Goal: Task Accomplishment & Management: Manage account settings

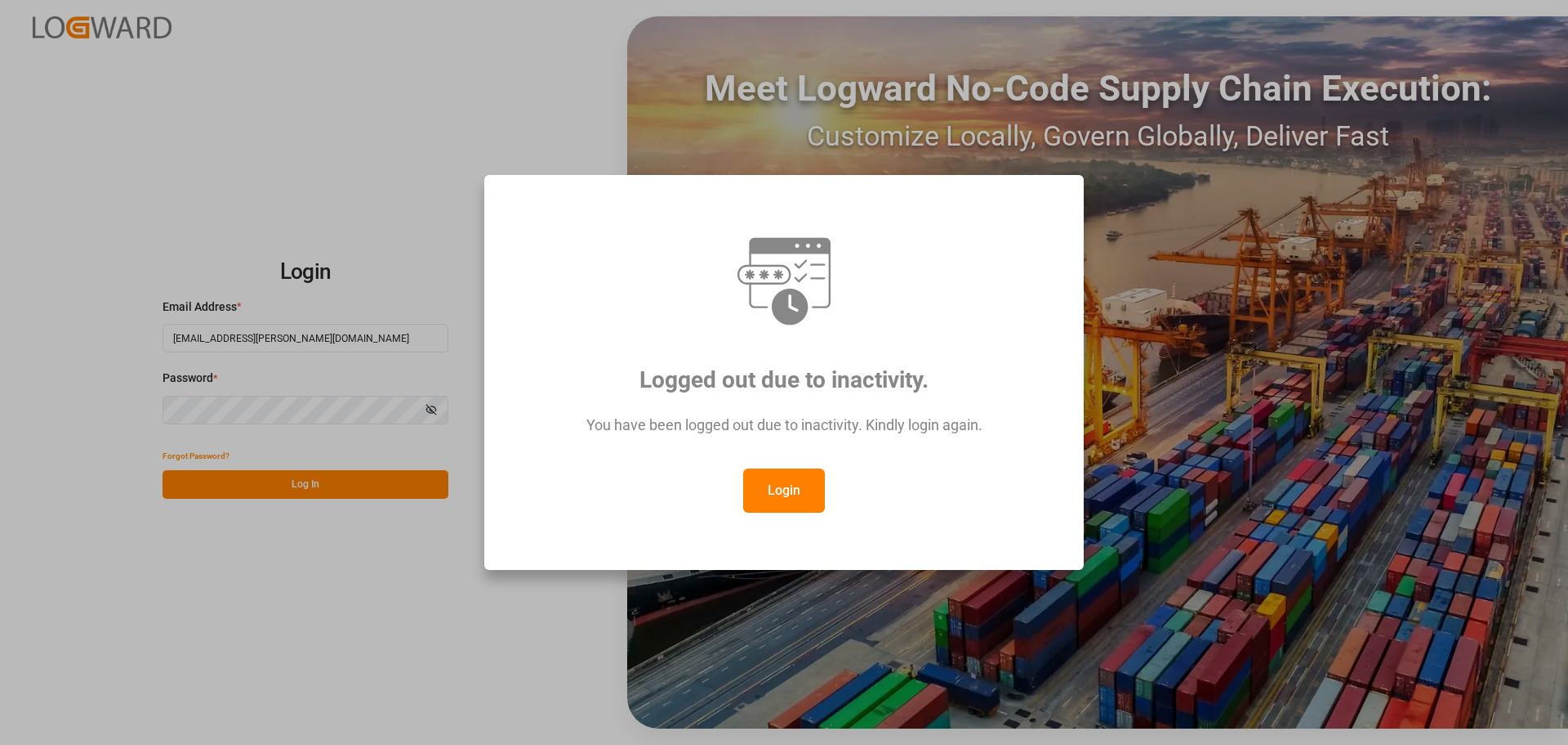
click at [812, 487] on button "Login" at bounding box center [784, 490] width 82 height 44
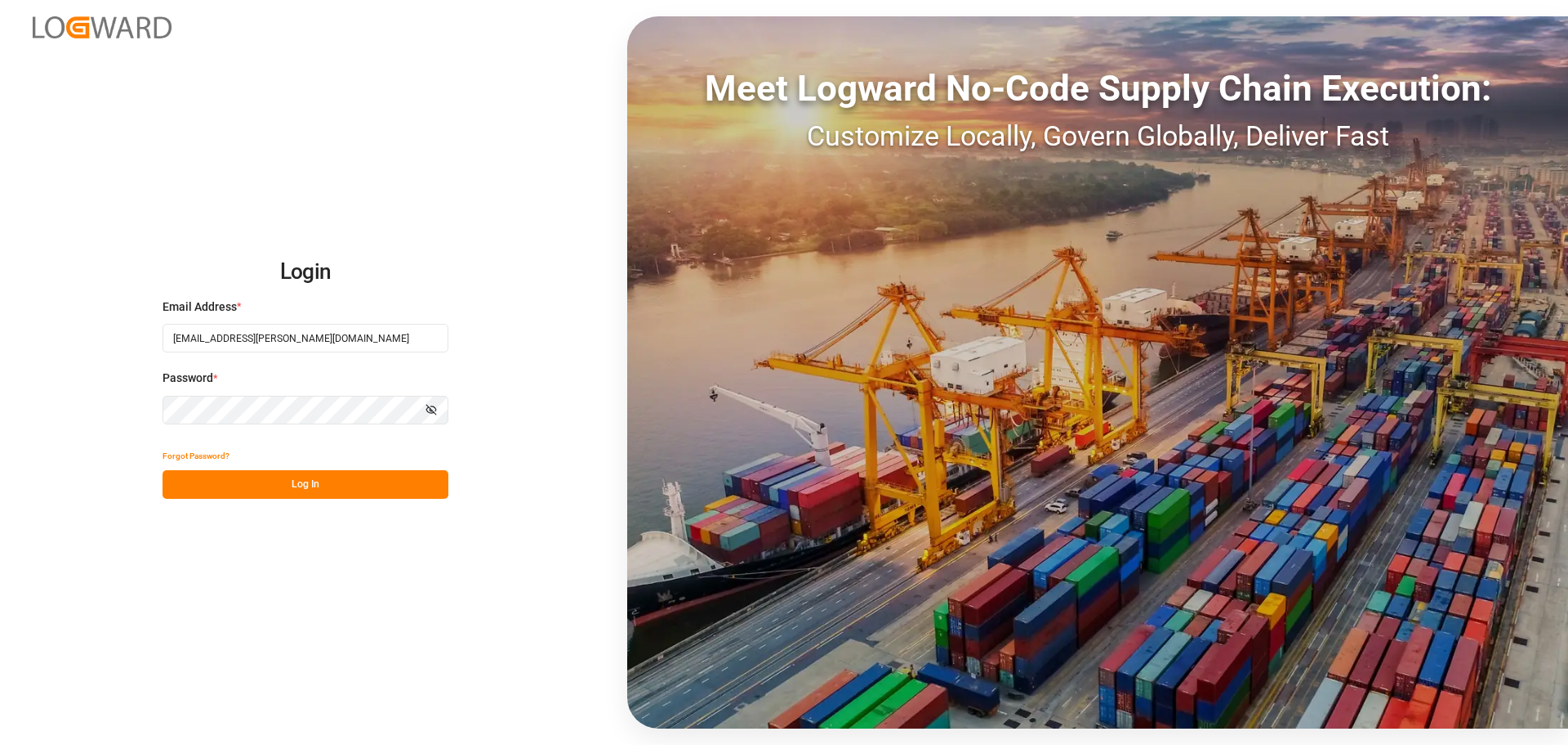
click at [328, 474] on button "Log In" at bounding box center [306, 484] width 286 height 29
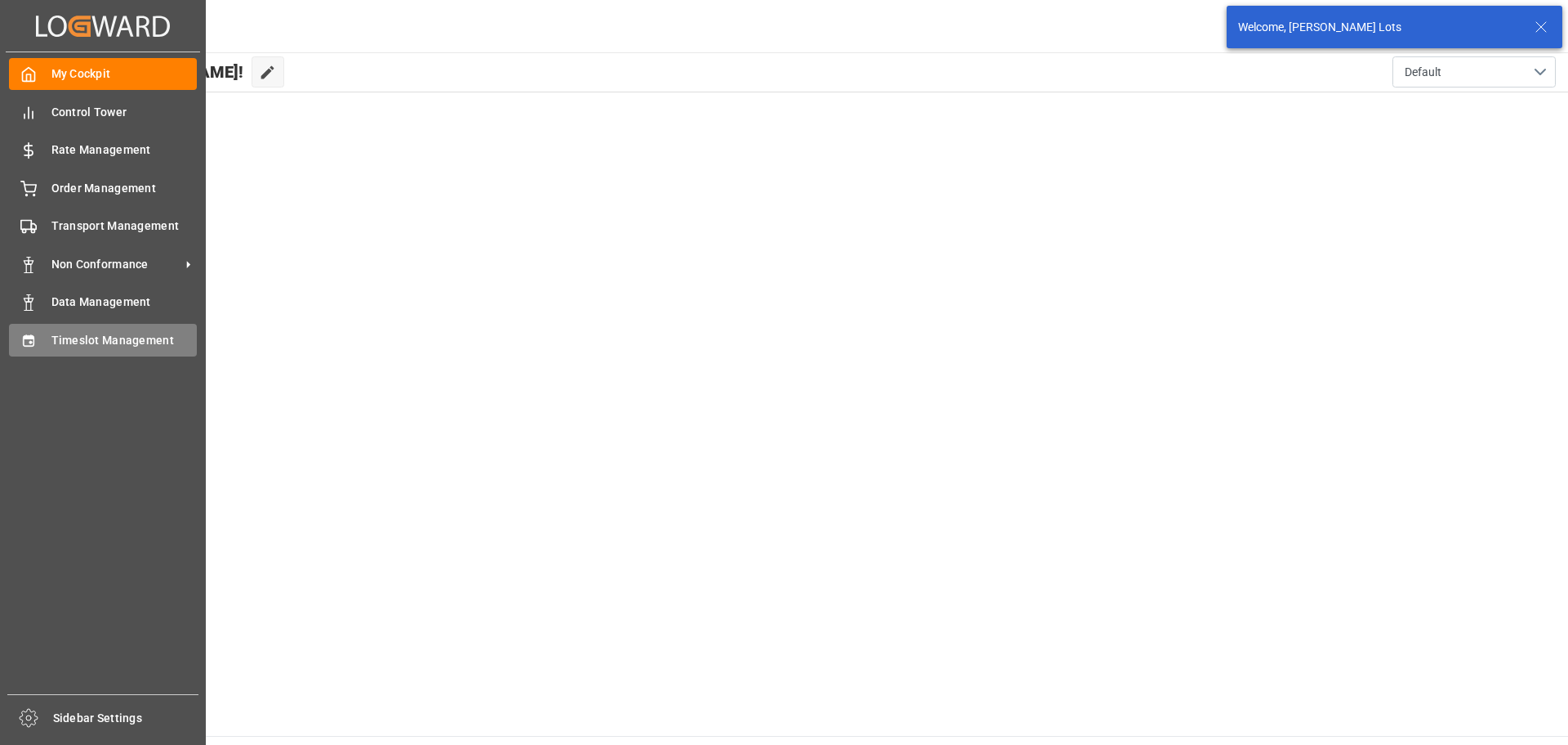
click at [70, 339] on span "Timeslot Management" at bounding box center [124, 339] width 146 height 17
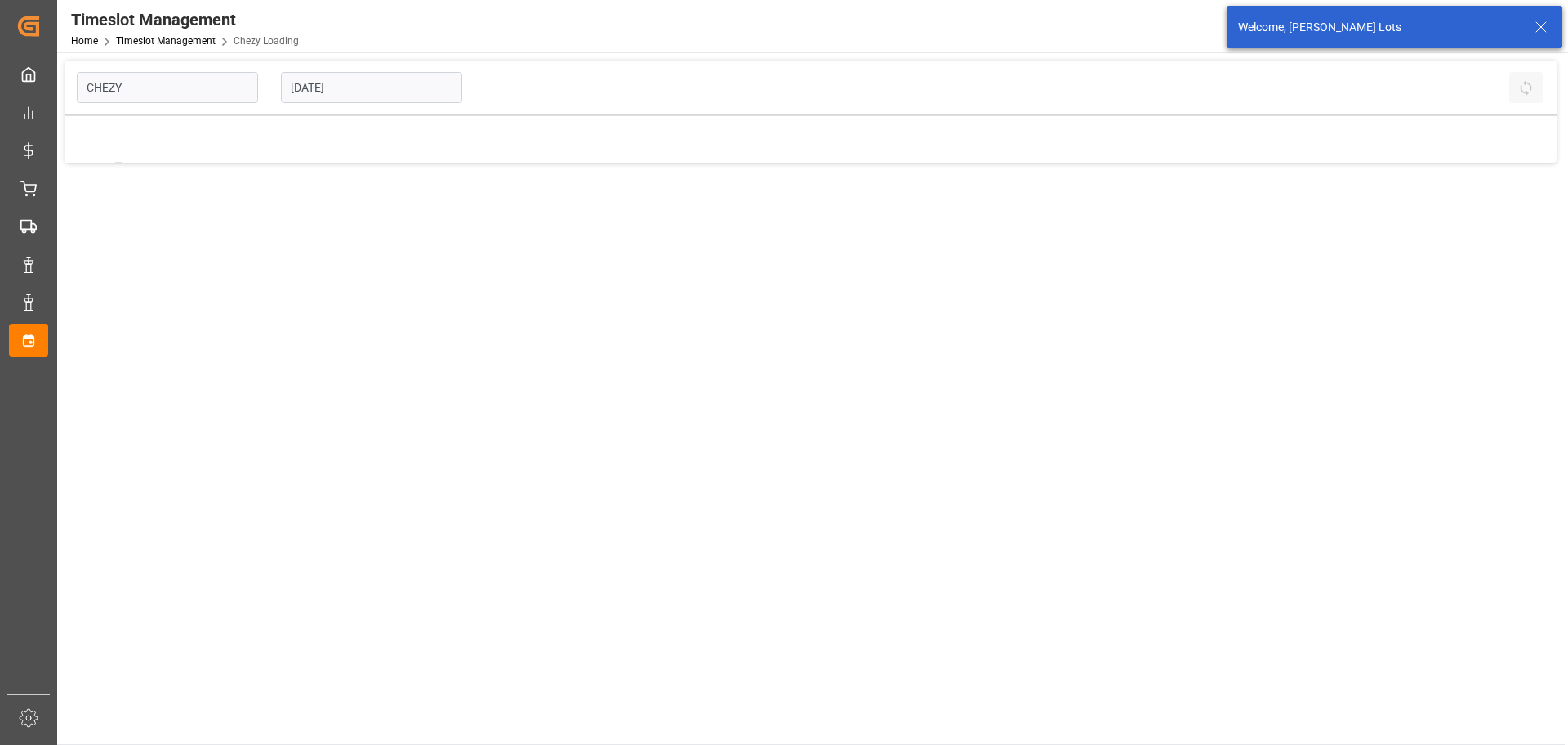
type input "Chezy Loading"
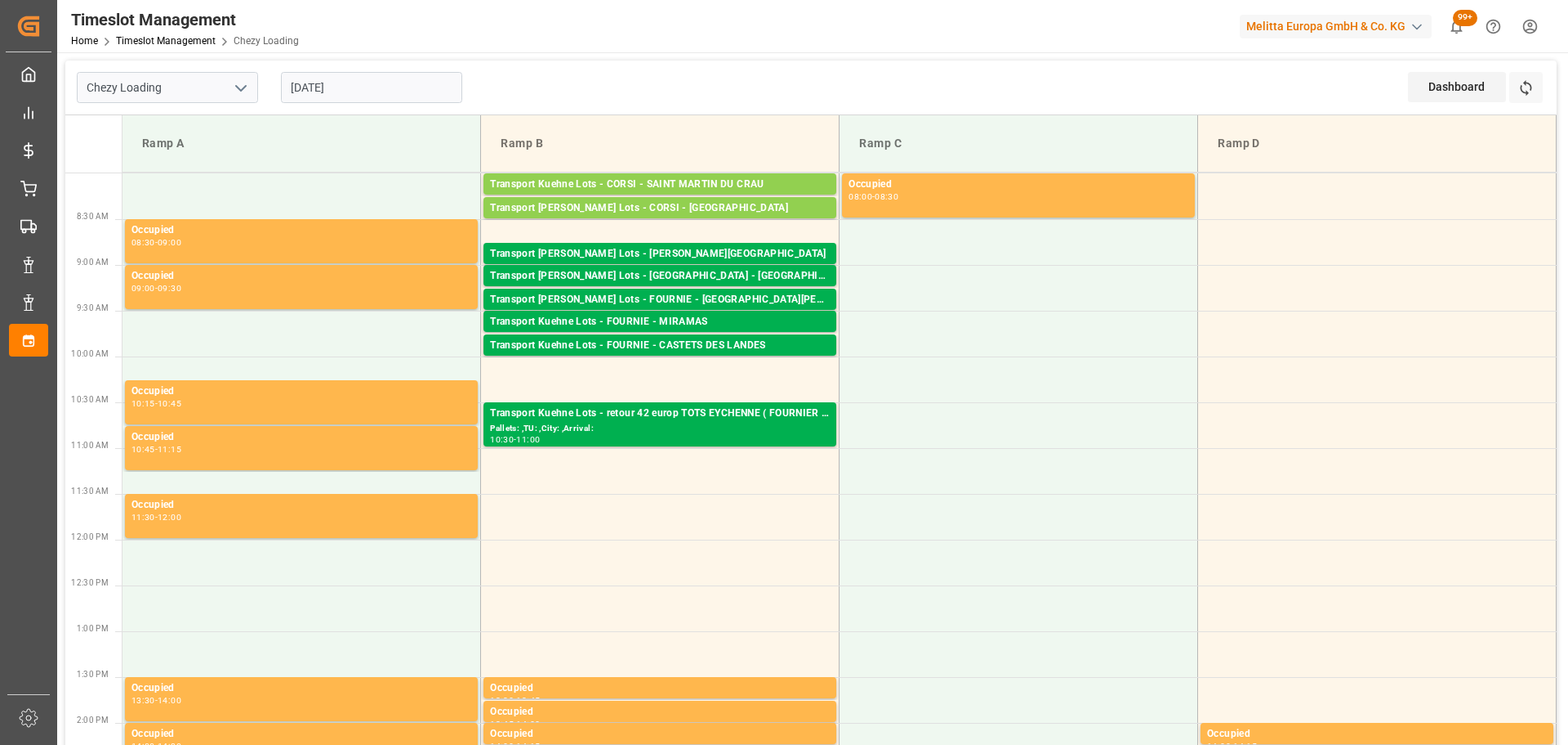
click at [341, 79] on input "10-09-2025" at bounding box center [372, 87] width 181 height 31
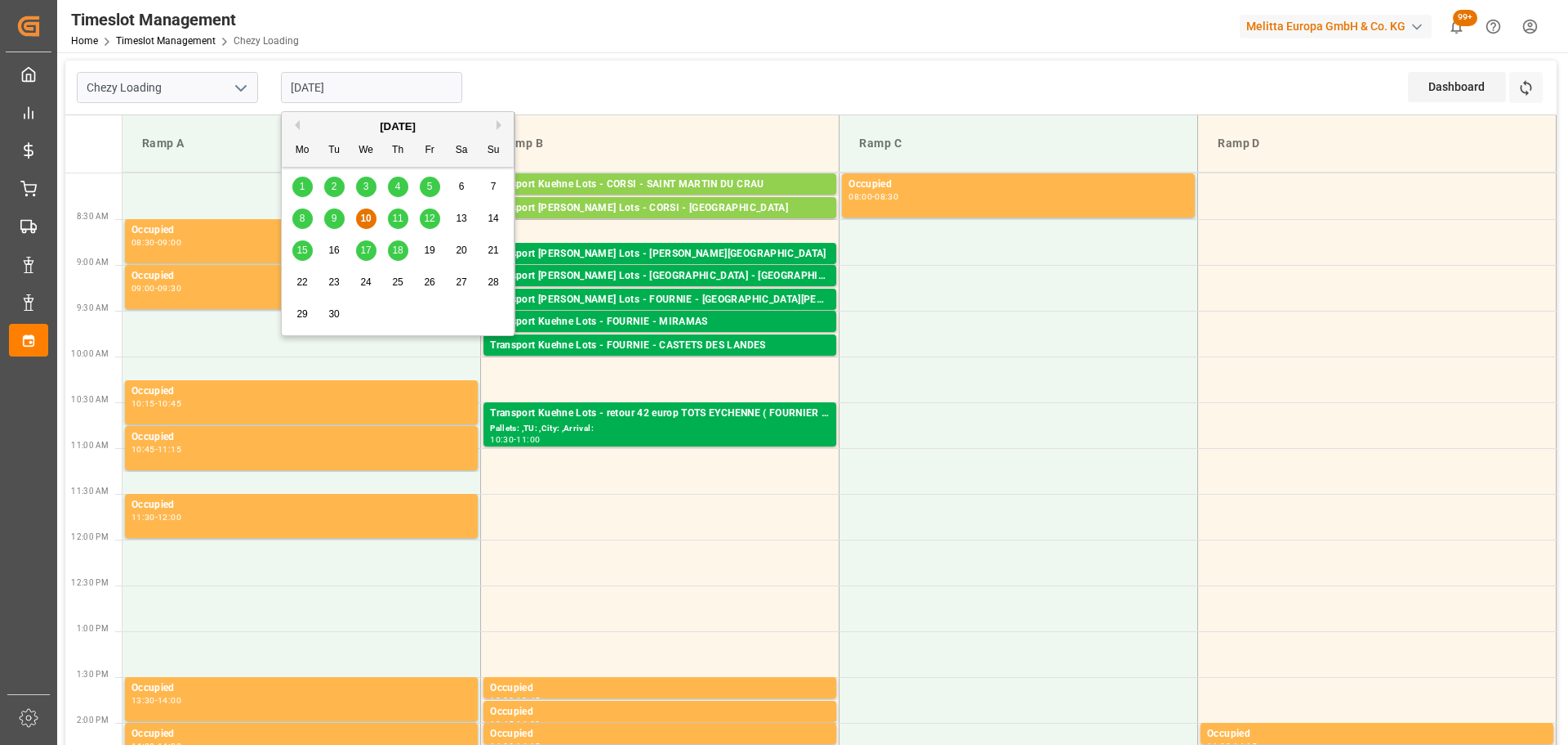
click at [399, 213] on span "11" at bounding box center [397, 218] width 11 height 12
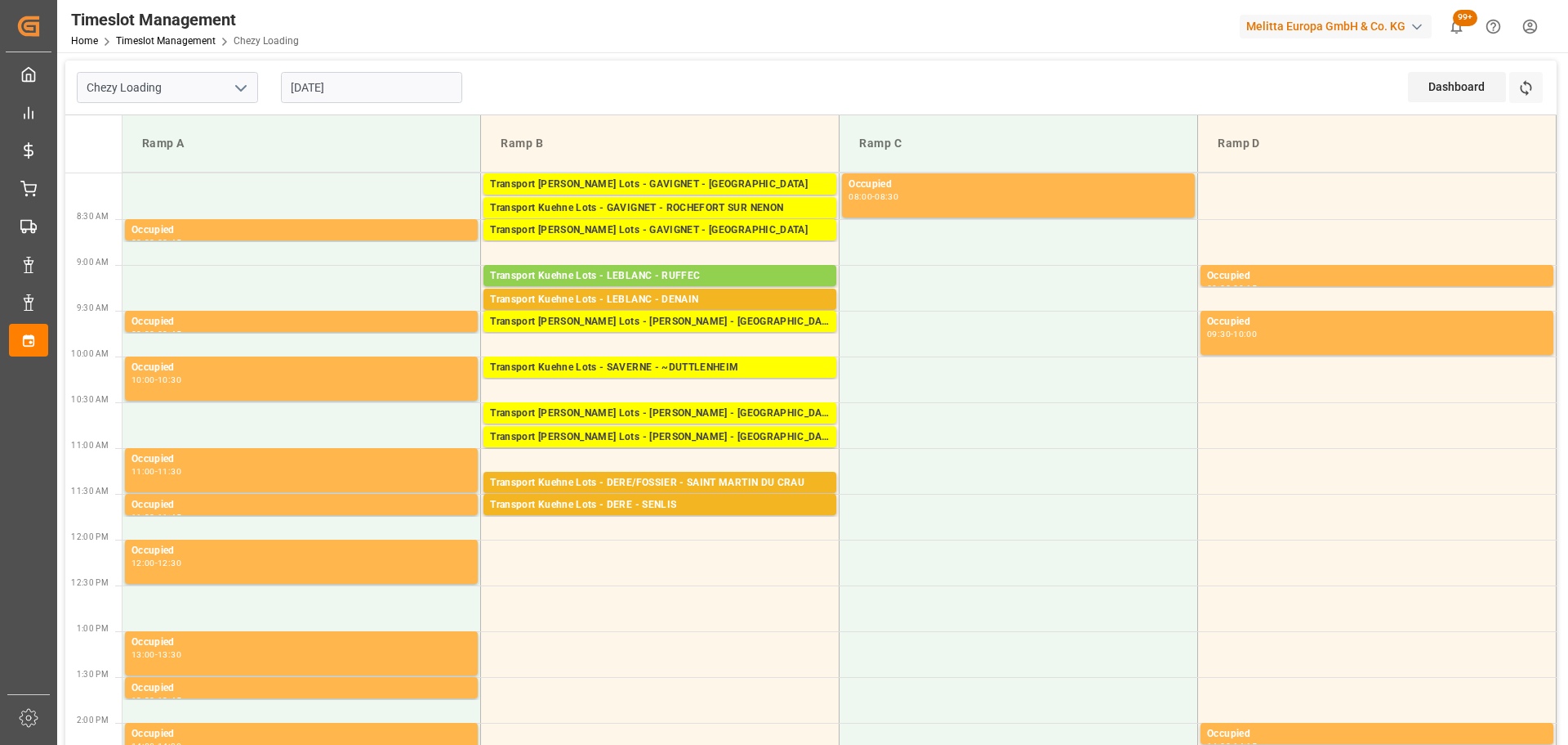
click at [371, 79] on input "11-09-2025" at bounding box center [372, 87] width 181 height 31
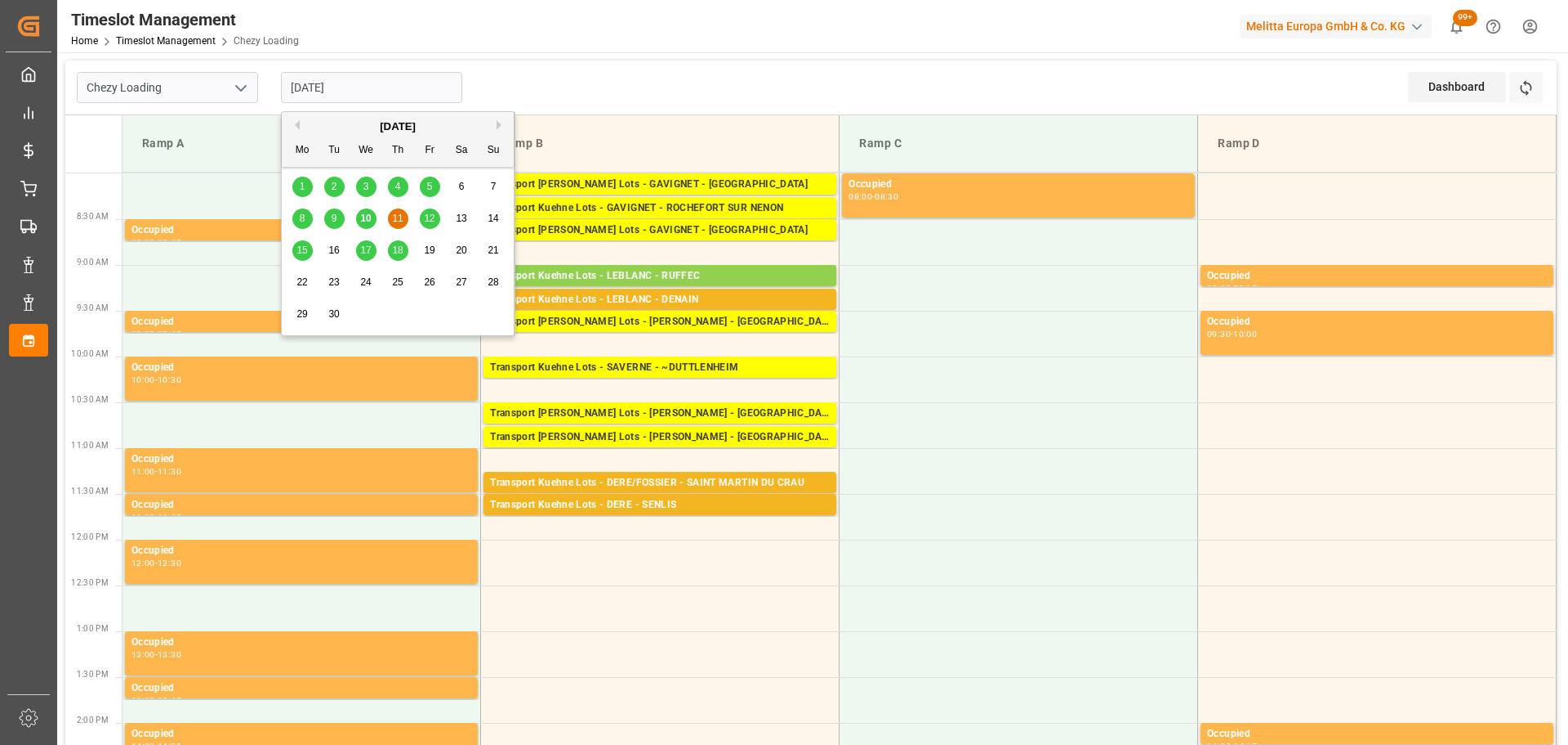
click at [362, 217] on span "10" at bounding box center [365, 218] width 11 height 12
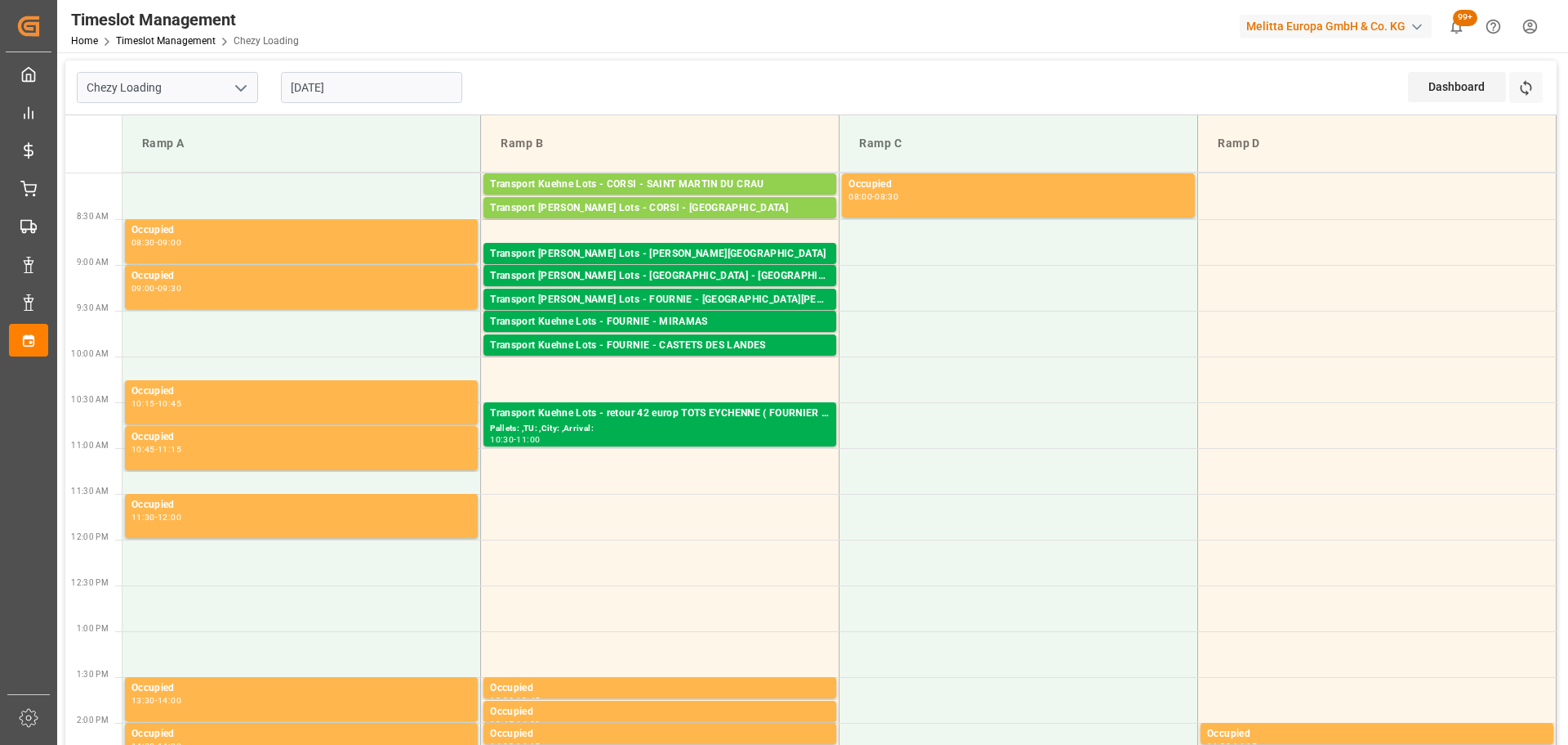
click at [353, 87] on input "10-09-2025" at bounding box center [372, 87] width 181 height 31
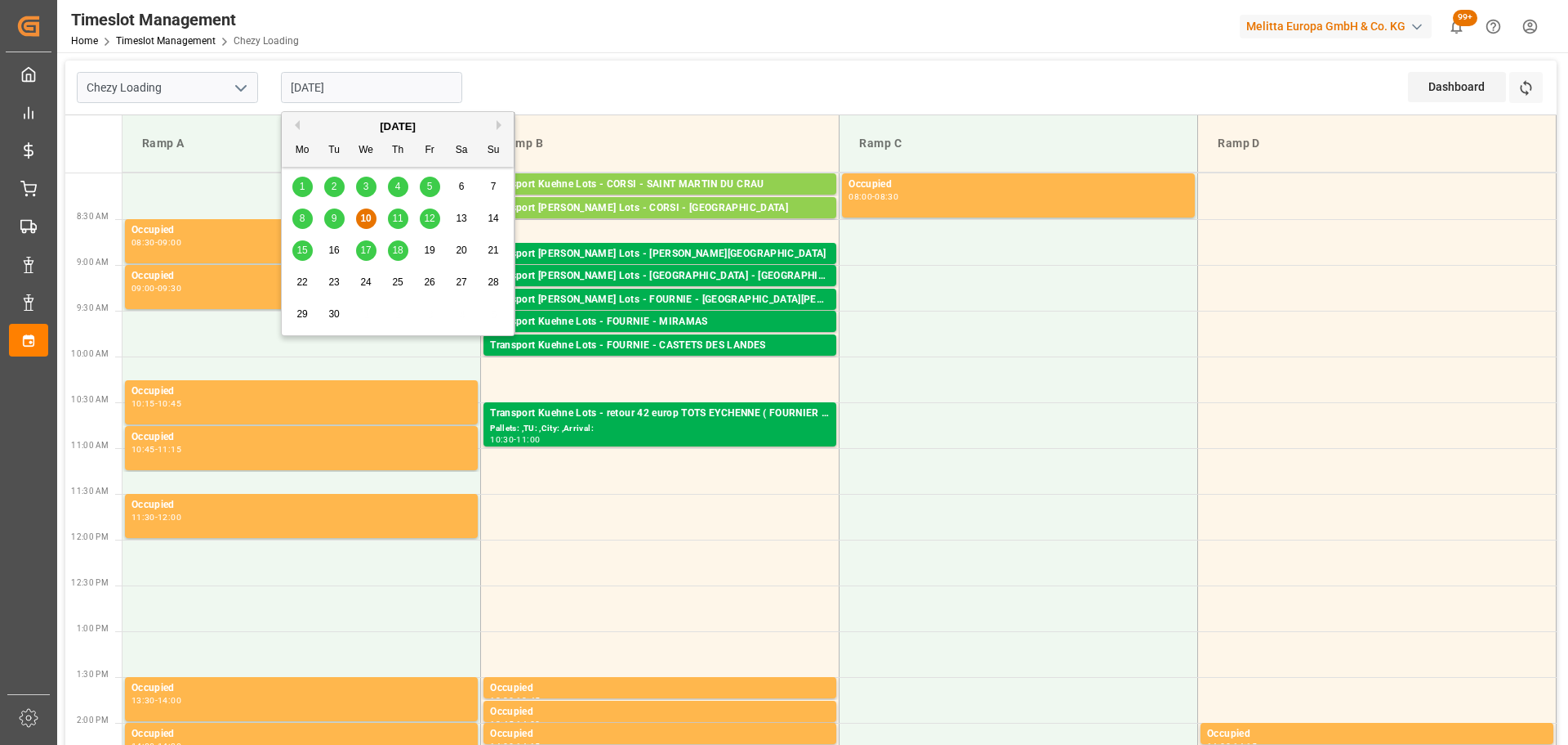
click at [397, 215] on span "11" at bounding box center [397, 218] width 11 height 12
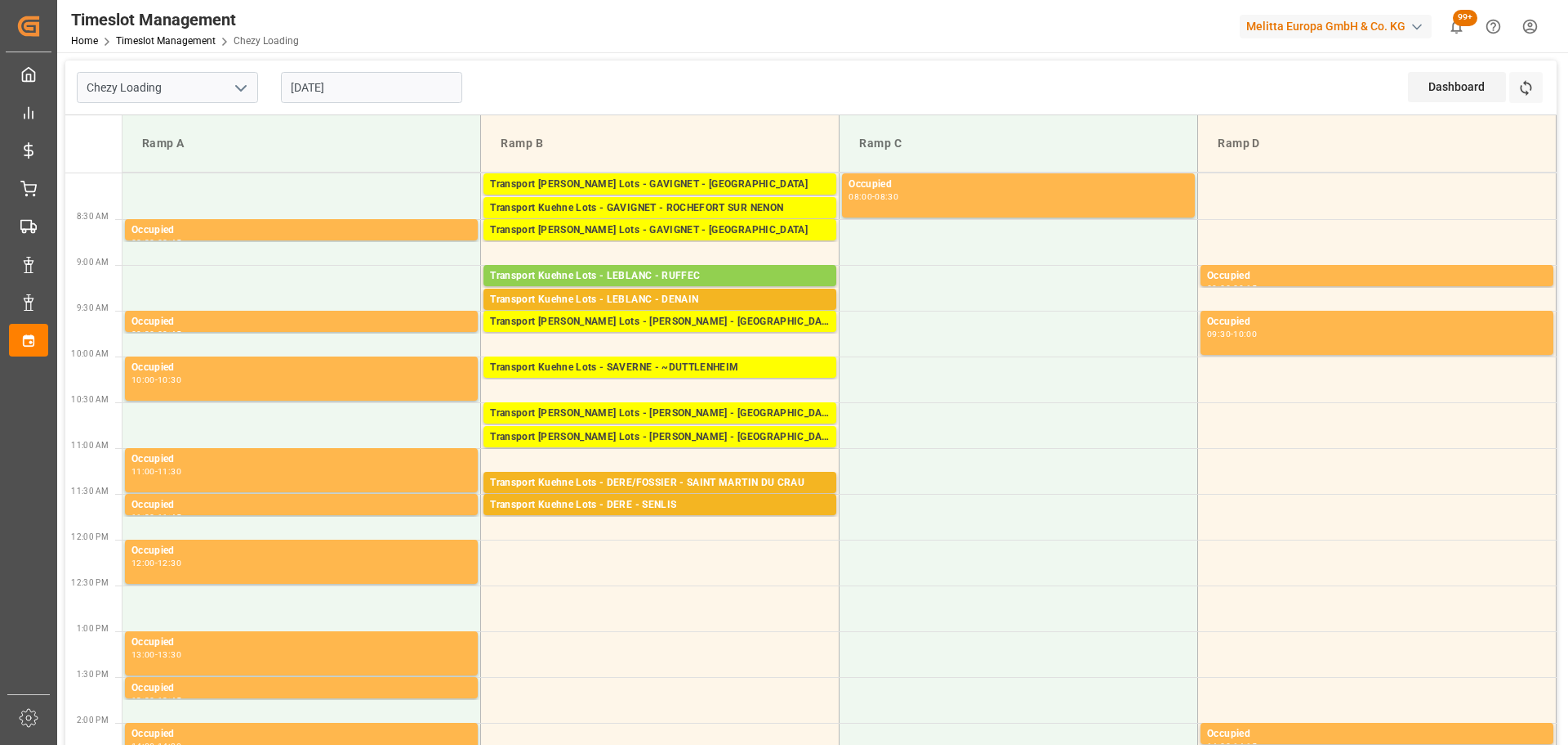
click at [359, 91] on input "11-09-2025" at bounding box center [372, 87] width 181 height 31
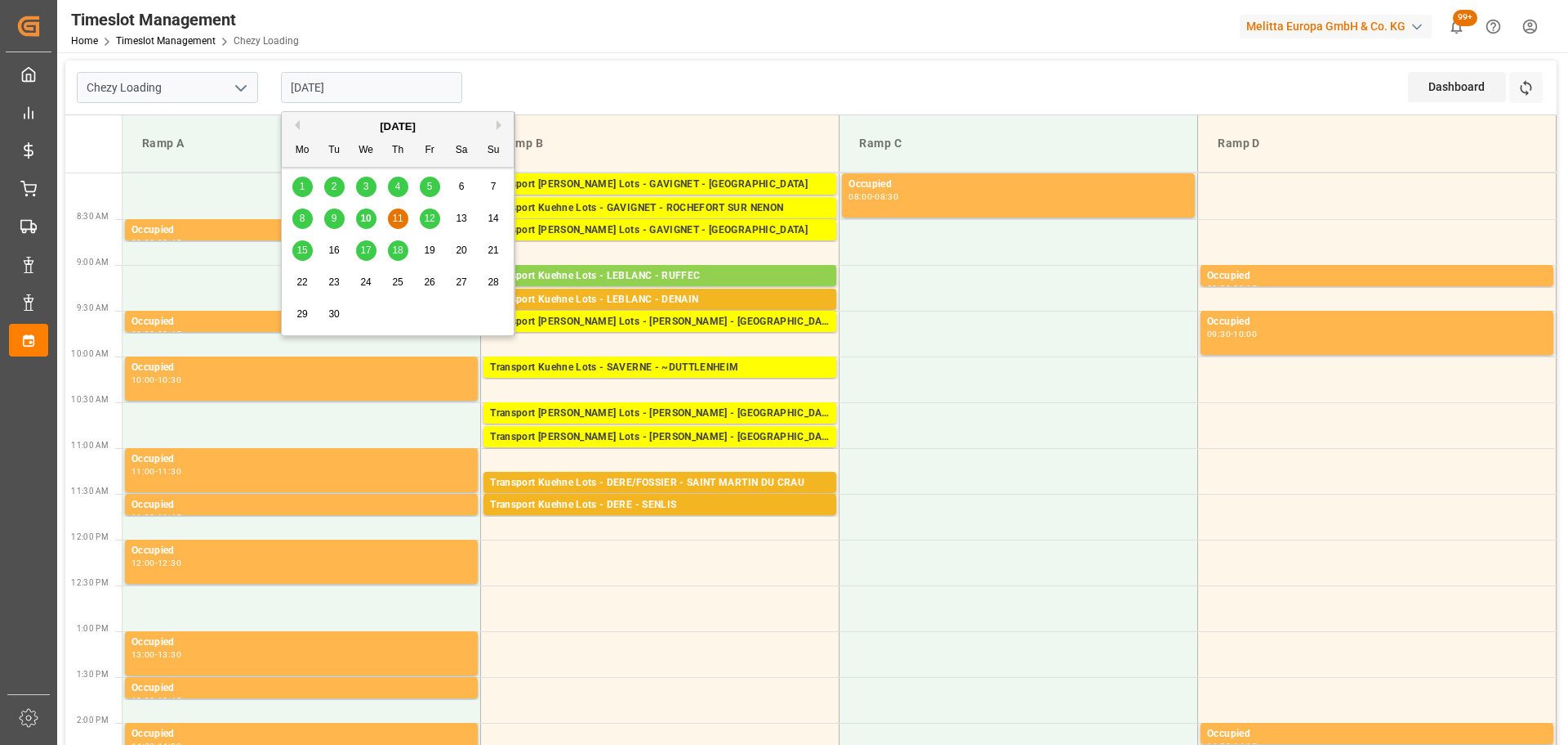
click at [366, 212] on span "10" at bounding box center [365, 218] width 11 height 12
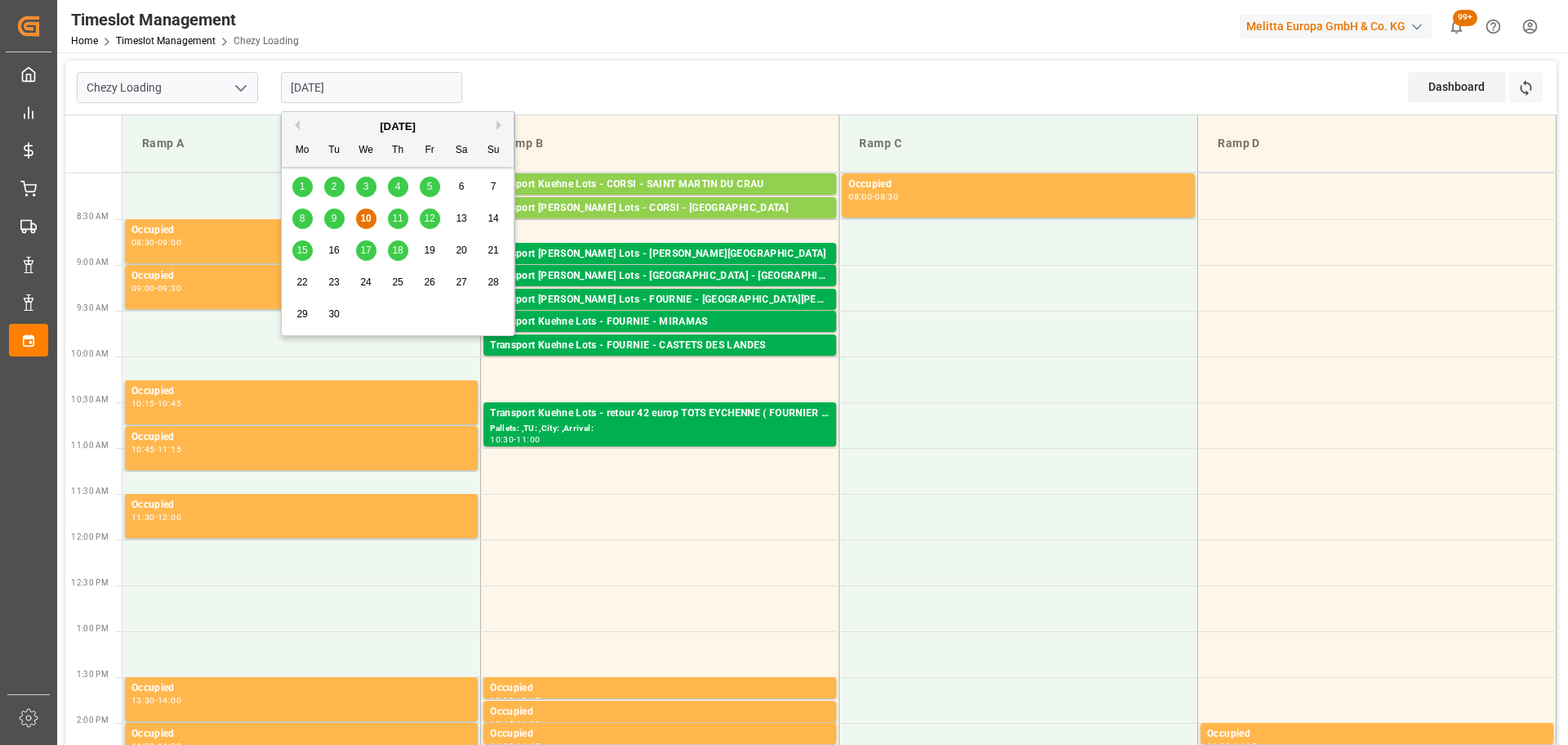
click at [362, 74] on input "10-09-2025" at bounding box center [372, 87] width 181 height 31
click at [403, 218] on div "11" at bounding box center [397, 219] width 21 height 20
type input "11-09-2025"
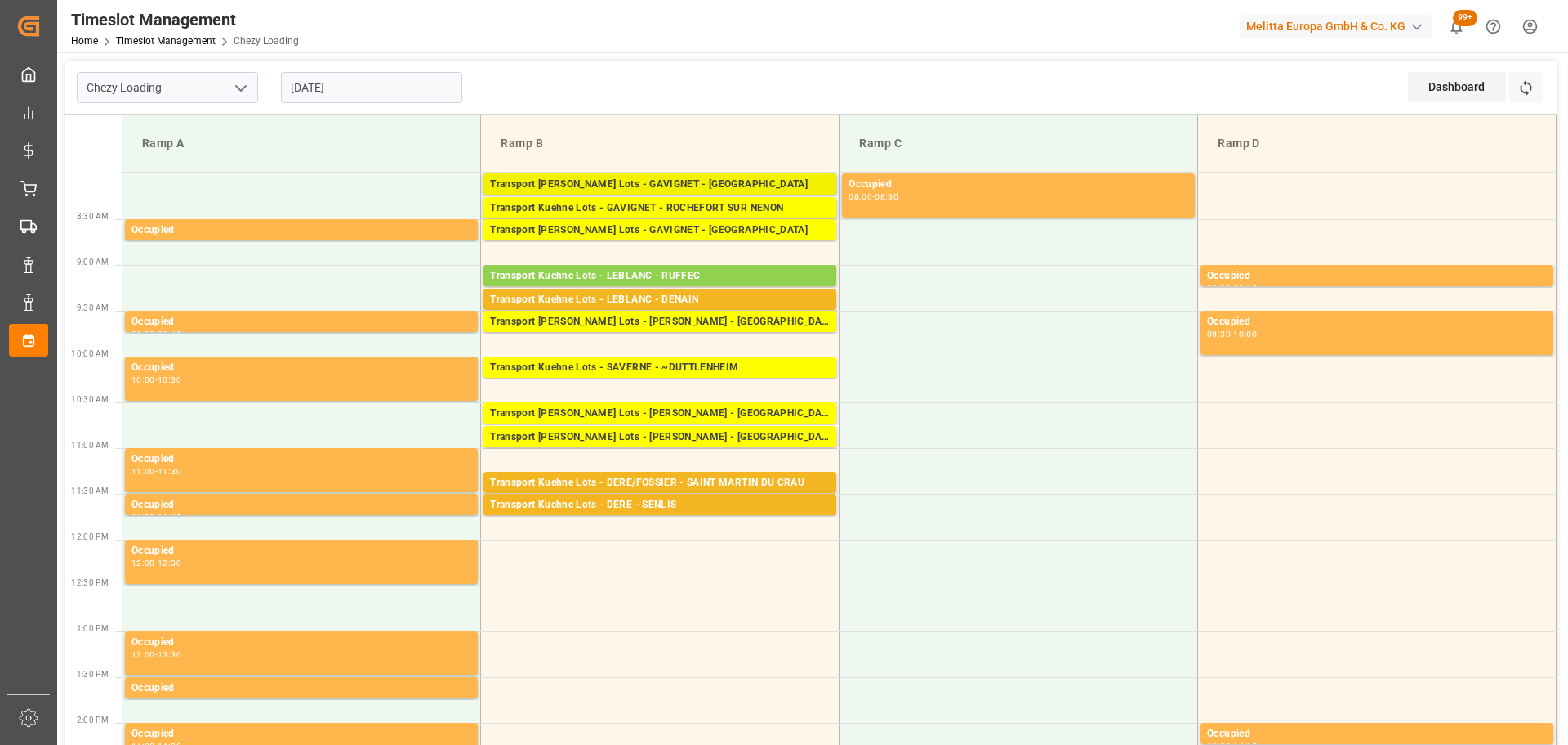
click at [662, 187] on div "Transport Kuehne Lots - GAVIGNET - SAINT VIT" at bounding box center [660, 185] width 340 height 17
click at [709, 227] on div "Transport Kuehne Lots - GAVIGNET - SAINT VIT" at bounding box center [660, 230] width 340 height 17
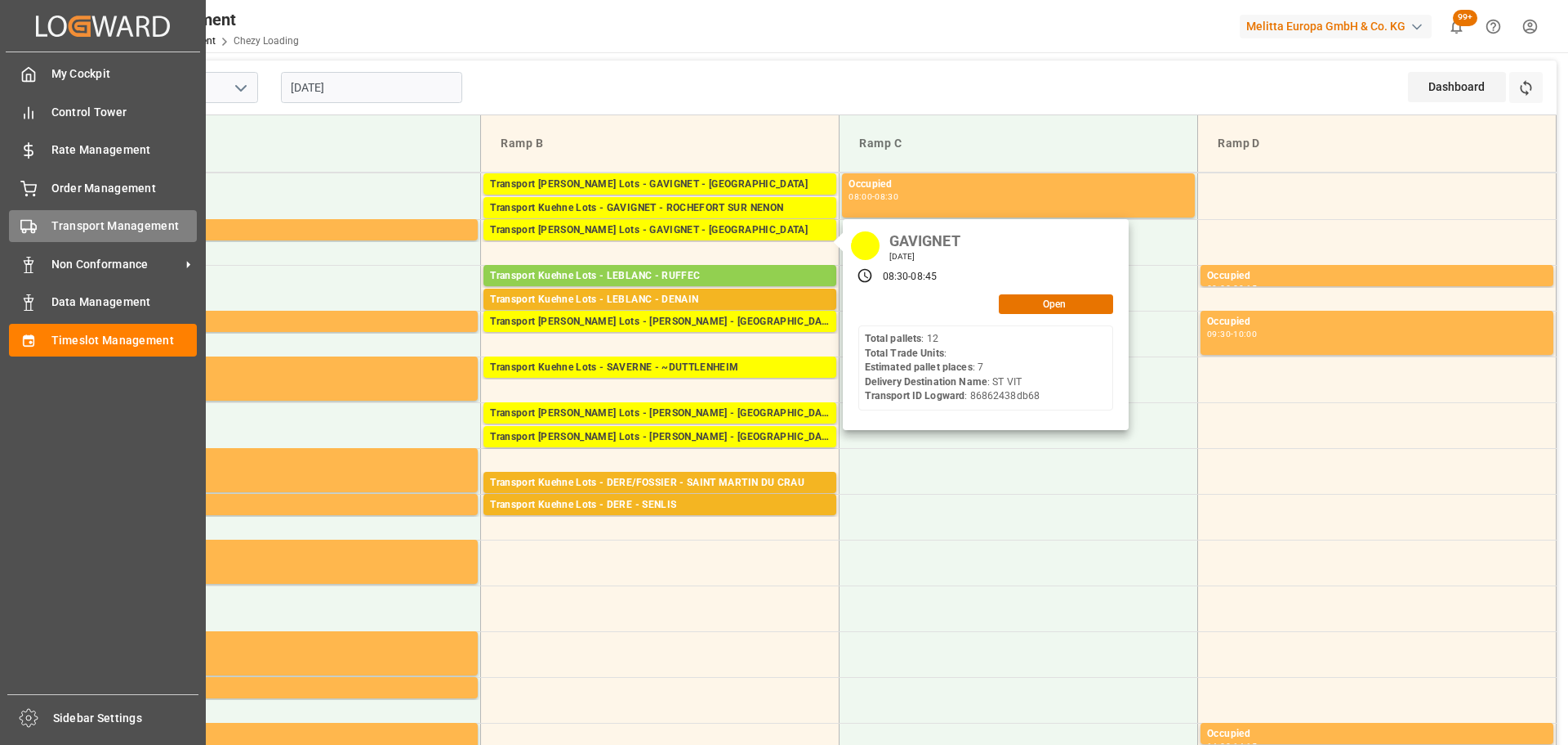
click at [63, 234] on span "Transport Management" at bounding box center [124, 225] width 146 height 17
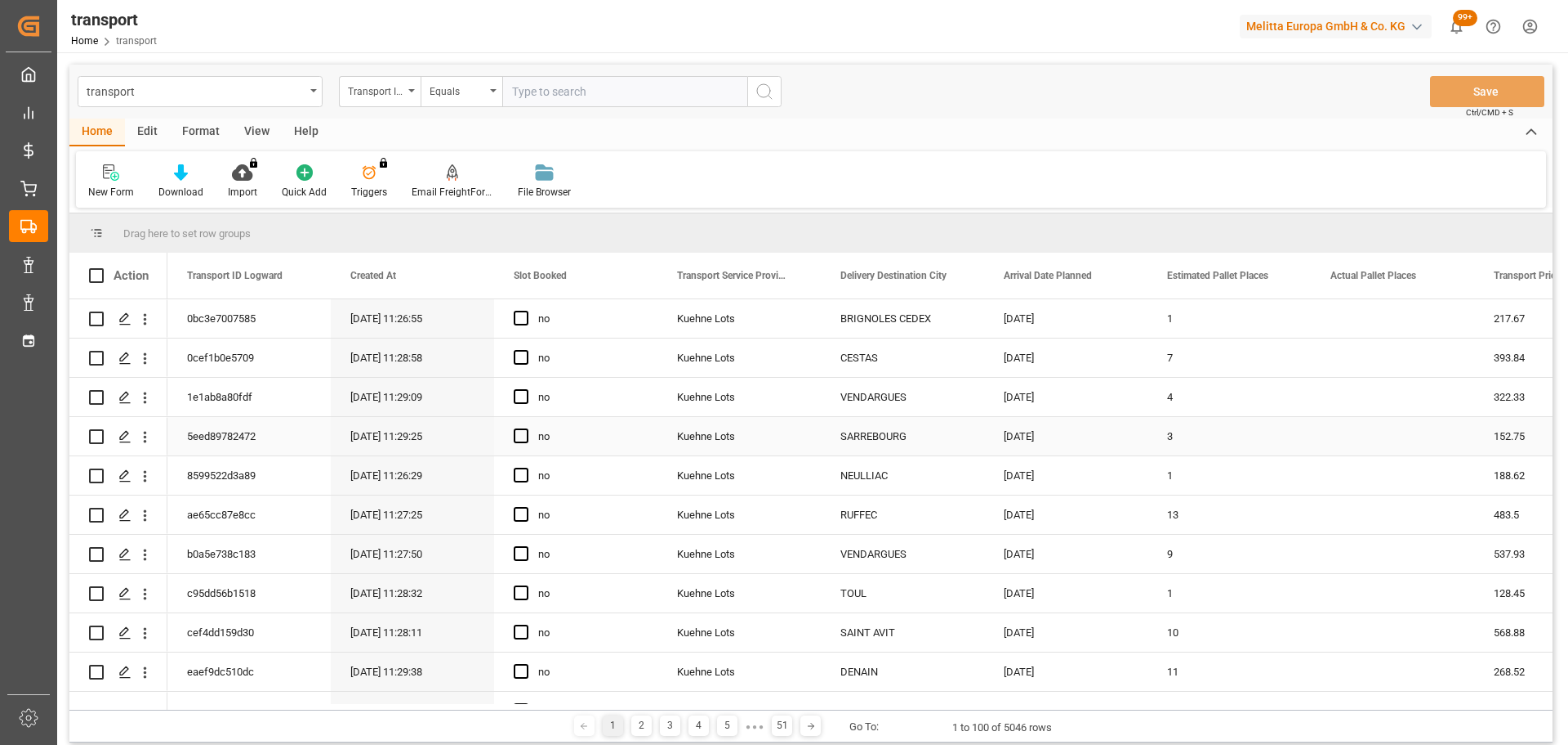
scroll to position [327, 0]
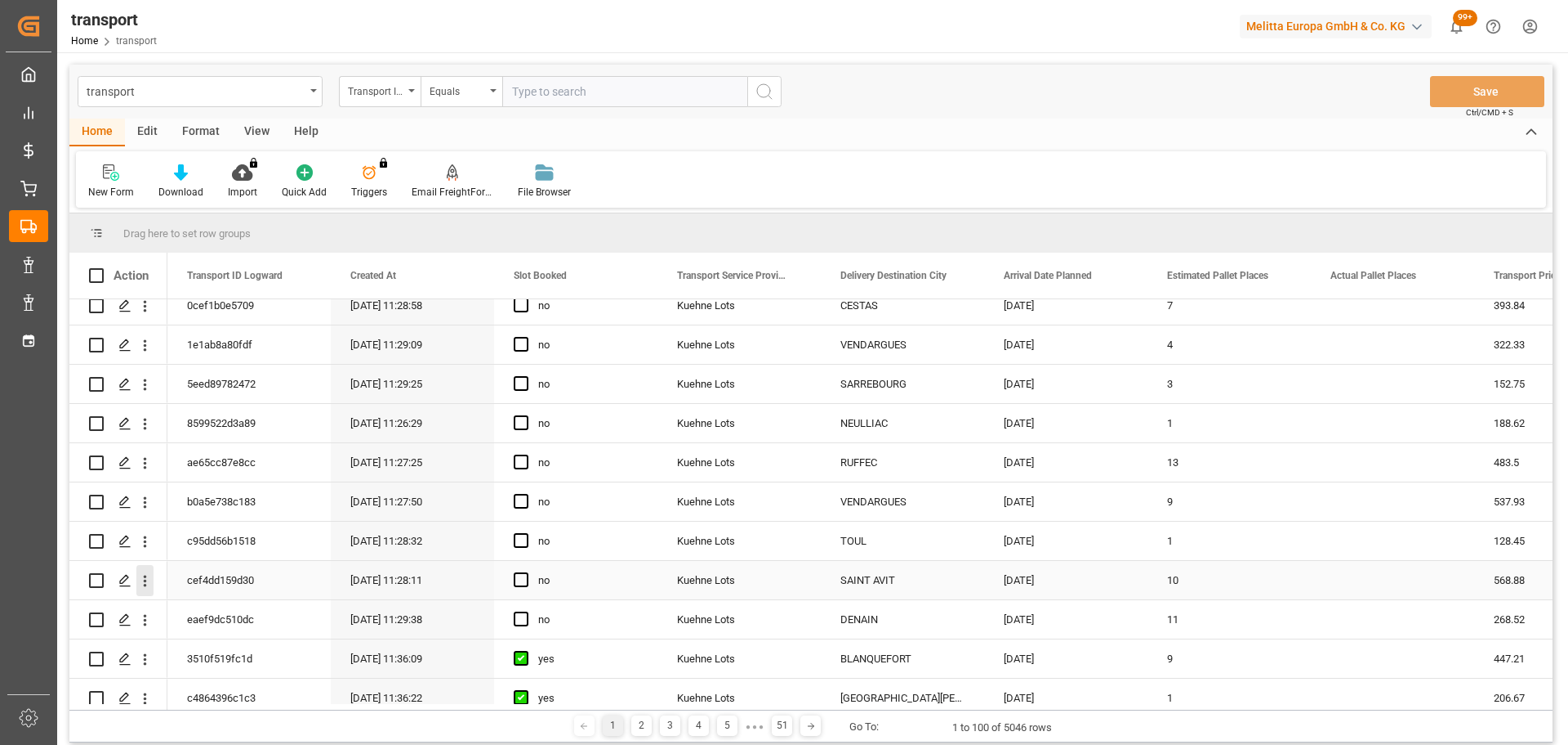
click at [145, 578] on icon "open menu" at bounding box center [144, 580] width 17 height 17
click at [196, 607] on span "Open in new tab" at bounding box center [252, 615] width 149 height 17
click at [525, 575] on span "Press SPACE to select this row." at bounding box center [521, 579] width 15 height 15
click at [526, 572] on input "Press SPACE to select this row." at bounding box center [526, 572] width 0 height 0
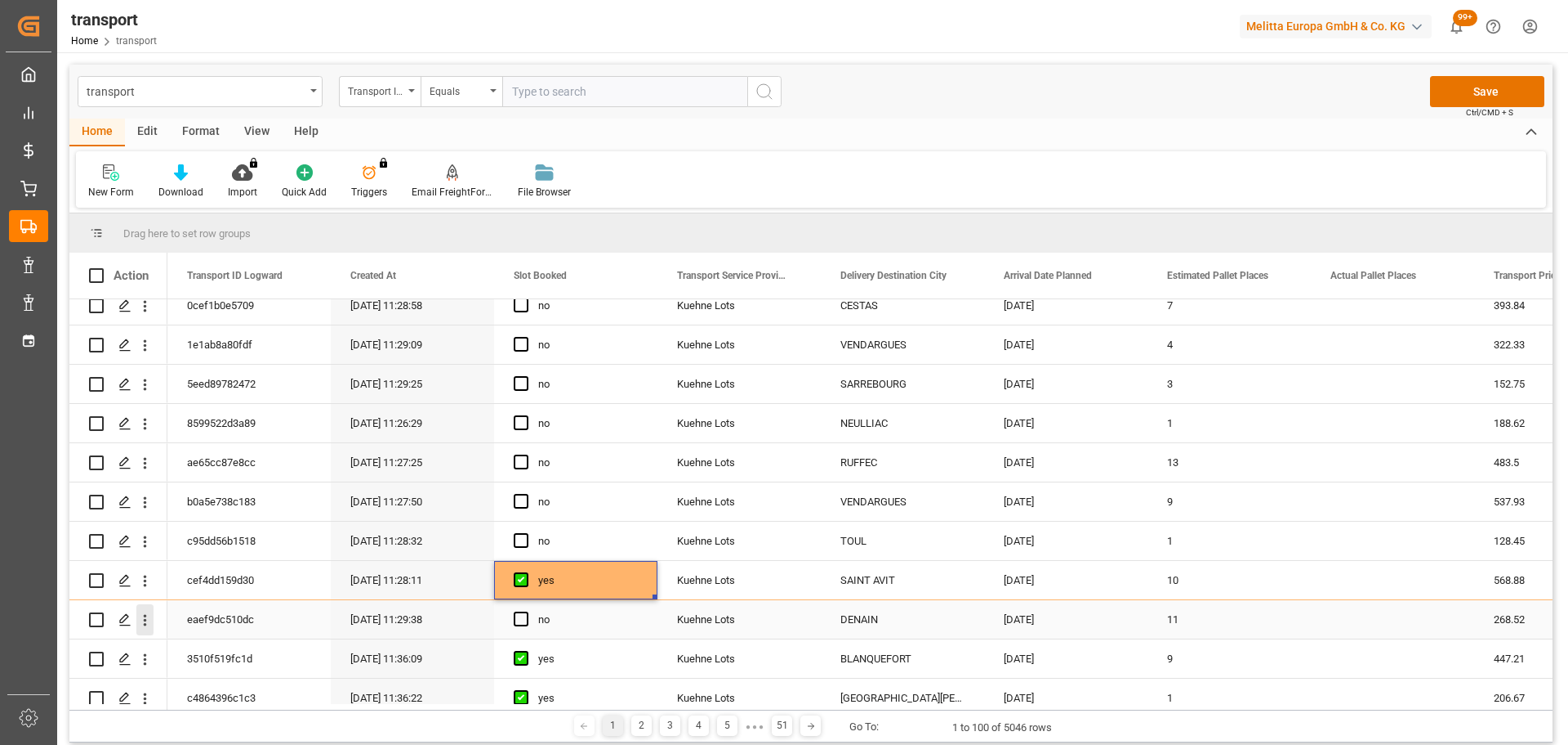
click at [148, 616] on icon "open menu" at bounding box center [144, 620] width 17 height 17
click at [213, 646] on span "Open in new tab" at bounding box center [252, 653] width 149 height 17
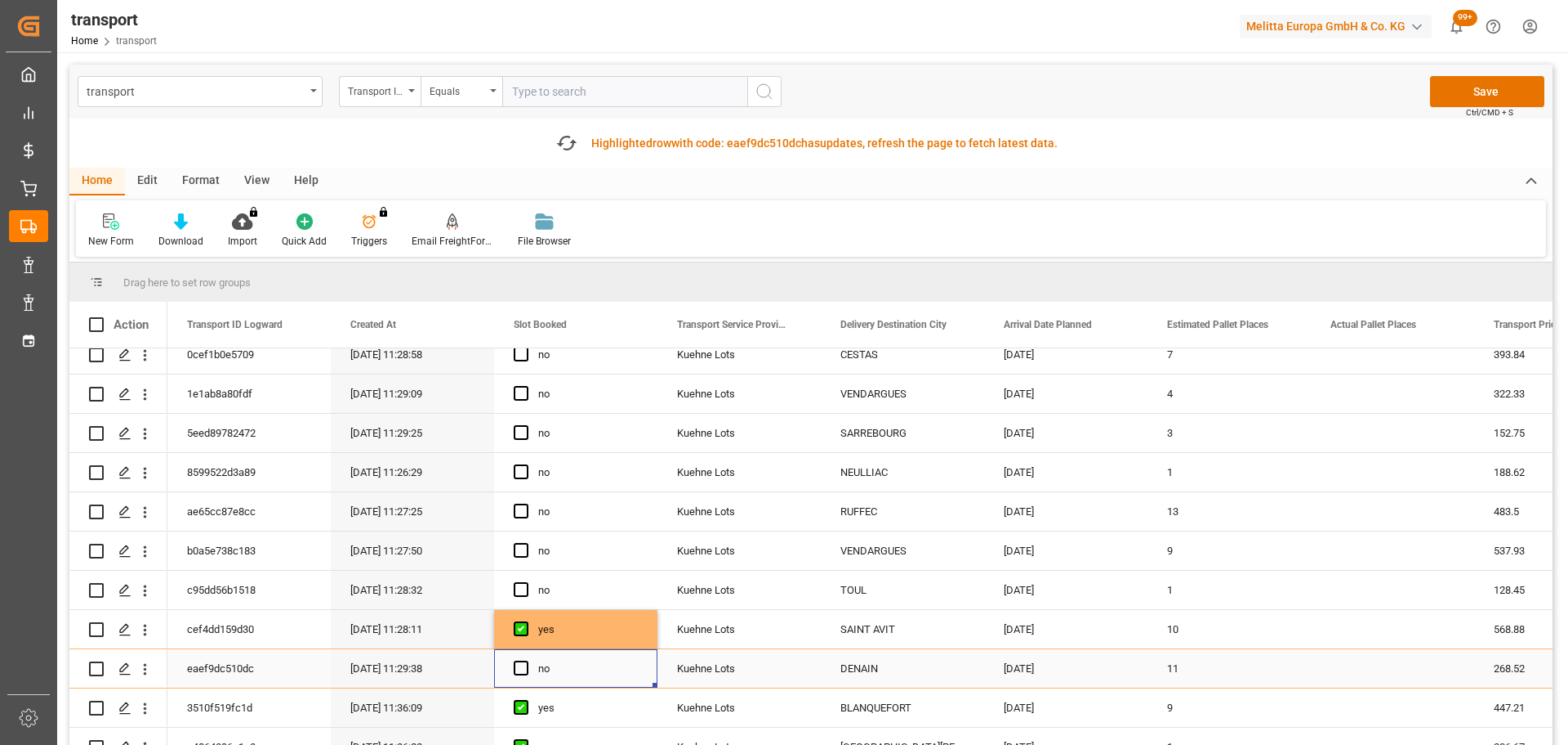
click at [529, 669] on div "Press SPACE to select this row." at bounding box center [526, 668] width 25 height 37
click at [524, 669] on span "Press SPACE to select this row." at bounding box center [521, 667] width 15 height 15
click at [526, 660] on input "Press SPACE to select this row." at bounding box center [526, 660] width 0 height 0
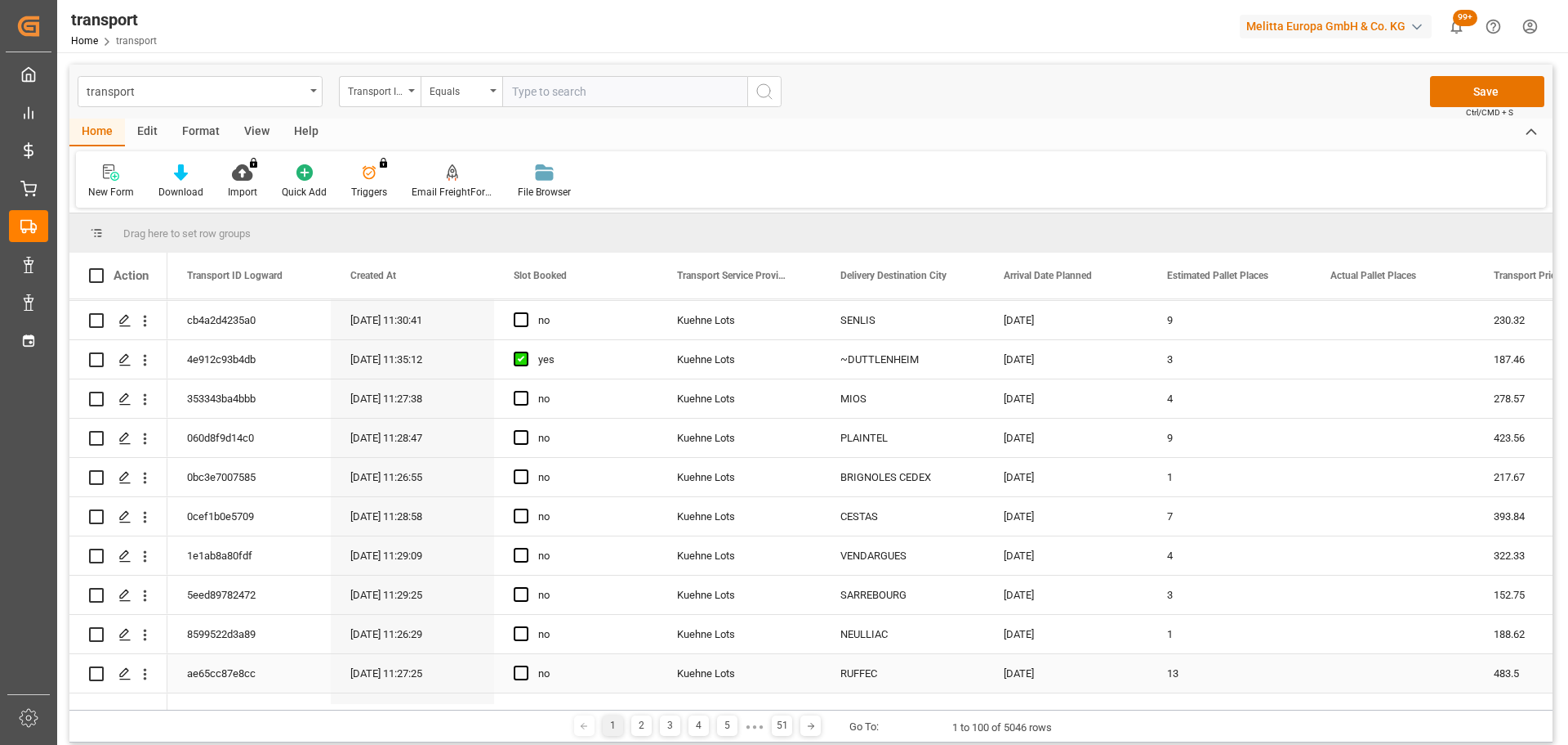
scroll to position [0, 0]
click at [150, 511] on icon "open menu" at bounding box center [144, 515] width 17 height 17
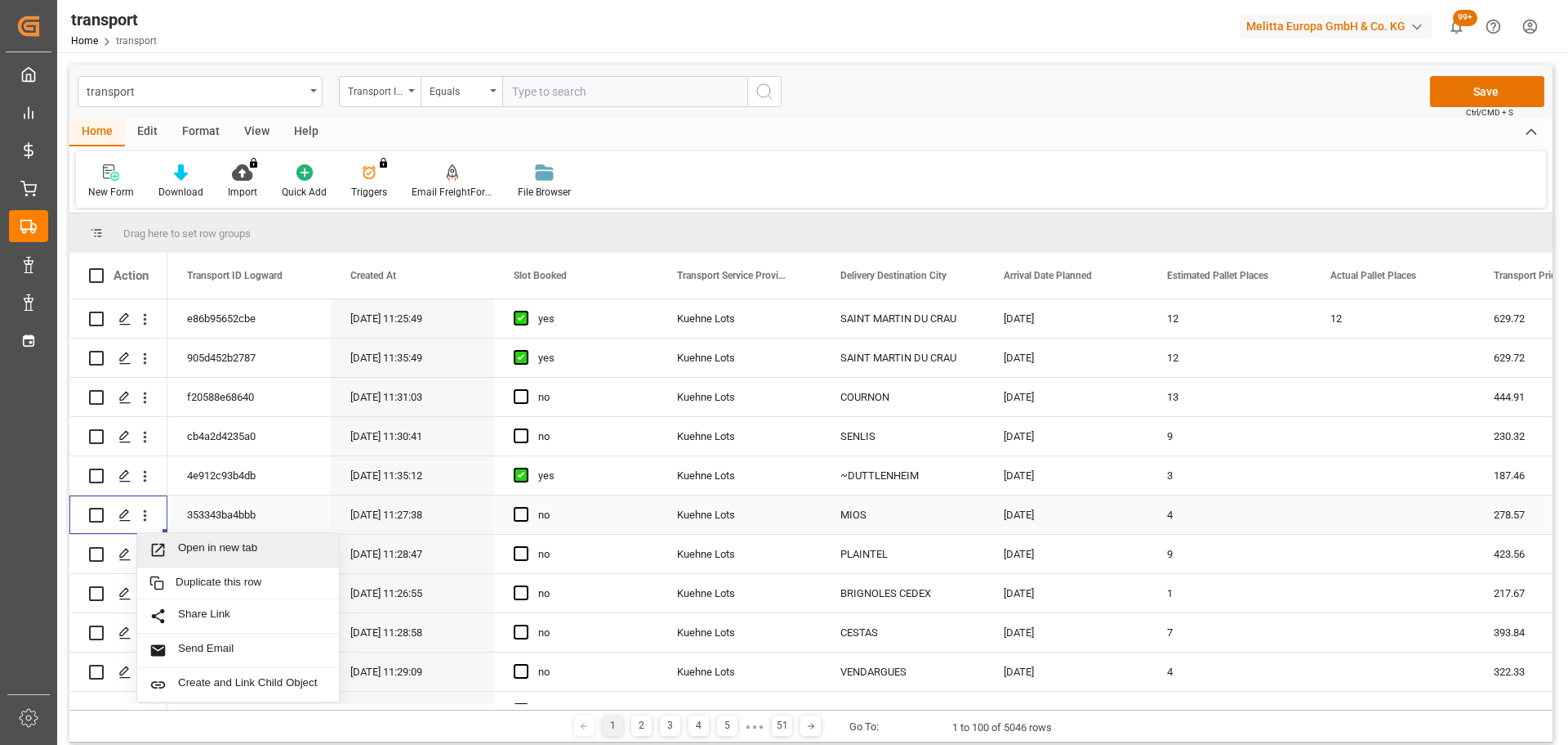
click at [224, 543] on span "Open in new tab" at bounding box center [252, 549] width 149 height 17
click at [520, 505] on div "Press SPACE to select this row." at bounding box center [526, 515] width 25 height 37
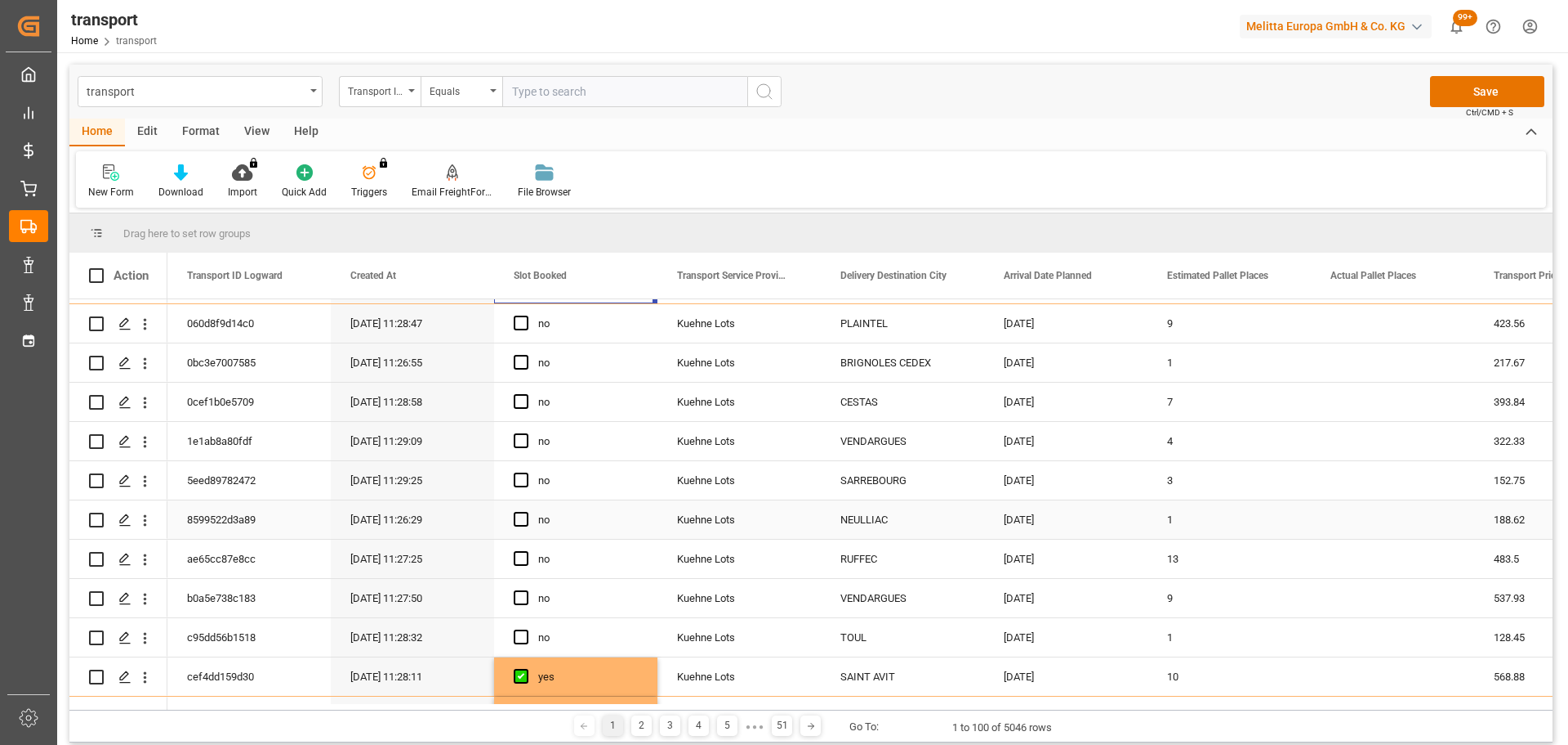
scroll to position [327, 0]
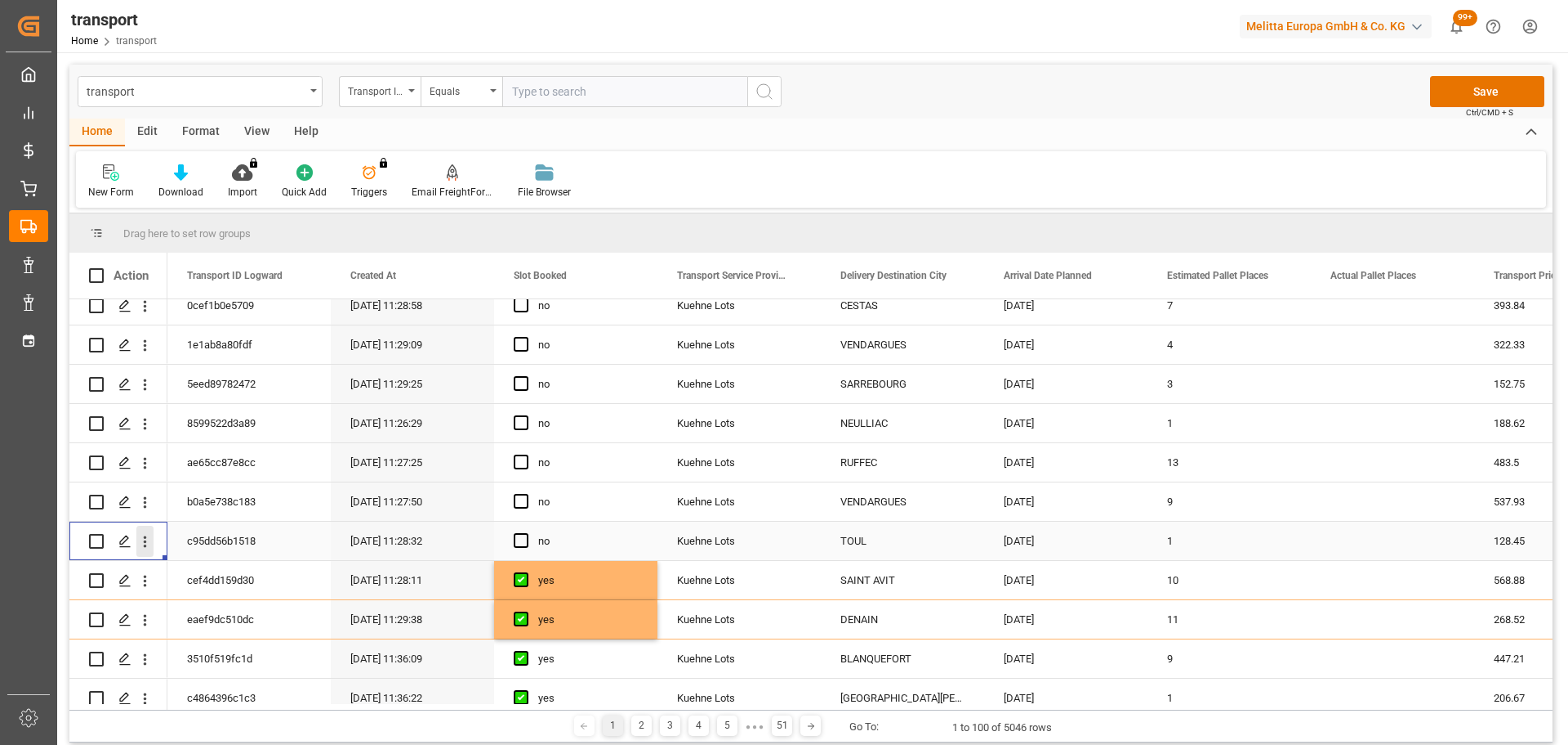
click at [143, 536] on icon "open menu" at bounding box center [144, 541] width 17 height 17
click at [219, 570] on span "Open in new tab" at bounding box center [252, 575] width 149 height 17
click at [520, 536] on span "Press SPACE to select this row." at bounding box center [521, 540] width 15 height 15
click at [526, 533] on input "Press SPACE to select this row." at bounding box center [526, 533] width 0 height 0
click at [146, 498] on icon "open menu" at bounding box center [145, 503] width 3 height 12
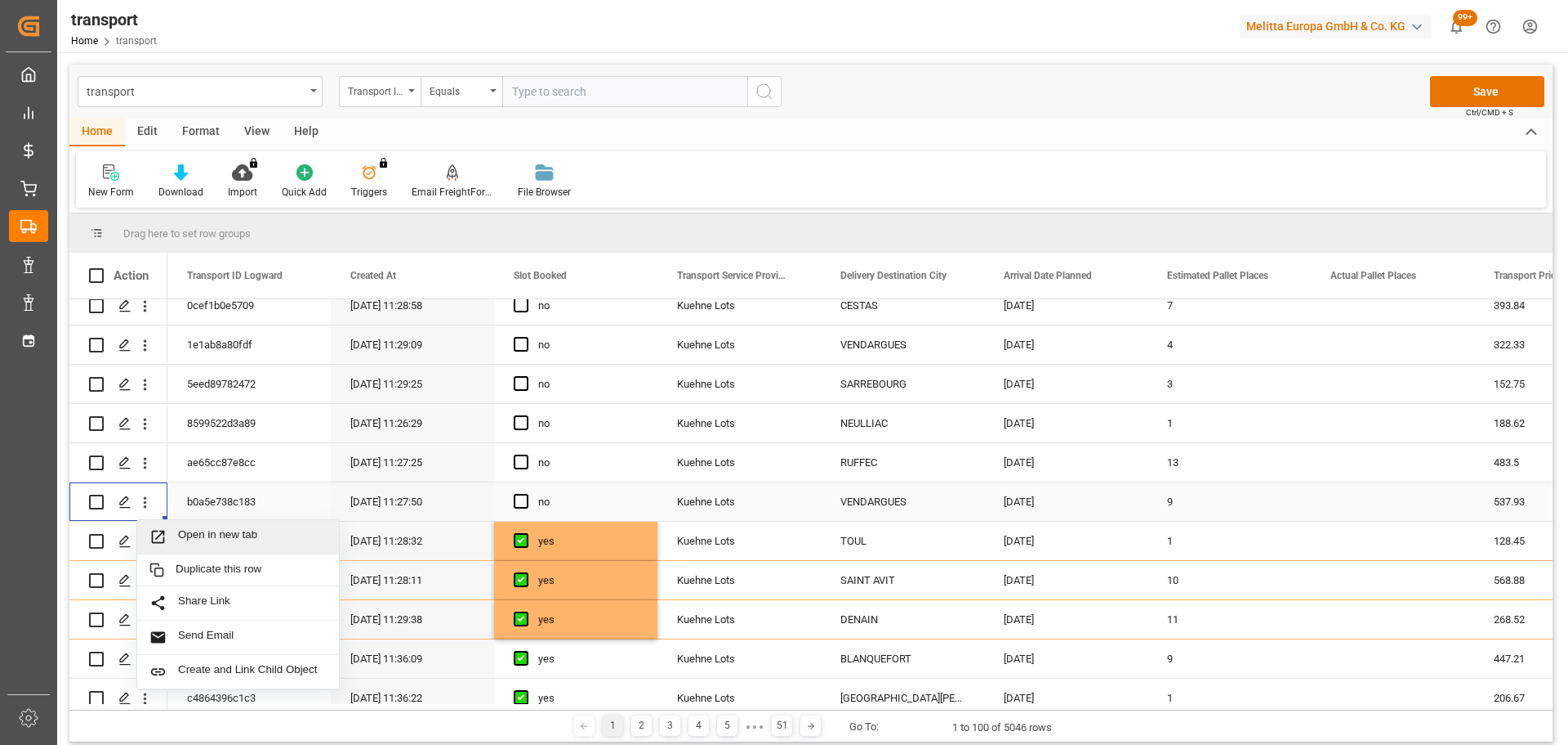
click at [235, 536] on span "Open in new tab" at bounding box center [252, 536] width 149 height 17
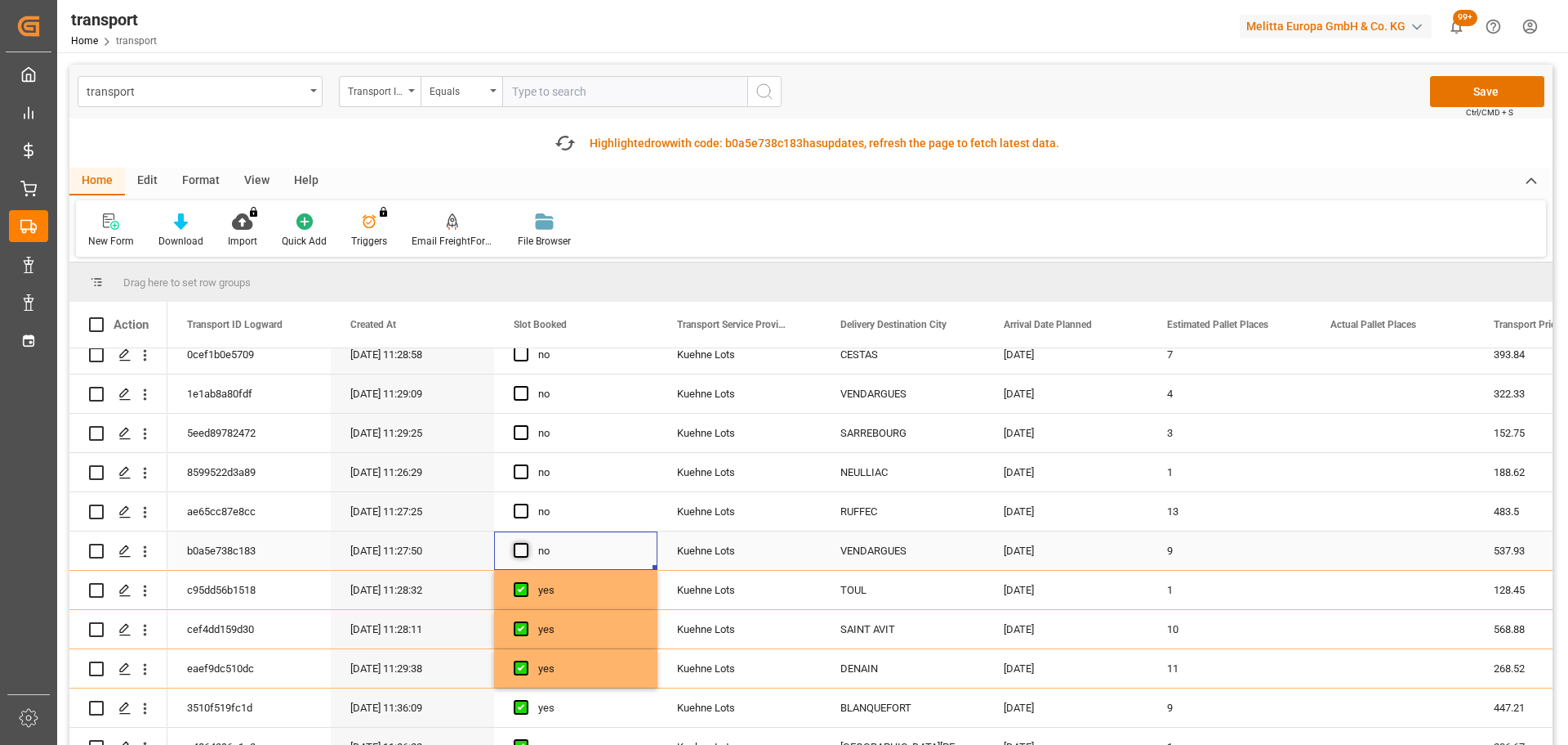
click at [525, 549] on span "Press SPACE to select this row." at bounding box center [521, 550] width 15 height 15
click at [526, 543] on input "Press SPACE to select this row." at bounding box center [526, 543] width 0 height 0
click at [142, 388] on icon "open menu" at bounding box center [144, 394] width 17 height 17
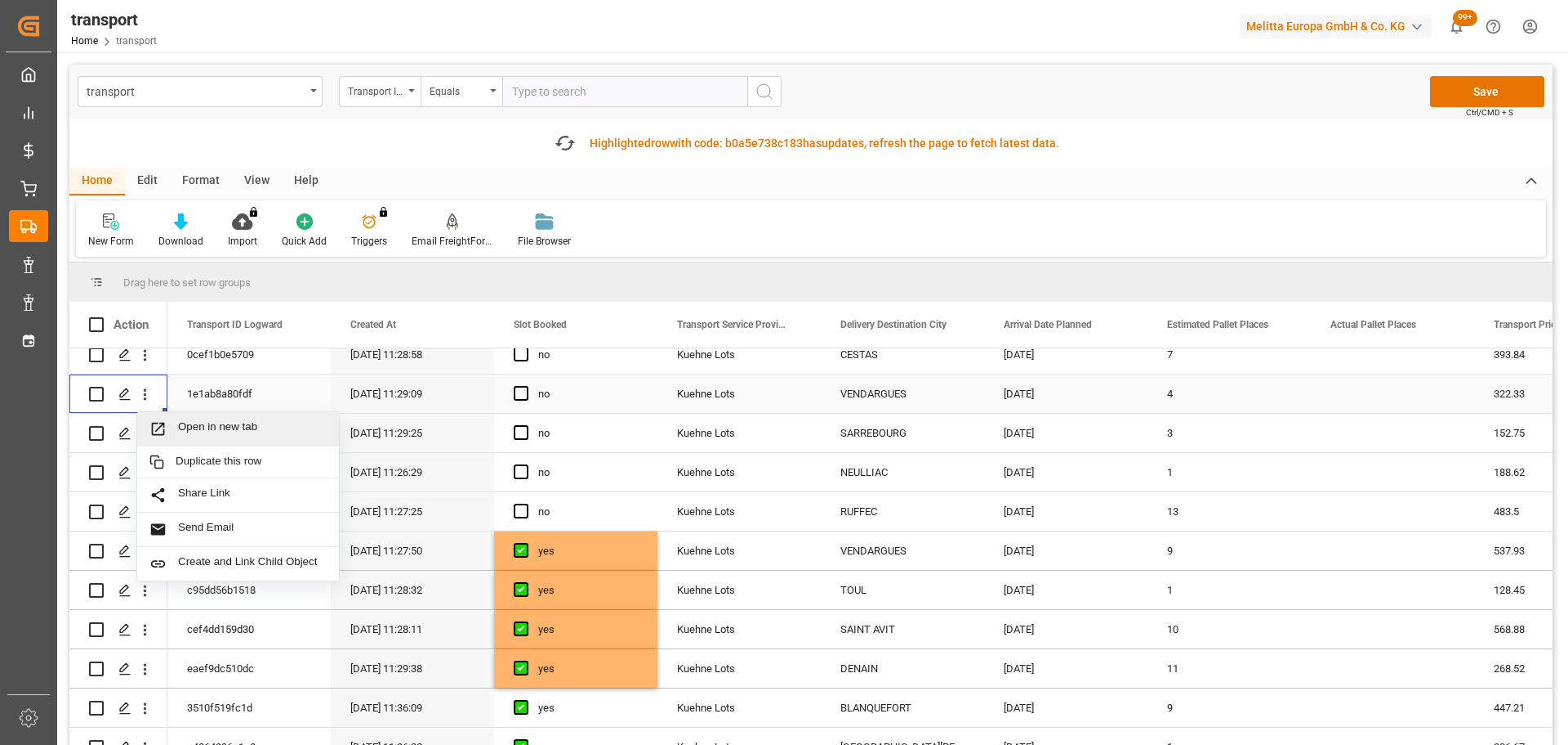
click at [213, 419] on div "Open in new tab" at bounding box center [238, 428] width 202 height 35
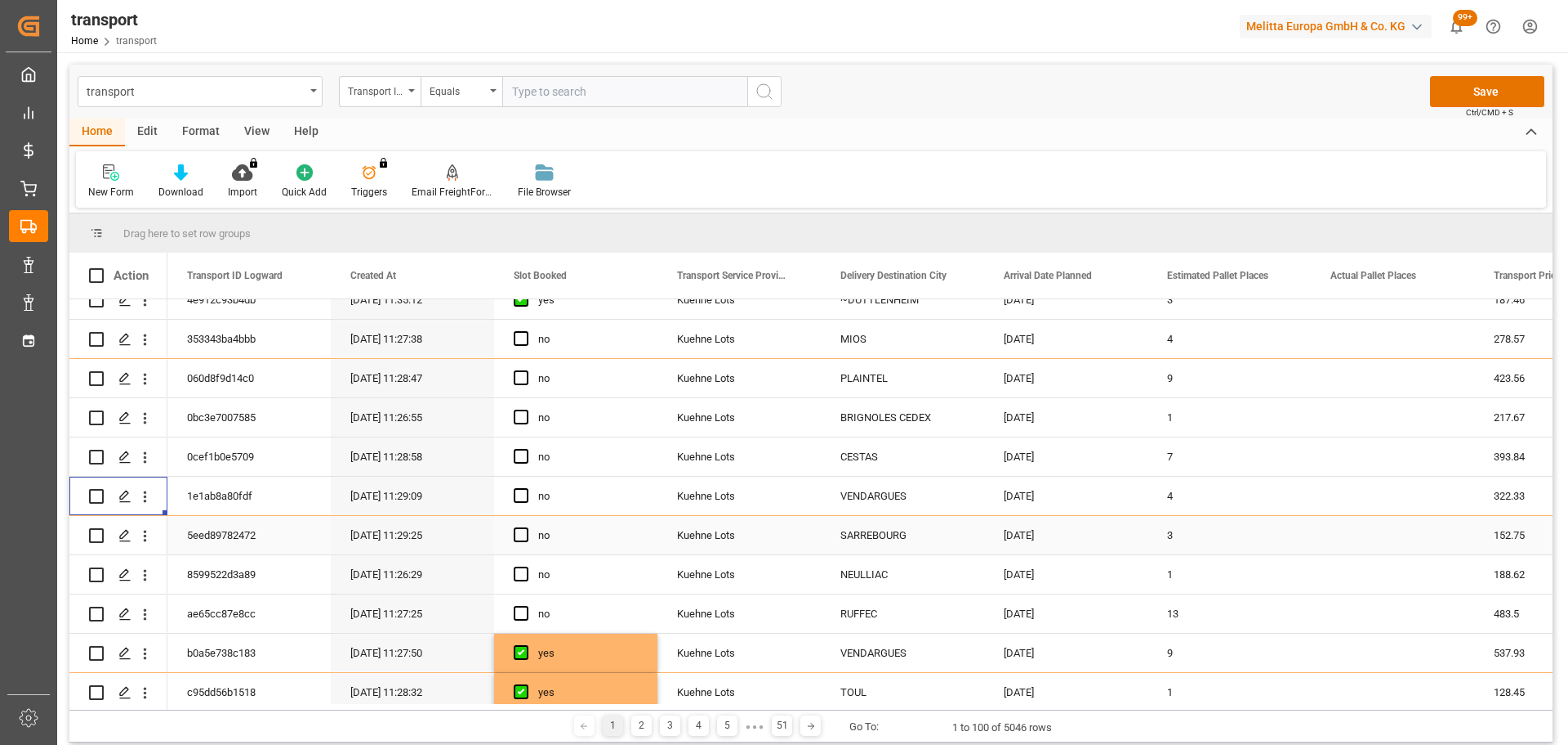
scroll to position [164, 0]
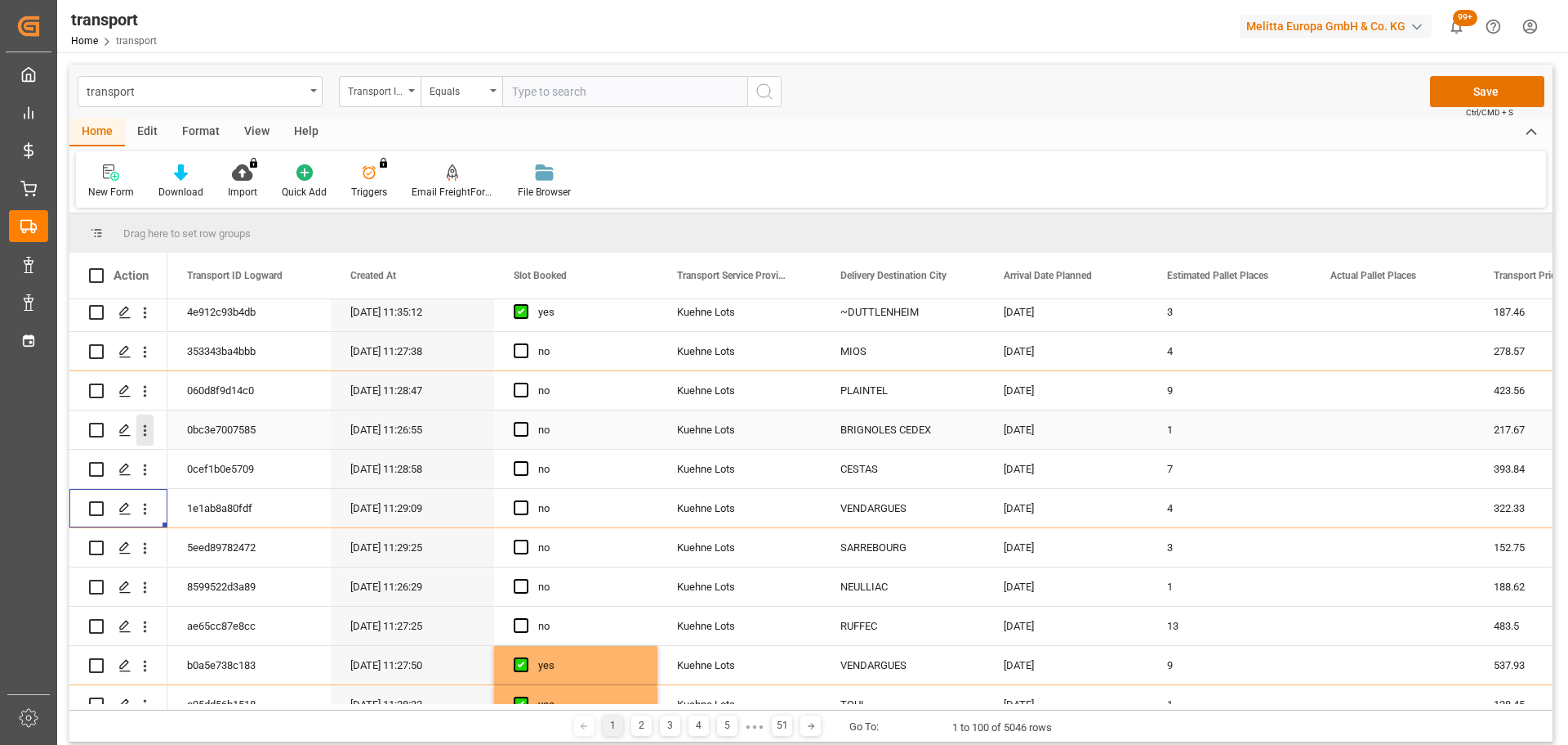
click at [145, 426] on icon "open menu" at bounding box center [145, 431] width 3 height 12
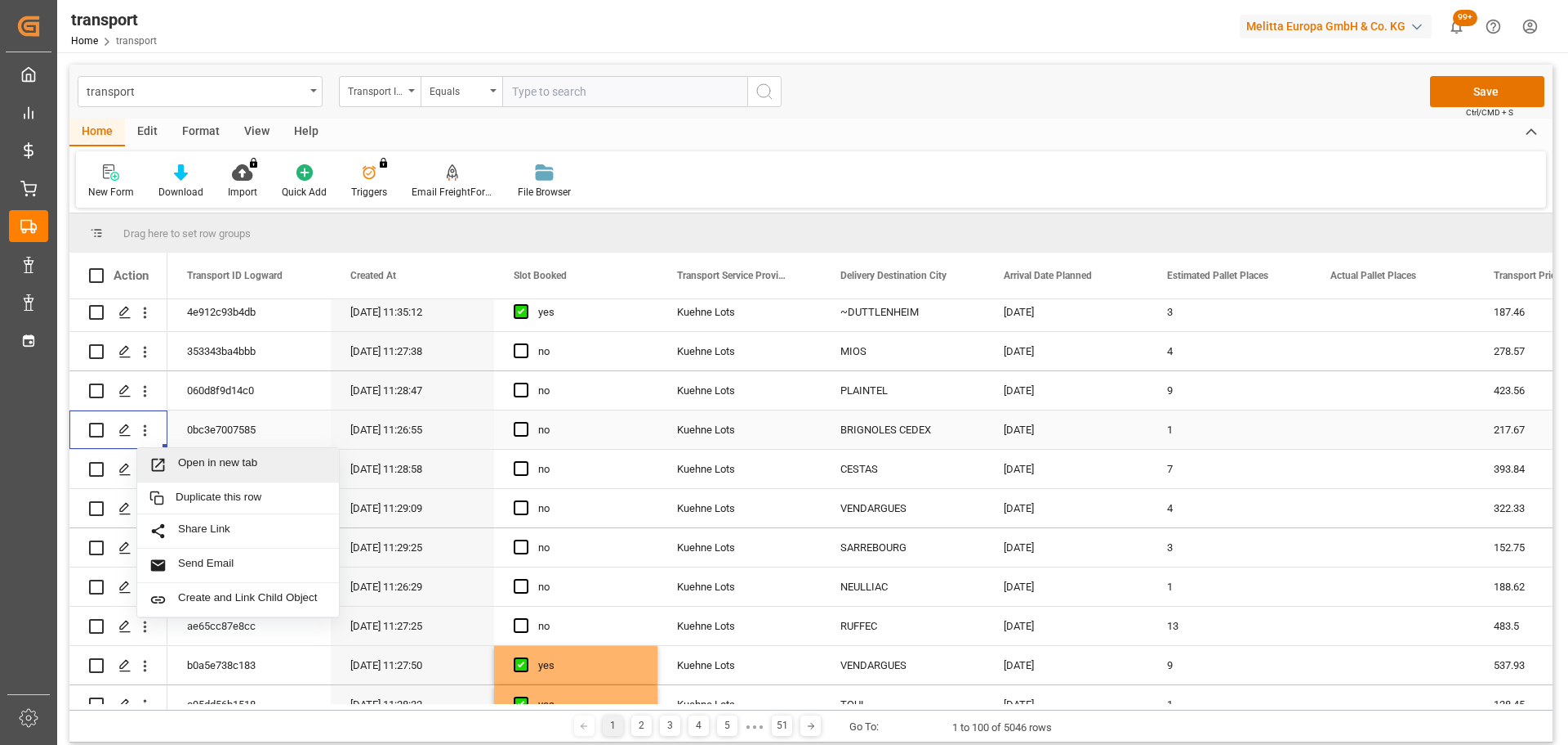
click at [247, 462] on span "Open in new tab" at bounding box center [252, 464] width 149 height 17
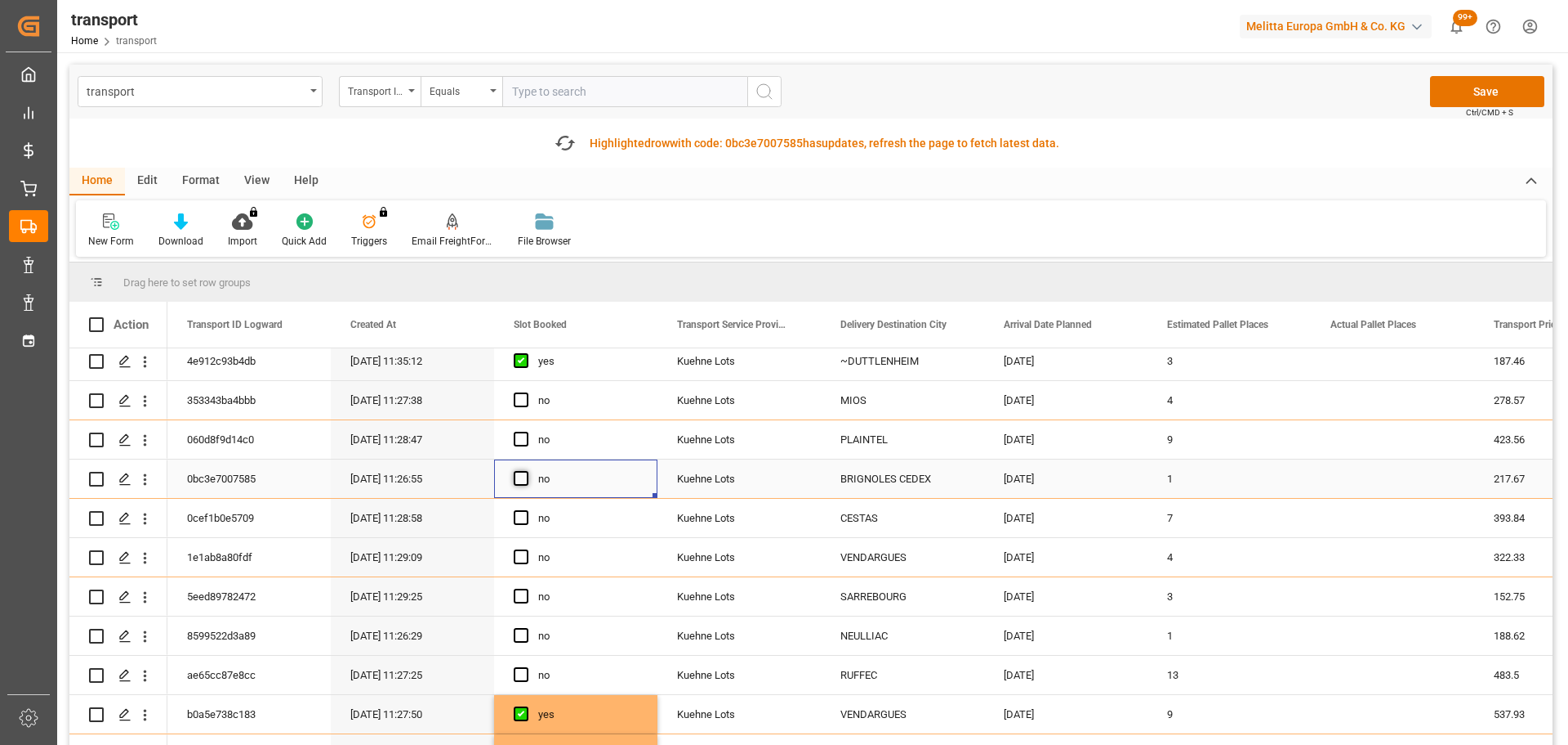
click at [521, 480] on span "Press SPACE to select this row." at bounding box center [521, 478] width 15 height 15
click at [526, 471] on input "Press SPACE to select this row." at bounding box center [526, 471] width 0 height 0
click at [144, 516] on icon "open menu" at bounding box center [144, 518] width 17 height 17
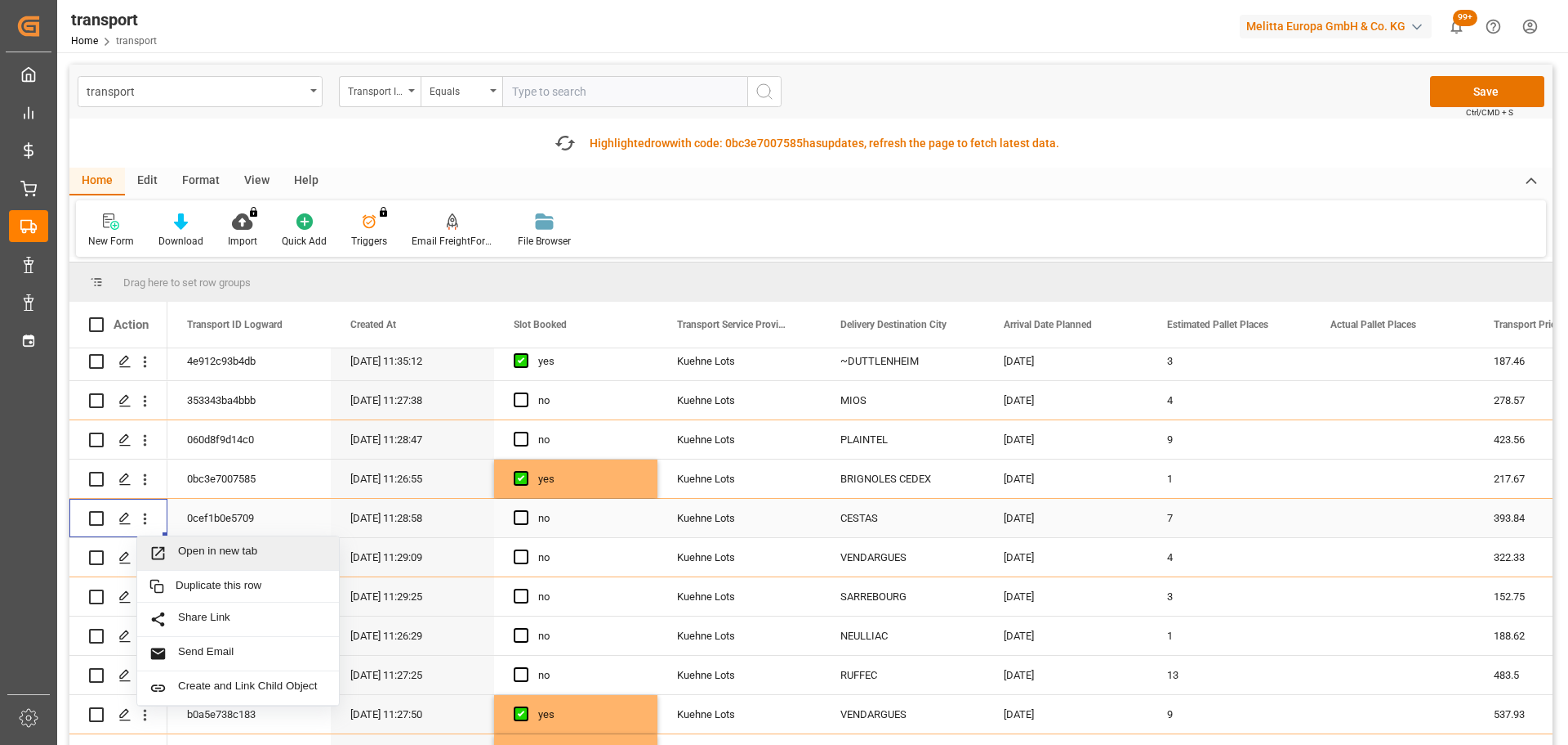
click at [213, 546] on span "Open in new tab" at bounding box center [252, 553] width 149 height 17
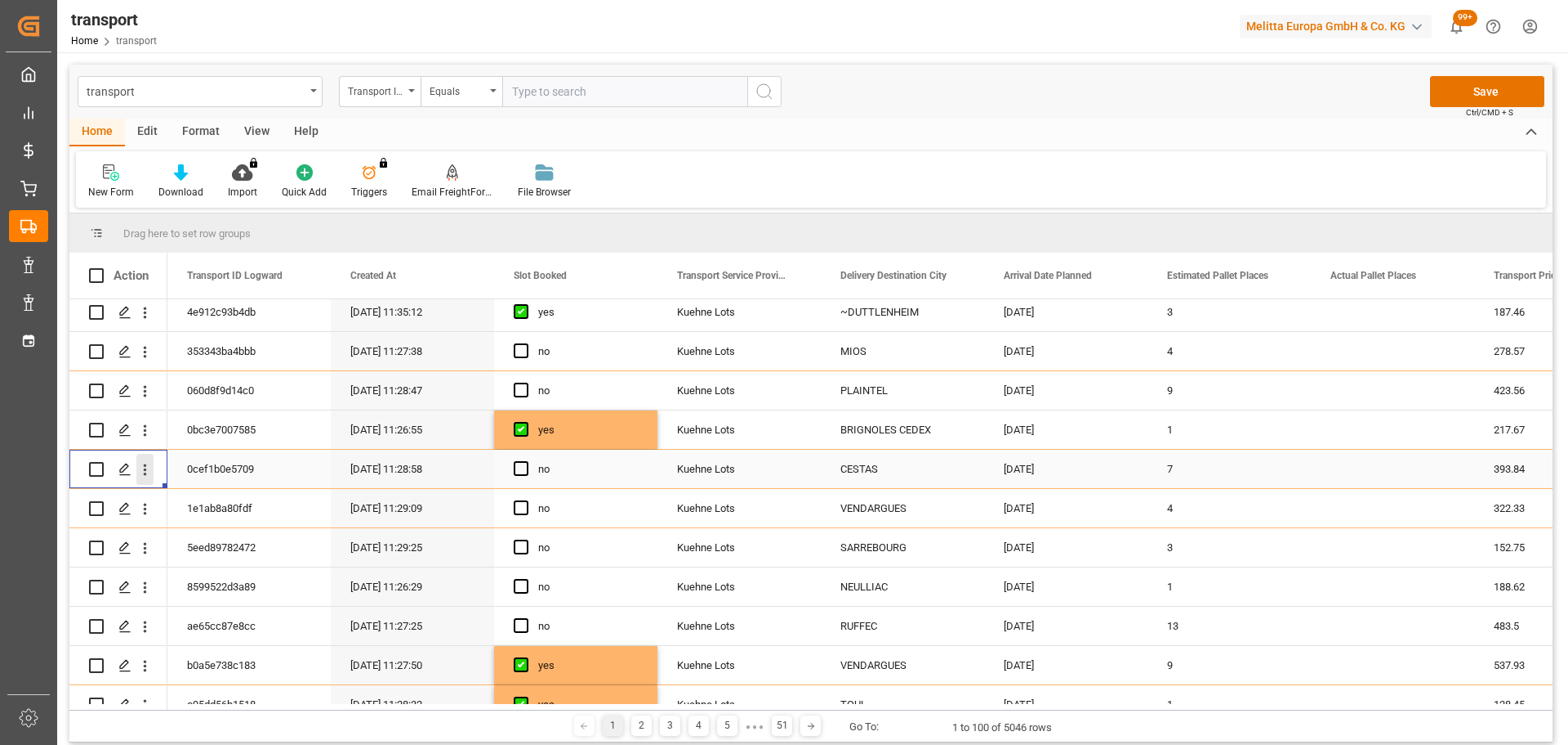
drag, startPoint x: 144, startPoint y: 465, endPoint x: 153, endPoint y: 480, distance: 17.5
click at [145, 465] on icon "open menu" at bounding box center [145, 470] width 3 height 12
click at [190, 497] on span "Open in new tab" at bounding box center [252, 503] width 149 height 17
click at [519, 468] on span "Press SPACE to select this row." at bounding box center [521, 468] width 15 height 15
click at [526, 461] on input "Press SPACE to select this row." at bounding box center [526, 461] width 0 height 0
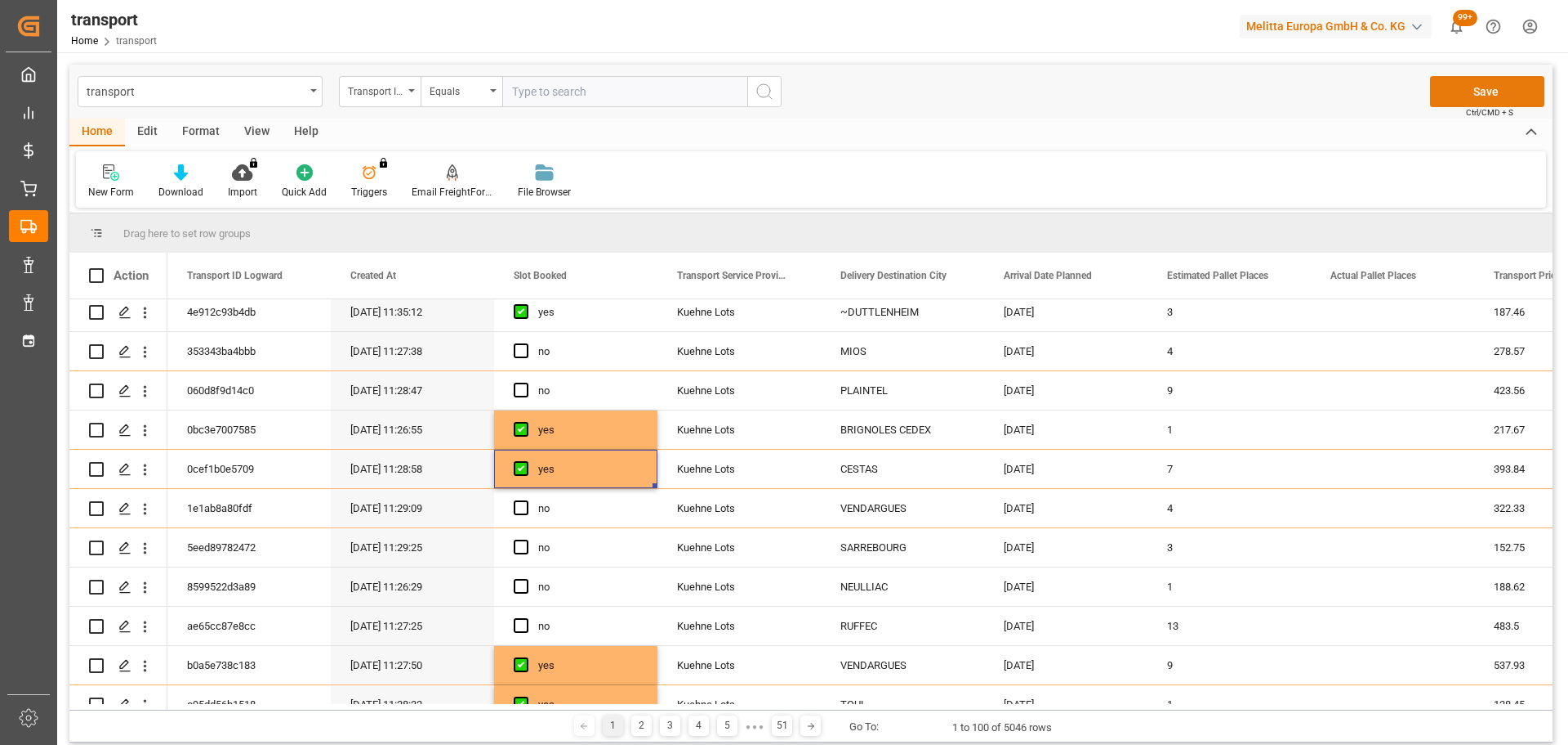
click at [1461, 91] on button "Save" at bounding box center [1487, 91] width 114 height 31
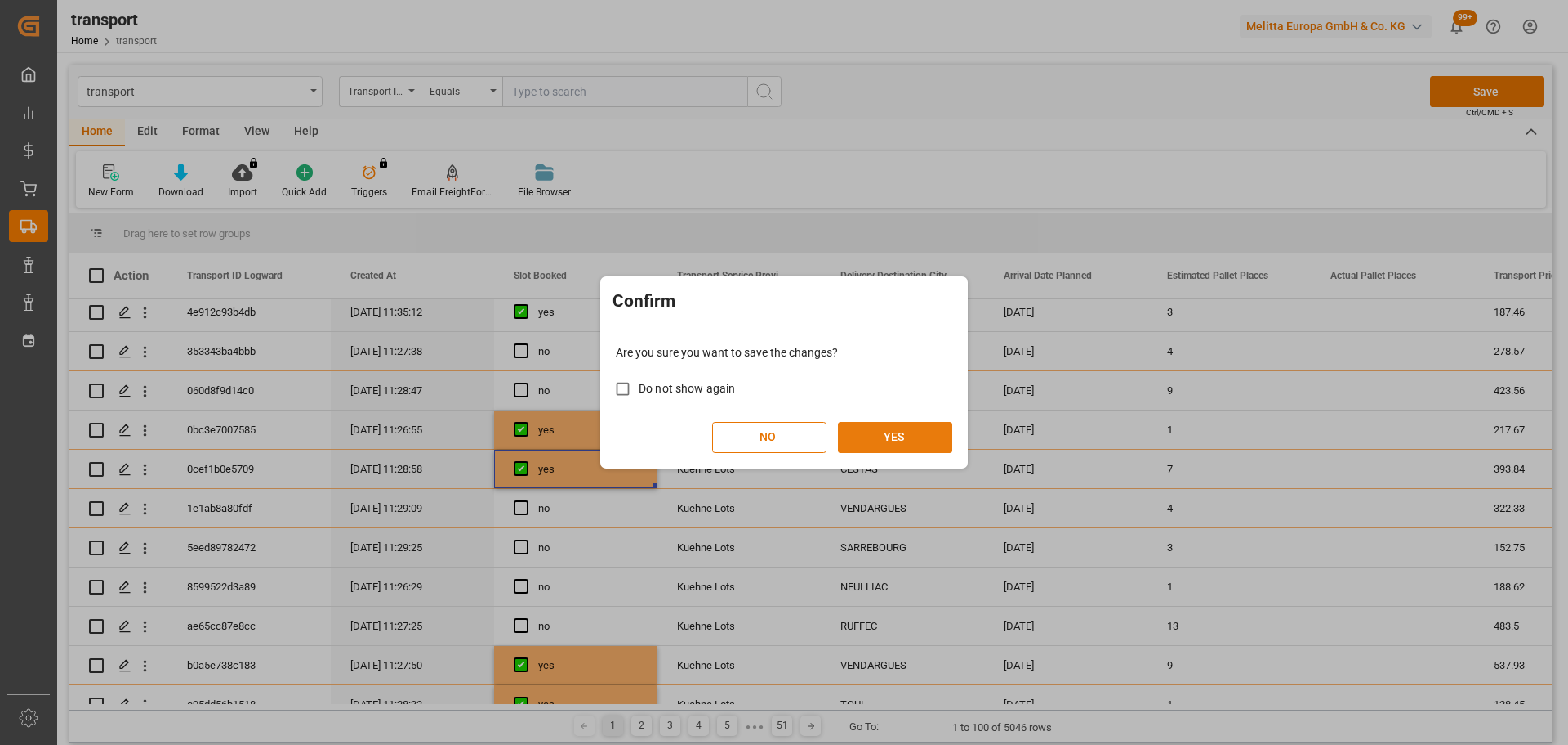
click at [880, 430] on button "YES" at bounding box center [895, 436] width 114 height 31
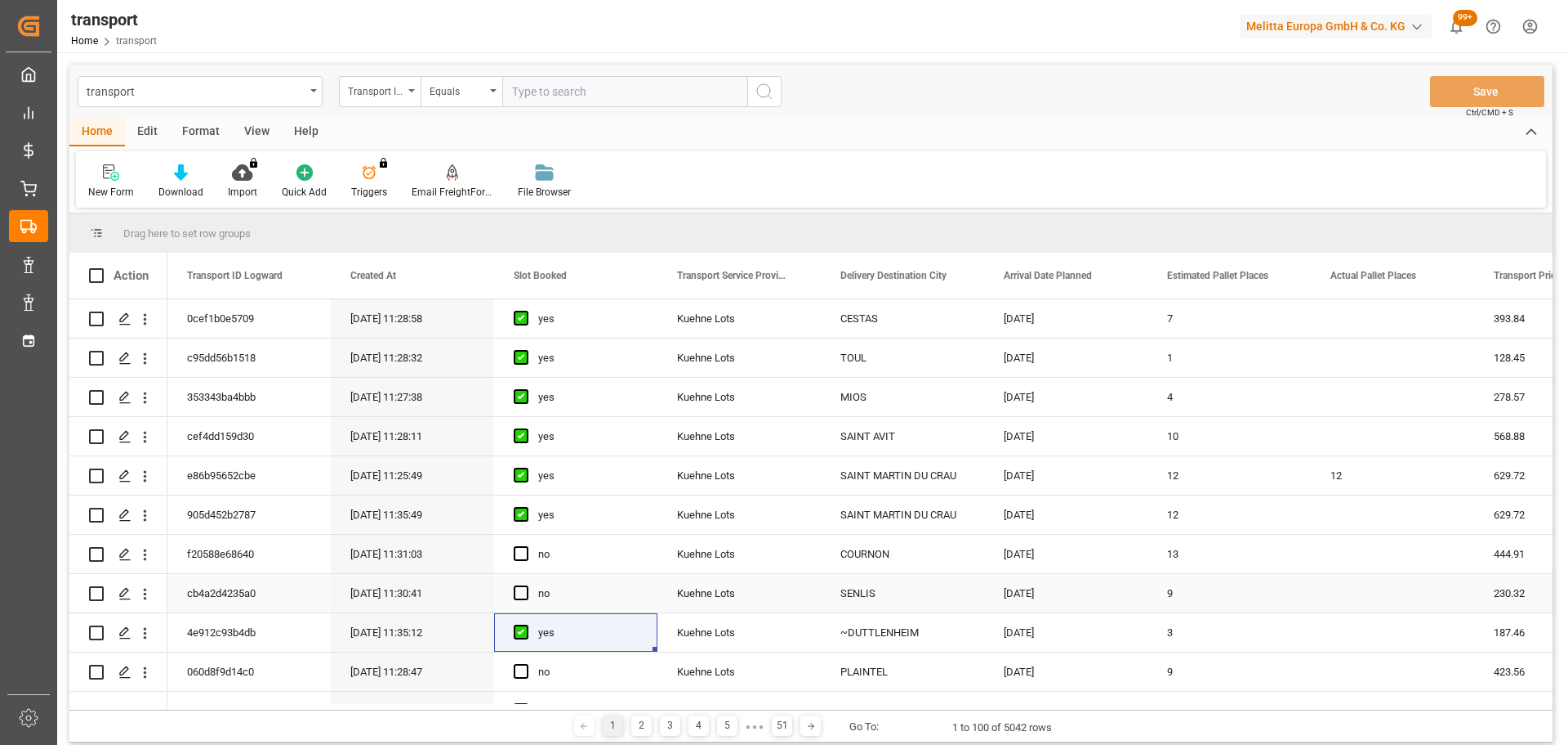
scroll to position [82, 0]
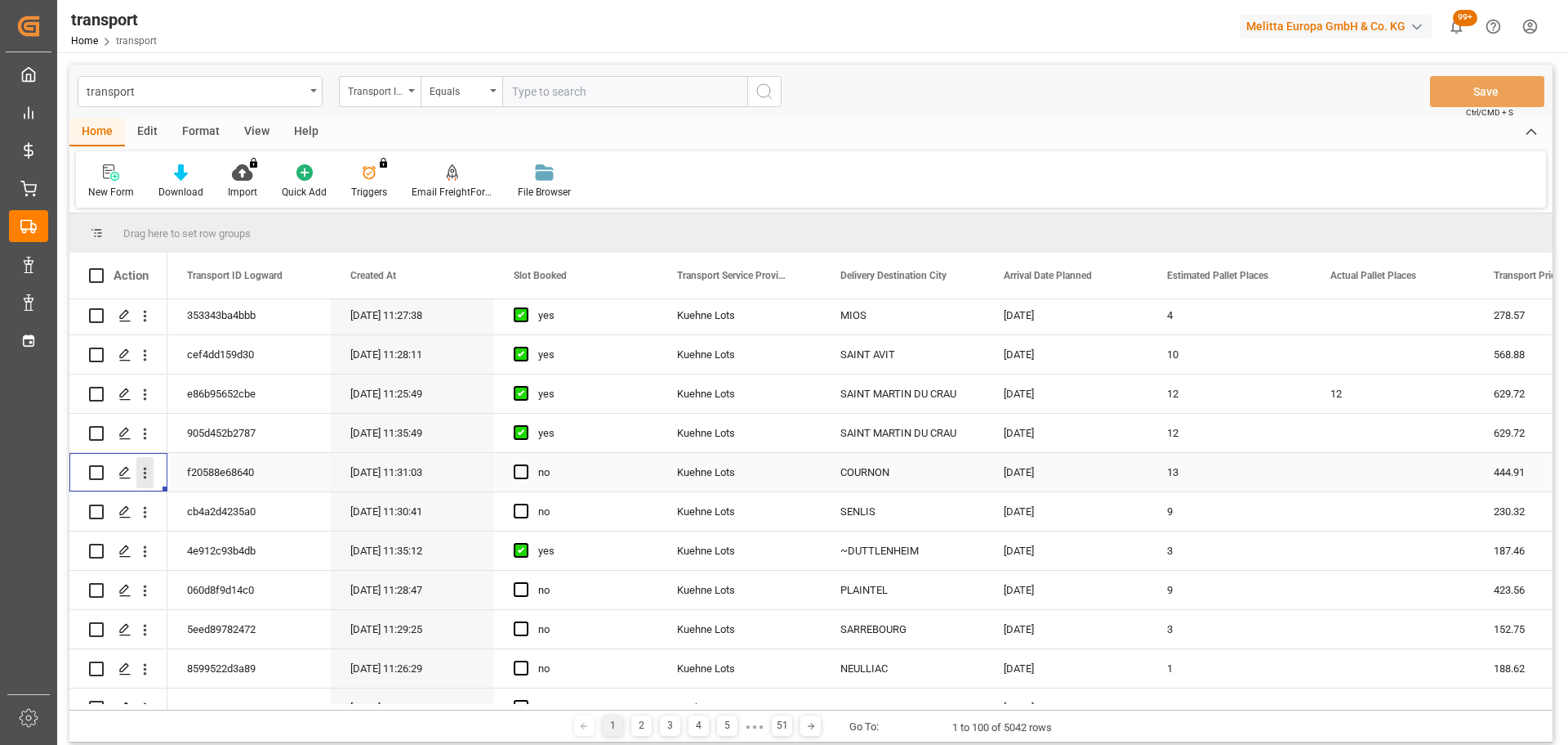
click at [143, 472] on icon "open menu" at bounding box center [144, 472] width 17 height 17
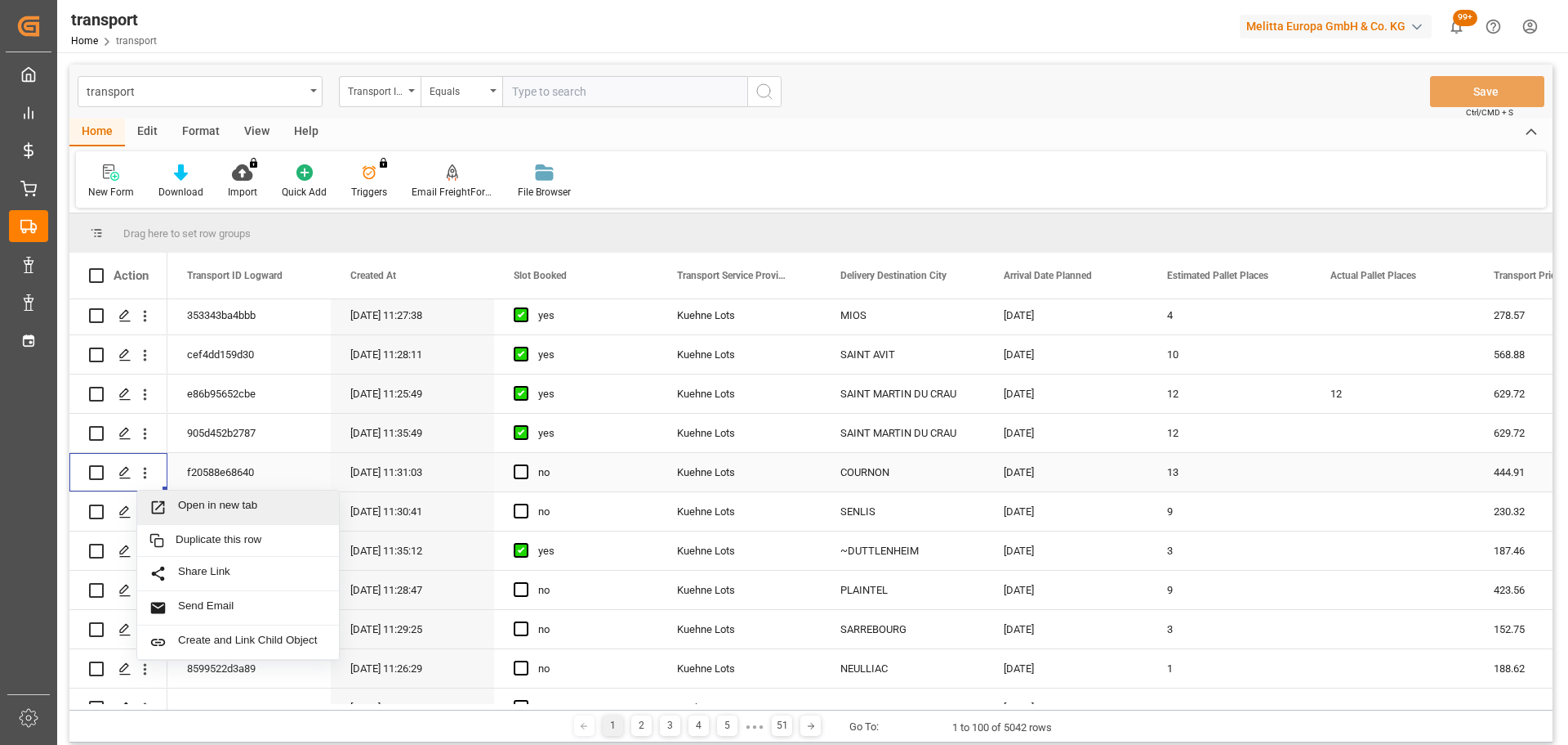
click at [241, 498] on span "Open in new tab" at bounding box center [252, 506] width 149 height 17
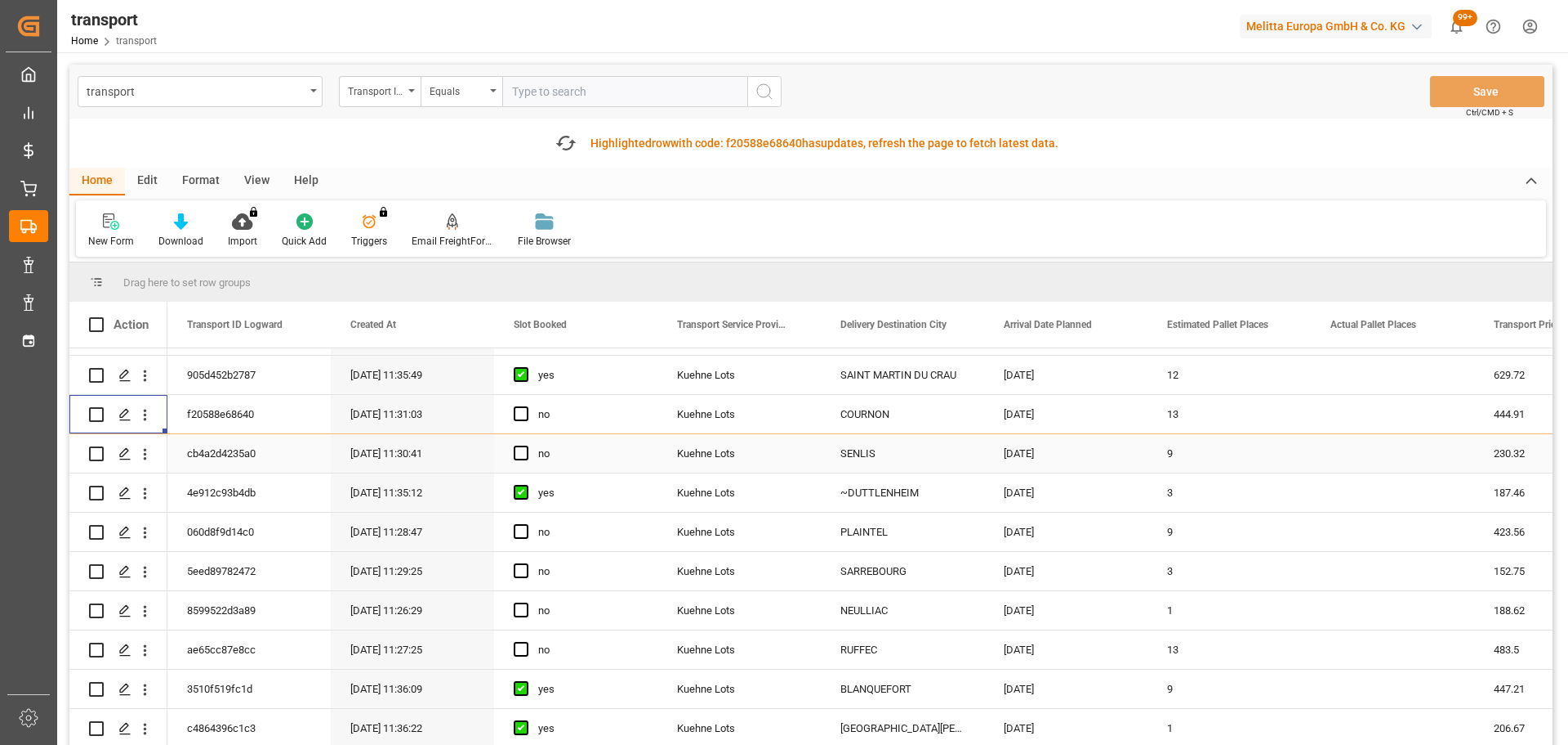
scroll to position [164, 0]
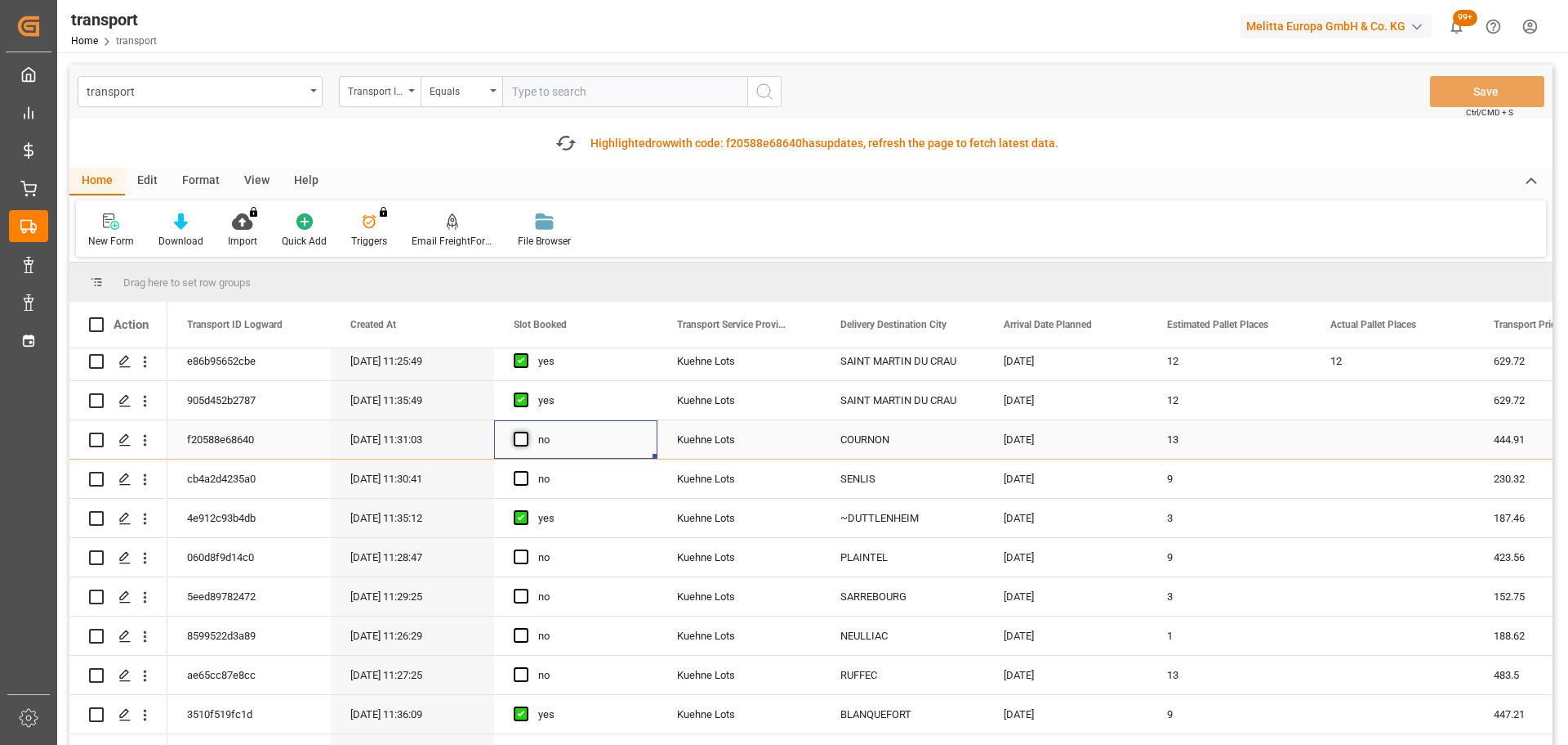
click at [521, 438] on span "Press SPACE to select this row." at bounding box center [521, 438] width 15 height 15
click at [526, 431] on input "Press SPACE to select this row." at bounding box center [526, 431] width 0 height 0
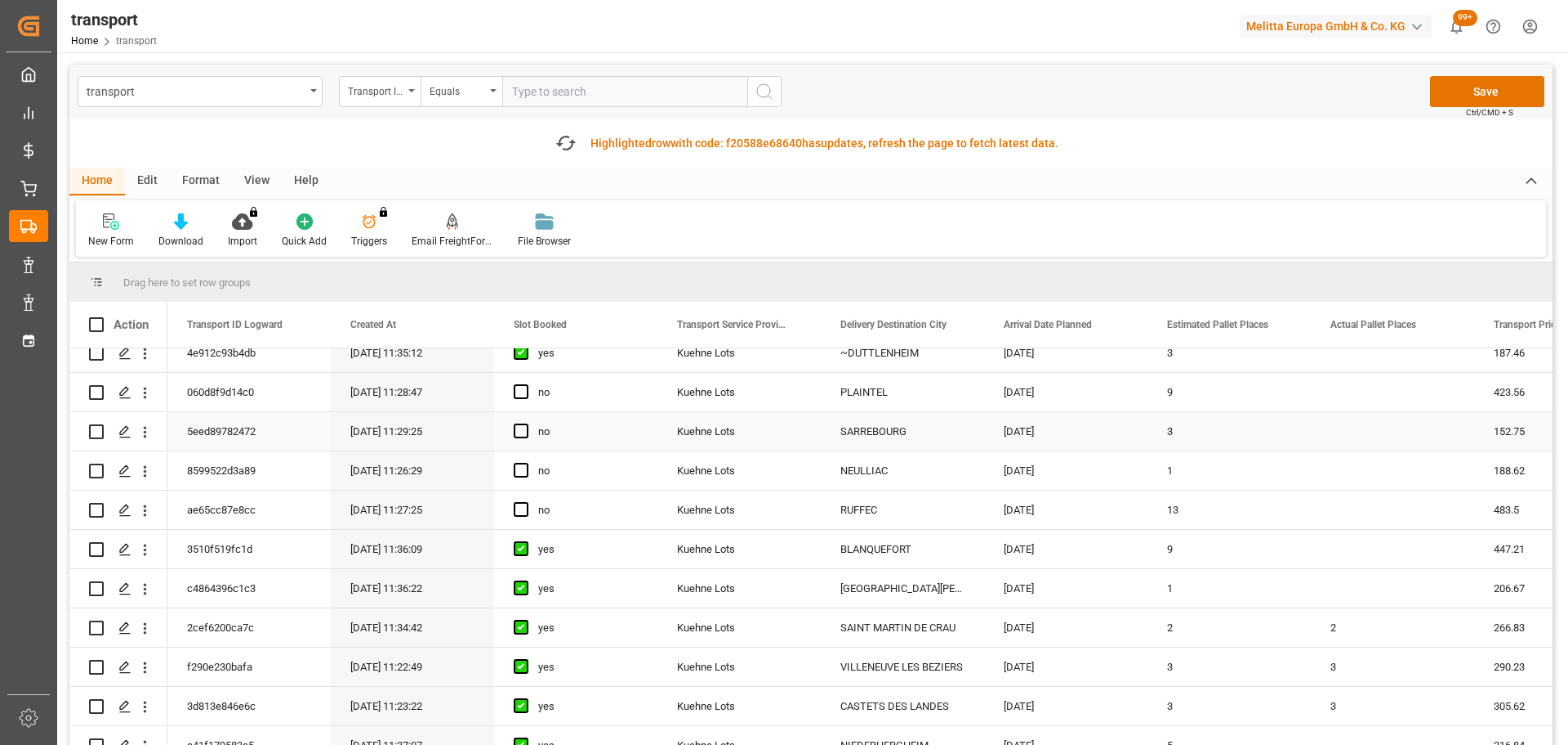
scroll to position [327, 0]
click at [138, 505] on icon "open menu" at bounding box center [144, 511] width 17 height 17
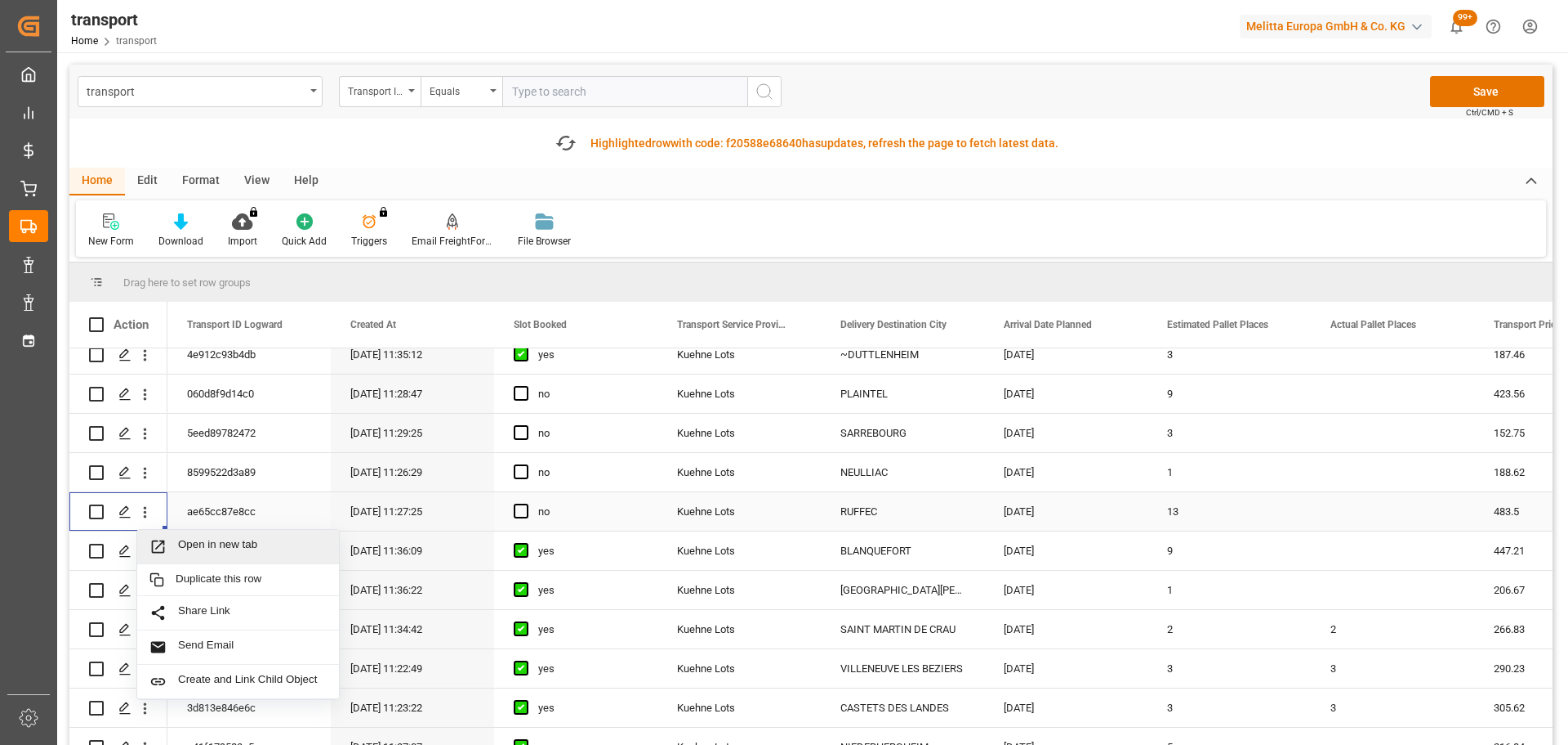
click at [203, 534] on div "Open in new tab" at bounding box center [238, 547] width 202 height 35
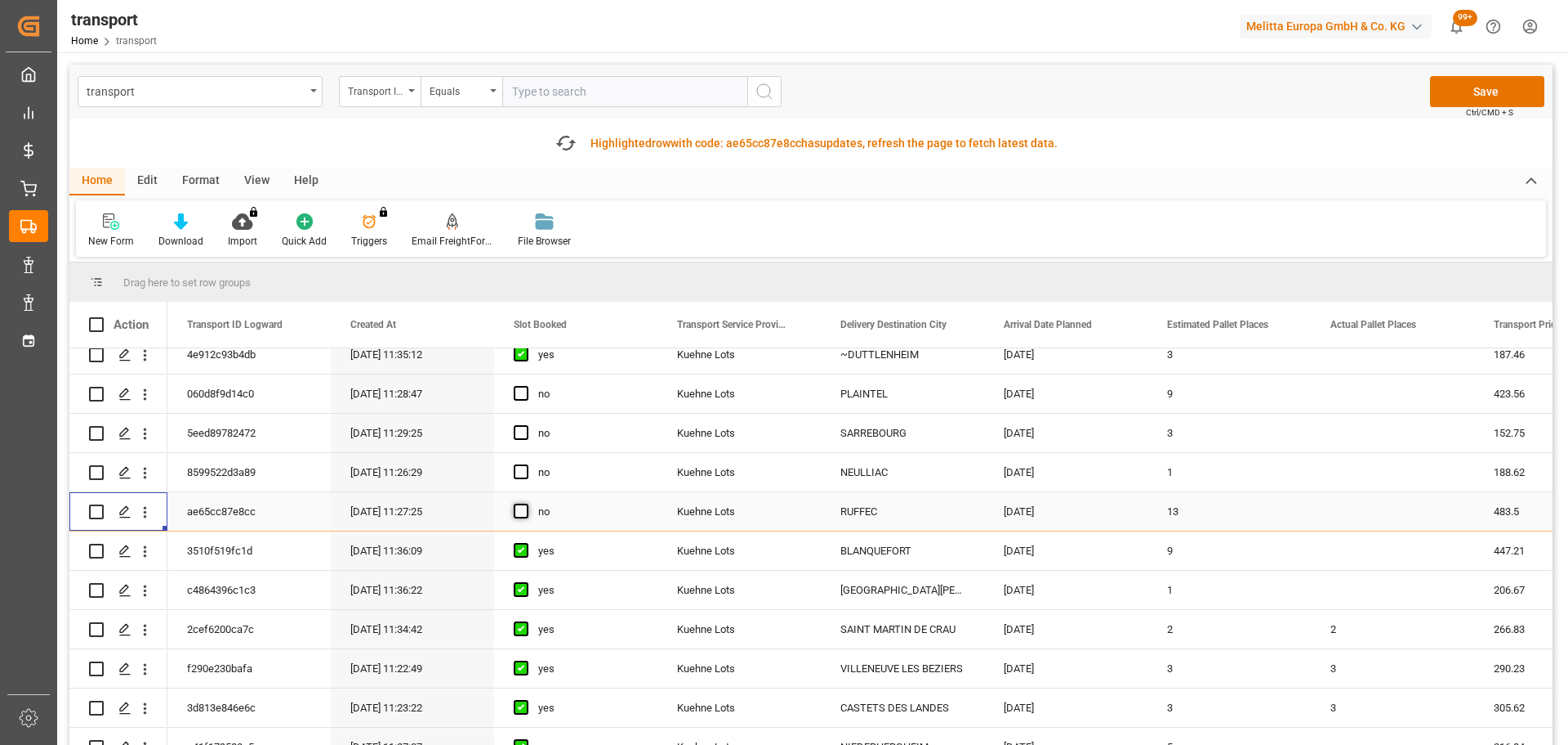
click at [517, 511] on span "Press SPACE to select this row." at bounding box center [521, 510] width 15 height 15
click at [526, 503] on input "Press SPACE to select this row." at bounding box center [526, 503] width 0 height 0
drag, startPoint x: 148, startPoint y: 428, endPoint x: 264, endPoint y: 463, distance: 121.2
click at [148, 428] on icon "open menu" at bounding box center [144, 433] width 17 height 17
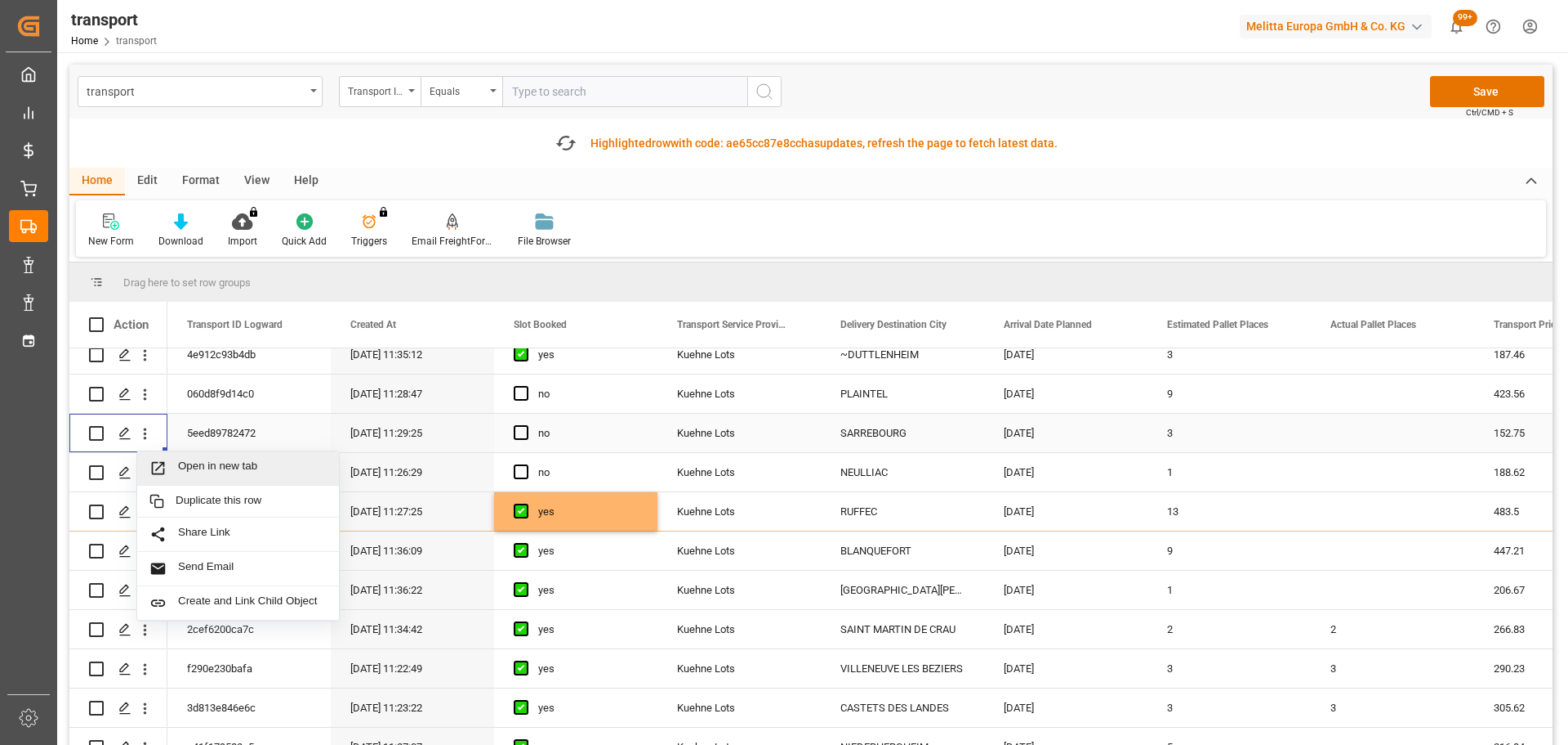
click at [268, 464] on span "Open in new tab" at bounding box center [252, 467] width 149 height 17
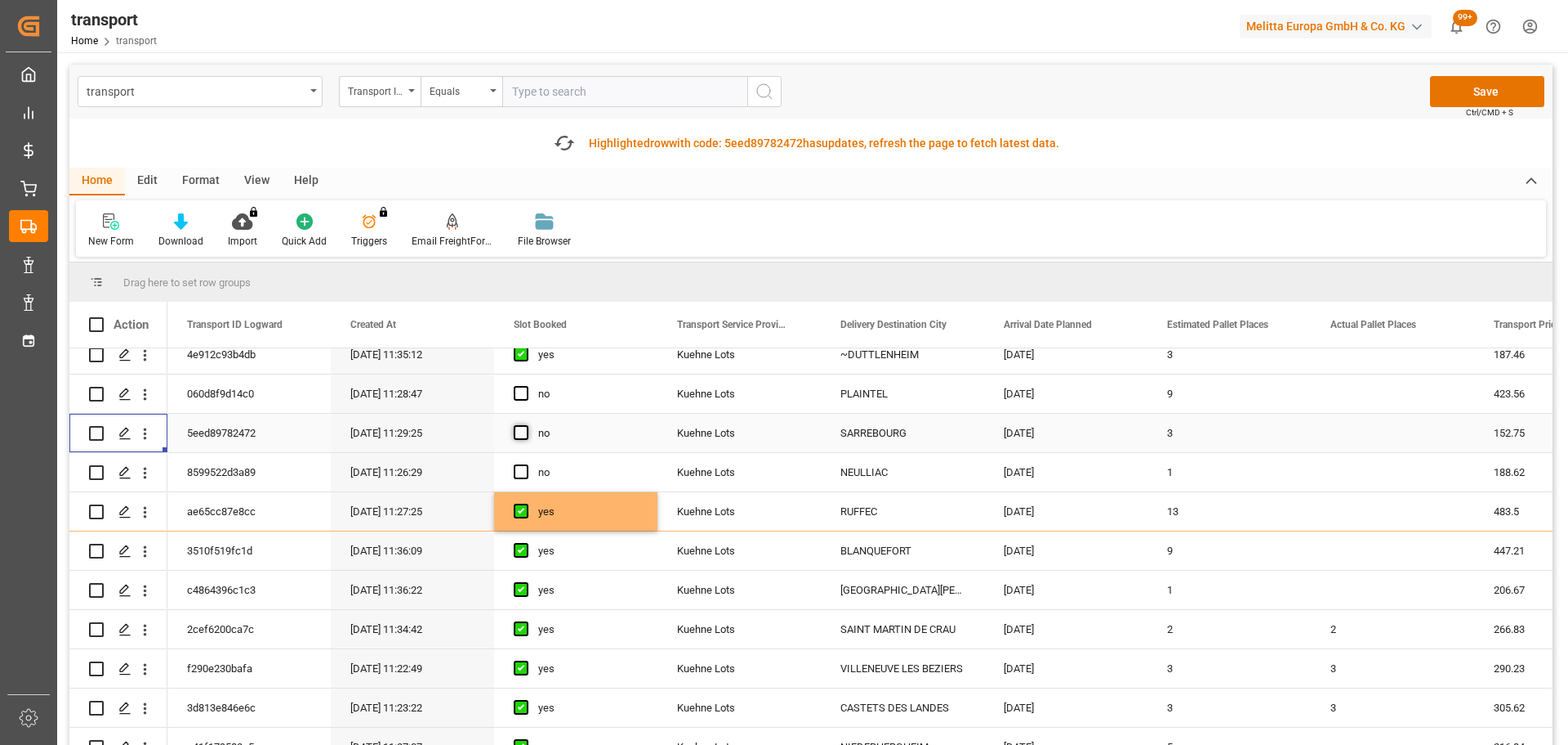
click at [524, 433] on span "Press SPACE to select this row." at bounding box center [521, 432] width 15 height 15
click at [526, 425] on input "Press SPACE to select this row." at bounding box center [526, 425] width 0 height 0
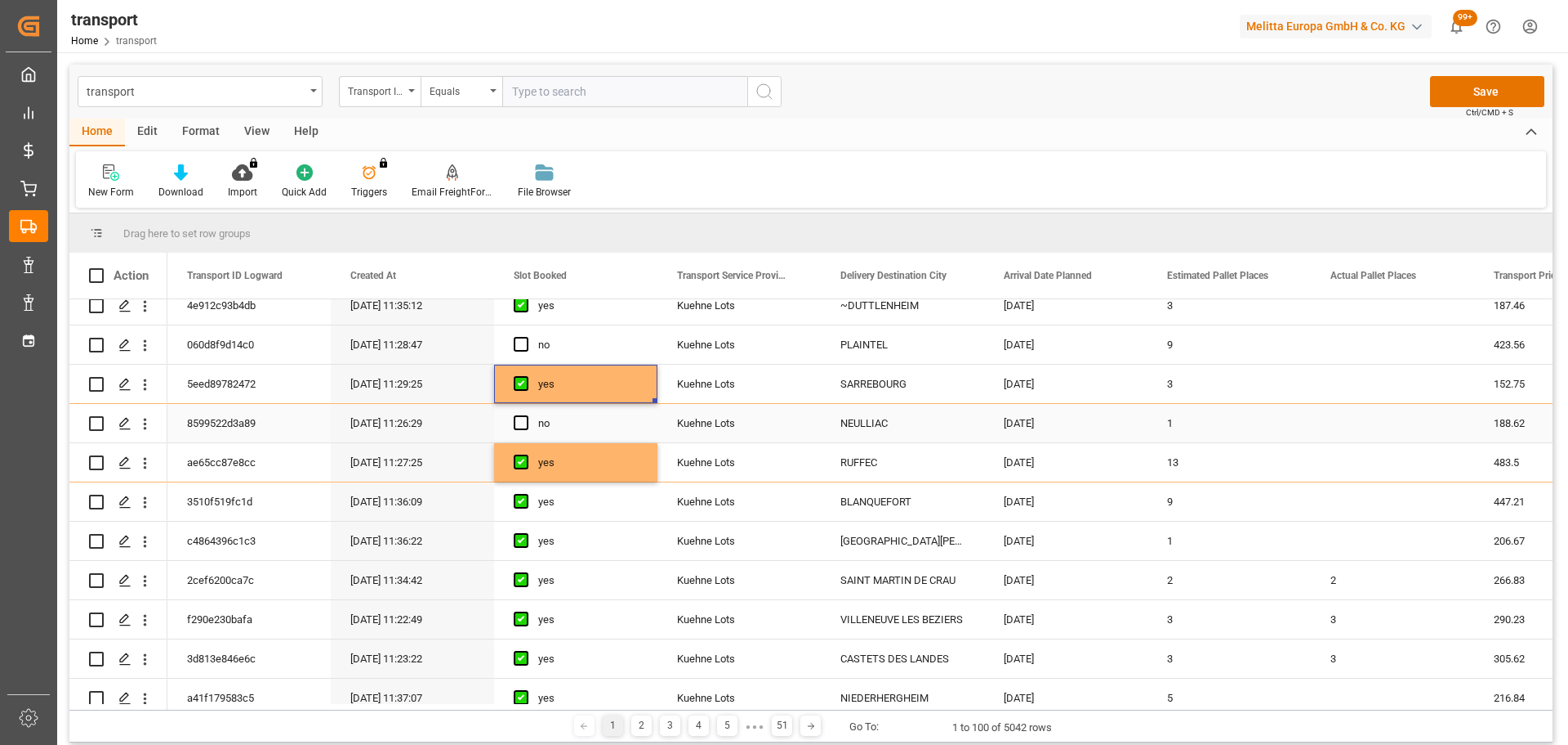
drag, startPoint x: 142, startPoint y: 416, endPoint x: 181, endPoint y: 465, distance: 62.6
click at [142, 416] on icon "open menu" at bounding box center [144, 423] width 17 height 17
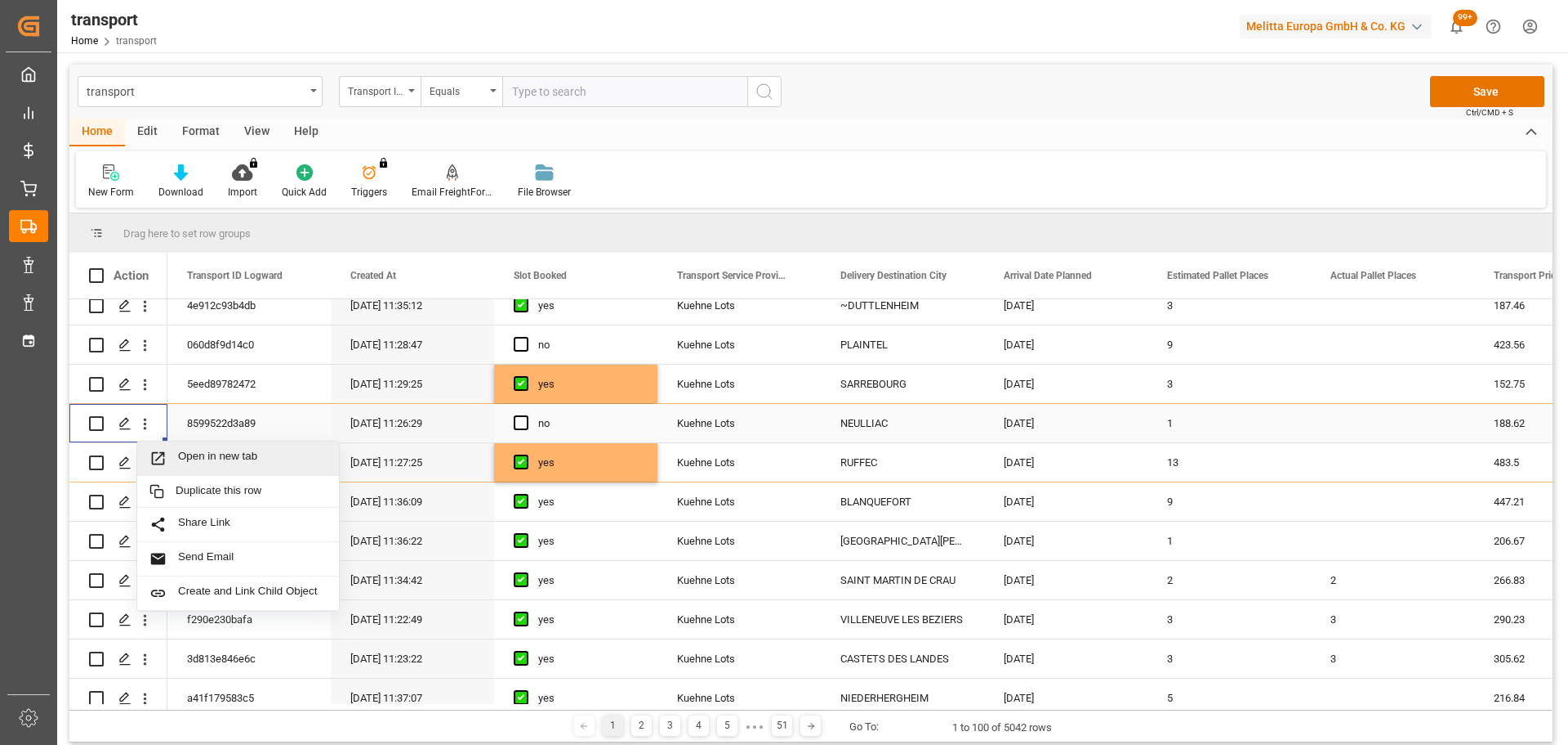
click at [215, 455] on span "Open in new tab" at bounding box center [252, 458] width 149 height 17
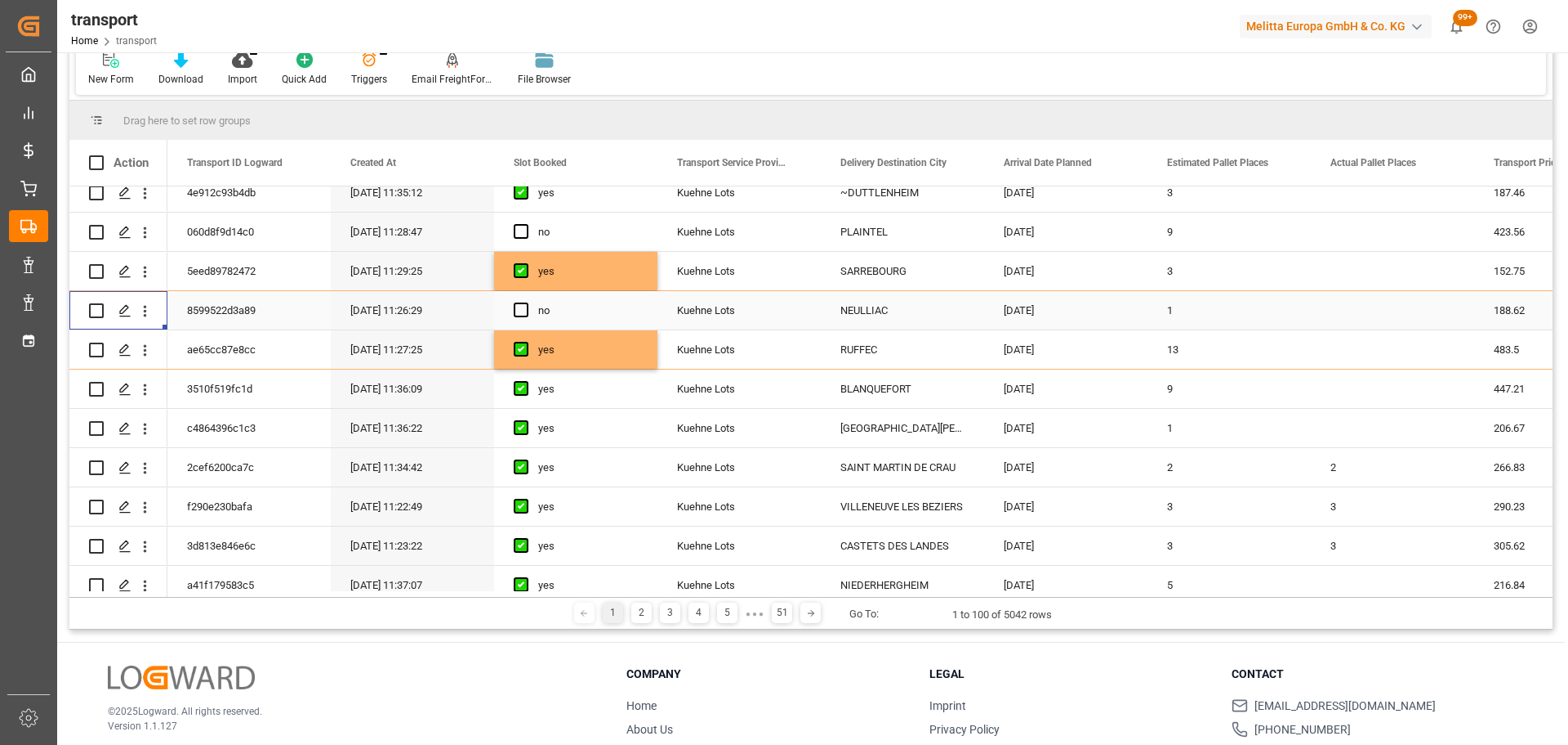
scroll to position [164, 0]
click at [149, 301] on icon "open menu" at bounding box center [144, 309] width 17 height 17
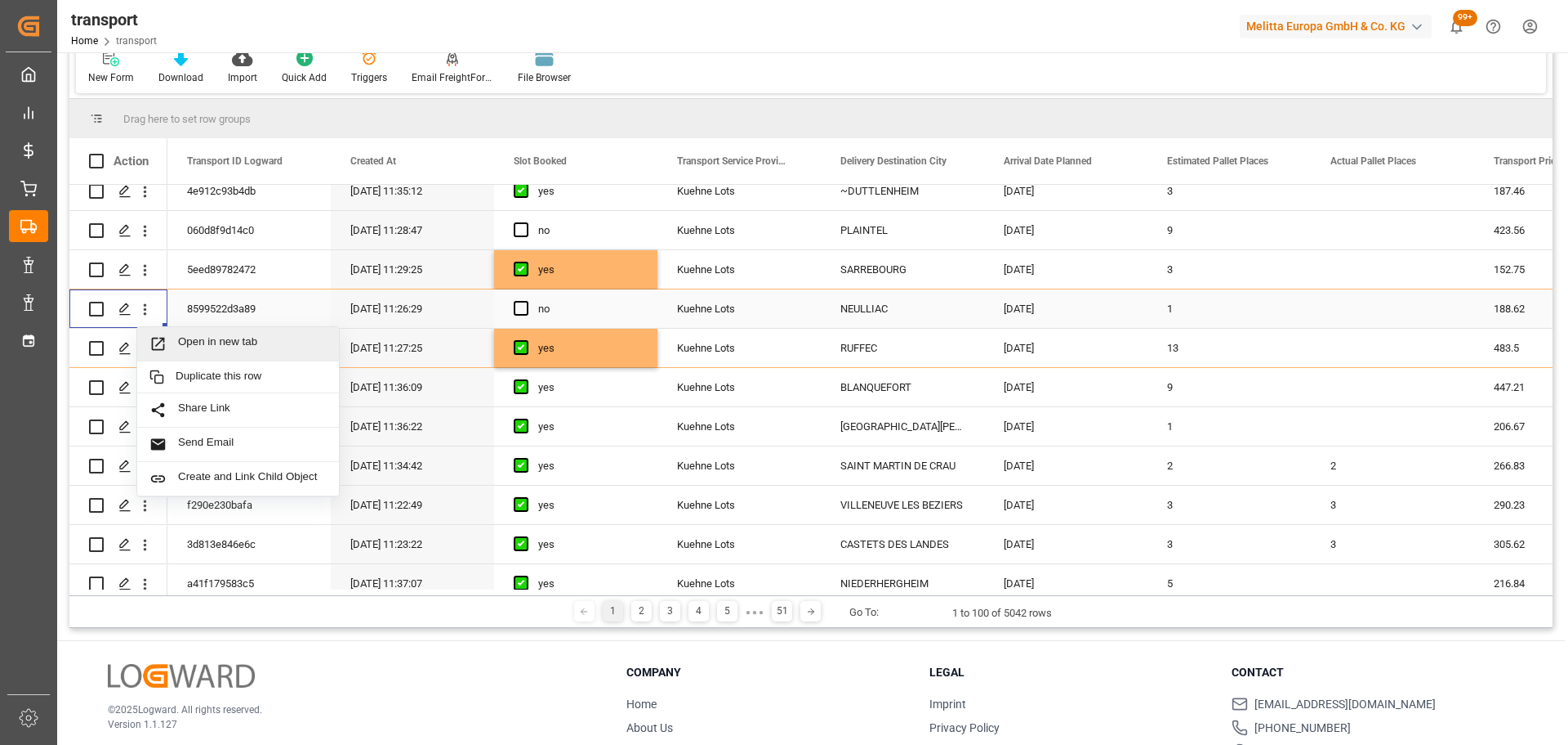
click at [206, 338] on span "Open in new tab" at bounding box center [252, 343] width 149 height 17
click at [525, 306] on span "Press SPACE to select this row." at bounding box center [521, 308] width 15 height 15
click at [526, 301] on input "Press SPACE to select this row." at bounding box center [526, 301] width 0 height 0
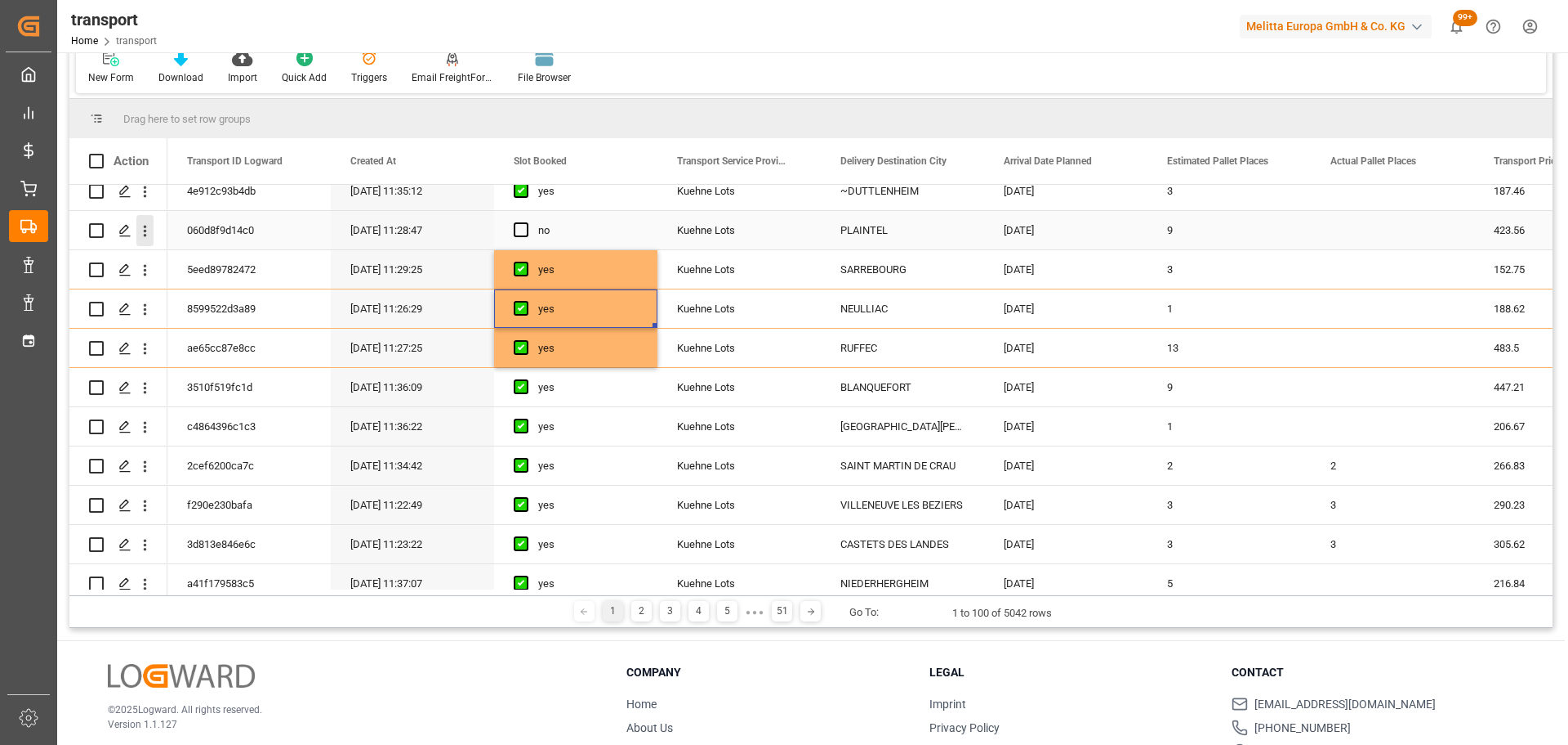
click at [143, 231] on icon "open menu" at bounding box center [144, 230] width 17 height 17
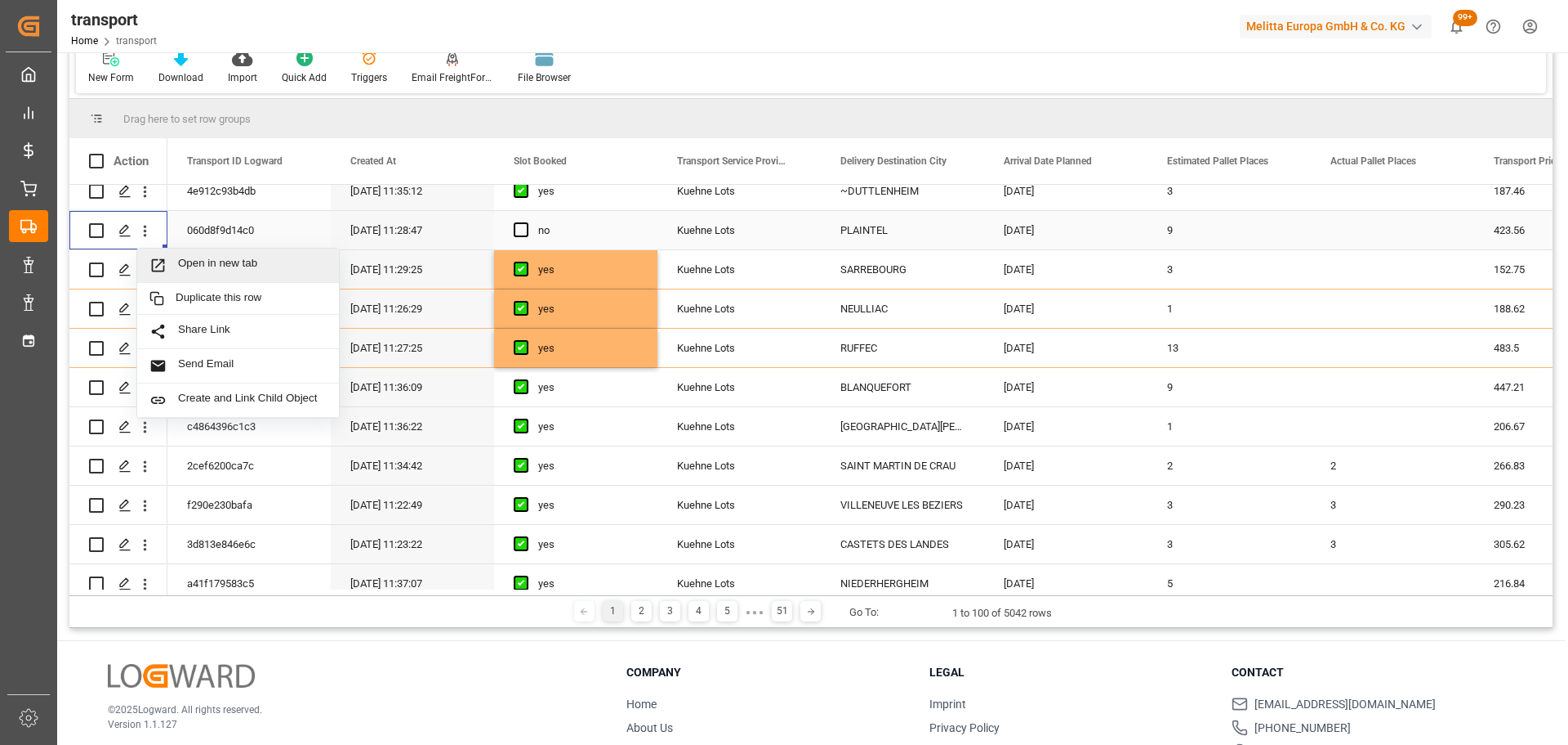
click at [222, 256] on div "Open in new tab" at bounding box center [238, 265] width 202 height 35
drag, startPoint x: 517, startPoint y: 227, endPoint x: 925, endPoint y: 407, distance: 445.9
click at [519, 230] on span "Press SPACE to select this row." at bounding box center [521, 229] width 15 height 15
click at [526, 222] on input "Press SPACE to select this row." at bounding box center [526, 222] width 0 height 0
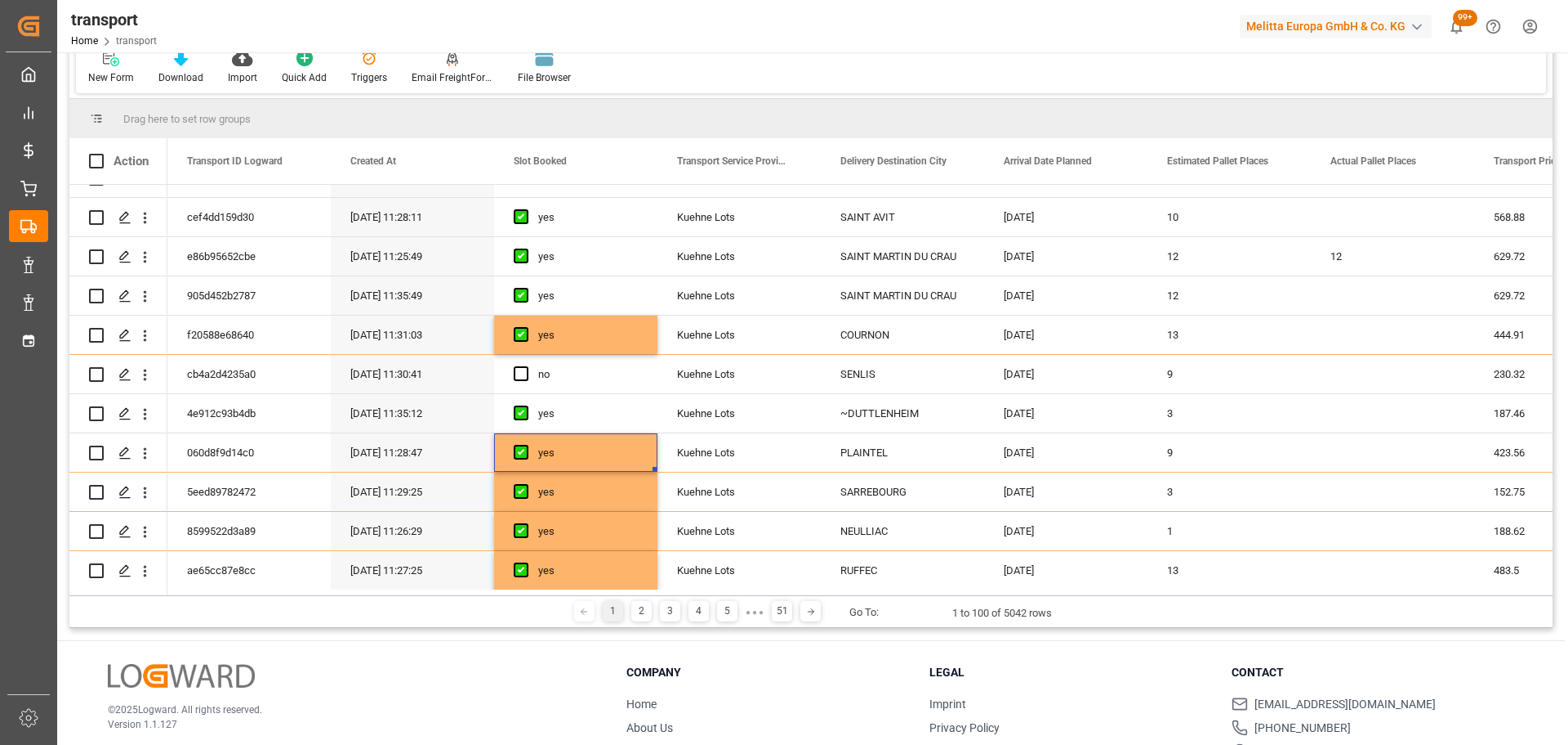
scroll to position [82, 0]
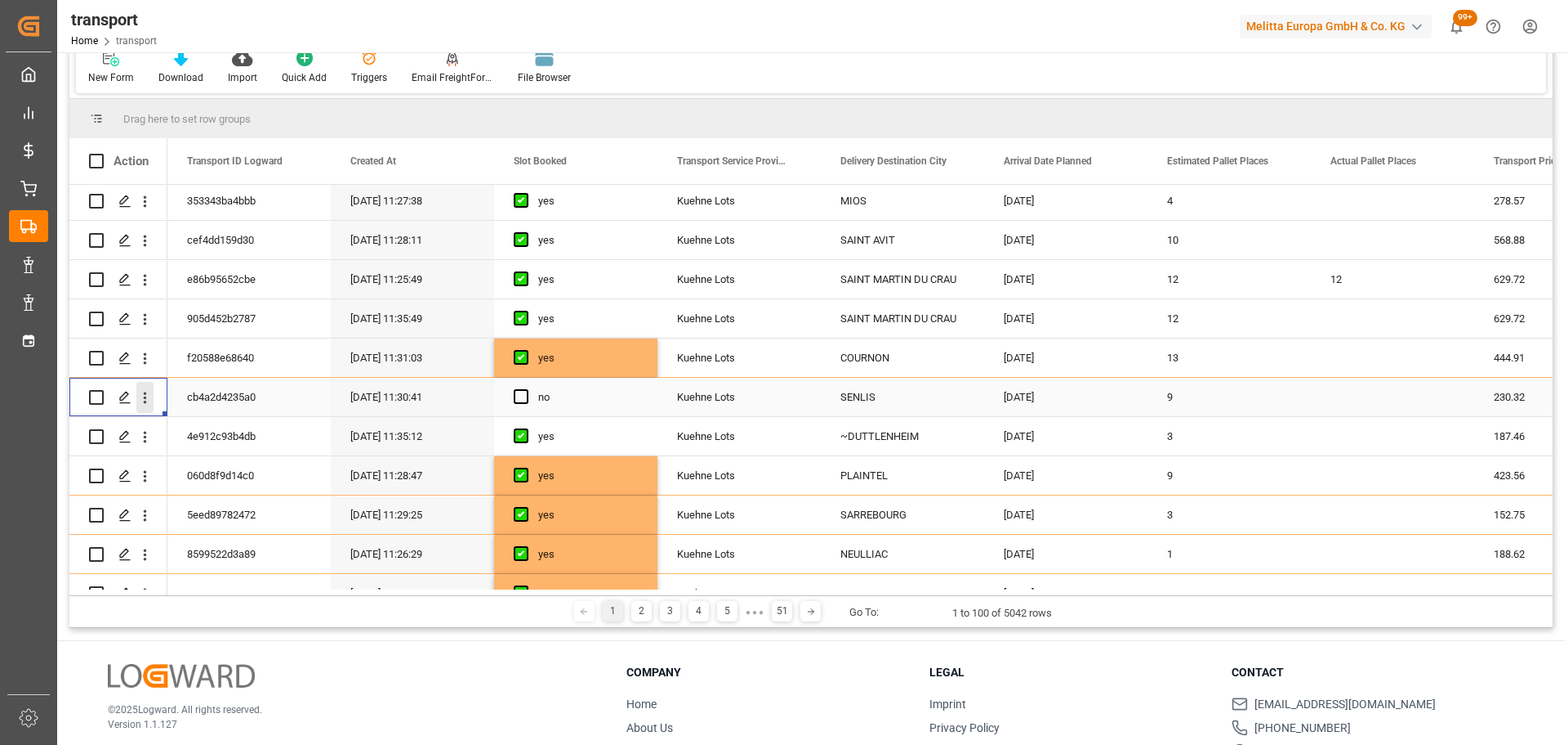
click at [141, 389] on icon "open menu" at bounding box center [144, 397] width 17 height 17
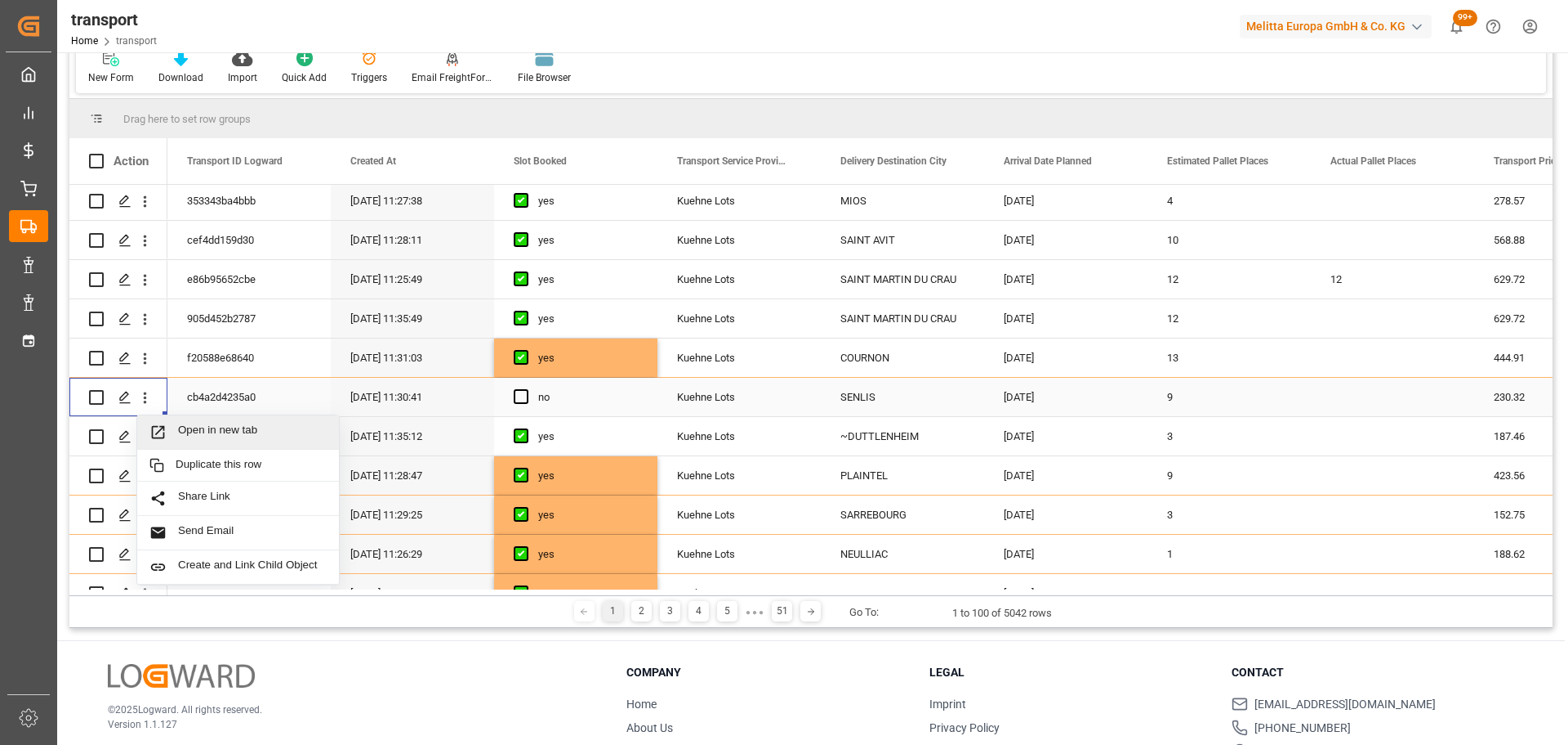
click at [246, 423] on span "Open in new tab" at bounding box center [252, 431] width 149 height 17
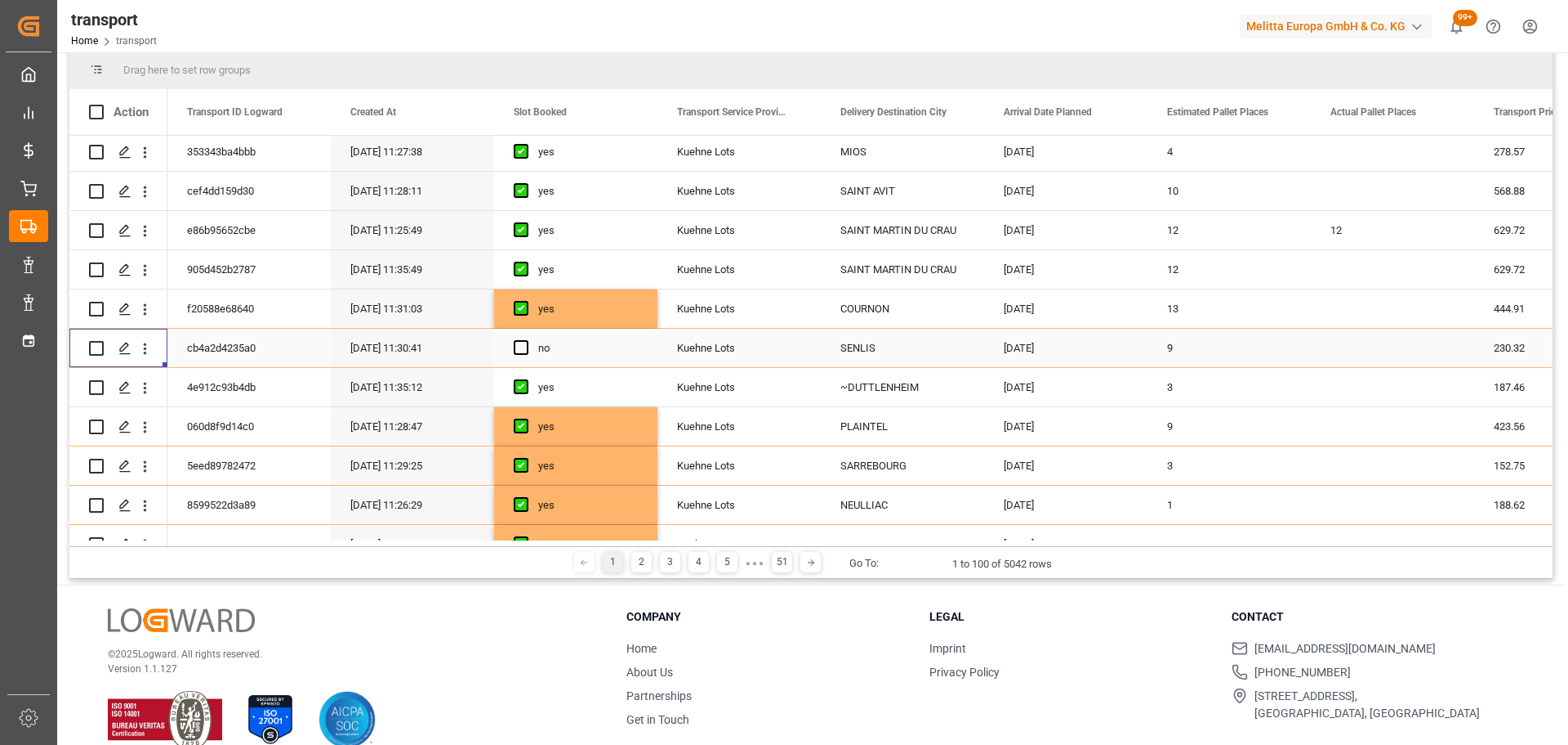
scroll to position [114, 0]
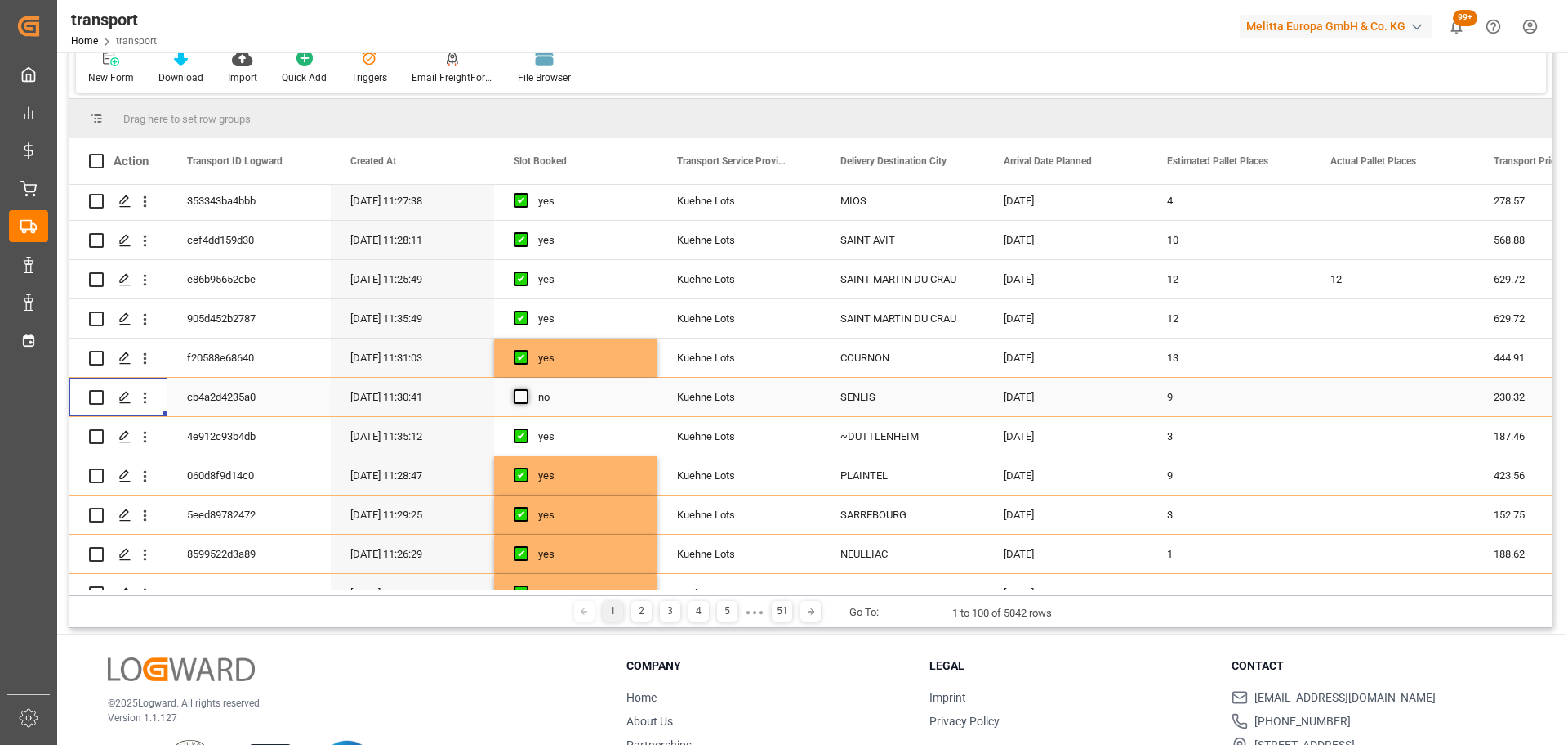
click at [525, 392] on span "Press SPACE to select this row." at bounding box center [521, 396] width 15 height 15
click at [526, 389] on input "Press SPACE to select this row." at bounding box center [526, 389] width 0 height 0
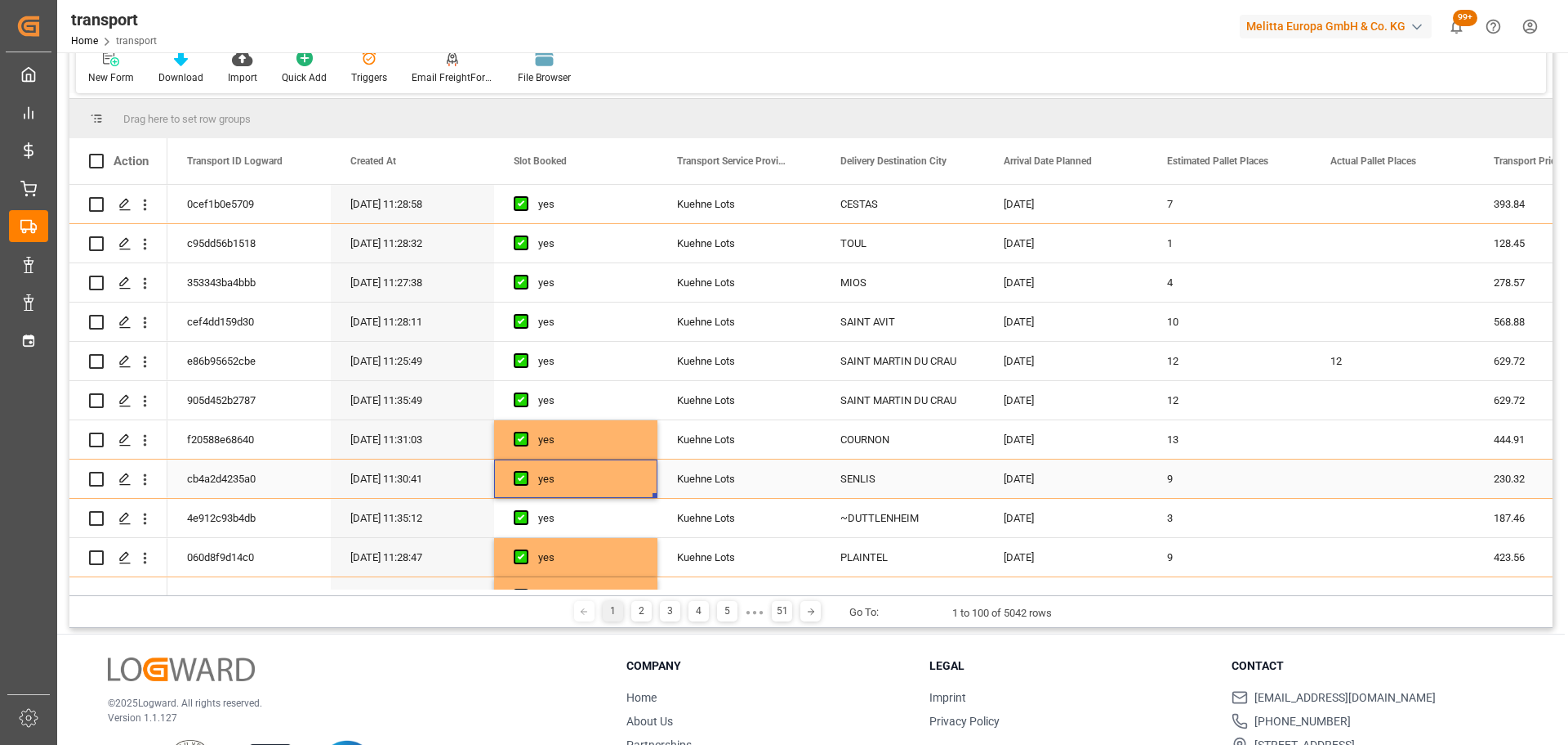
scroll to position [0, 0]
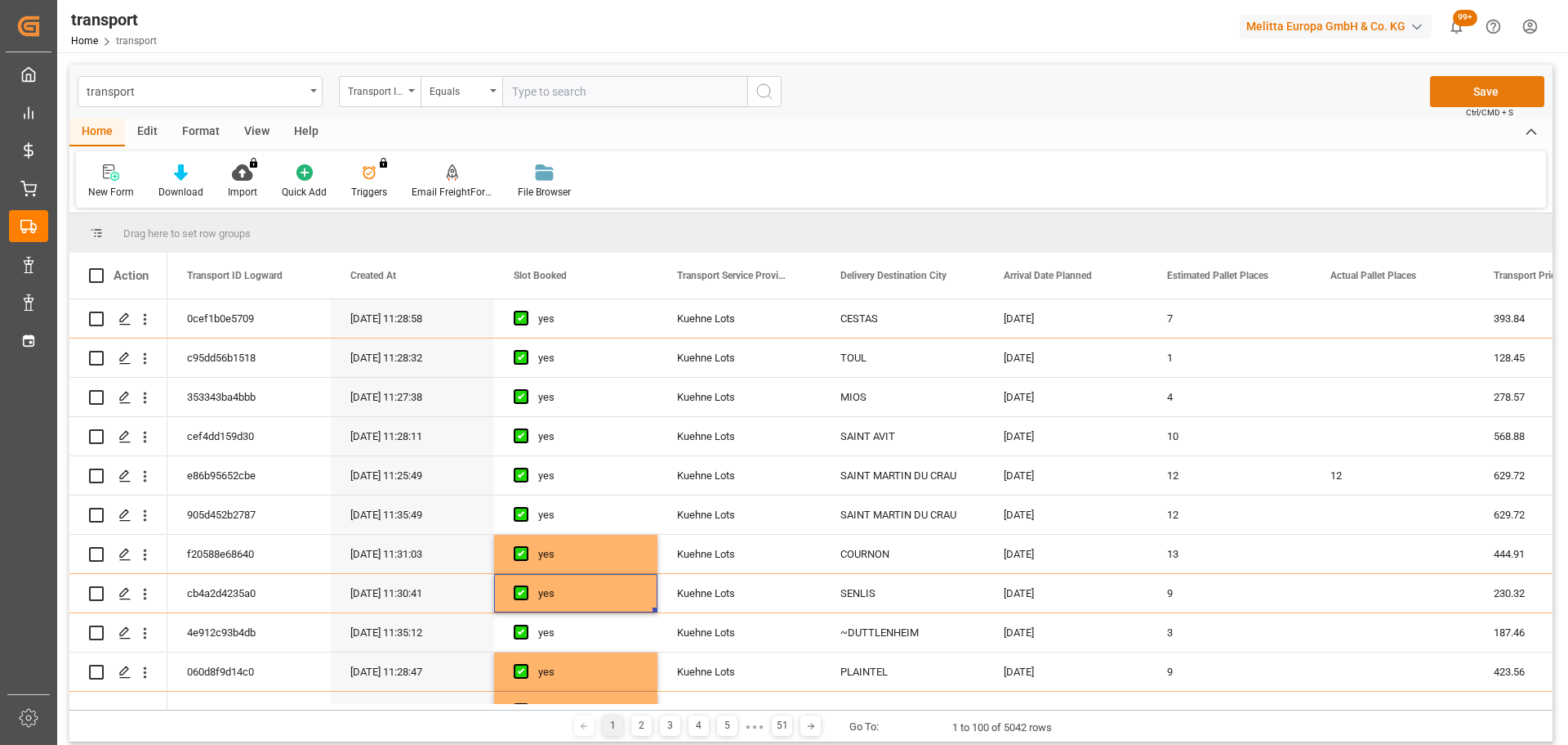
click at [1505, 95] on button "Save" at bounding box center [1487, 91] width 114 height 31
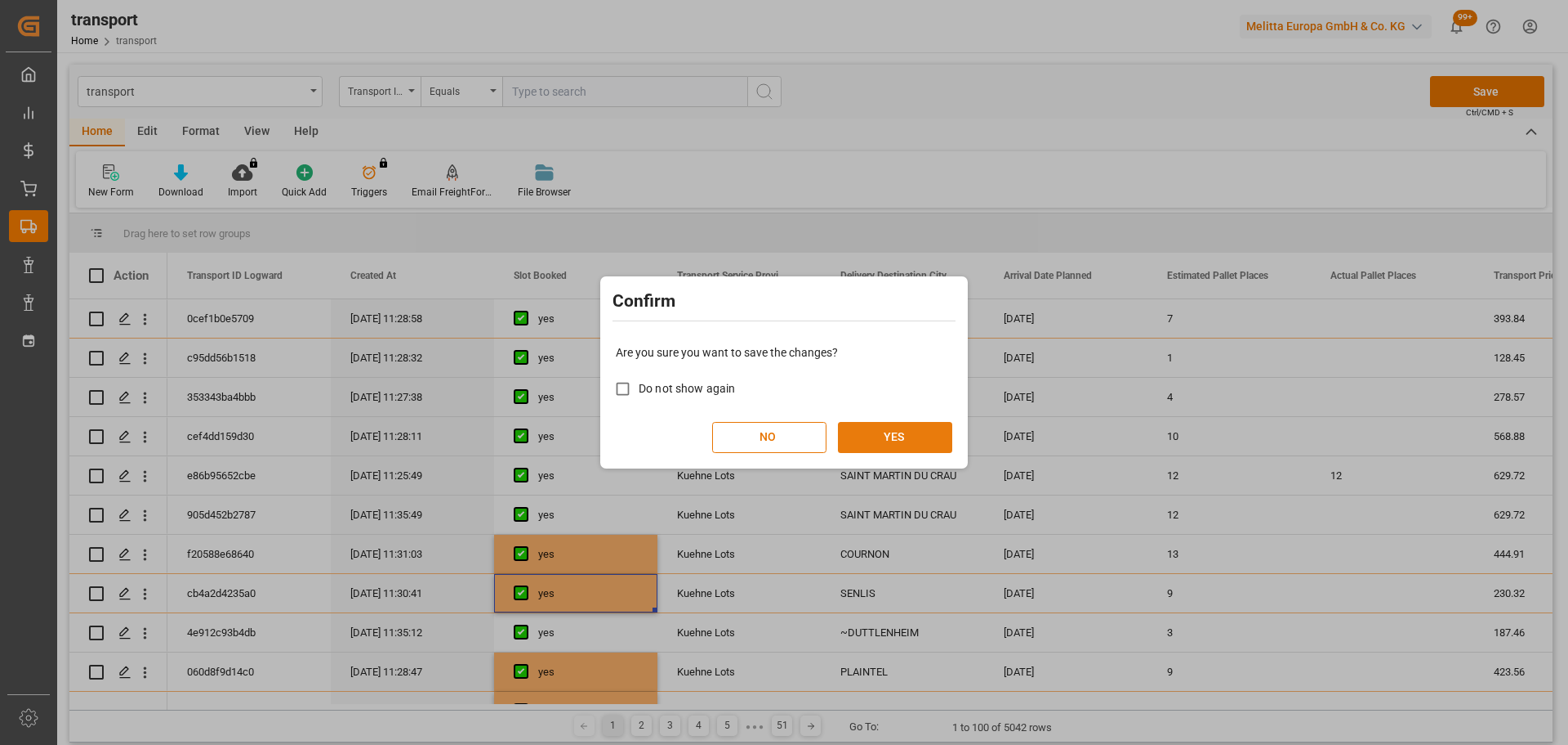
click at [895, 430] on button "YES" at bounding box center [895, 436] width 114 height 31
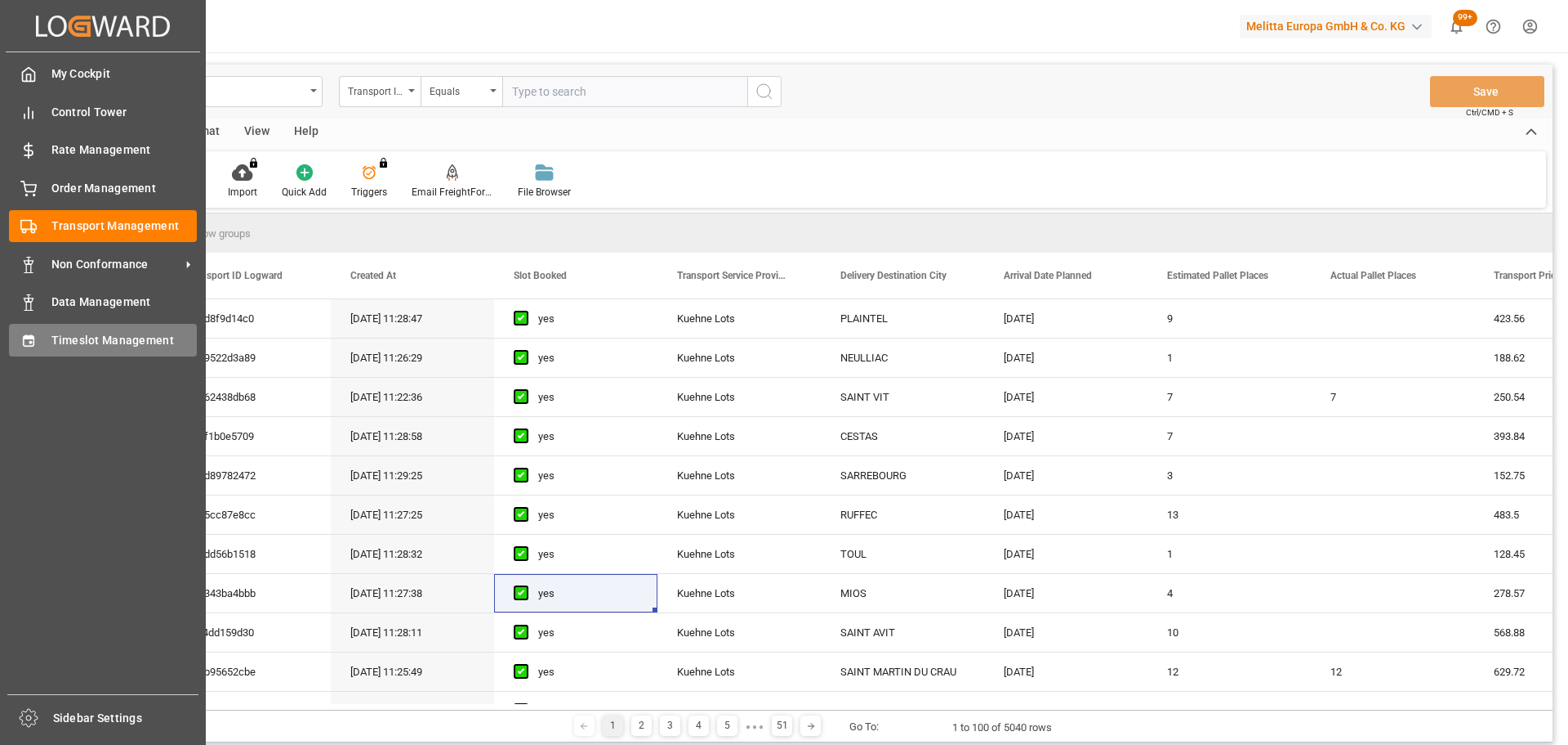
click at [83, 336] on span "Timeslot Management" at bounding box center [124, 339] width 146 height 17
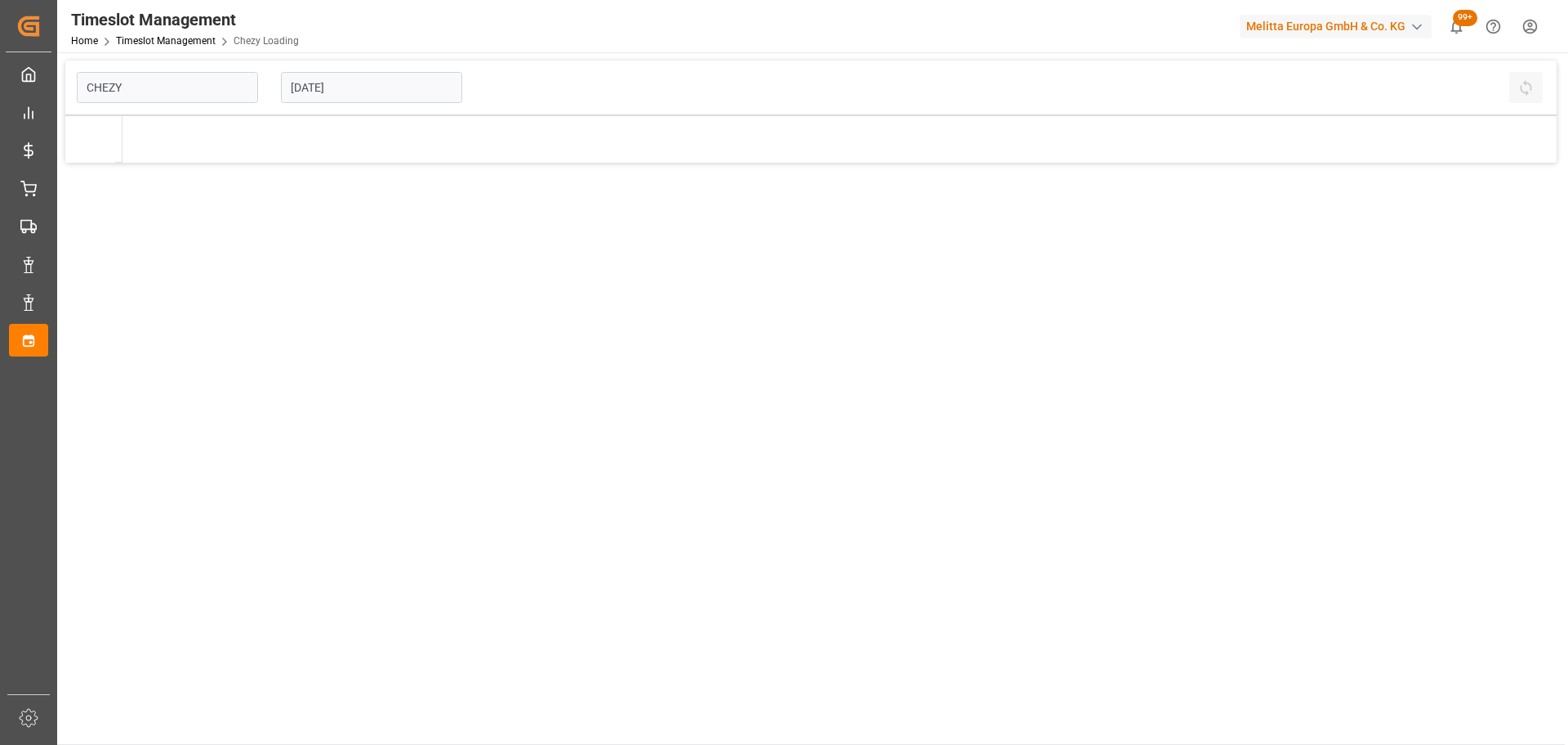
type input "Chezy Loading"
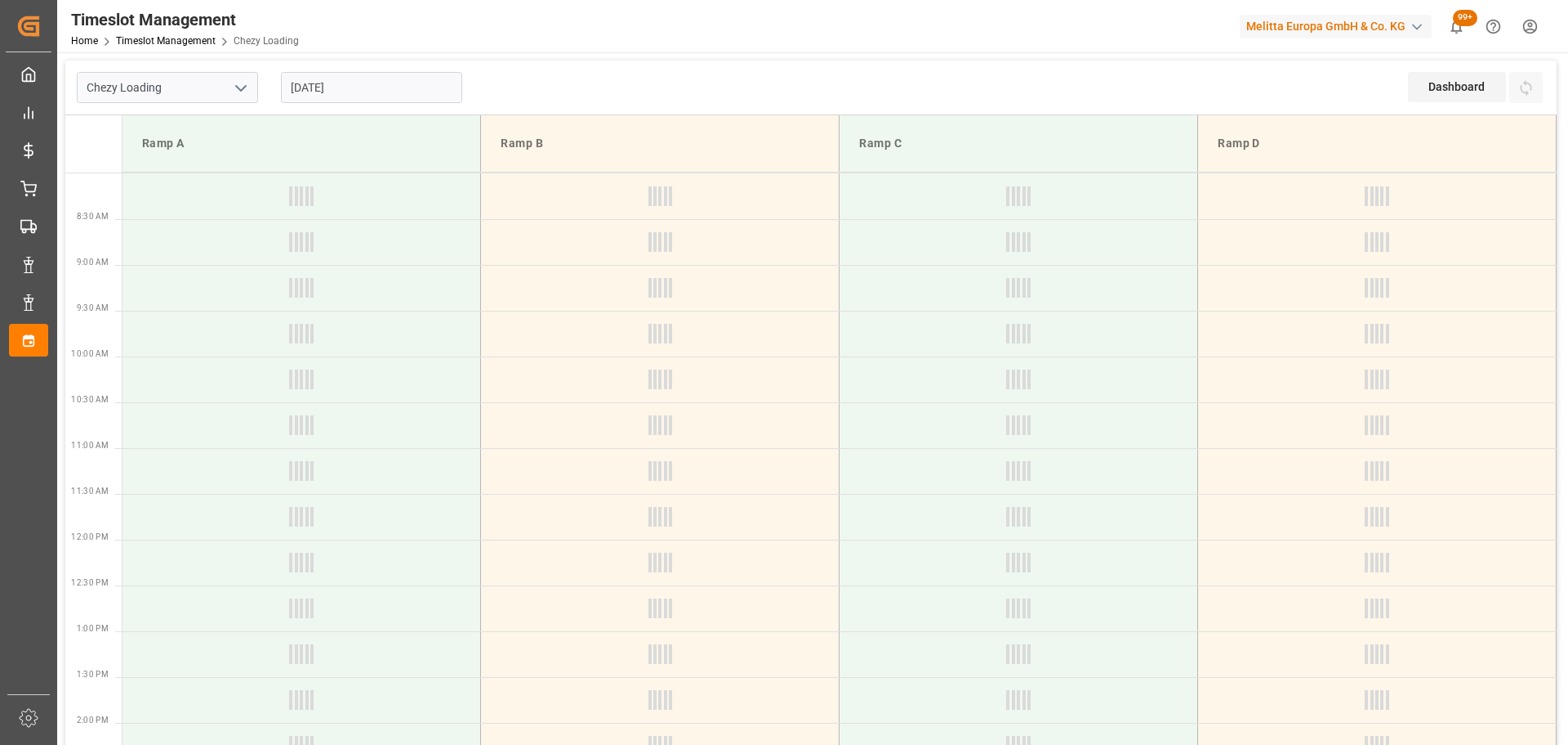
click at [366, 93] on input "10-09-2025" at bounding box center [372, 87] width 181 height 31
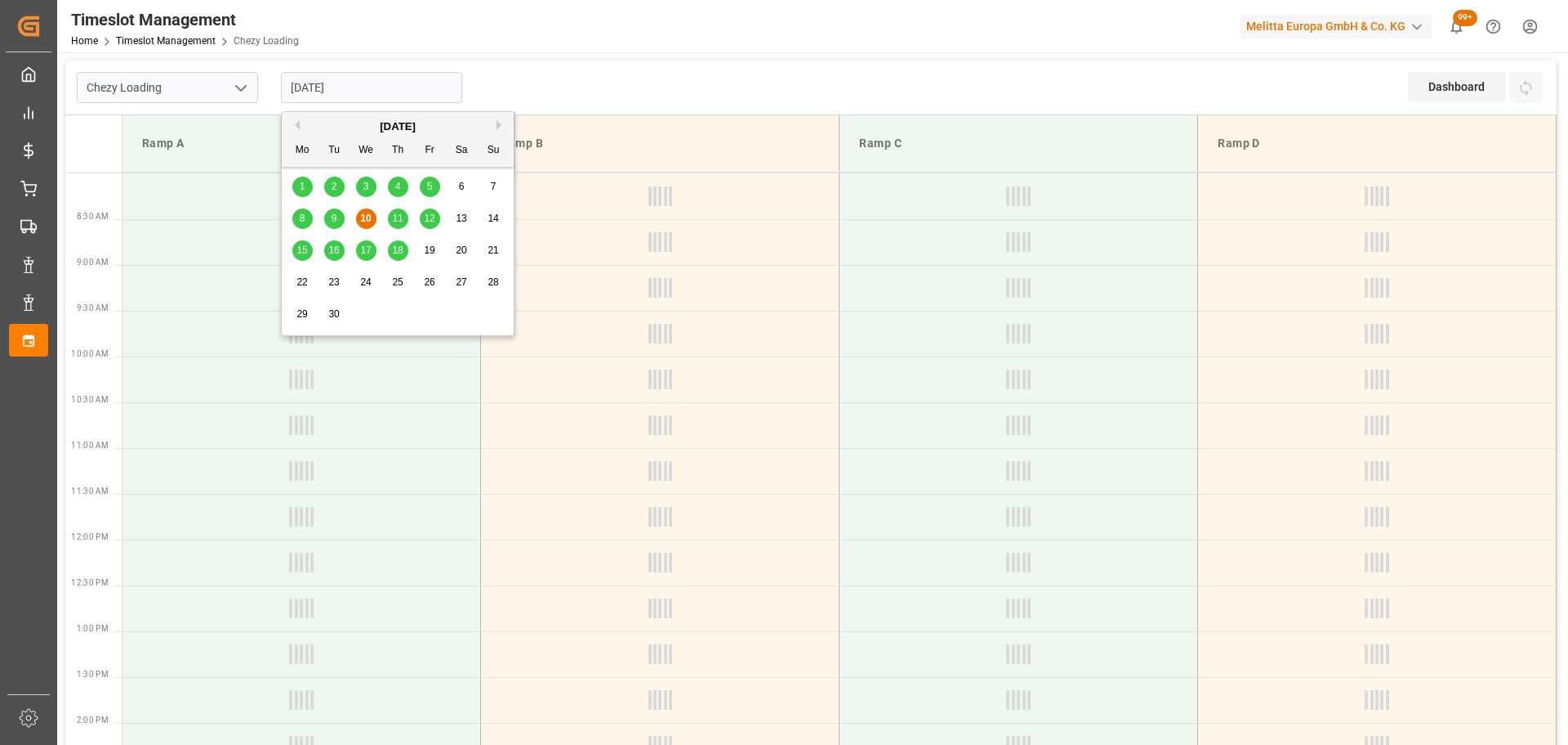
click at [303, 248] on span "15" at bounding box center [302, 251] width 11 height 12
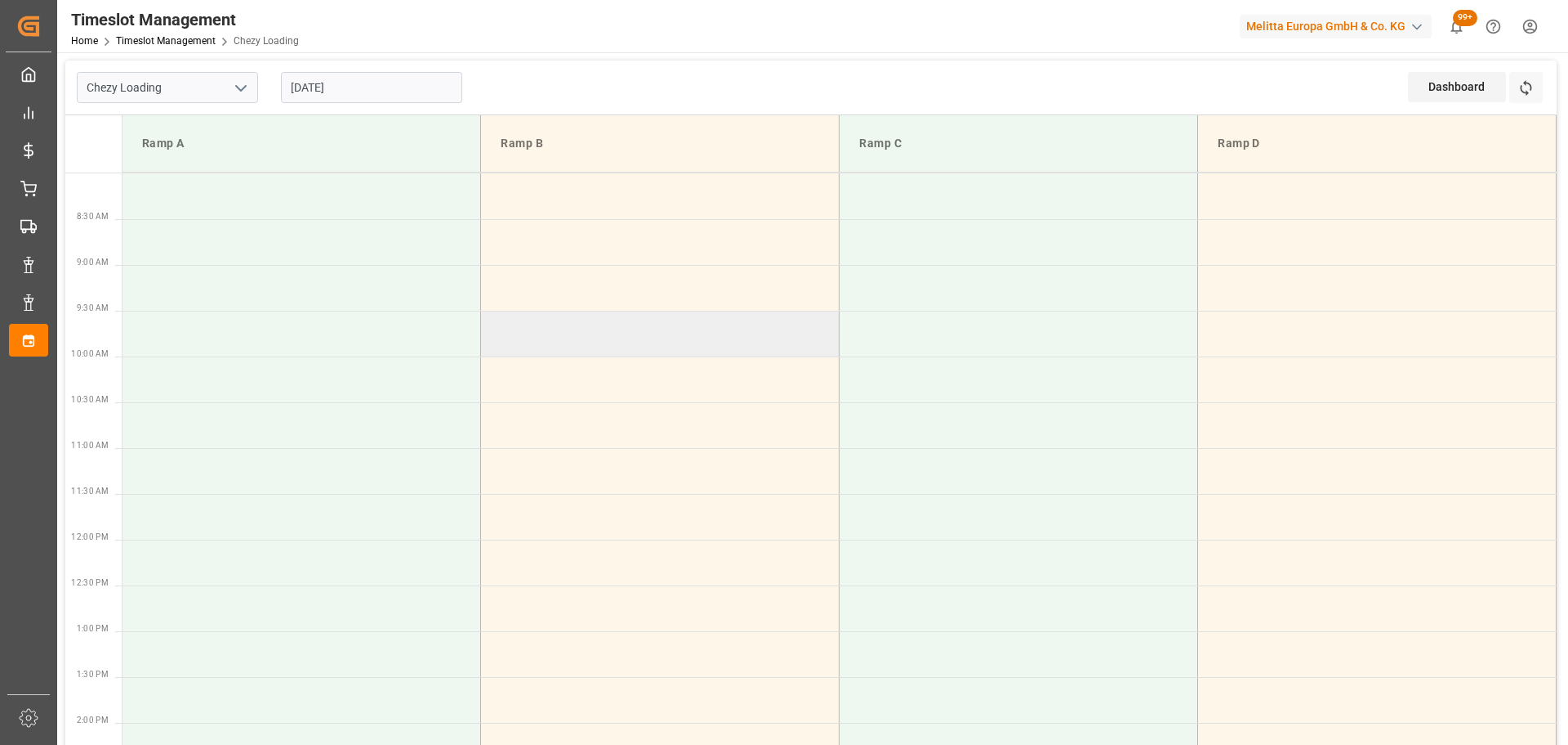
click at [598, 338] on td at bounding box center [661, 334] width 359 height 45
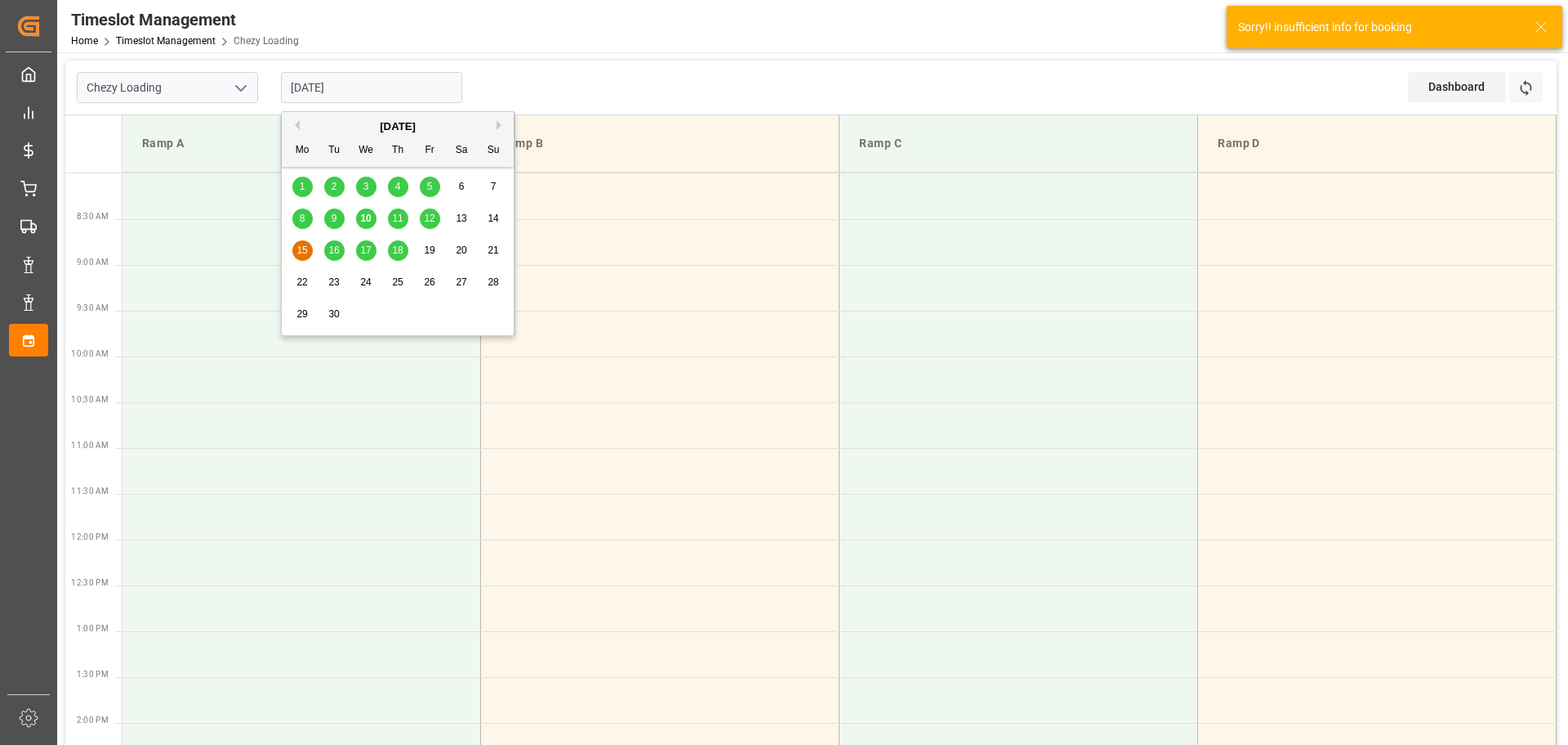
click at [341, 75] on input "[DATE]" at bounding box center [372, 87] width 181 height 31
click at [331, 249] on span "16" at bounding box center [333, 251] width 11 height 12
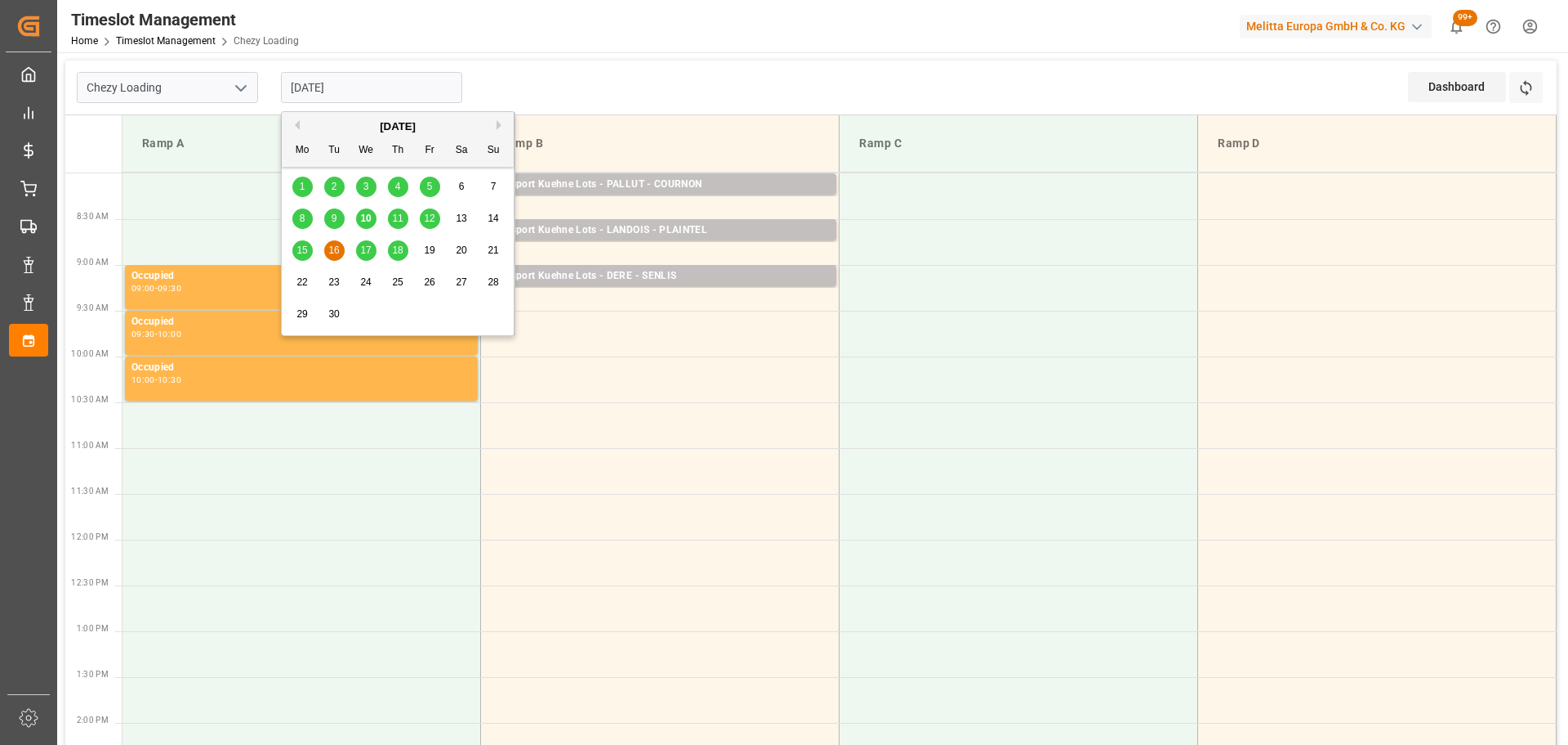
click at [357, 83] on input "16-09-2025" at bounding box center [372, 87] width 181 height 31
click at [310, 246] on div "15" at bounding box center [303, 251] width 21 height 20
type input "[DATE]"
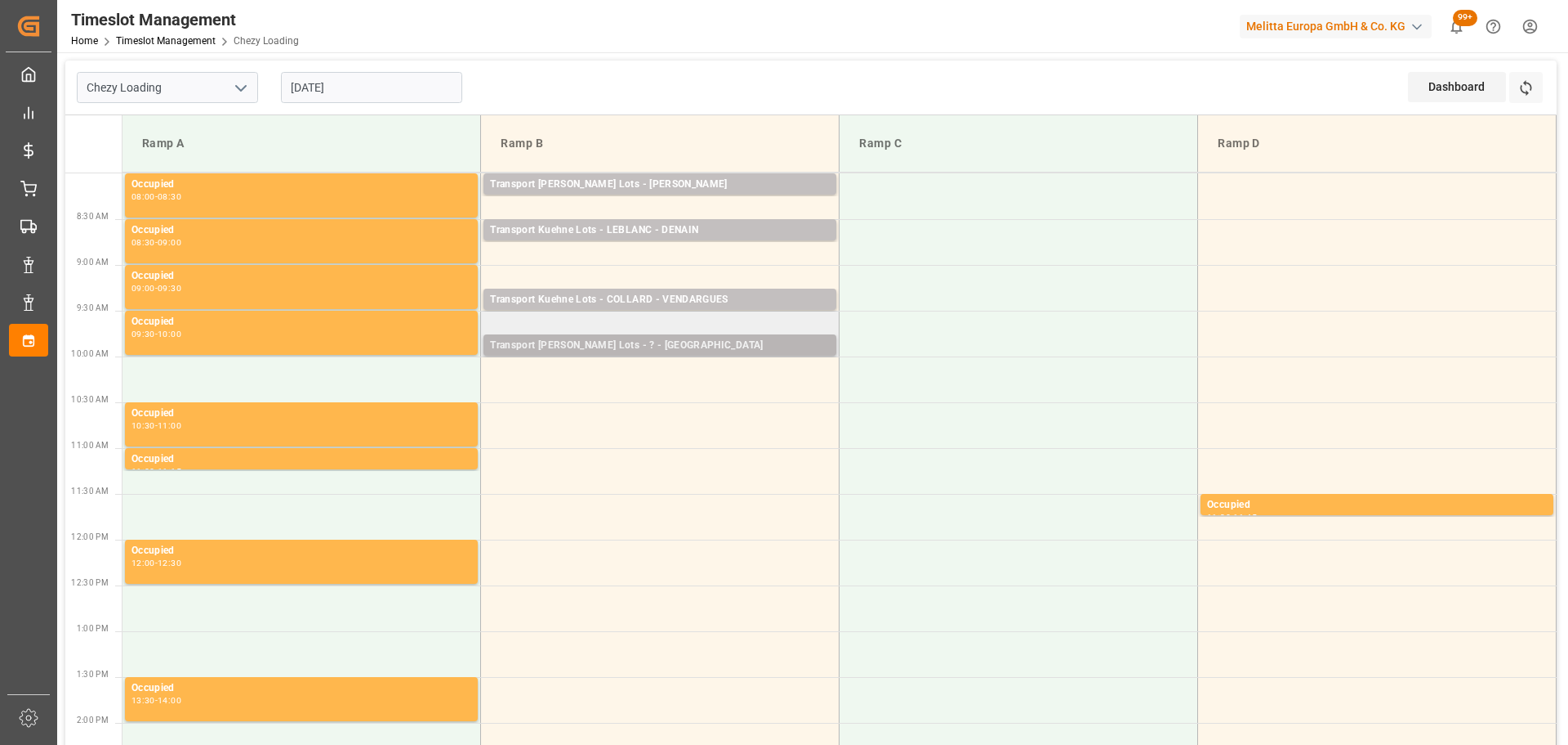
click at [550, 340] on div "Transport Kuehne Lots - ? - SARREBOURG" at bounding box center [660, 345] width 340 height 17
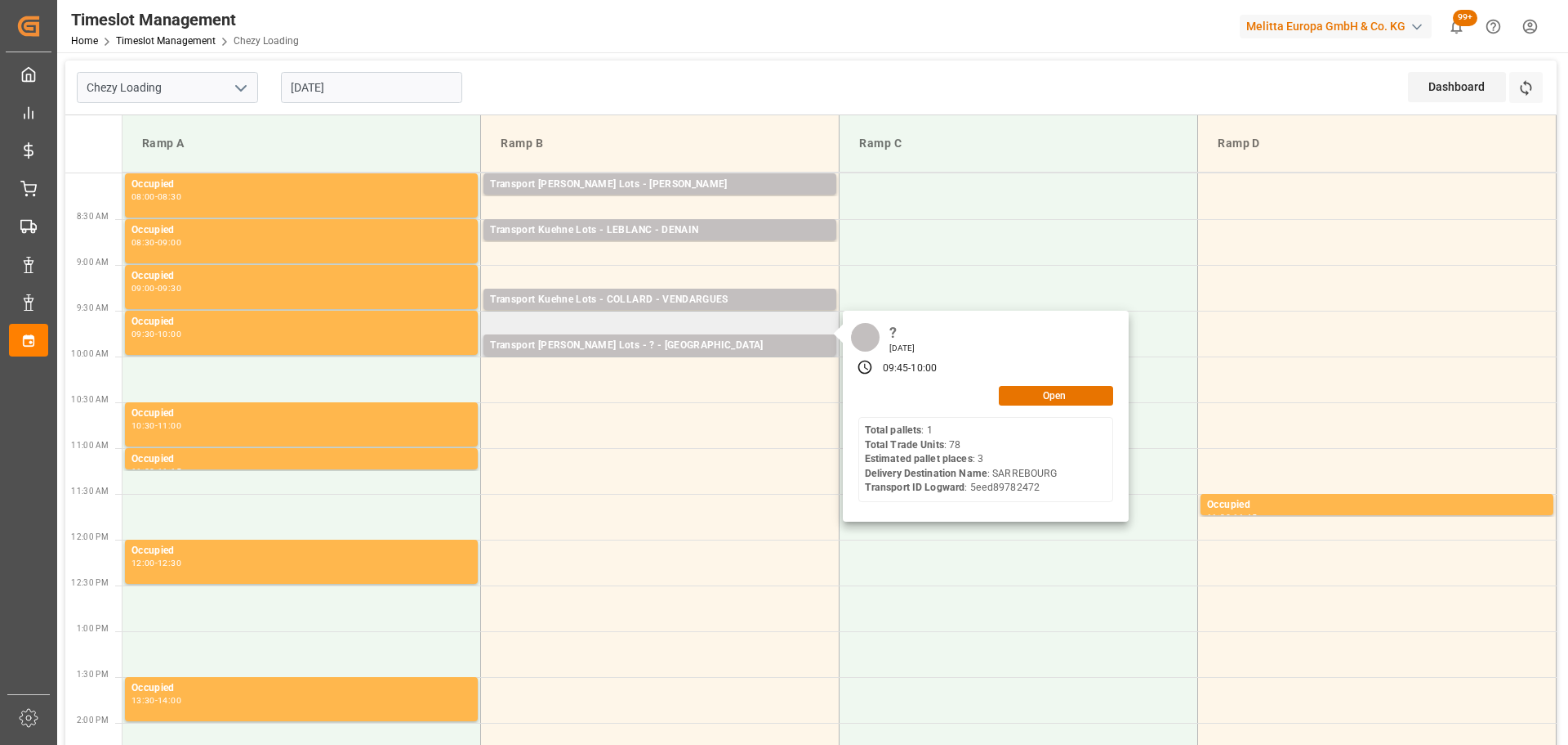
click at [1034, 407] on div "? Monday, September 15, 2025 09:45 - 10:00 Open Total pallets : 1 Total Trade U…" at bounding box center [986, 416] width 286 height 211
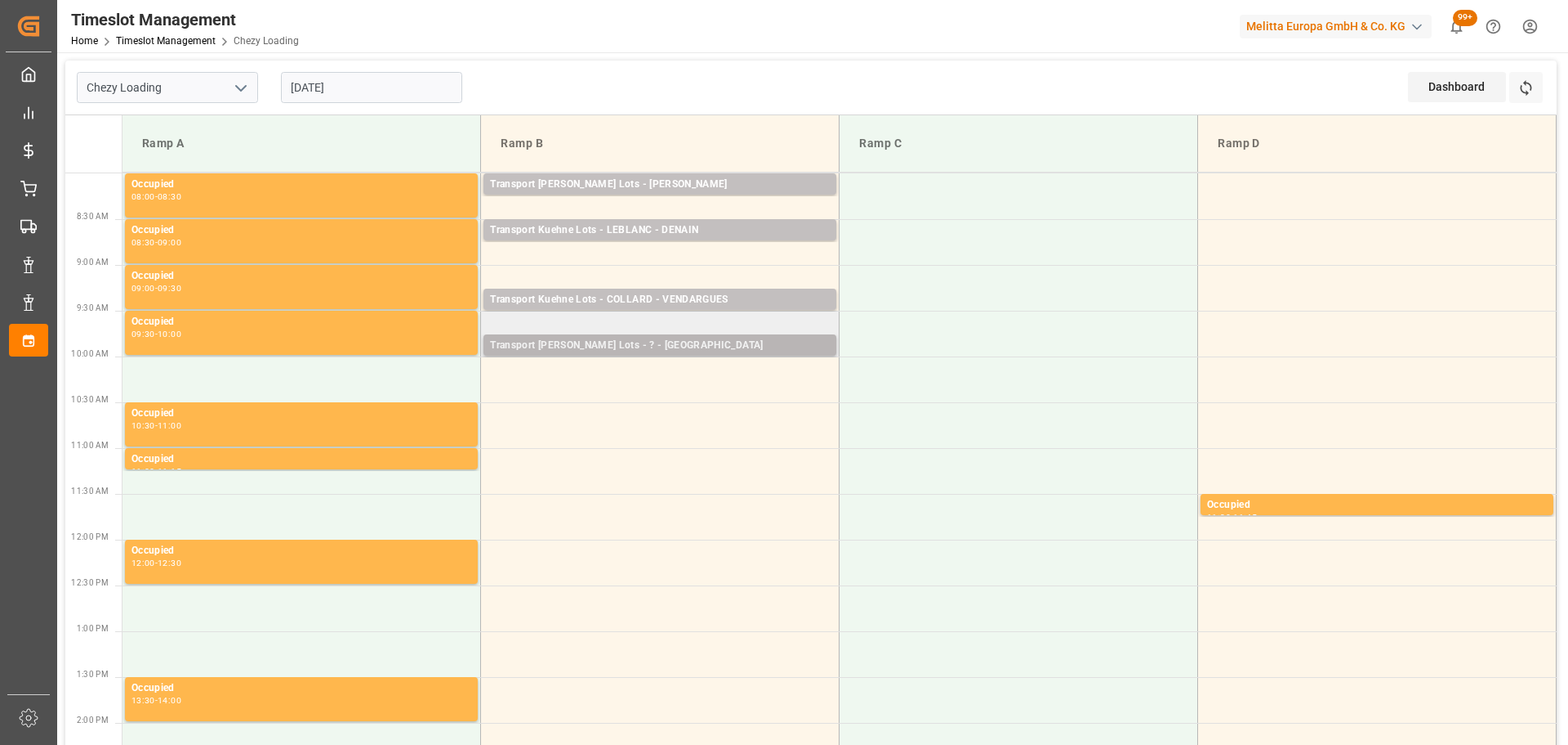
click at [625, 341] on div "Transport Kuehne Lots - ? - SARREBOURG" at bounding box center [660, 345] width 340 height 17
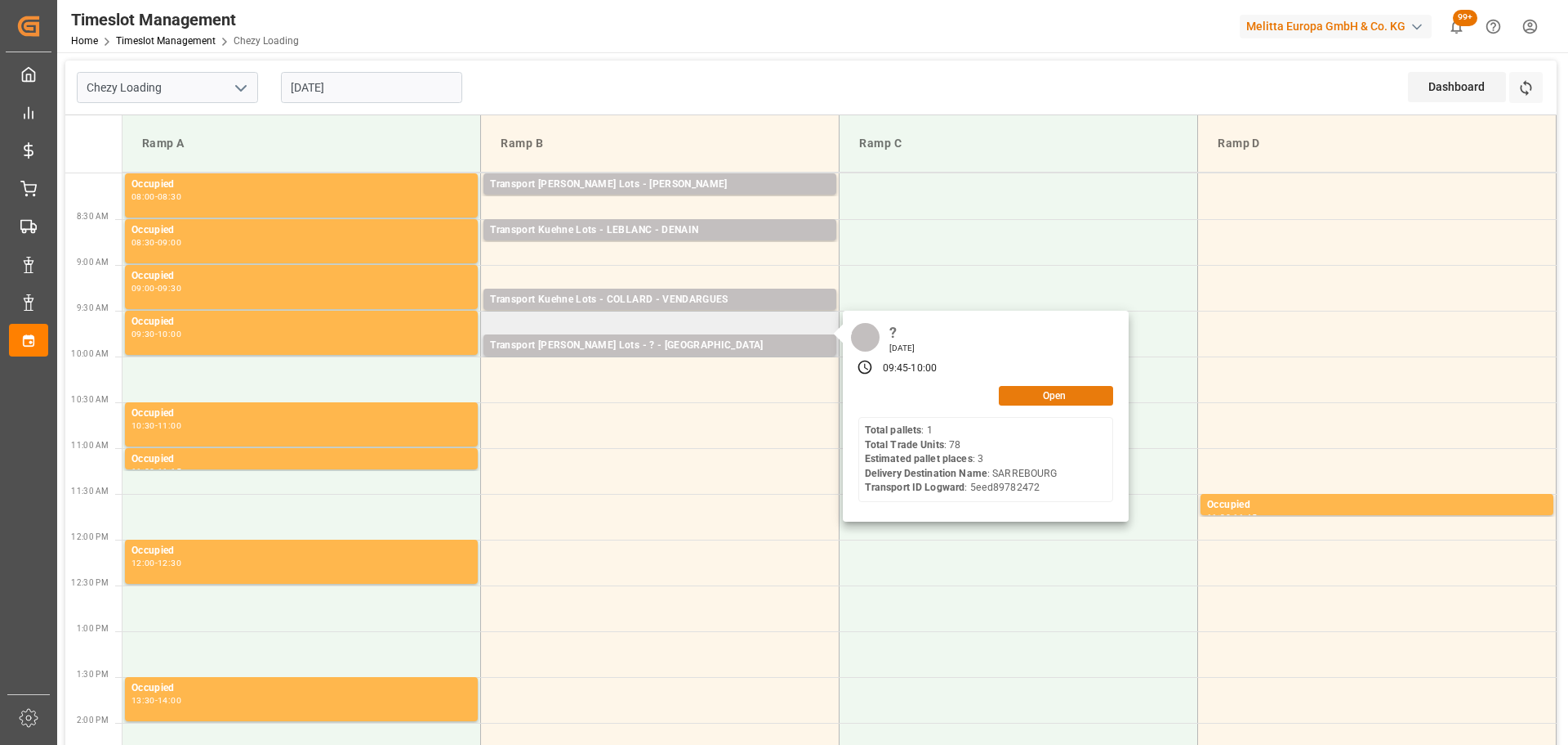
click at [1025, 393] on button "Open" at bounding box center [1056, 396] width 114 height 20
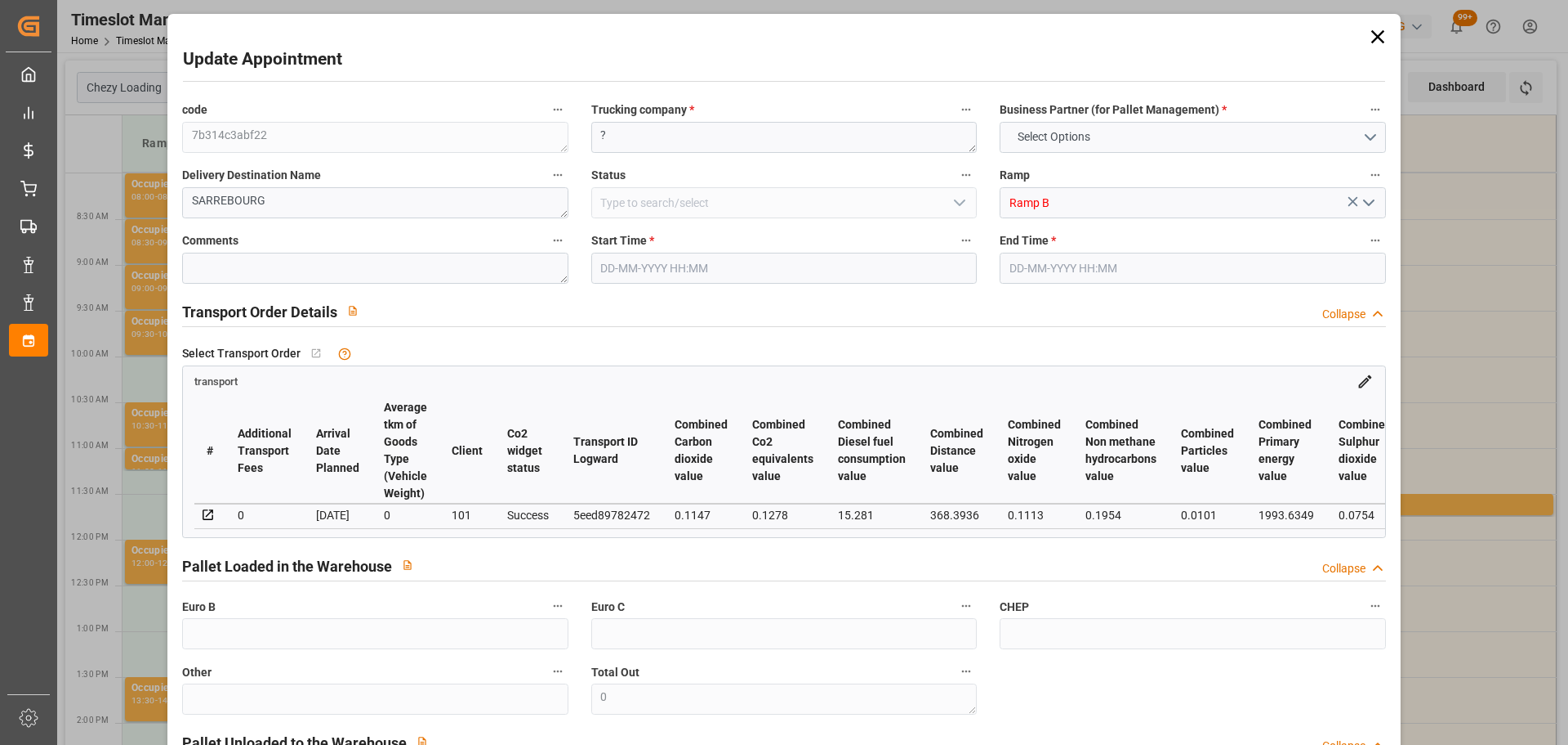
type input "3"
type input "152.75"
type input "0"
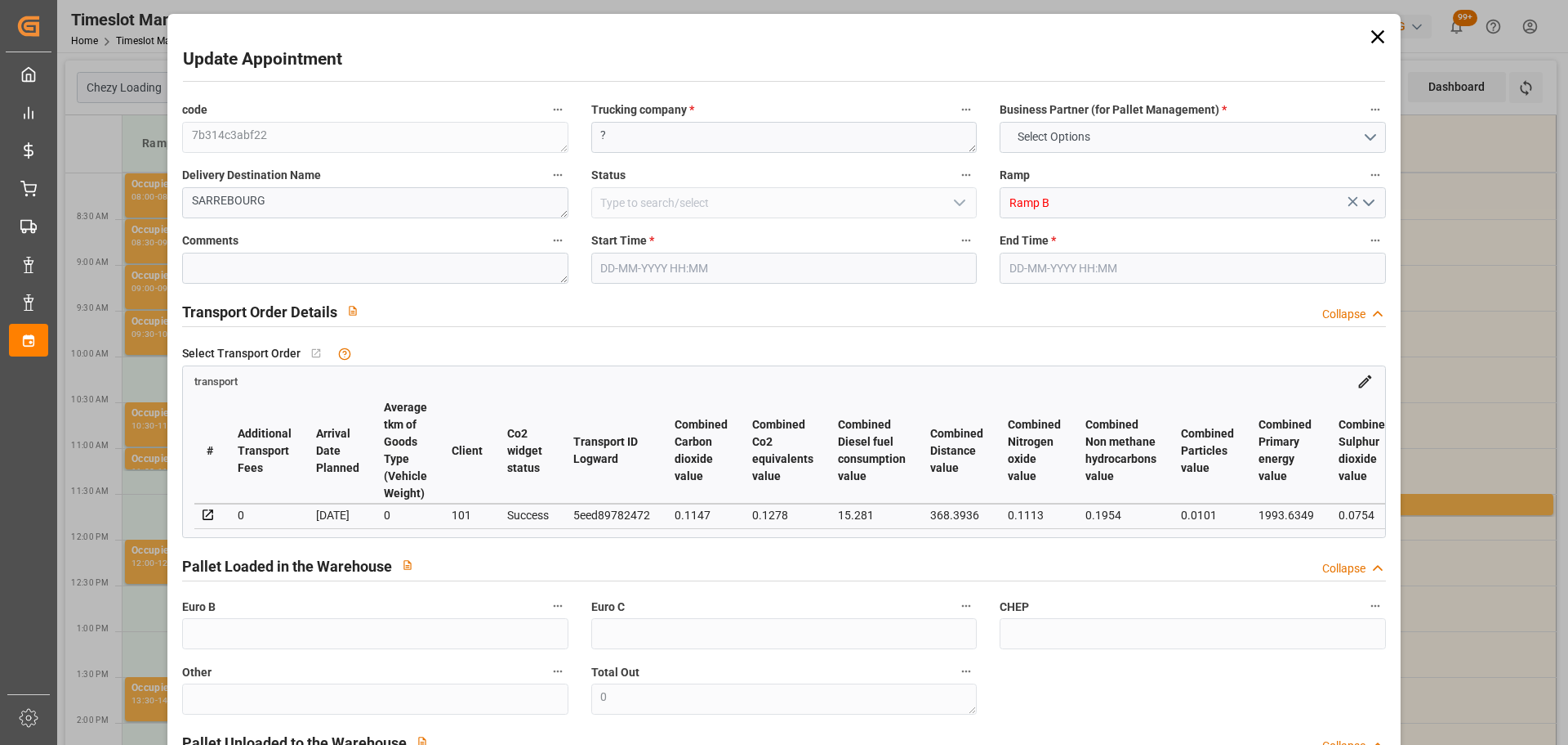
type input "152.75"
type input "0"
type input "444.36"
type input "676.34"
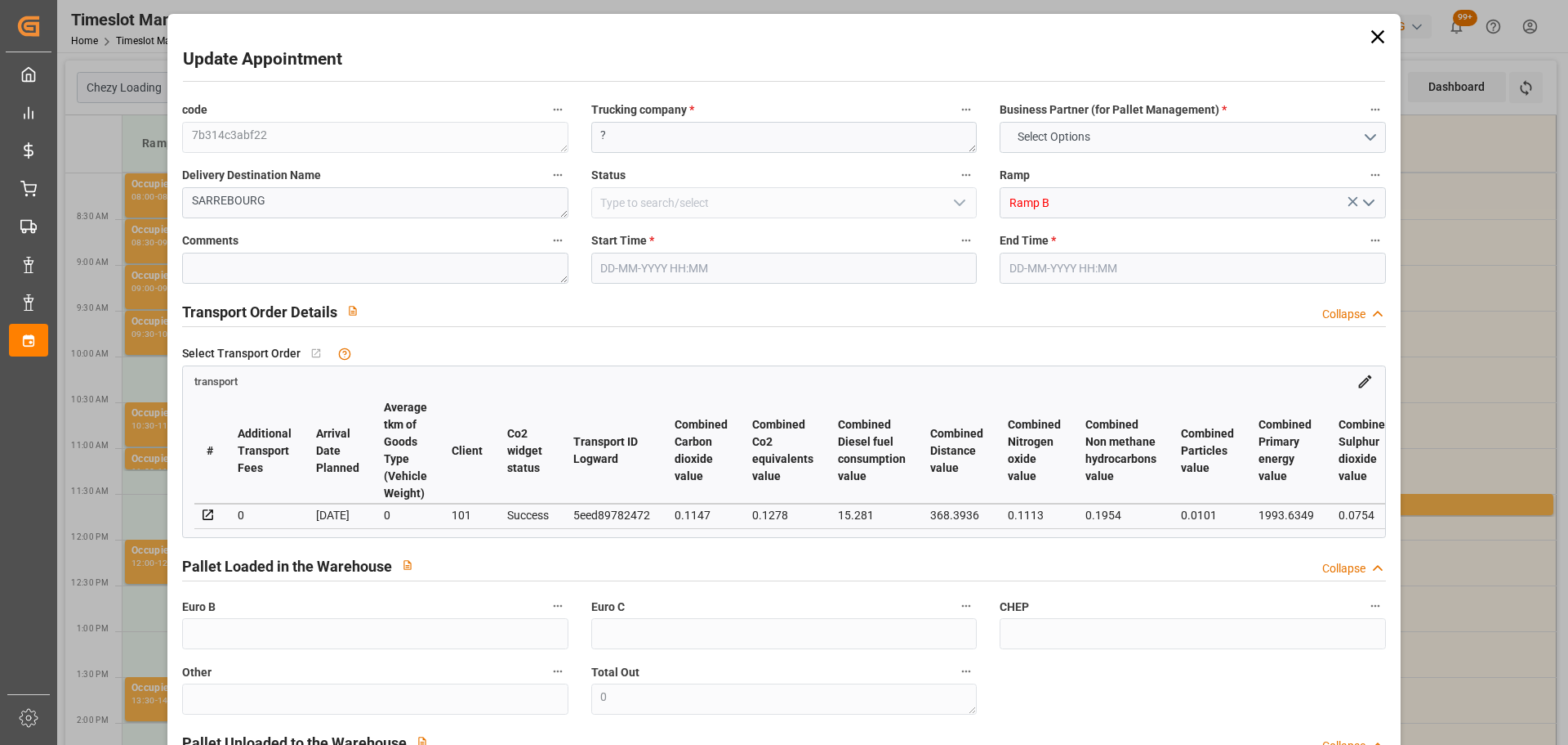
type input "2208"
type input "57"
type input "1"
type input "78"
type input "3"
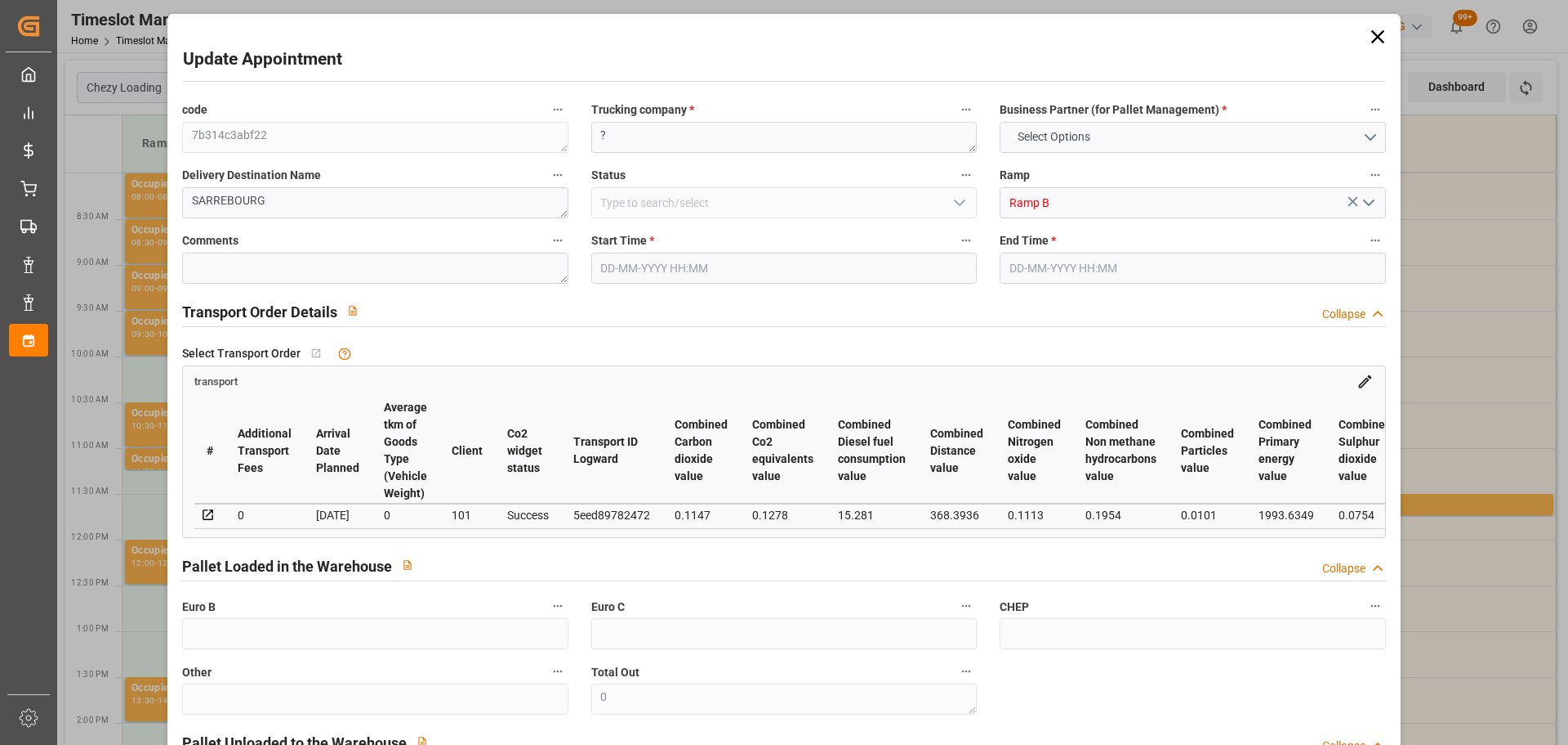
type input "101"
type input "597.54"
type input "0"
type input "4710.8598"
type input "0"
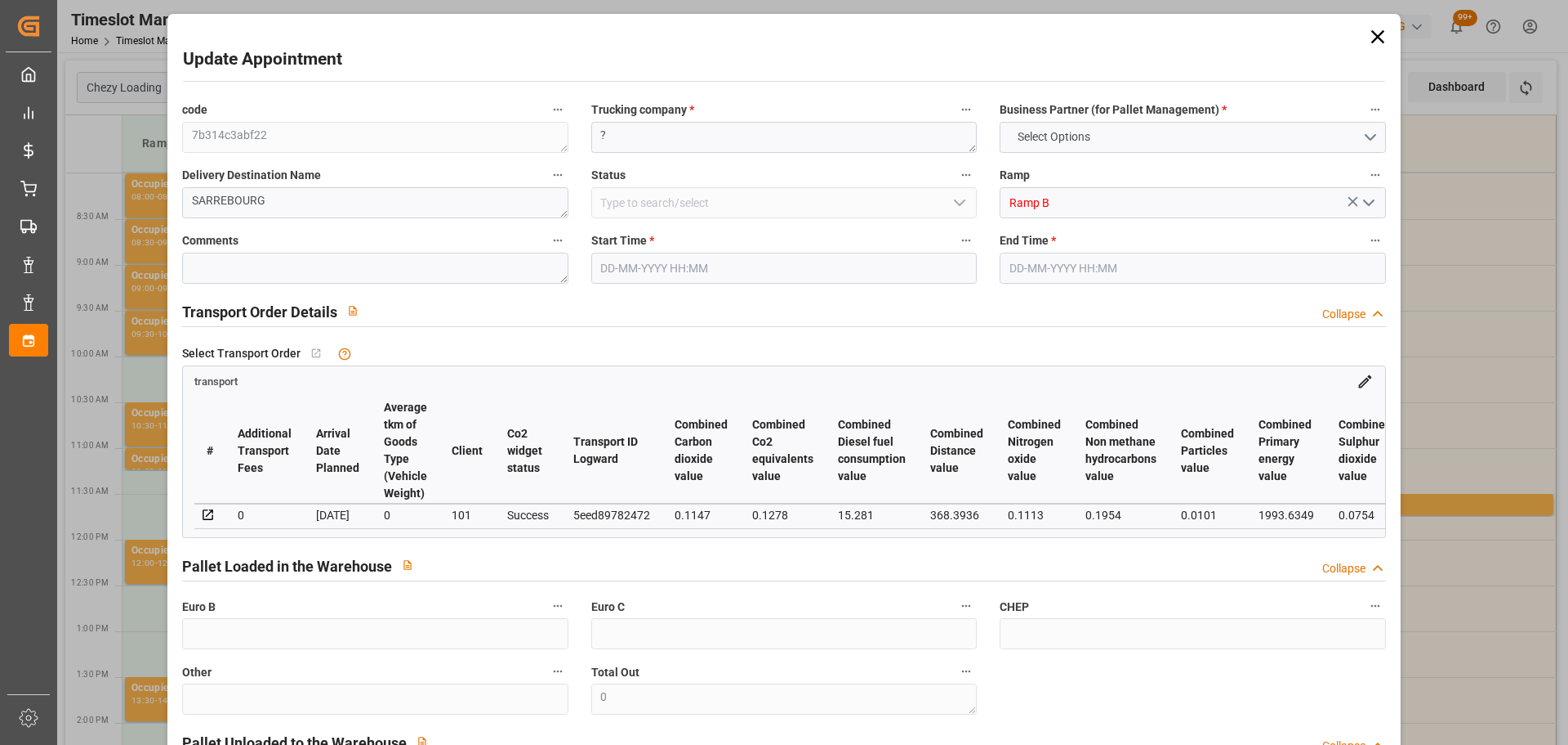
type input "0"
type input "21"
type input "35"
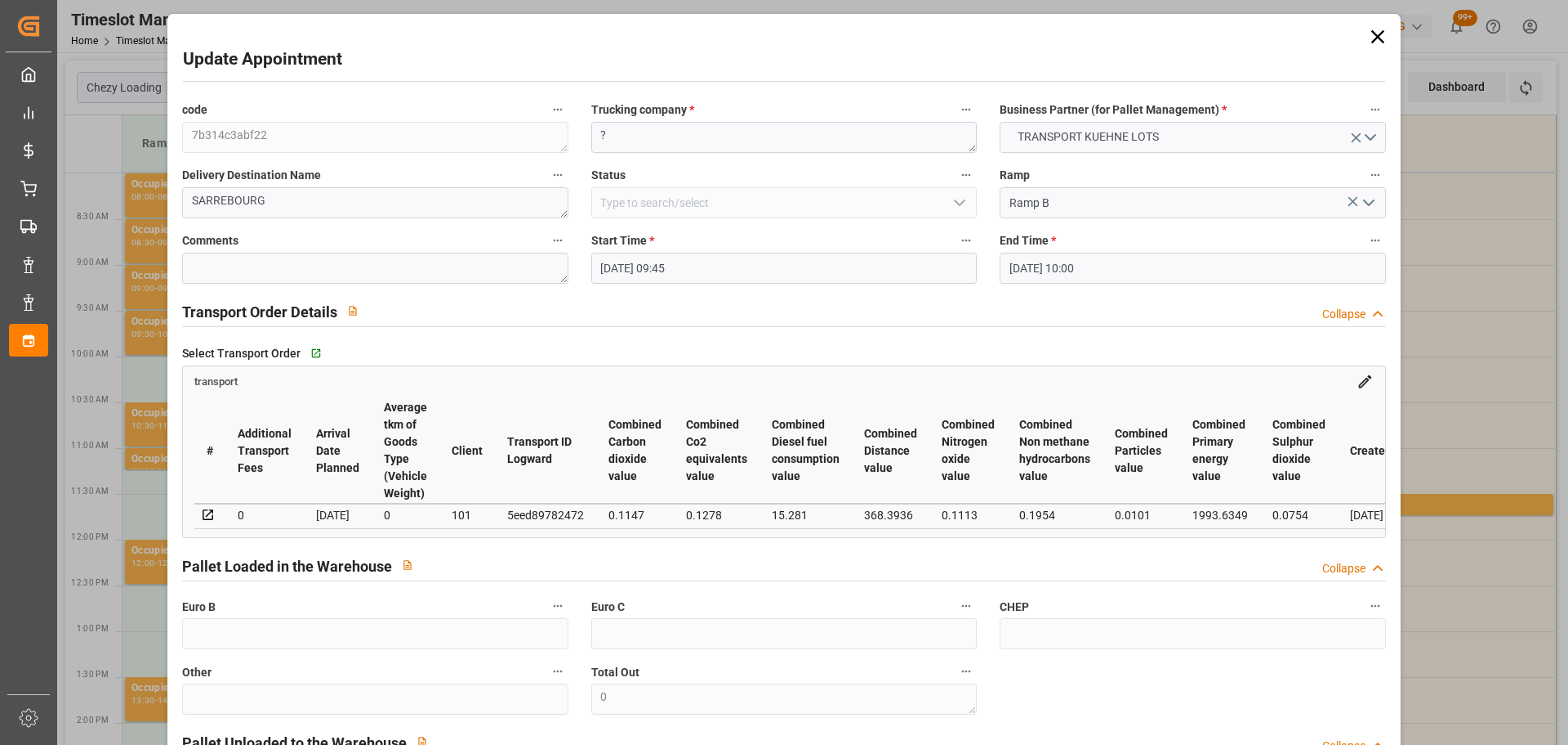
type input "15-09-2025 09:45"
type input "15-09-2025 10:00"
type input "10-09-2025 13:05"
type input "10-09-2025 11:29"
type input "17-09-2025"
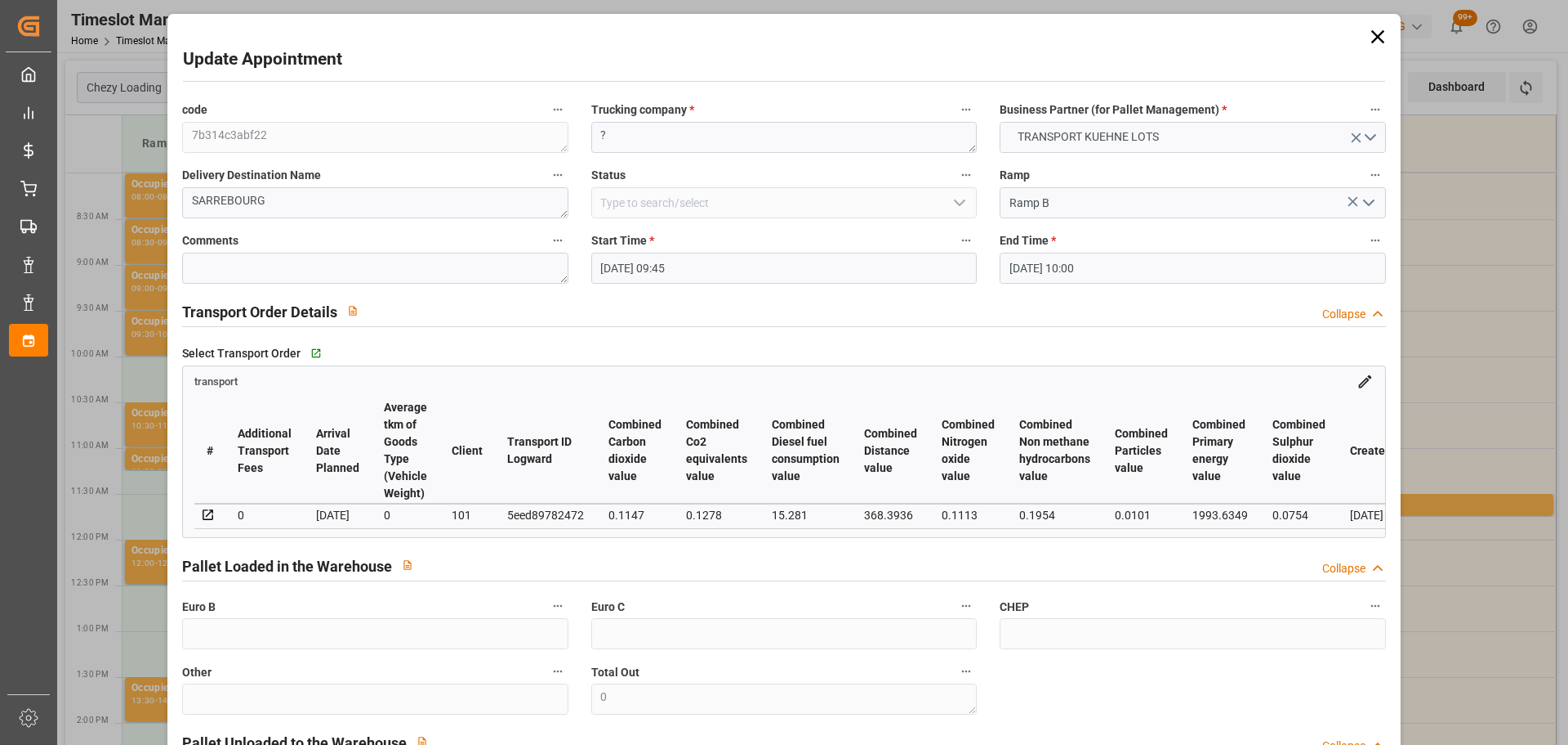
type input "[DATE]"
click at [625, 135] on textarea "?" at bounding box center [784, 136] width 386 height 31
type textarea "breger"
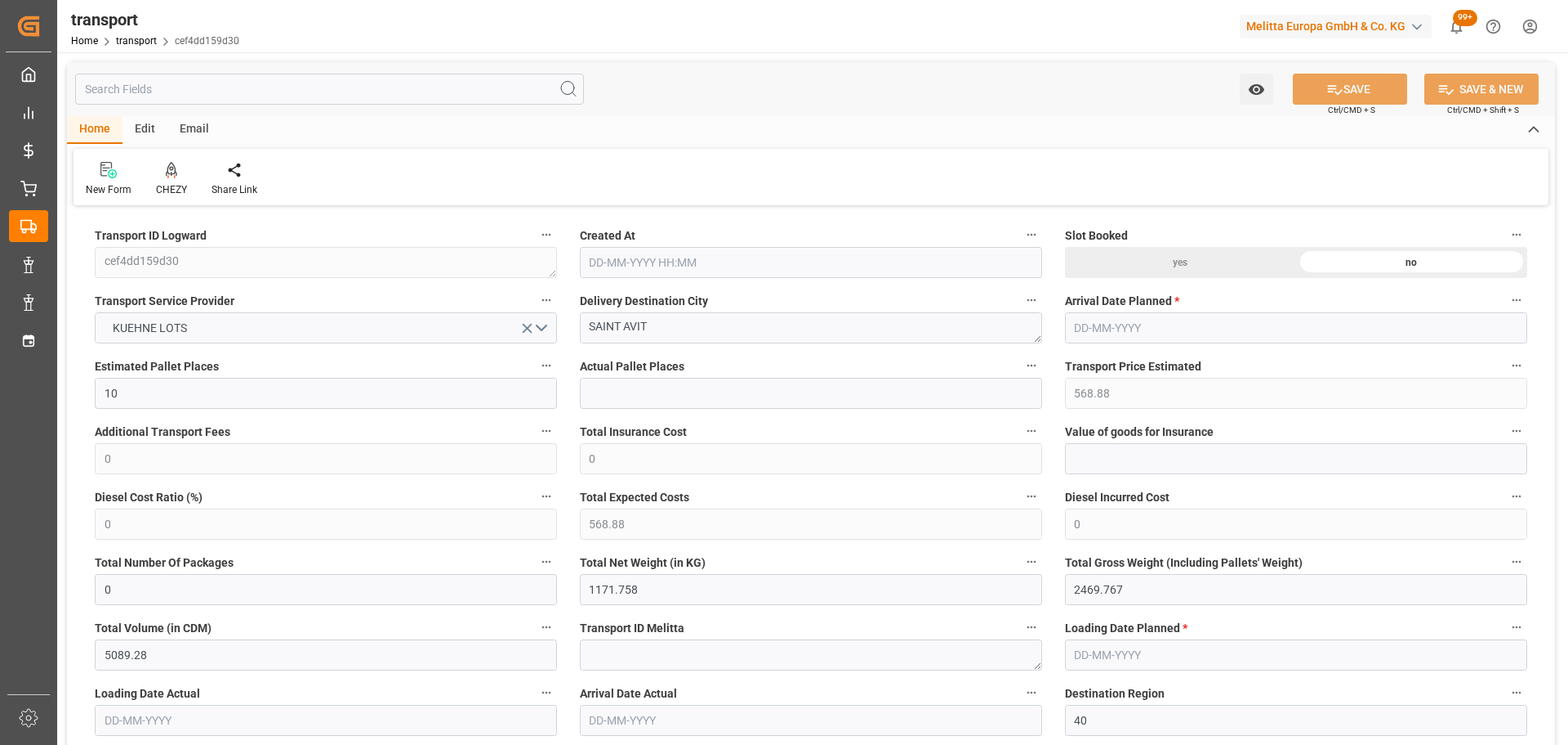
type input "10-09-2025 11:28"
type input "[DATE]"
type input "12-09-2025"
click at [170, 174] on icon at bounding box center [172, 170] width 12 height 17
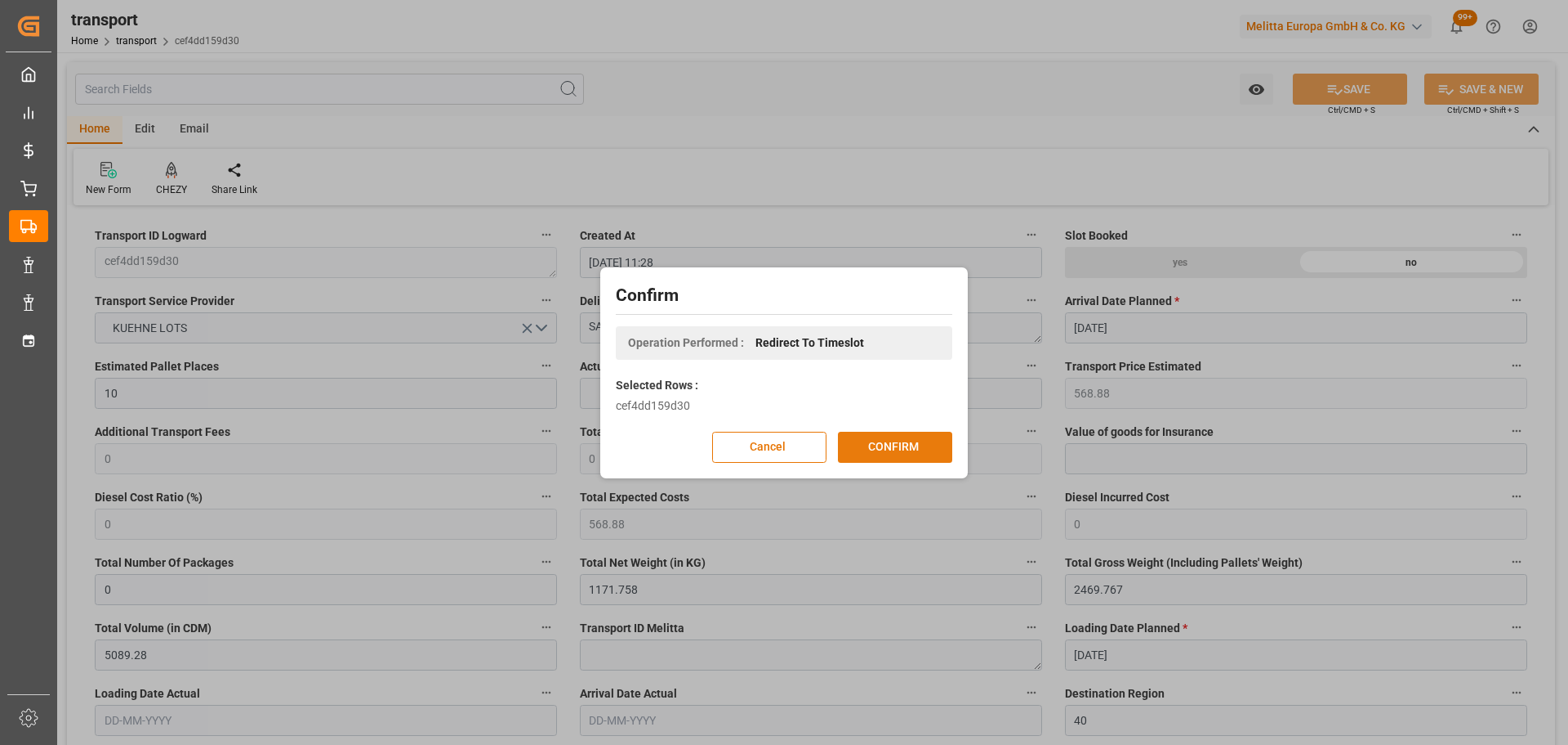
click at [865, 441] on button "CONFIRM" at bounding box center [895, 446] width 114 height 31
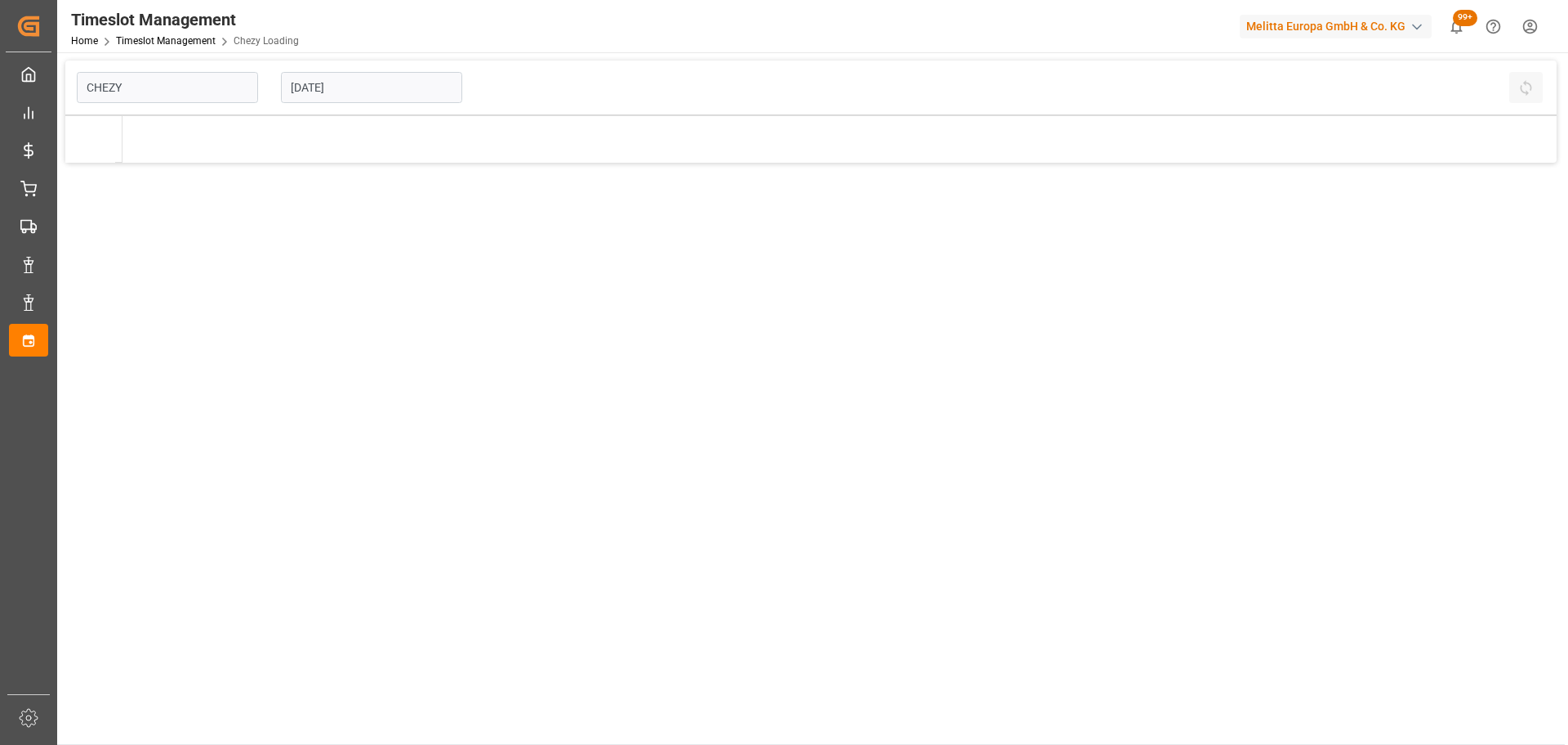
type input "Chezy Loading"
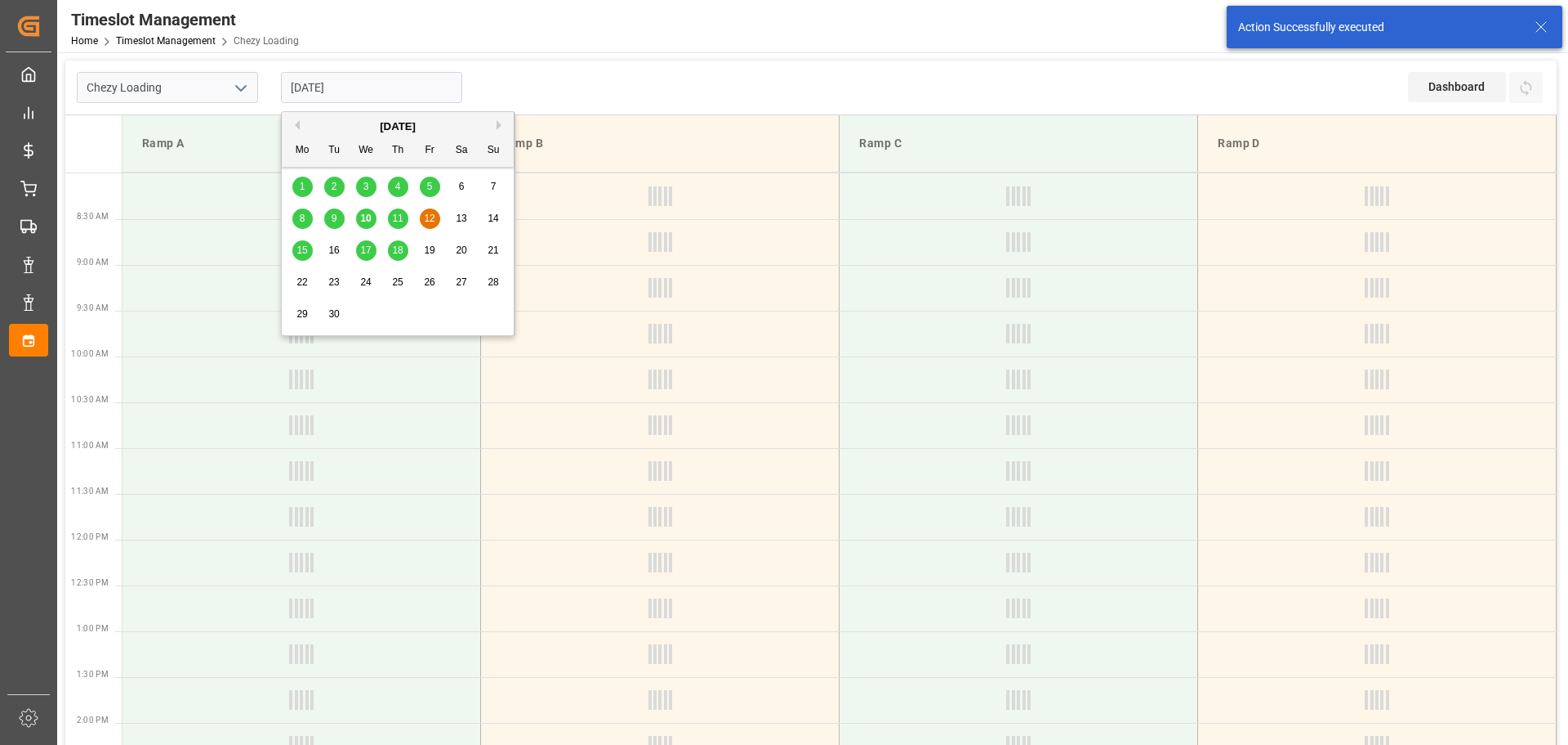
drag, startPoint x: 313, startPoint y: 80, endPoint x: 340, endPoint y: 112, distance: 41.9
click at [313, 84] on input "[DATE]" at bounding box center [372, 87] width 181 height 31
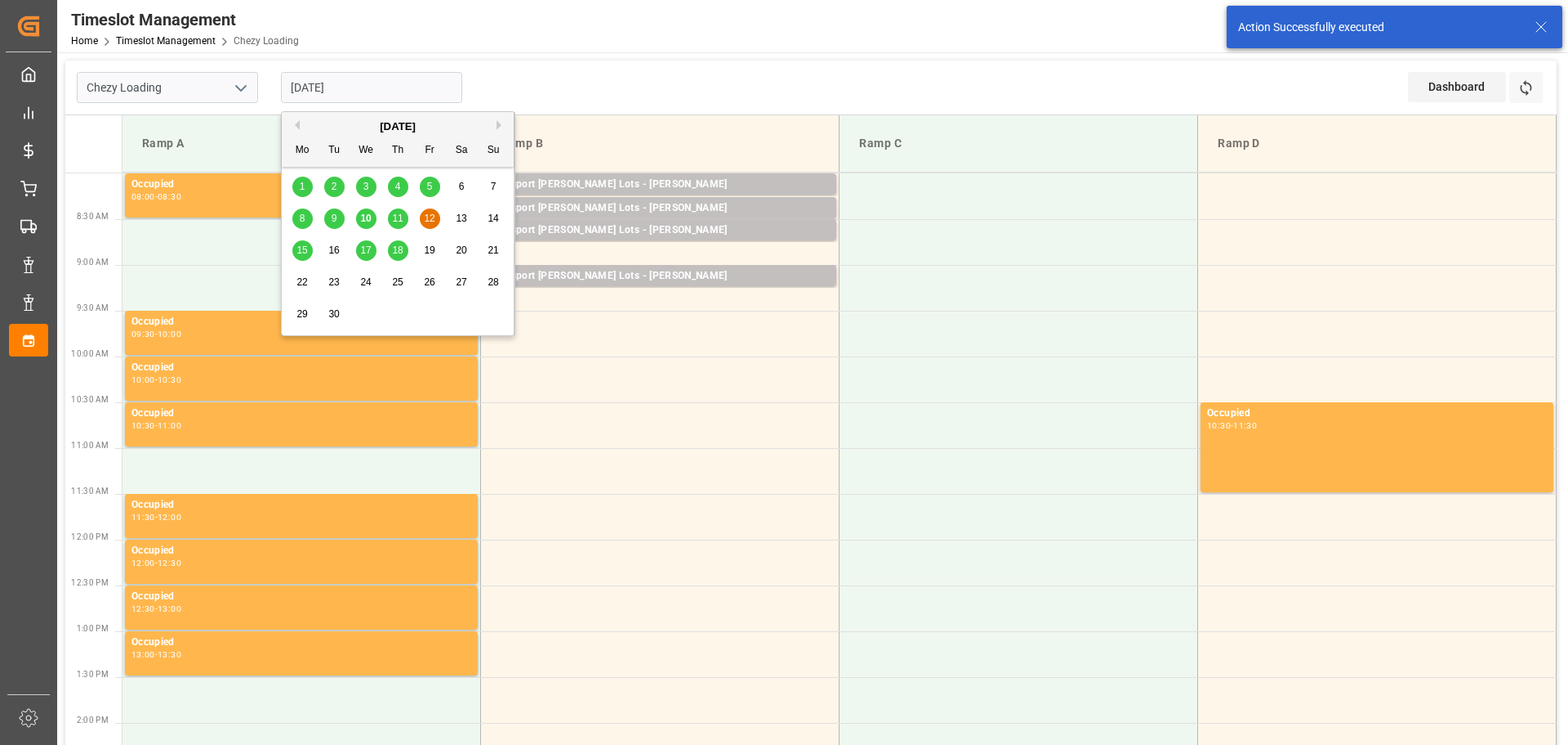
click at [397, 217] on span "11" at bounding box center [397, 218] width 11 height 12
type input "[DATE]"
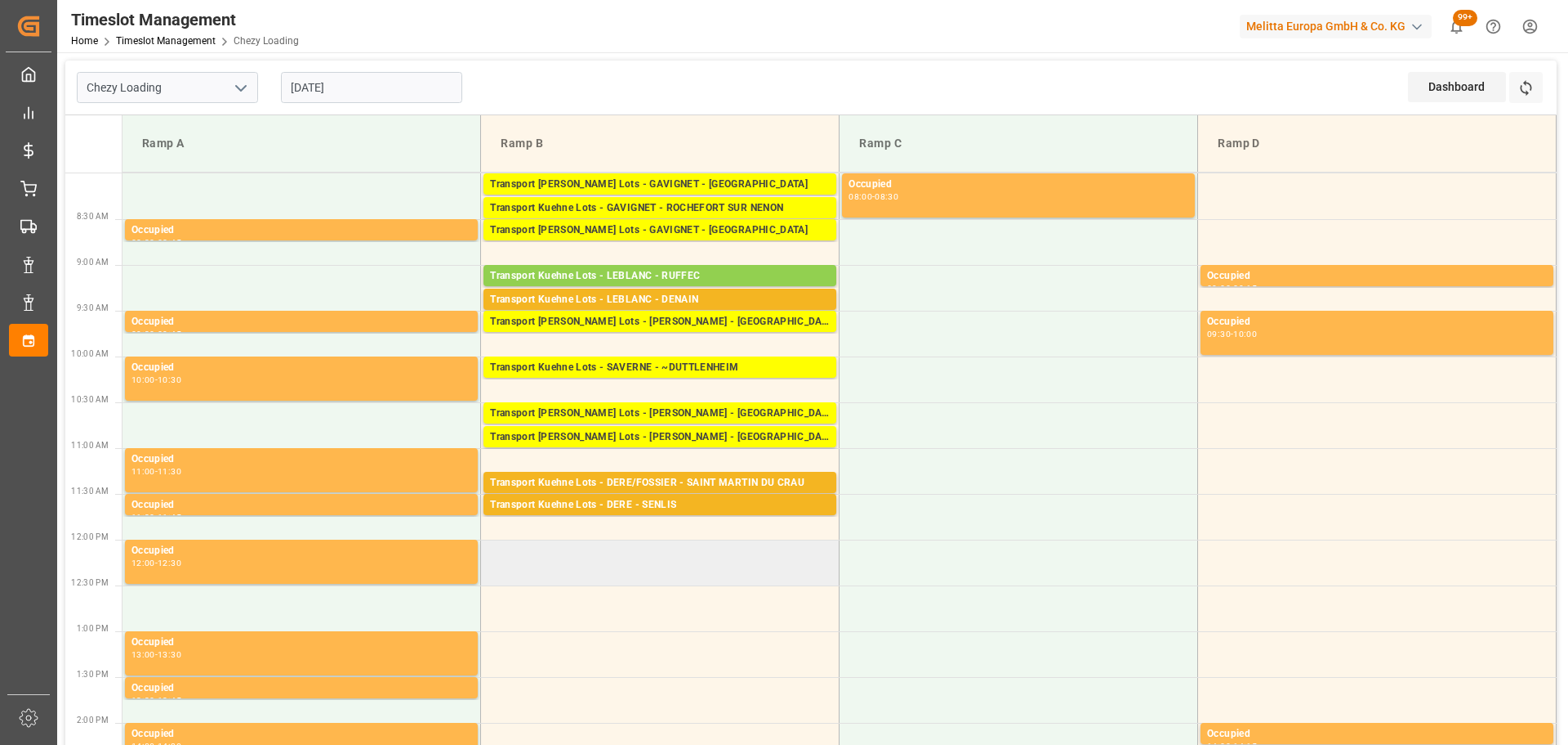
click at [494, 550] on td at bounding box center [661, 562] width 359 height 45
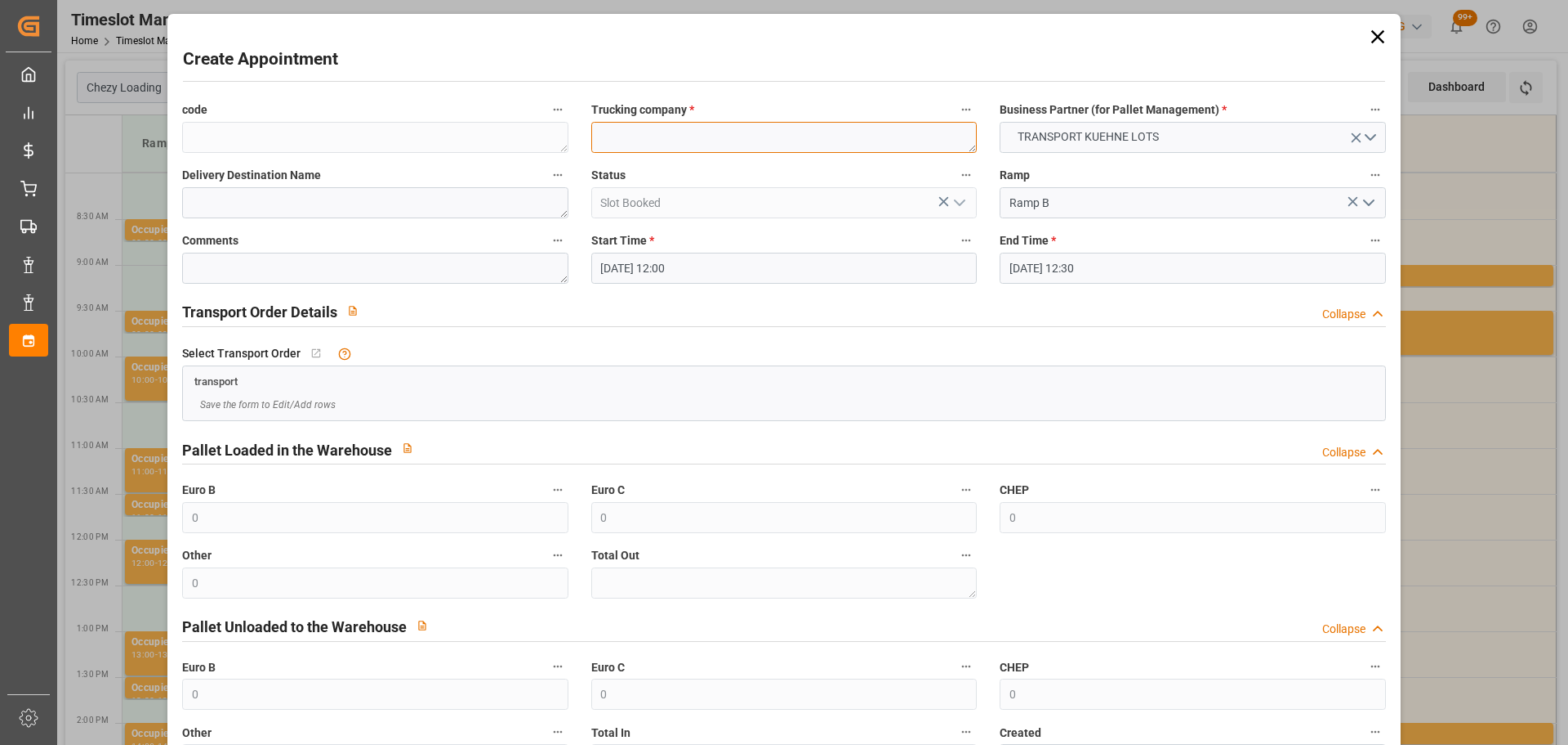
click at [646, 140] on textarea at bounding box center [784, 136] width 386 height 31
type textarea "LEBLANC"
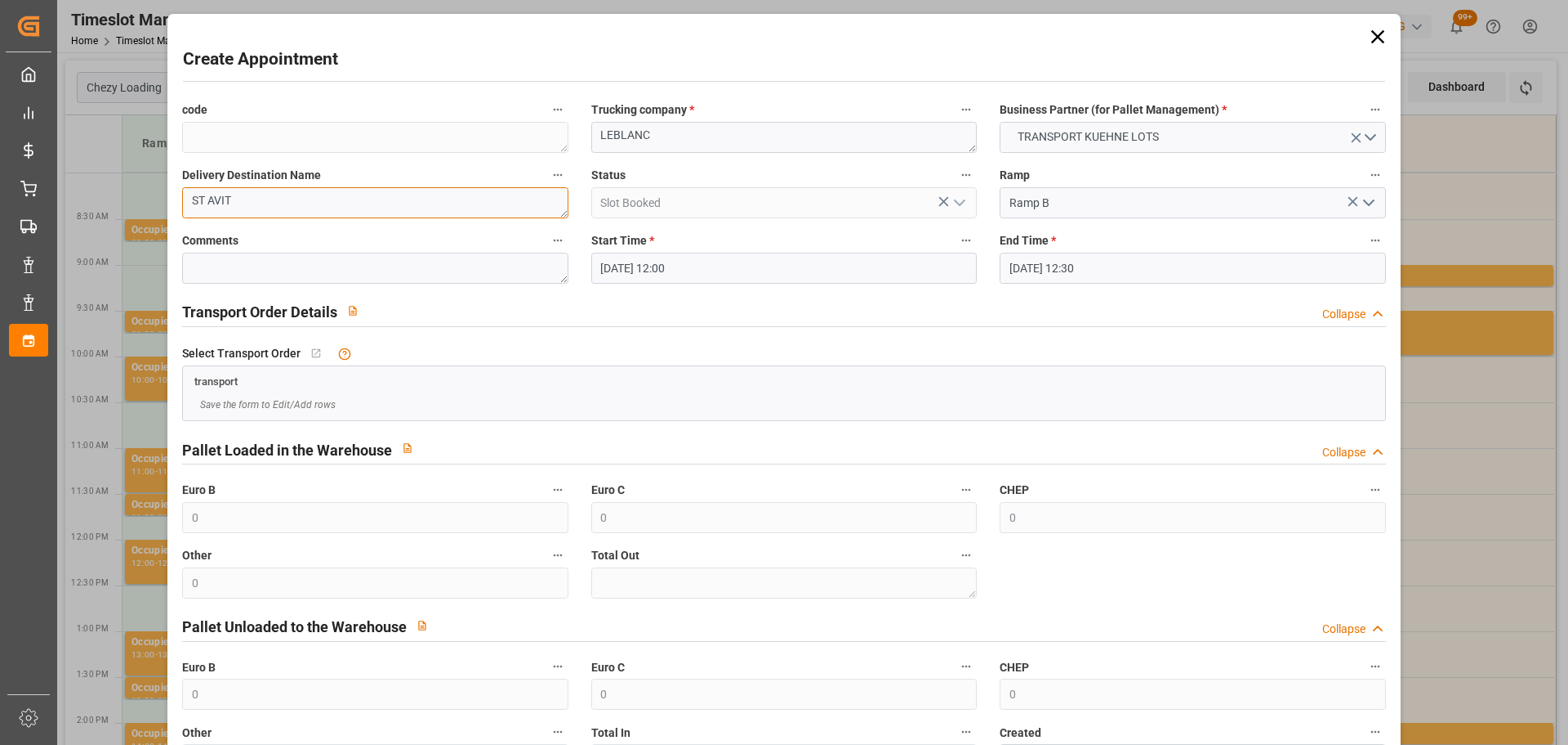
type textarea "ST AVIT"
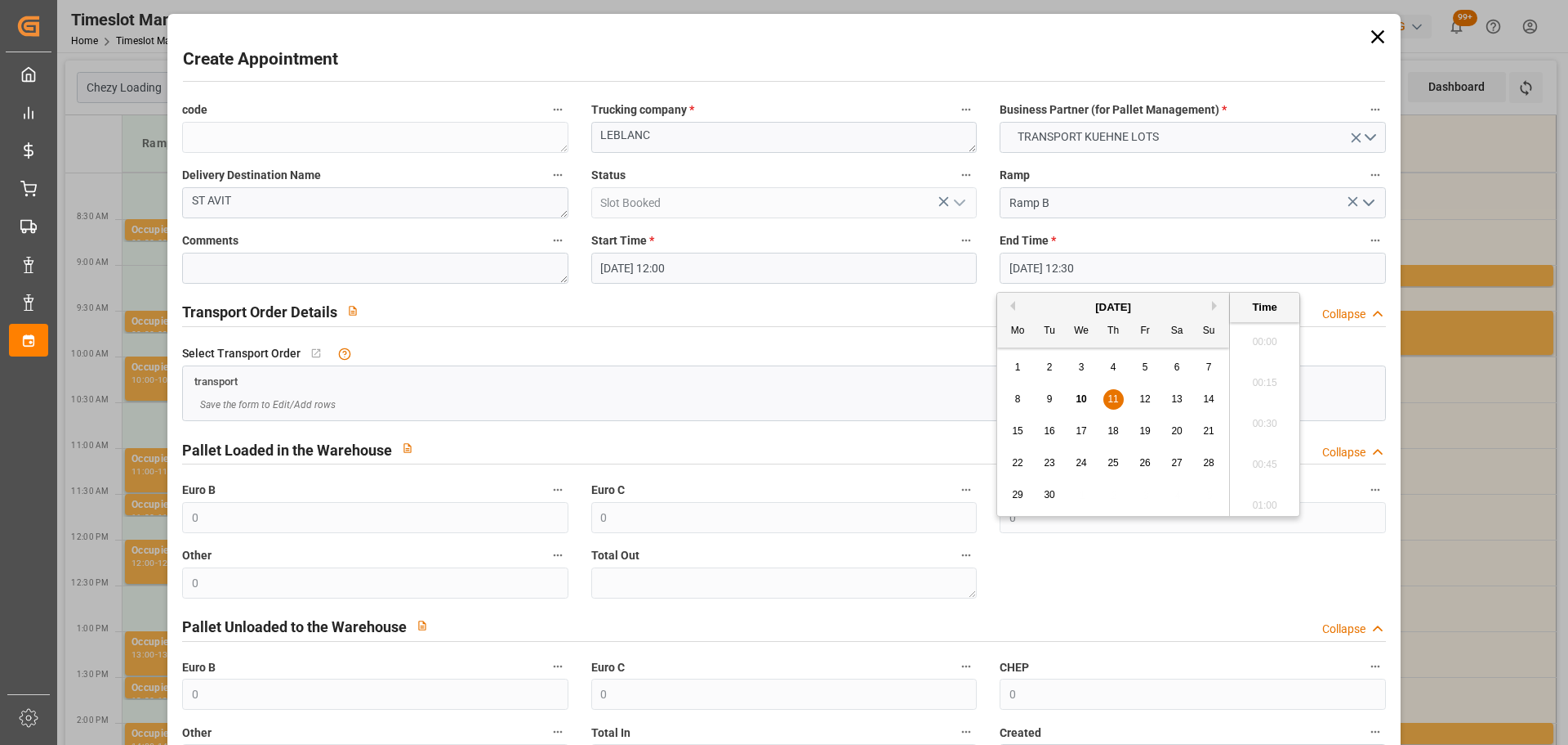
click at [1078, 265] on input "11-09-2025 12:30" at bounding box center [1192, 267] width 386 height 31
drag, startPoint x: 1115, startPoint y: 398, endPoint x: 1217, endPoint y: 398, distance: 102.0
click at [1120, 398] on div "11" at bounding box center [1113, 400] width 21 height 20
click at [1270, 375] on li "12:15" at bounding box center [1264, 377] width 69 height 40
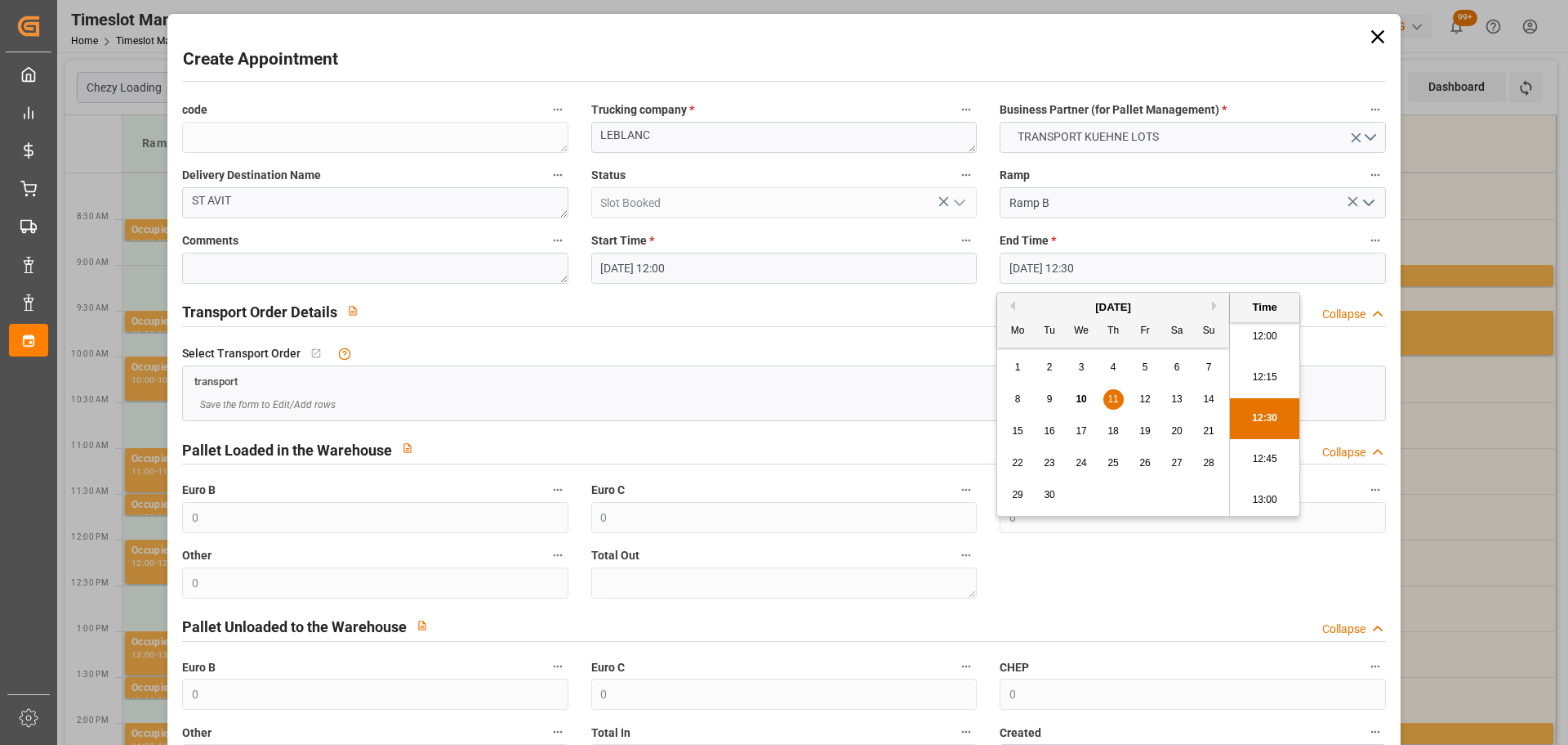
type input "11-09-2025 12:15"
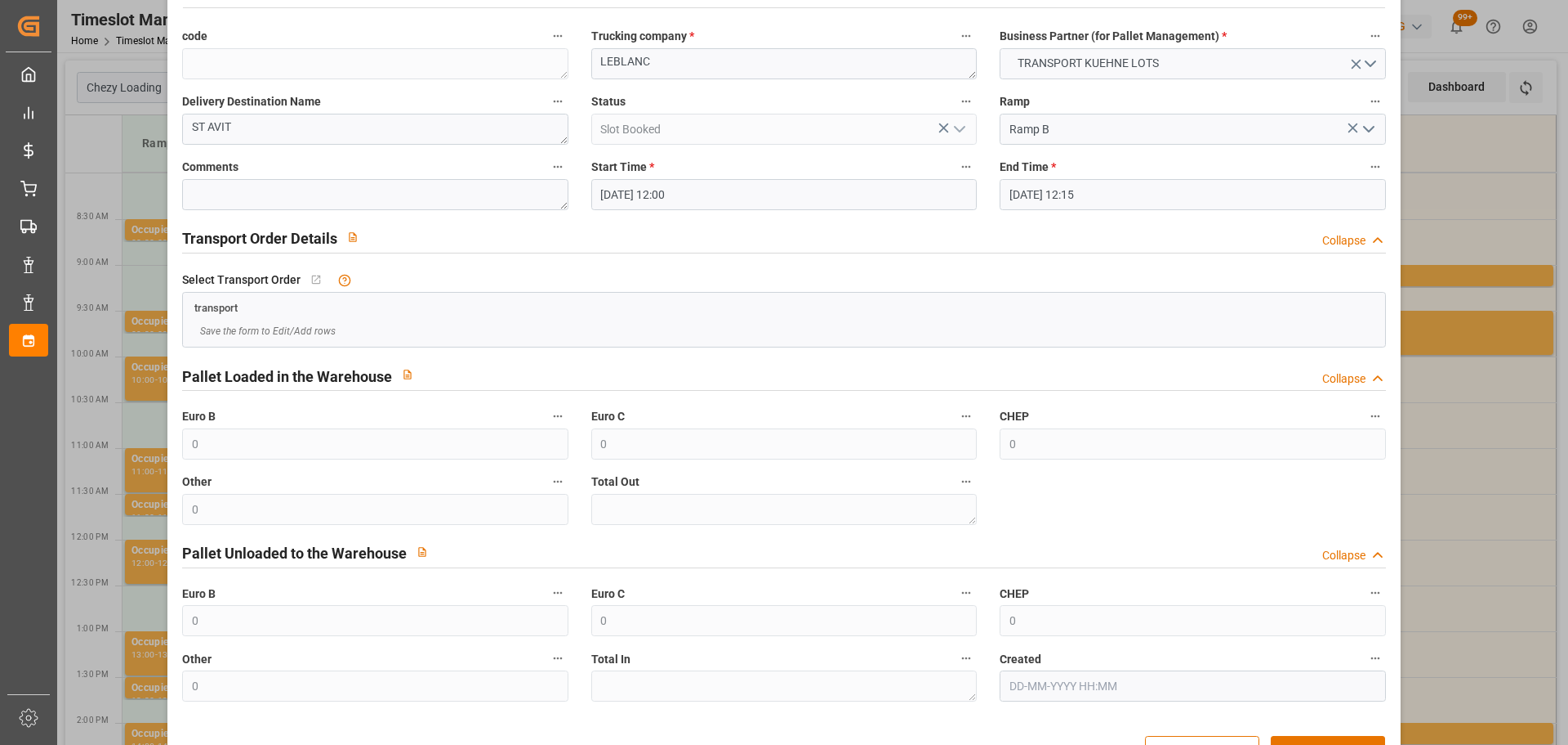
scroll to position [125, 0]
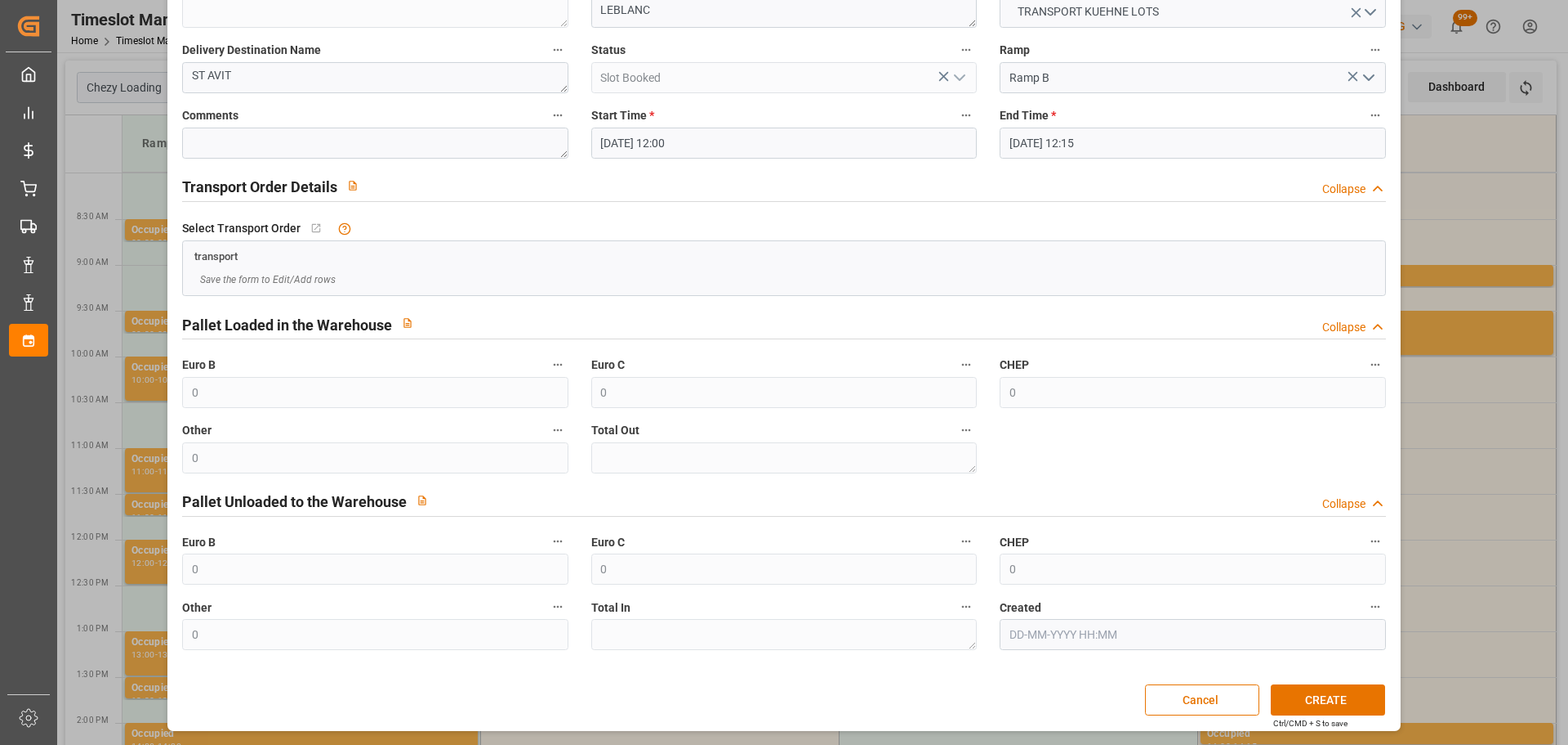
click at [1310, 683] on div "Create Appointment code Trucking company * LEBLANC Business Partner (for Pallet…" at bounding box center [784, 310] width 1225 height 835
click at [1320, 691] on button "CREATE" at bounding box center [1328, 699] width 114 height 31
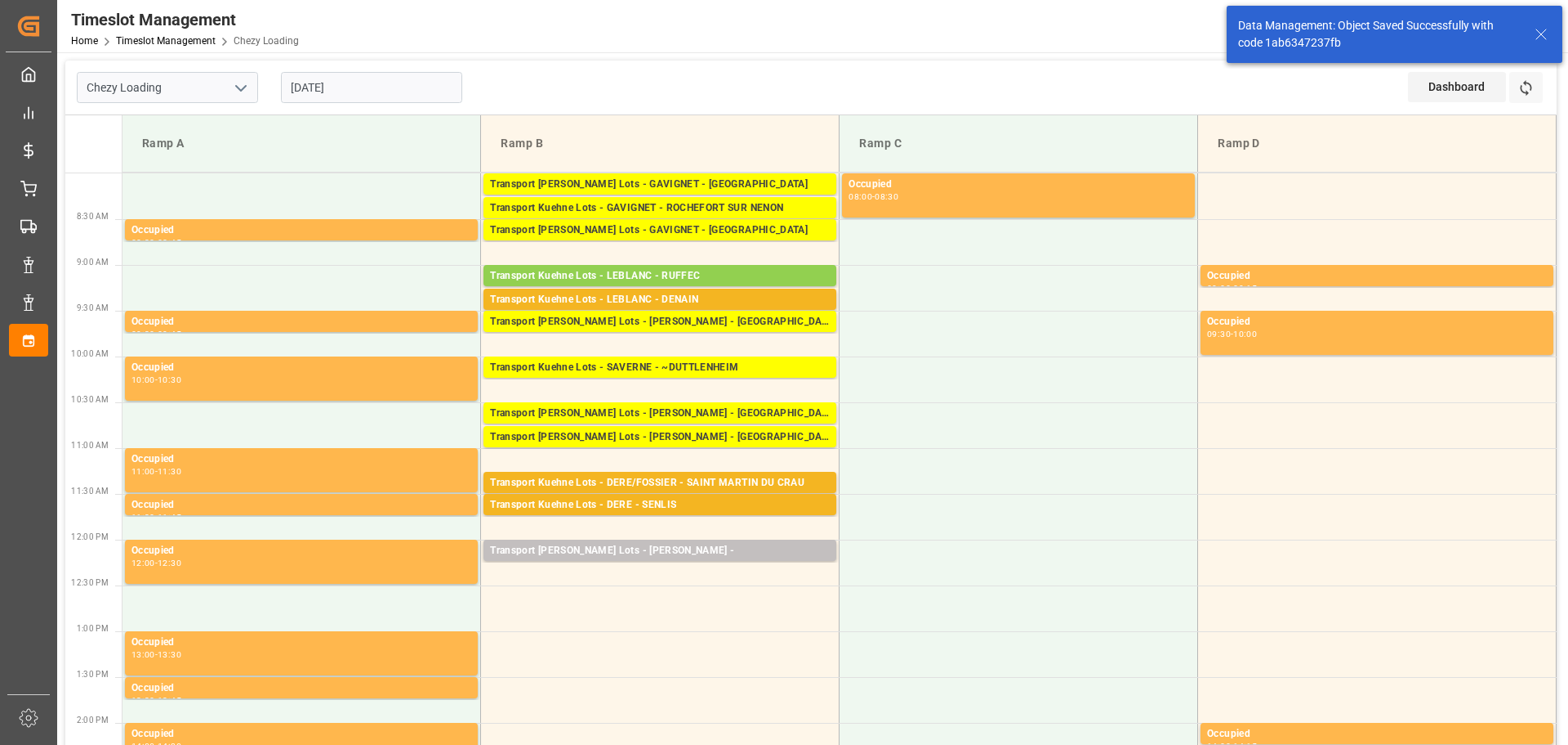
click at [701, 173] on div "Ramp A Ramp B Ramp C Ramp D" at bounding box center [811, 144] width 1491 height 58
click at [706, 179] on div "Transport Kuehne Lots - GAVIGNET - SAINT VIT" at bounding box center [660, 185] width 340 height 17
click at [721, 230] on div "Transport Kuehne Lots - GAVIGNET - SAINT VIT" at bounding box center [660, 230] width 340 height 17
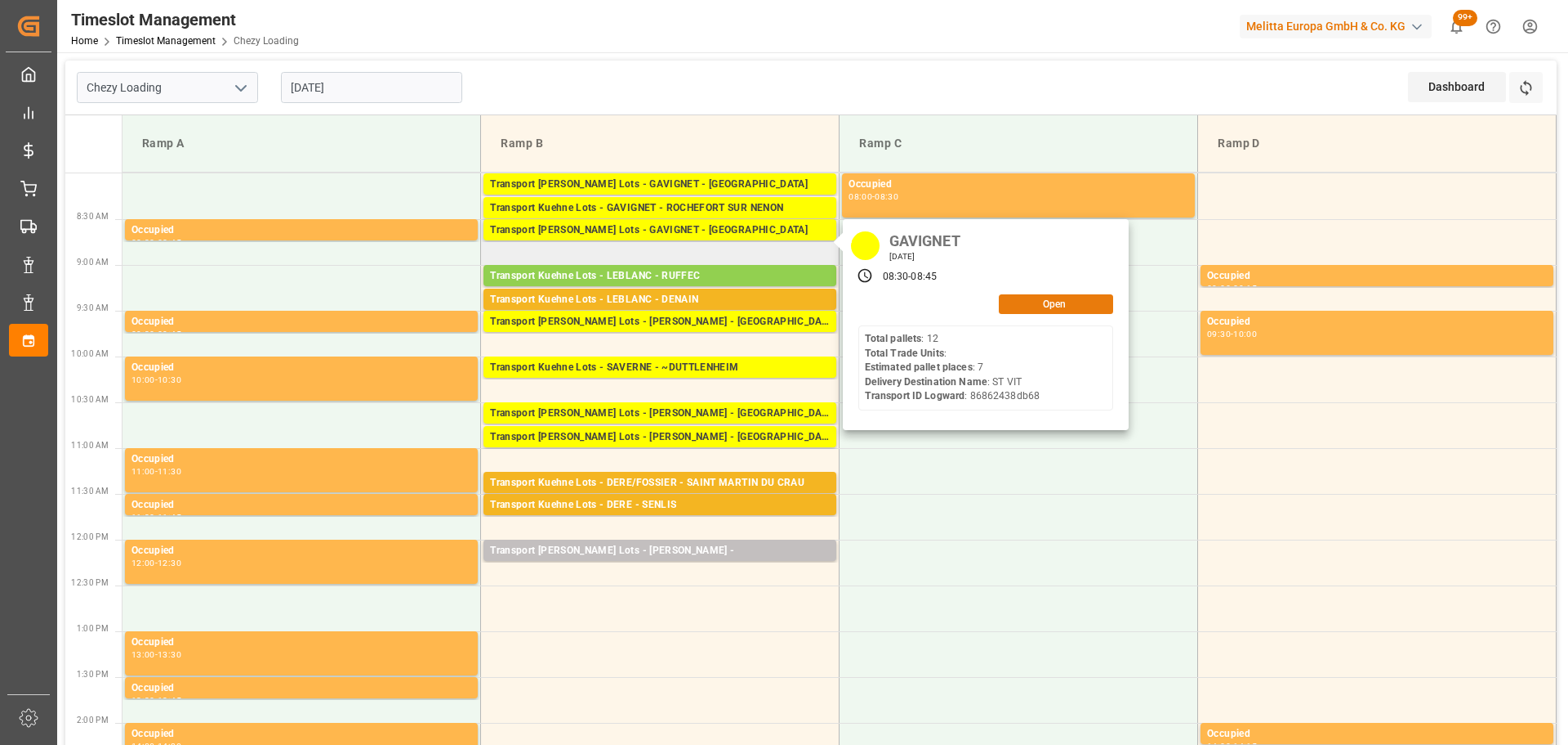
click at [1063, 301] on button "Open" at bounding box center [1056, 304] width 114 height 20
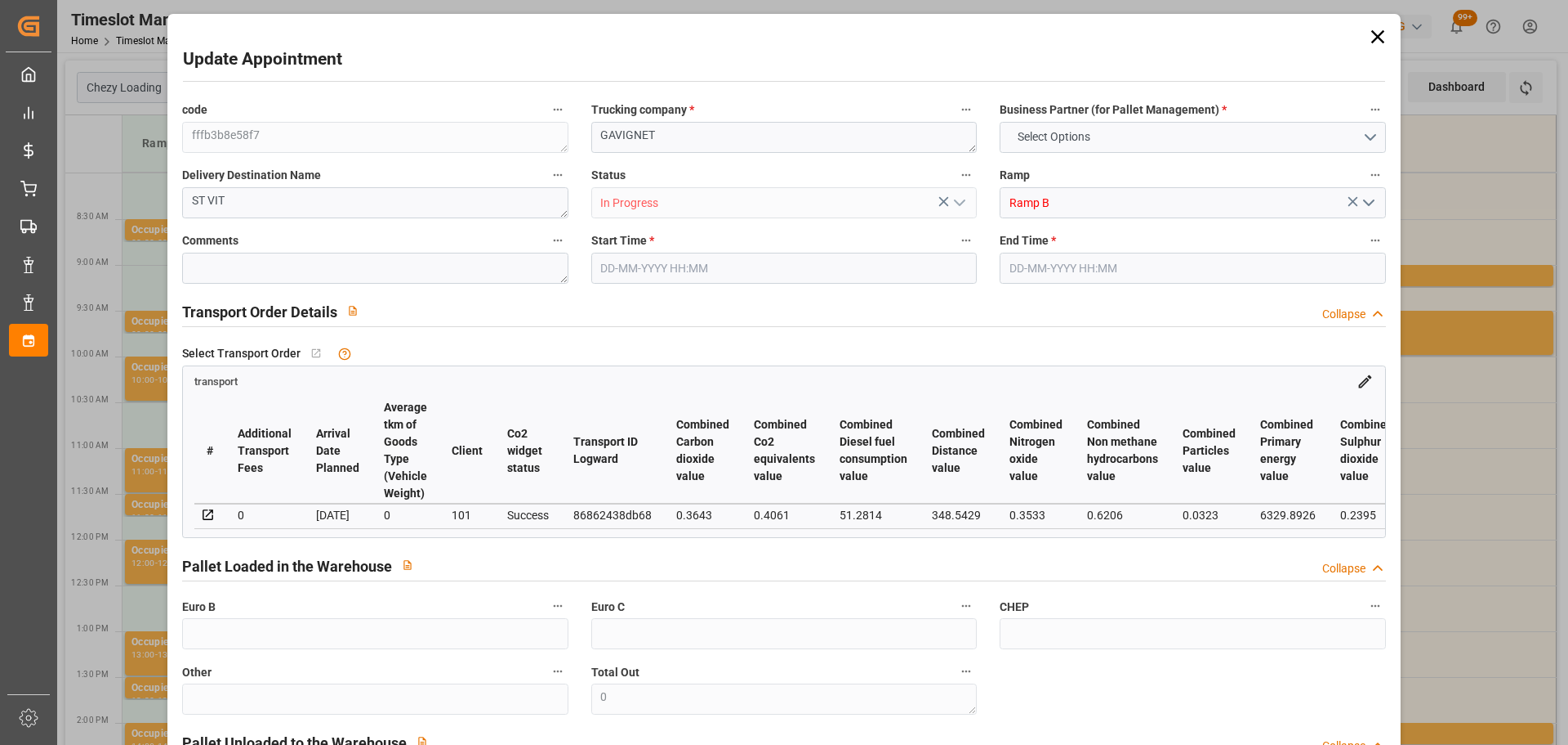
type input "7"
type input "250.54"
type input "0"
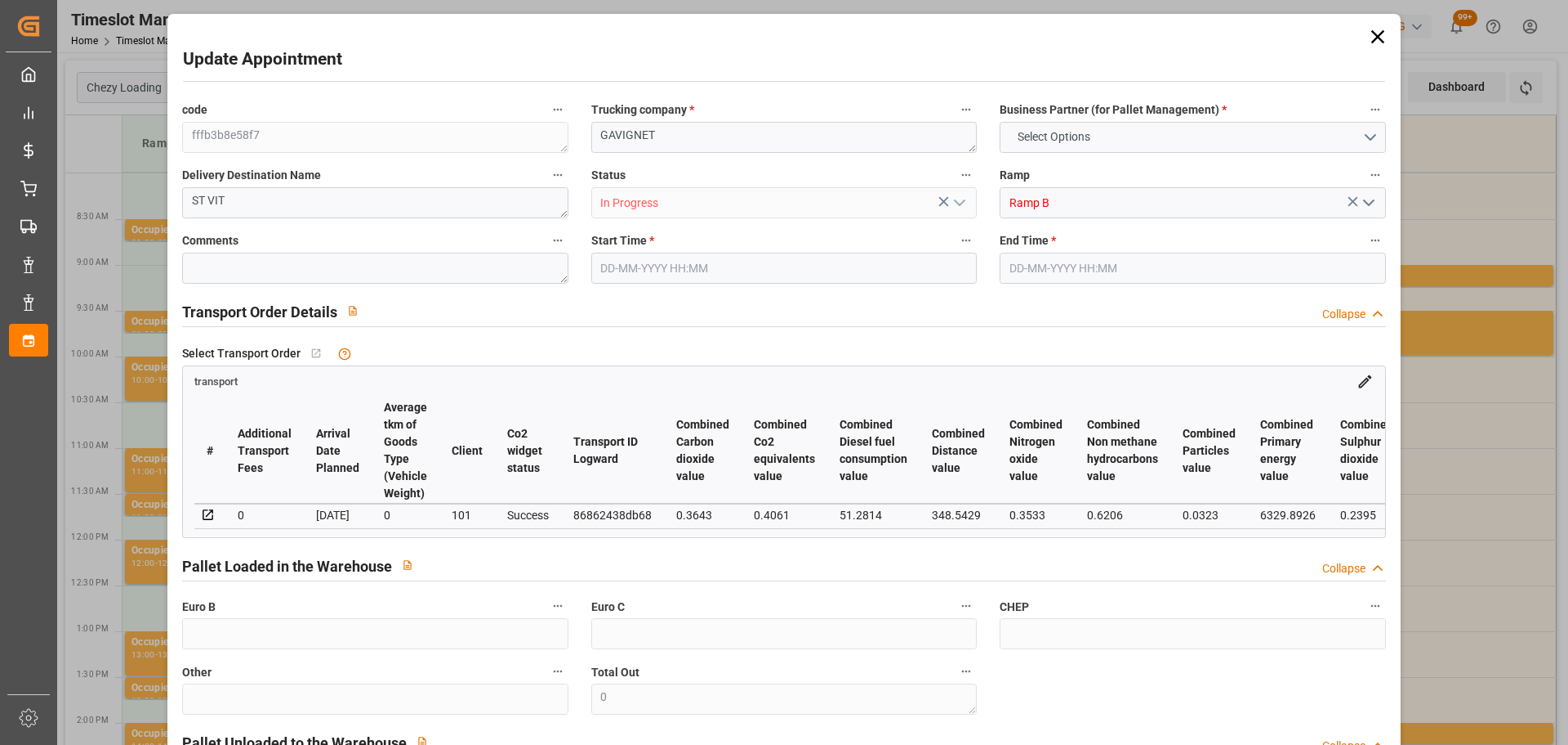
type input "250.54"
type input "0"
type input "1616.64"
type input "2424"
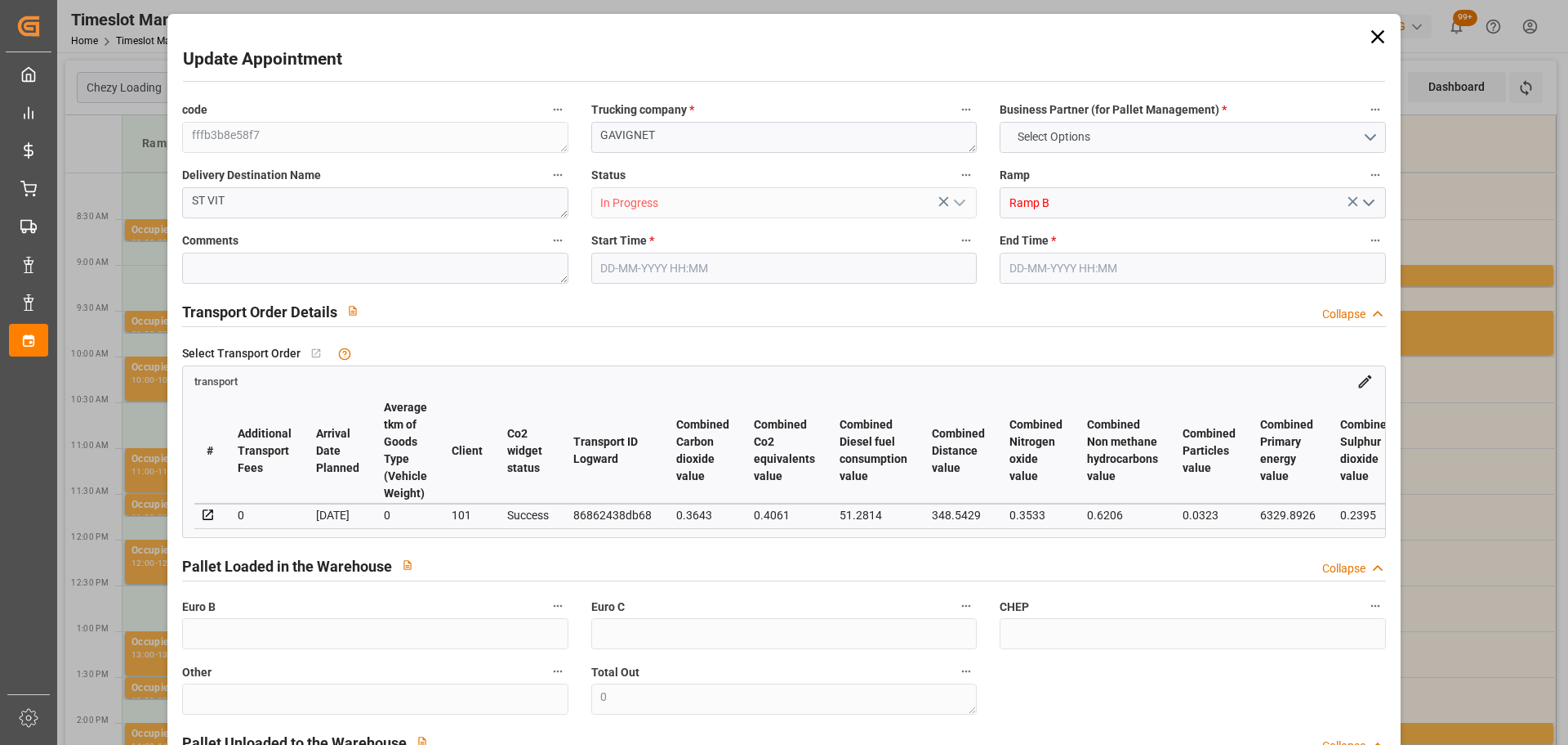
type input "7876.224"
type input "25"
type input "12"
type input "0"
type input "12"
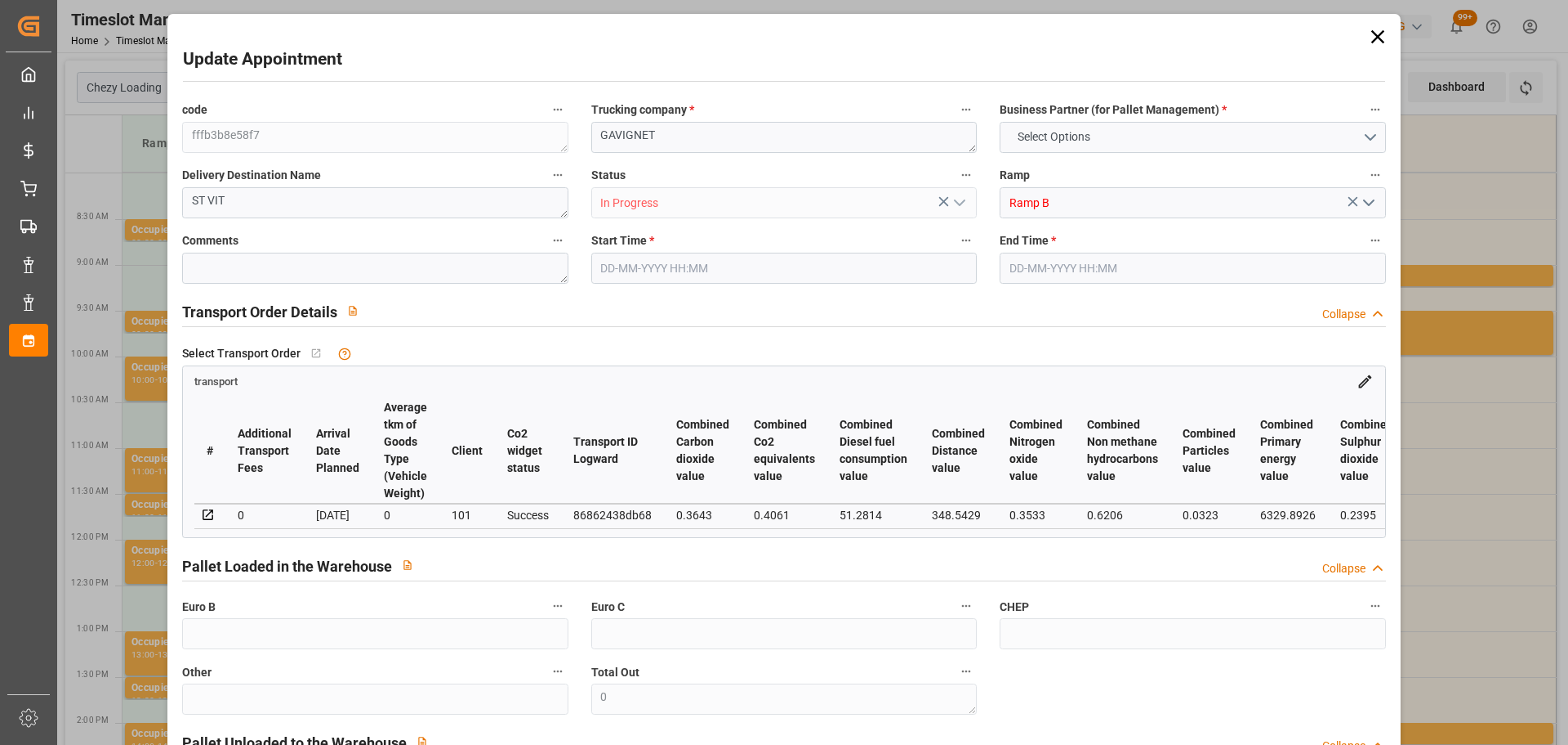
type input "101"
type input "2077.968"
type input "0"
type input "4710.8598"
type input "0"
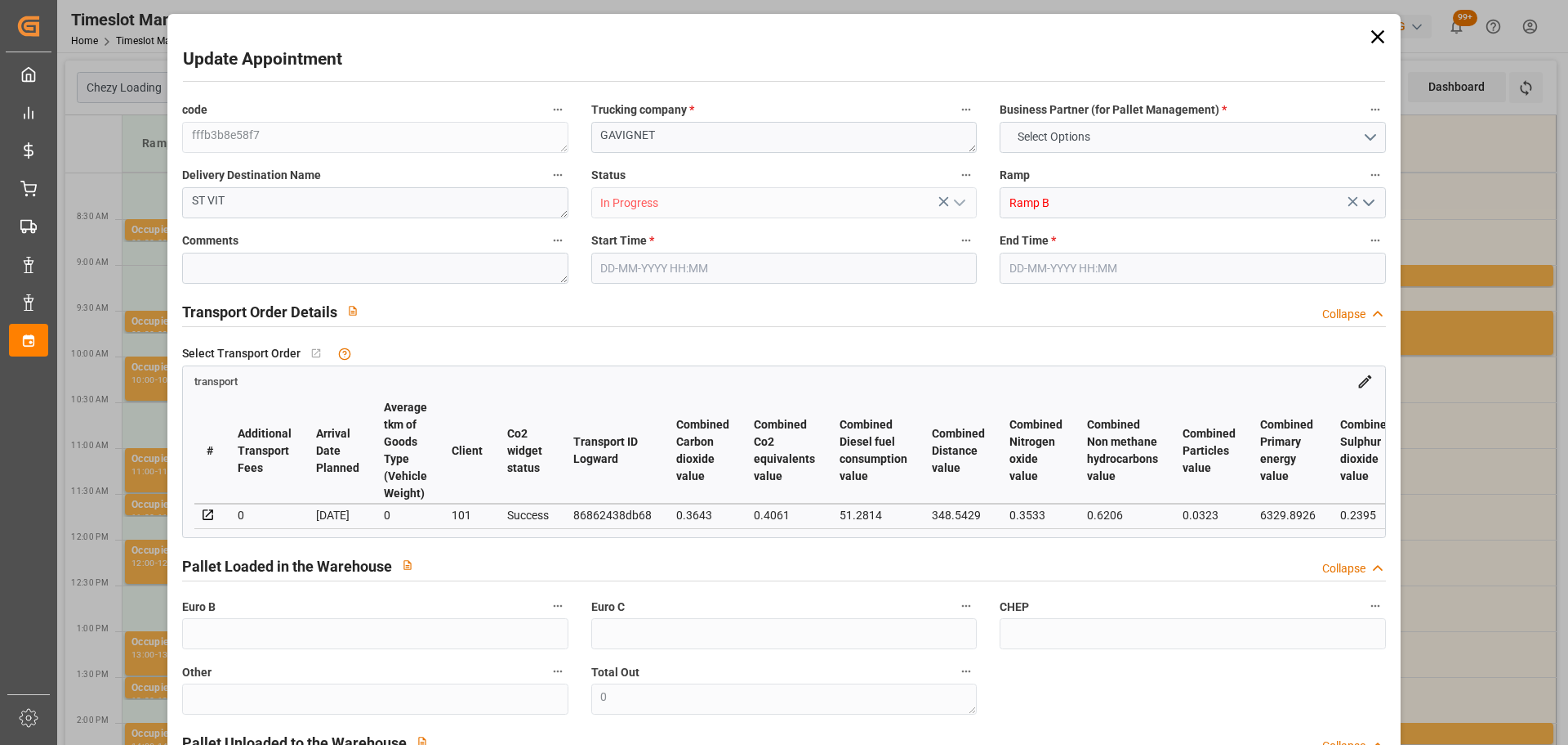
type input "0"
type input "21"
type input "35"
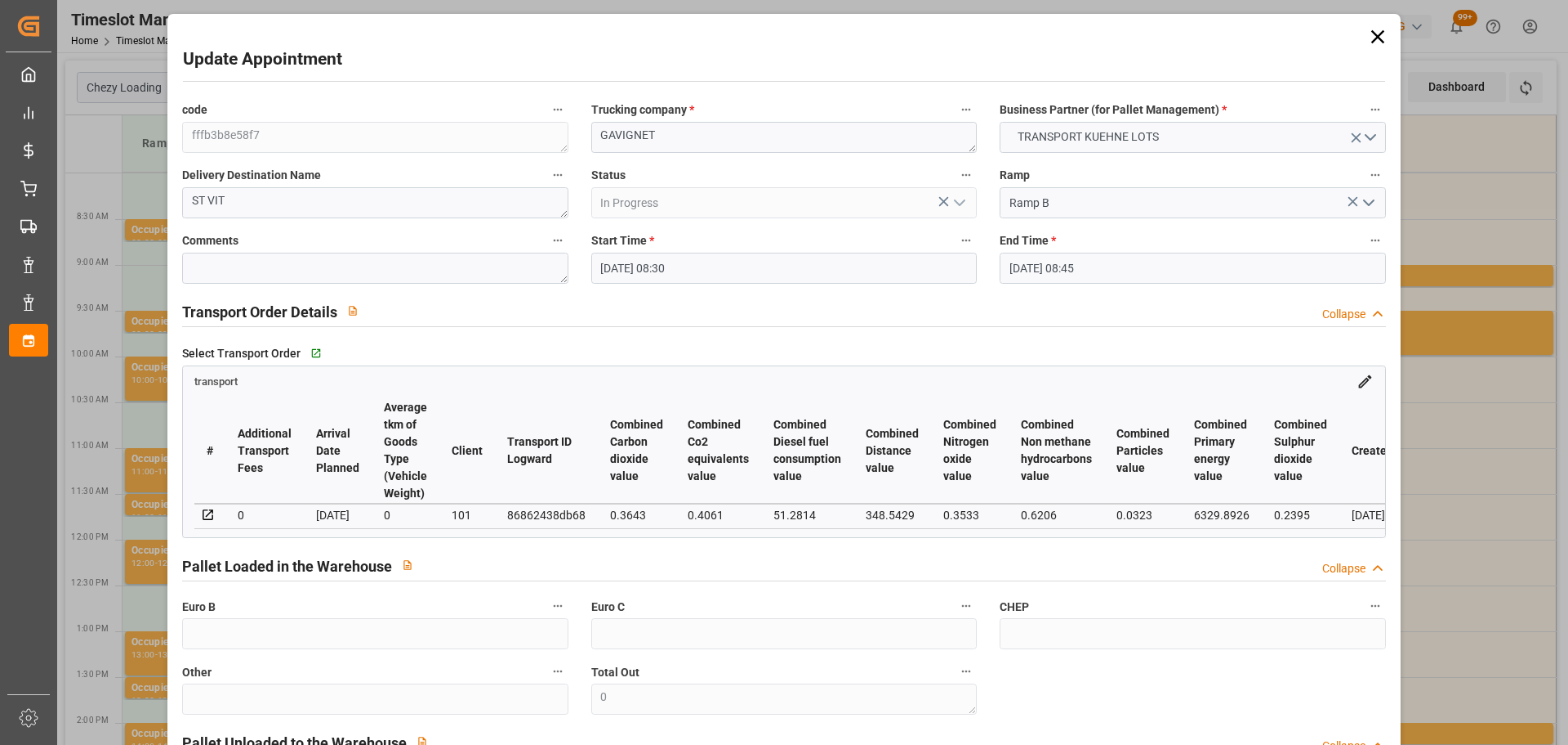
type input "11-09-2025 08:30"
type input "11-09-2025 08:45"
type input "08-09-2025 12:51"
type input "08-09-2025 11:22"
type input "[DATE]"
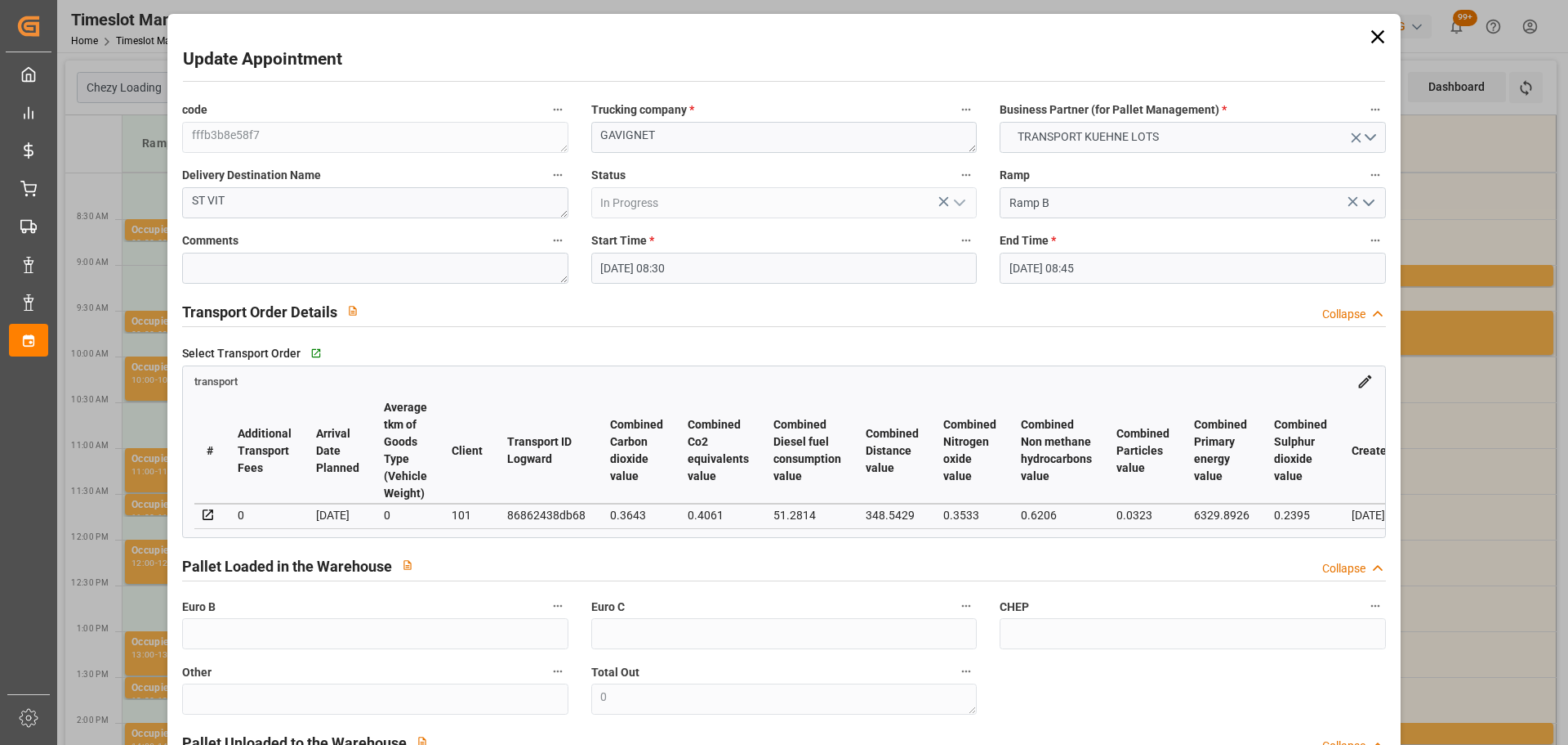
type input "[DATE]"
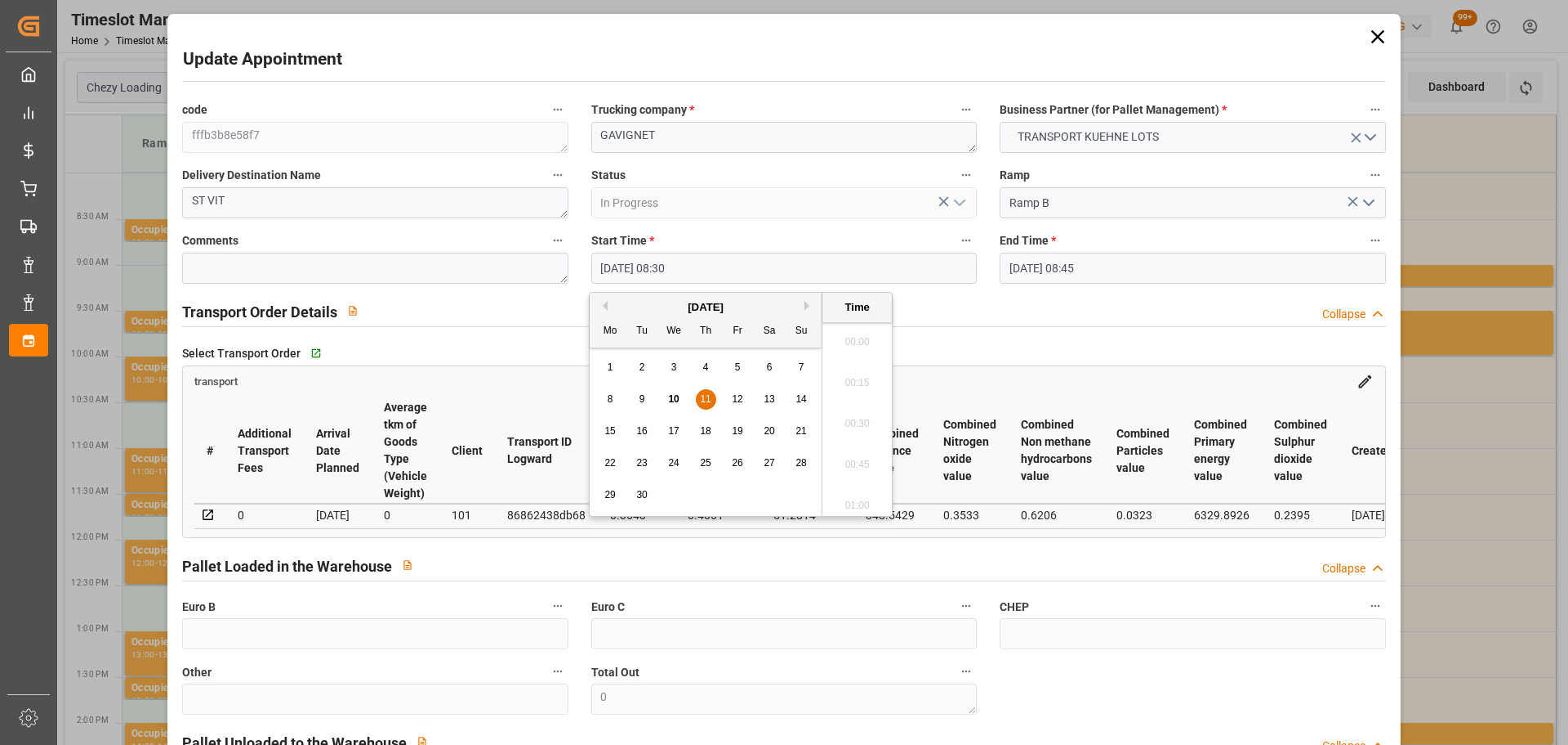
click at [645, 262] on input "11-09-2025 08:30" at bounding box center [784, 267] width 386 height 31
click at [677, 396] on span "10" at bounding box center [674, 399] width 11 height 12
drag, startPoint x: 860, startPoint y: 455, endPoint x: 891, endPoint y: 441, distance: 34.0
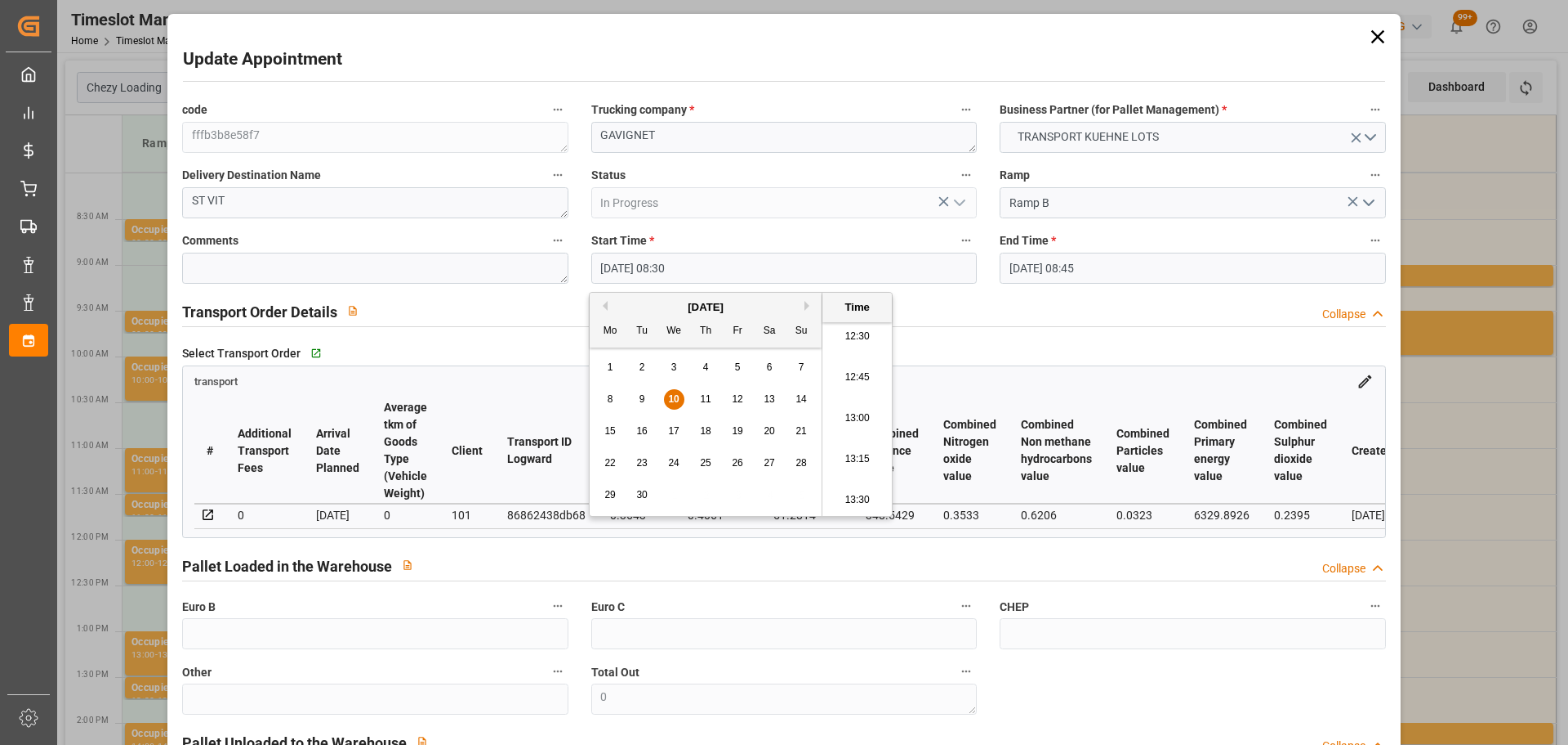
click at [860, 455] on li "13:15" at bounding box center [857, 459] width 69 height 40
type input "10-09-2025 13:15"
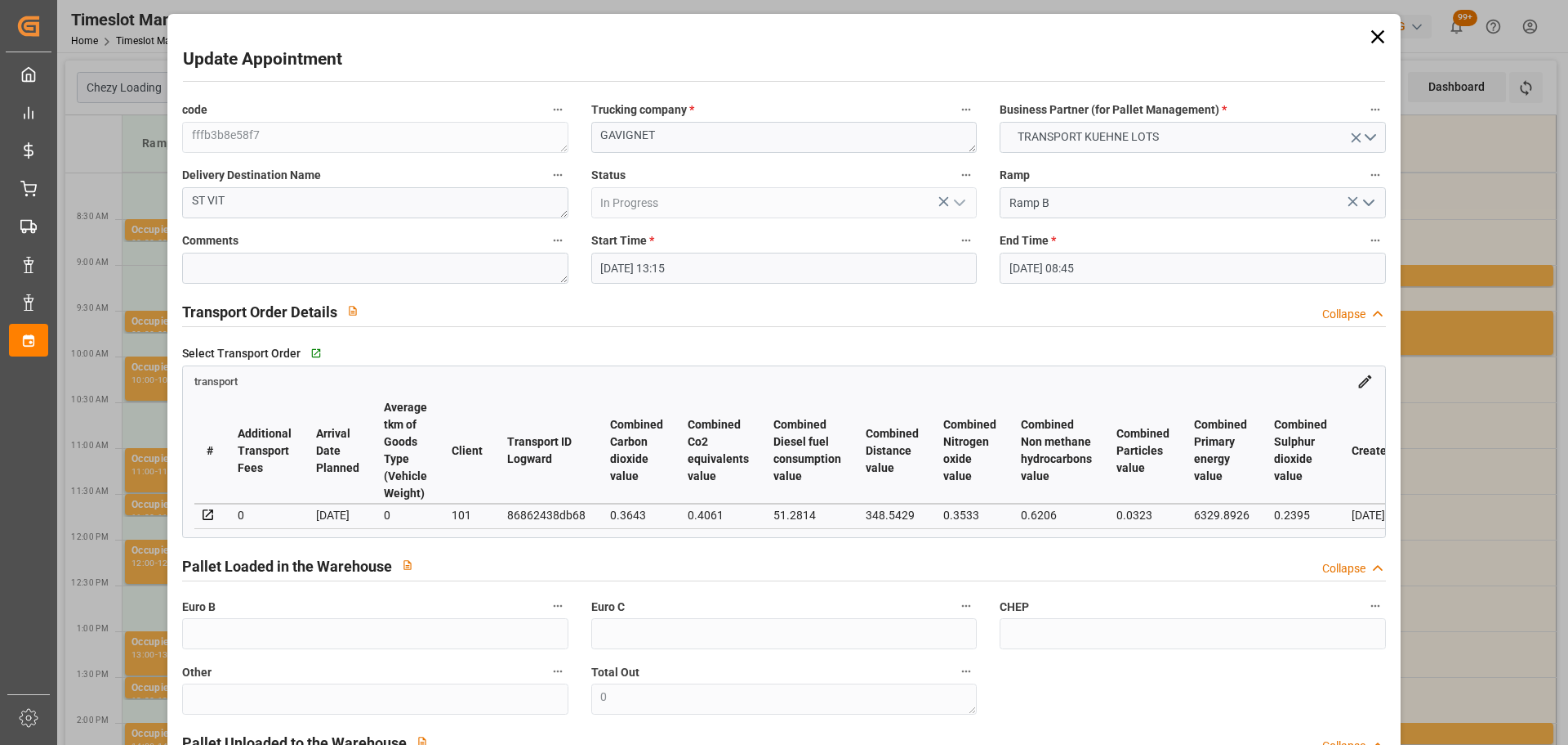
click at [1078, 263] on input "11-09-2025 08:45" at bounding box center [1192, 267] width 386 height 31
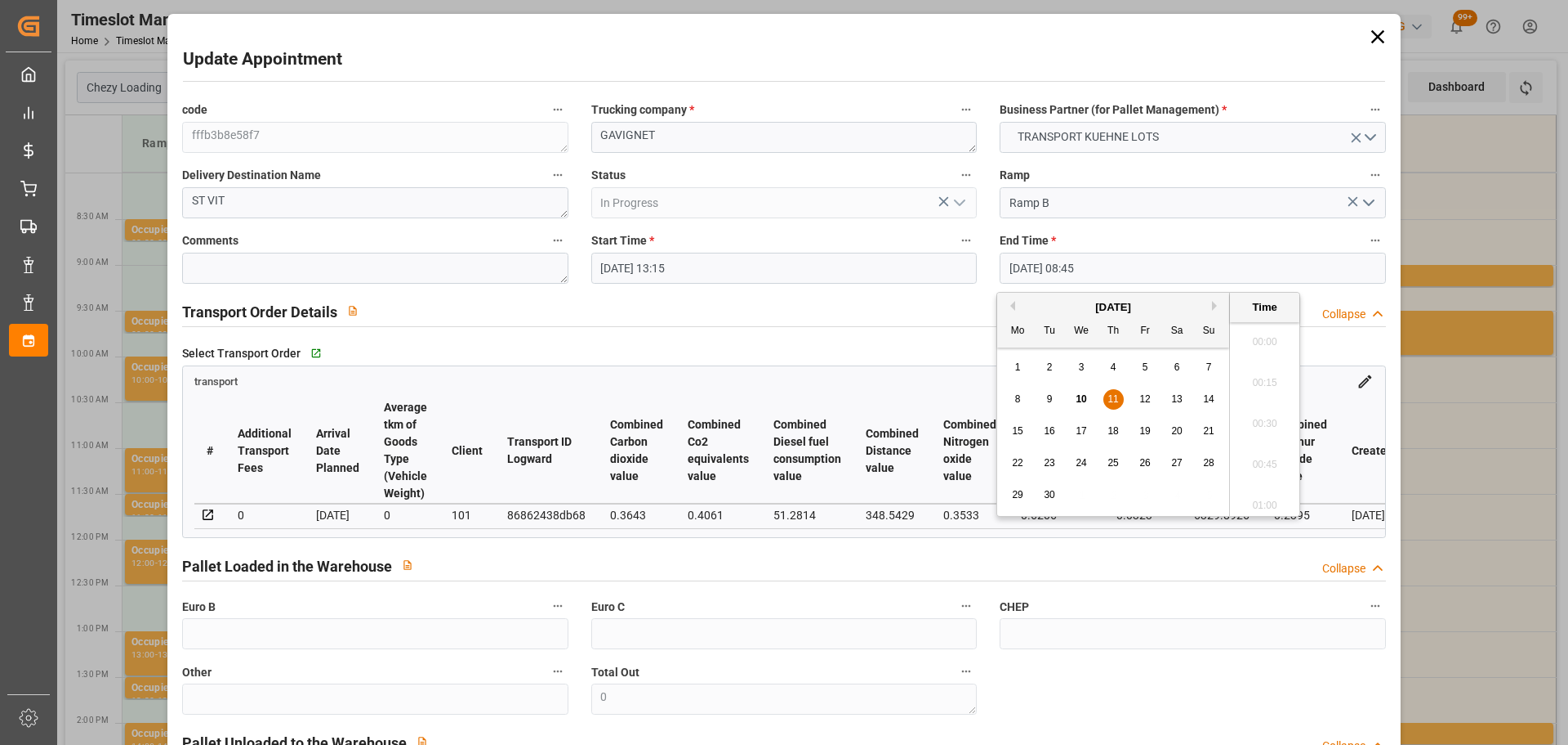
scroll to position [1354, 0]
click at [1083, 393] on span "10" at bounding box center [1081, 399] width 11 height 12
click at [1268, 373] on li "12:30" at bounding box center [1264, 377] width 69 height 40
click at [1082, 260] on input "10-09-2025 12:30" at bounding box center [1192, 267] width 386 height 31
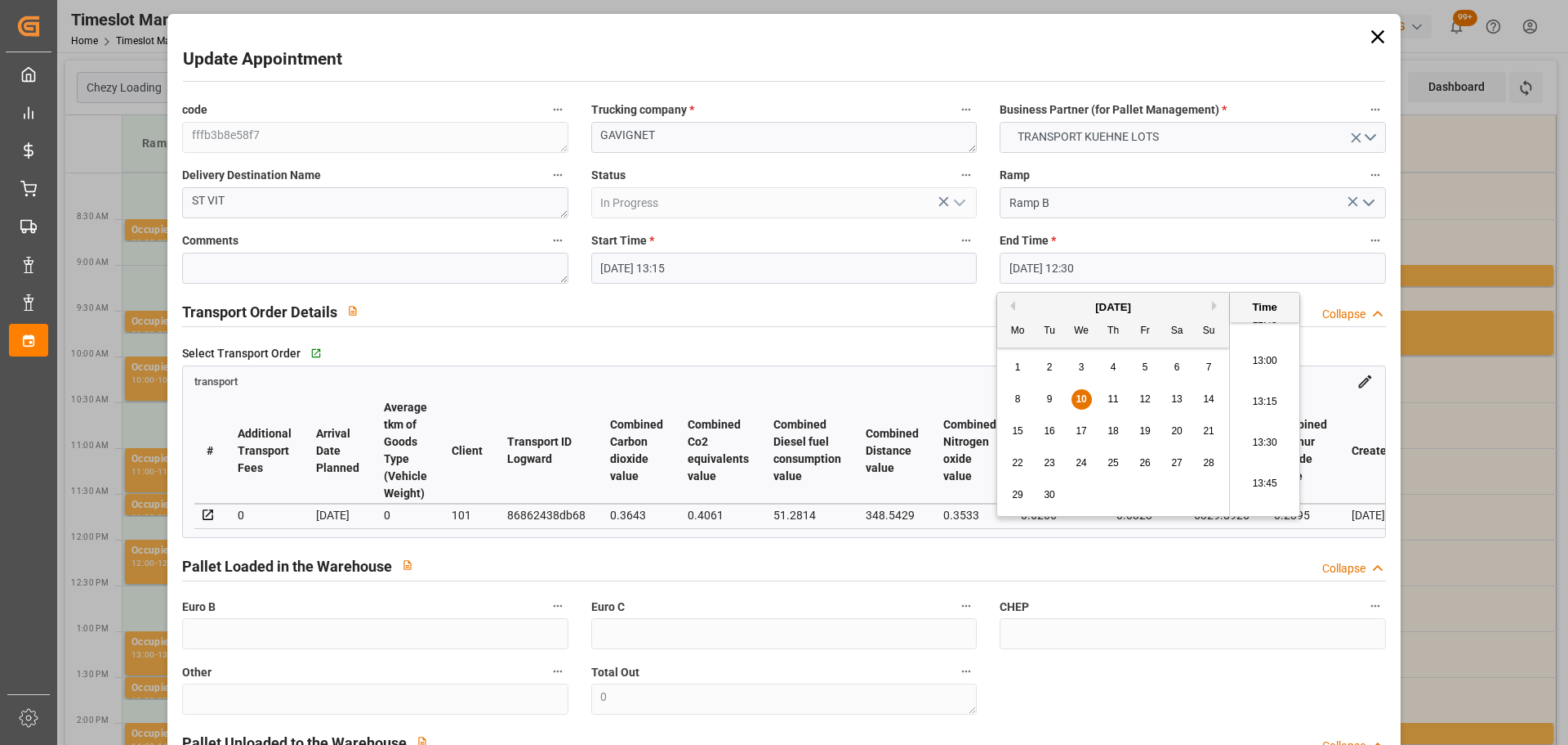
scroll to position [2130, 0]
click at [1276, 409] on li "13:30" at bounding box center [1264, 417] width 69 height 40
type input "10-09-2025 13:30"
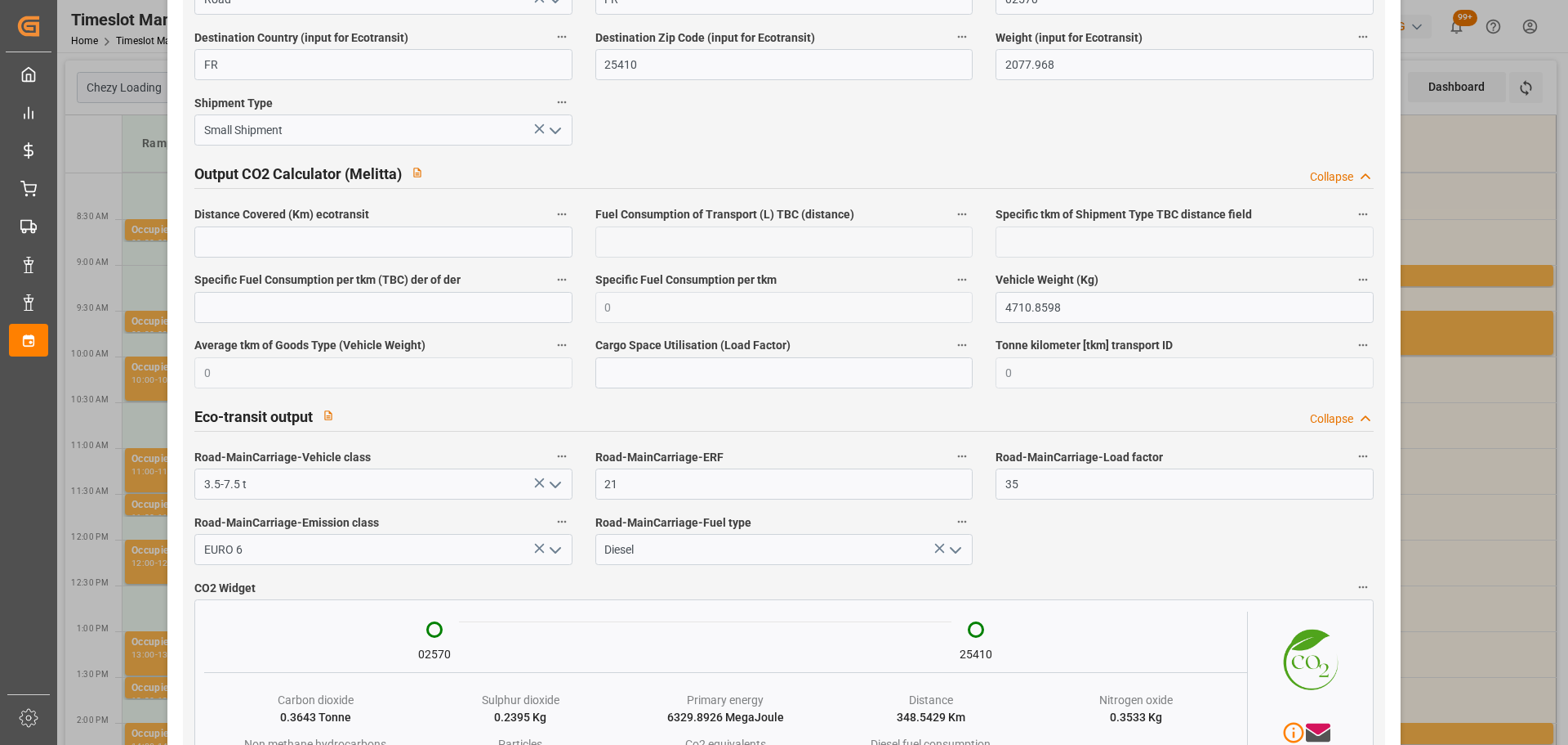
scroll to position [2702, 0]
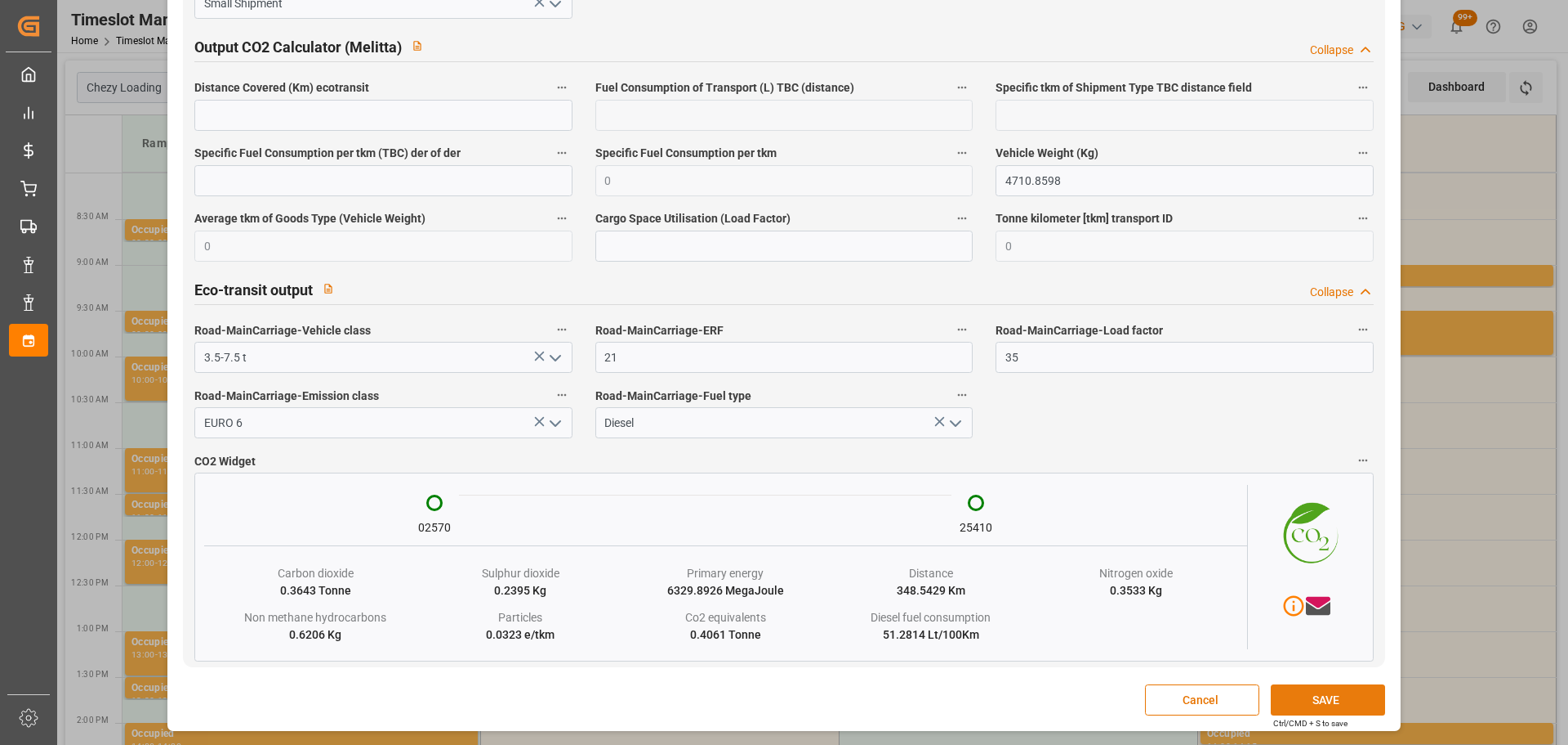
click at [1300, 698] on button "SAVE" at bounding box center [1328, 699] width 114 height 31
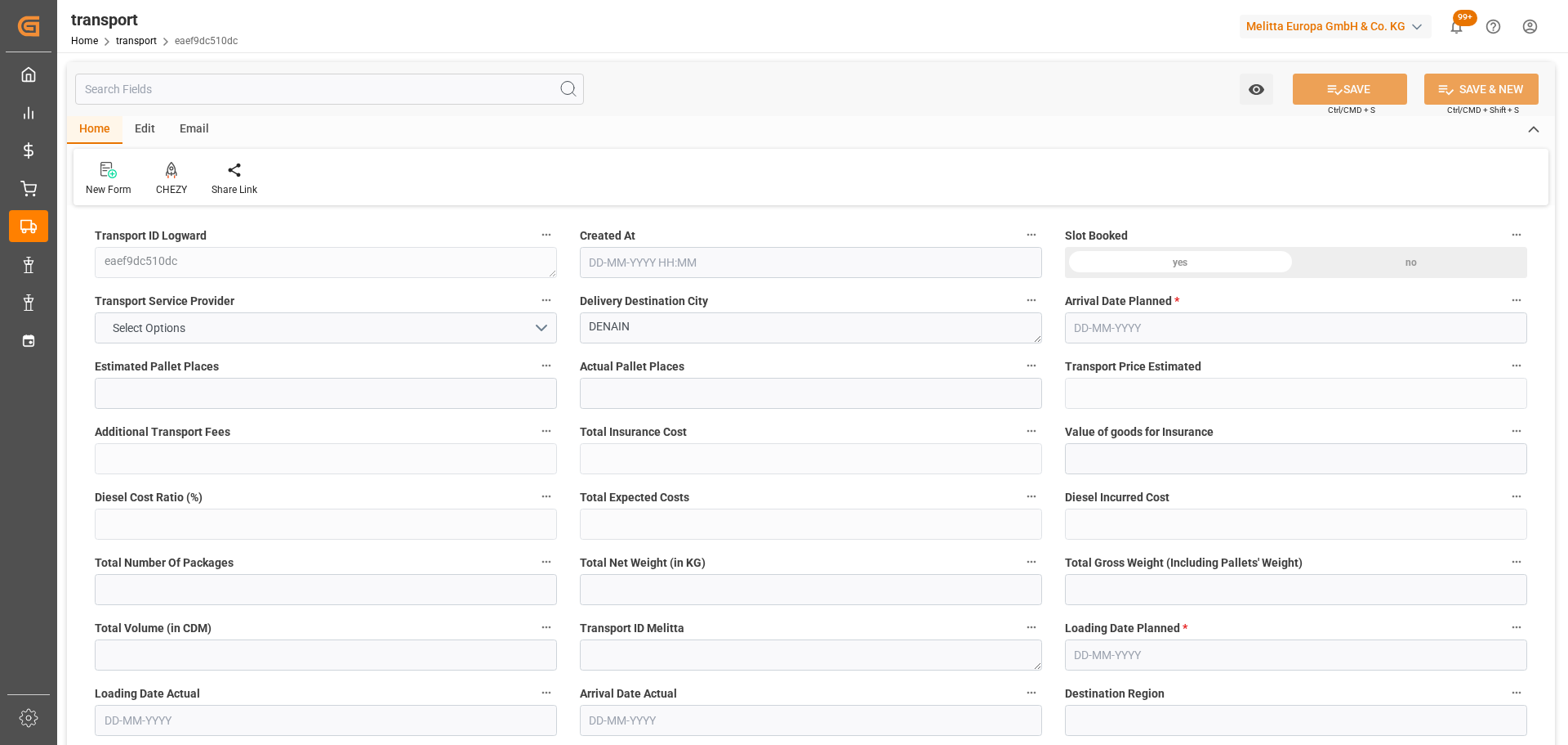
type input "11"
type input "268.52"
type input "0"
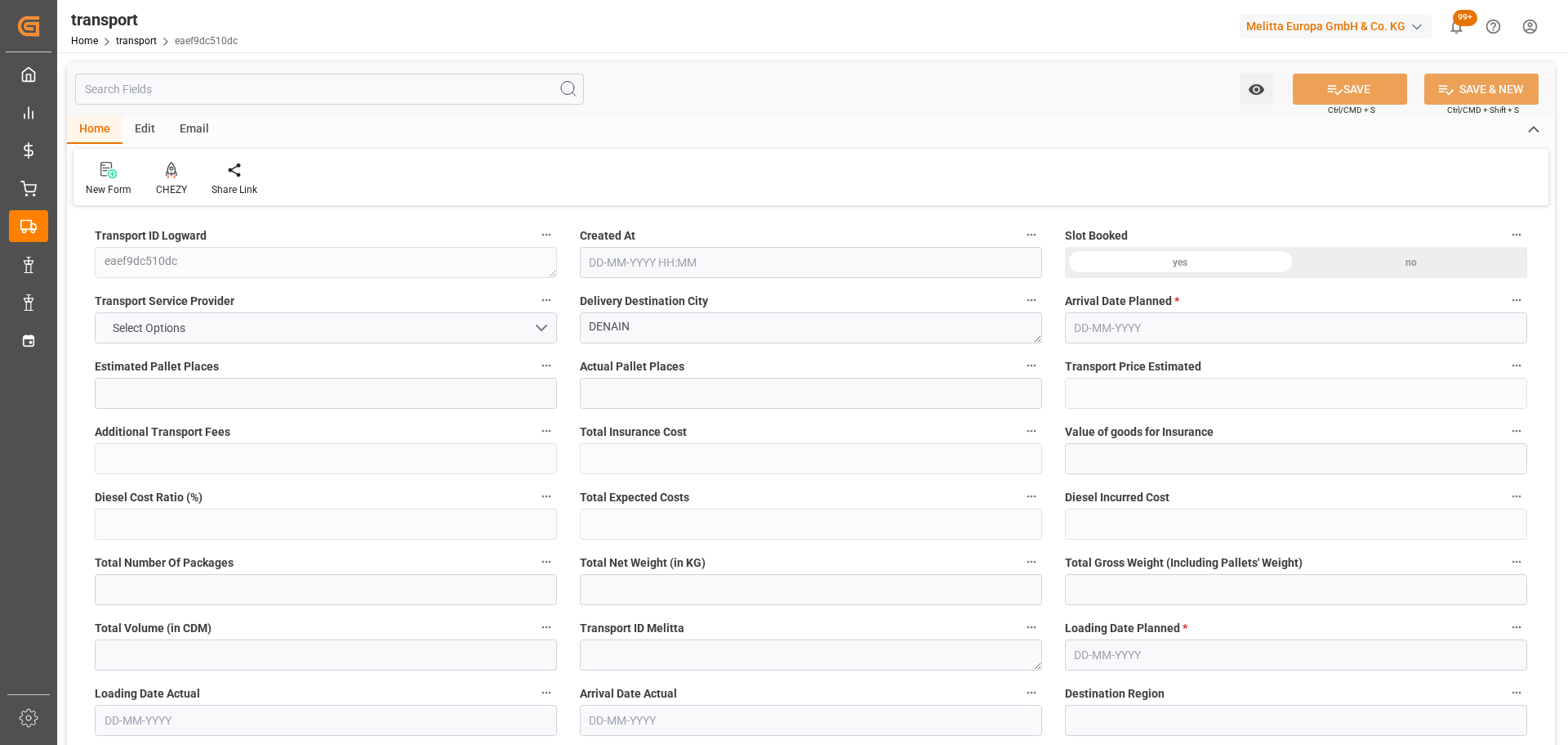
type input "268.52"
type input "0"
type input "3945.347"
type input "4554.921"
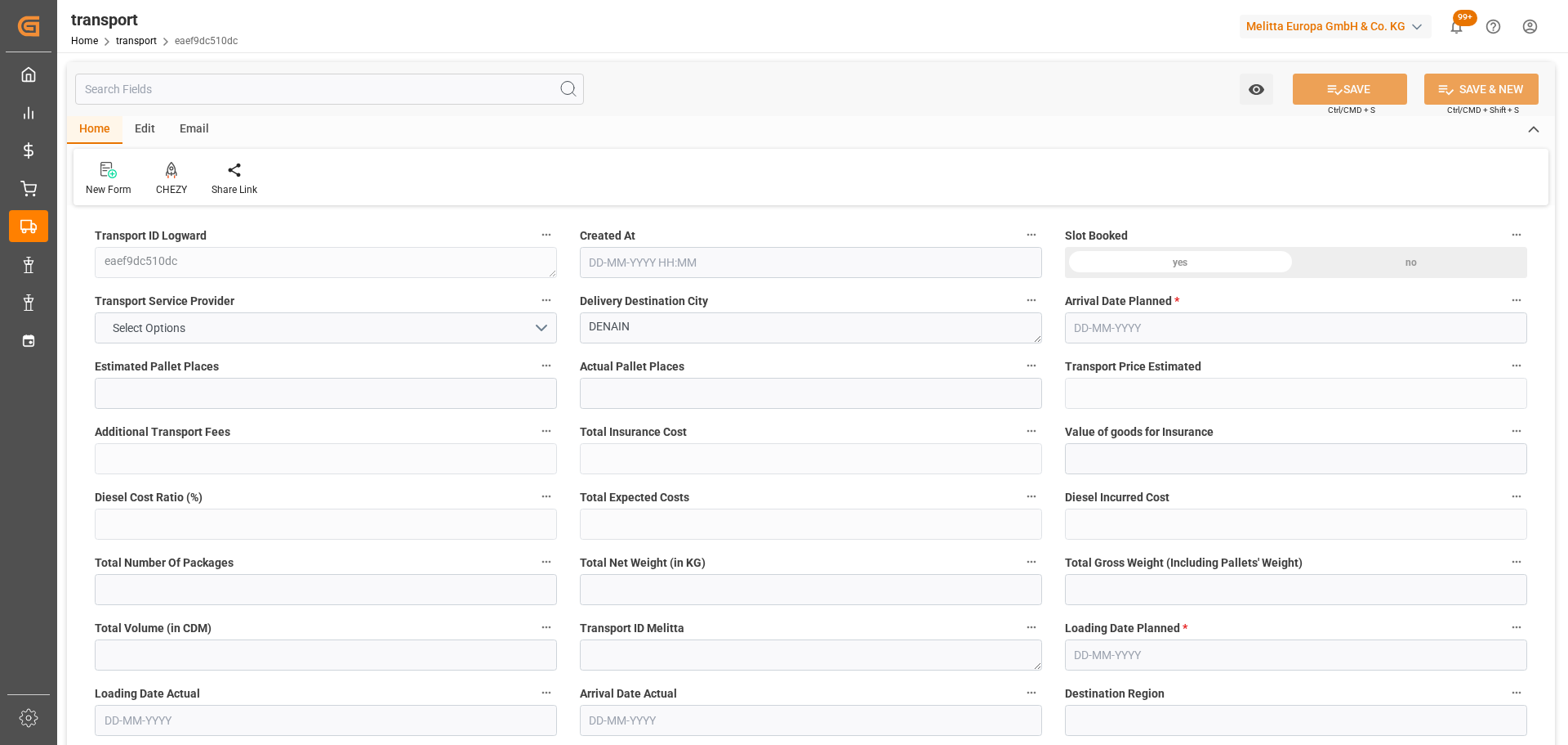
type input "11829.375"
type input "59"
type input "8"
type input "418"
type input "11"
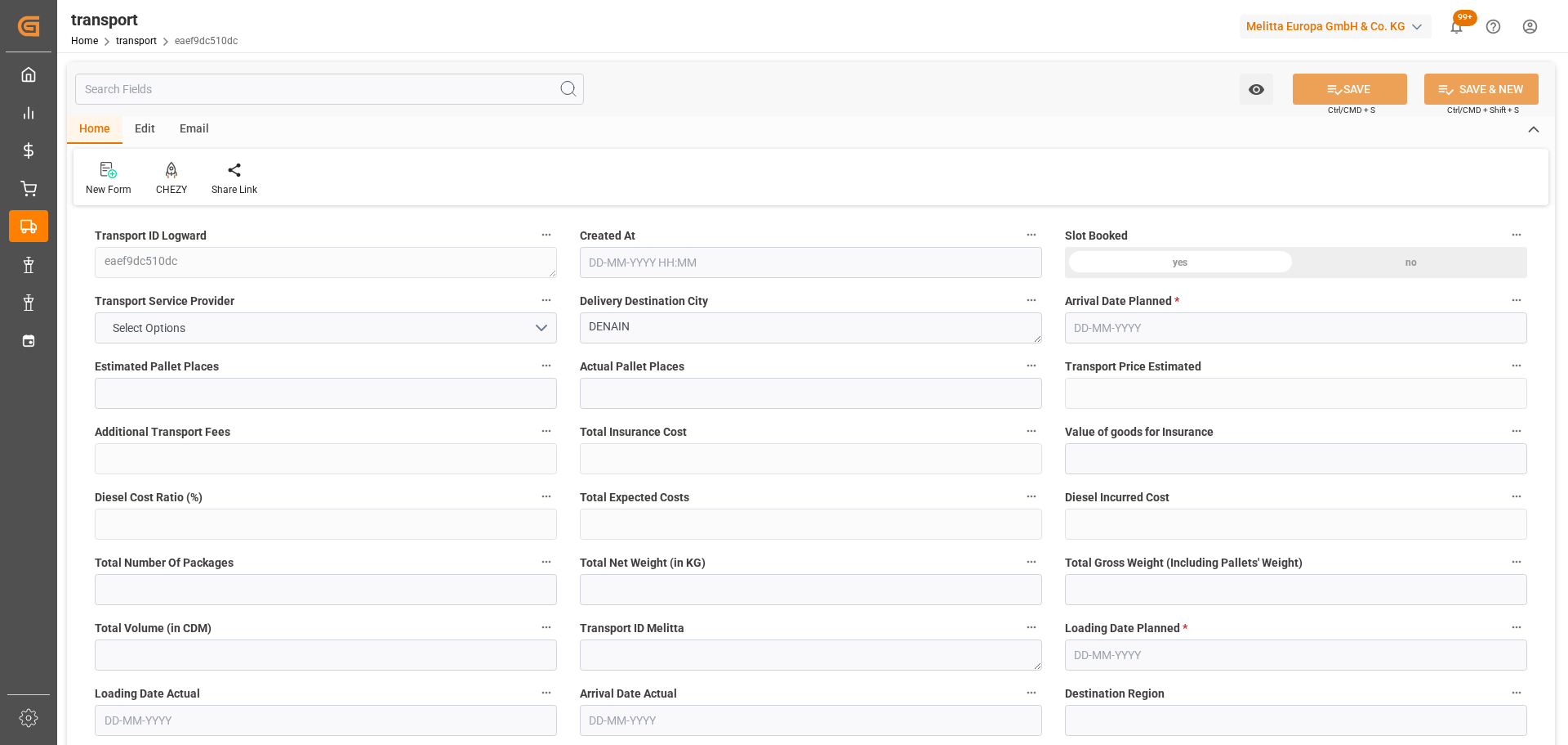
type input "101"
type input "4080.481"
type input "0"
type input "4710.8598"
type input "0"
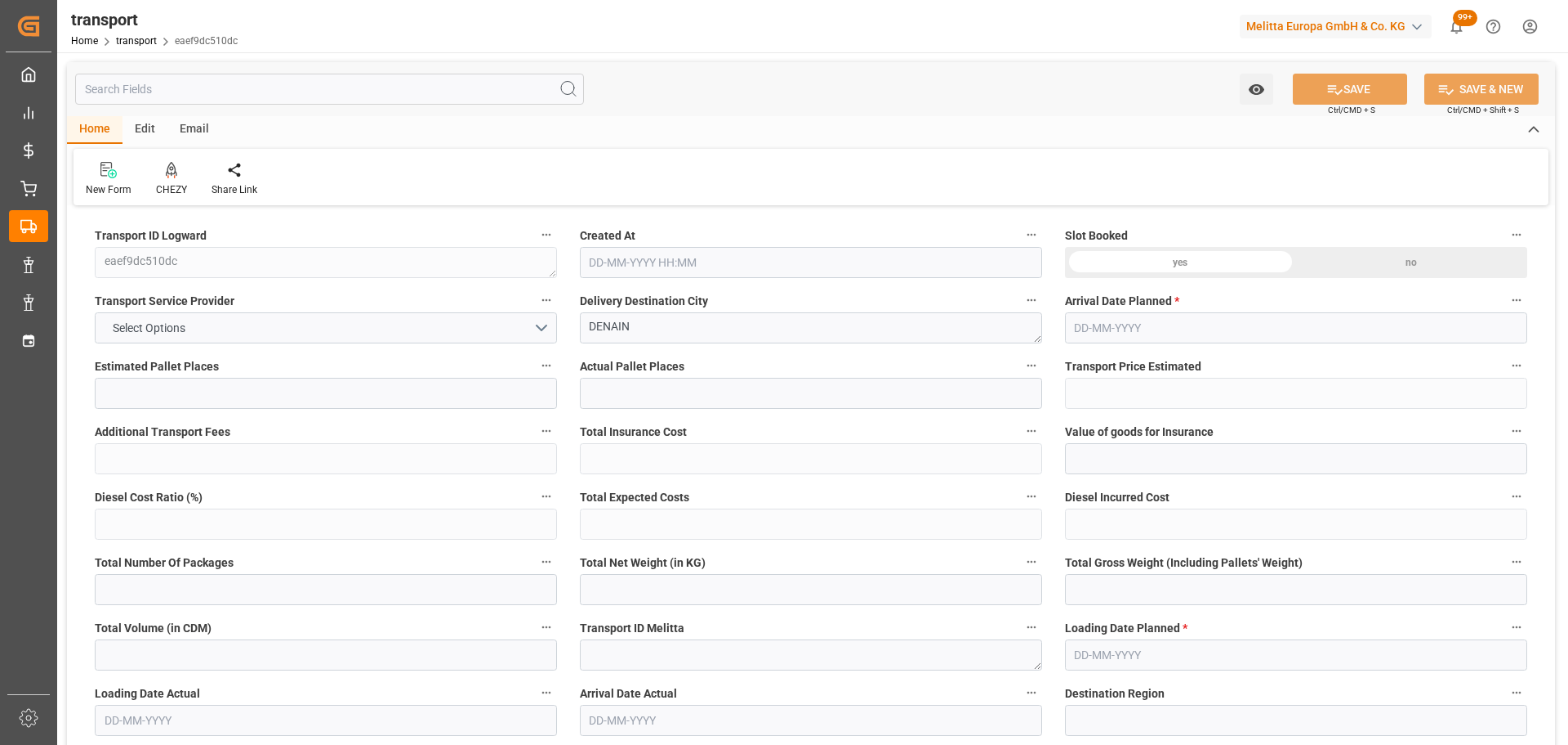
type input "0"
type input "21"
type input "35"
type input "10-09-2025 11:29"
type input "17-09-2025"
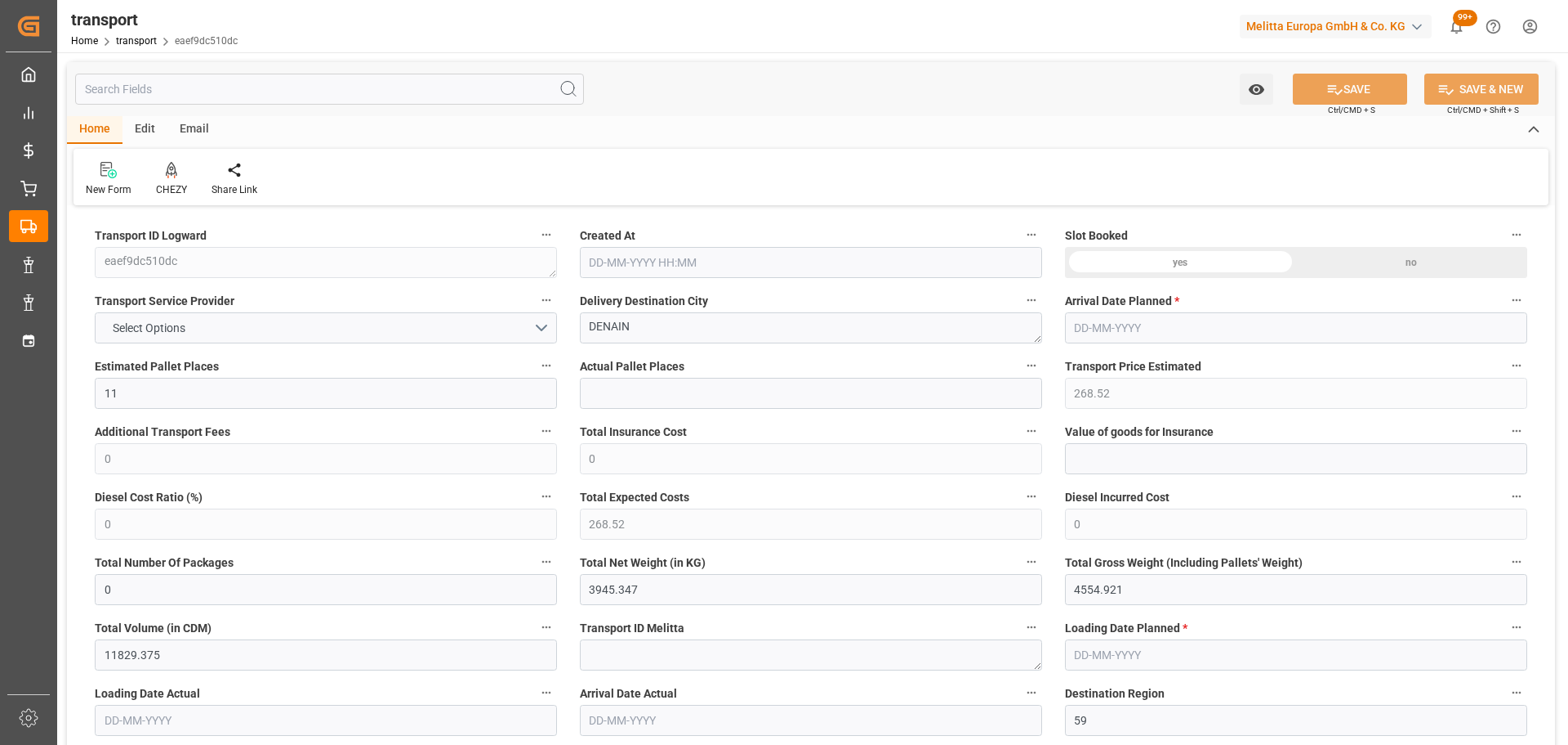
type input "[DATE]"
click at [166, 174] on icon at bounding box center [172, 170] width 12 height 17
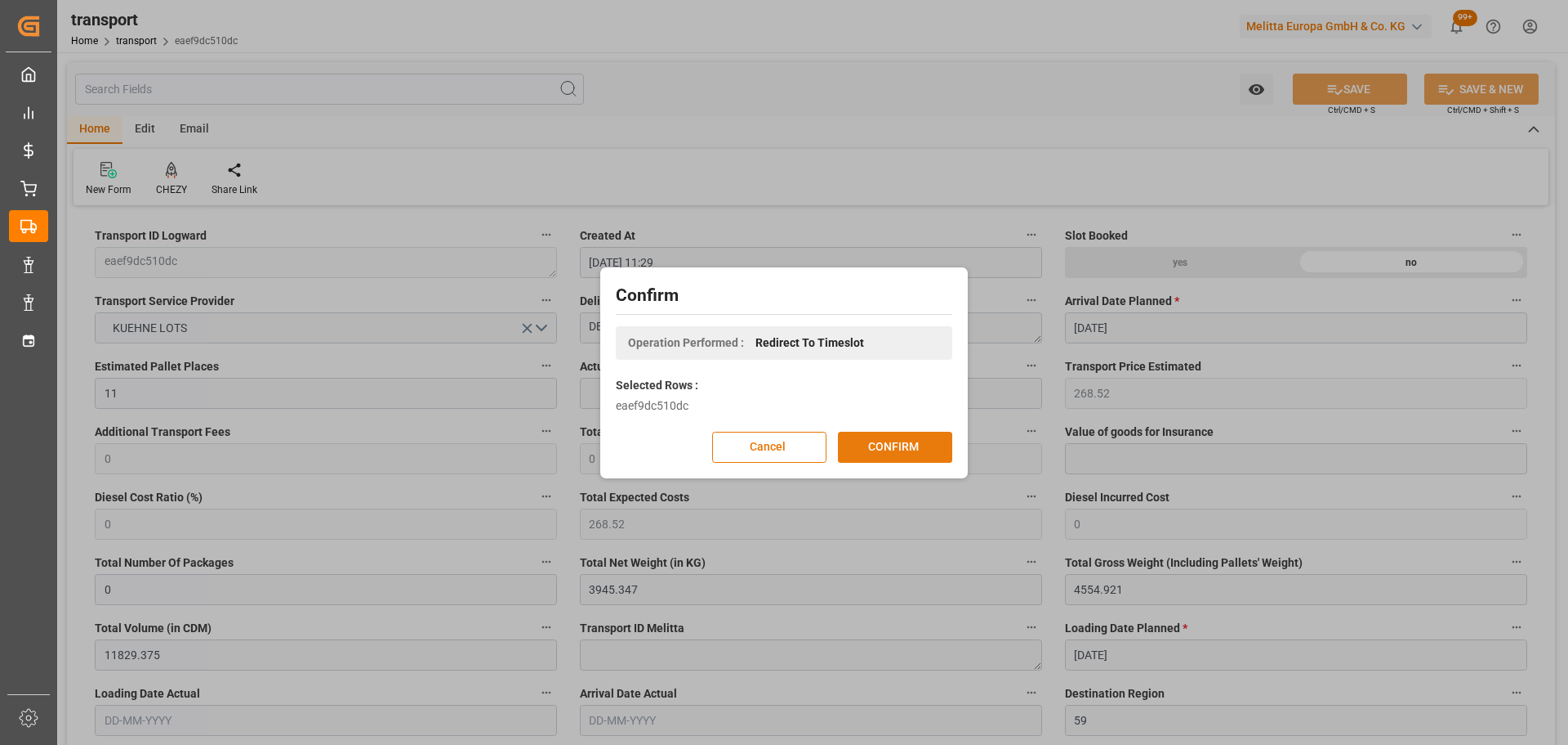
click at [878, 445] on button "CONFIRM" at bounding box center [895, 446] width 114 height 31
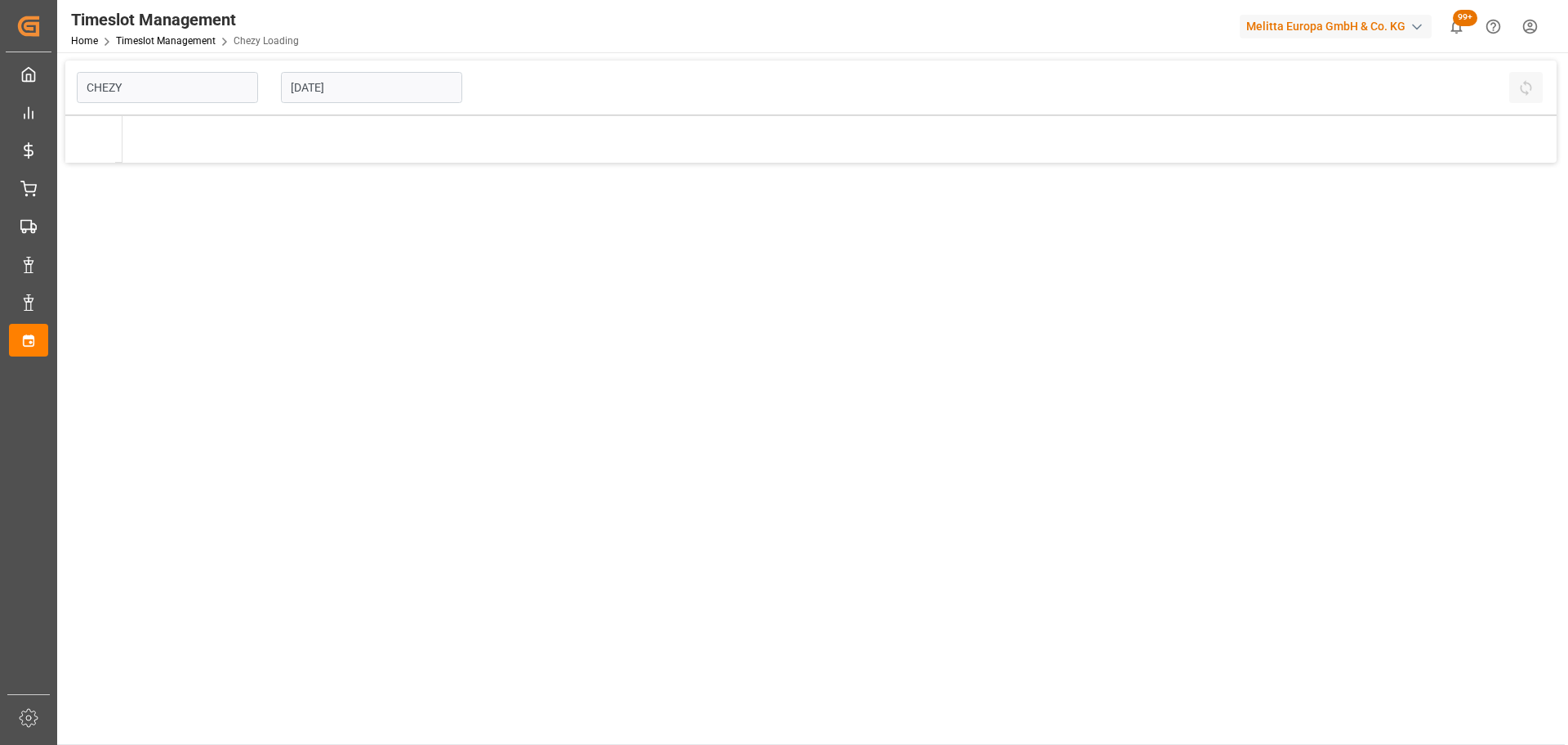
type input "Chezy Loading"
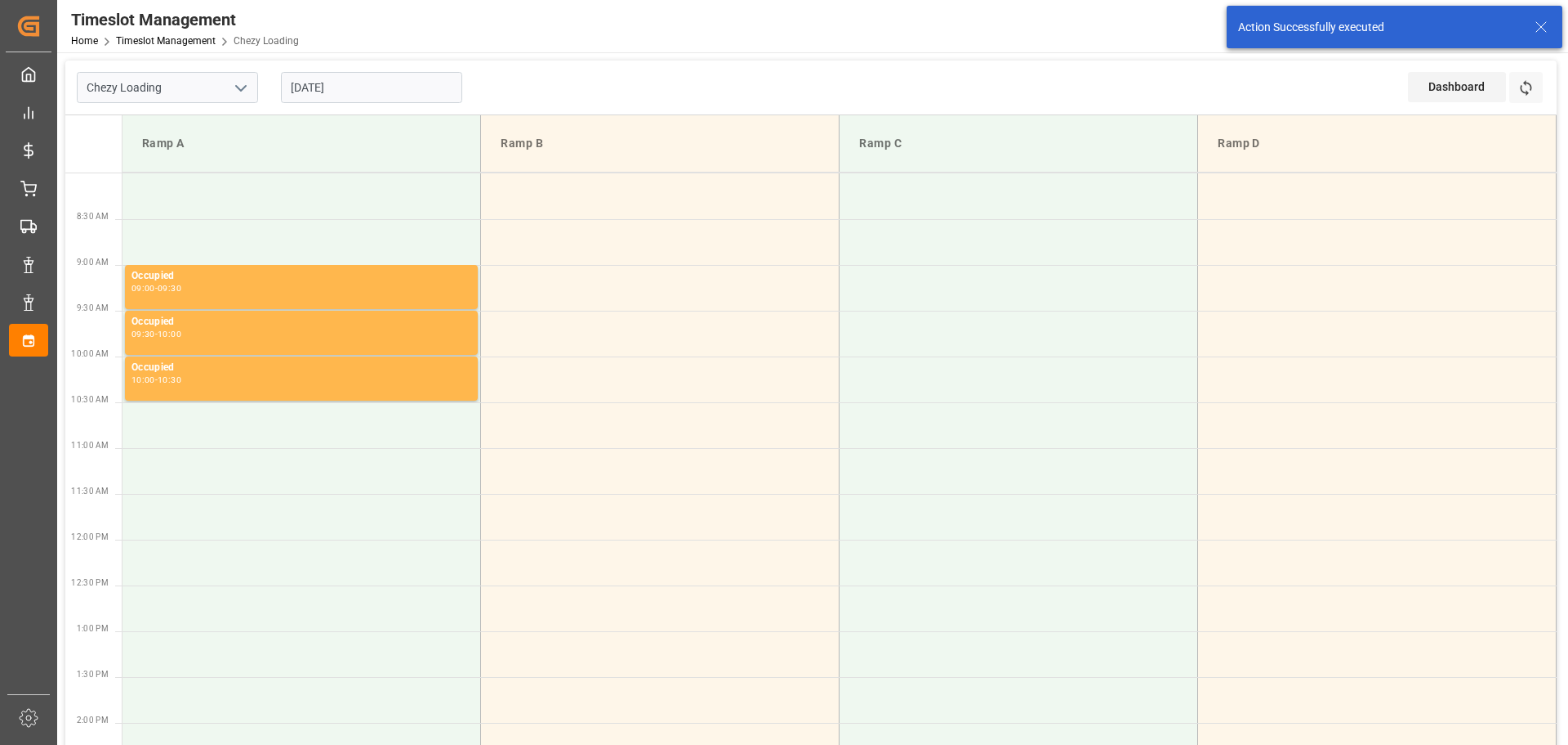
click at [355, 89] on input "[DATE]" at bounding box center [372, 87] width 181 height 31
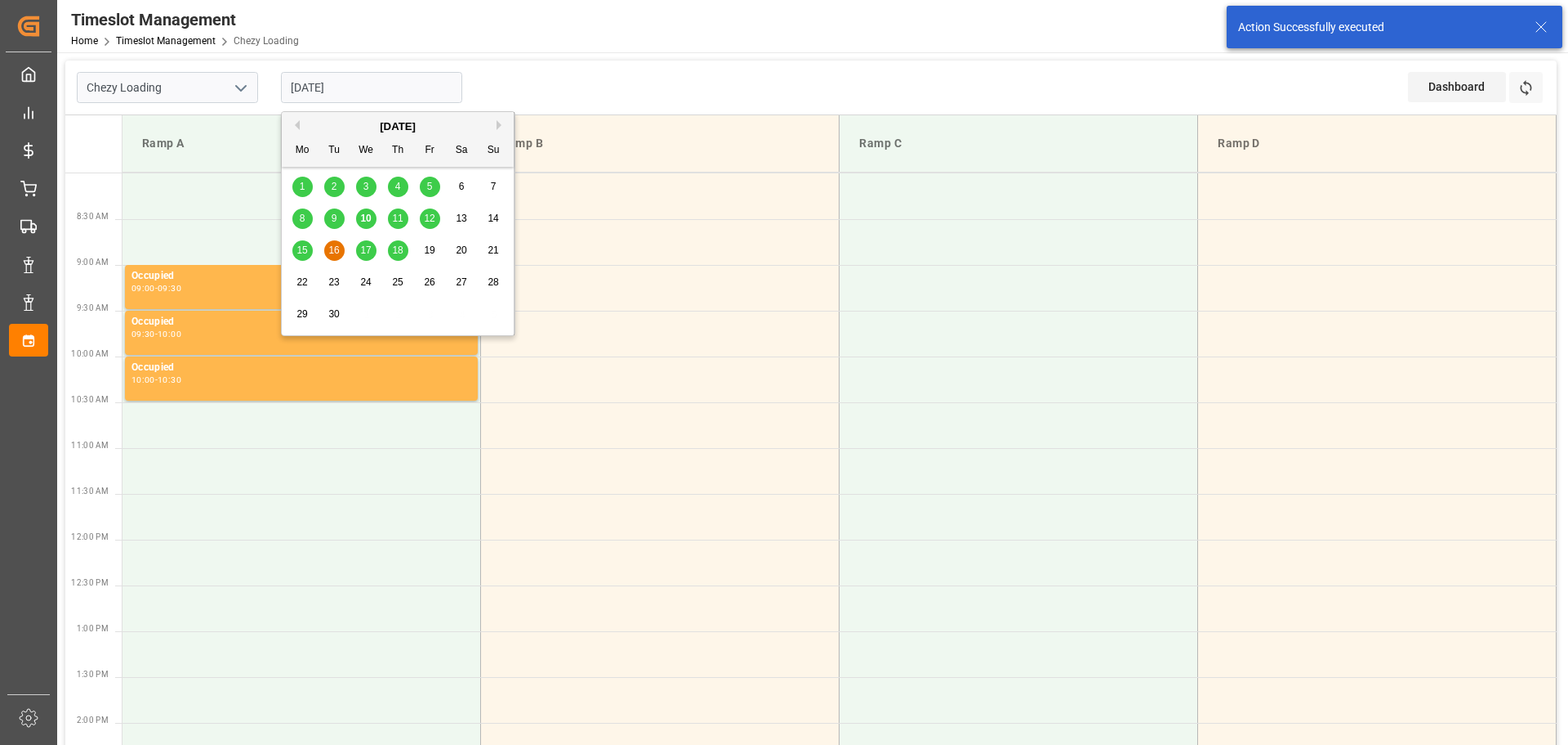
click at [304, 250] on span "15" at bounding box center [302, 251] width 11 height 12
type input "[DATE]"
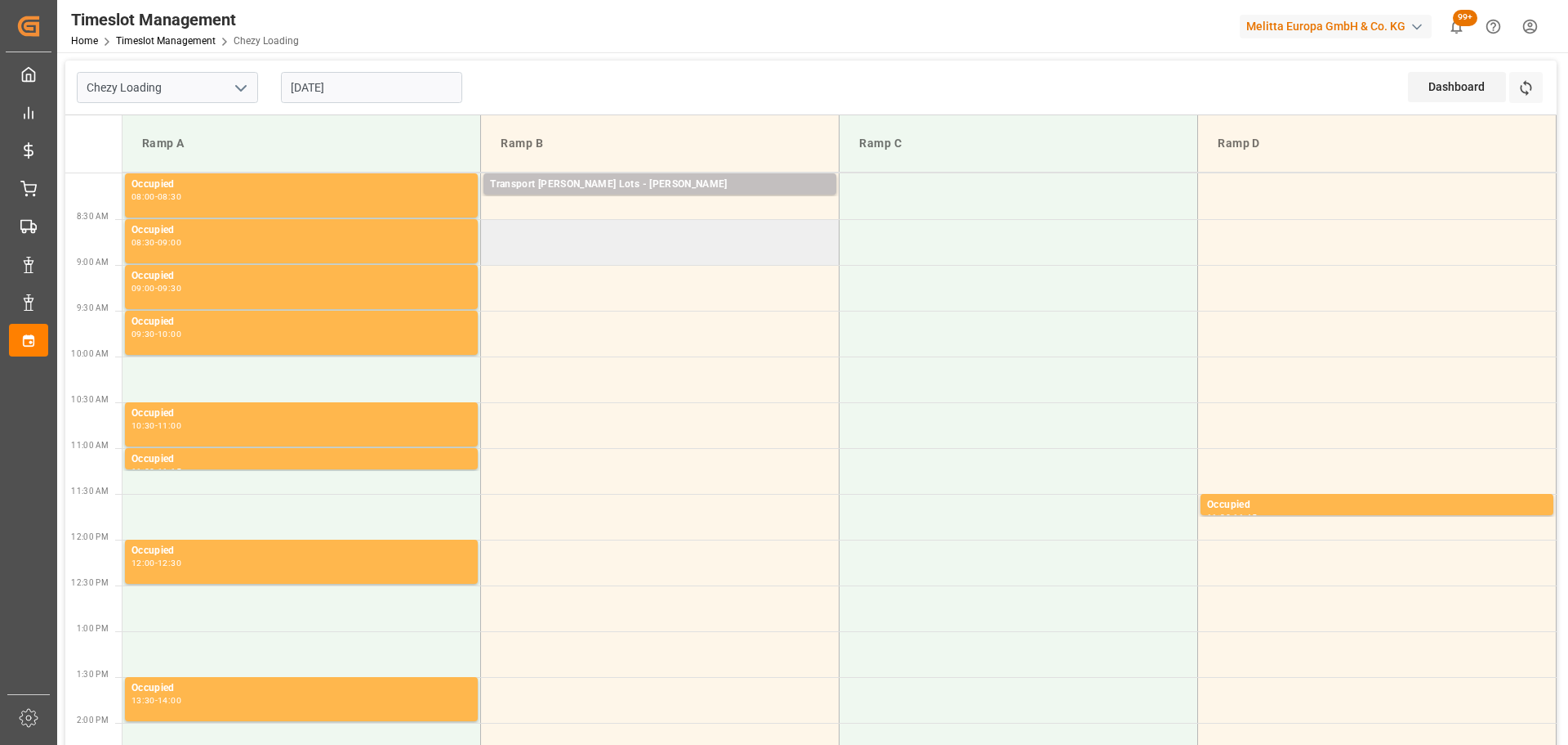
click at [488, 231] on td at bounding box center [661, 242] width 359 height 45
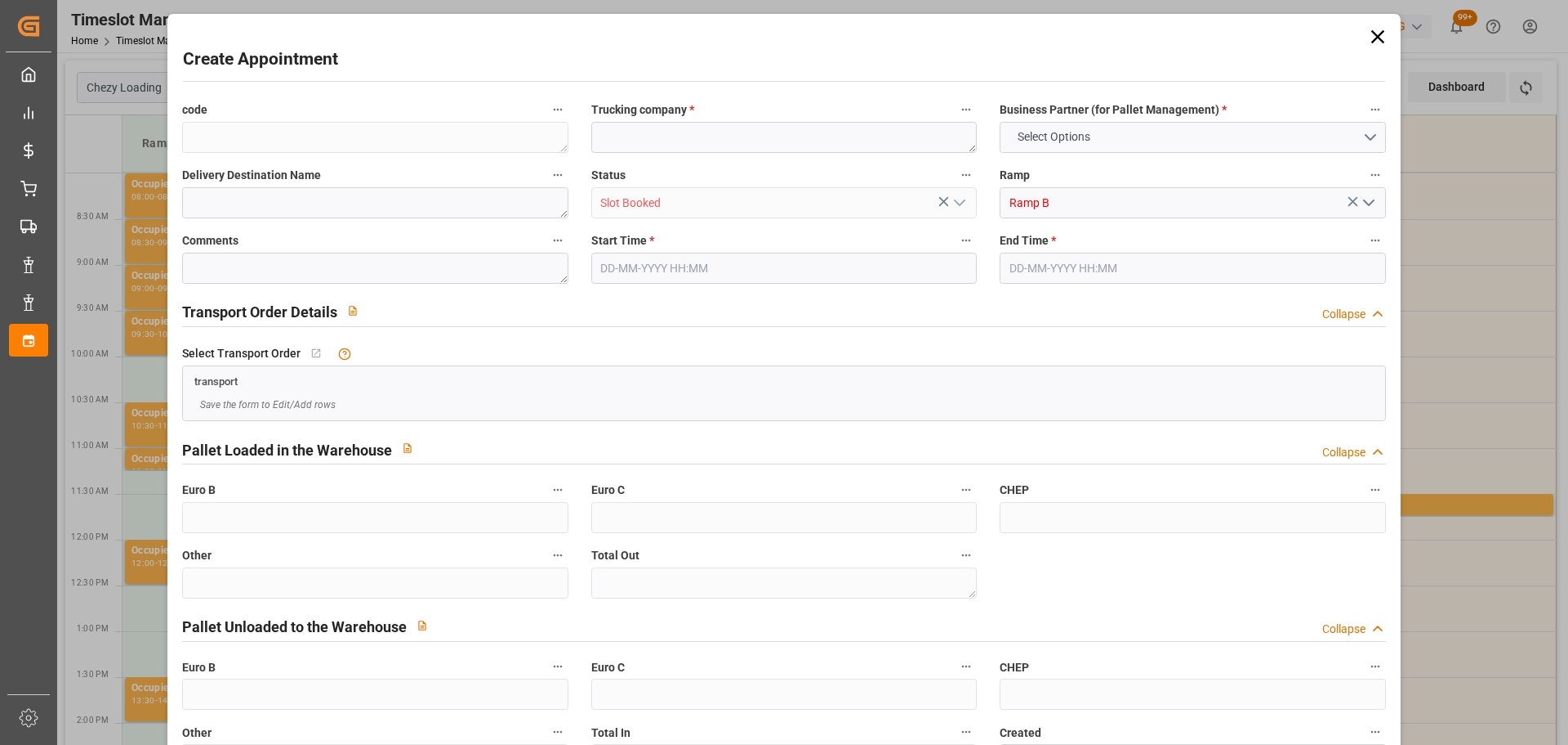
type input "0"
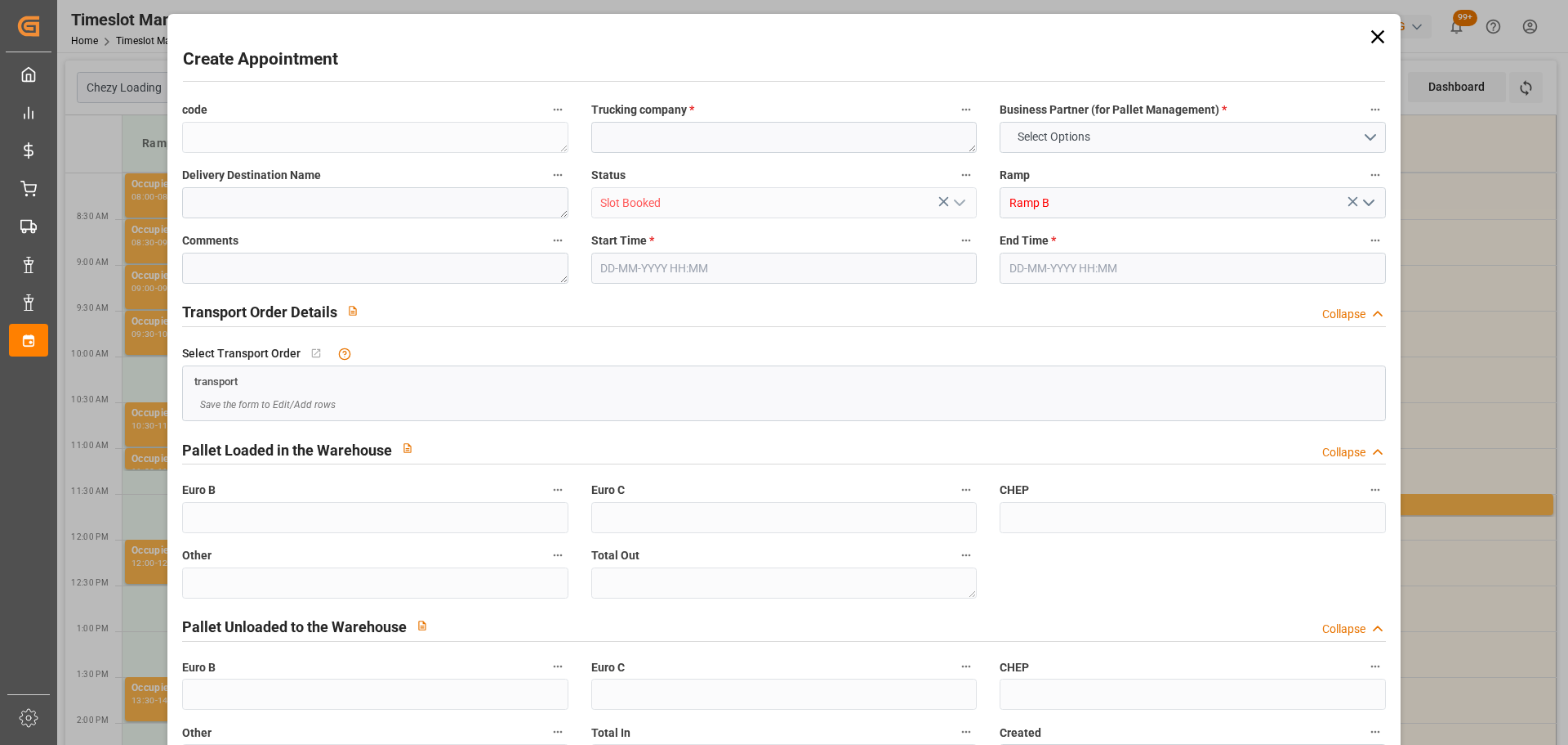
type input "0"
type input "[DATE] 08:30"
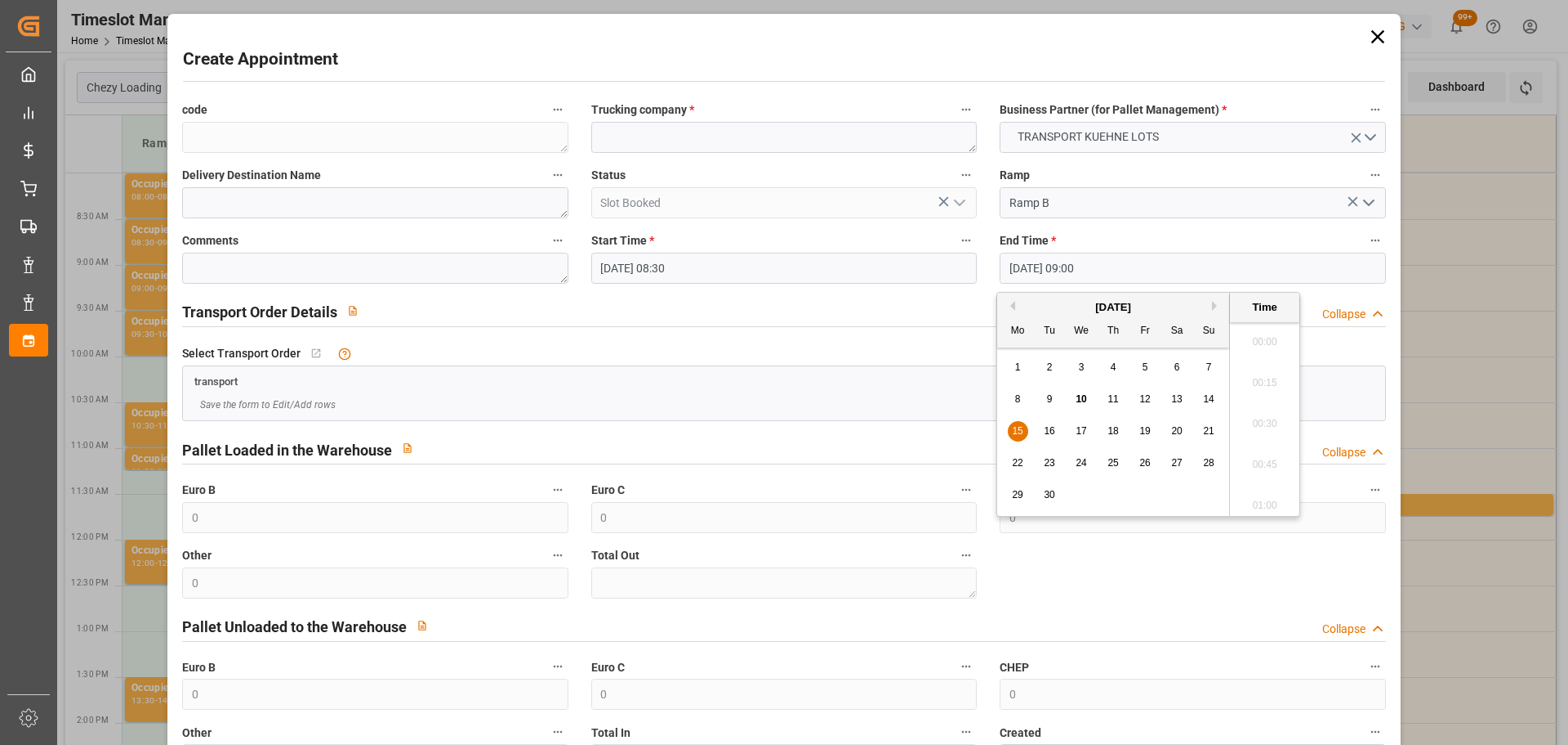
click at [1025, 271] on input "[DATE] 09:00" at bounding box center [1192, 267] width 386 height 31
click at [1020, 426] on span "15" at bounding box center [1017, 431] width 11 height 12
click at [1252, 378] on li "08:45" at bounding box center [1264, 377] width 69 height 40
type input "[DATE] 08:45"
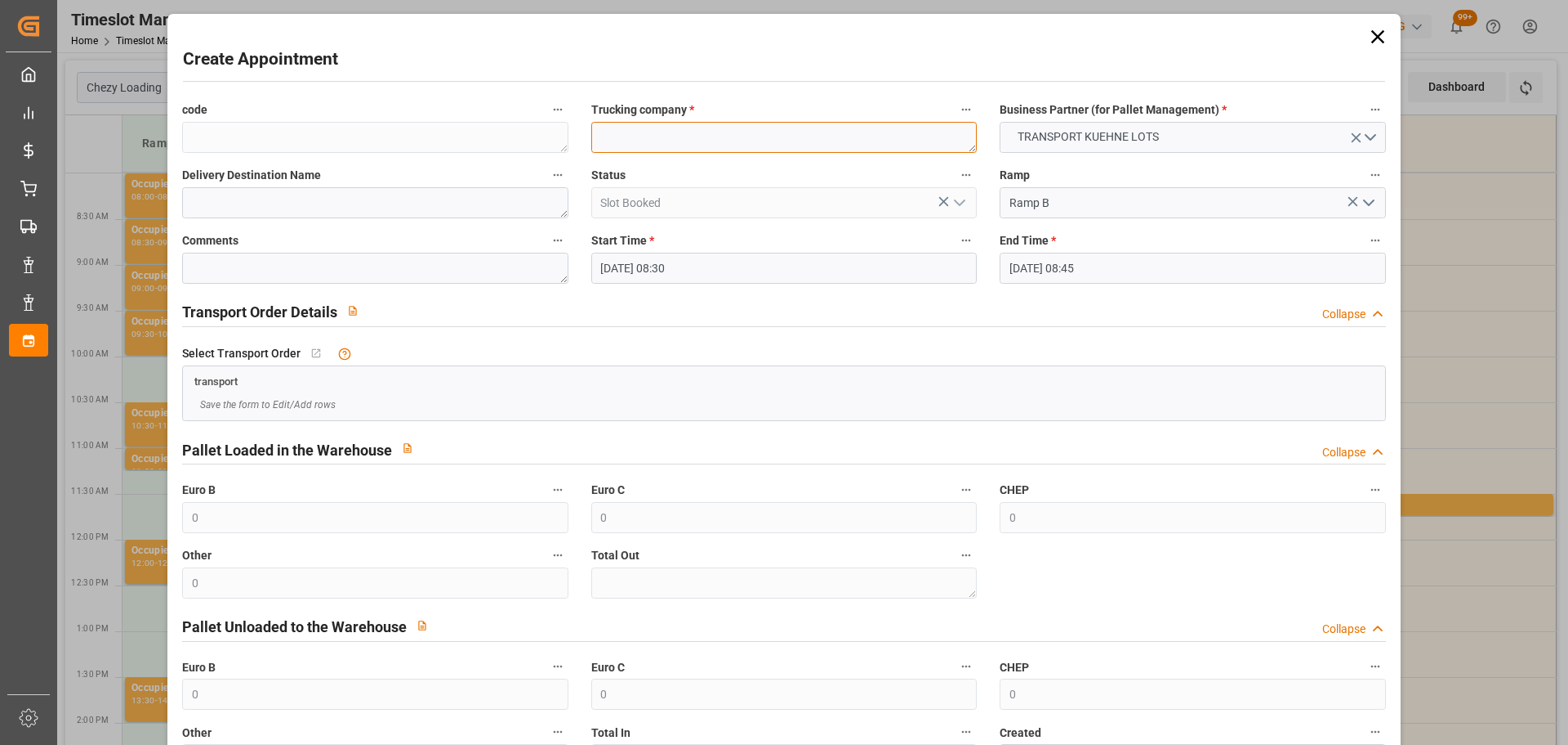
click at [768, 140] on textarea at bounding box center [784, 136] width 386 height 31
type textarea "LEBLANC"
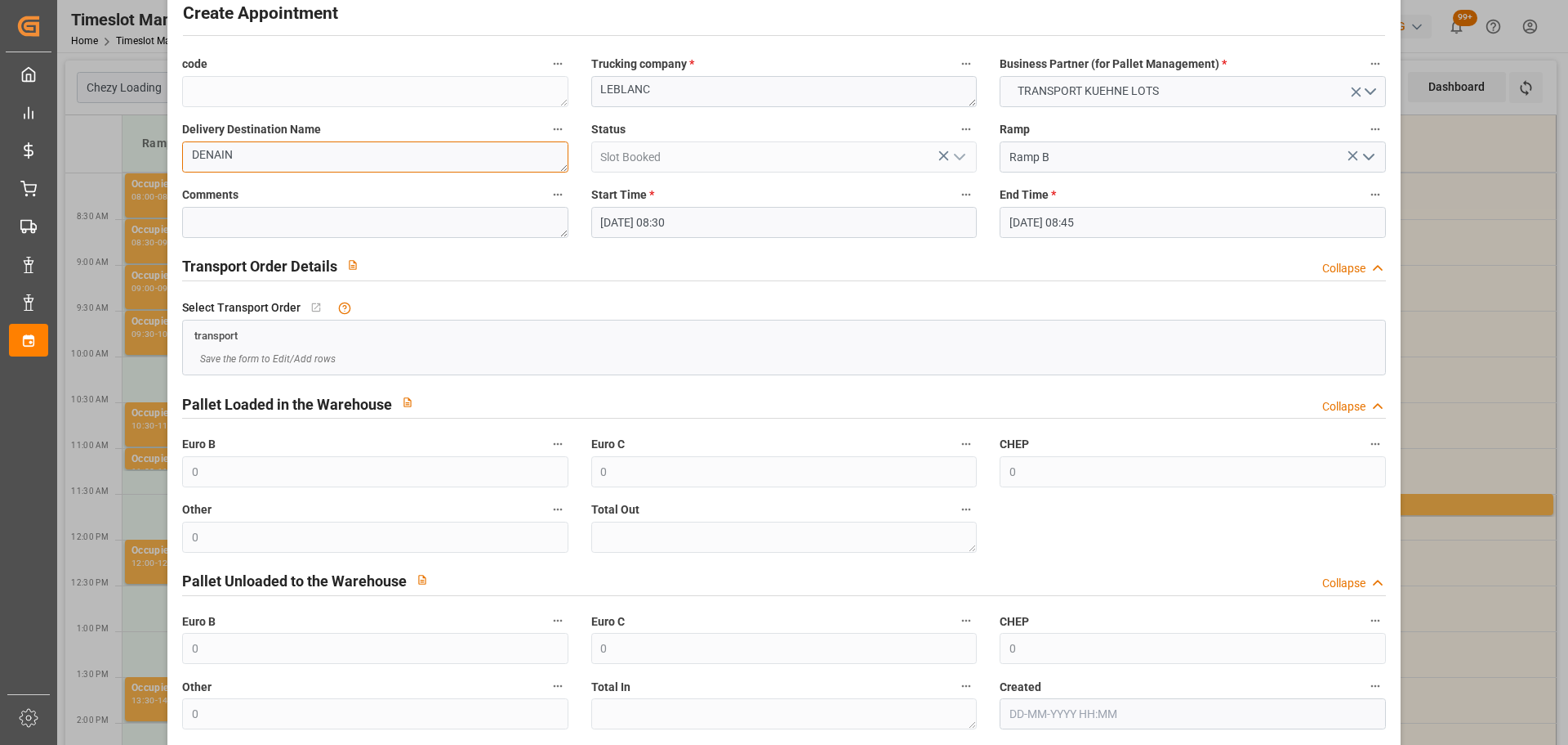
scroll to position [125, 0]
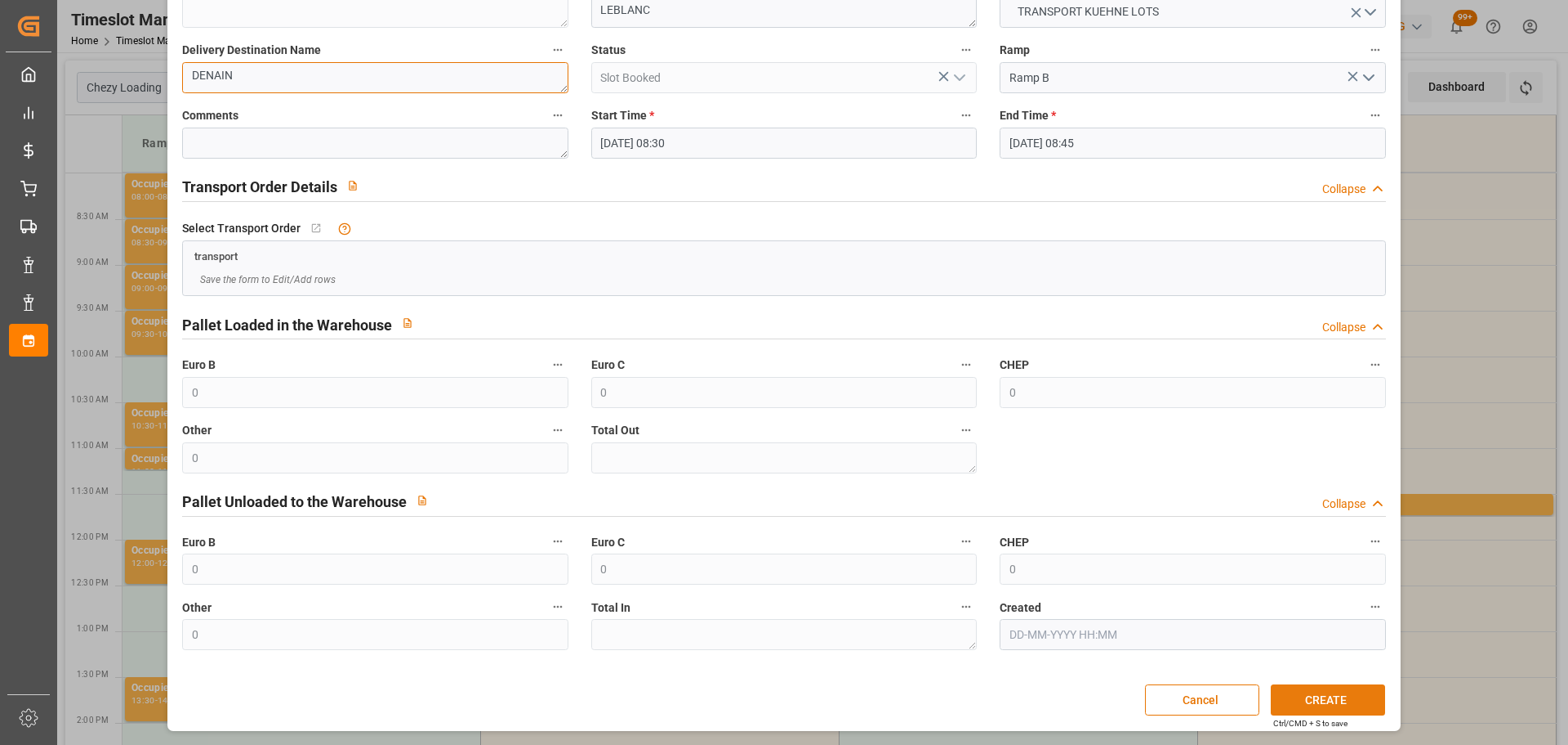
type textarea "DENAIN"
click at [1309, 697] on button "CREATE" at bounding box center [1328, 699] width 114 height 31
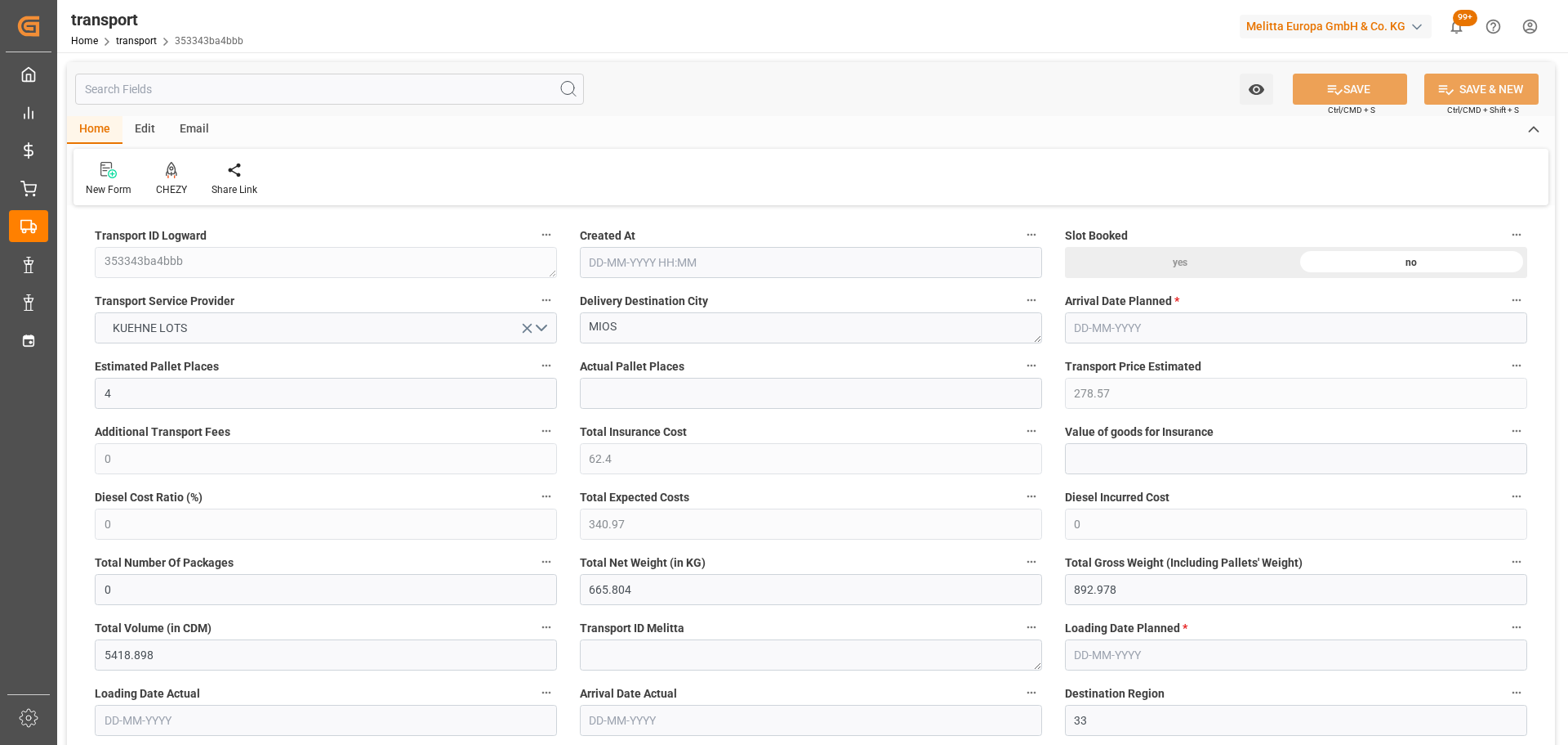
type input "[DATE] 11:27"
type input "[DATE]"
click at [176, 177] on icon at bounding box center [172, 170] width 12 height 17
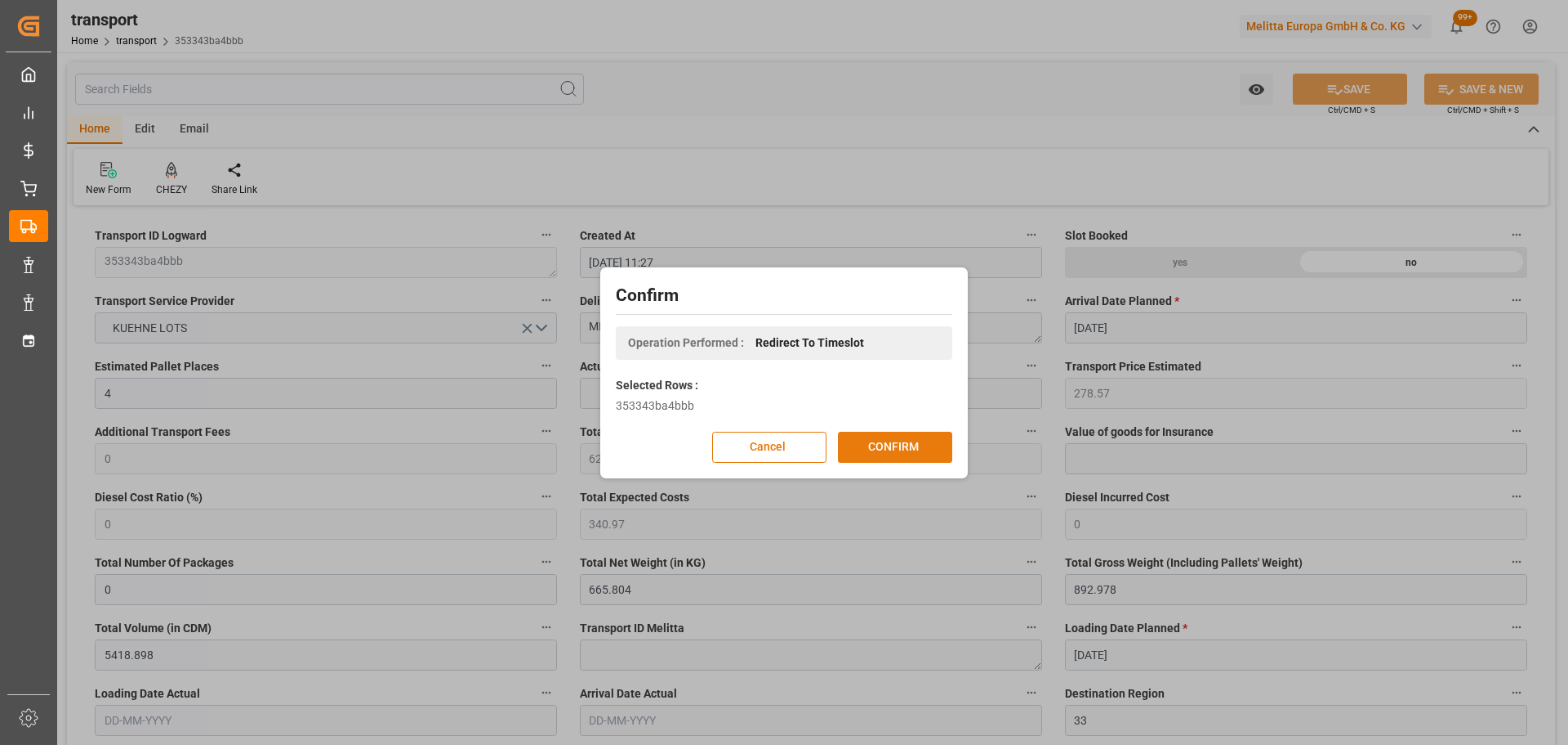
click at [895, 441] on button "CONFIRM" at bounding box center [895, 446] width 114 height 31
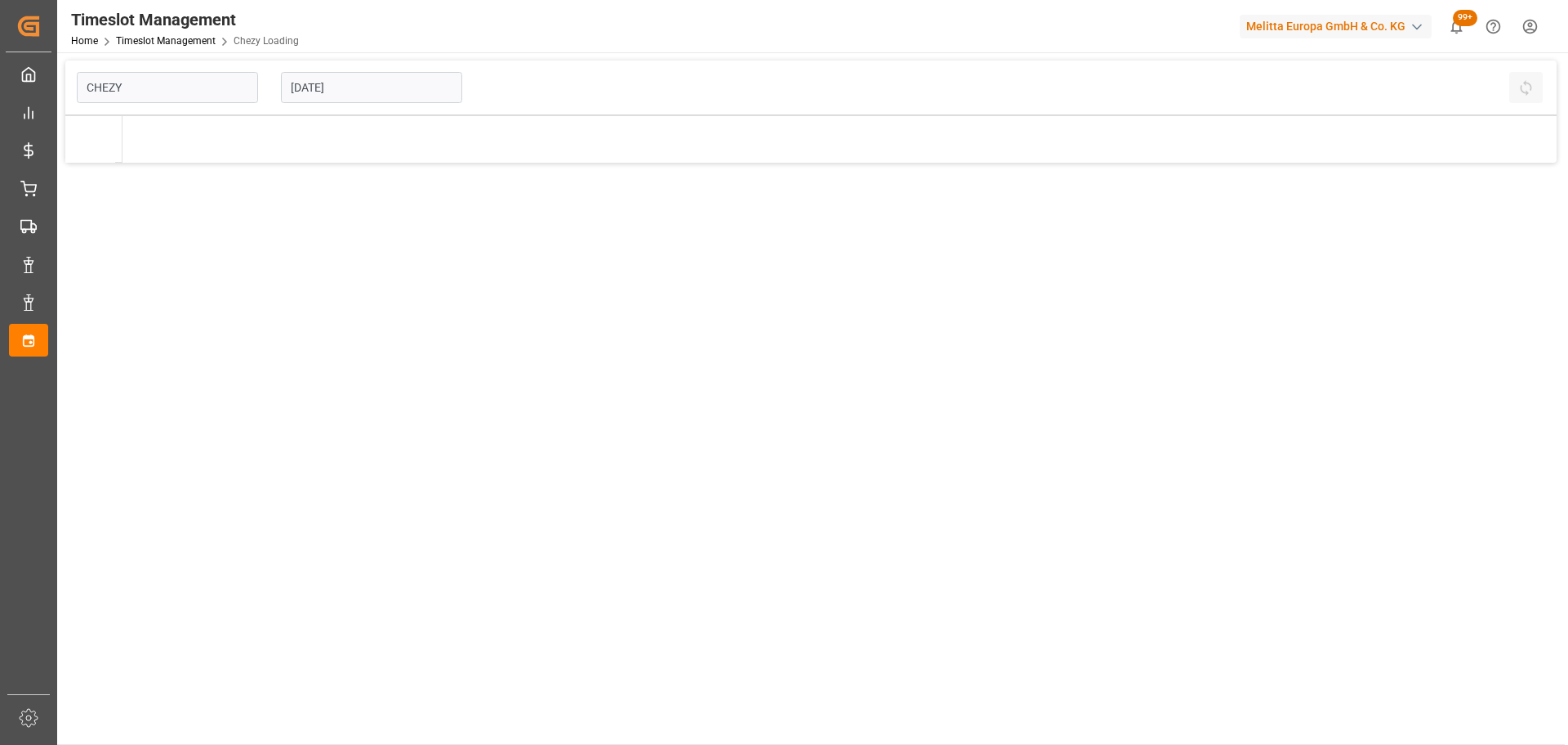
type input "Chezy Loading"
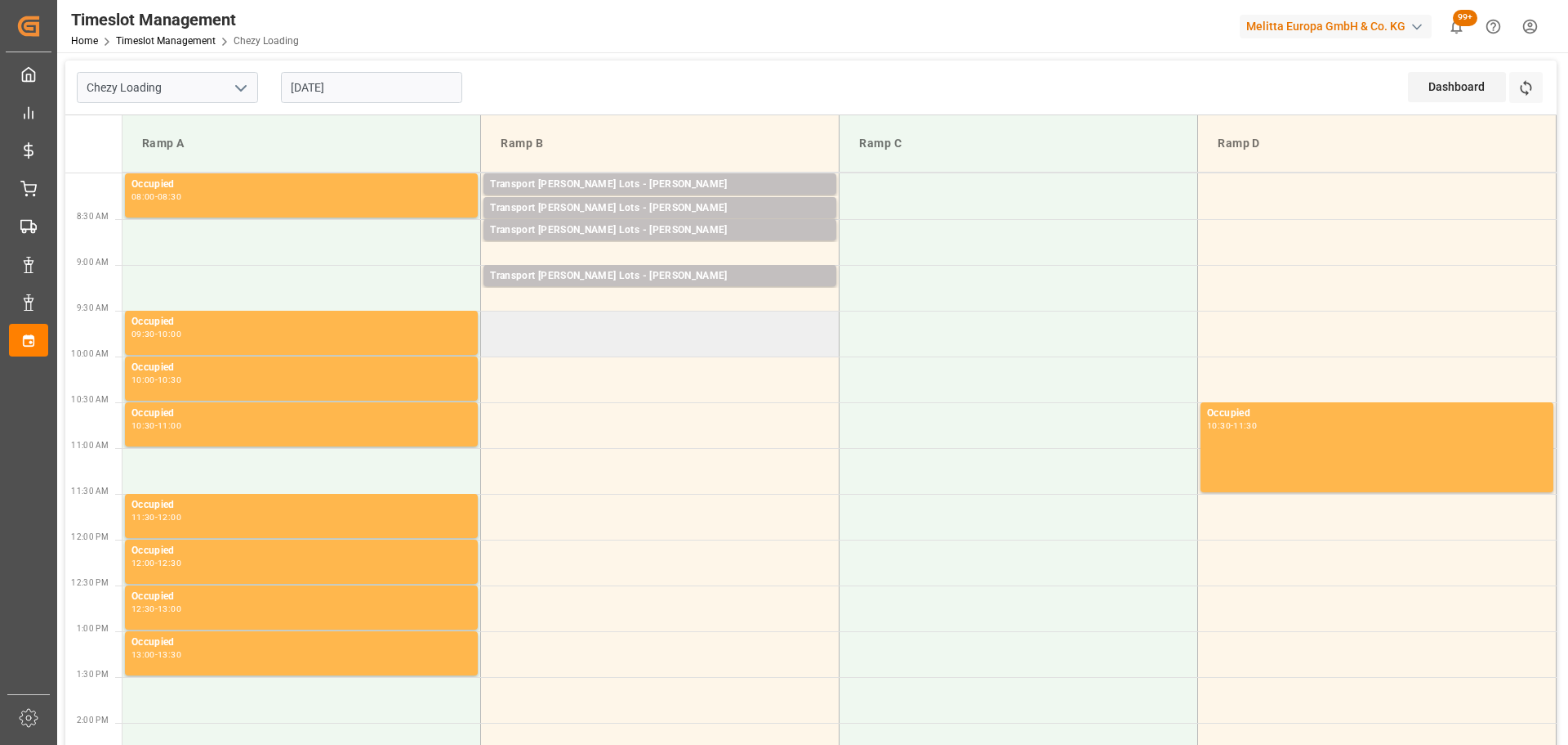
click at [493, 346] on td at bounding box center [661, 334] width 359 height 45
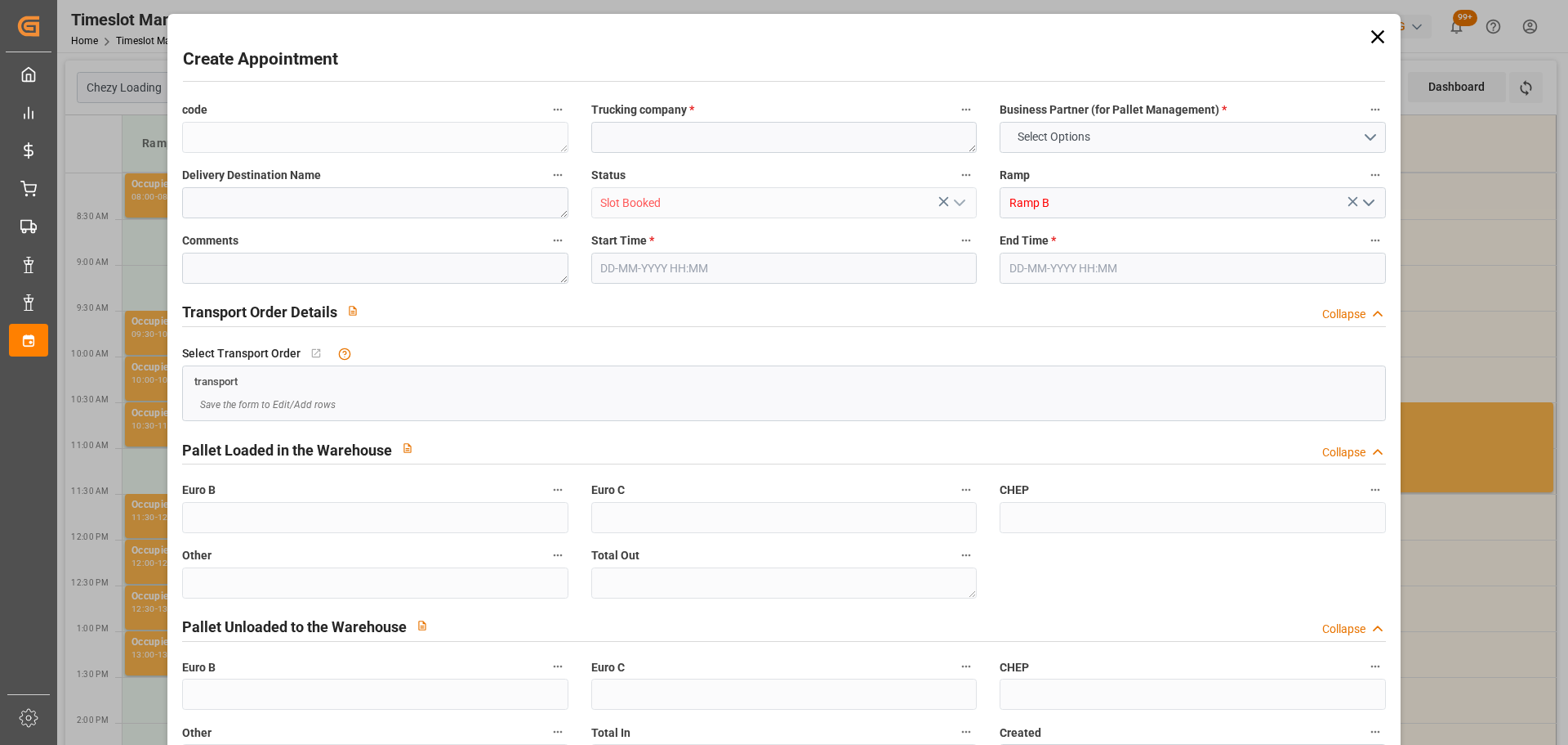
type input "0"
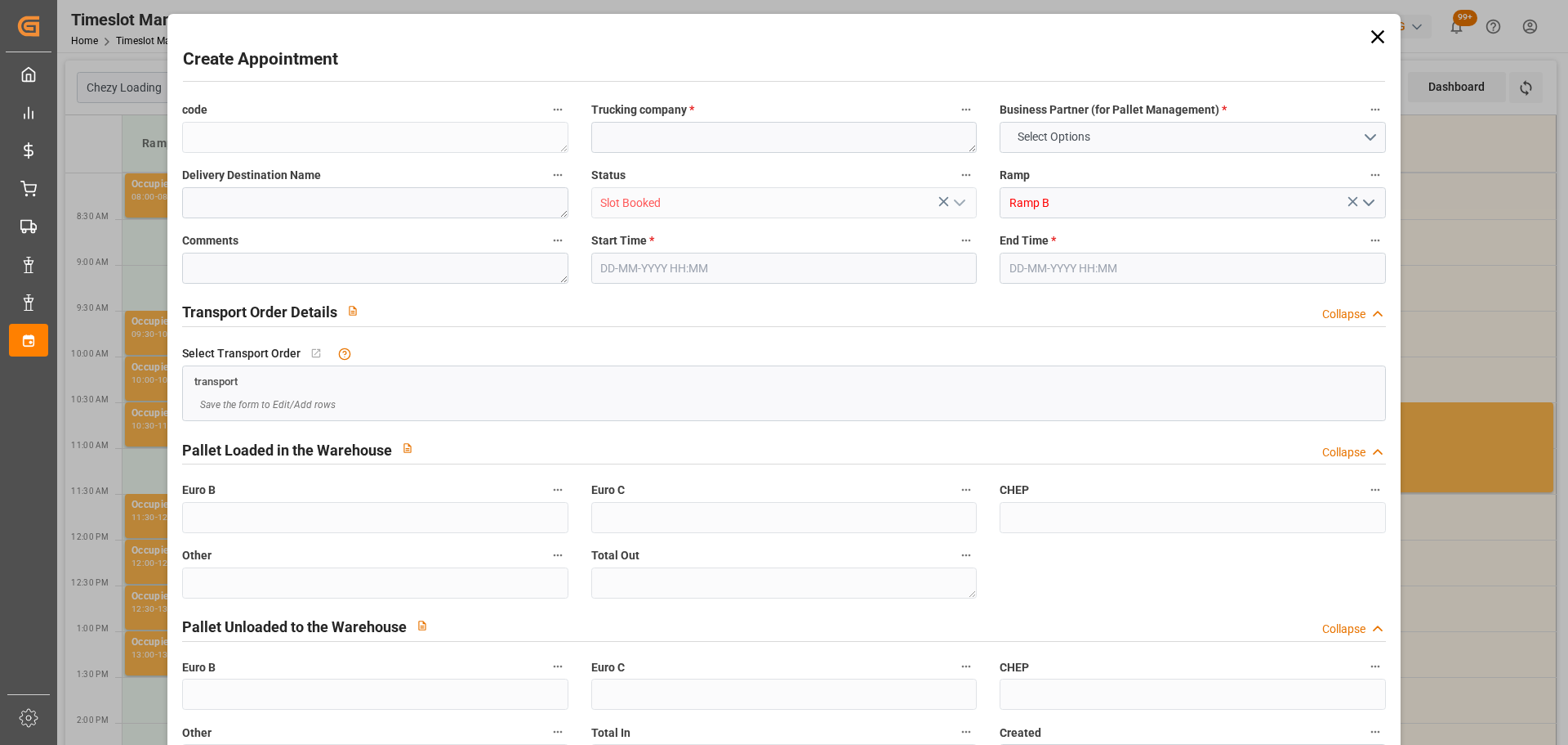
type input "0"
type input "[DATE] 09:30"
type input "[DATE] 10:00"
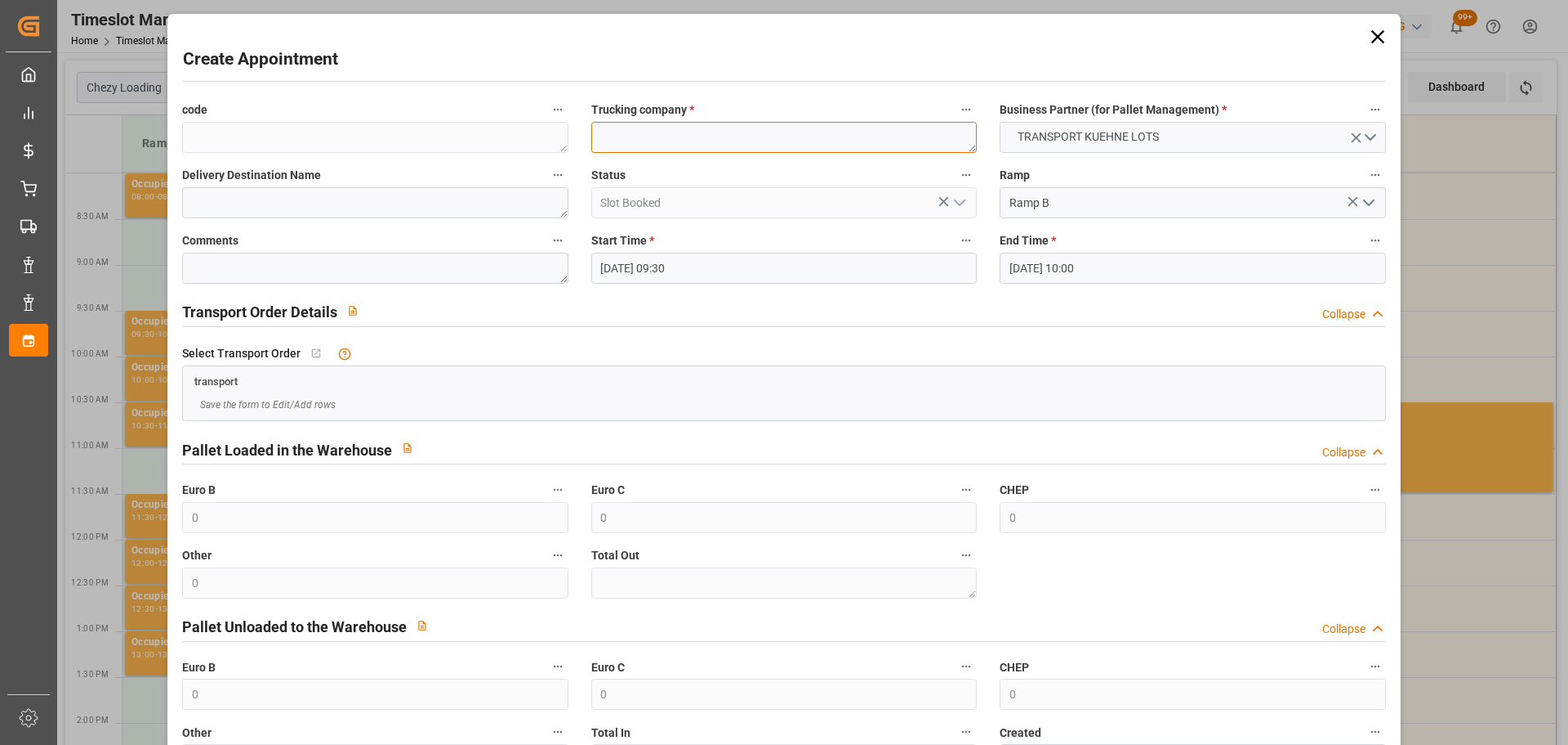
click at [647, 134] on textarea at bounding box center [784, 136] width 386 height 31
type textarea "PEDRETTI"
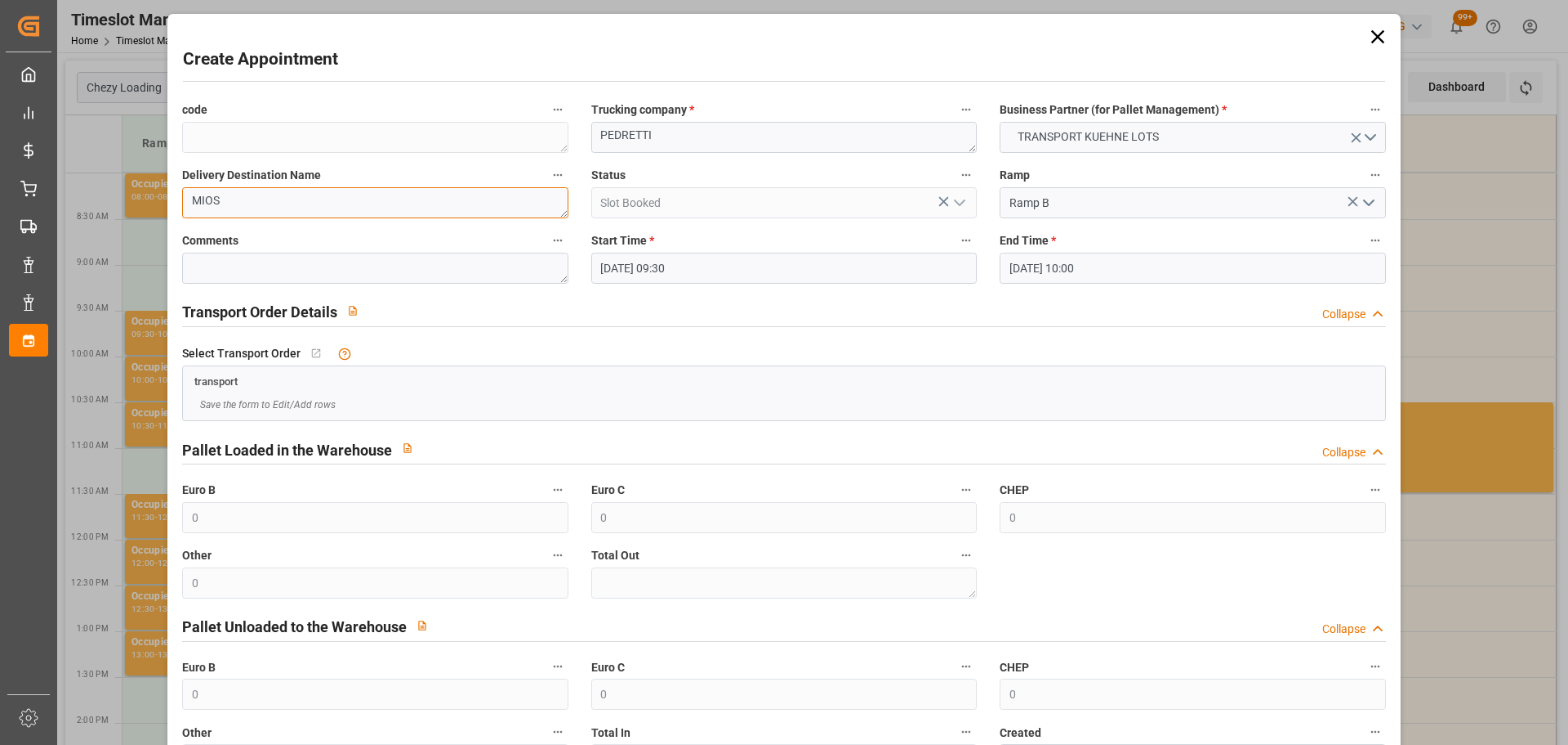
type textarea "MIOS"
click at [1070, 268] on input "[DATE] 10:00" at bounding box center [1192, 267] width 386 height 31
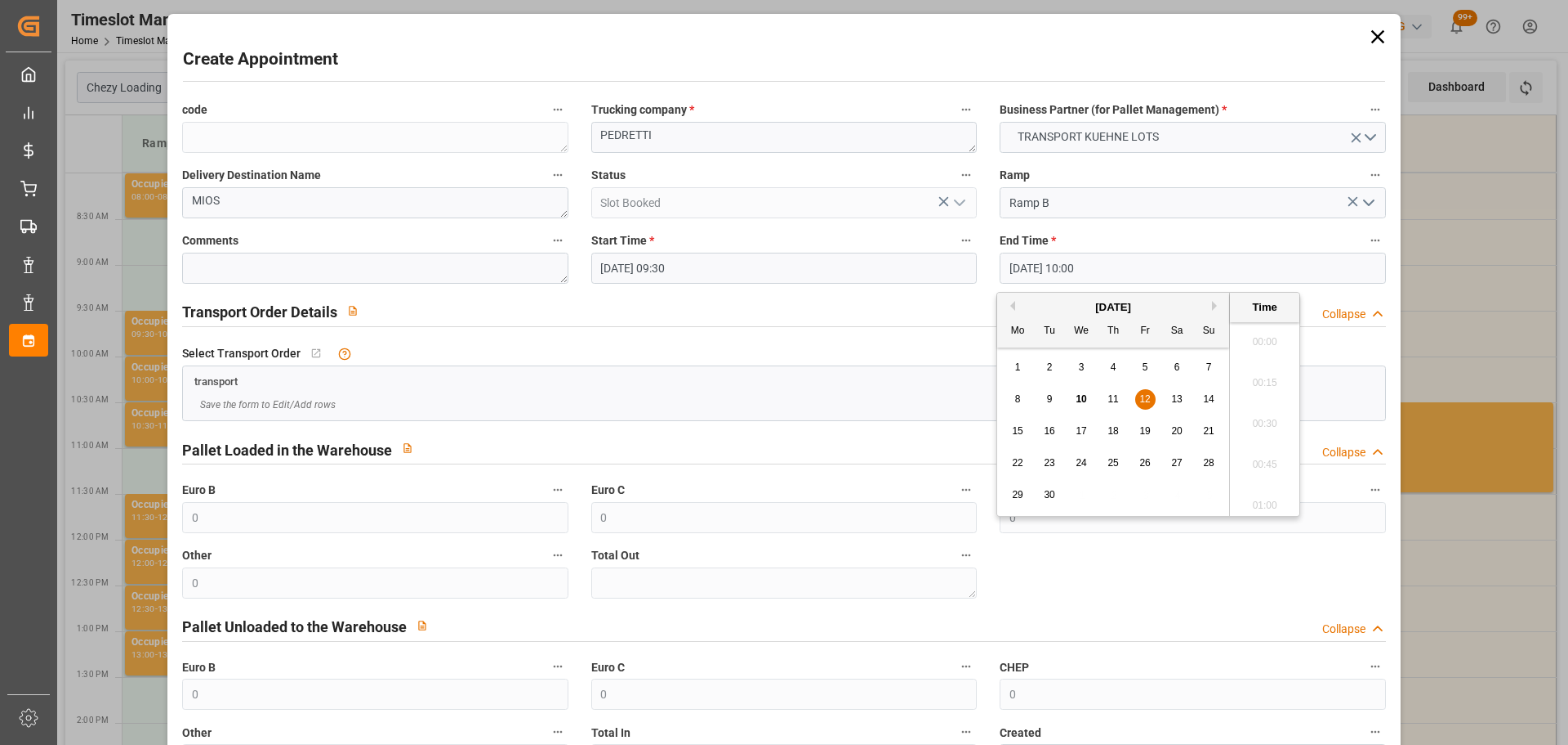
scroll to position [1558, 0]
click at [1148, 393] on span "12" at bounding box center [1144, 399] width 11 height 12
click at [1268, 370] on li "09:45" at bounding box center [1264, 377] width 69 height 40
type input "12-09-2025 09:45"
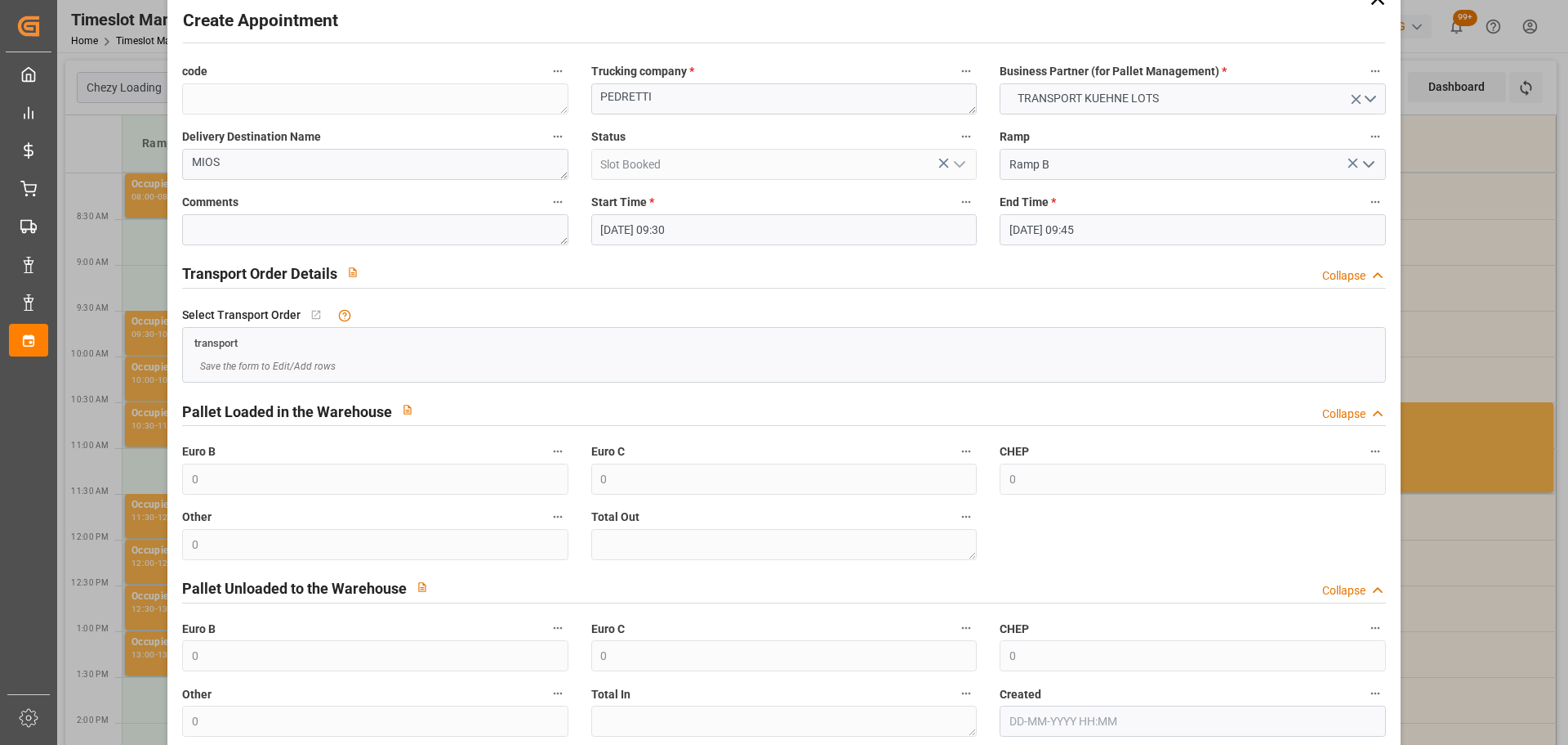
scroll to position [125, 0]
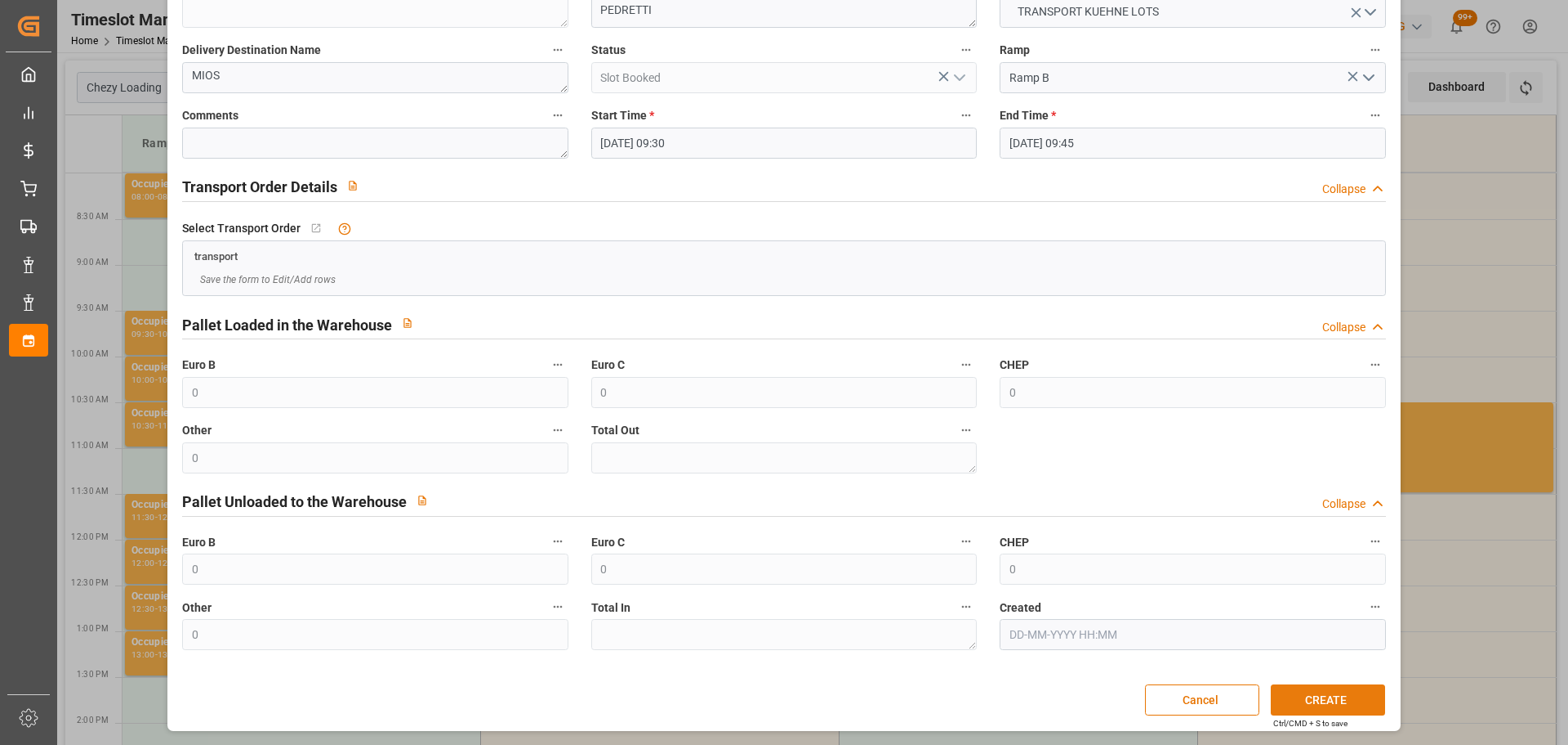
click at [1338, 702] on button "CREATE" at bounding box center [1328, 699] width 114 height 31
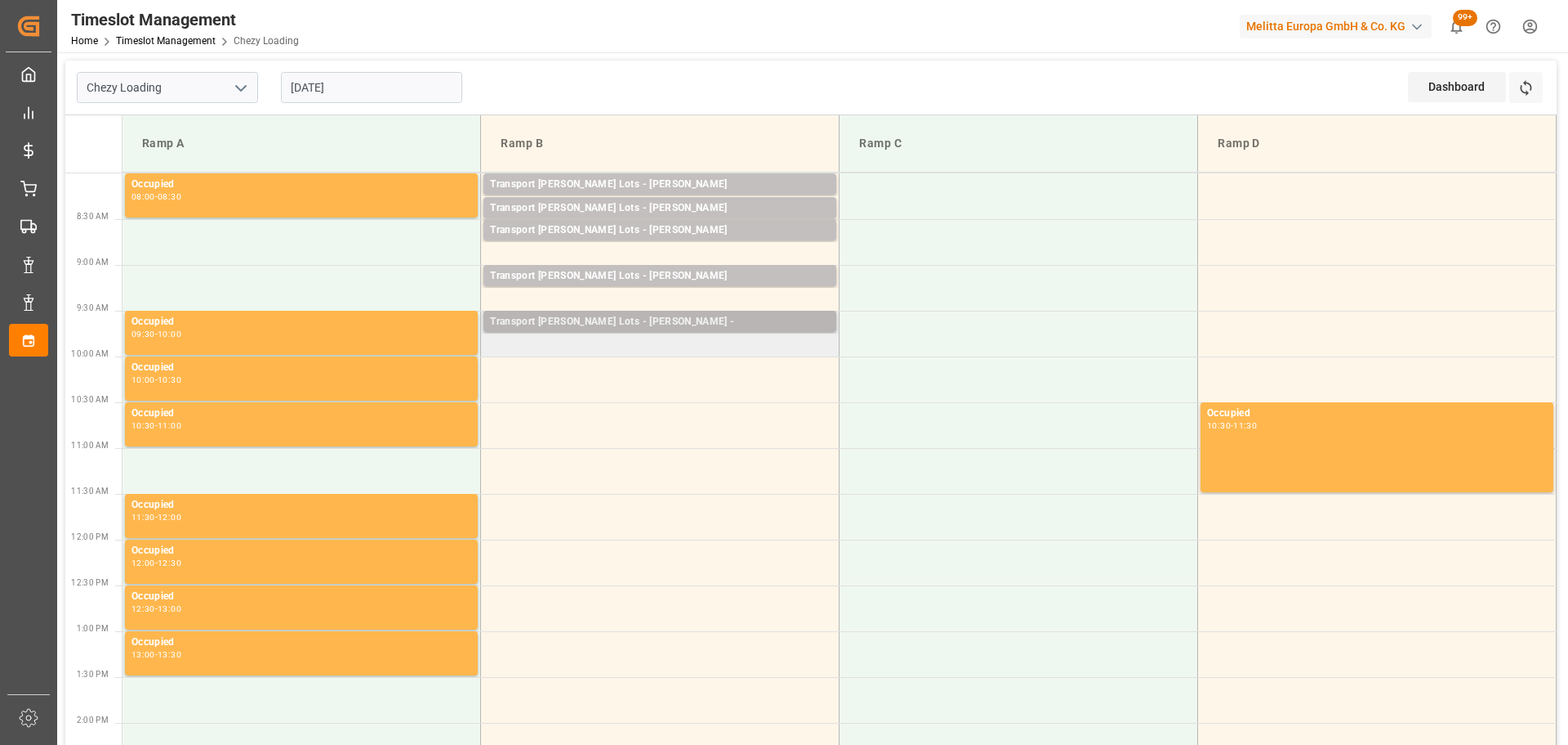
click at [668, 316] on div "Transport Kuehne Lots - PEDRETTI -" at bounding box center [660, 322] width 340 height 17
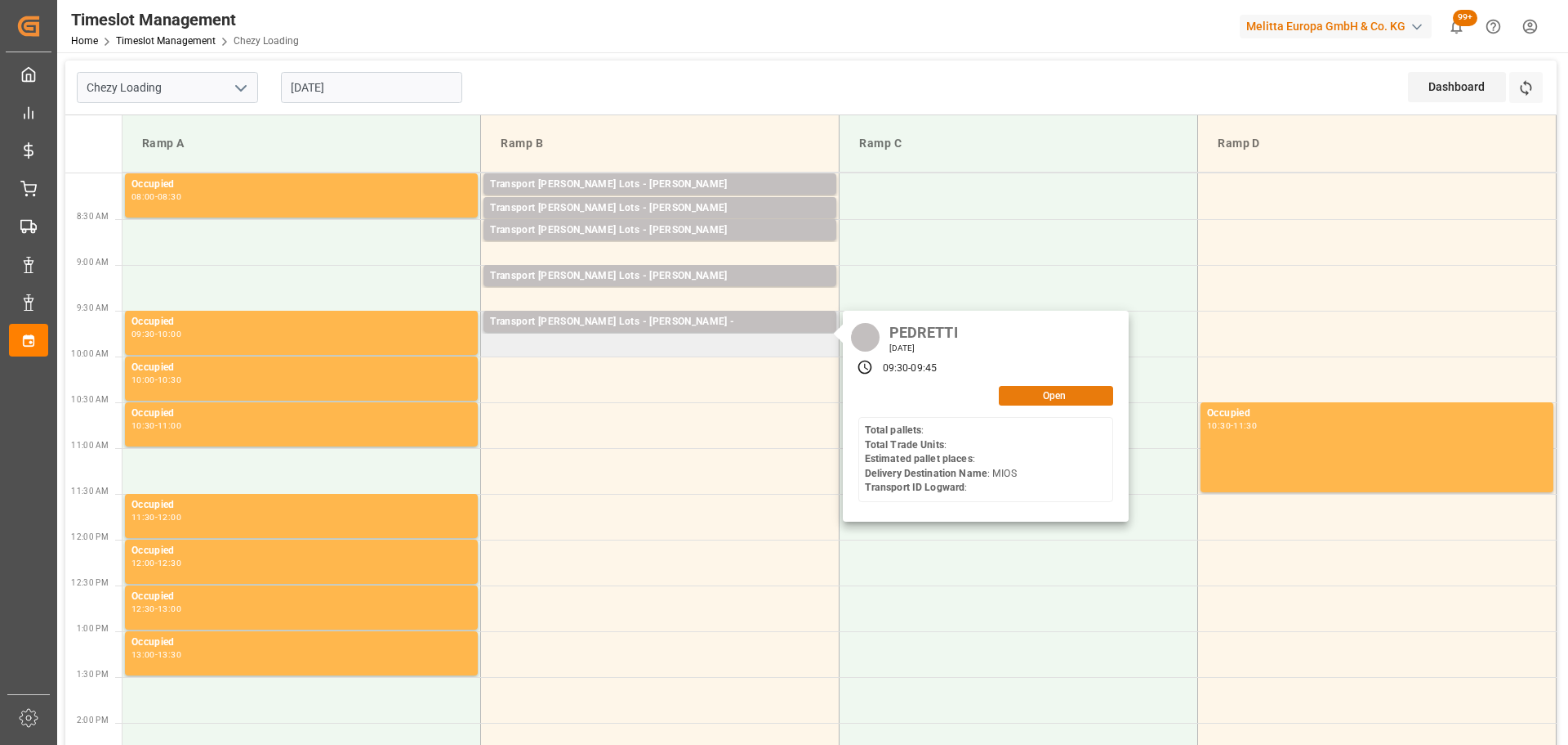
click at [1064, 388] on button "Open" at bounding box center [1056, 396] width 114 height 20
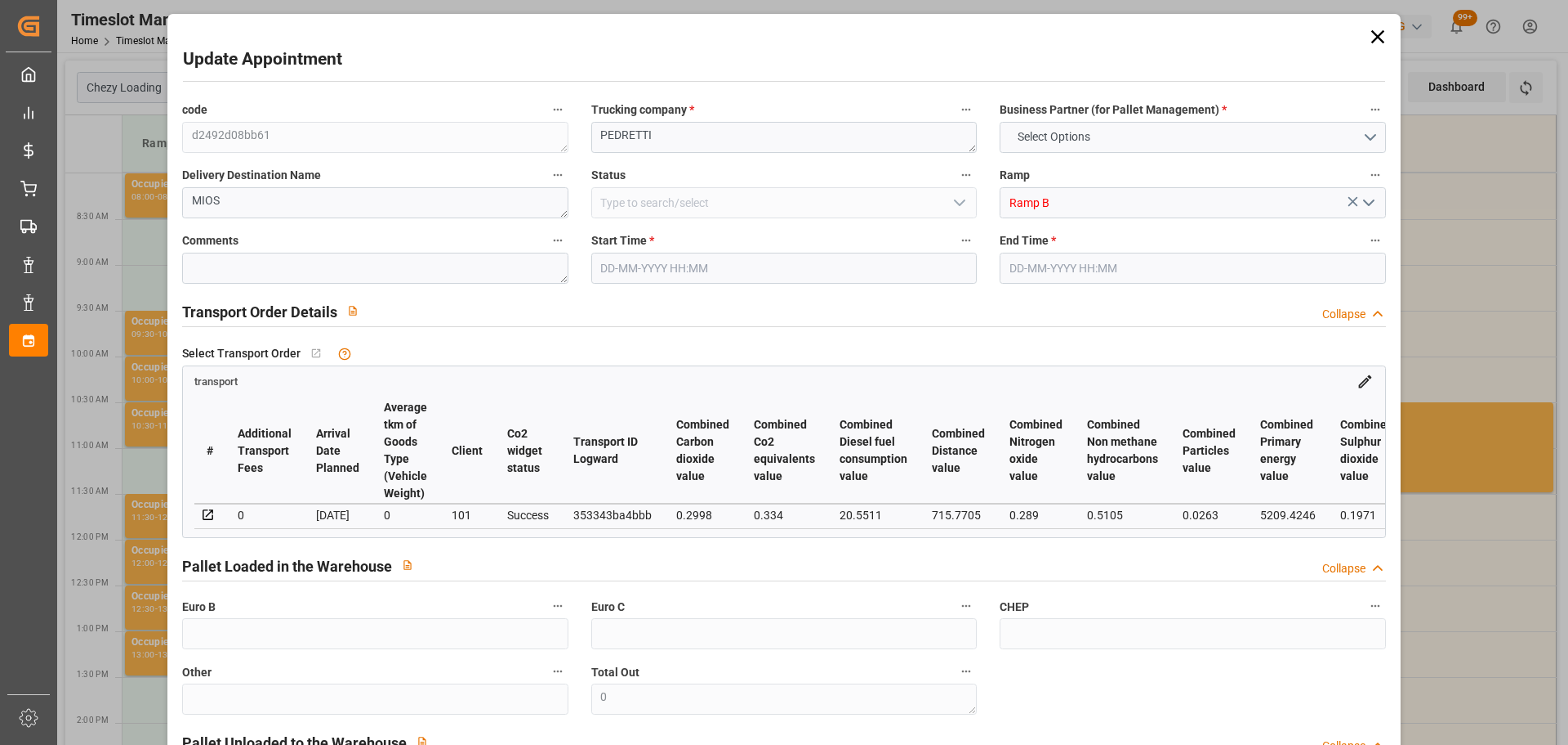
type input "4"
type input "278.57"
type input "0"
type input "62.4"
type input "0"
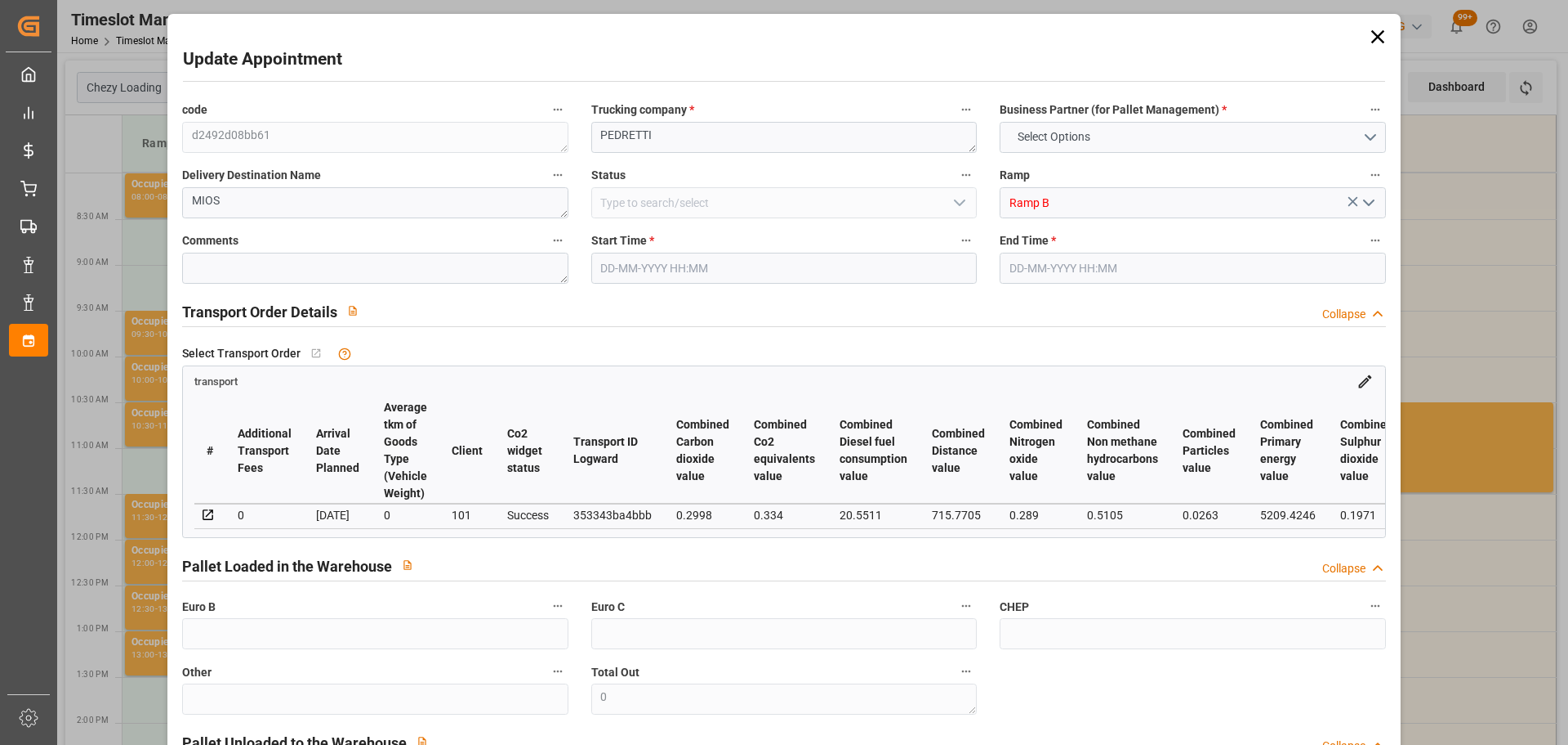
type input "340.97"
type input "0"
type input "665.804"
type input "892.978"
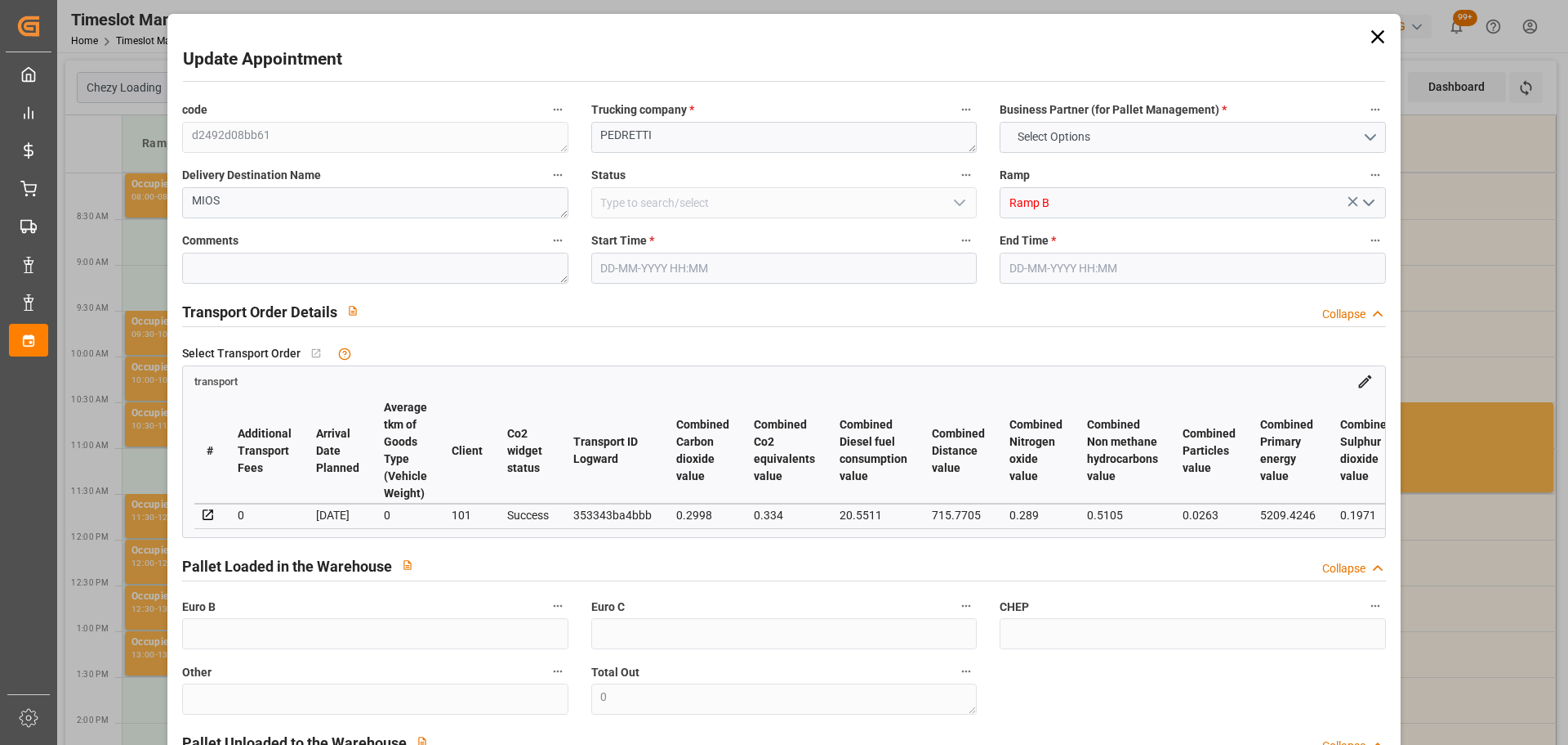
type input "5418.898"
type input "33"
type input "1"
type input "237"
type input "4"
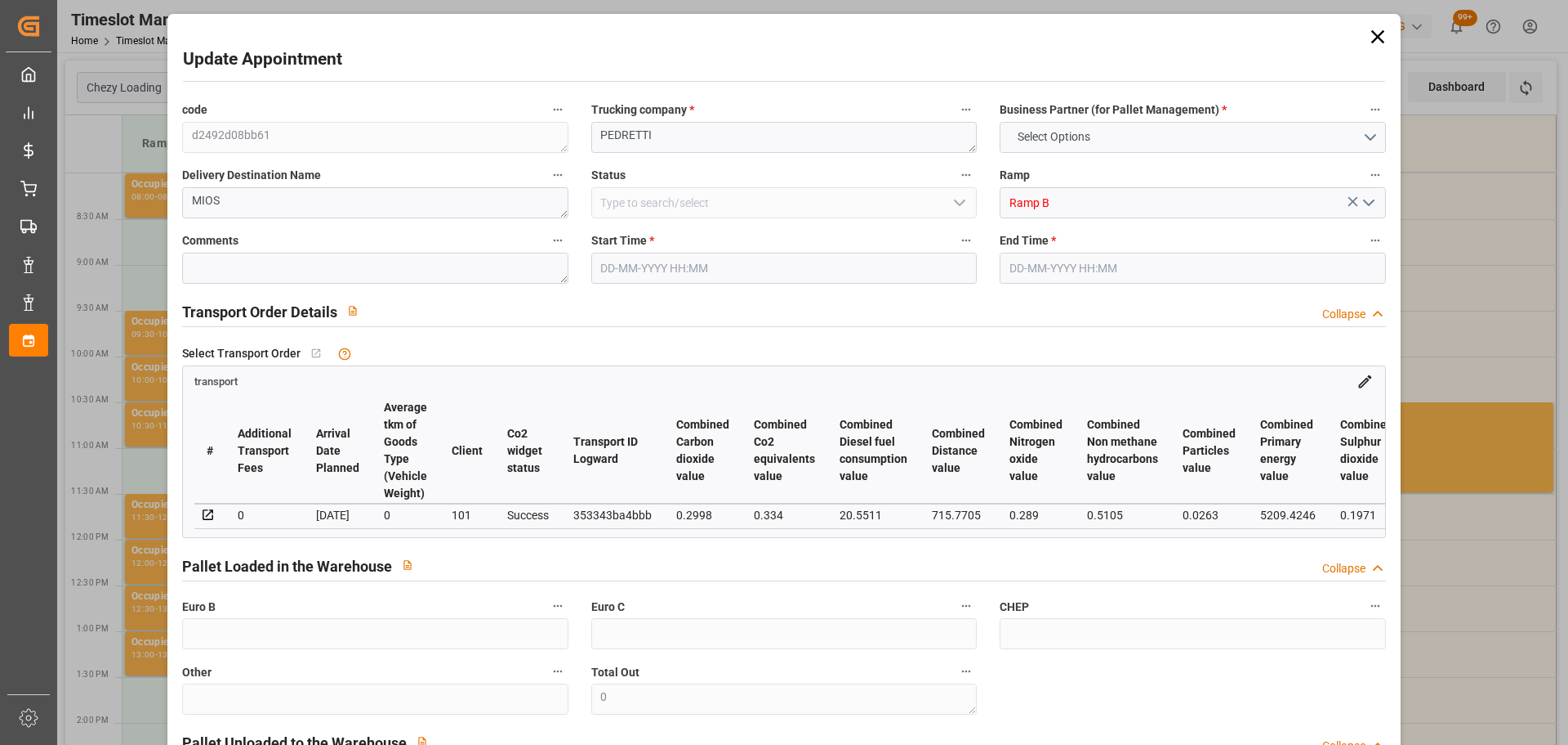
type input "101"
type input "799.834"
type input "0"
type input "4710.8598"
type input "0"
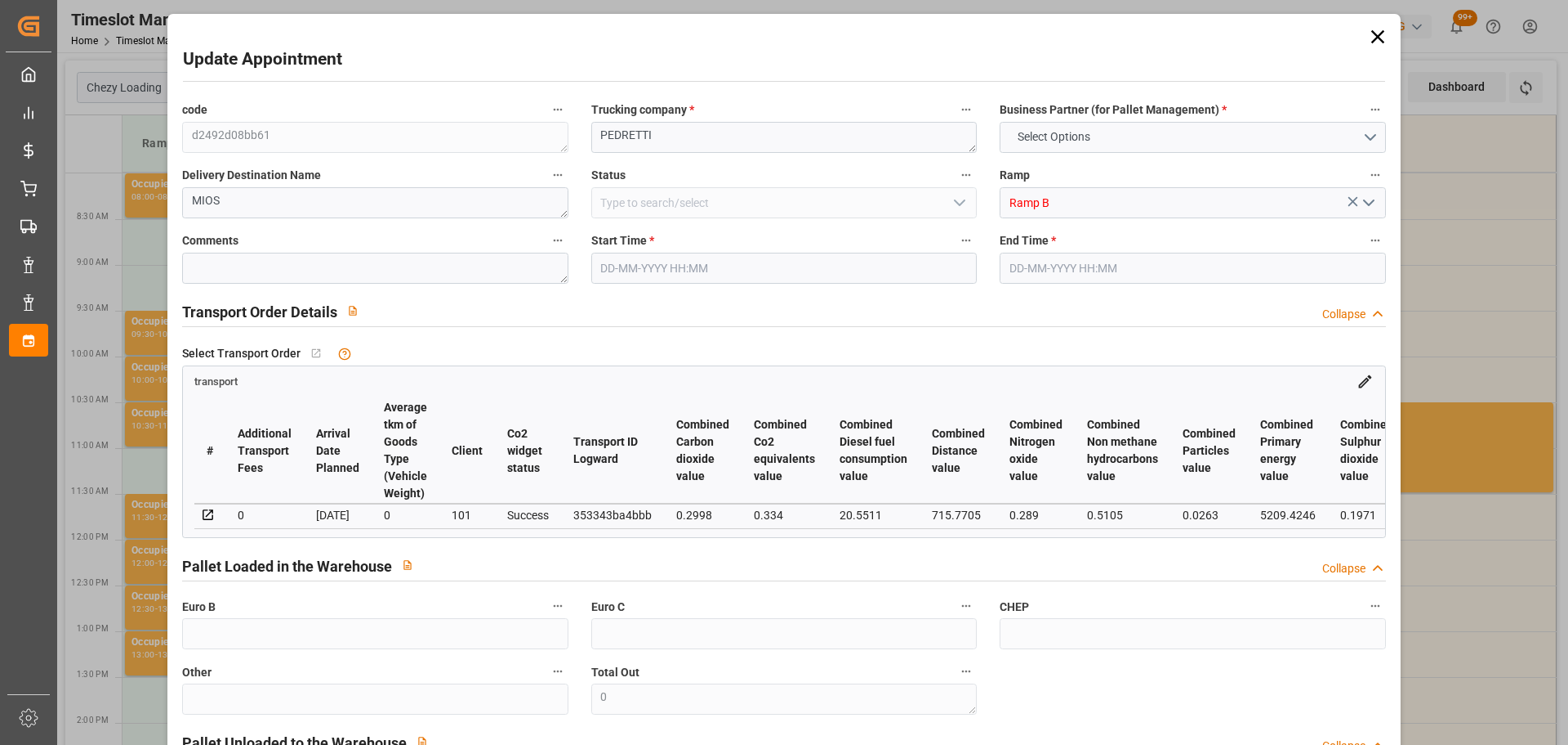
type input "0"
type input "21"
type input "35"
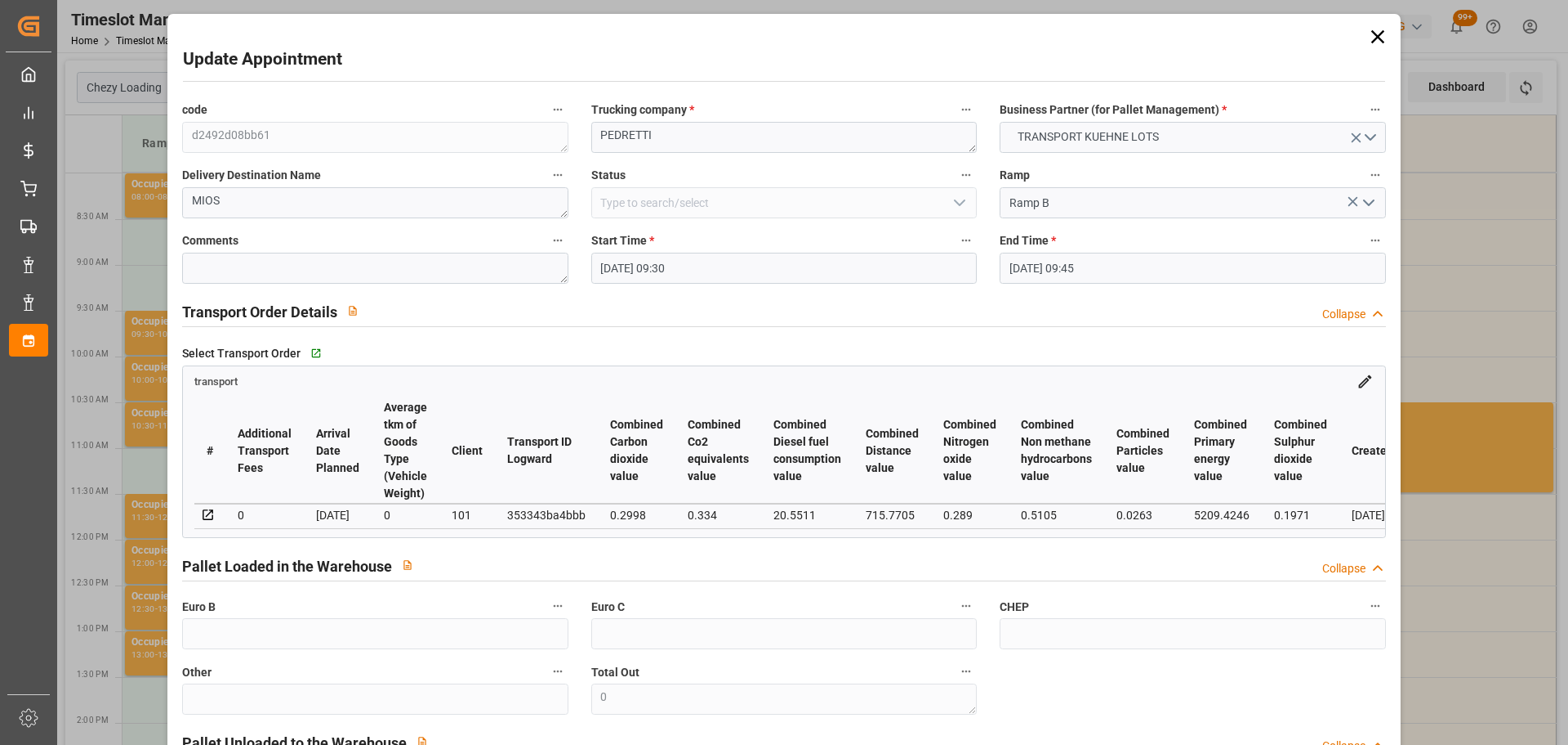
type input "12-09-2025 09:30"
type input "12-09-2025 09:45"
type input "10-09-2025 12:51"
type input "10-09-2025 11:27"
type input "16-09-2025"
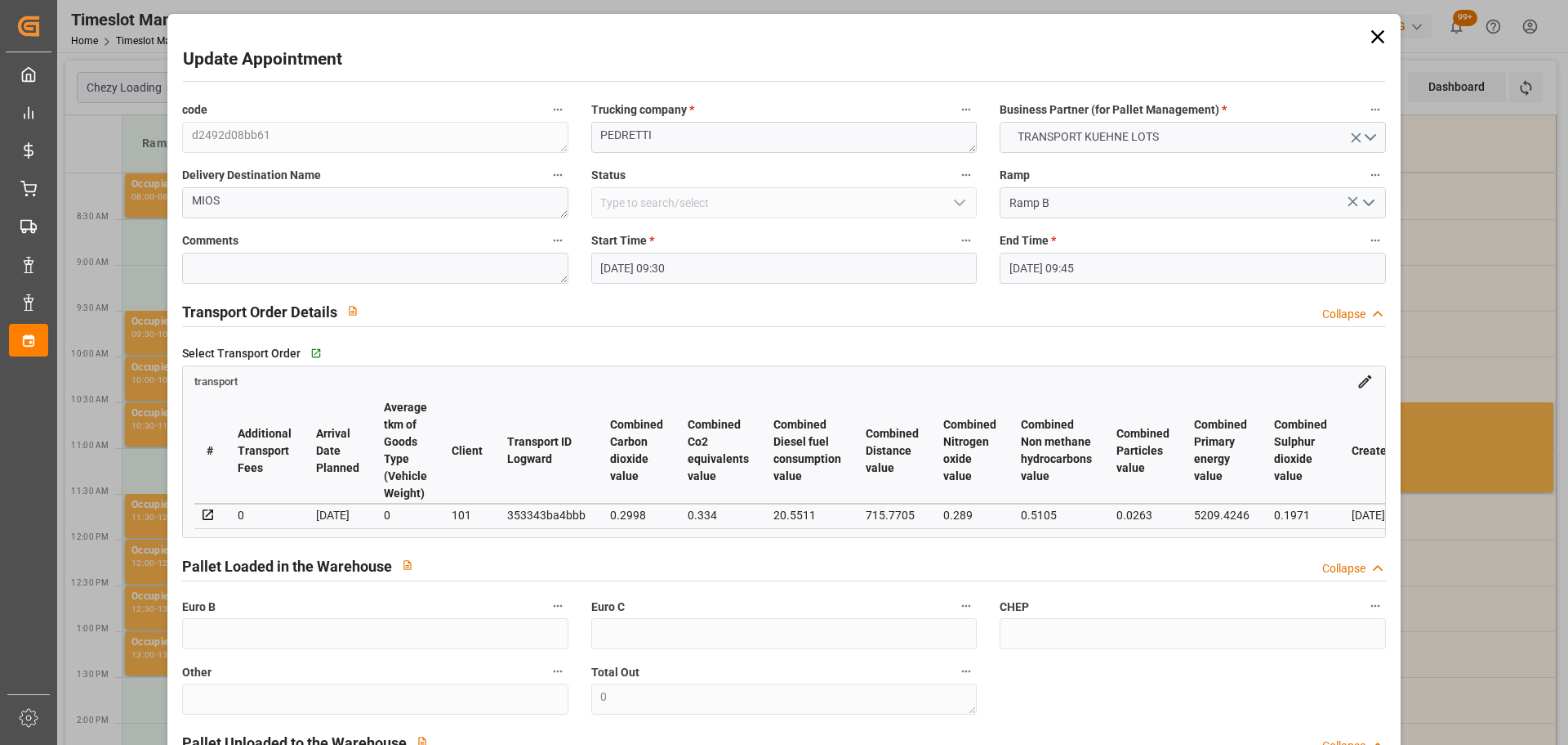
type input "12-09-2025"
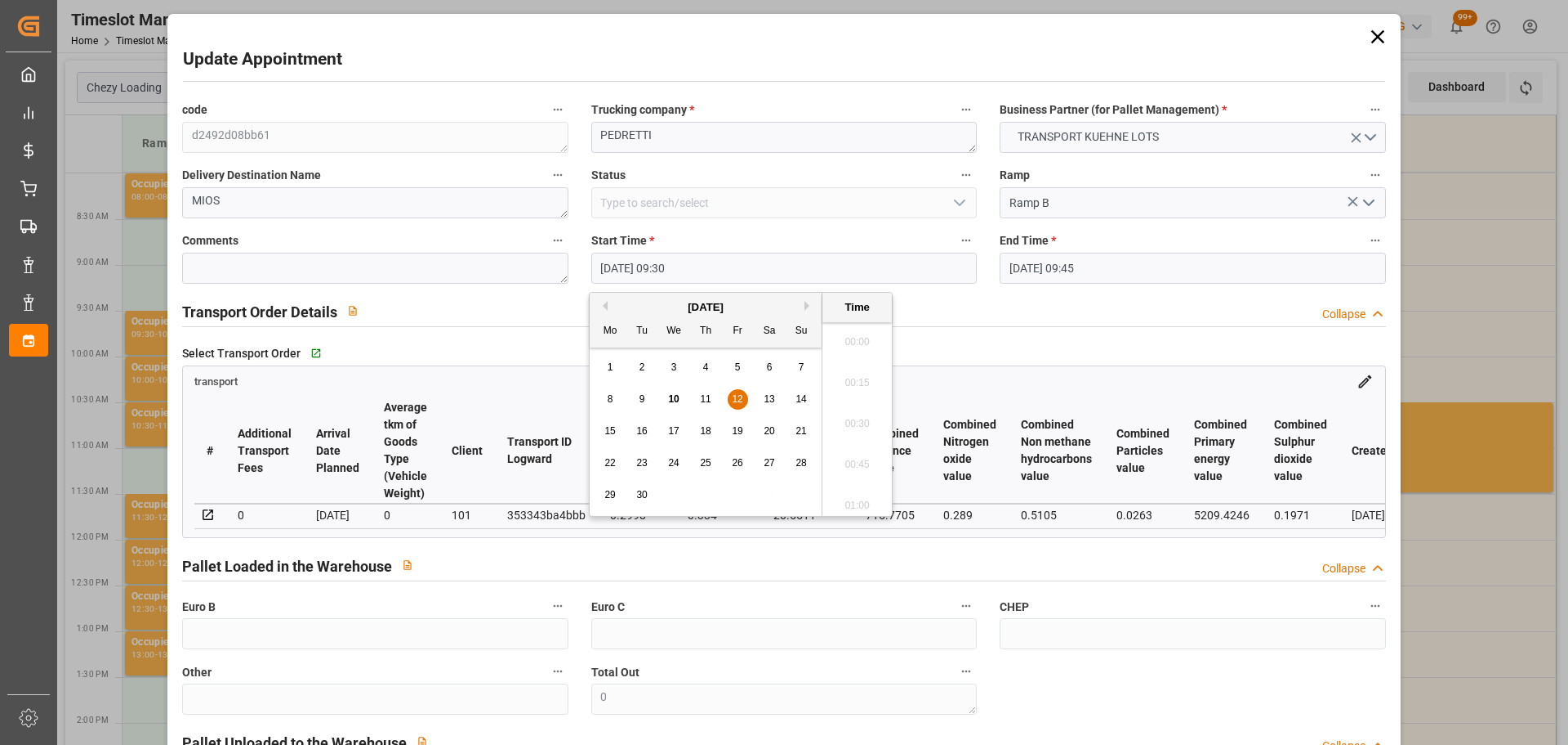
click at [642, 261] on input "12-09-2025 09:30" at bounding box center [784, 267] width 386 height 31
click at [740, 392] on div "12" at bounding box center [738, 400] width 21 height 20
click at [848, 457] on li "09:45" at bounding box center [857, 459] width 69 height 40
type input "12-09-2025 09:45"
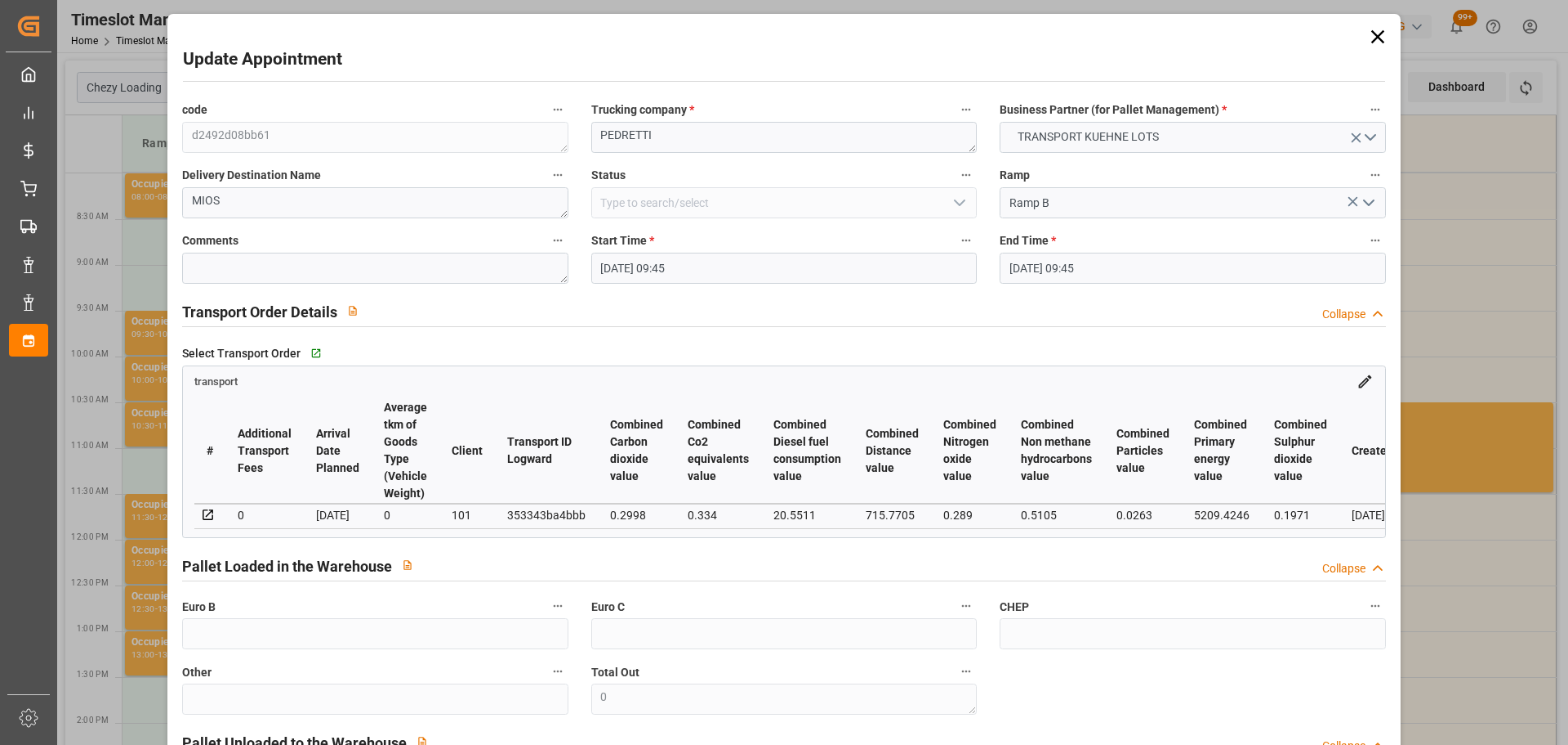
click at [1042, 268] on input "12-09-2025 09:45" at bounding box center [1192, 267] width 386 height 31
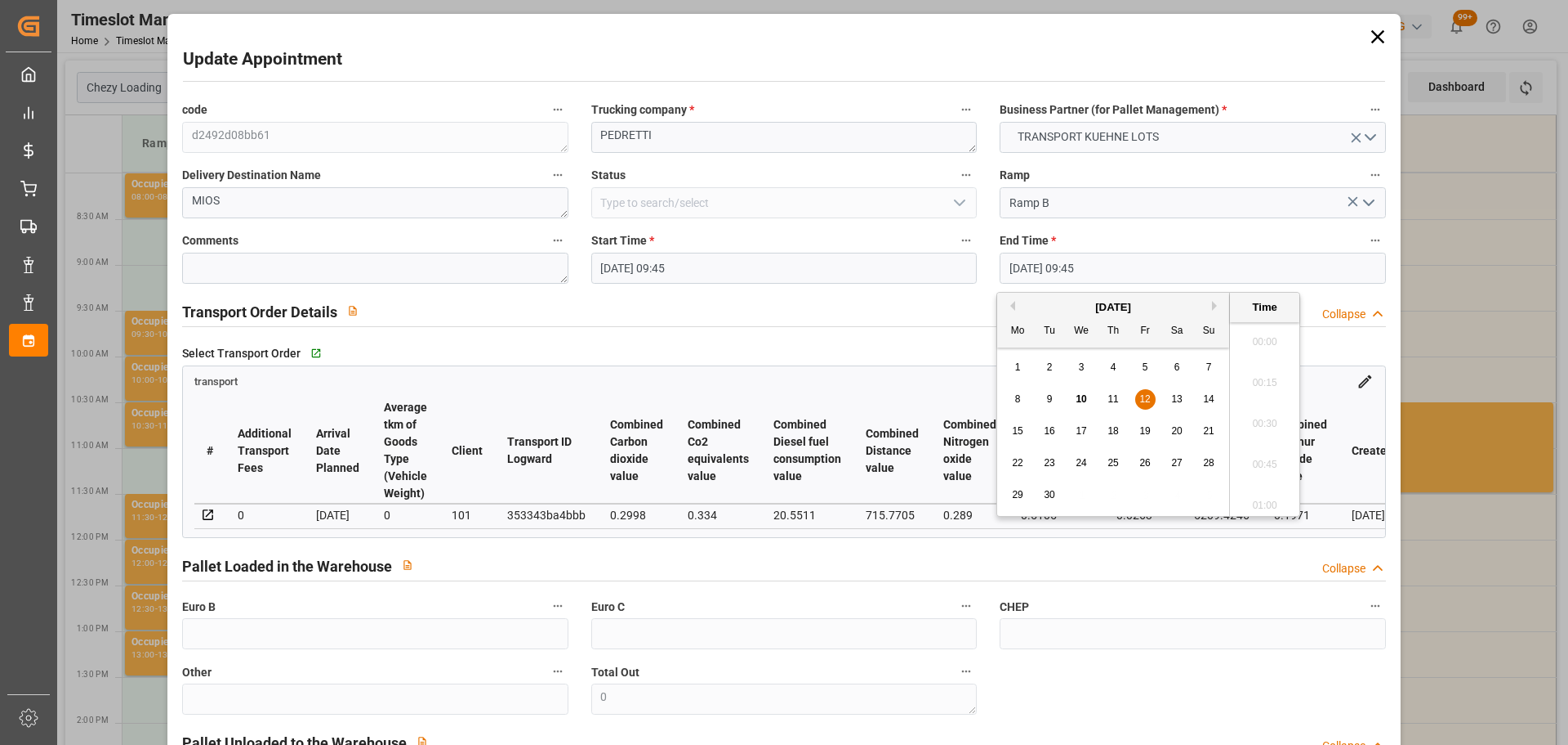
scroll to position [1518, 0]
drag, startPoint x: 1149, startPoint y: 393, endPoint x: 1191, endPoint y: 429, distance: 55.3
click at [1153, 393] on div "12" at bounding box center [1145, 400] width 21 height 20
click at [1262, 455] on li "10:00" at bounding box center [1264, 459] width 69 height 40
type input "12-09-2025 10:00"
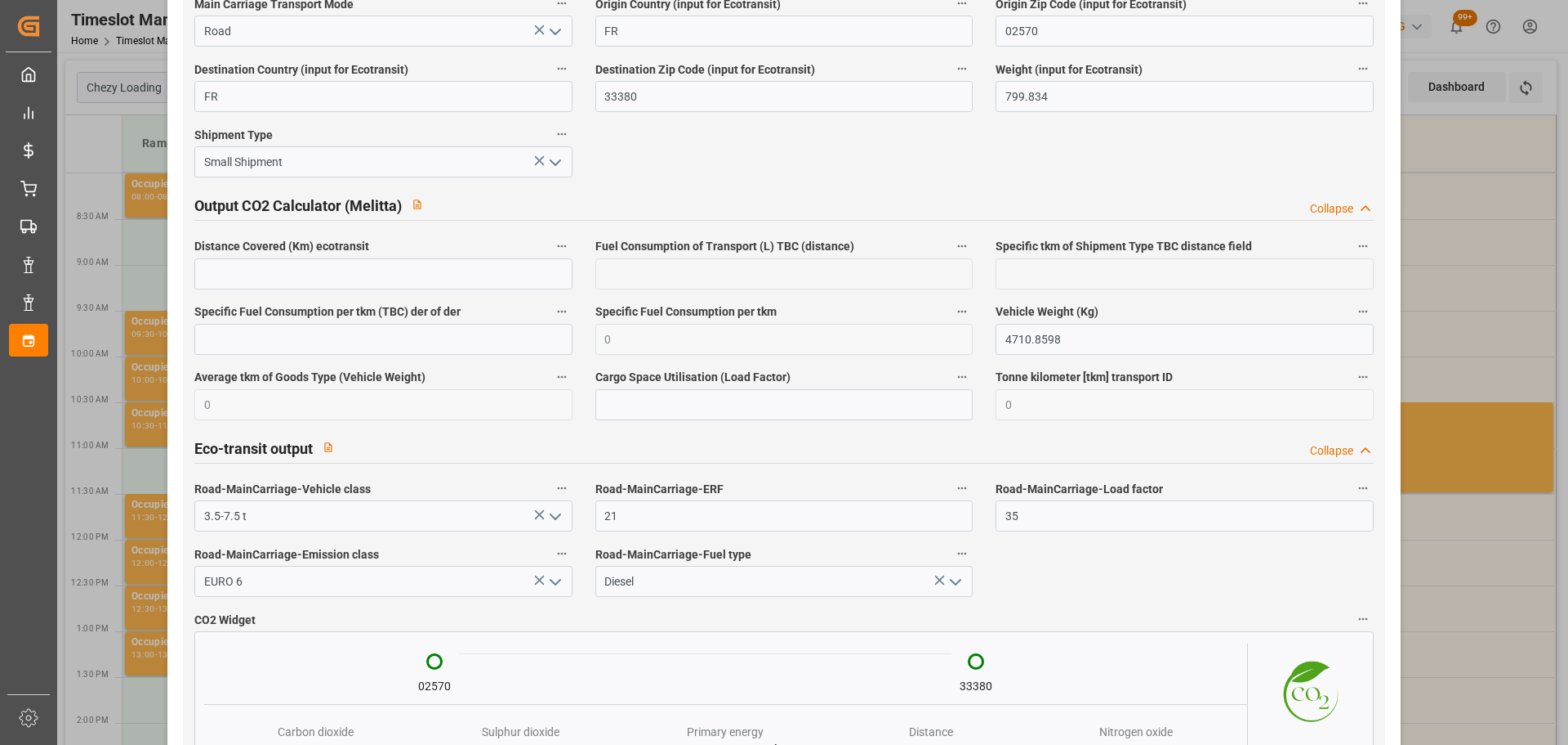
scroll to position [2702, 0]
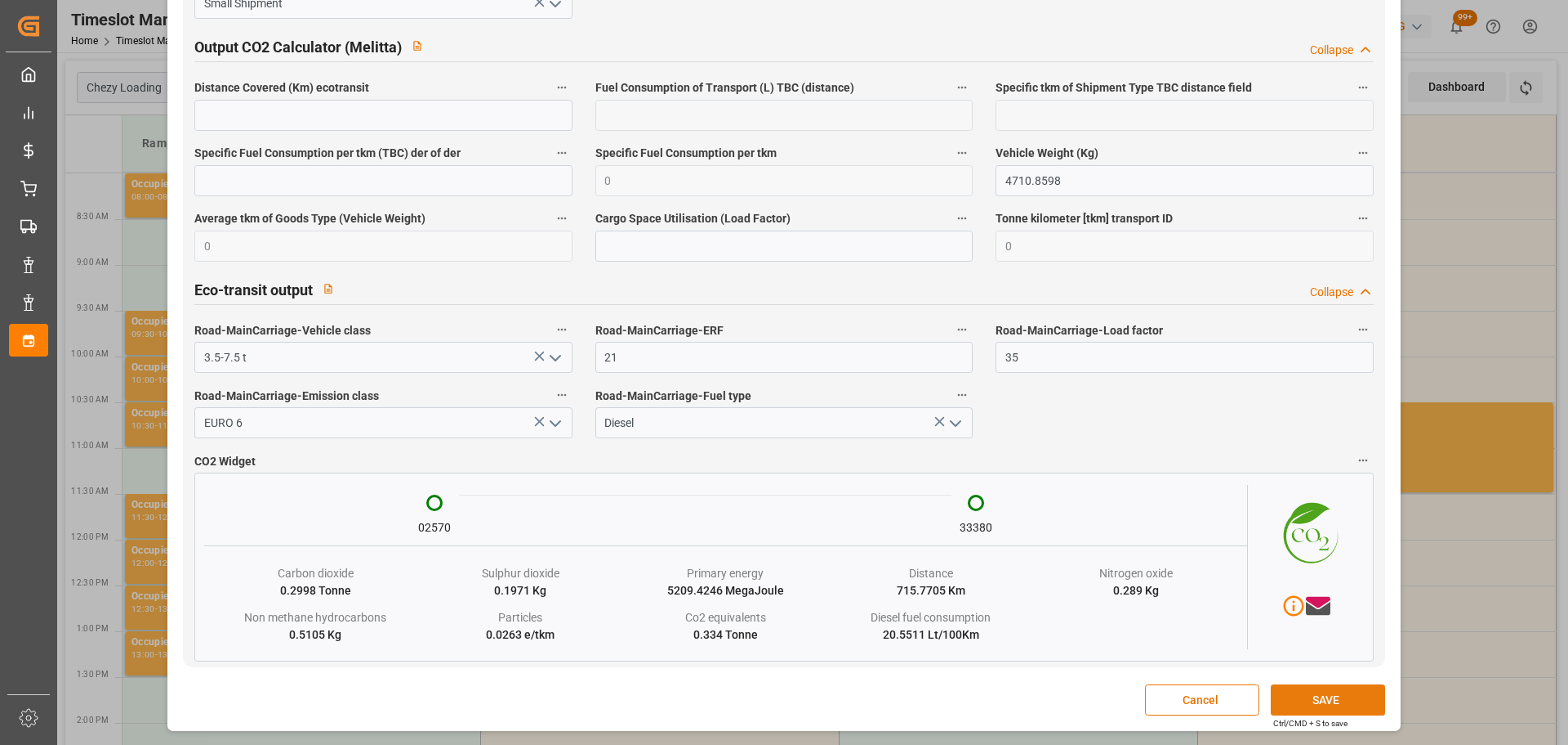
click at [1331, 707] on button "SAVE" at bounding box center [1328, 699] width 114 height 31
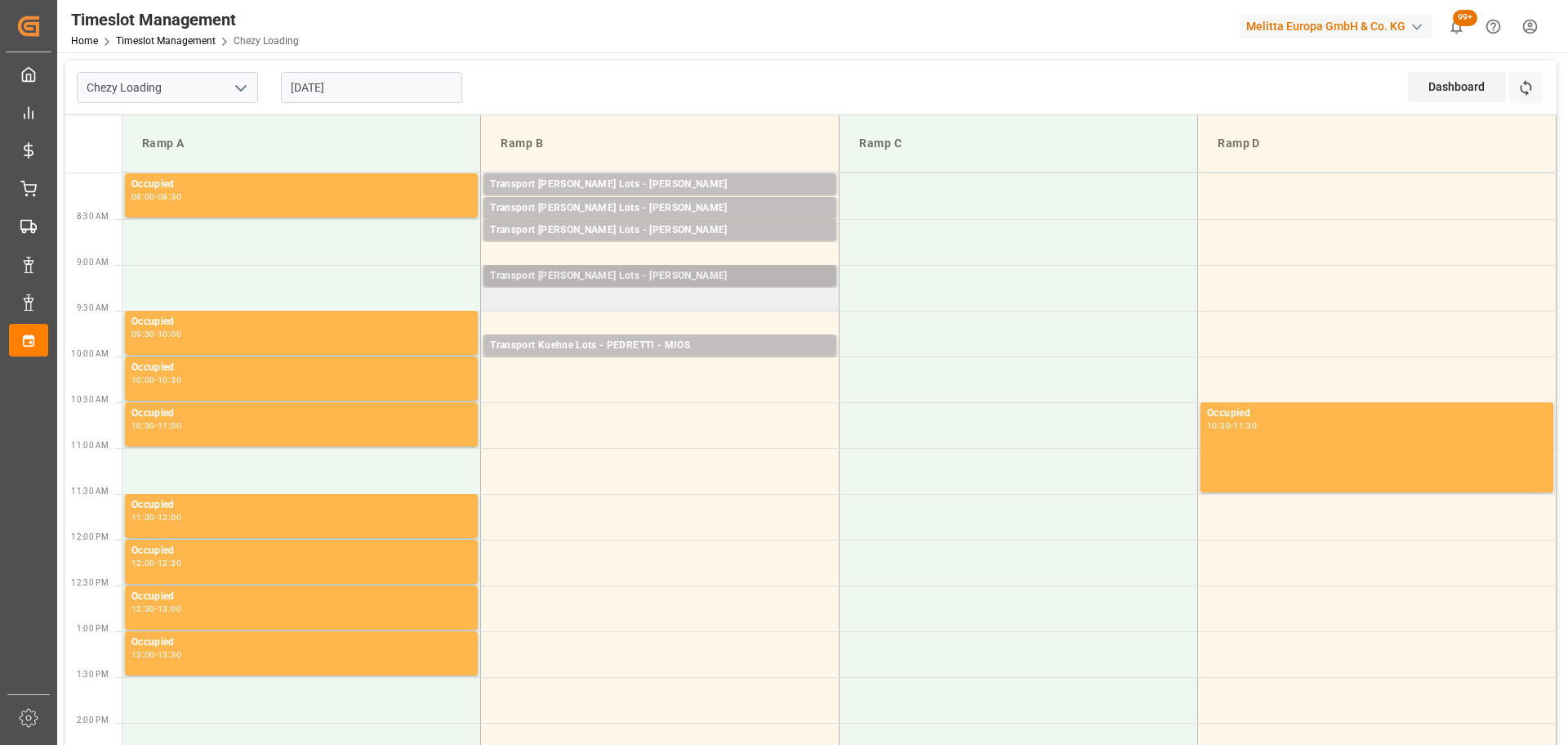
click at [698, 273] on div "Transport Kuehne Lots - BERNARDI - TOUL" at bounding box center [660, 276] width 340 height 17
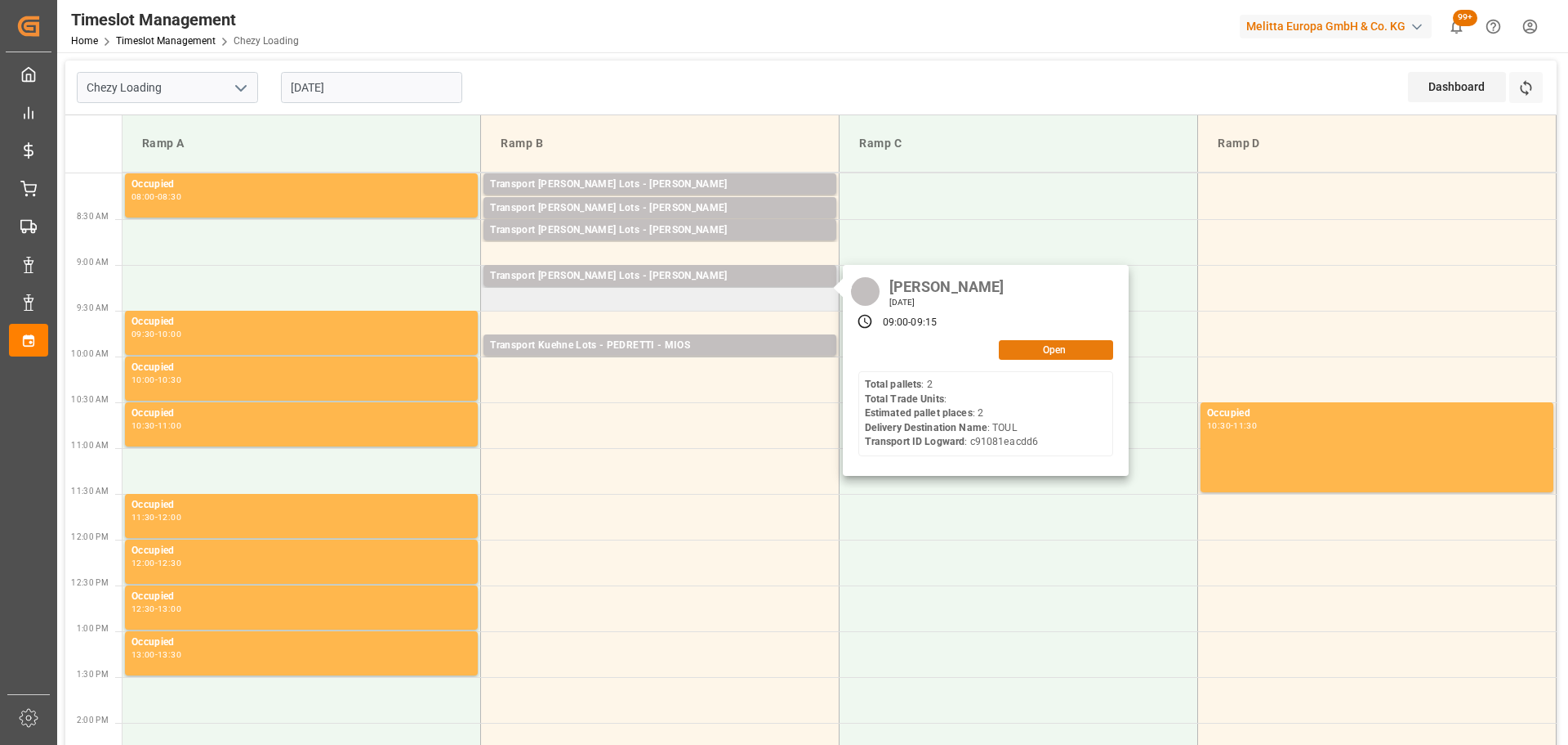
click at [1041, 342] on button "Open" at bounding box center [1056, 350] width 114 height 20
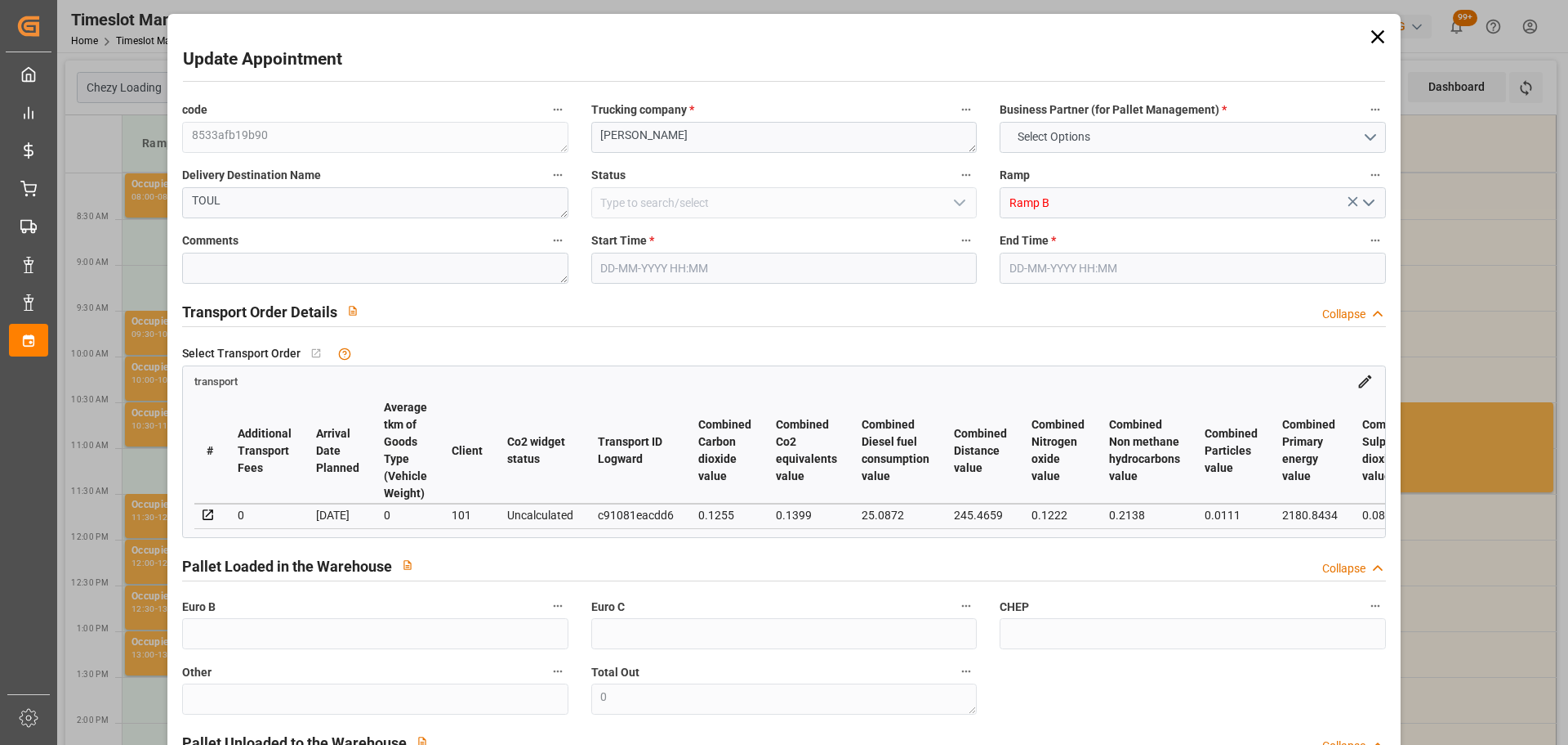
type input "2"
type input "141.18"
type input "0"
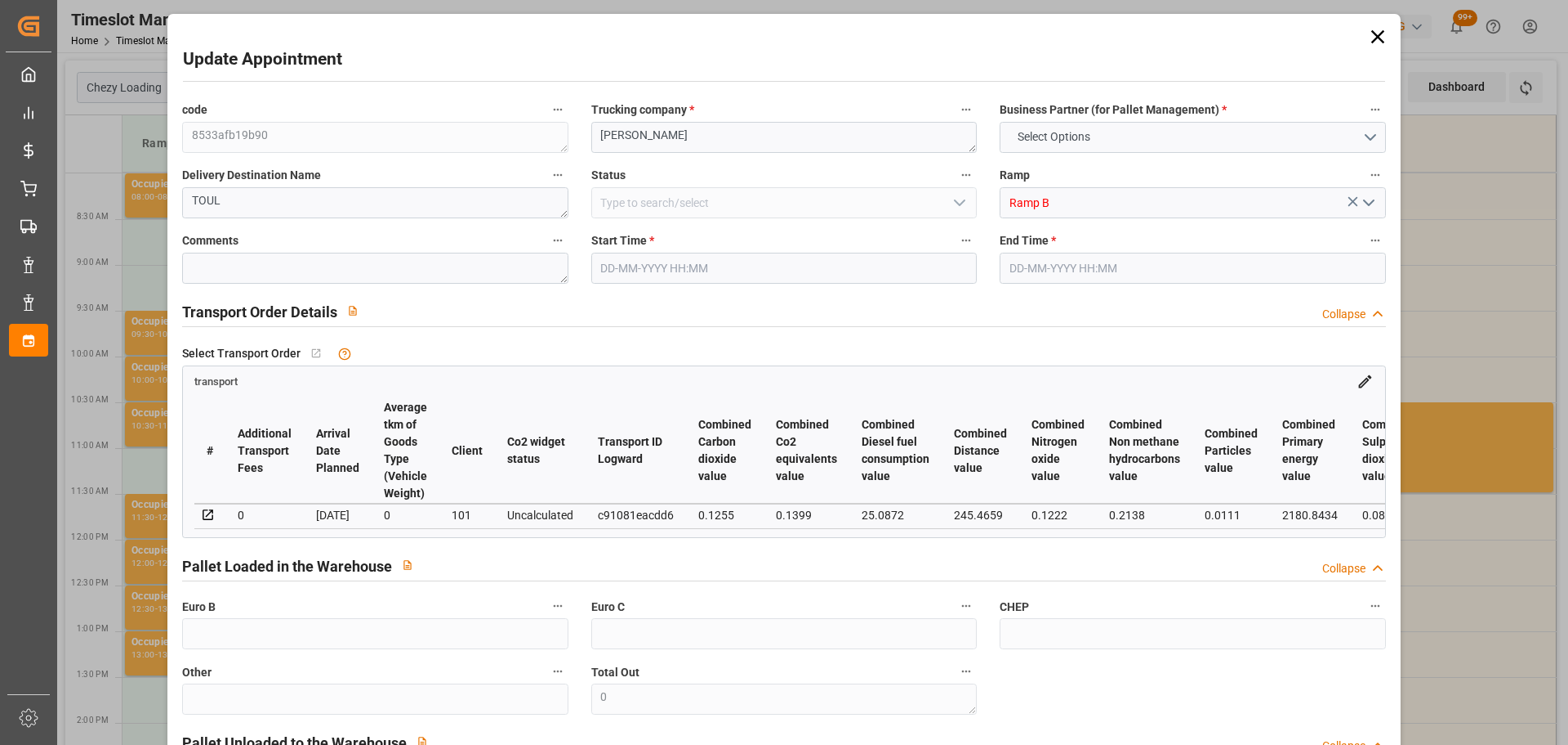
type input "141.18"
type input "0"
type input "994.56"
type input "1109"
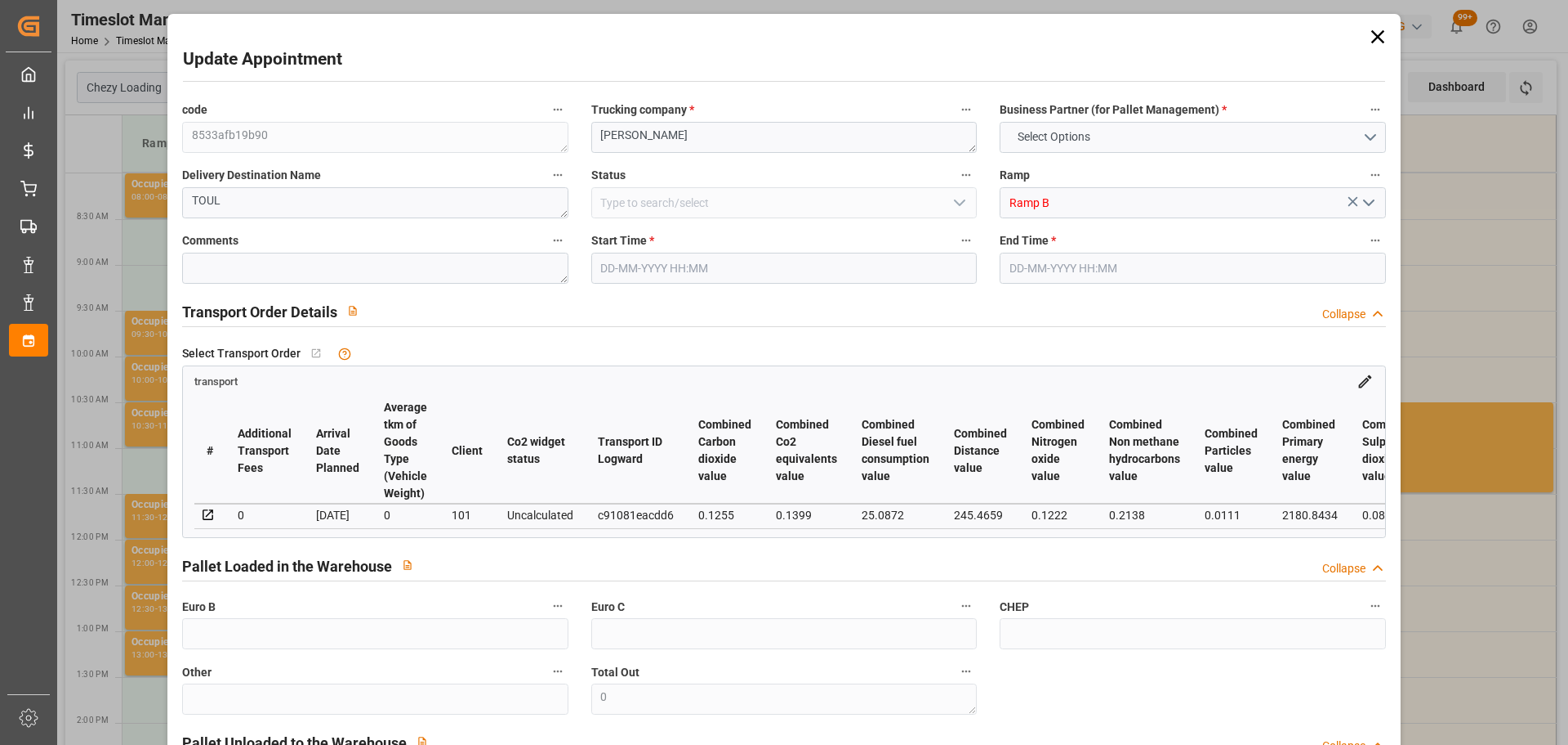
type input "2400"
type input "54"
type input "2"
type input "0"
type input "2"
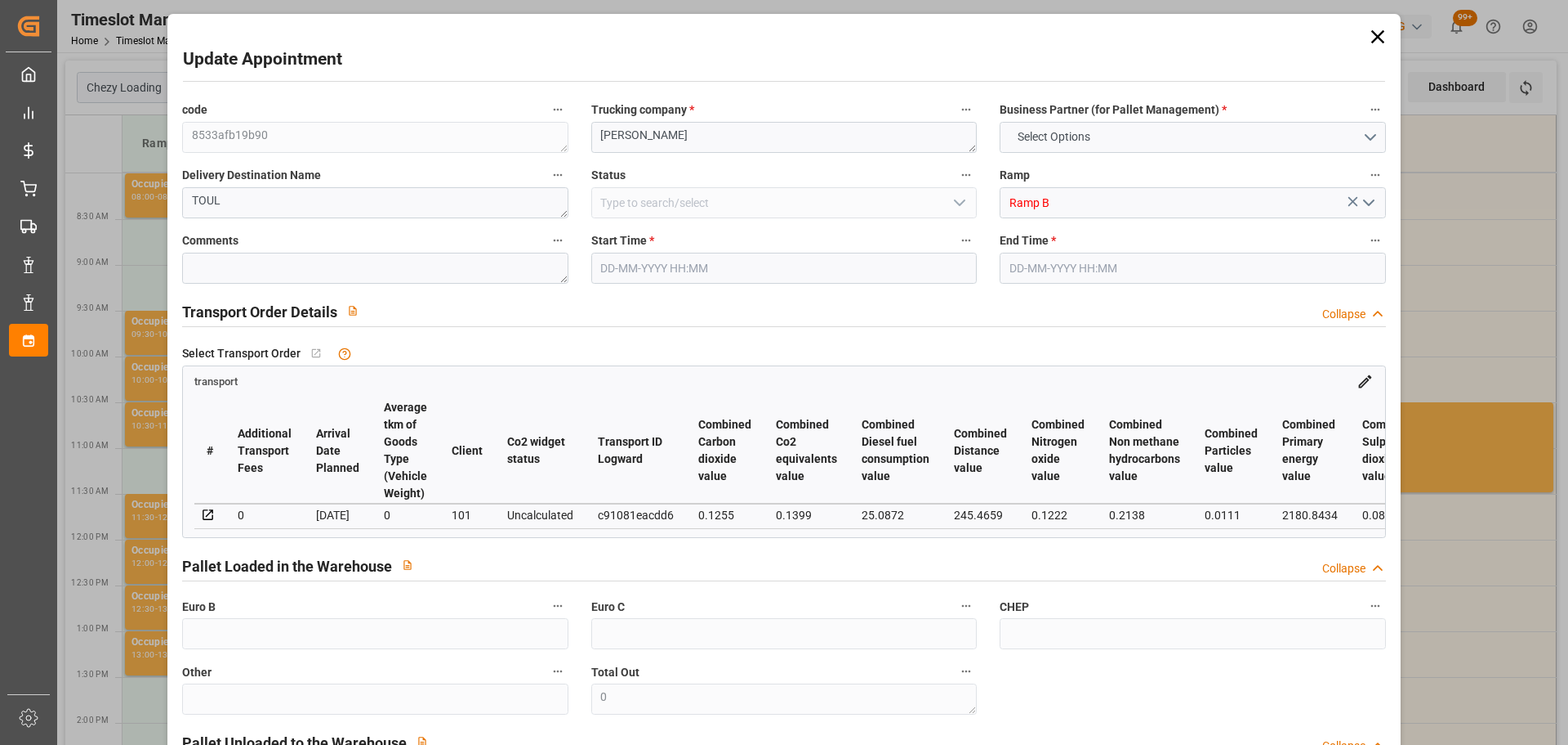
type input "101"
type input "1006.56"
type input "0"
type input "4710.8598"
type input "0"
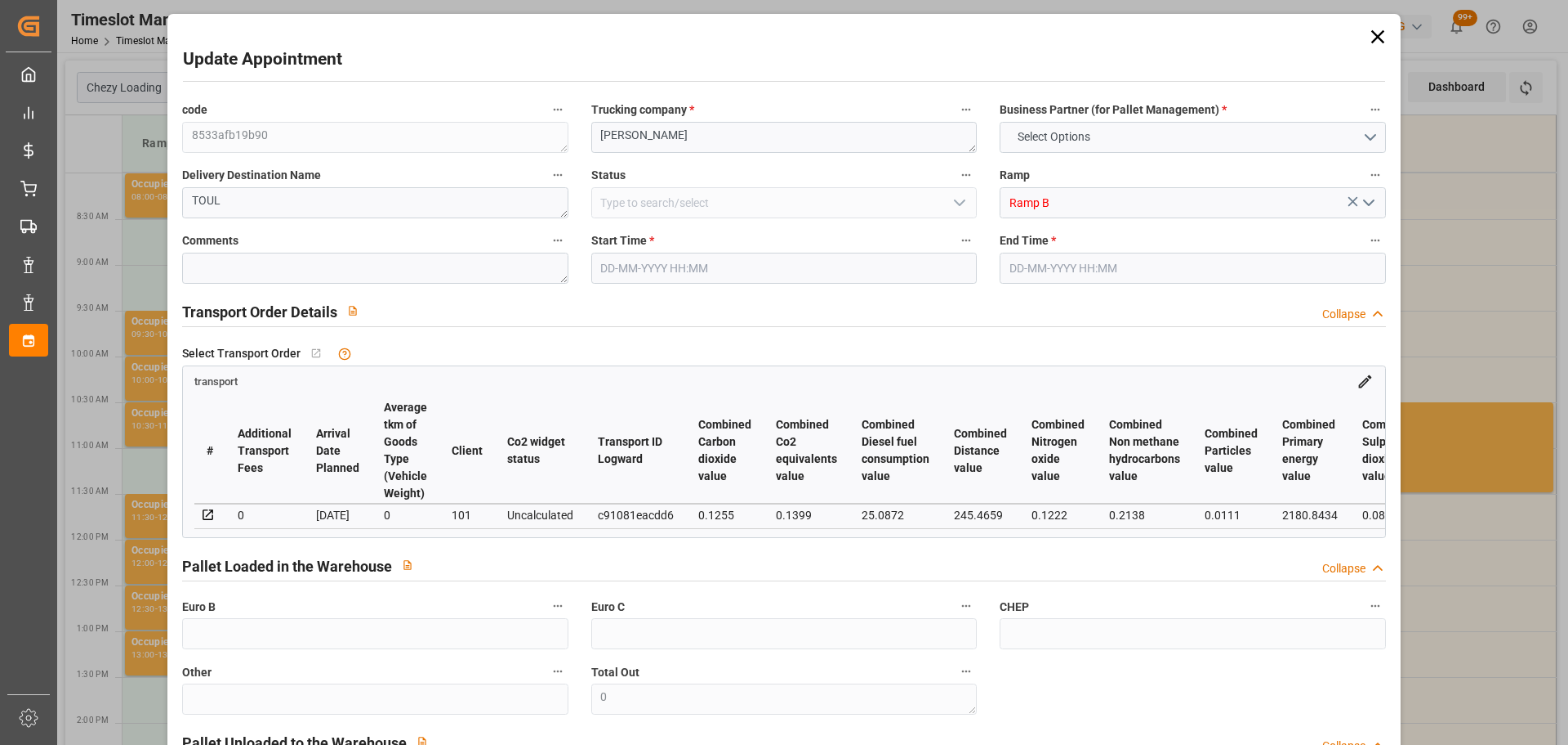
type input "0"
type input "21"
type input "35"
type input "12-09-2025 09:00"
type input "12-09-2025 09:15"
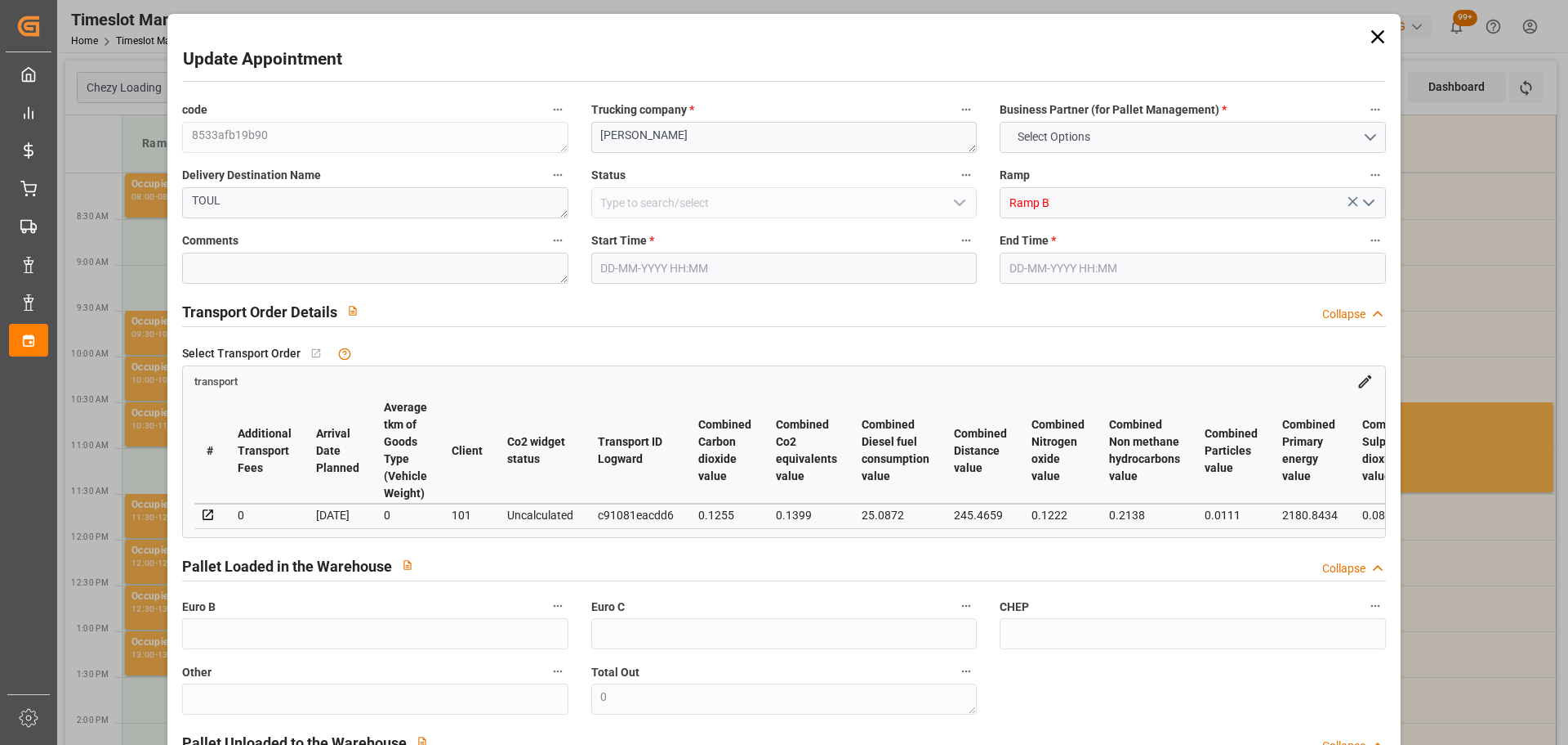
type input "09-09-2025 13:14"
type input "09-09-2025 11:36"
type input "[DATE]"
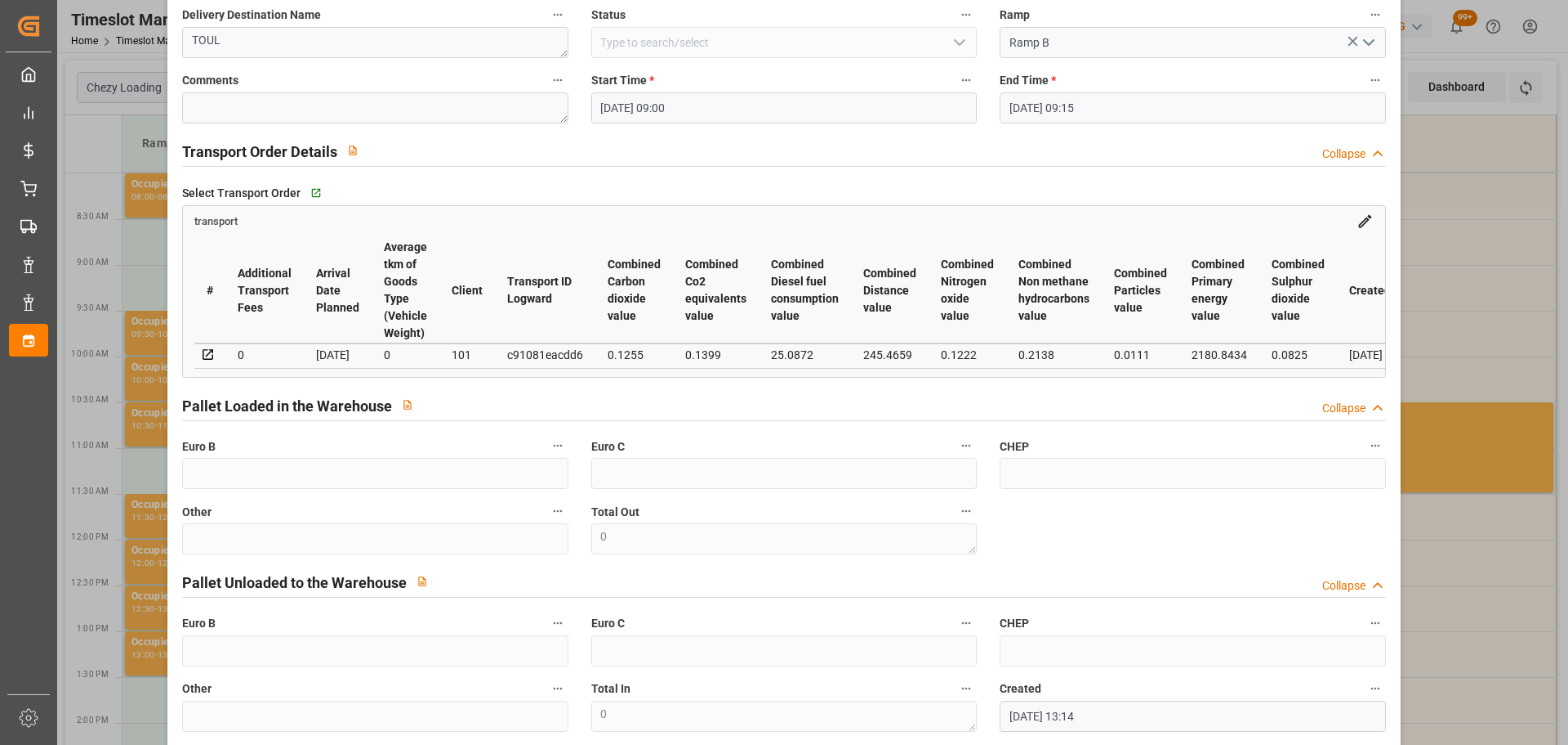
scroll to position [0, 0]
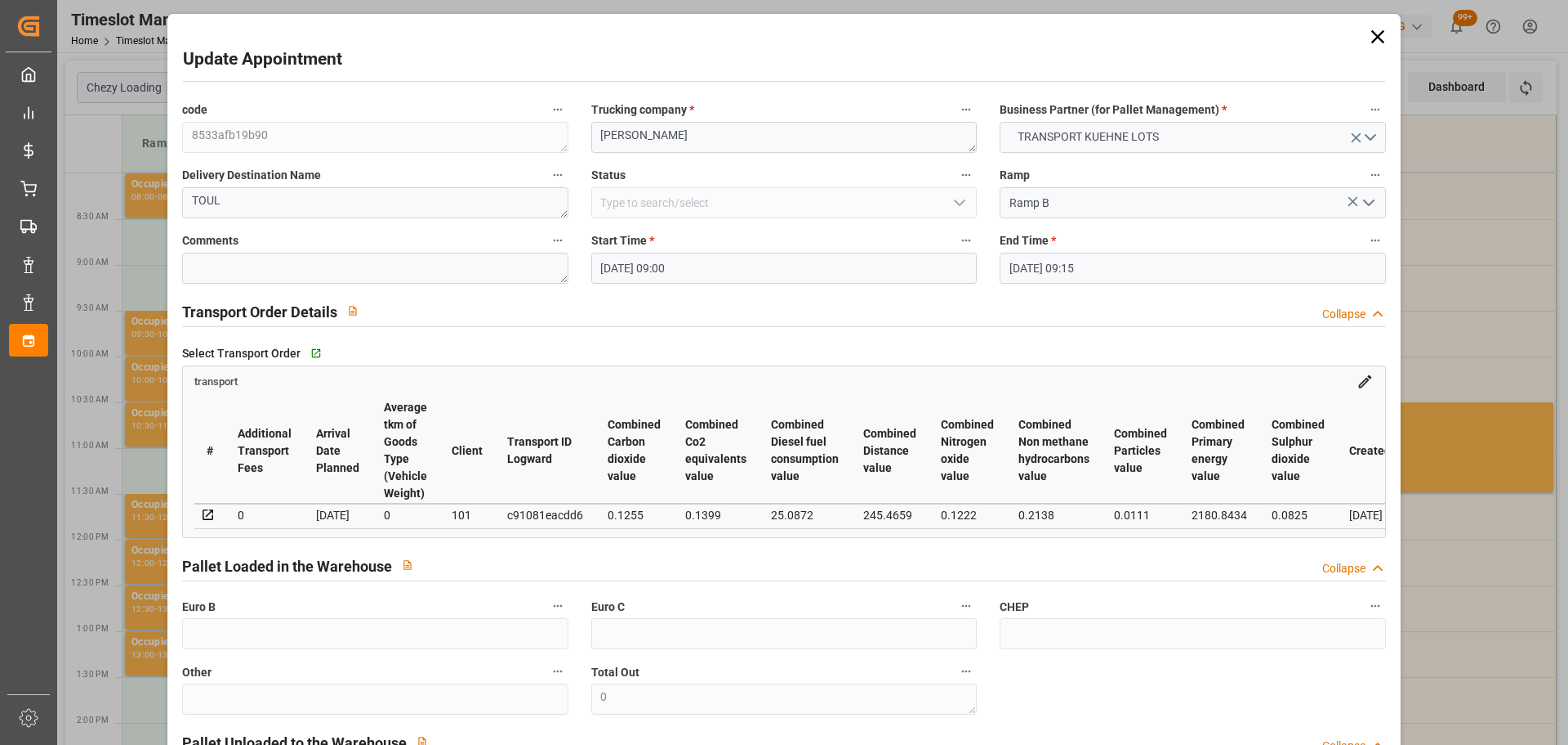
click at [1381, 33] on icon at bounding box center [1378, 37] width 23 height 23
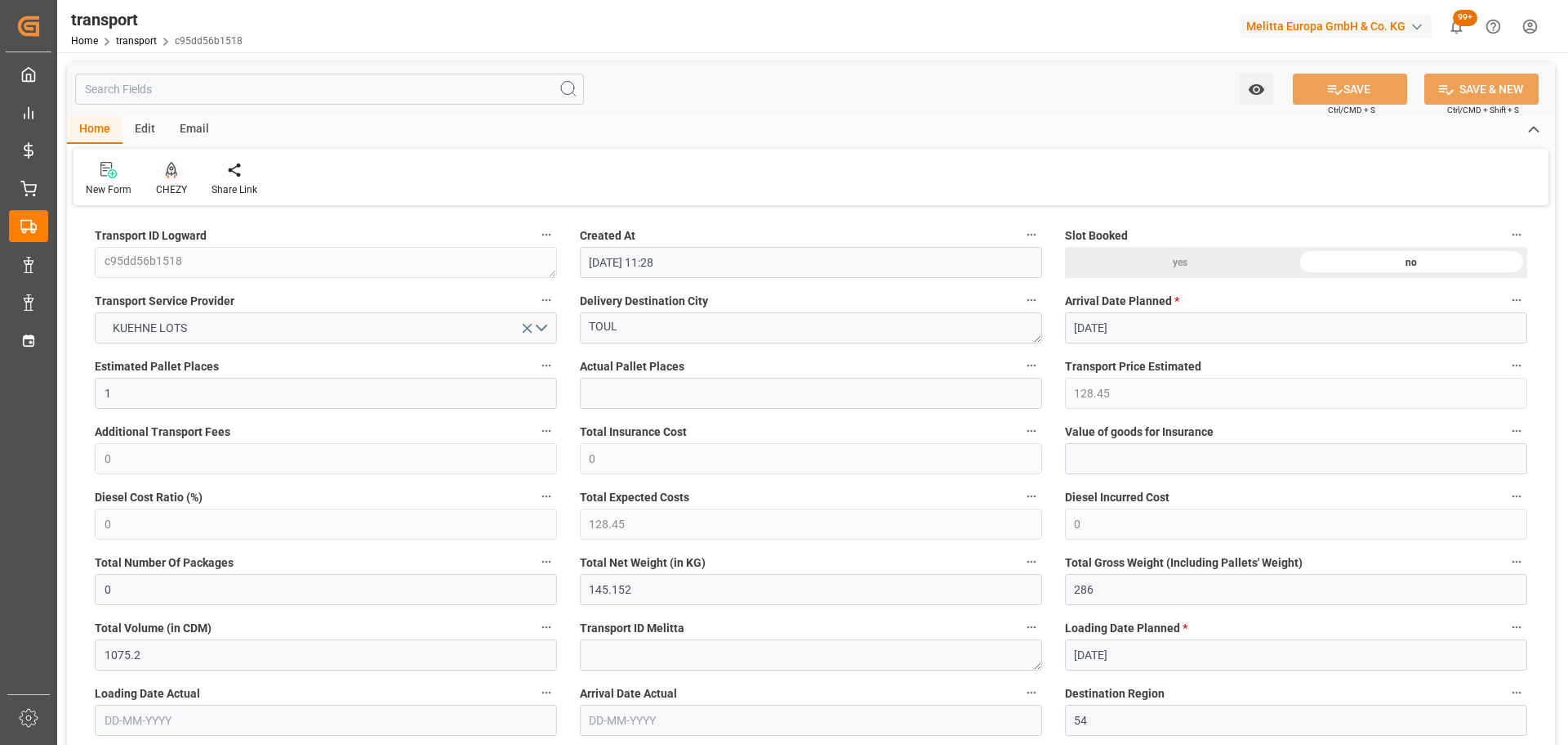
click at [165, 160] on div "New Form CHEZY Share Link" at bounding box center [812, 177] width 1475 height 56
click at [164, 179] on div "CHEZY" at bounding box center [172, 179] width 55 height 36
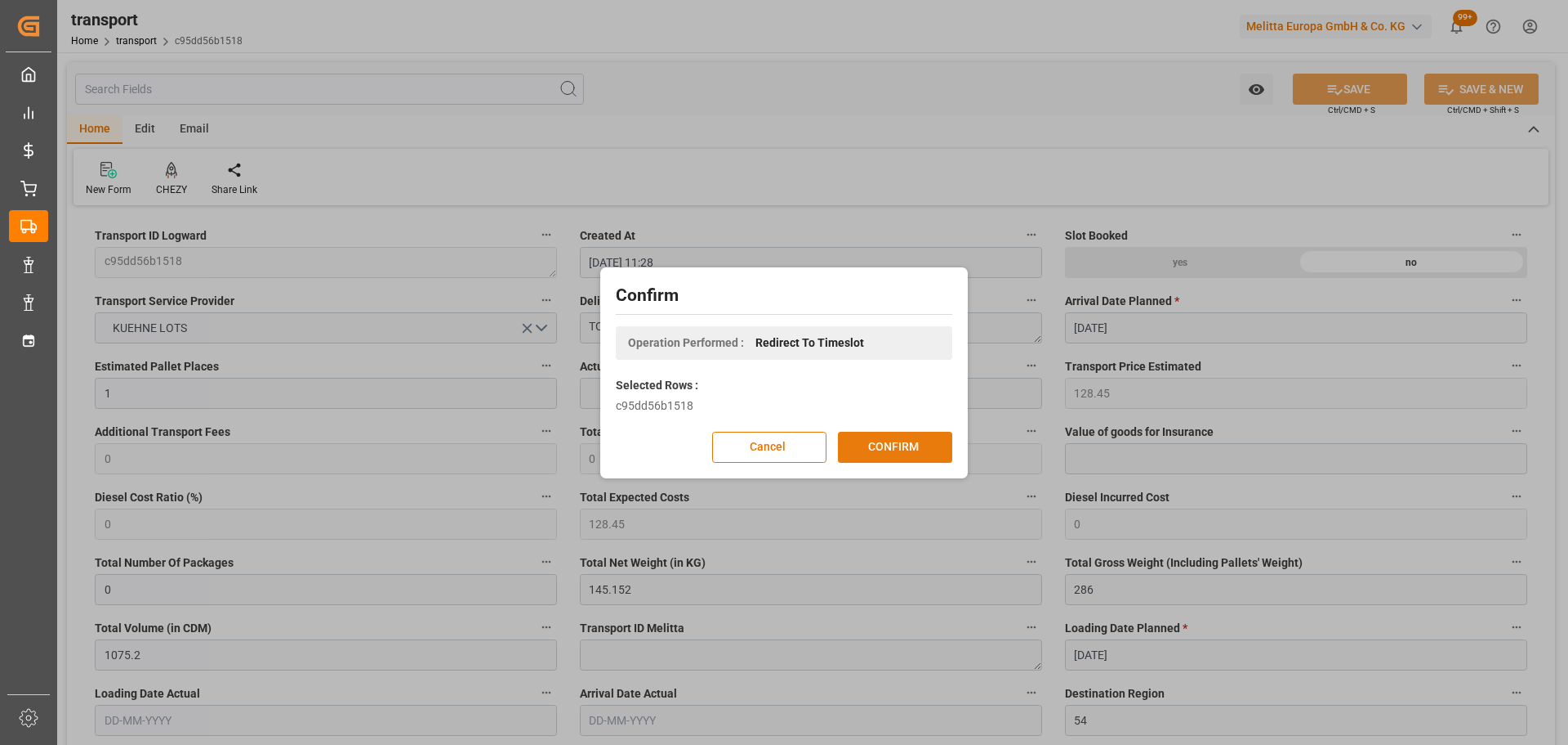
click at [883, 443] on button "CONFIRM" at bounding box center [895, 446] width 114 height 31
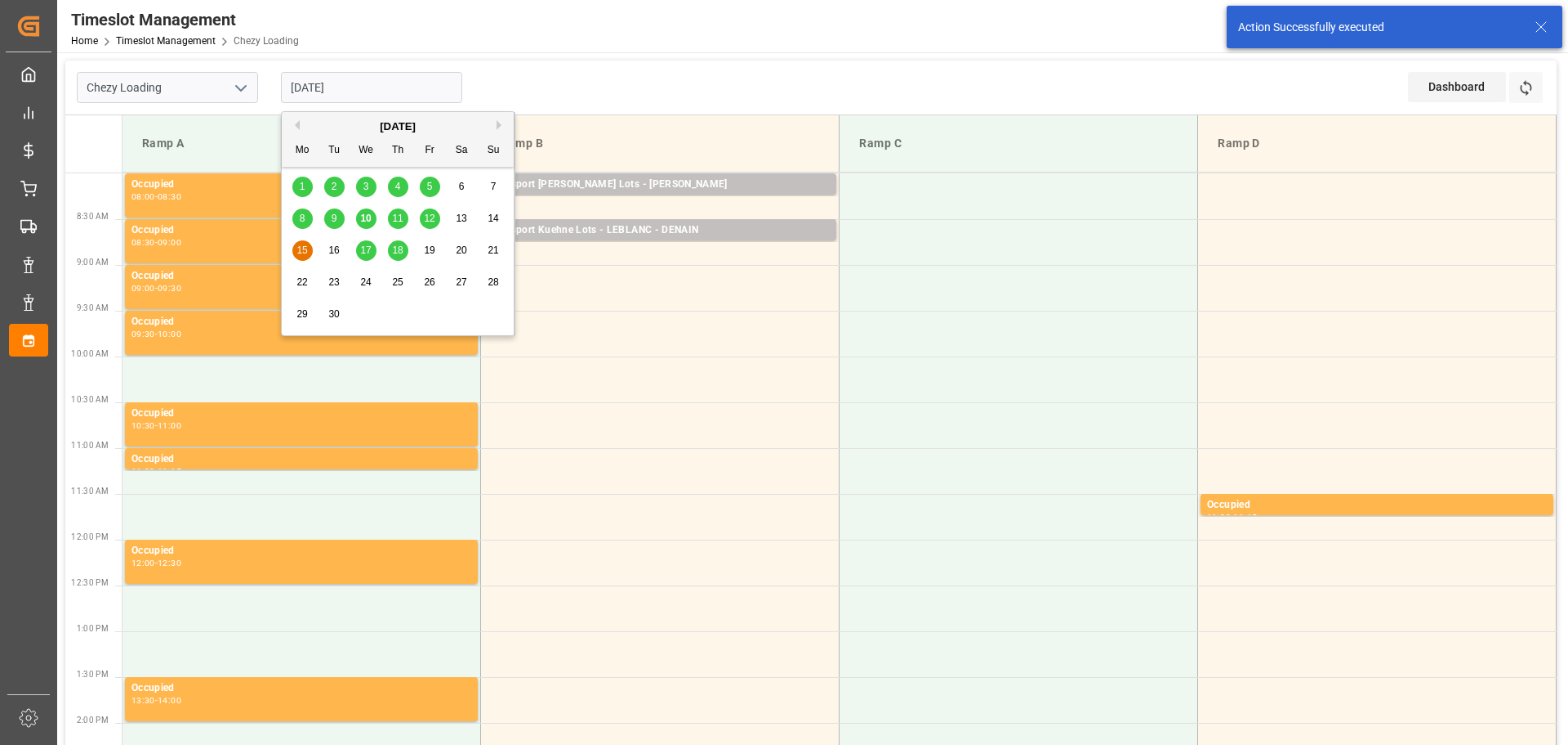
click at [354, 85] on input "[DATE]" at bounding box center [372, 87] width 181 height 31
drag, startPoint x: 430, startPoint y: 206, endPoint x: 437, endPoint y: 229, distance: 24.0
click at [431, 212] on div "8 9 10 11 12 13 14" at bounding box center [398, 218] width 223 height 32
click at [430, 217] on span "12" at bounding box center [429, 218] width 11 height 12
type input "[DATE]"
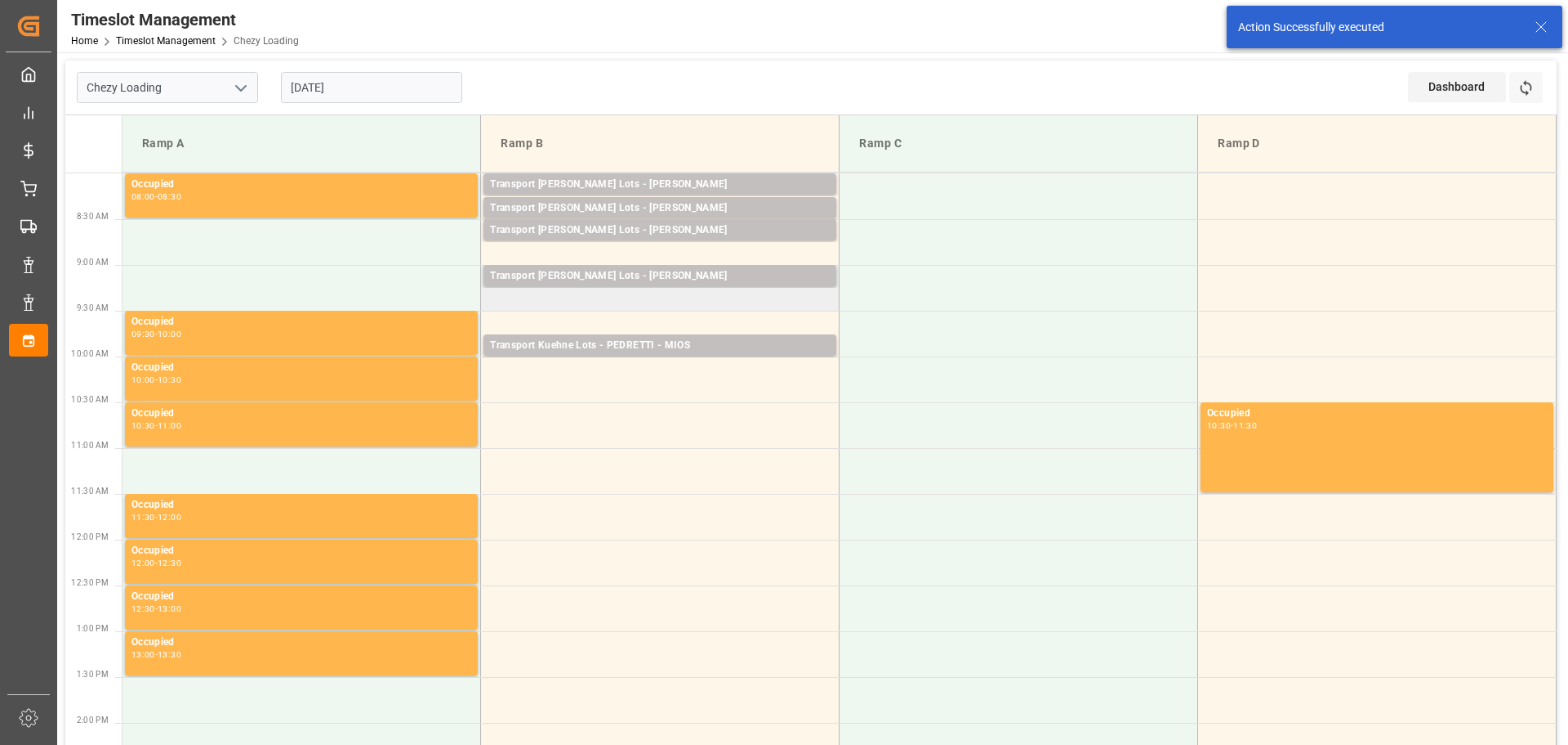
click at [492, 303] on td "Transport [PERSON_NAME] Lots - BERNARDI - TOUL Pallets: 2,TU: ,City: [GEOGRAPHI…" at bounding box center [661, 287] width 359 height 45
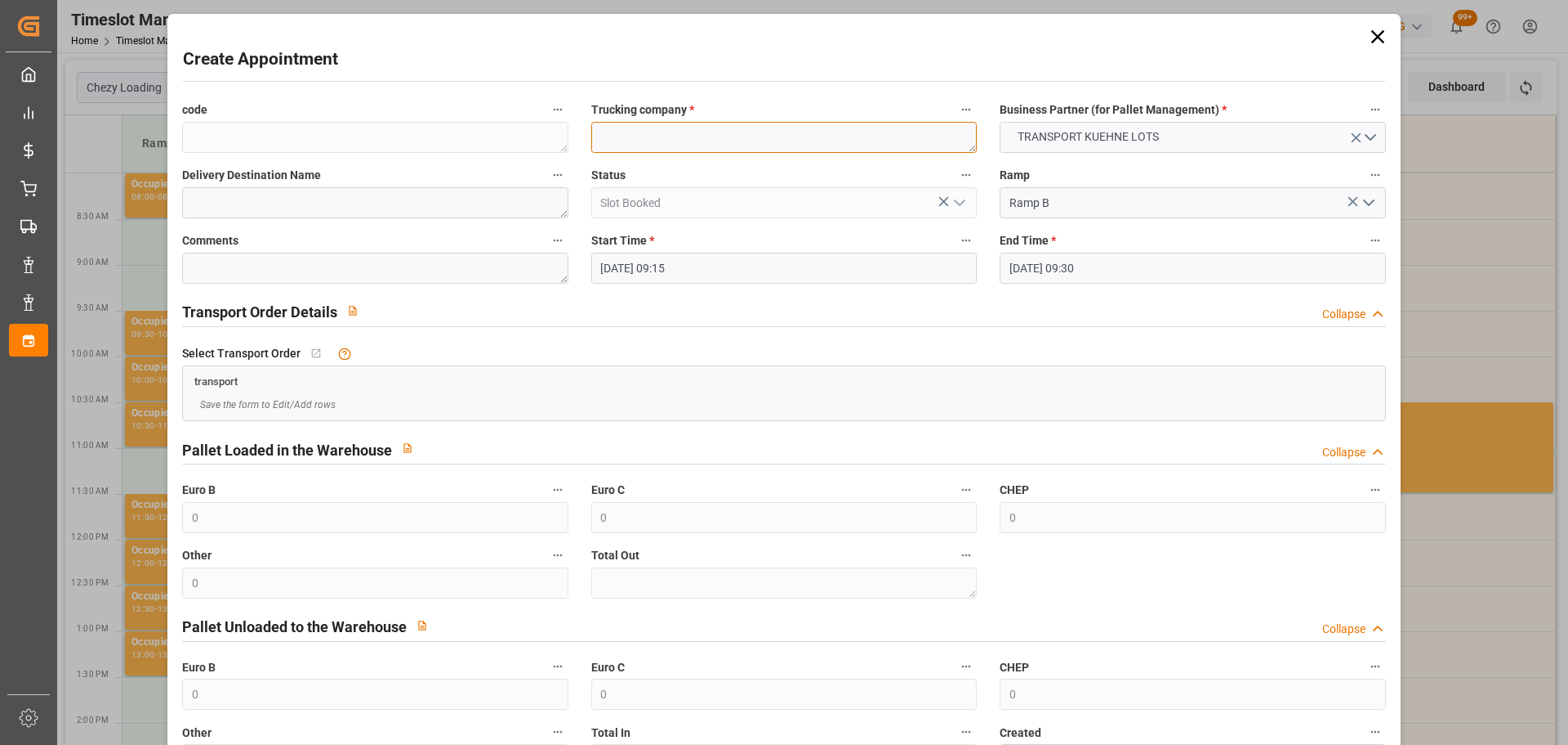
click at [695, 126] on textarea at bounding box center [784, 136] width 386 height 31
type textarea "[PERSON_NAME]"
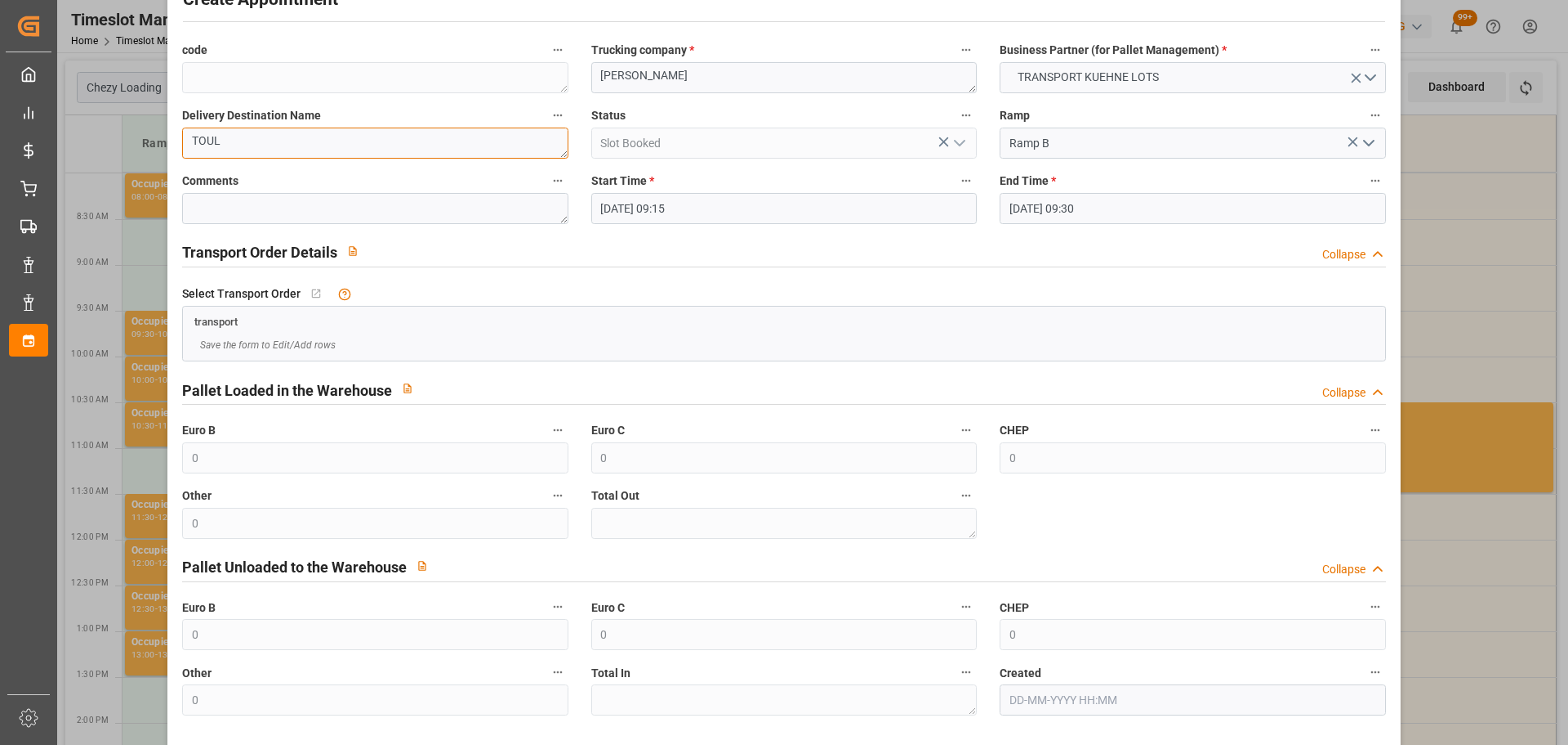
scroll to position [125, 0]
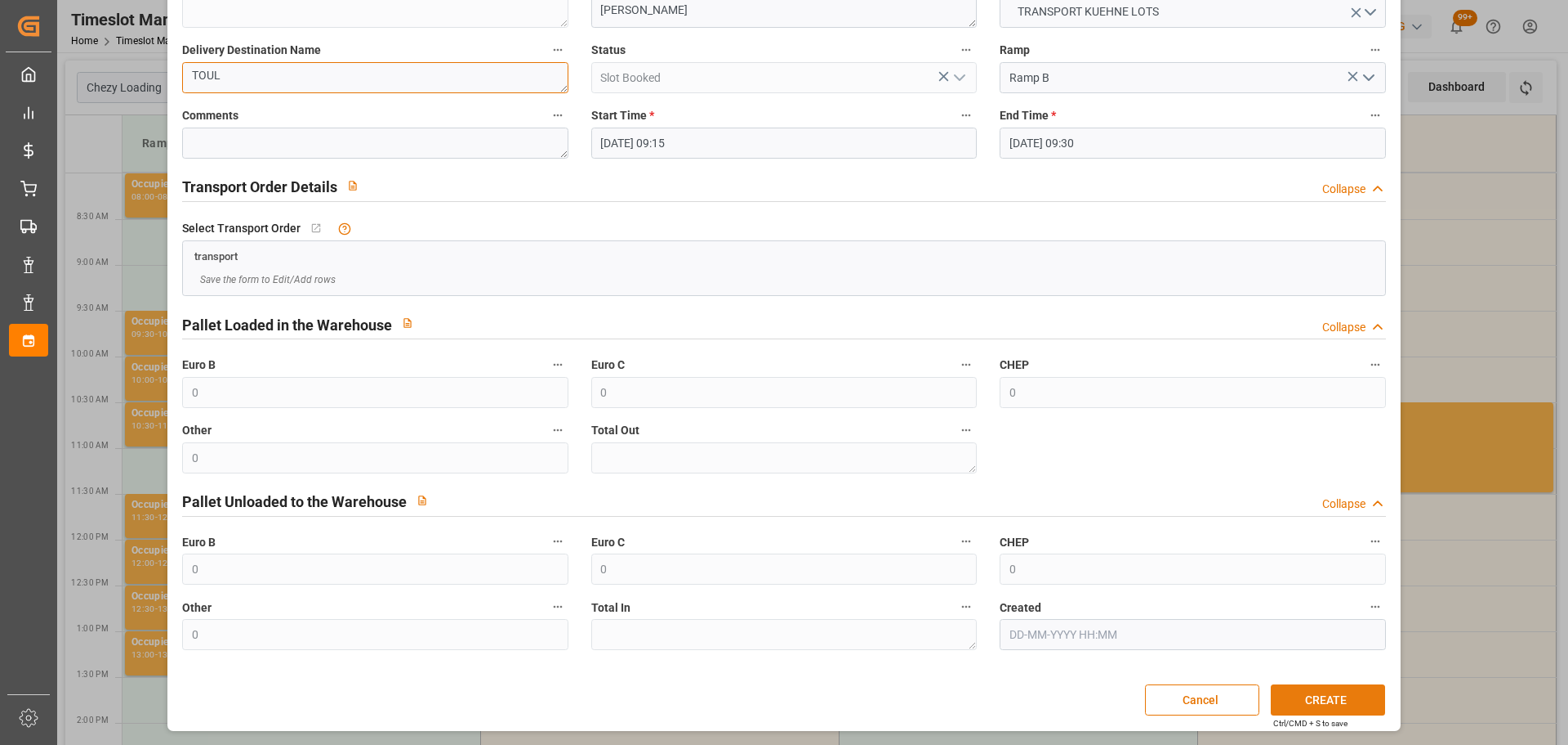
type textarea "TOUL"
click at [1297, 699] on button "CREATE" at bounding box center [1328, 699] width 114 height 31
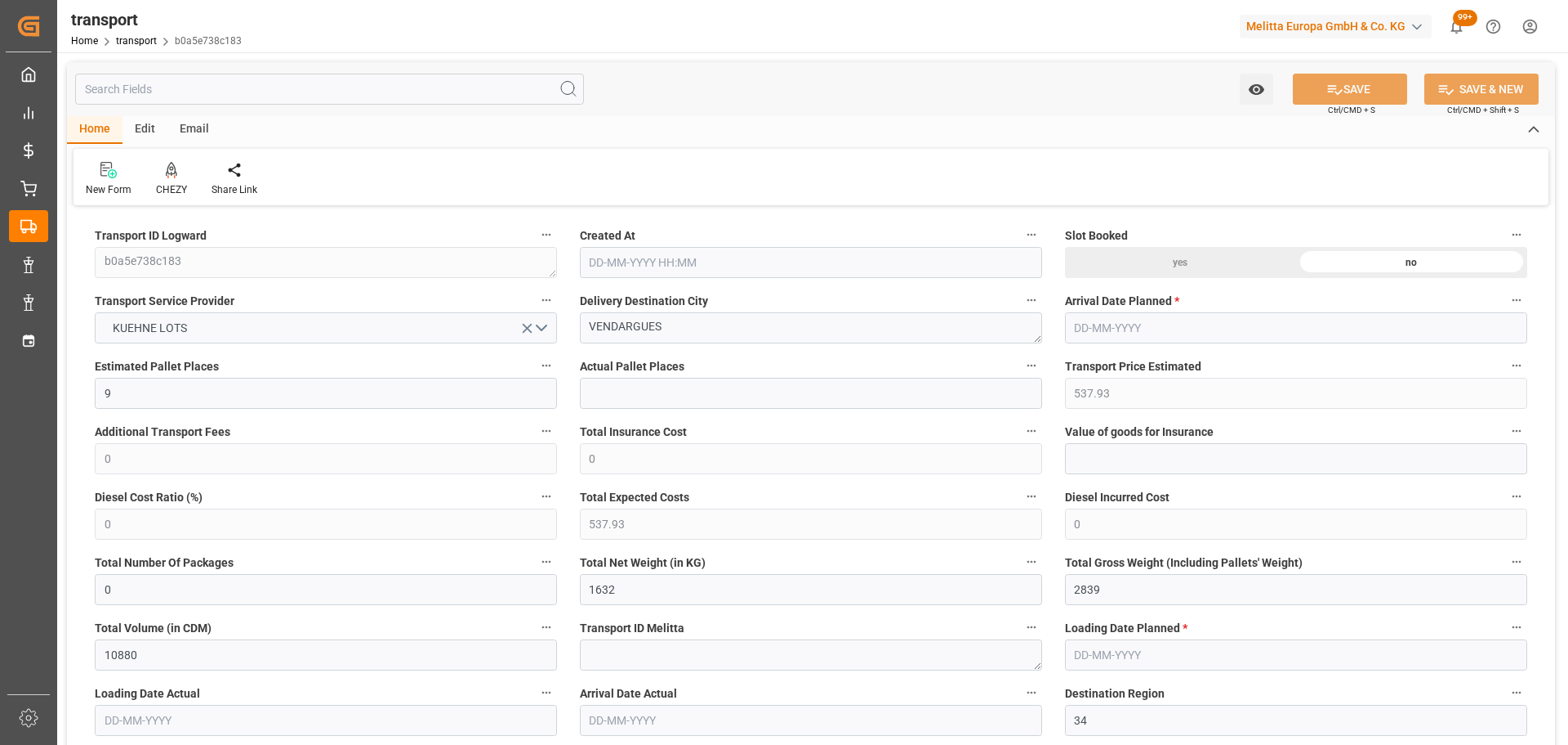
type input "[DATE] 11:27"
type input "[DATE]"
click at [178, 172] on div at bounding box center [171, 169] width 31 height 17
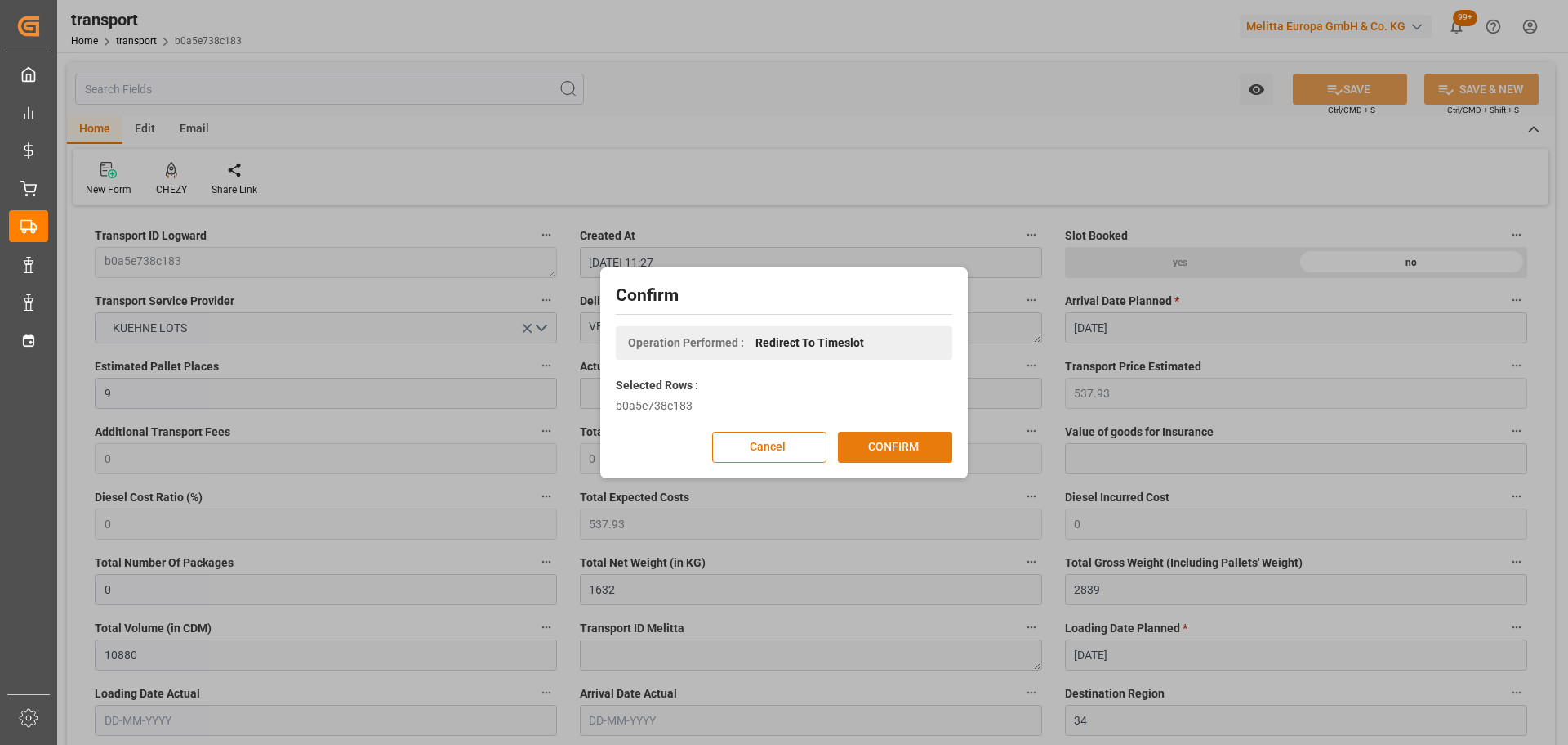
click at [894, 451] on button "CONFIRM" at bounding box center [895, 446] width 114 height 31
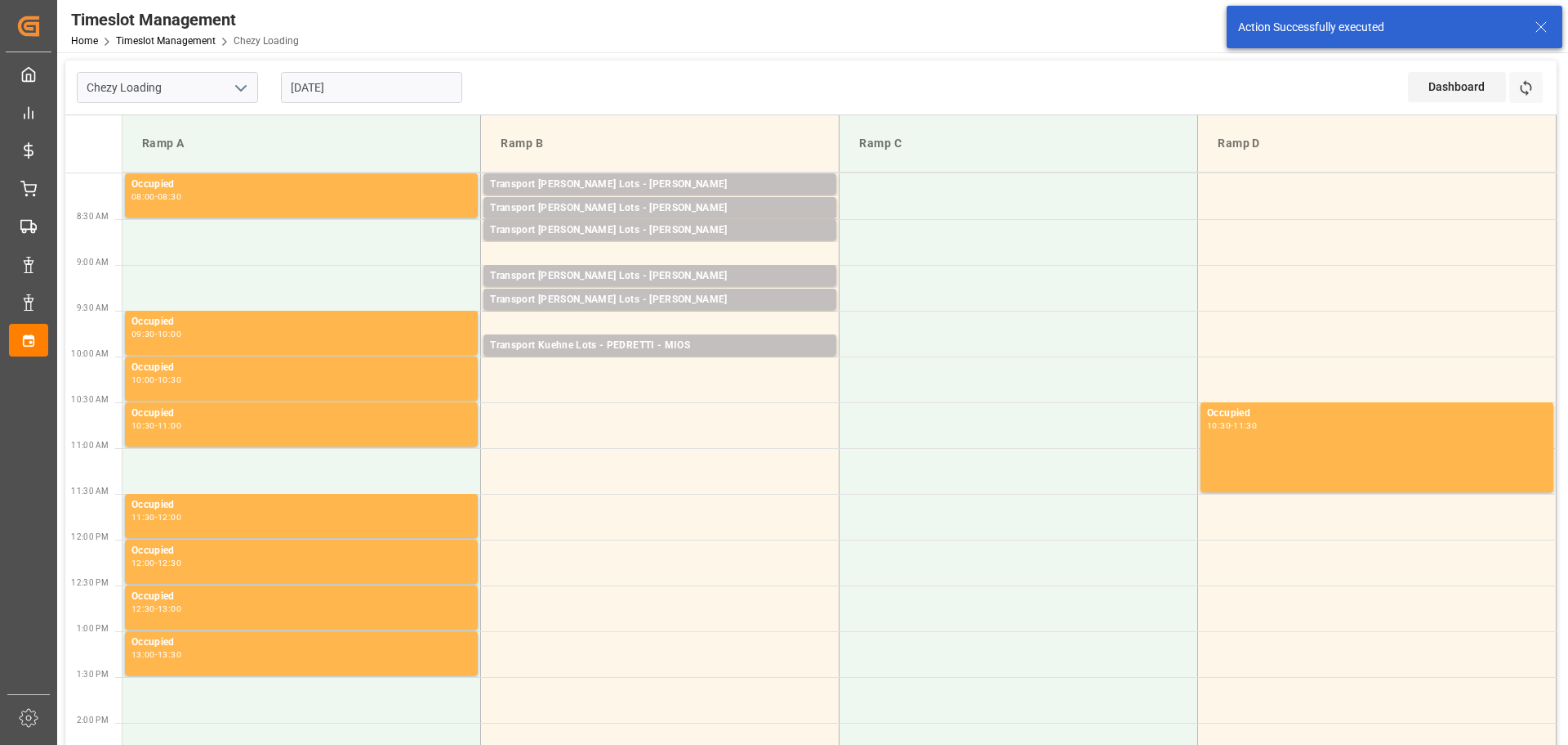
click at [345, 83] on input "[DATE]" at bounding box center [372, 87] width 181 height 31
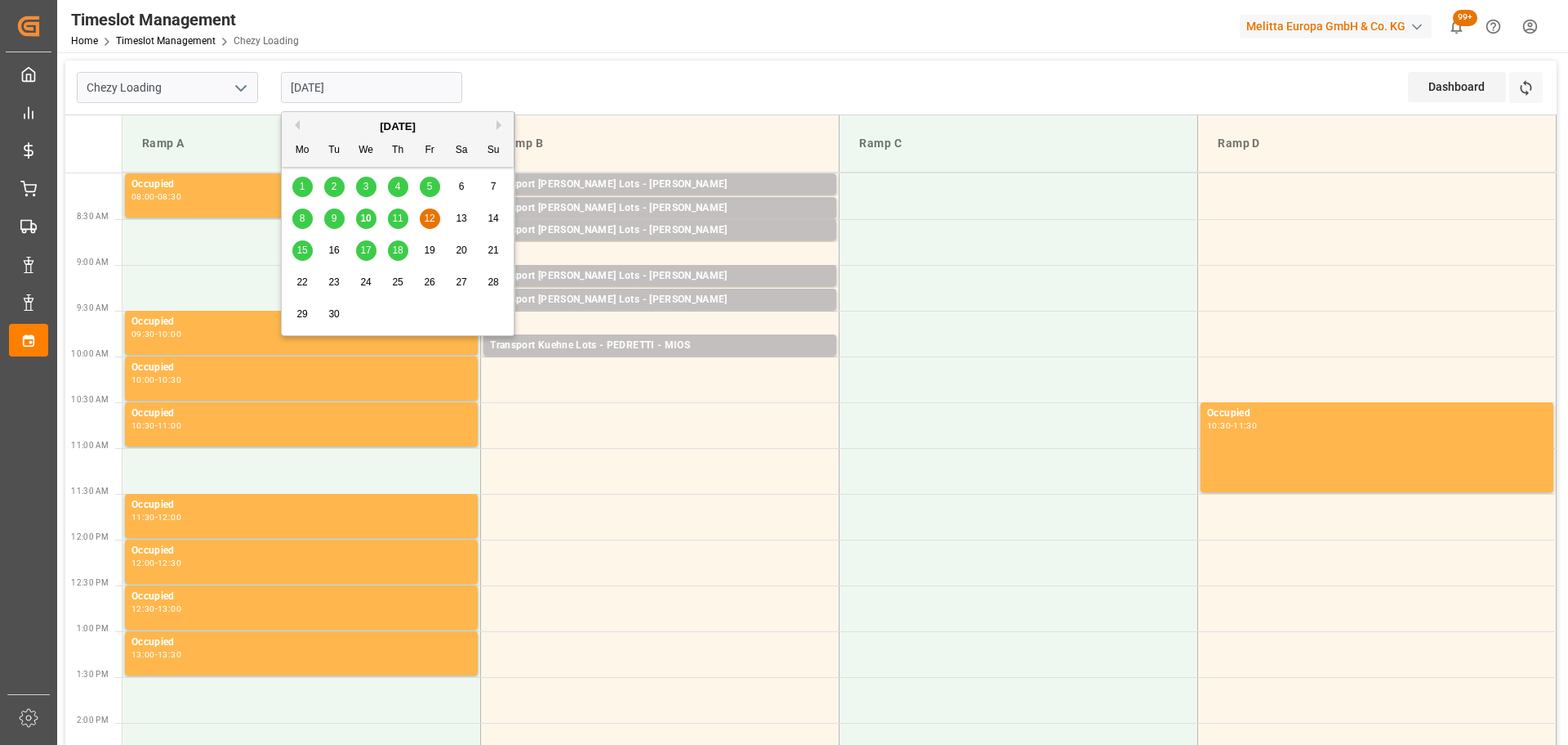
click at [305, 246] on span "15" at bounding box center [302, 251] width 11 height 12
type input "[DATE]"
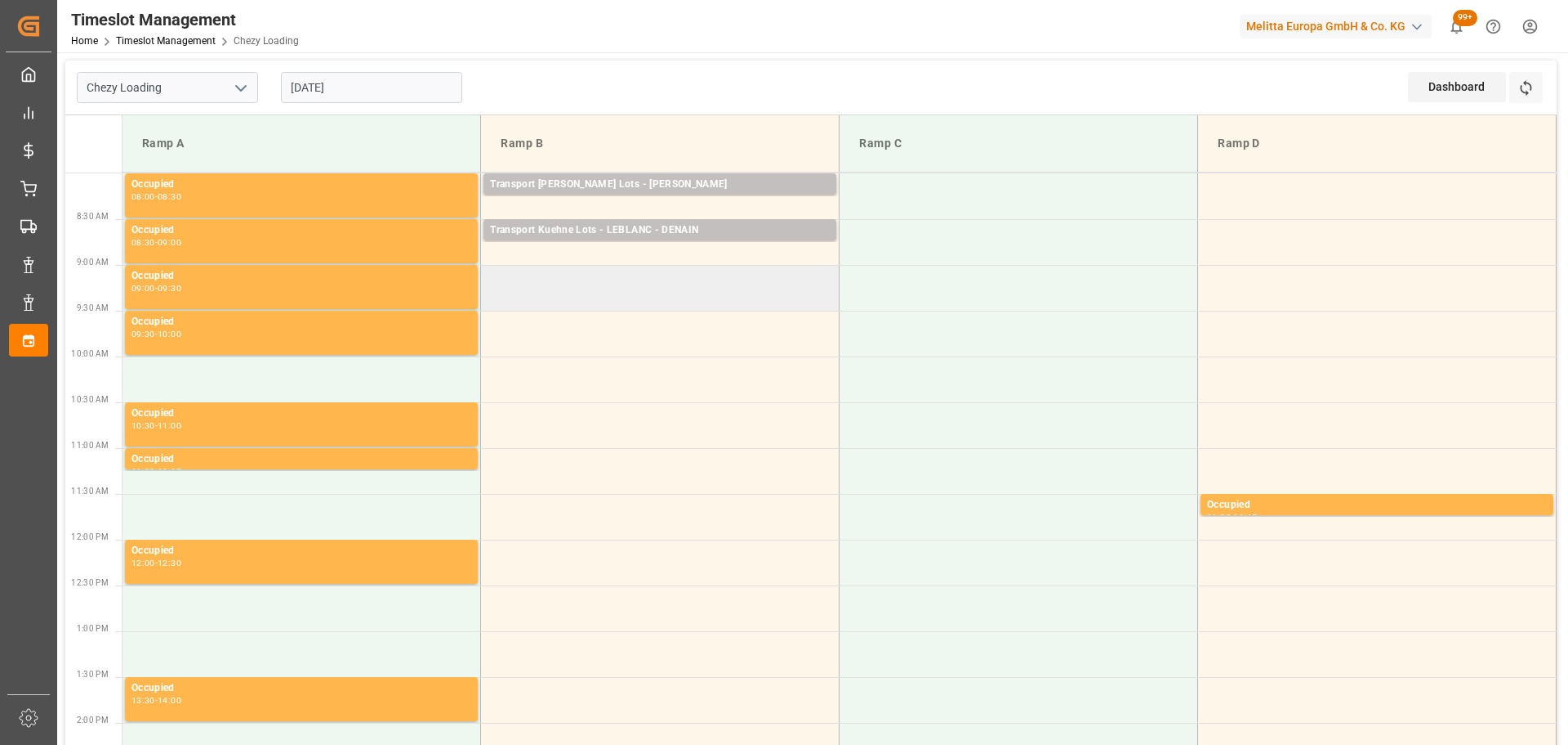
click at [491, 277] on td at bounding box center [661, 287] width 359 height 45
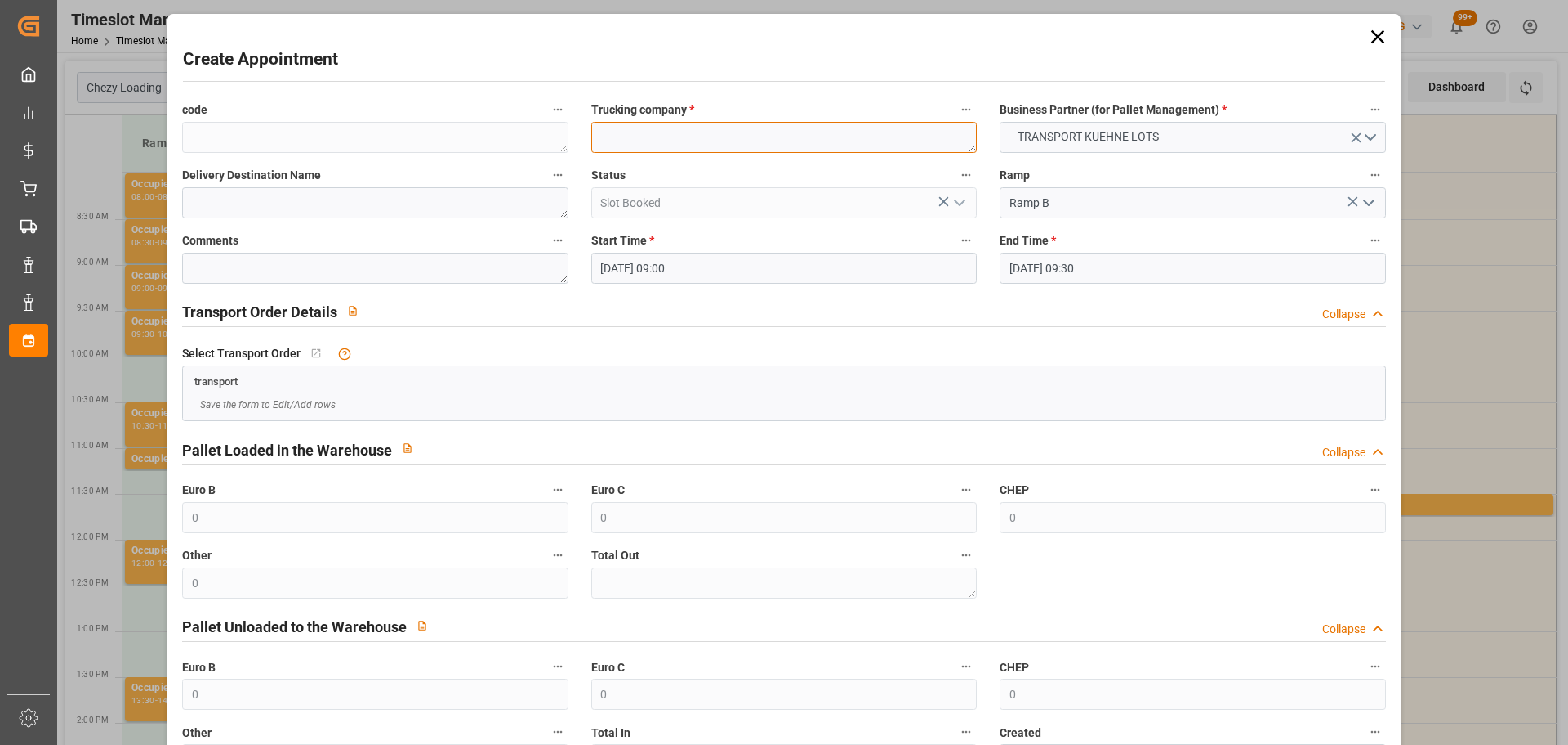
click at [636, 143] on textarea at bounding box center [784, 136] width 386 height 31
type textarea "[PERSON_NAME]"
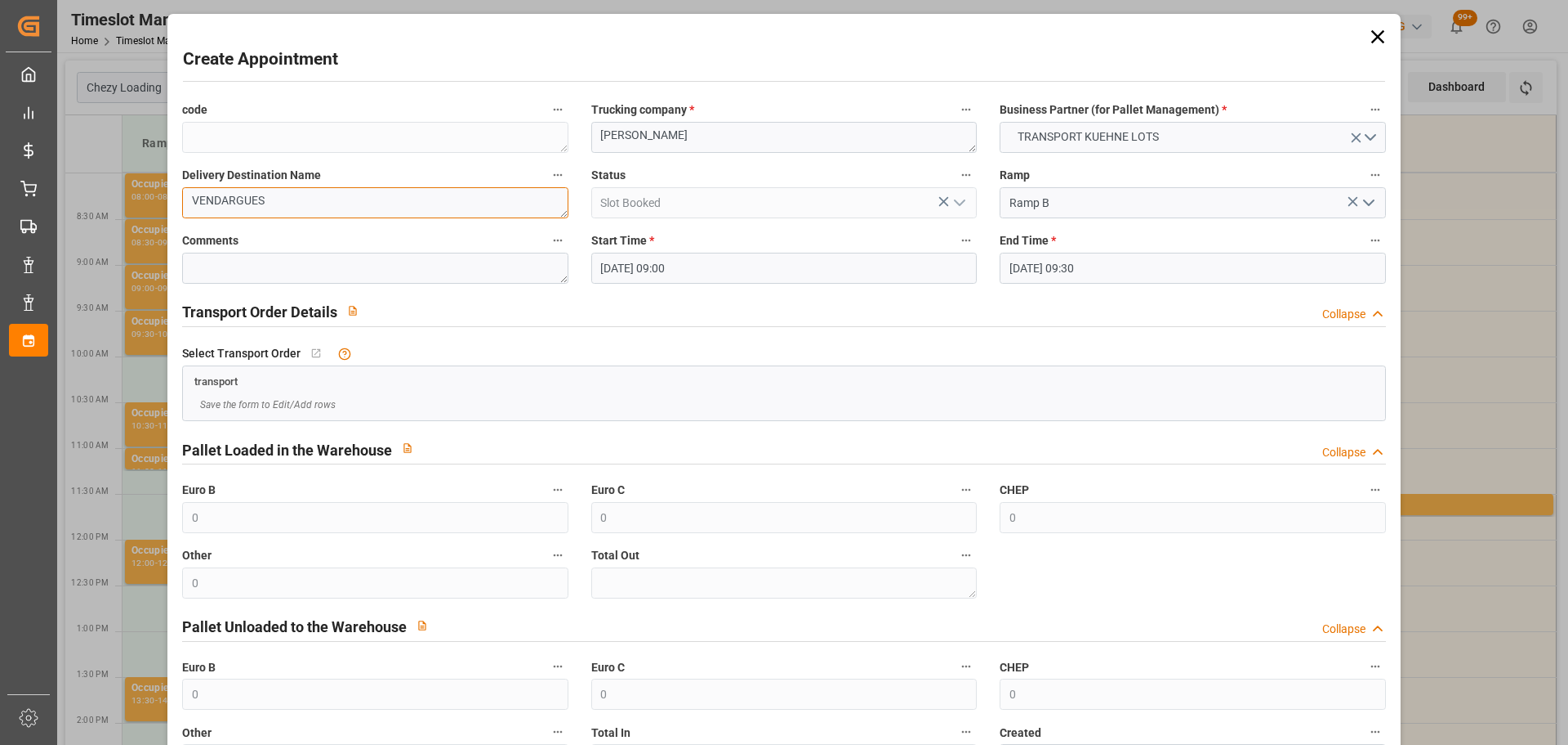
type textarea "VENDARGUES"
click at [683, 269] on input "[DATE] 09:00" at bounding box center [784, 267] width 386 height 31
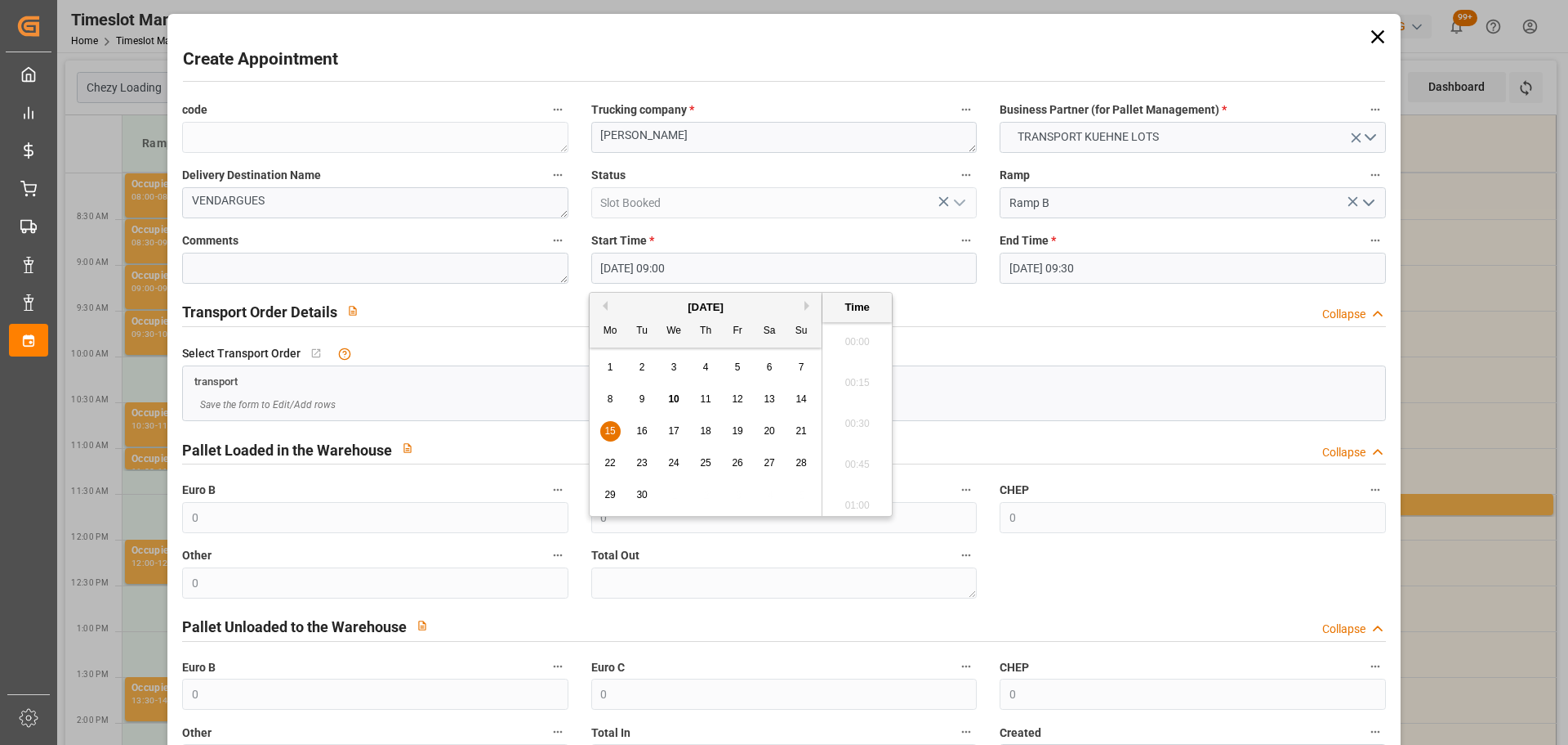
scroll to position [1395, 0]
drag, startPoint x: 609, startPoint y: 431, endPoint x: 819, endPoint y: 429, distance: 210.0
click at [612, 431] on span "15" at bounding box center [609, 431] width 11 height 12
drag, startPoint x: 852, startPoint y: 451, endPoint x: 1180, endPoint y: 467, distance: 328.4
click at [861, 452] on li "09:15" at bounding box center [857, 459] width 69 height 40
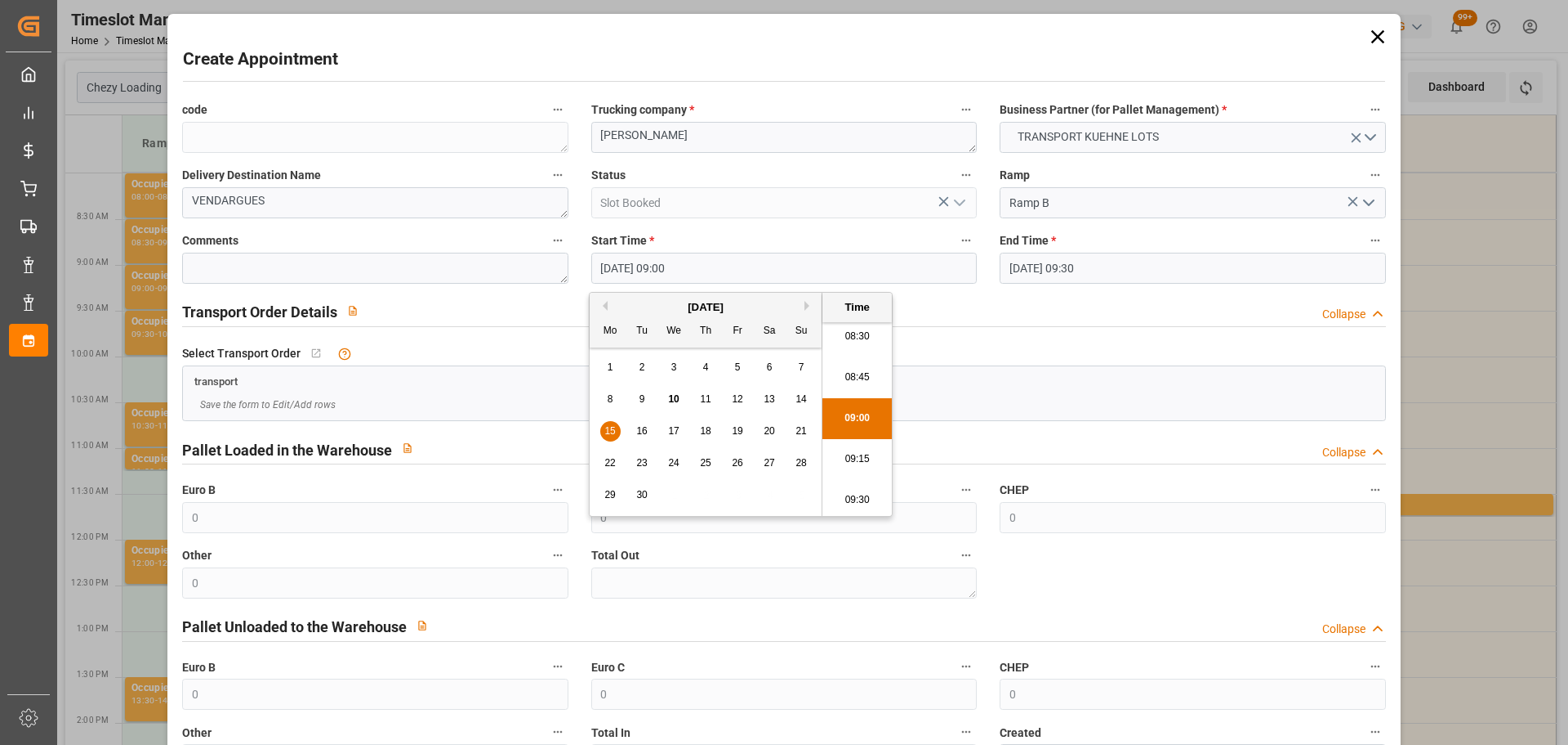
type input "[DATE] 09:15"
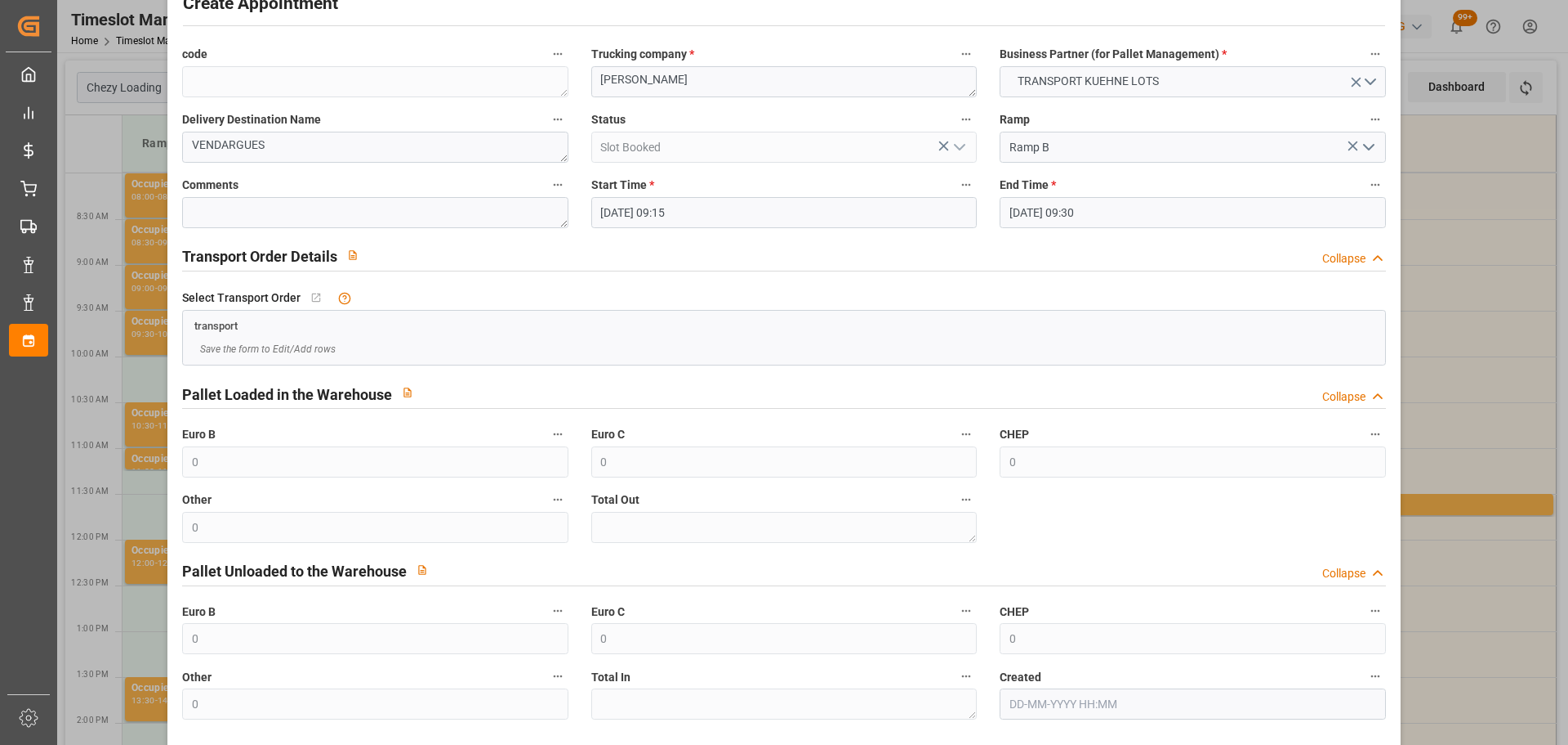
scroll to position [125, 0]
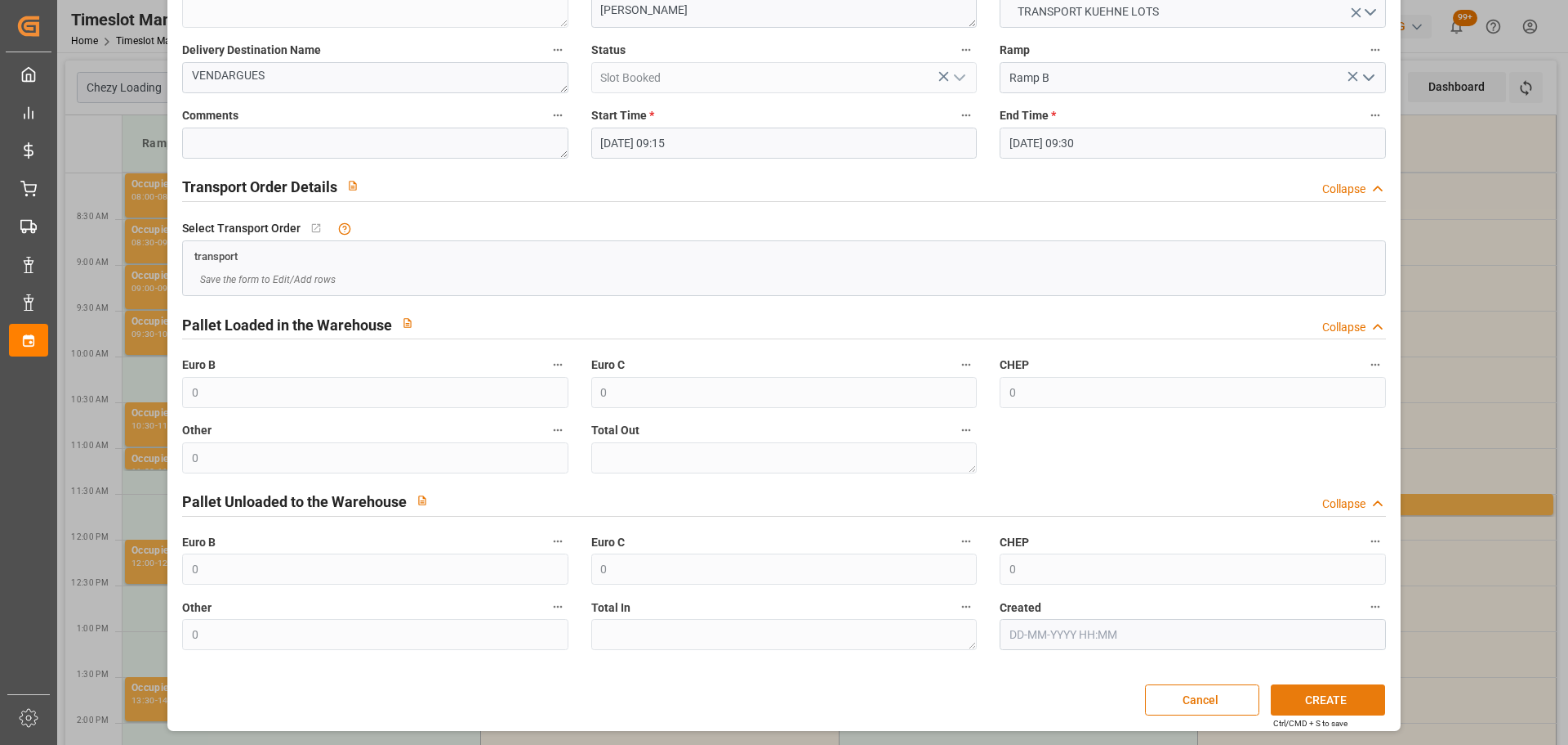
click at [1315, 697] on button "CREATE" at bounding box center [1328, 699] width 114 height 31
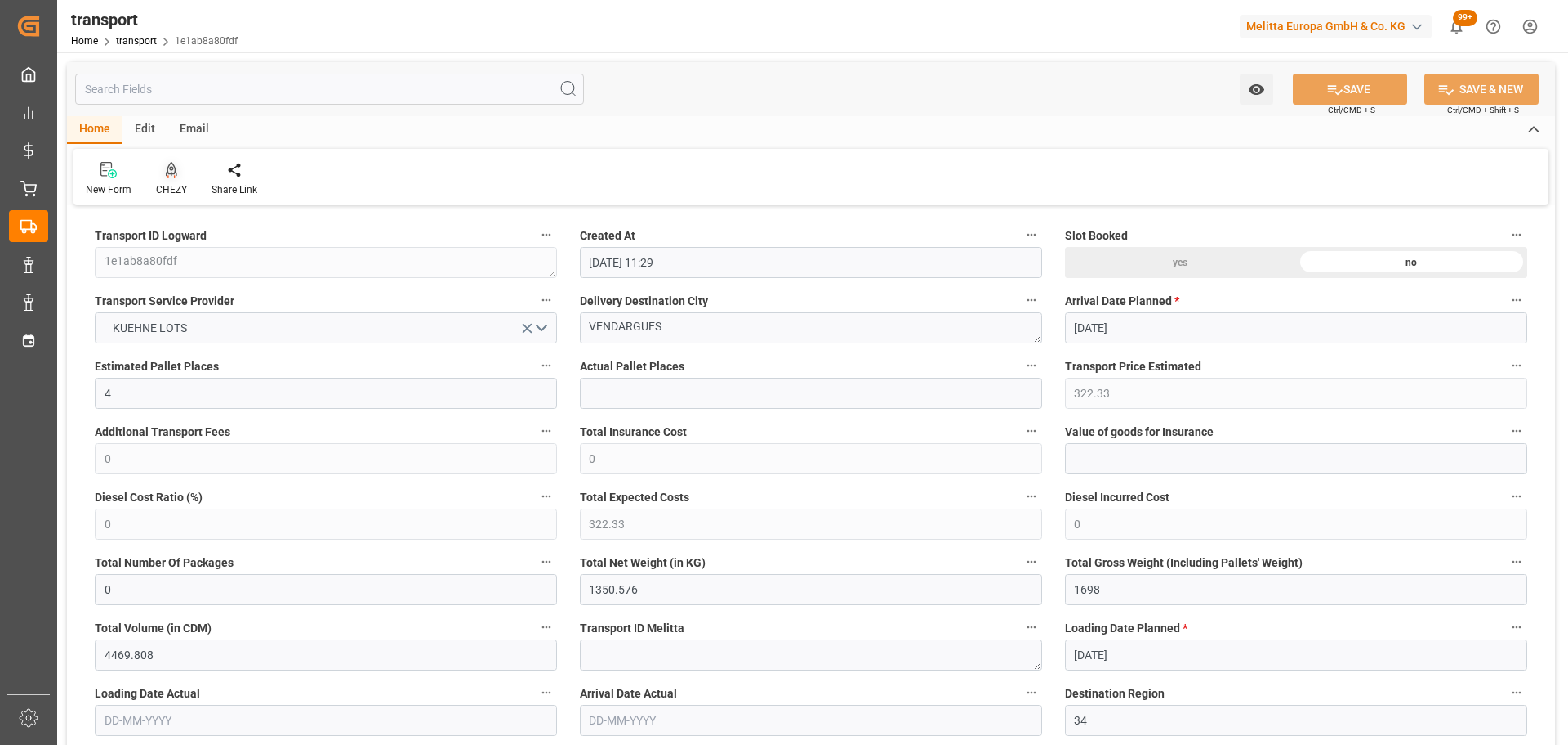
click at [165, 173] on div at bounding box center [171, 169] width 31 height 17
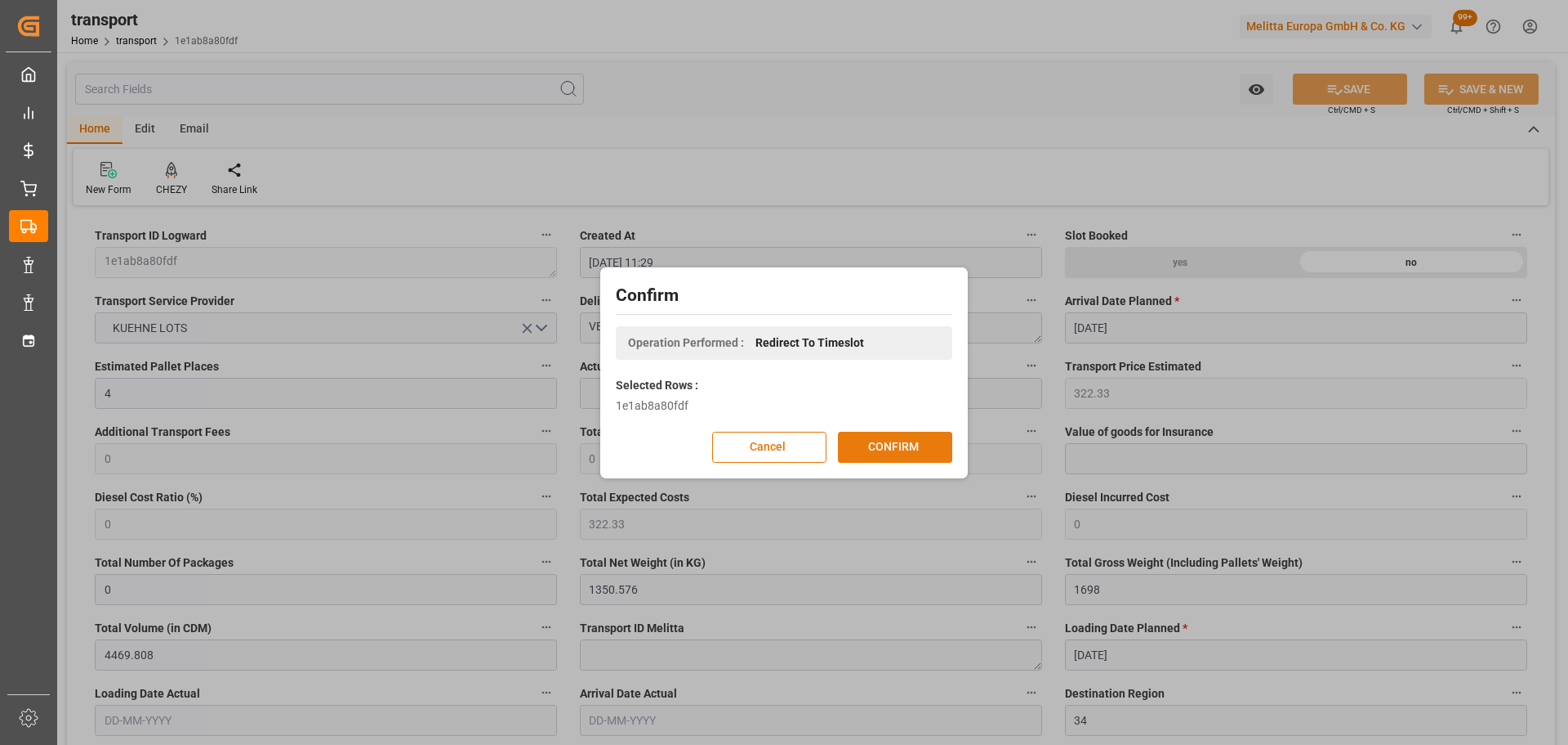
click at [893, 439] on button "CONFIRM" at bounding box center [895, 446] width 114 height 31
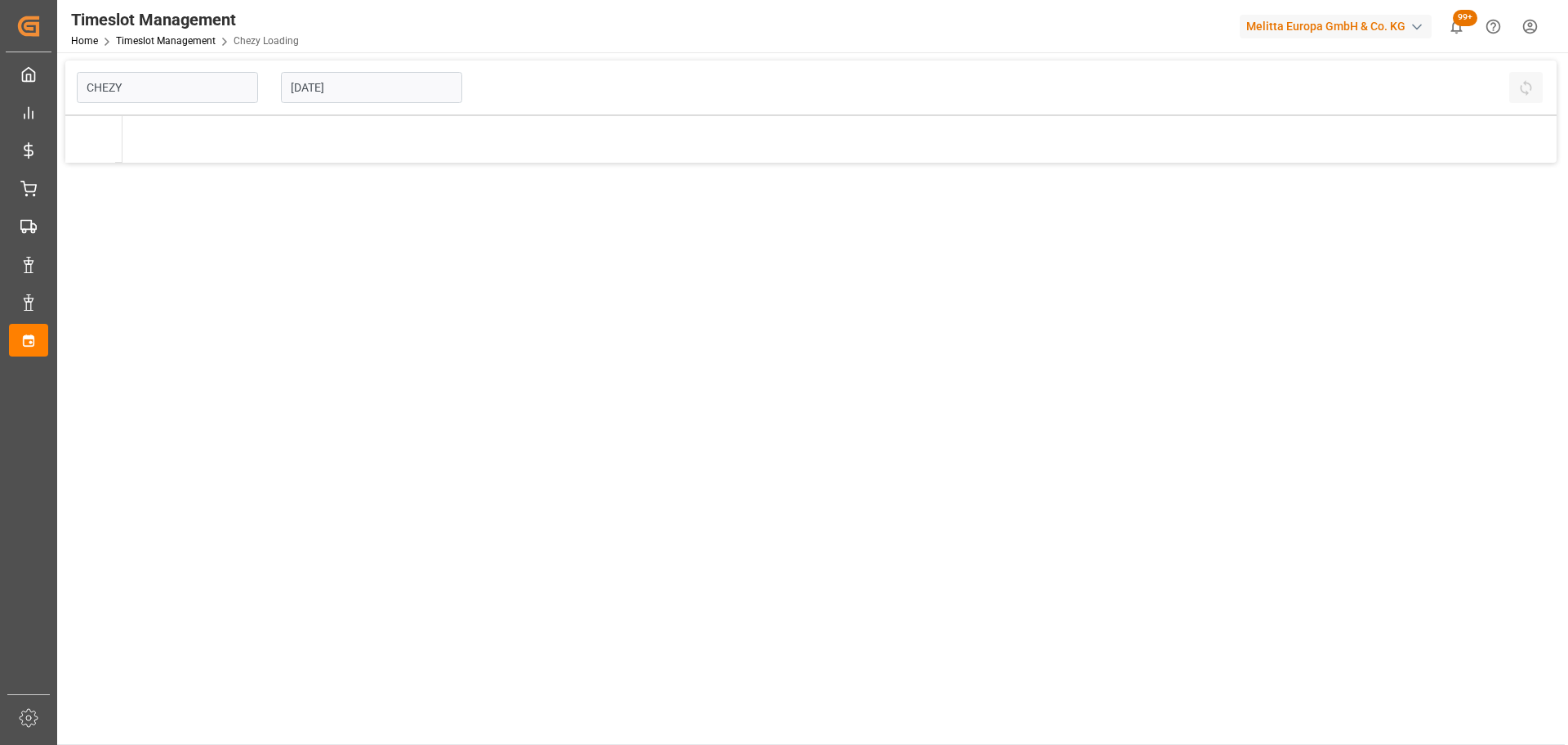
type input "Chezy Loading"
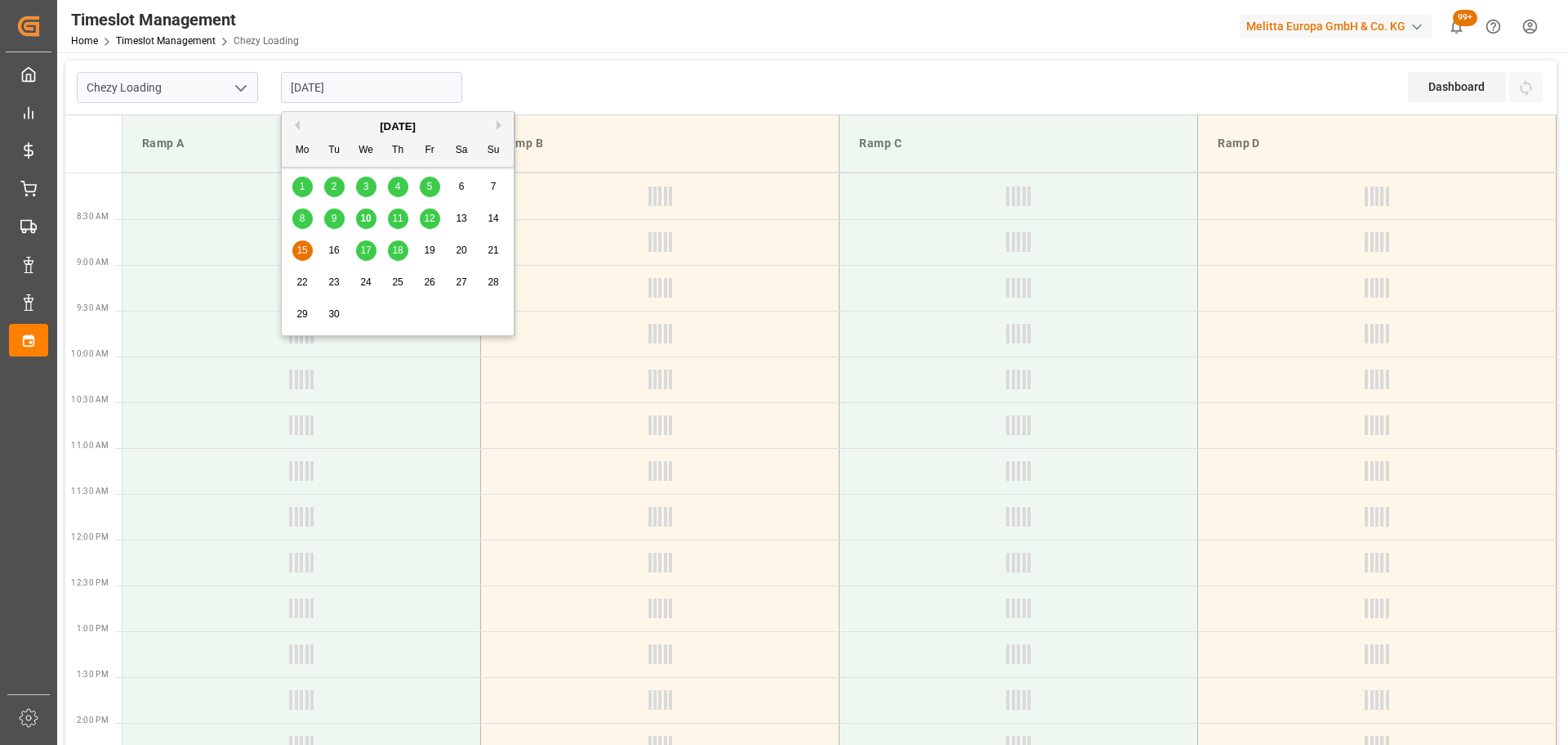
click at [356, 84] on input "[DATE]" at bounding box center [372, 87] width 181 height 31
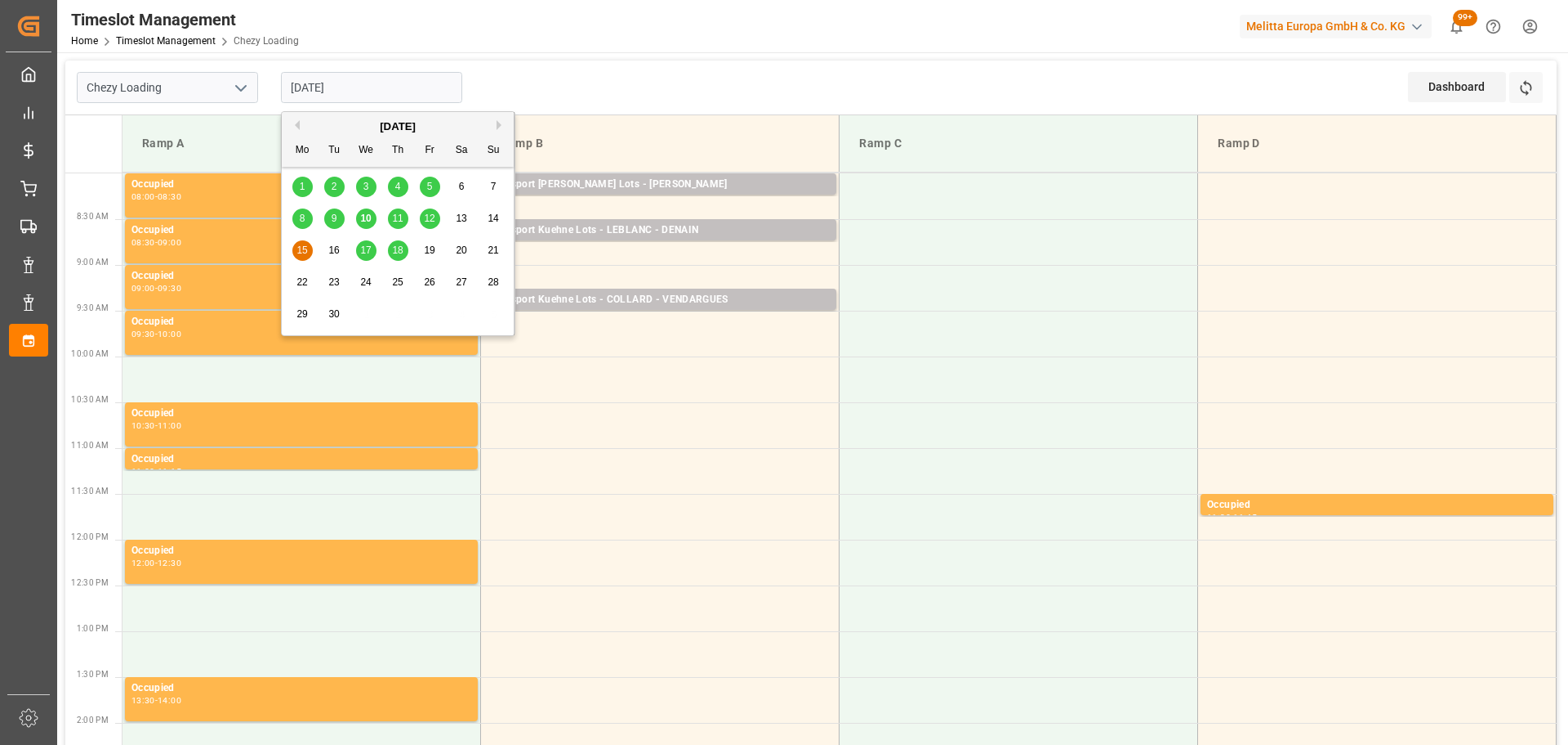
click at [432, 216] on span "12" at bounding box center [429, 218] width 11 height 12
type input "12-09-2025"
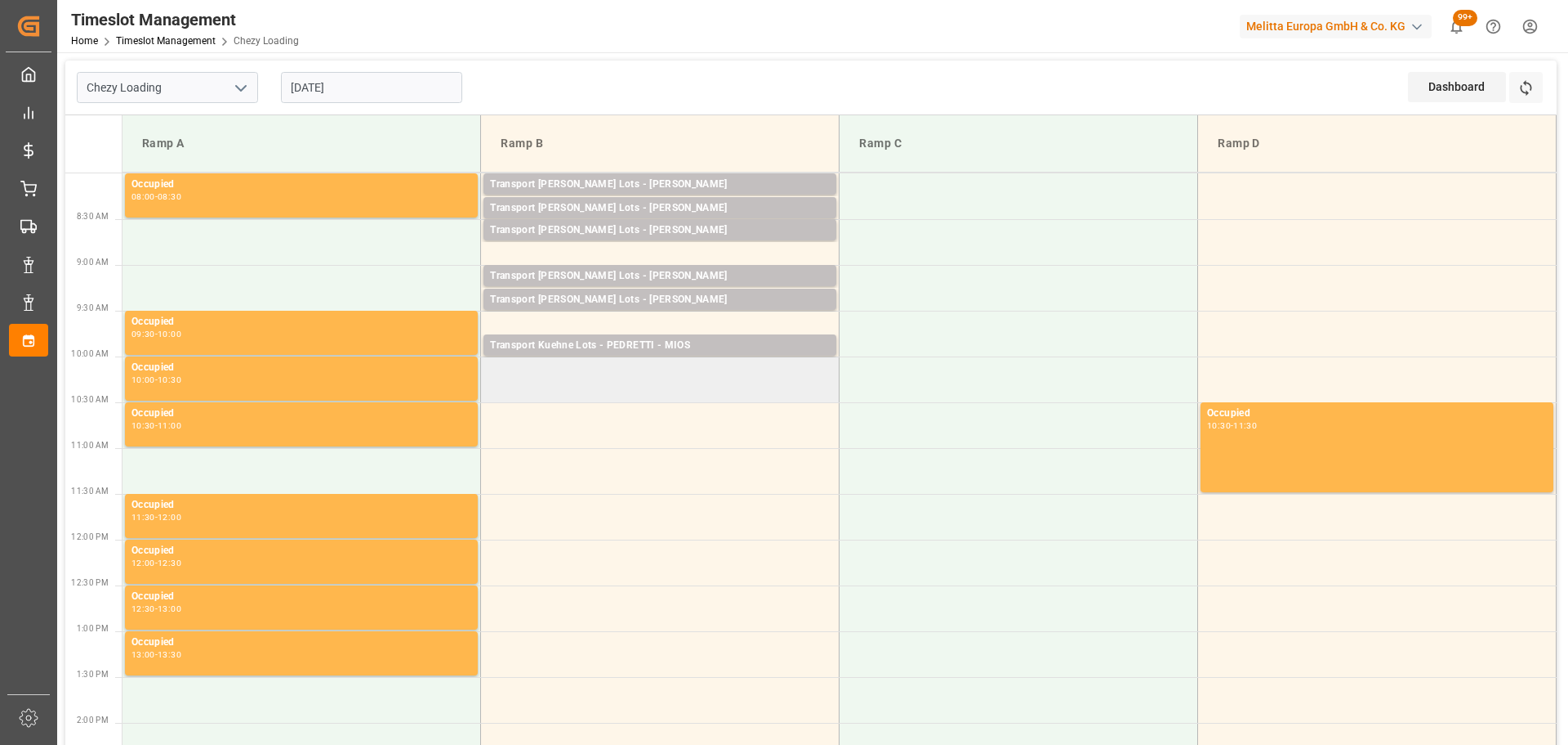
click at [497, 369] on td at bounding box center [661, 379] width 359 height 45
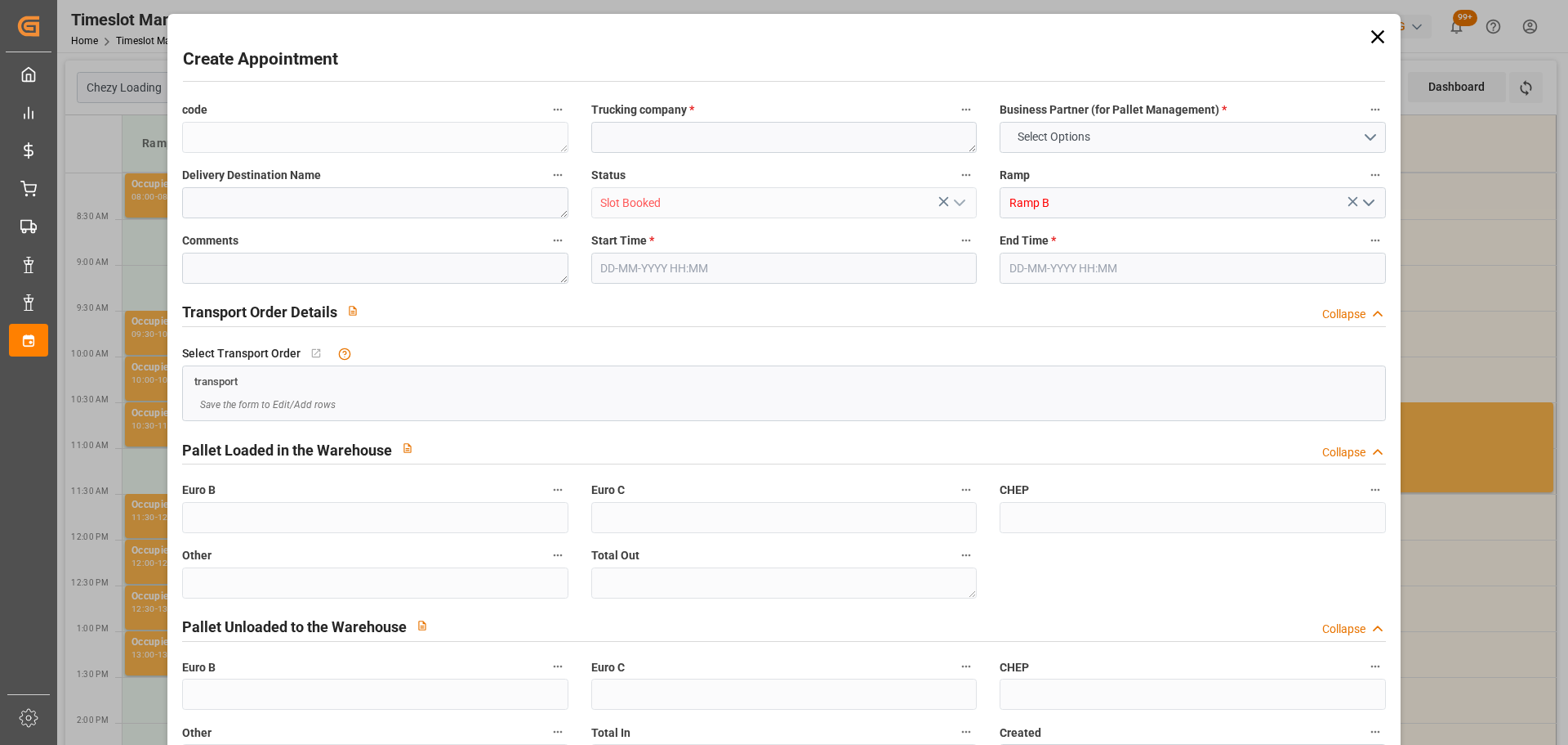
type input "0"
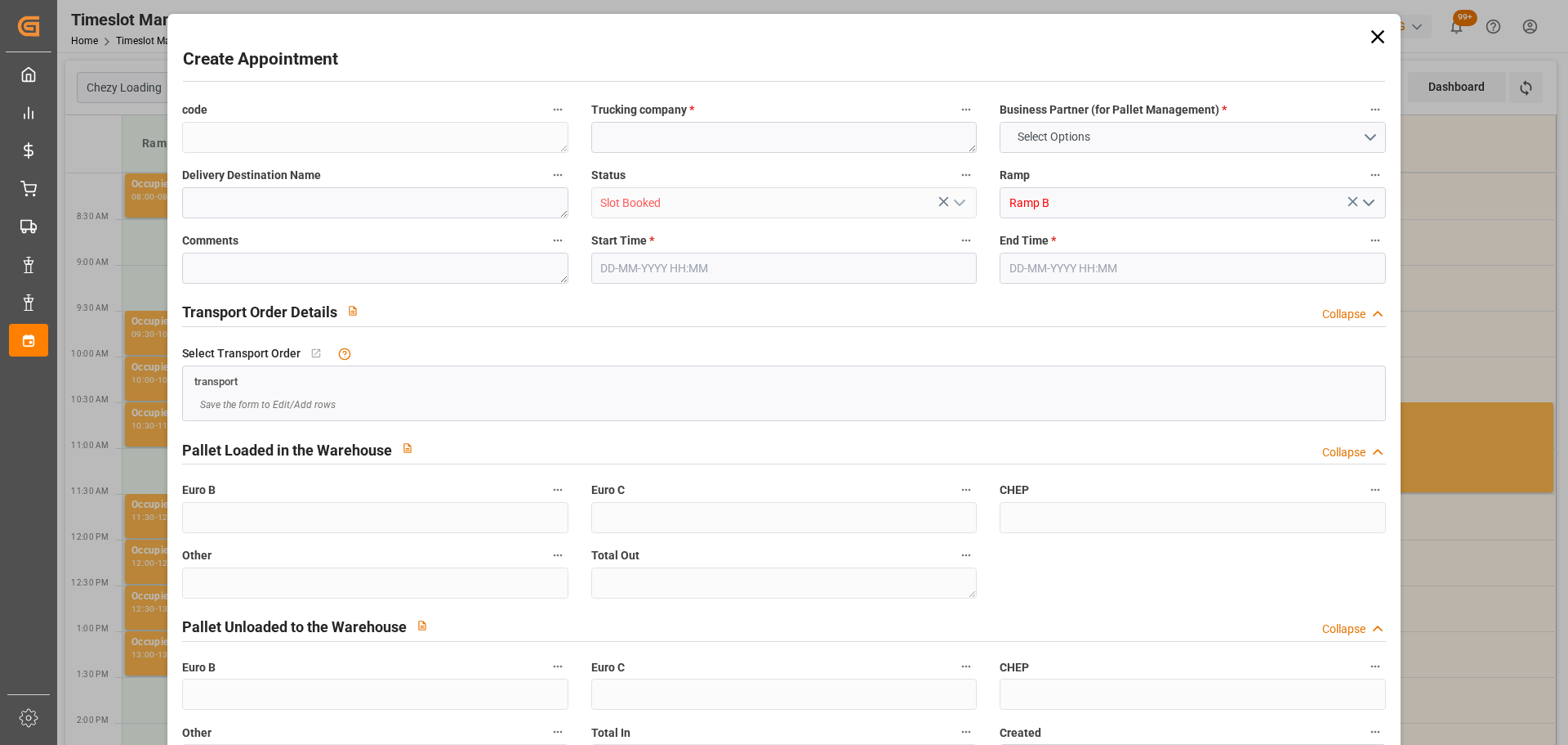
type input "0"
type input "12-09-2025 10:00"
type input "12-09-2025 10:30"
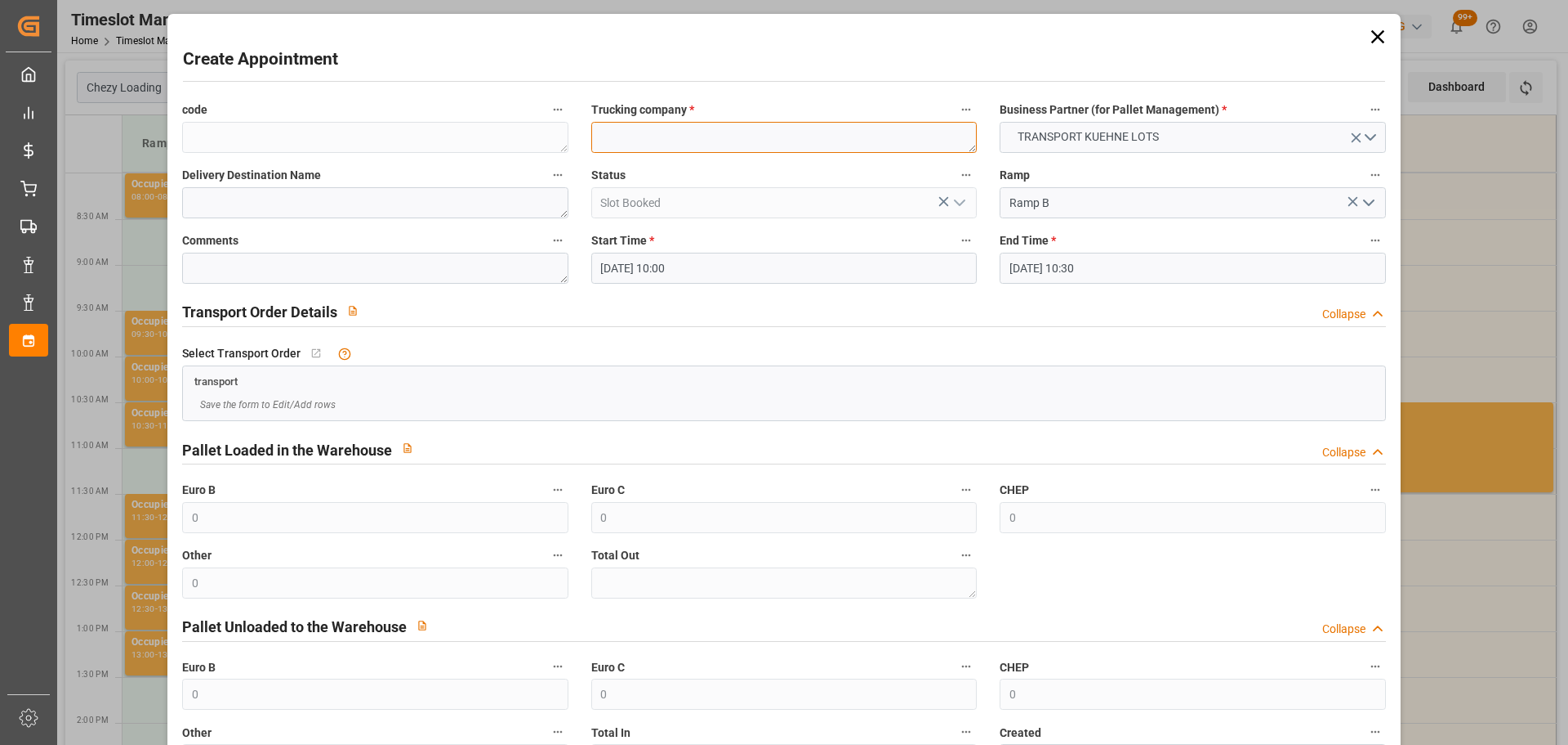
click at [627, 141] on textarea at bounding box center [784, 136] width 386 height 31
type textarea "PEDRETTI"
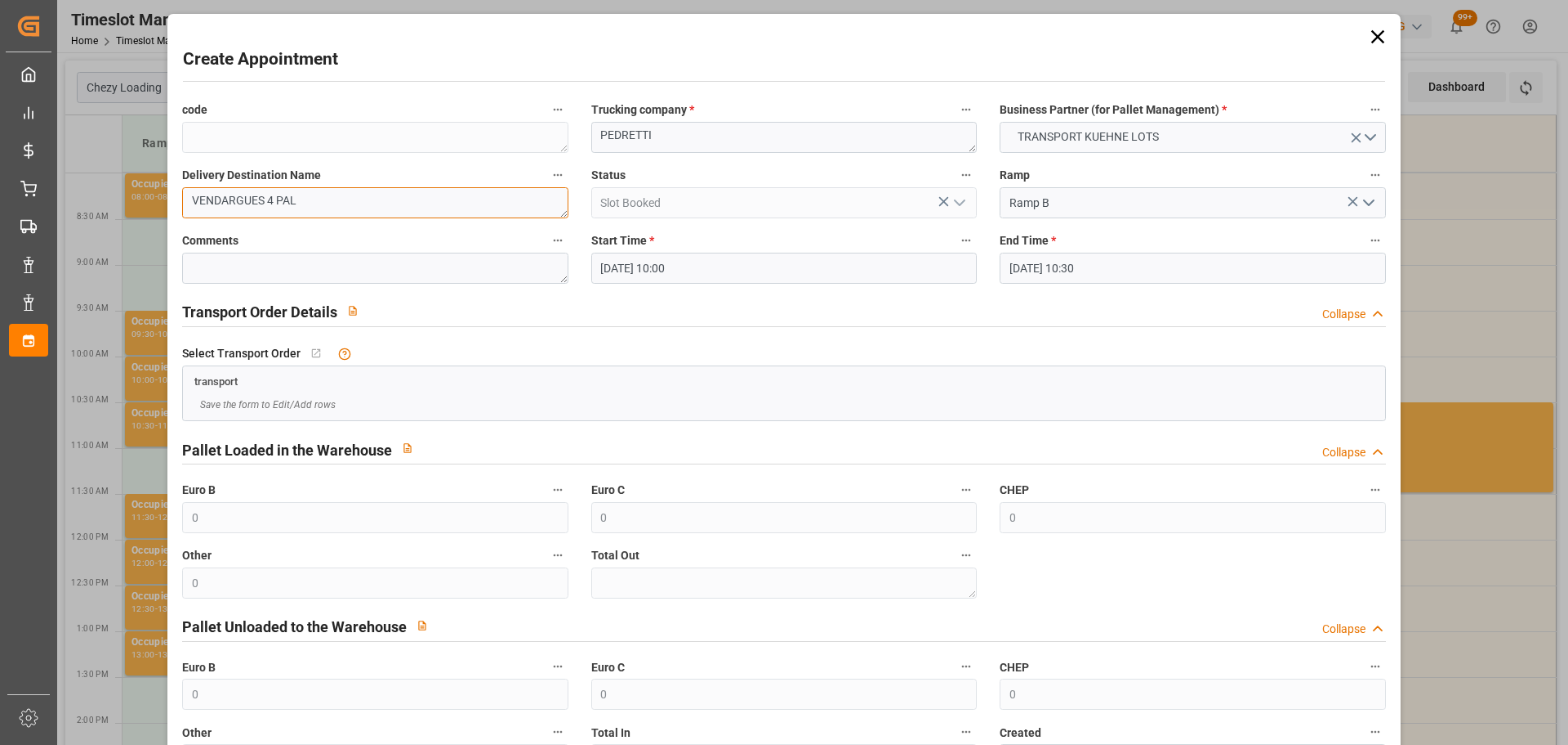
type textarea "VENDARGUES 4 PAL"
click at [1057, 269] on input "[DATE] 10:30" at bounding box center [1192, 267] width 386 height 31
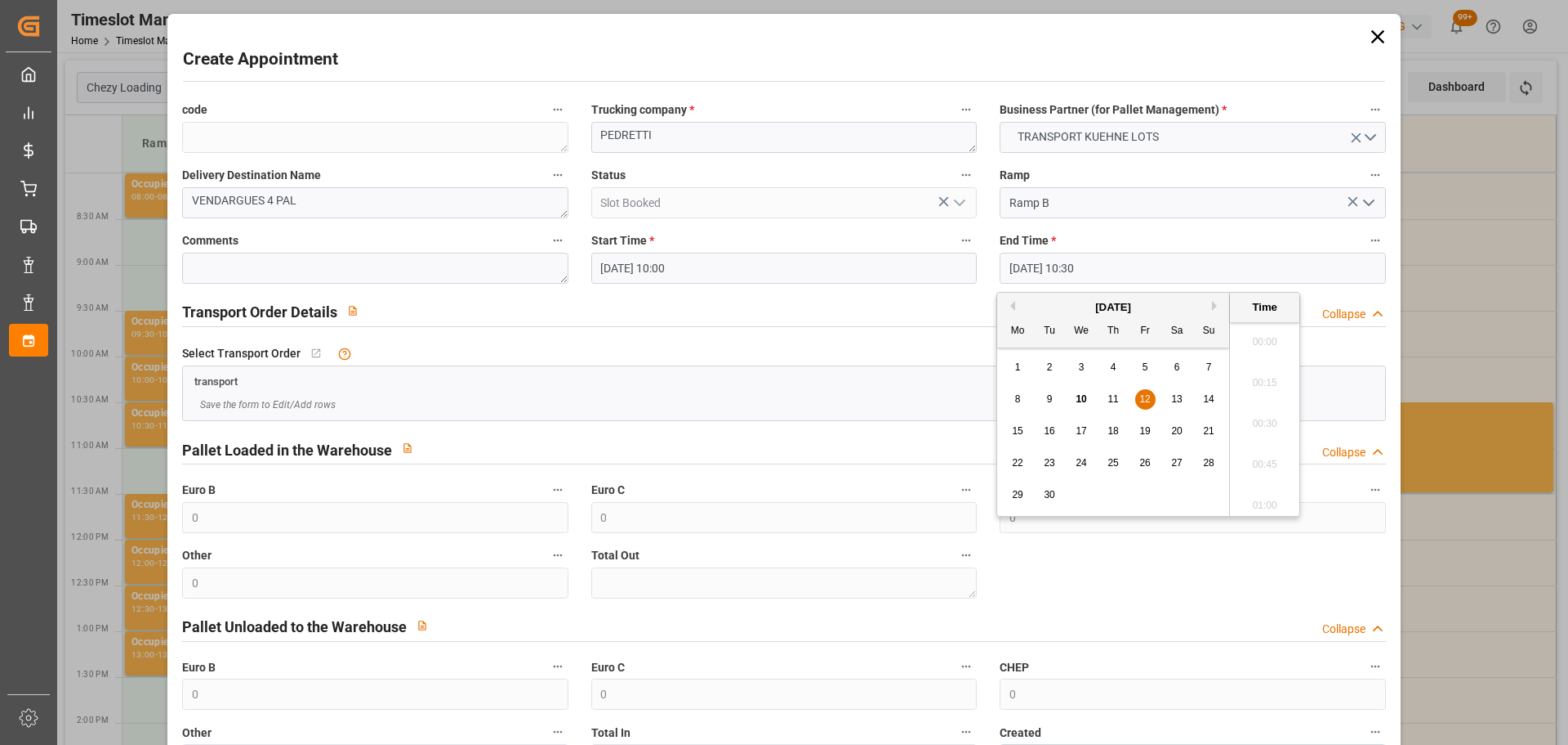
scroll to position [1640, 0]
click at [1144, 394] on span "12" at bounding box center [1144, 399] width 11 height 12
click at [1257, 378] on li "10:15" at bounding box center [1264, 377] width 69 height 40
type input "[DATE] 10:15"
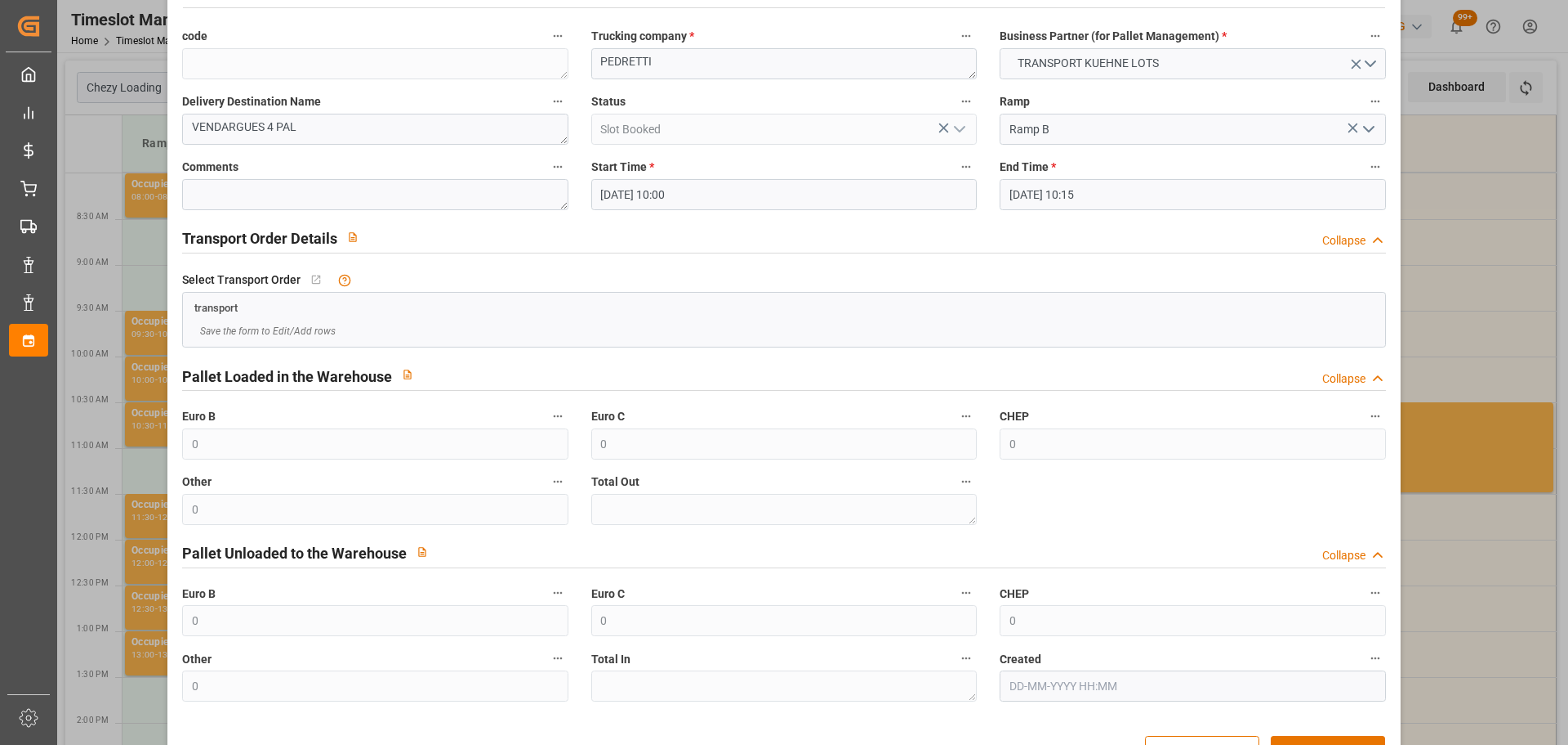
scroll to position [125, 0]
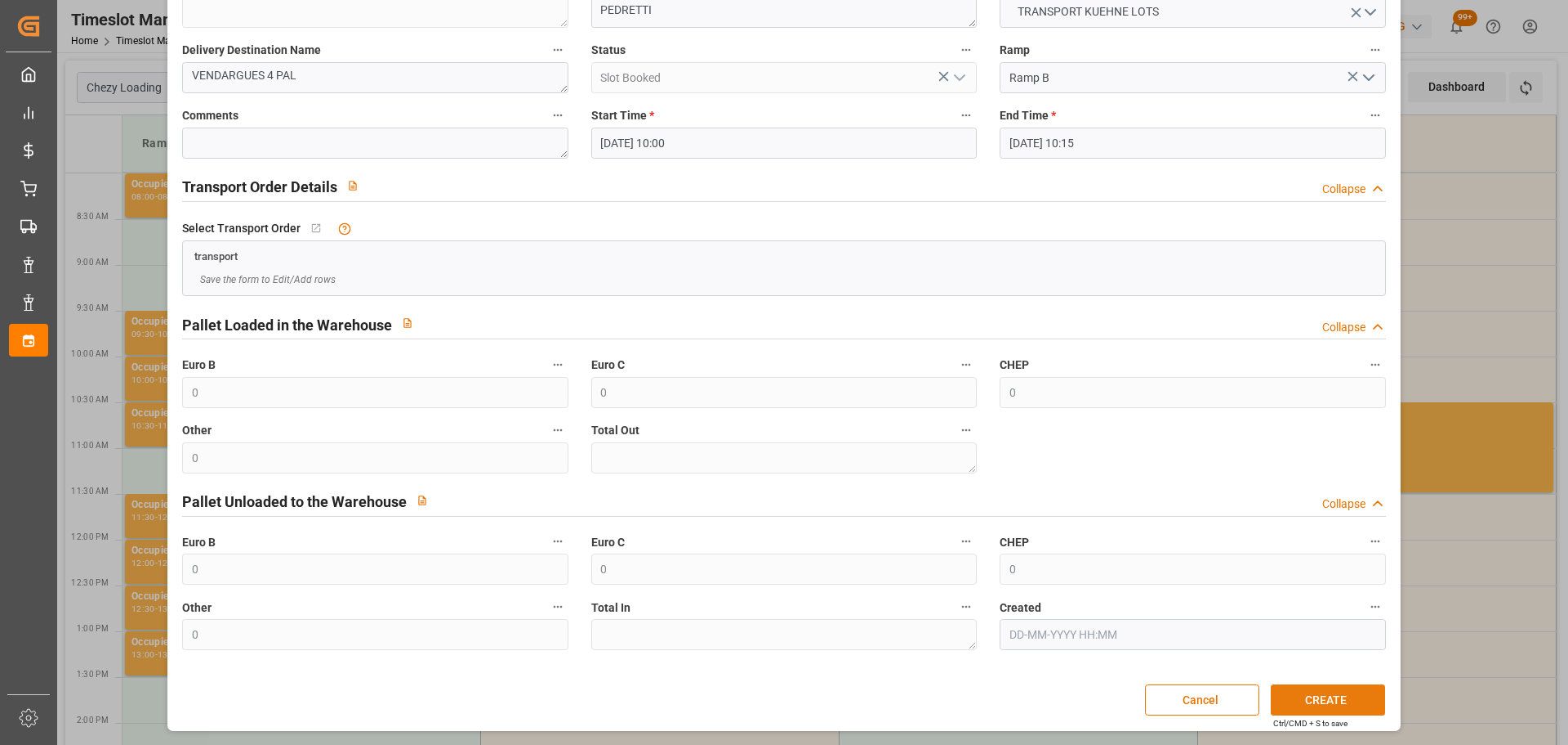
click at [1317, 692] on button "CREATE" at bounding box center [1328, 699] width 114 height 31
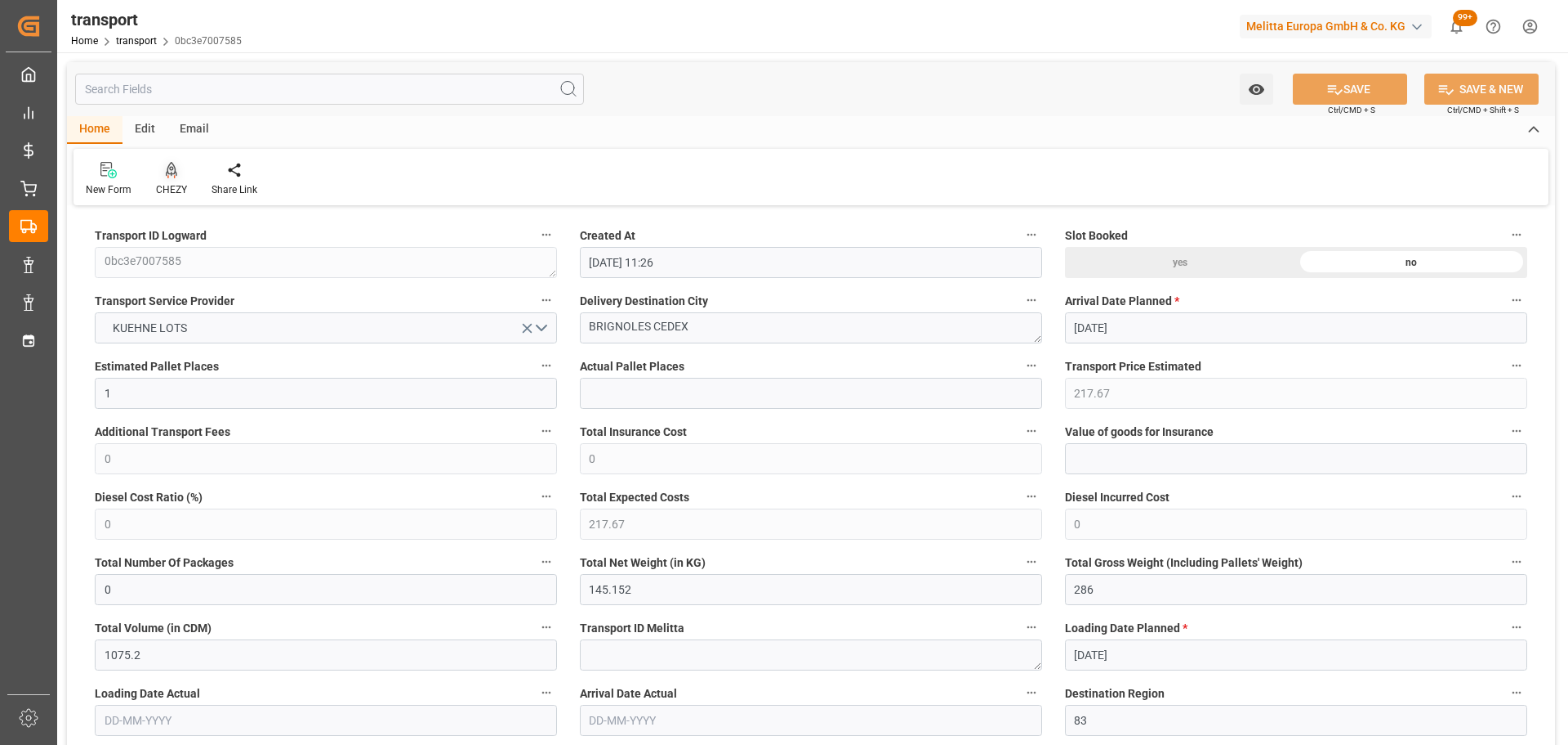
click at [174, 174] on icon at bounding box center [172, 169] width 12 height 14
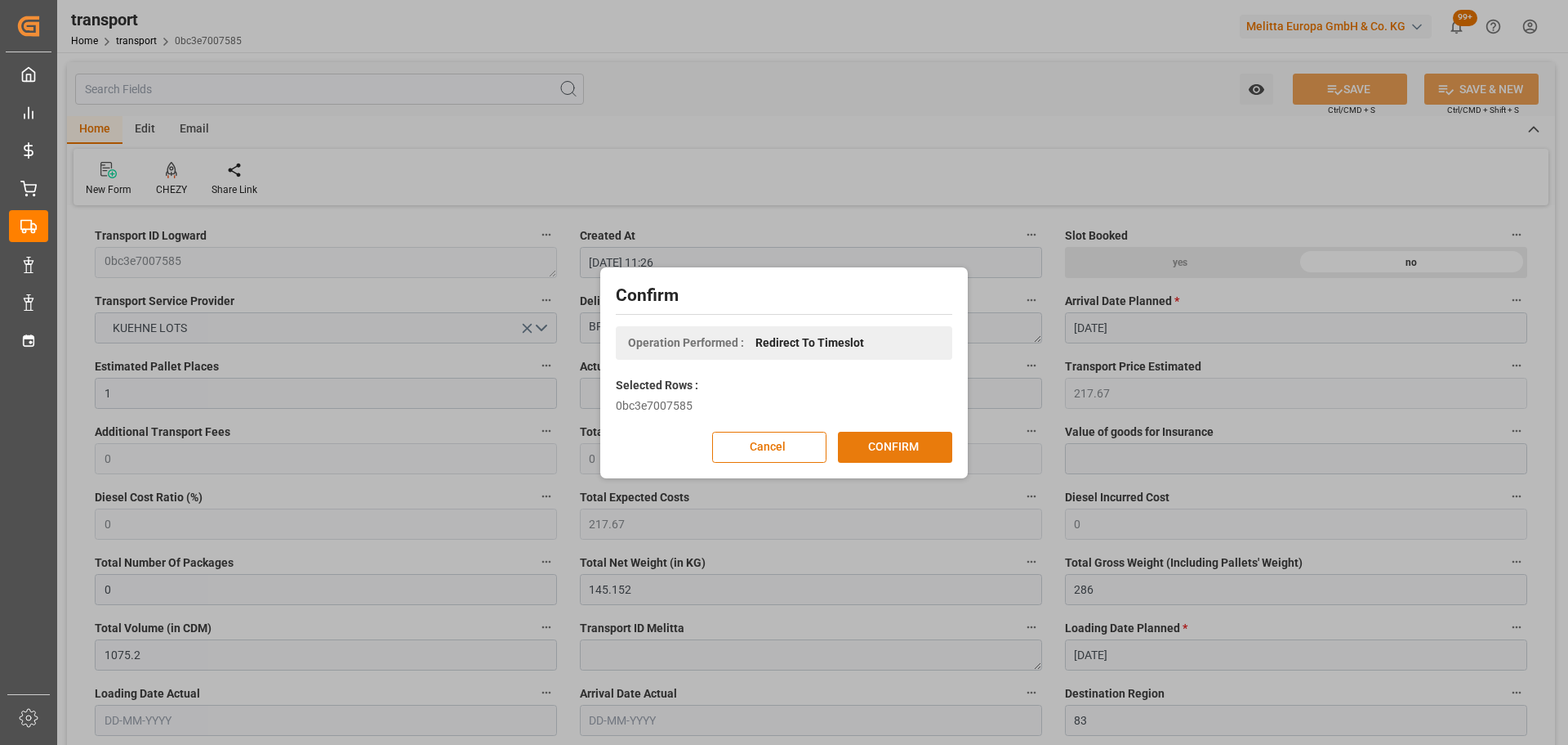
click at [924, 450] on button "CONFIRM" at bounding box center [895, 446] width 114 height 31
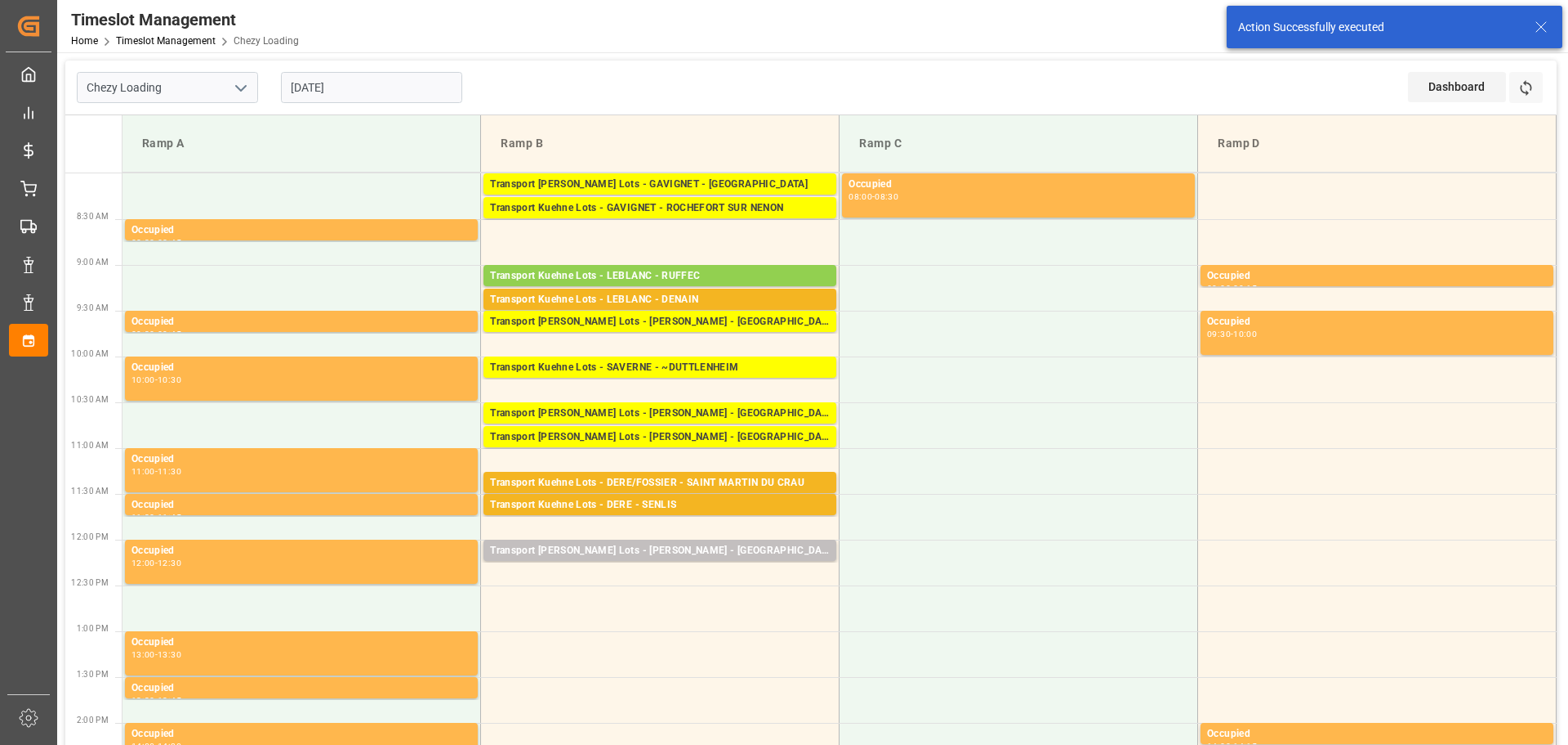
click at [356, 88] on input "11-09-2025" at bounding box center [372, 87] width 181 height 31
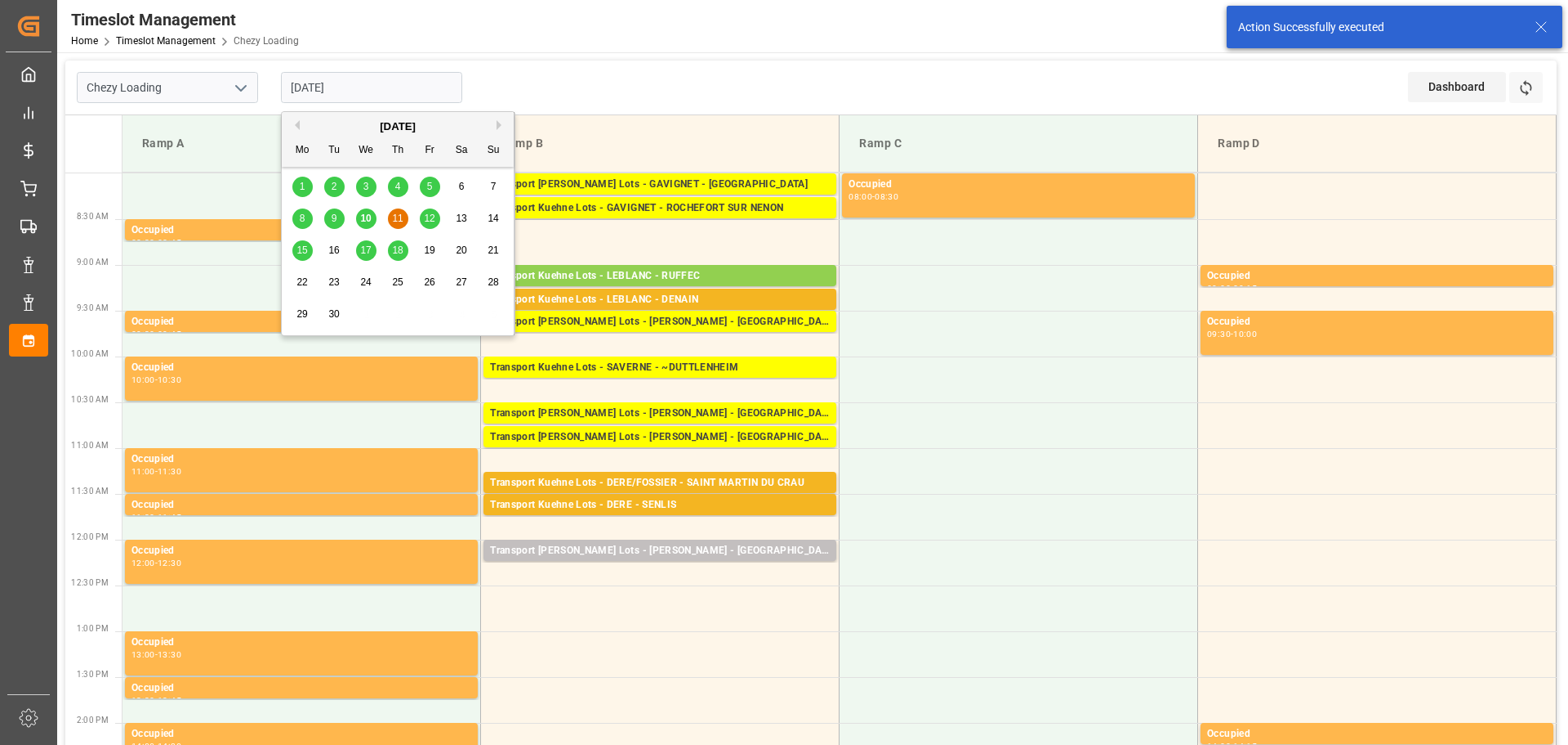
click at [428, 212] on span "12" at bounding box center [429, 218] width 11 height 12
type input "[DATE]"
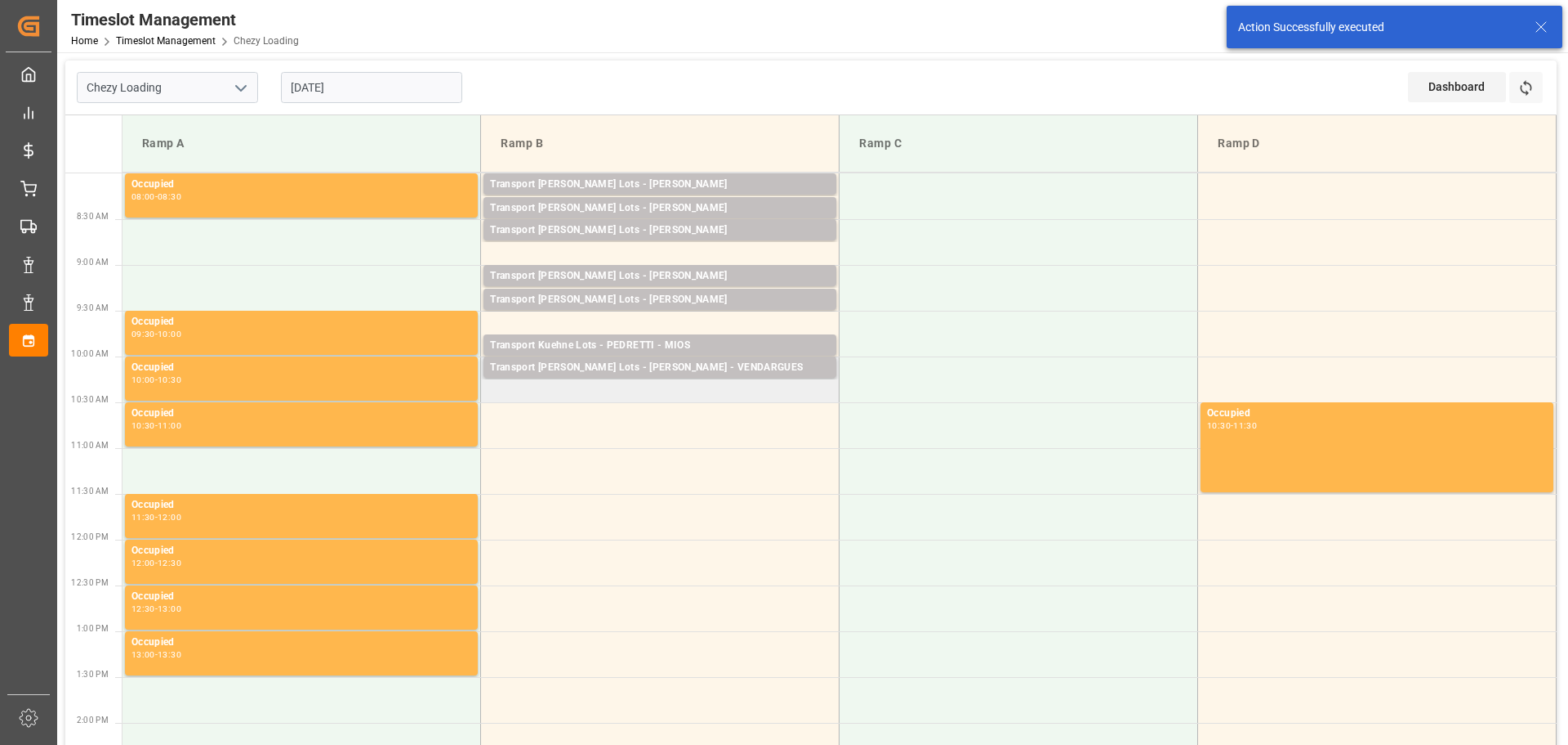
click at [496, 392] on td "Transport Kuehne Lots - PEDRETTI - VENDARGUES Pallets: 3,TU: 160,City: VENDARGU…" at bounding box center [661, 379] width 359 height 45
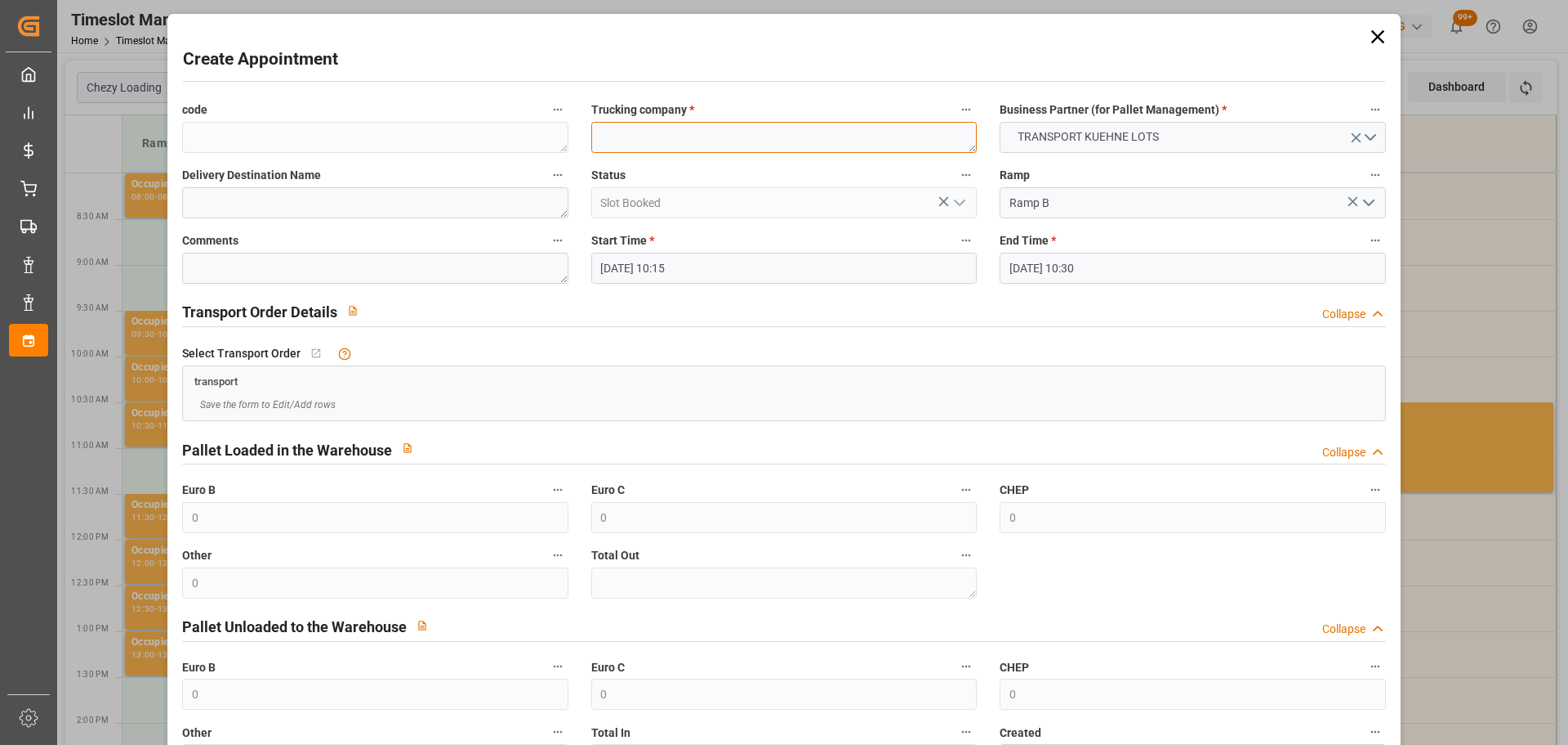
click at [666, 140] on textarea at bounding box center [784, 136] width 386 height 31
type textarea "PEDRETTI"
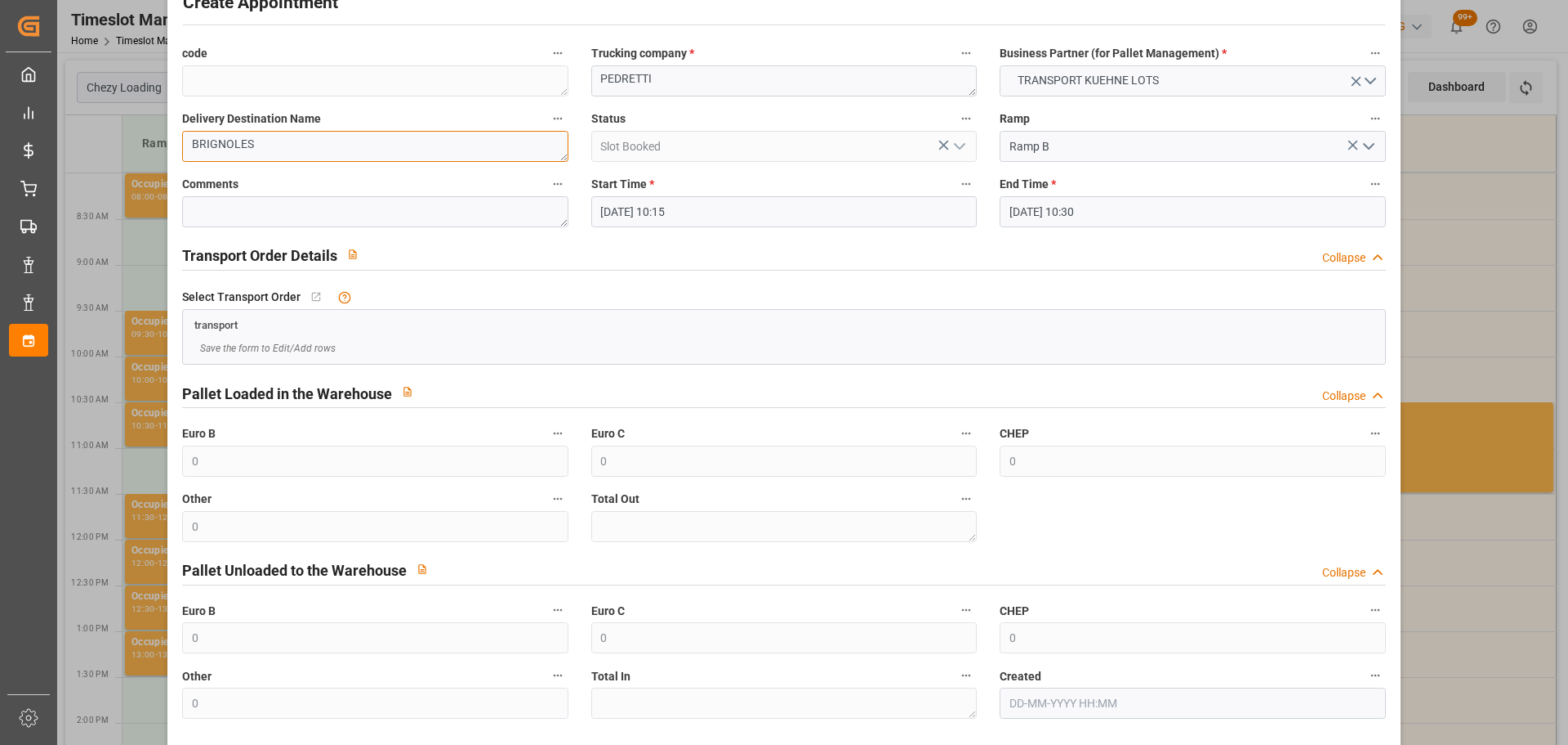
scroll to position [125, 0]
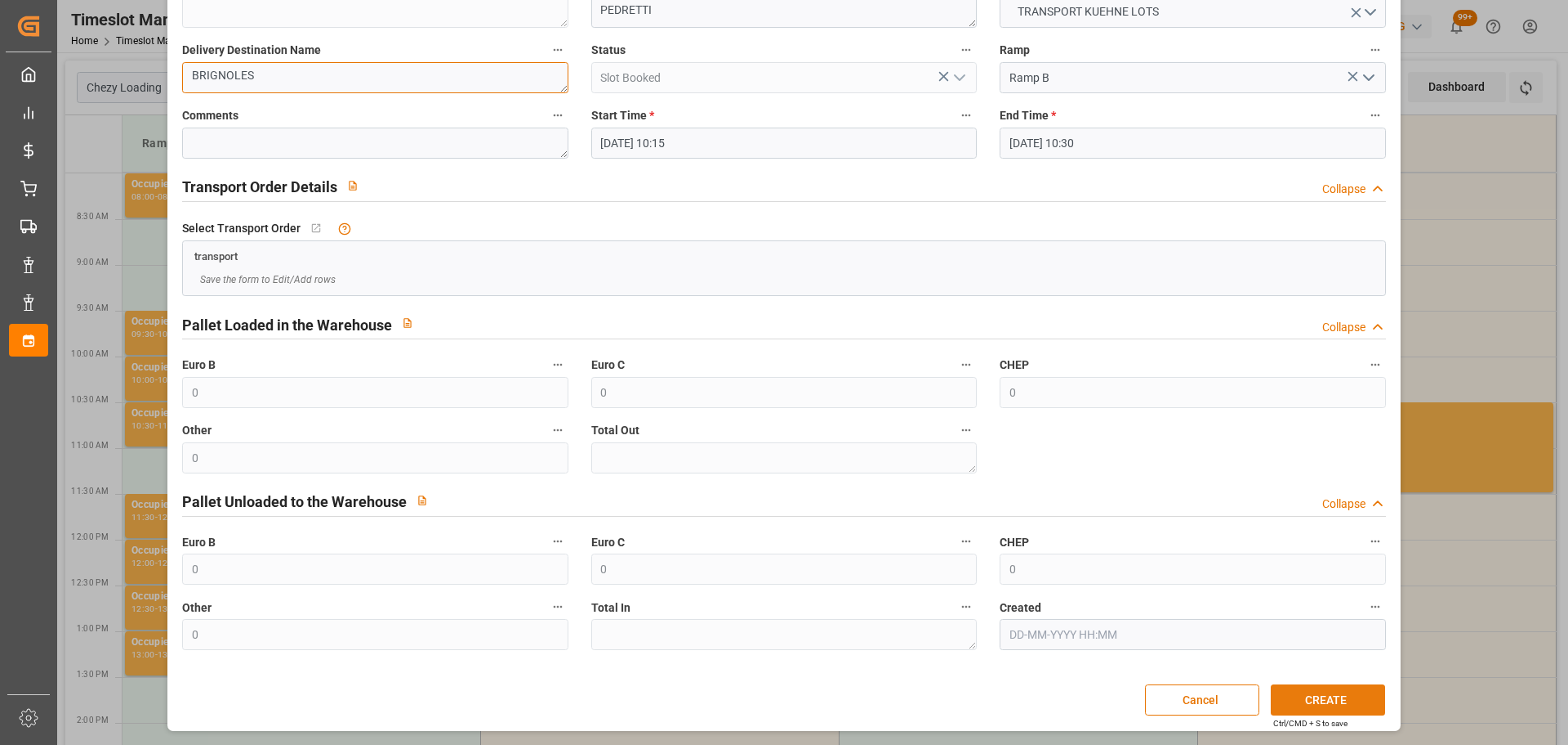
type textarea "BRIGNOLES"
click at [1290, 691] on button "CREATE" at bounding box center [1328, 699] width 114 height 31
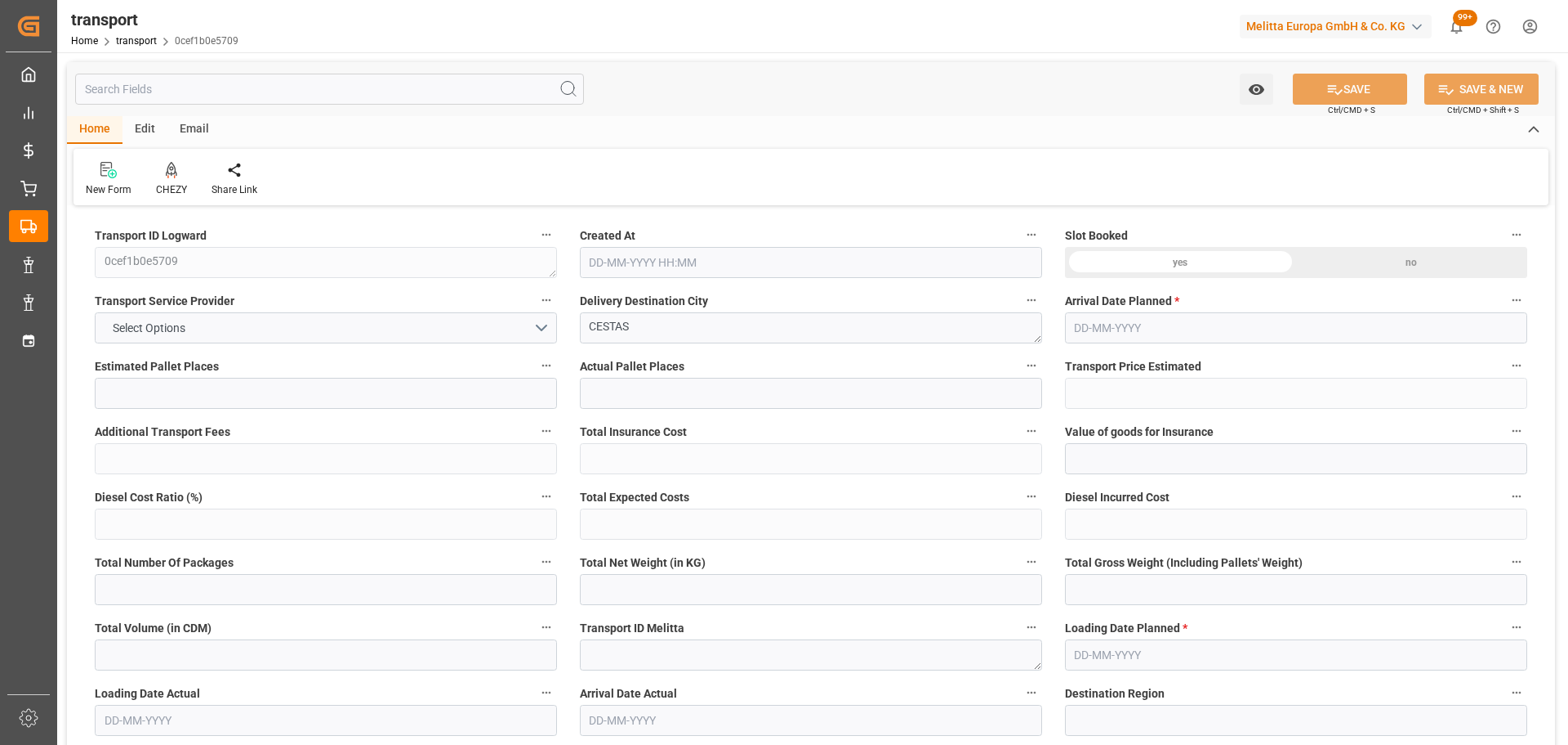
type input "7"
type input "393.84"
type input "0"
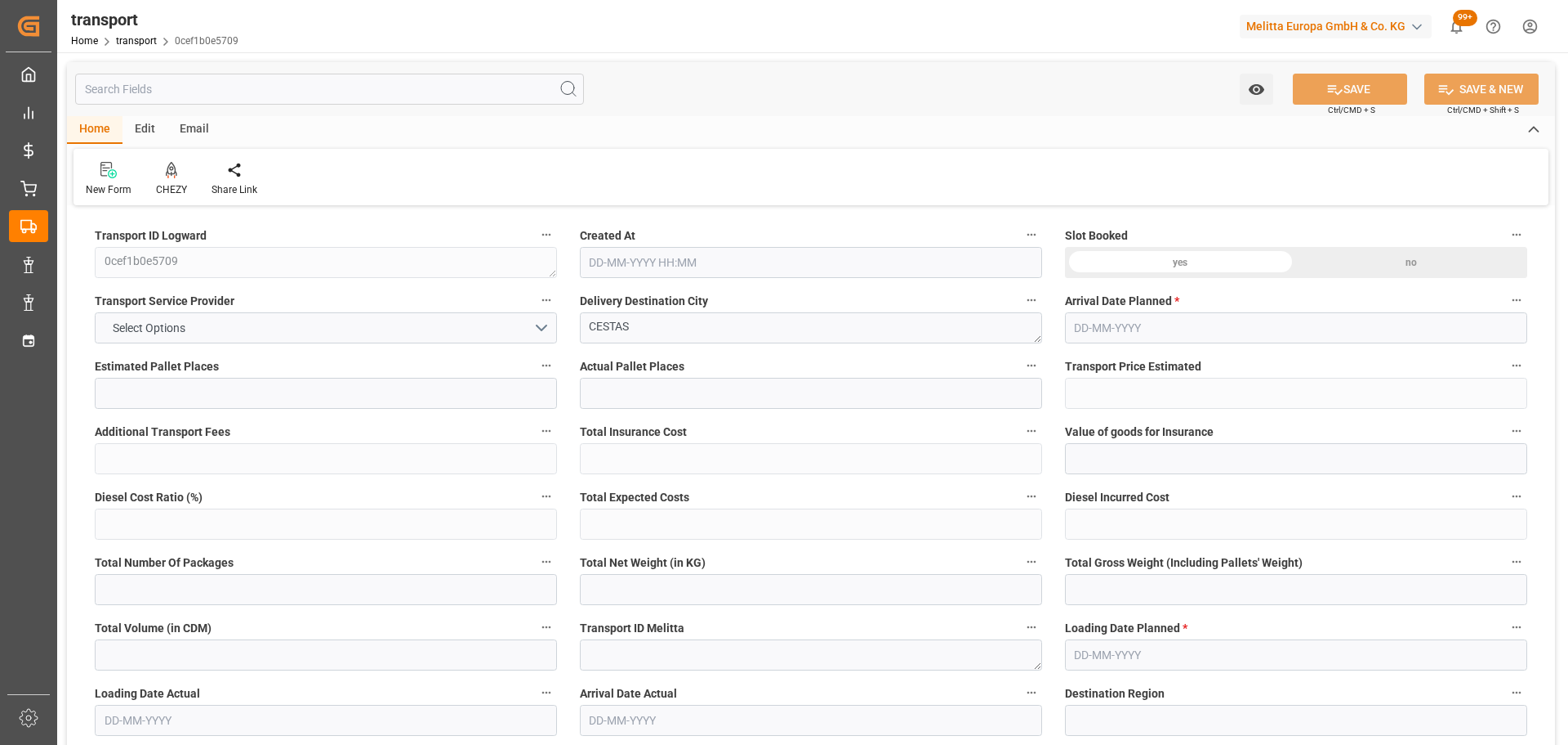
type input "393.84"
type input "0"
type input "1345.148"
type input "1670.908"
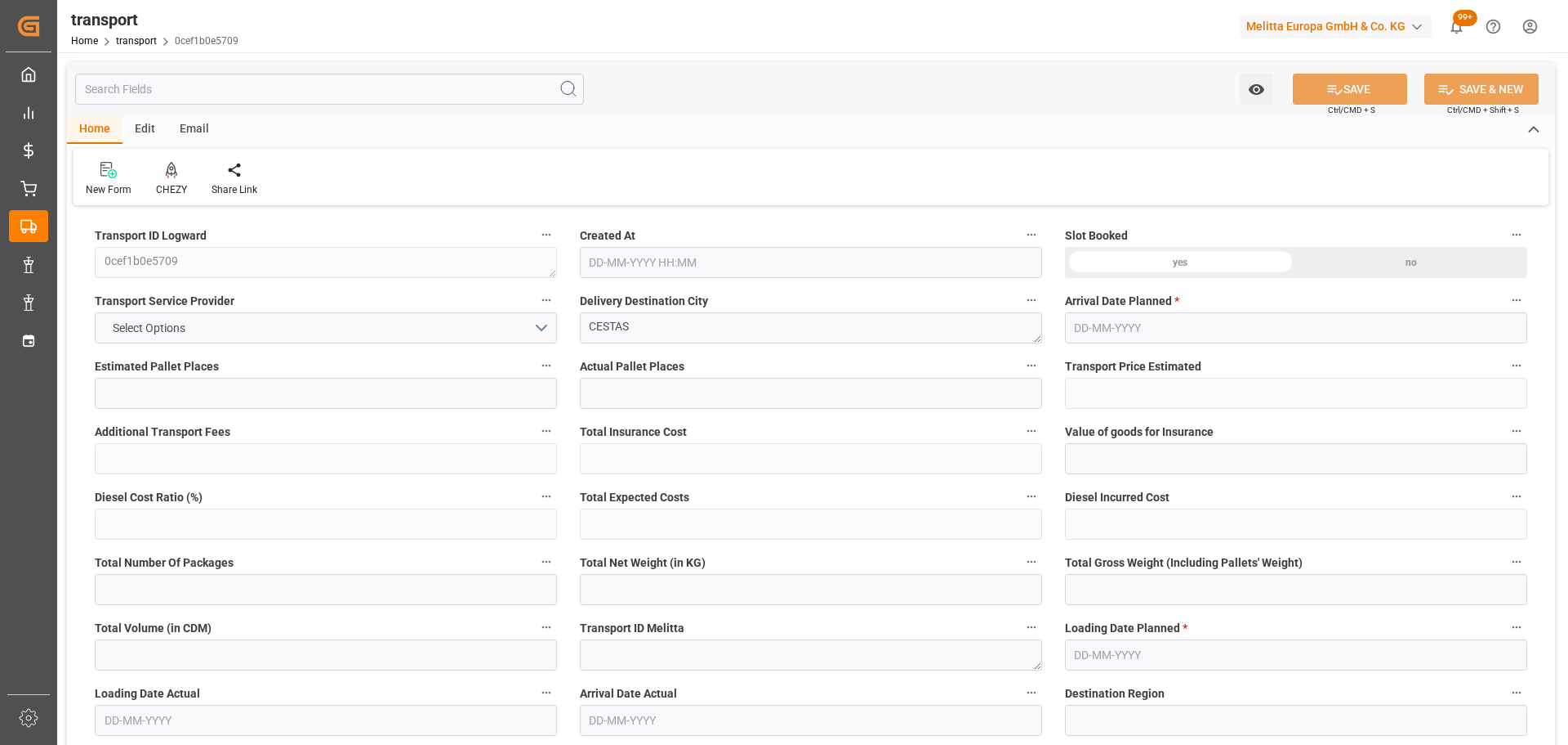
type input "6867.144"
type input "33"
type input "4"
type input "345"
type input "7"
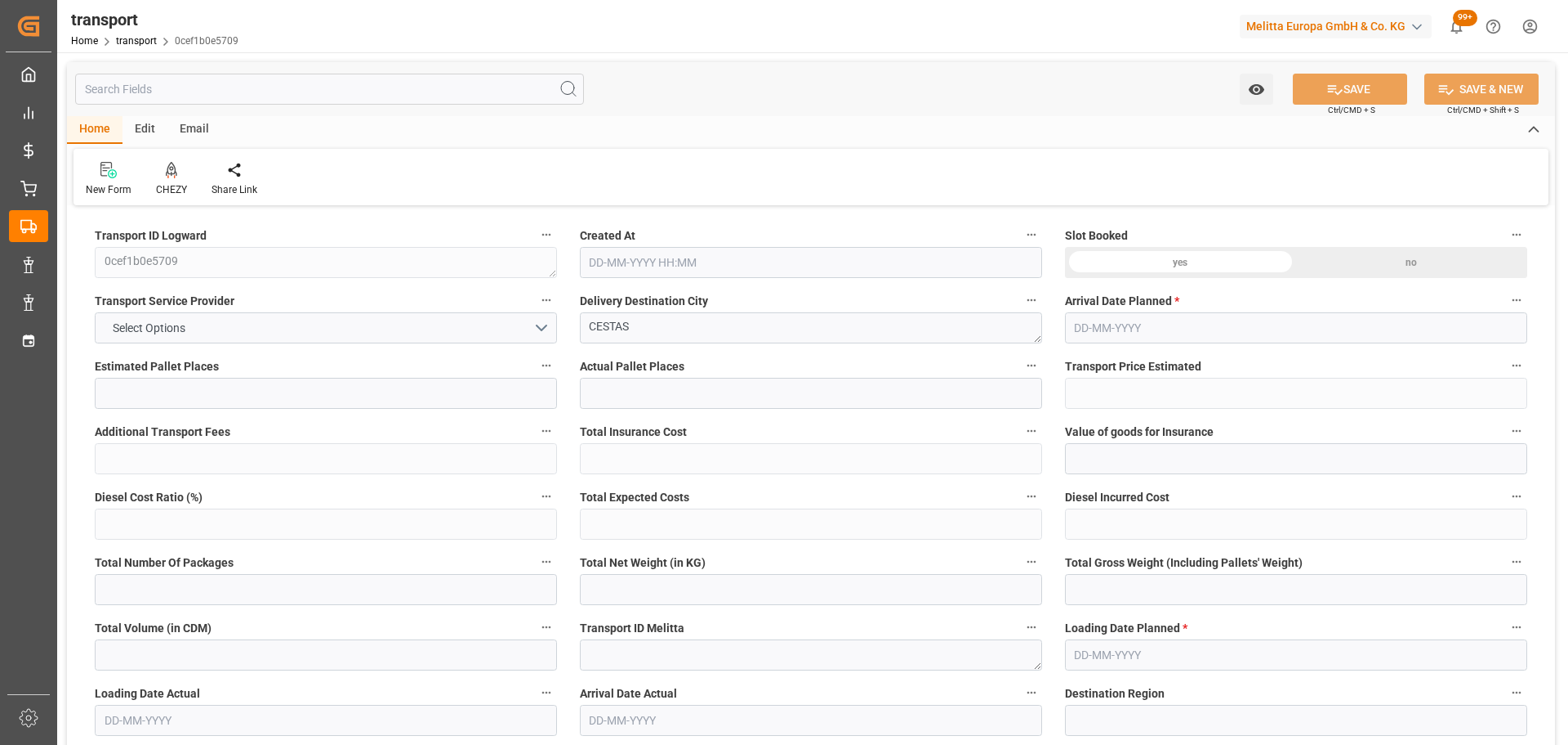
type input "101"
type input "1503.828"
type input "0"
type input "4710.8598"
type input "0"
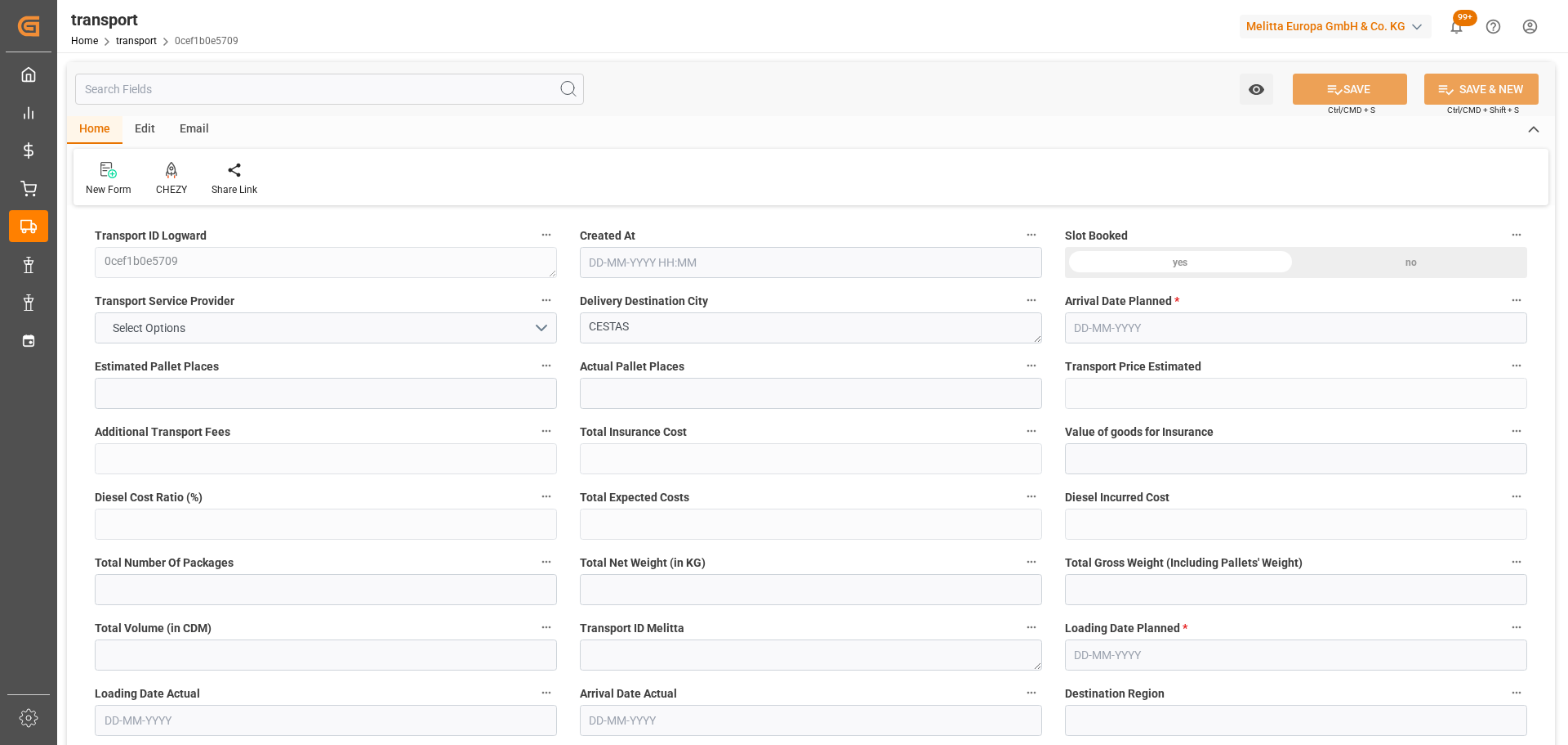
type input "0"
type input "21"
type input "35"
type input "[DATE] 11:28"
type input "[DATE]"
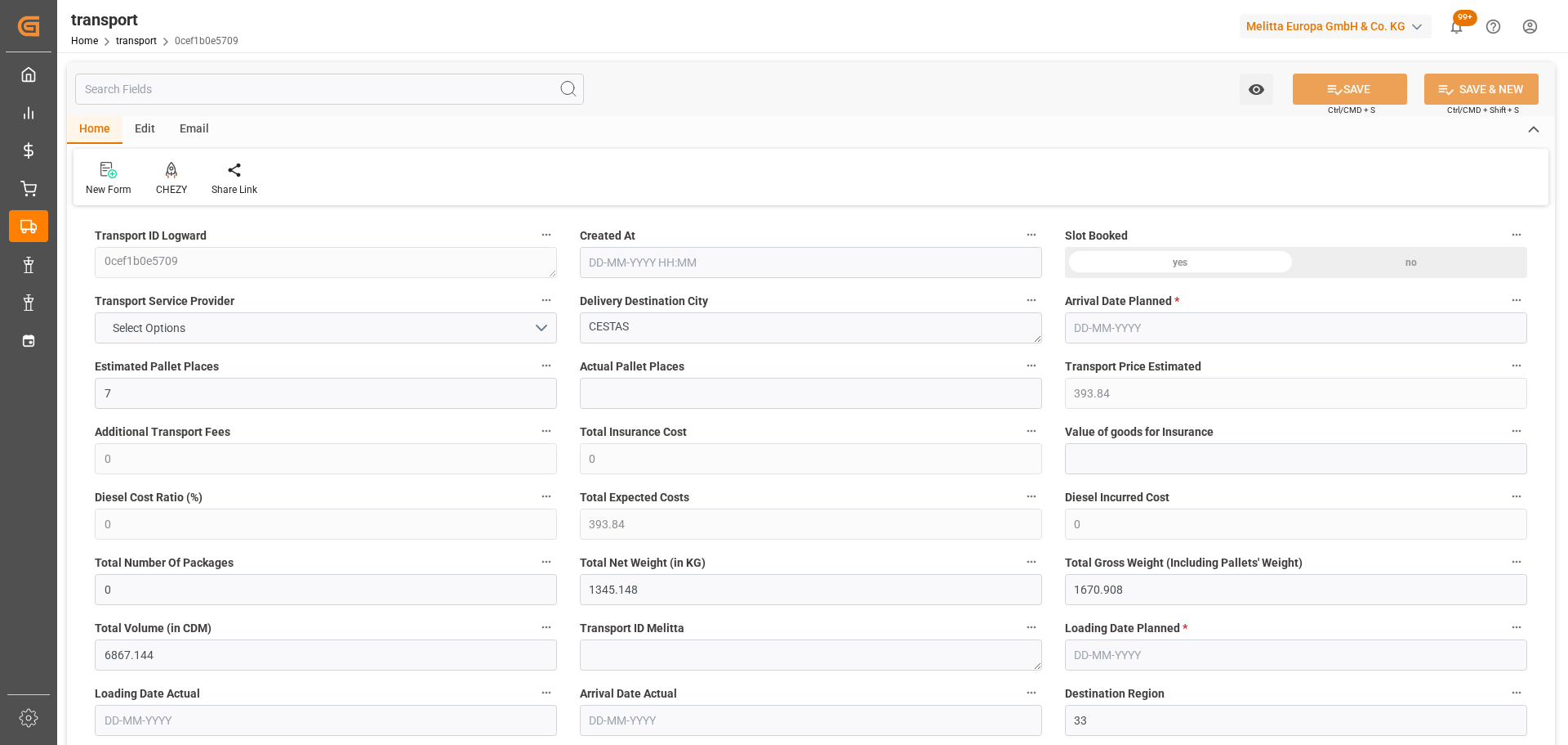
type input "[DATE]"
click at [178, 174] on div at bounding box center [171, 169] width 31 height 17
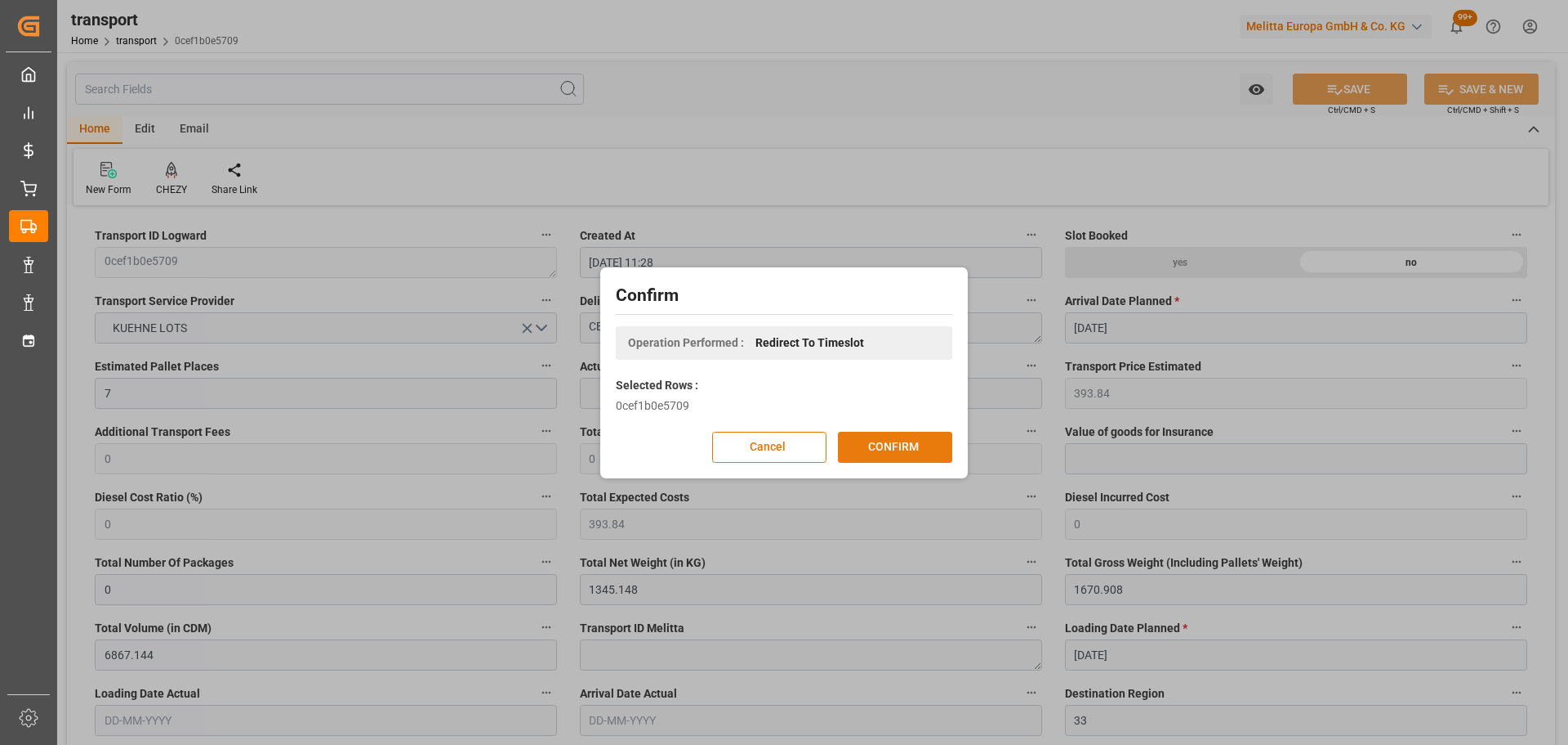
click at [873, 435] on button "CONFIRM" at bounding box center [895, 446] width 114 height 31
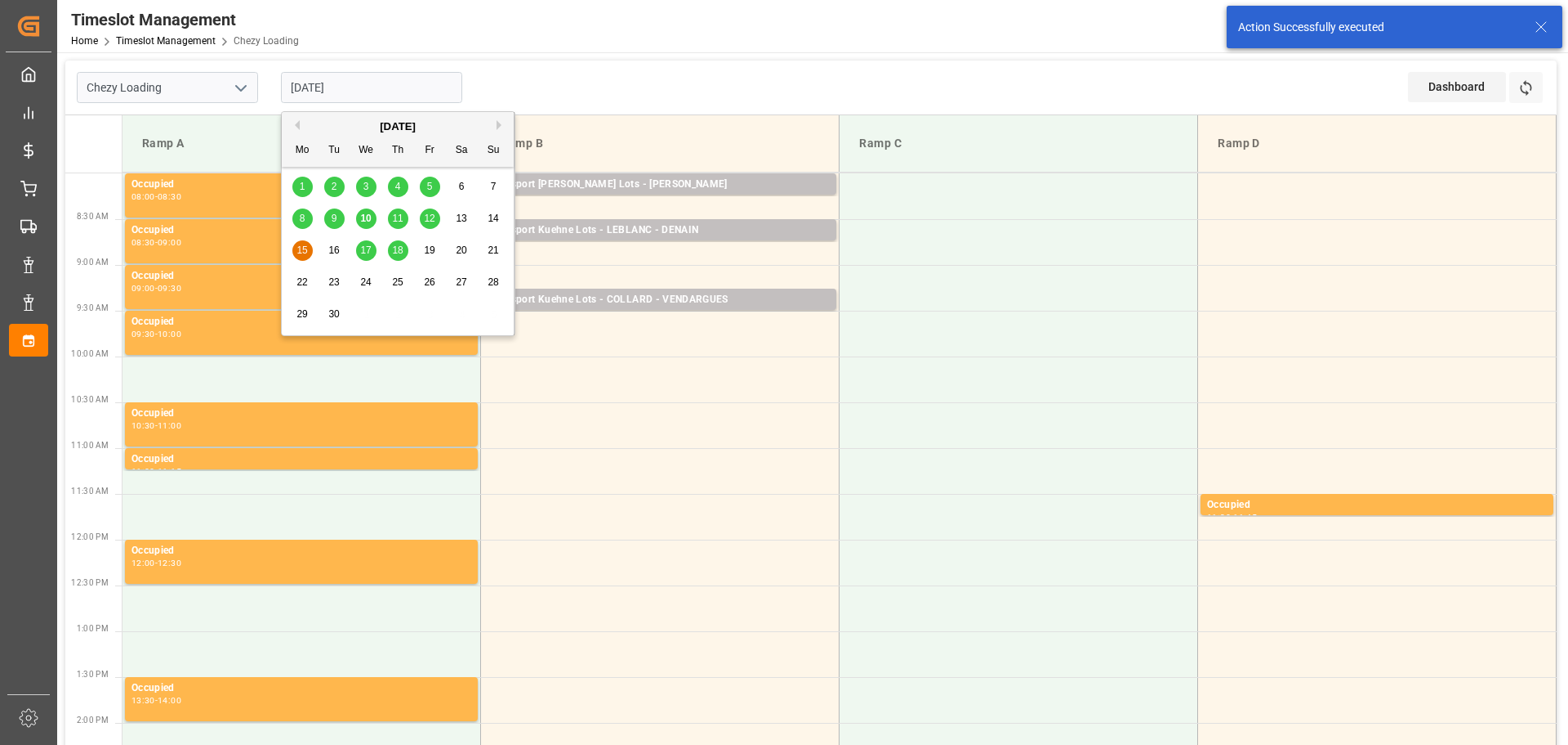
drag, startPoint x: 337, startPoint y: 83, endPoint x: 450, endPoint y: 291, distance: 236.7
click at [338, 83] on input "[DATE]" at bounding box center [372, 87] width 181 height 31
click at [431, 214] on span "12" at bounding box center [429, 218] width 11 height 12
type input "[DATE]"
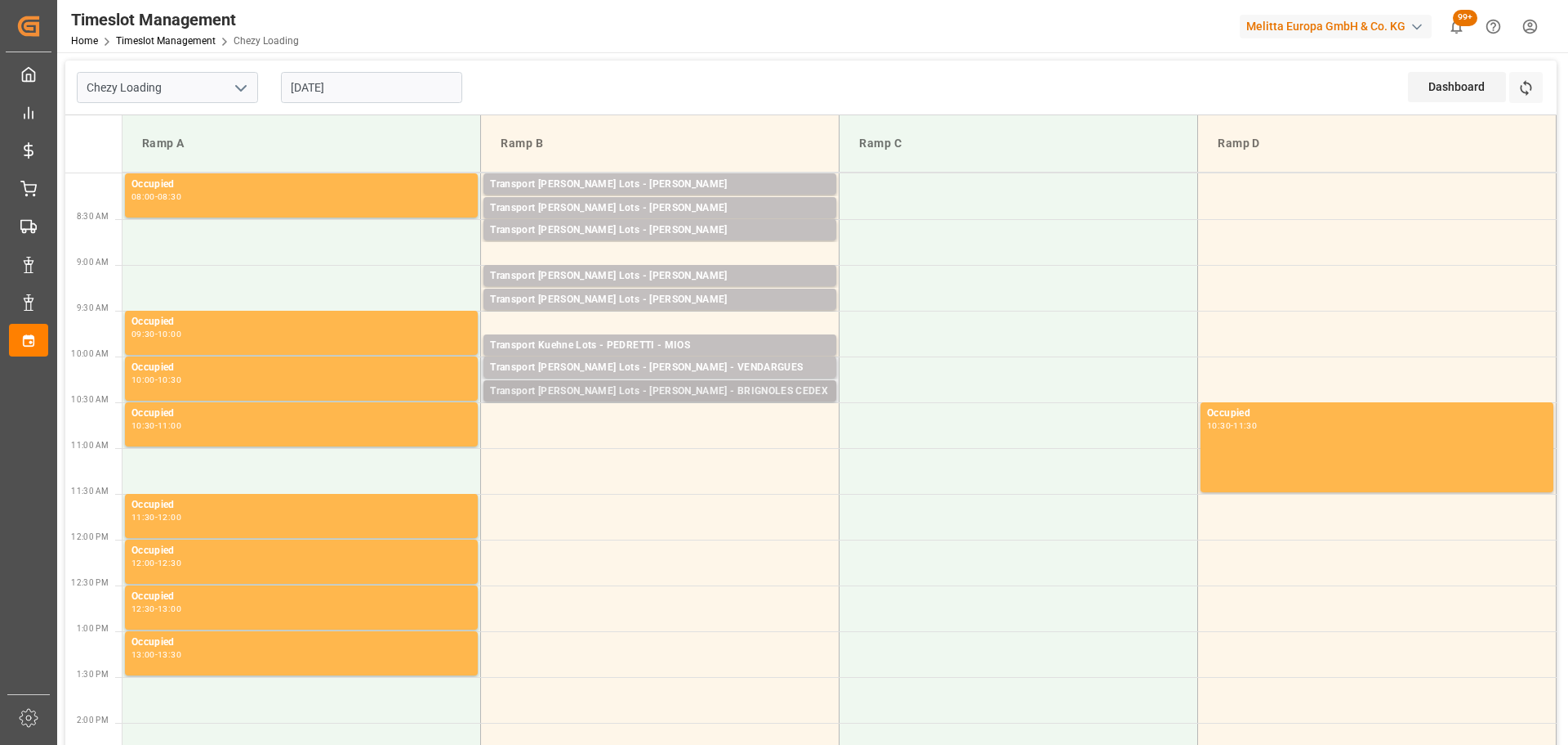
click at [520, 389] on div "Transport [PERSON_NAME] Lots - [PERSON_NAME] - BRIGNOLES CEDEX" at bounding box center [660, 391] width 340 height 17
click at [740, 388] on div "Transport [PERSON_NAME] Lots - [PERSON_NAME] - BRIGNOLES CEDEX" at bounding box center [660, 391] width 340 height 17
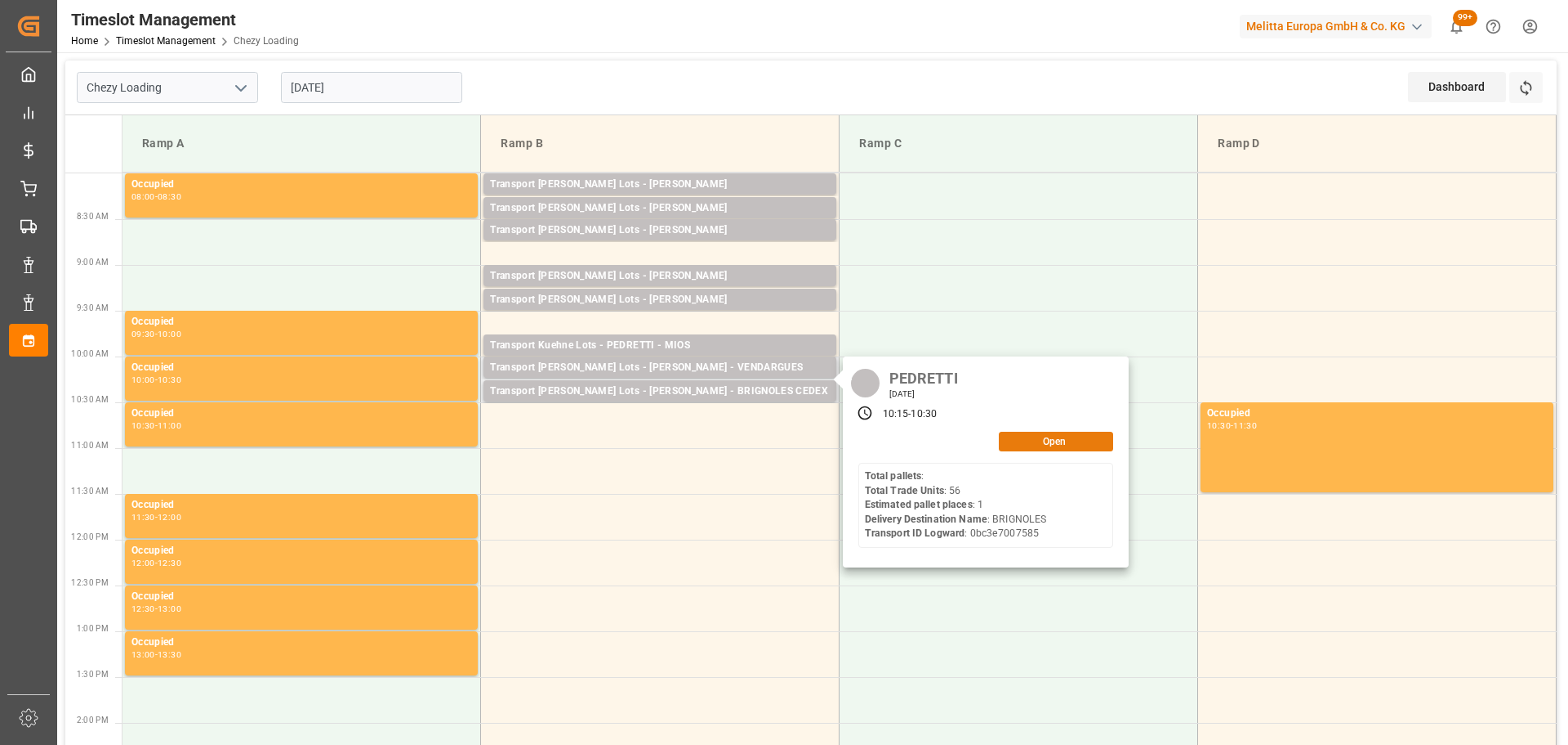
click at [1039, 438] on button "Open" at bounding box center [1056, 441] width 114 height 20
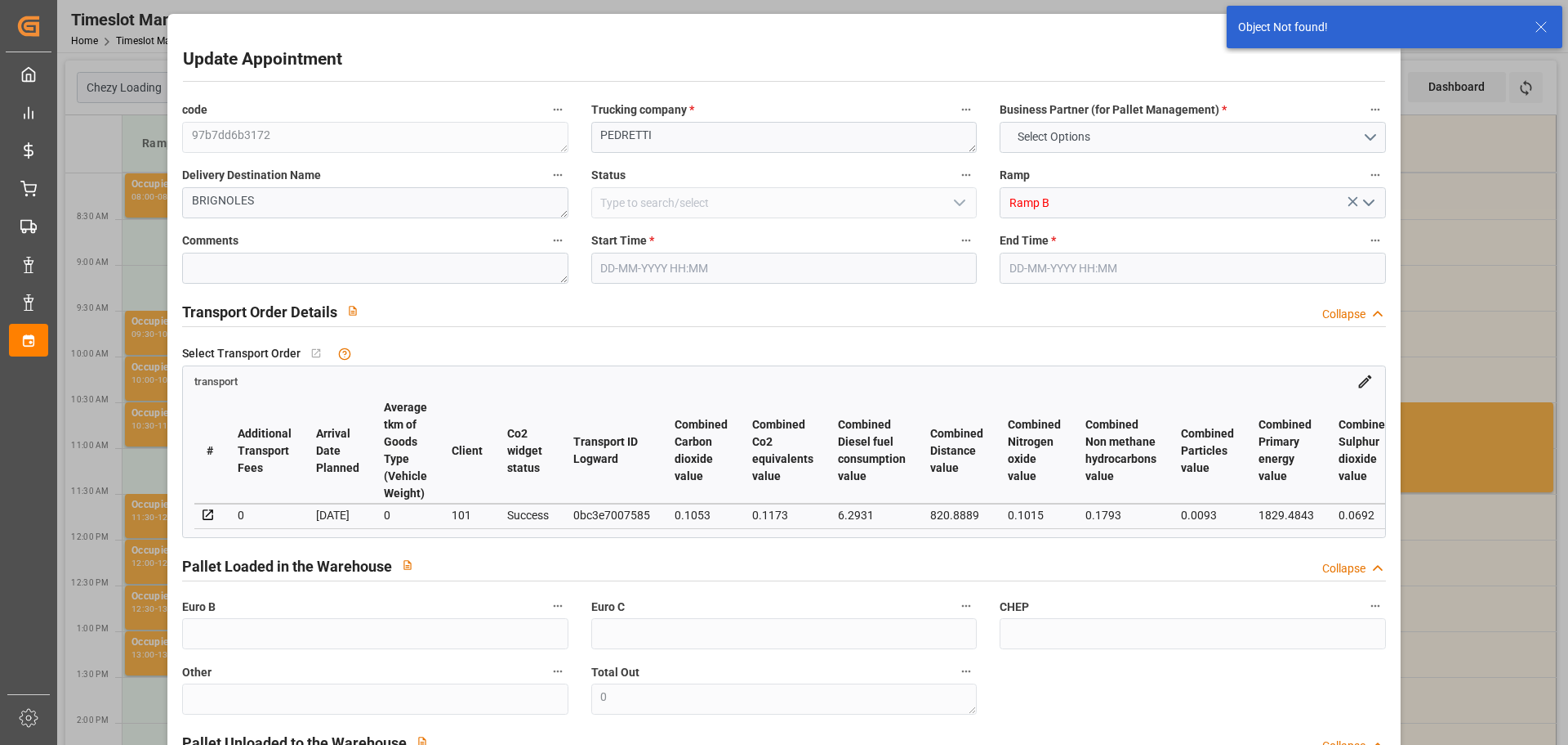
type input "[DATE] 10:15"
type input "[DATE] 10:30"
type input "[DATE] 12:56"
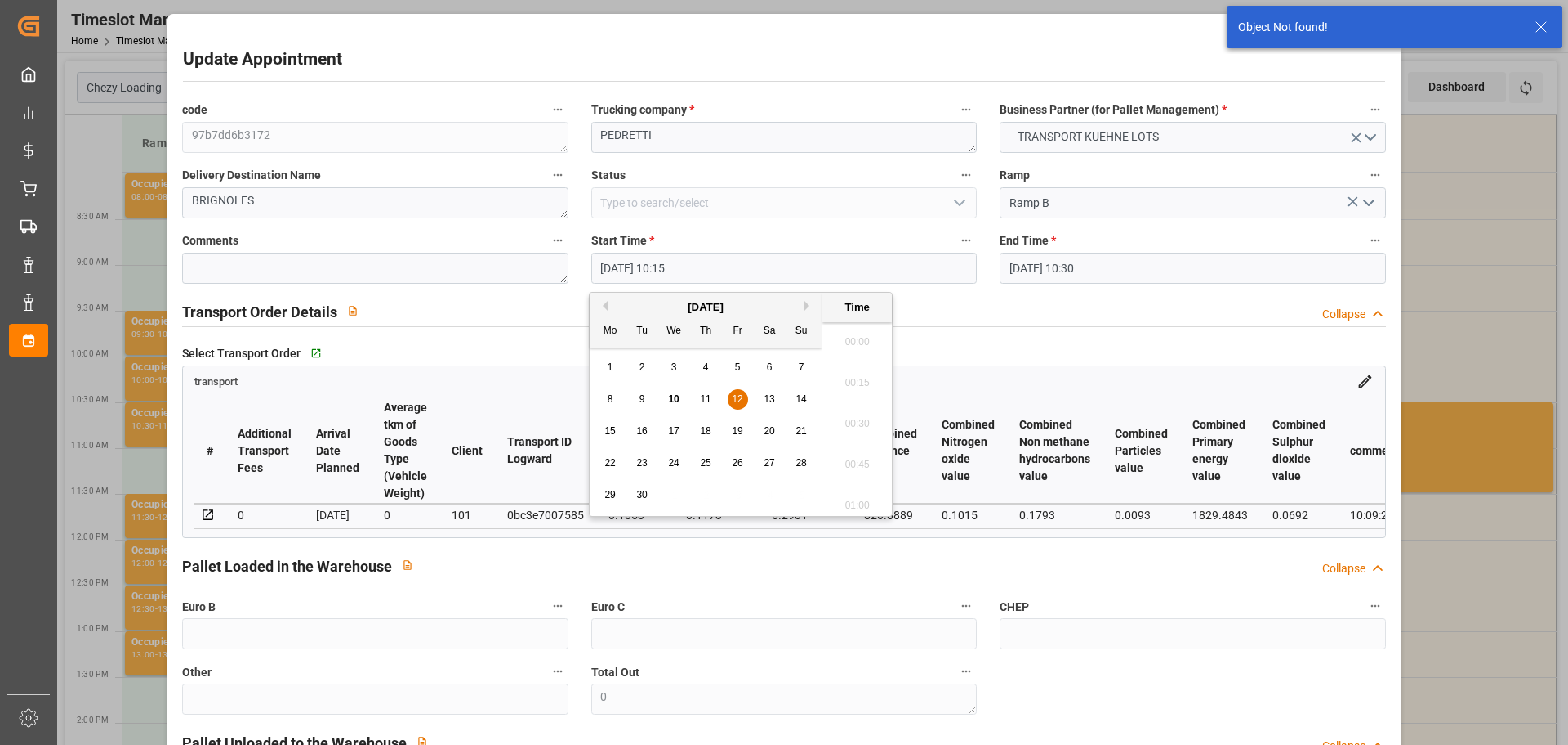
drag, startPoint x: 624, startPoint y: 265, endPoint x: 645, endPoint y: 273, distance: 22.5
click at [624, 266] on input "[DATE] 10:15" at bounding box center [784, 267] width 386 height 31
click at [704, 390] on div "11" at bounding box center [706, 400] width 21 height 20
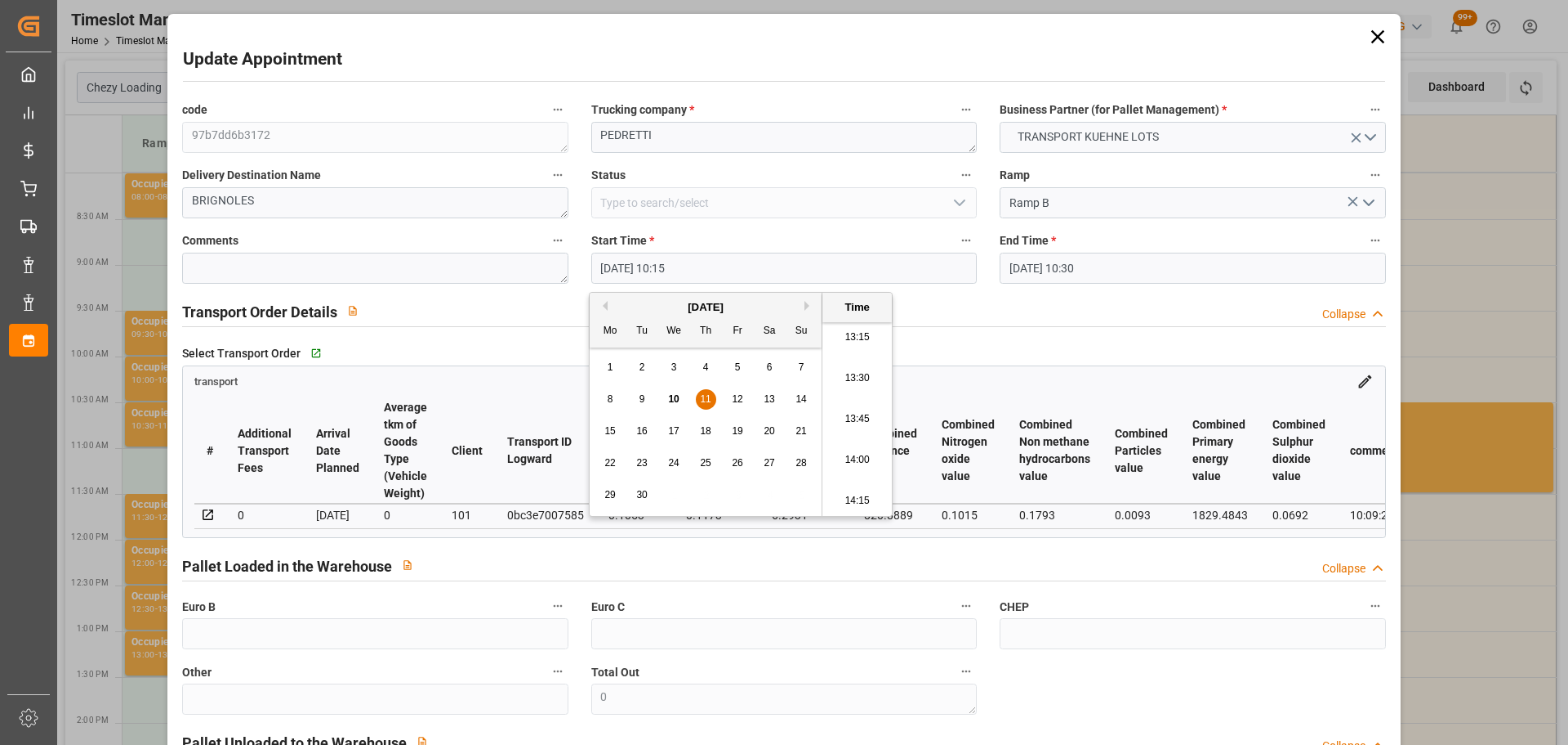
scroll to position [2172, 0]
click at [846, 372] on li "13:30" at bounding box center [857, 377] width 69 height 40
type input "[DATE] 13:30"
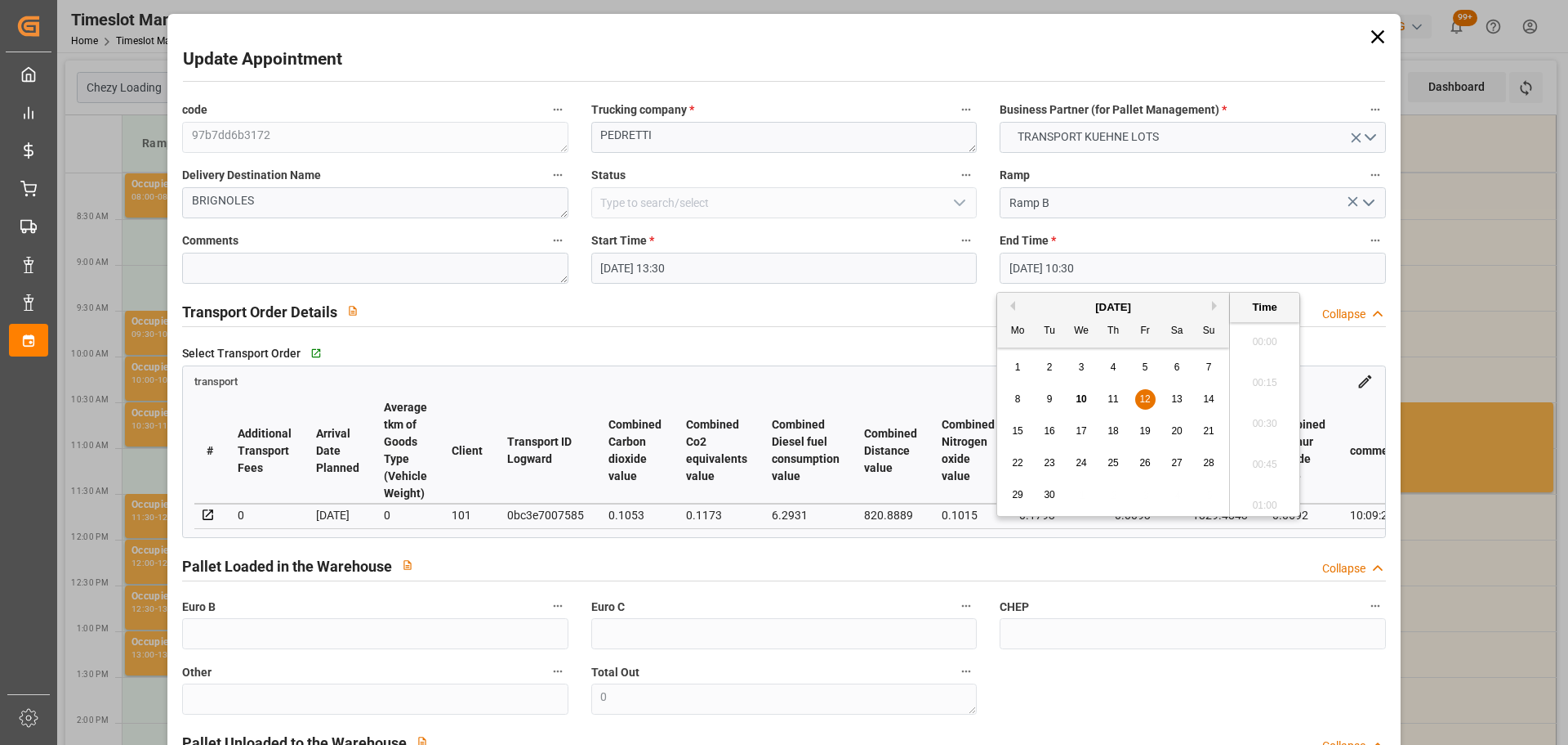
click at [1044, 261] on input "[DATE] 10:30" at bounding box center [1192, 267] width 386 height 31
drag, startPoint x: 1116, startPoint y: 391, endPoint x: 1170, endPoint y: 410, distance: 57.2
click at [1117, 392] on div "11" at bounding box center [1113, 400] width 21 height 20
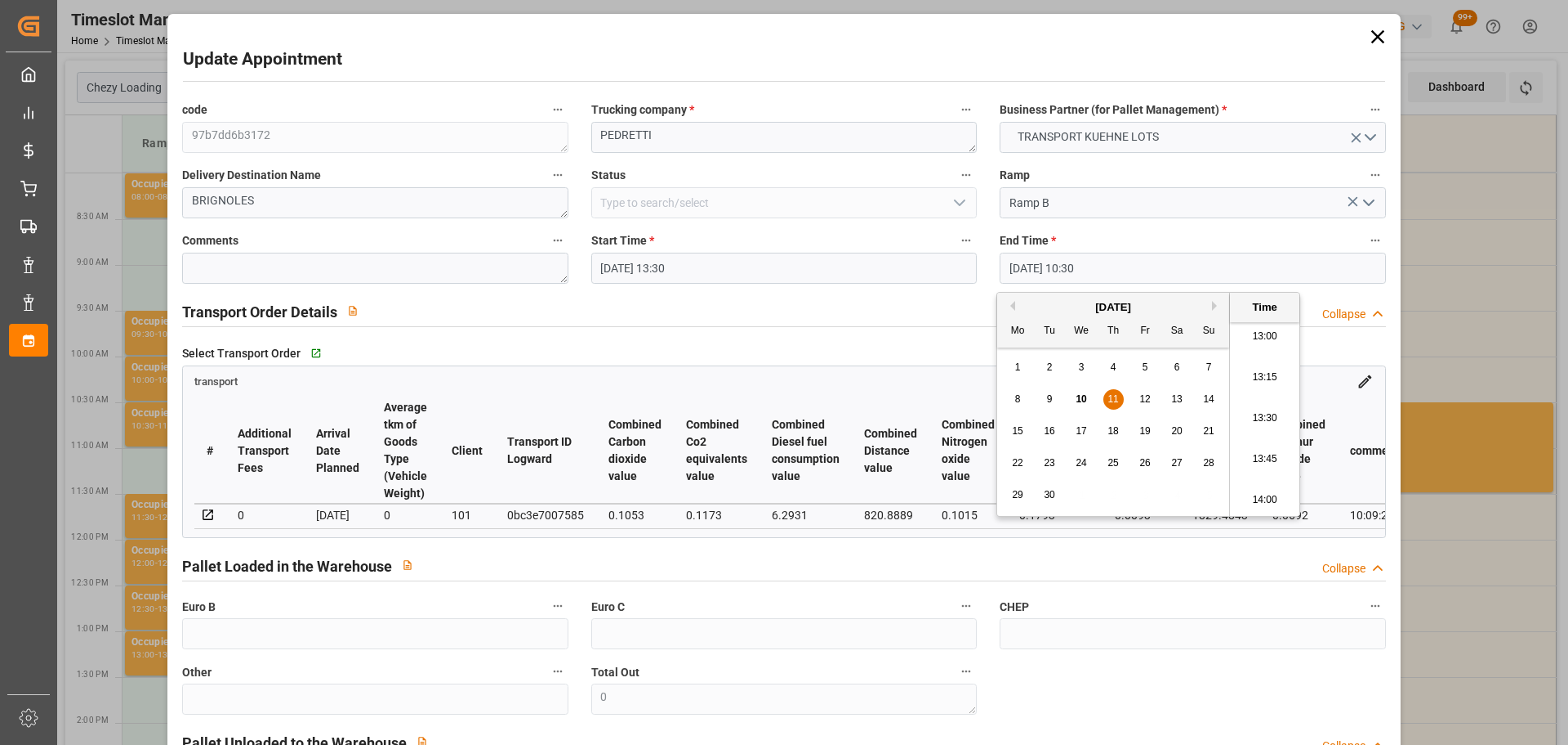
click at [1267, 455] on li "13:45" at bounding box center [1264, 459] width 69 height 40
type input "[DATE] 13:45"
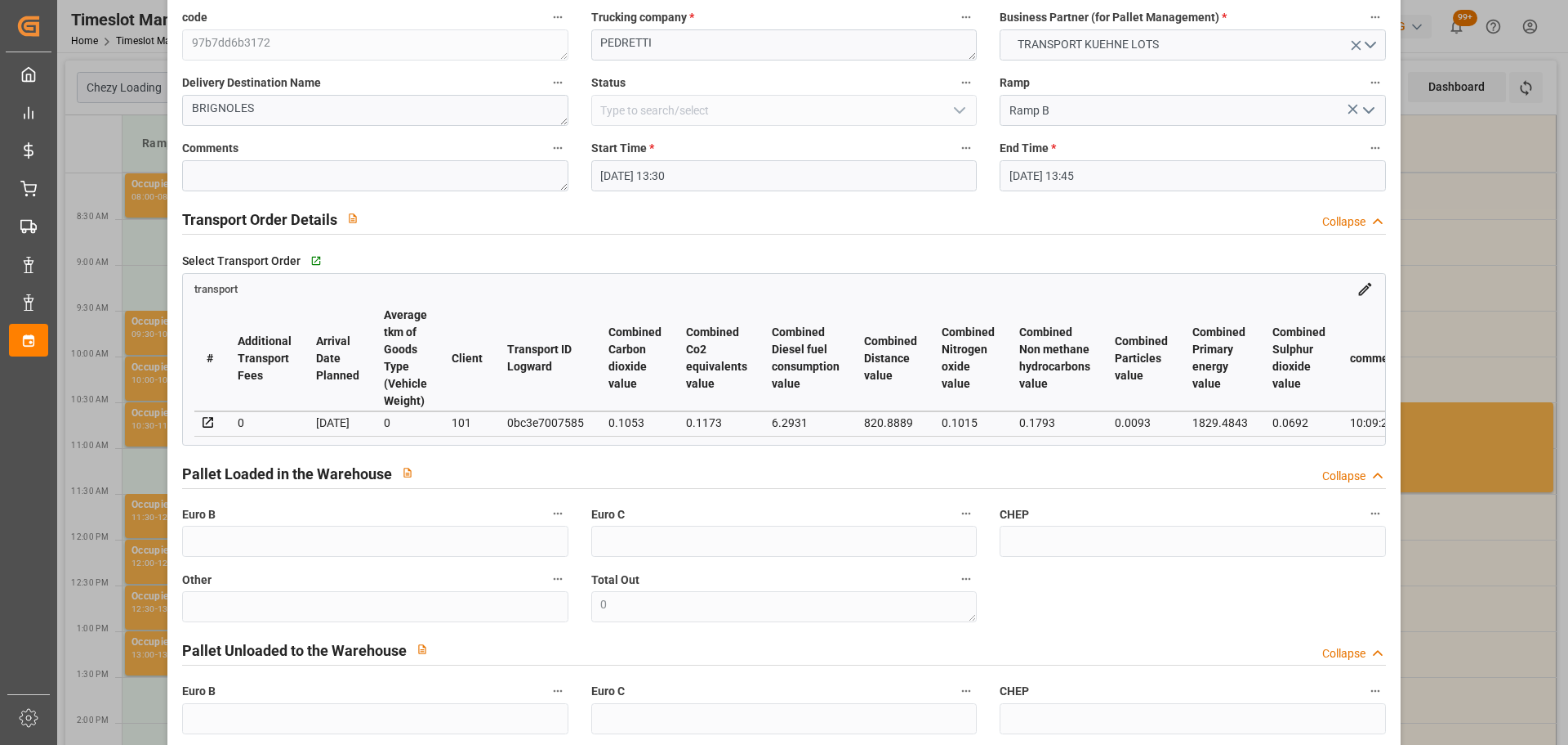
scroll to position [247, 0]
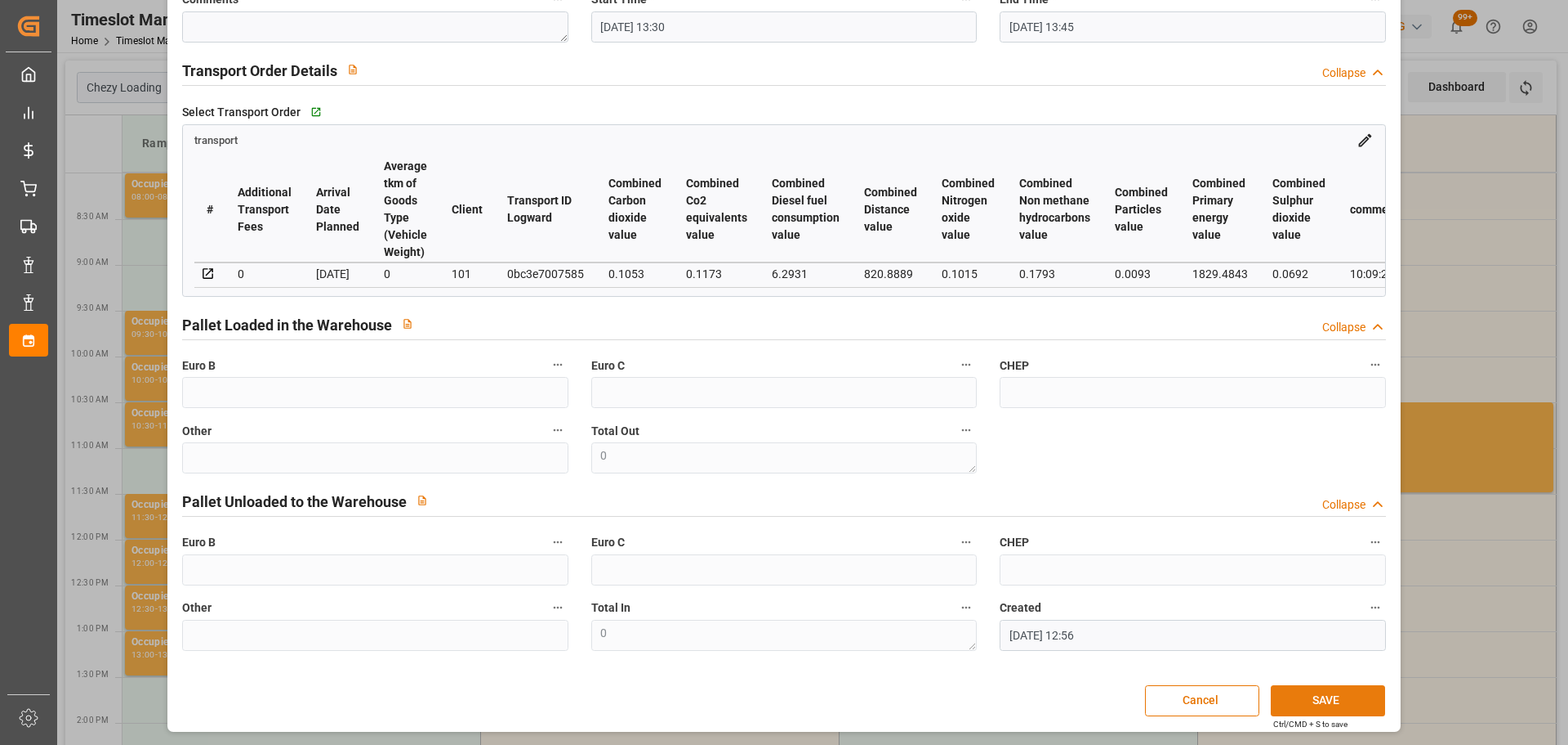
click at [1325, 704] on button "SAVE" at bounding box center [1328, 700] width 114 height 31
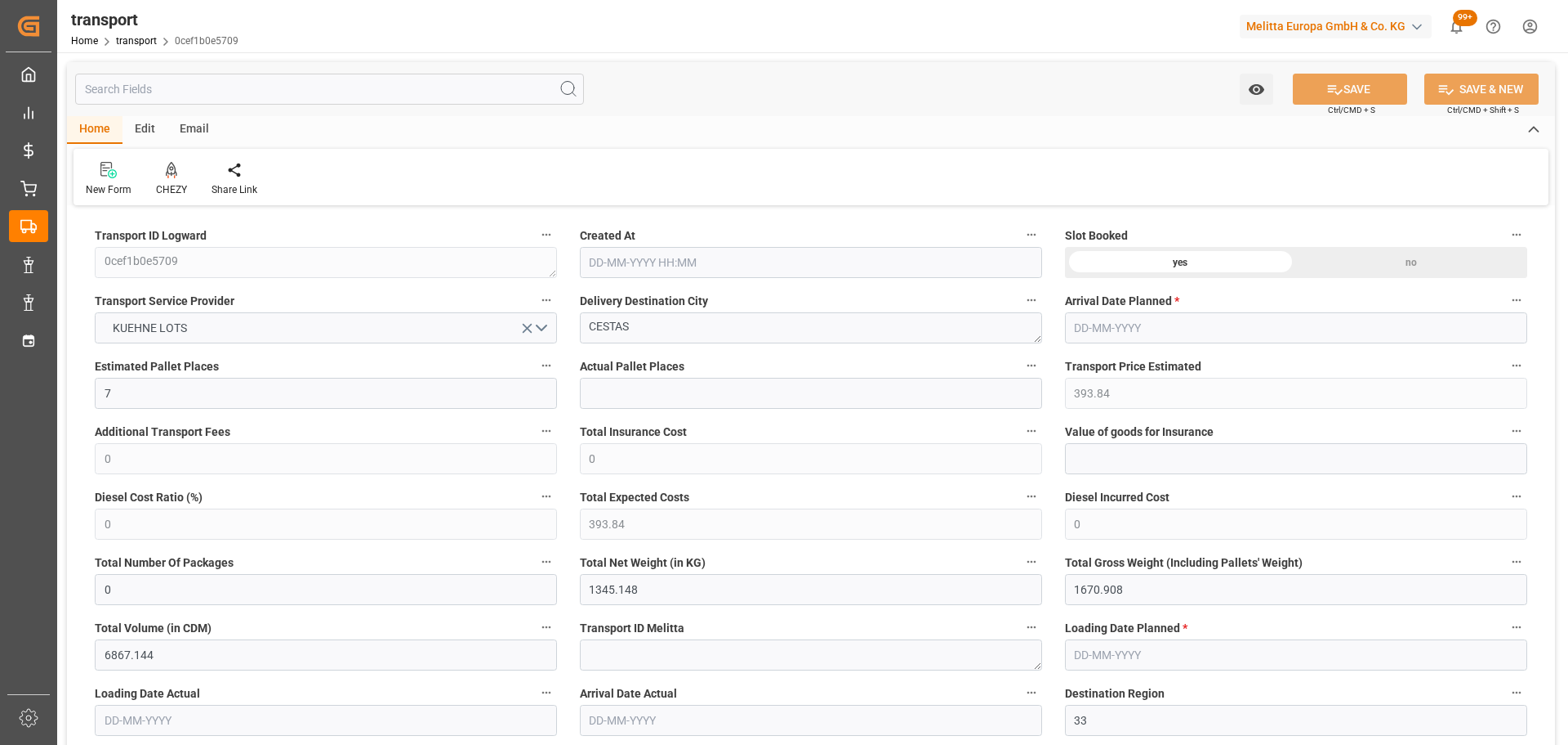
type input "[DATE] 11:28"
type input "[DATE]"
click at [174, 175] on icon at bounding box center [172, 170] width 12 height 17
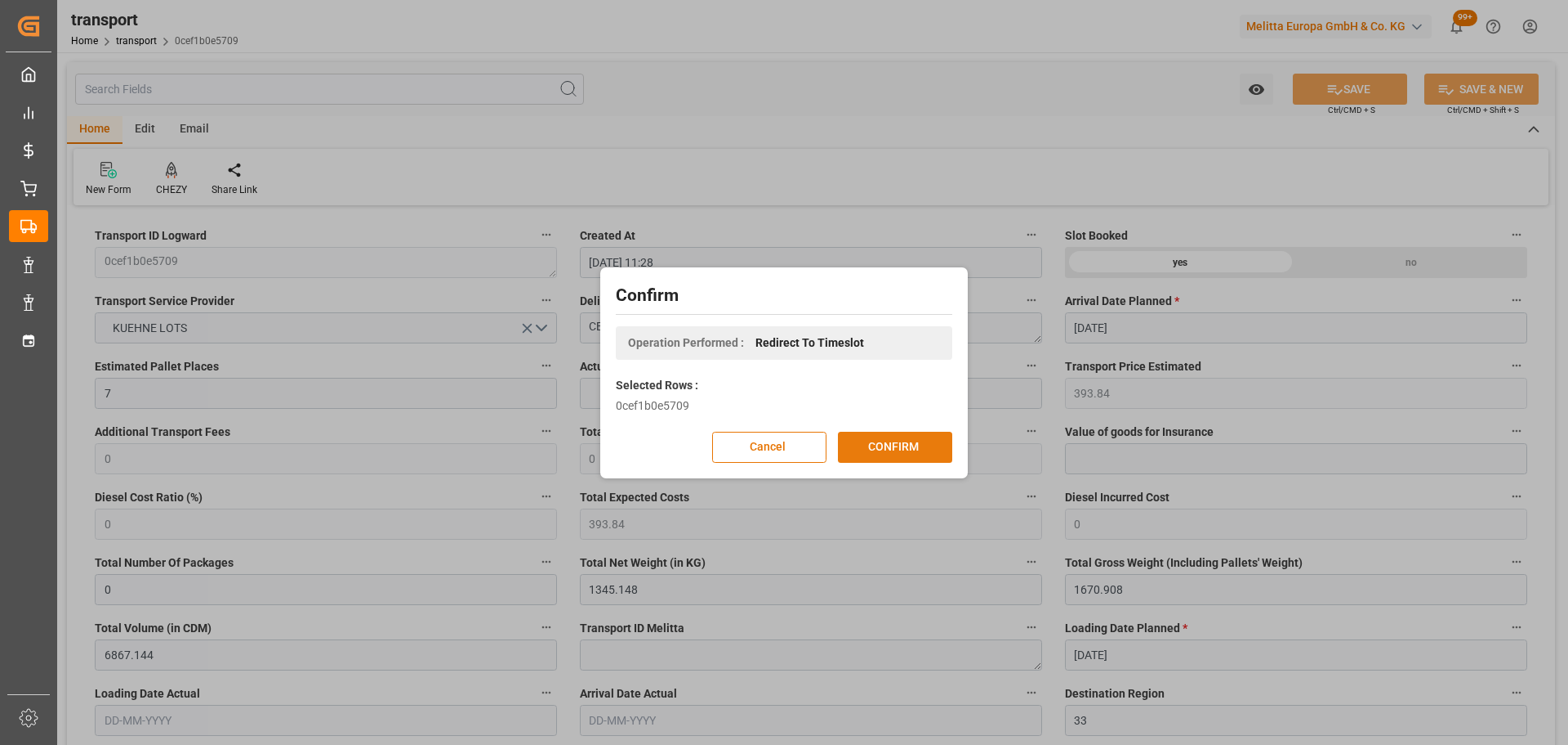
click at [843, 445] on button "CONFIRM" at bounding box center [895, 446] width 114 height 31
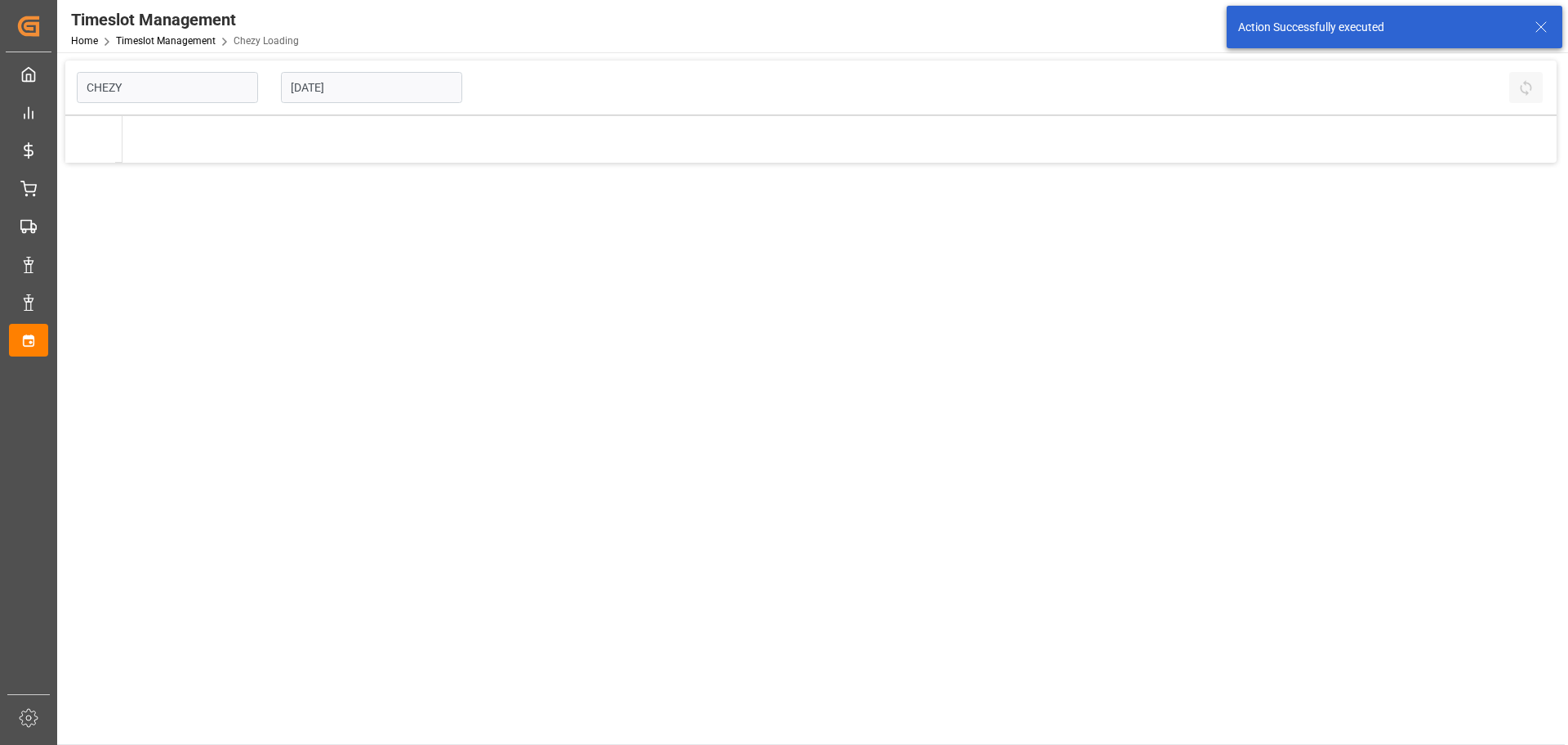
type input "Chezy Loading"
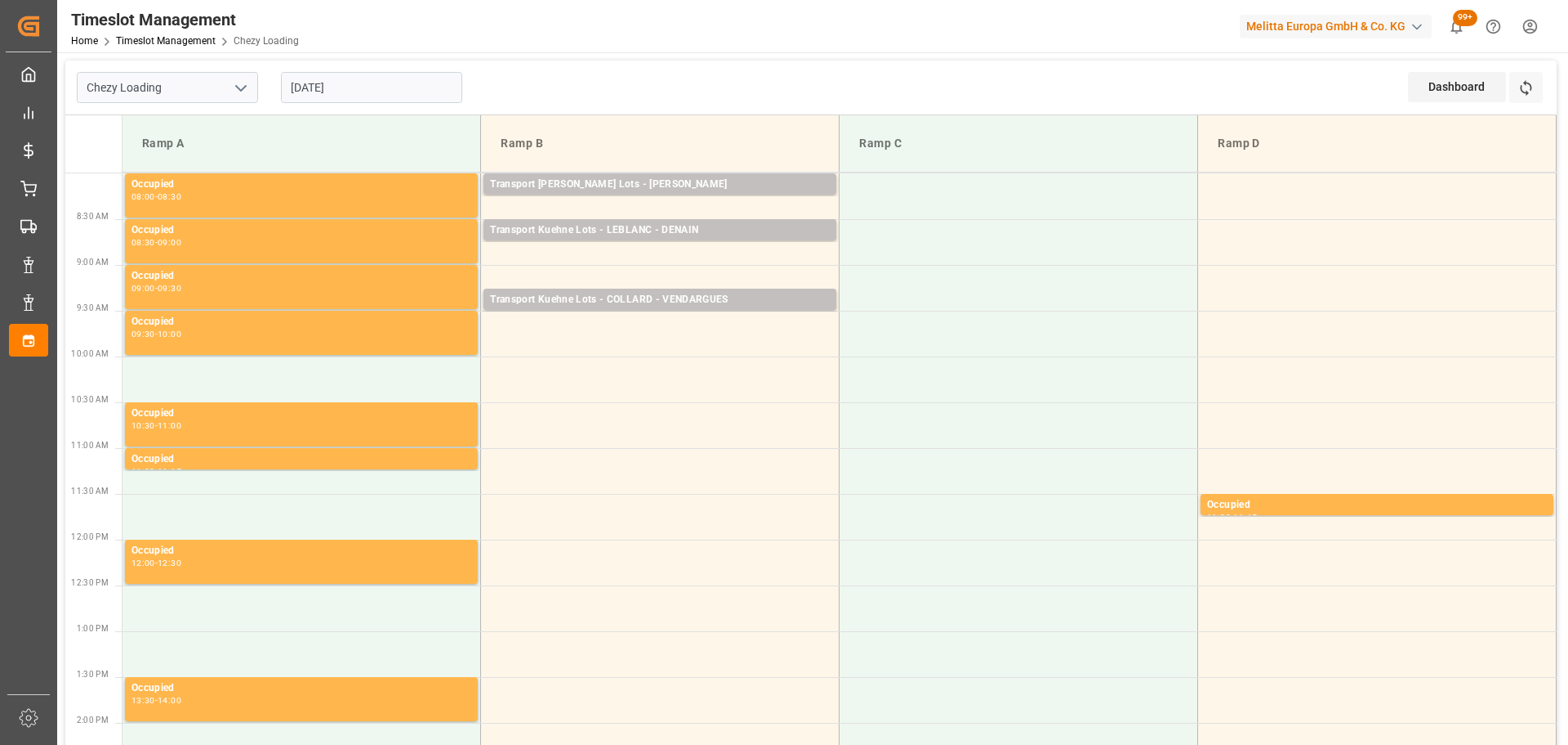
drag, startPoint x: 312, startPoint y: 91, endPoint x: 321, endPoint y: 106, distance: 17.5
click at [312, 91] on input "[DATE]" at bounding box center [372, 87] width 181 height 31
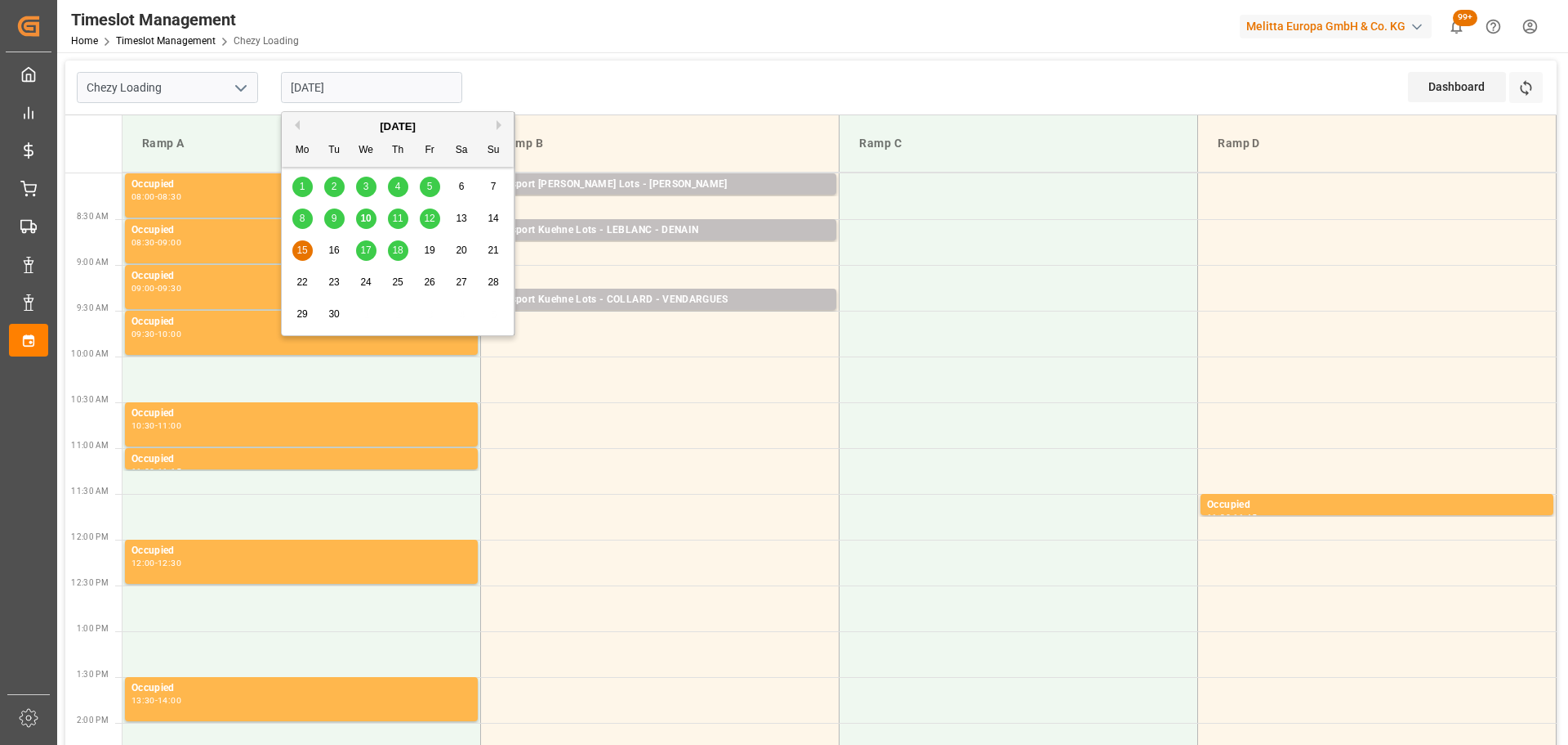
click at [396, 216] on span "11" at bounding box center [397, 218] width 11 height 12
type input "[DATE]"
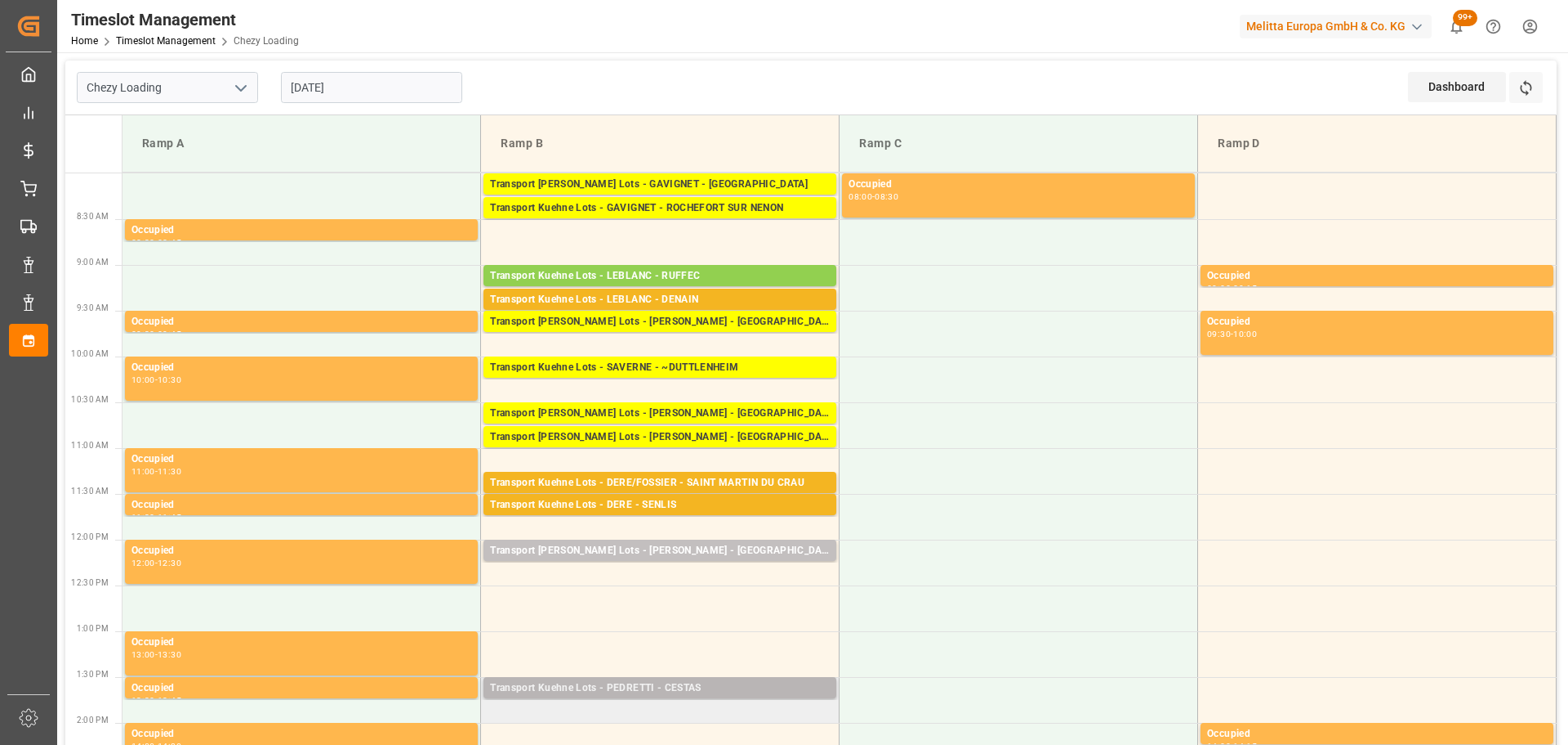
click at [523, 681] on div "Transport Kuehne Lots - PEDRETTI - CESTAS" at bounding box center [660, 688] width 340 height 17
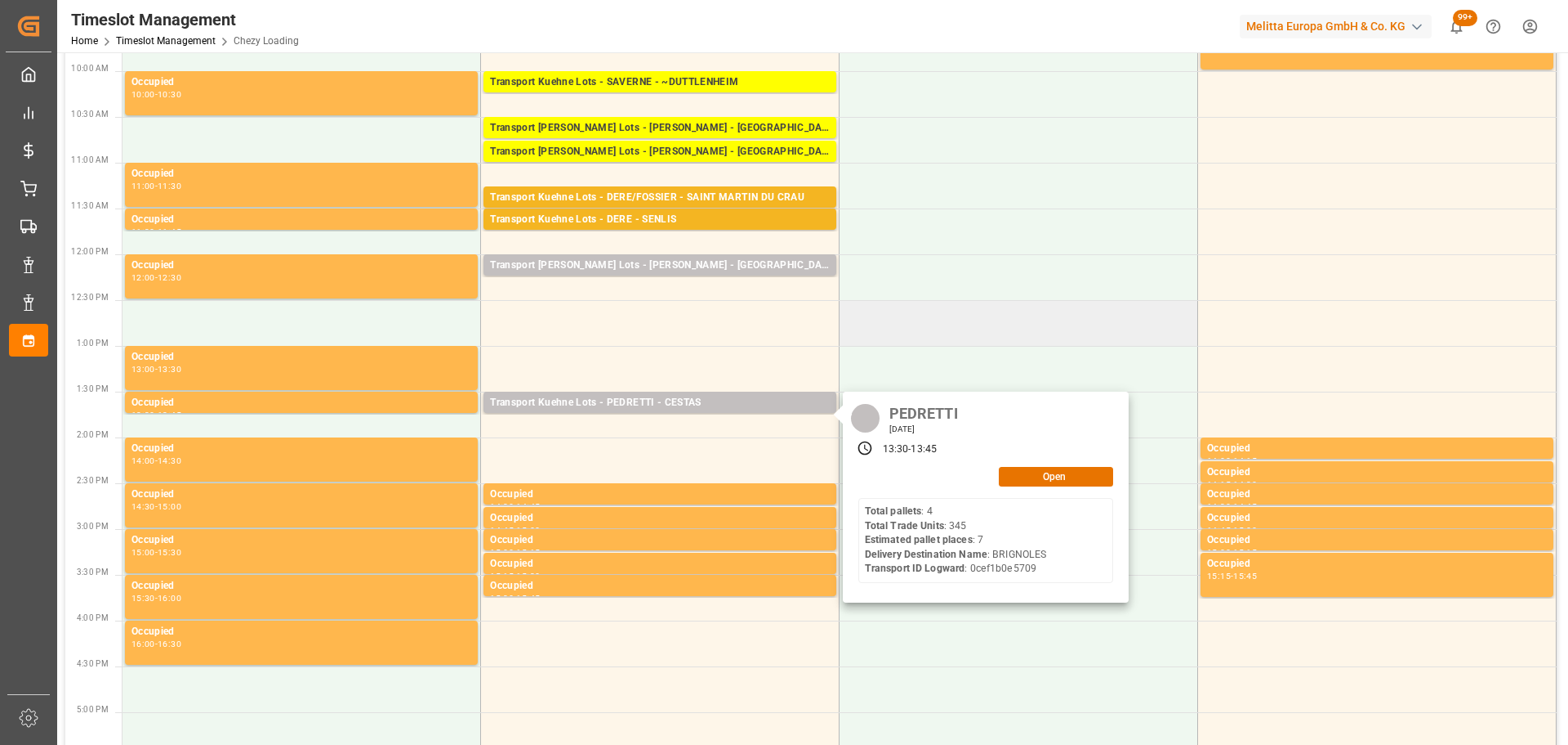
scroll to position [327, 0]
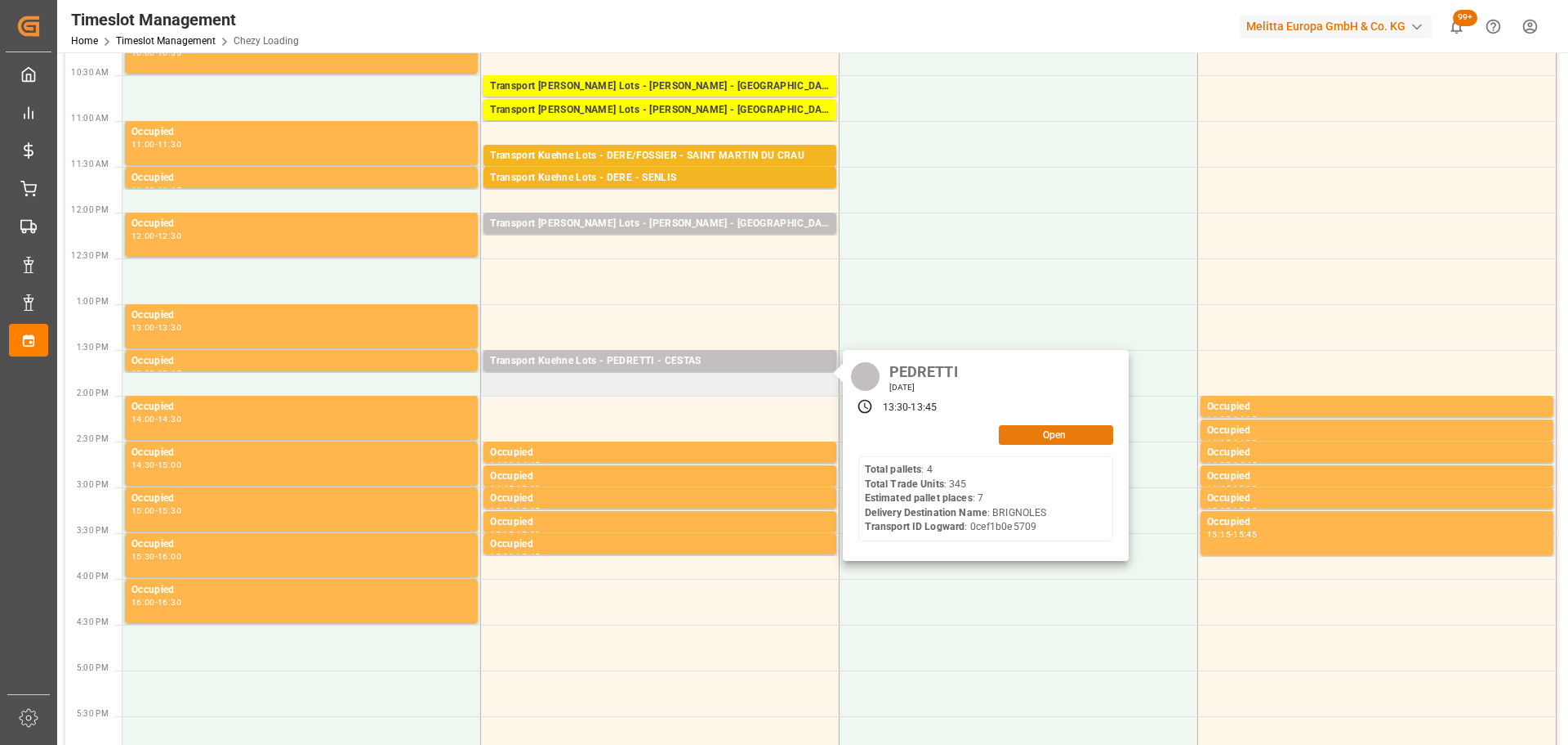
click at [1043, 431] on button "Open" at bounding box center [1056, 435] width 114 height 20
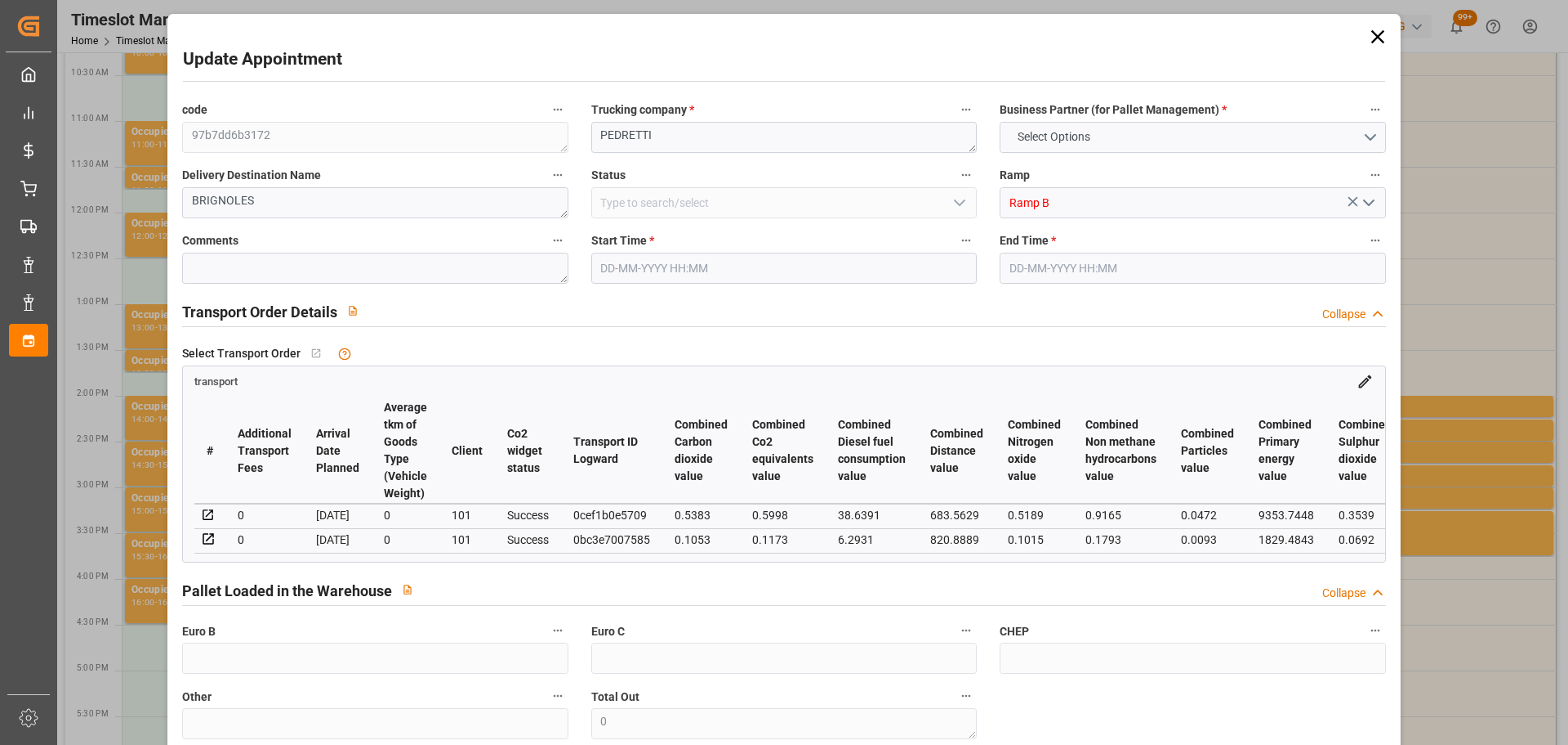
type input "7"
type input "393.84"
type input "0"
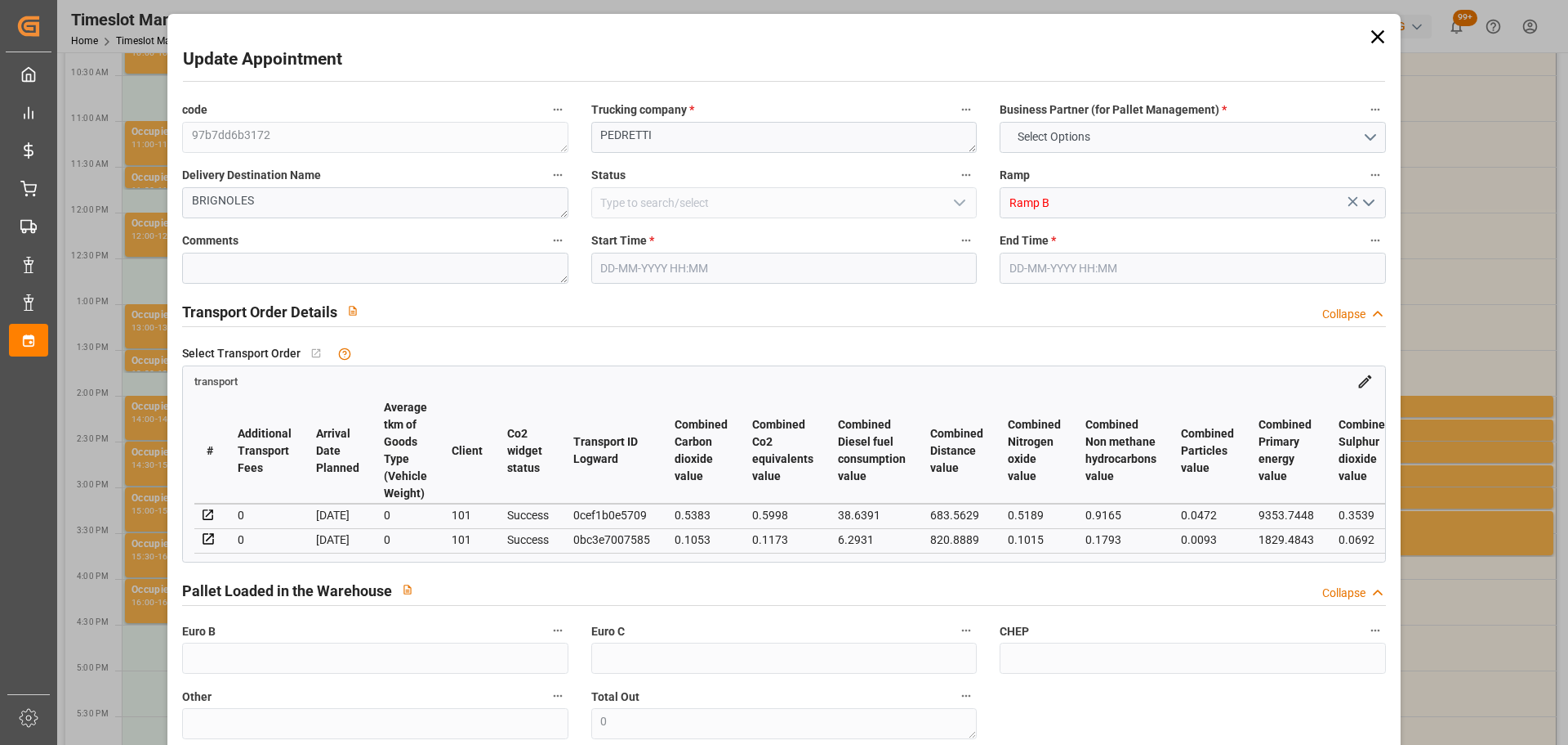
type input "393.84"
type input "0"
type input "1345.148"
type input "1670.908"
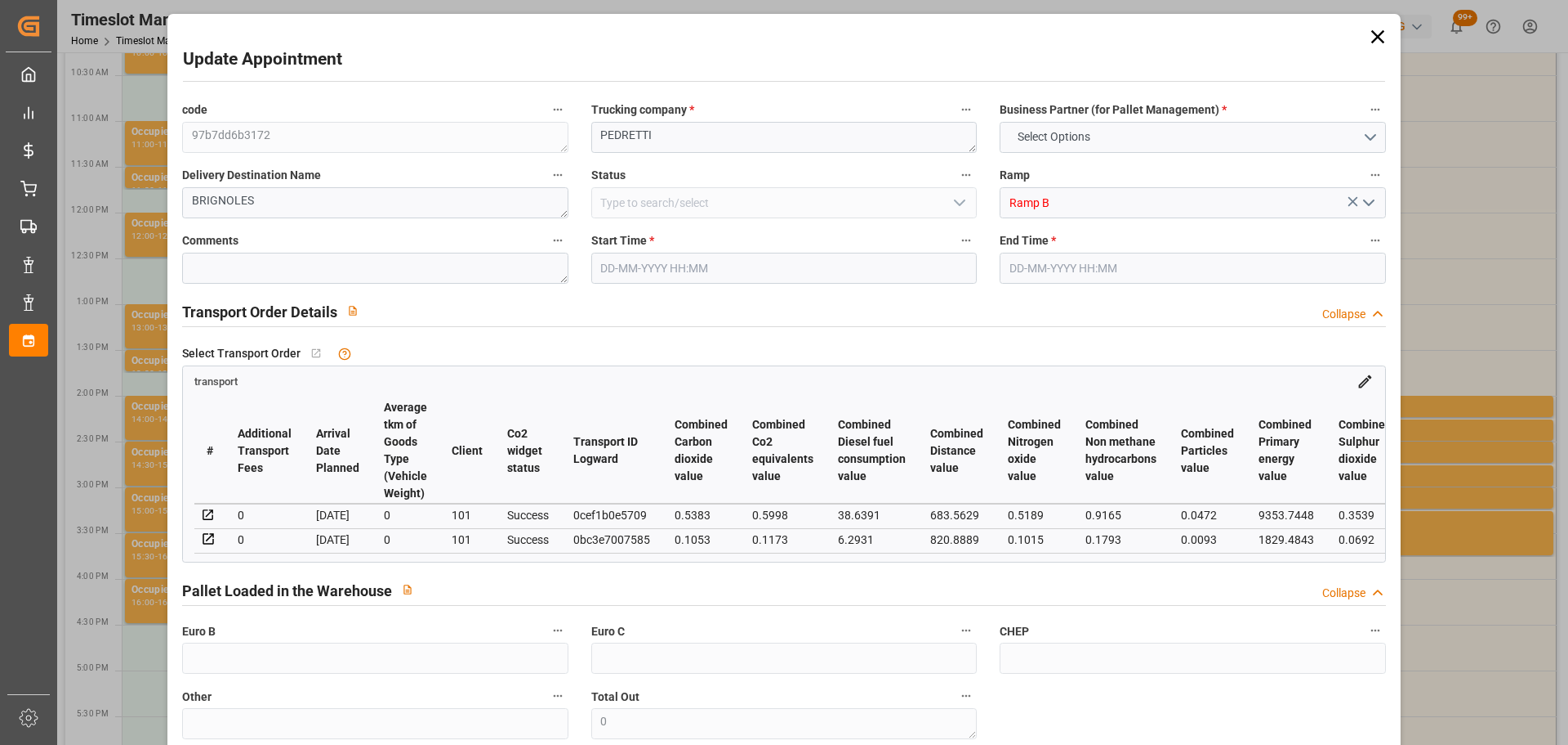
type input "6867.144"
type input "33"
type input "4"
type input "345"
type input "7"
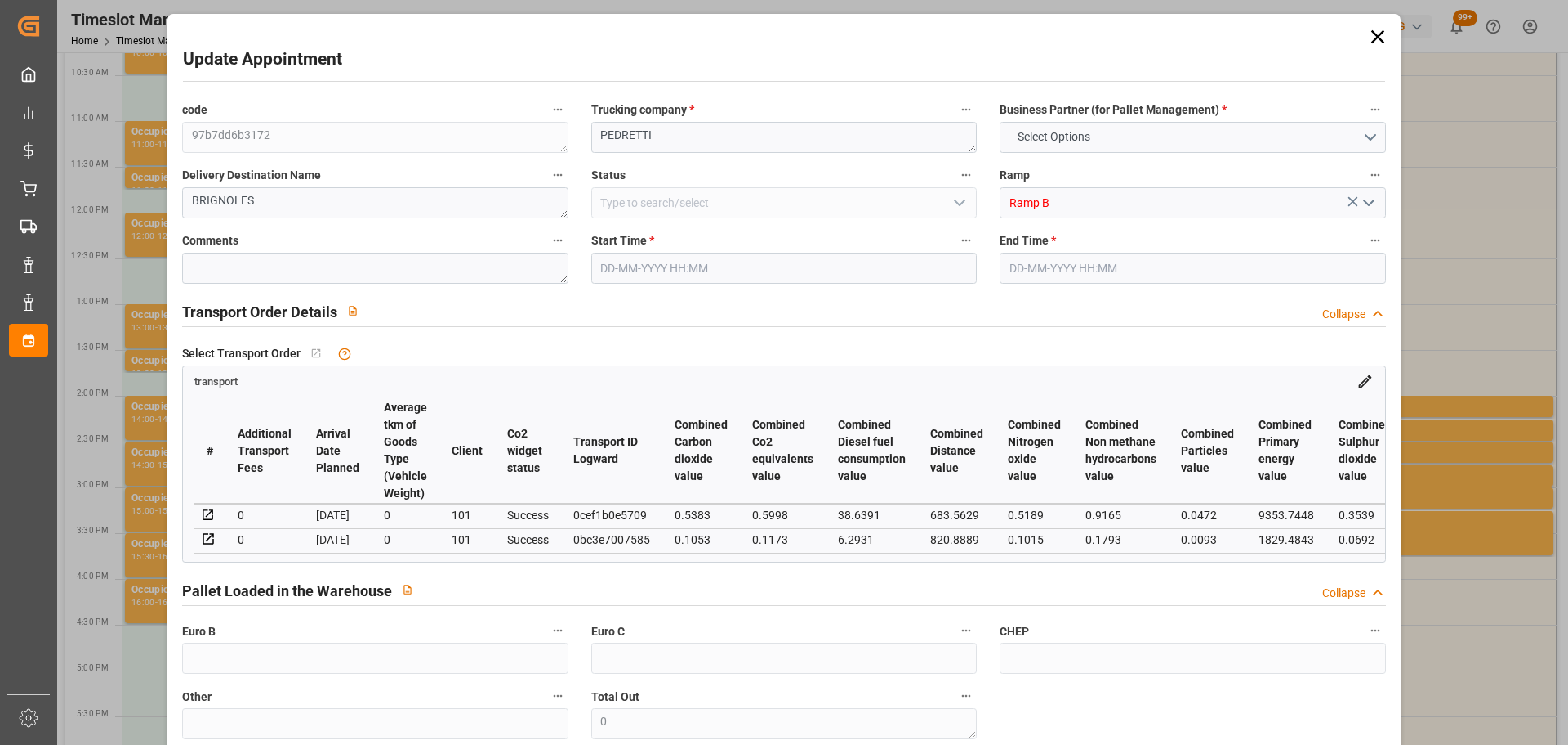
type input "101"
type input "1503.828"
type input "0"
type input "4710.8598"
type input "0"
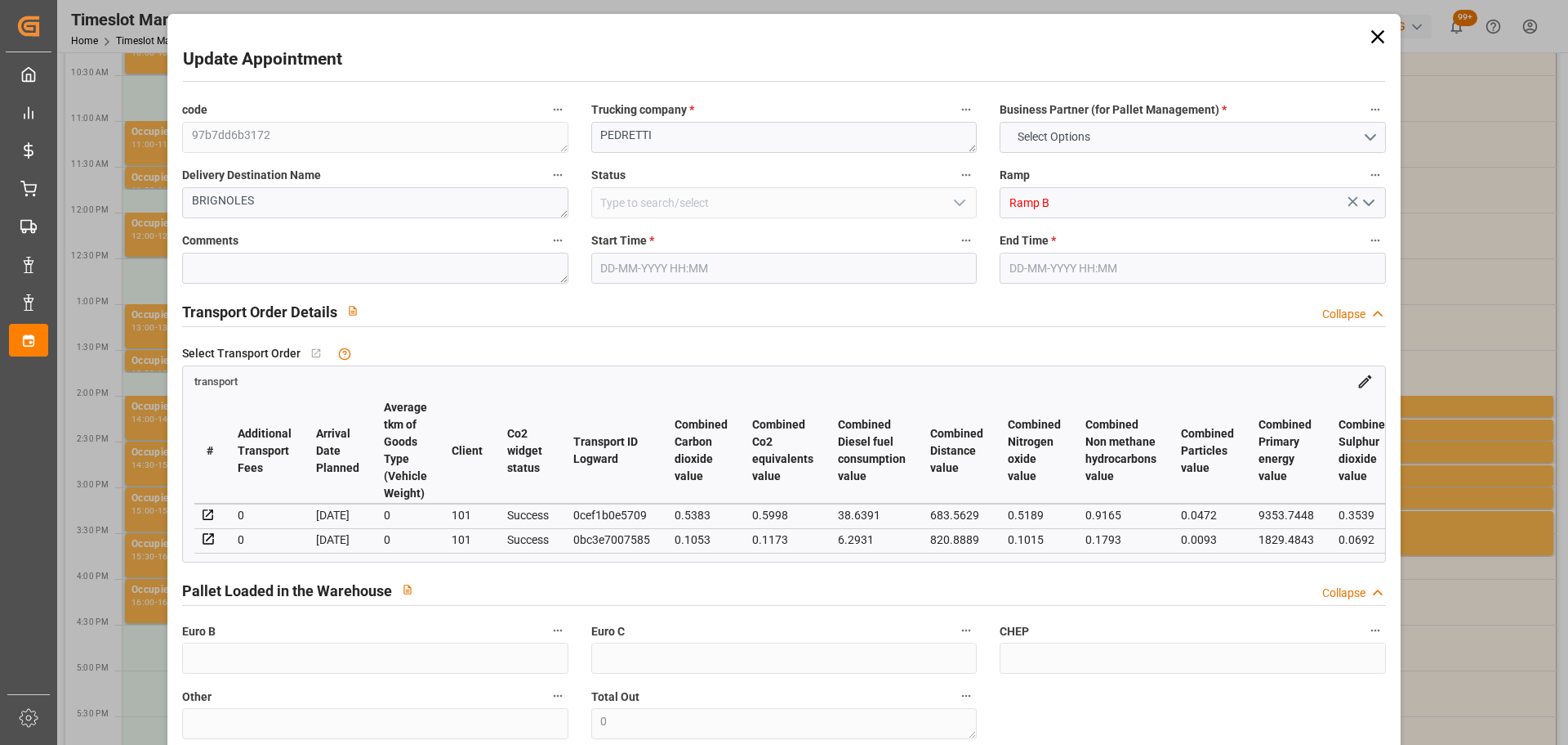
type input "0"
type input "21"
type input "35"
type input "[DATE] 13:30"
type input "[DATE] 13:45"
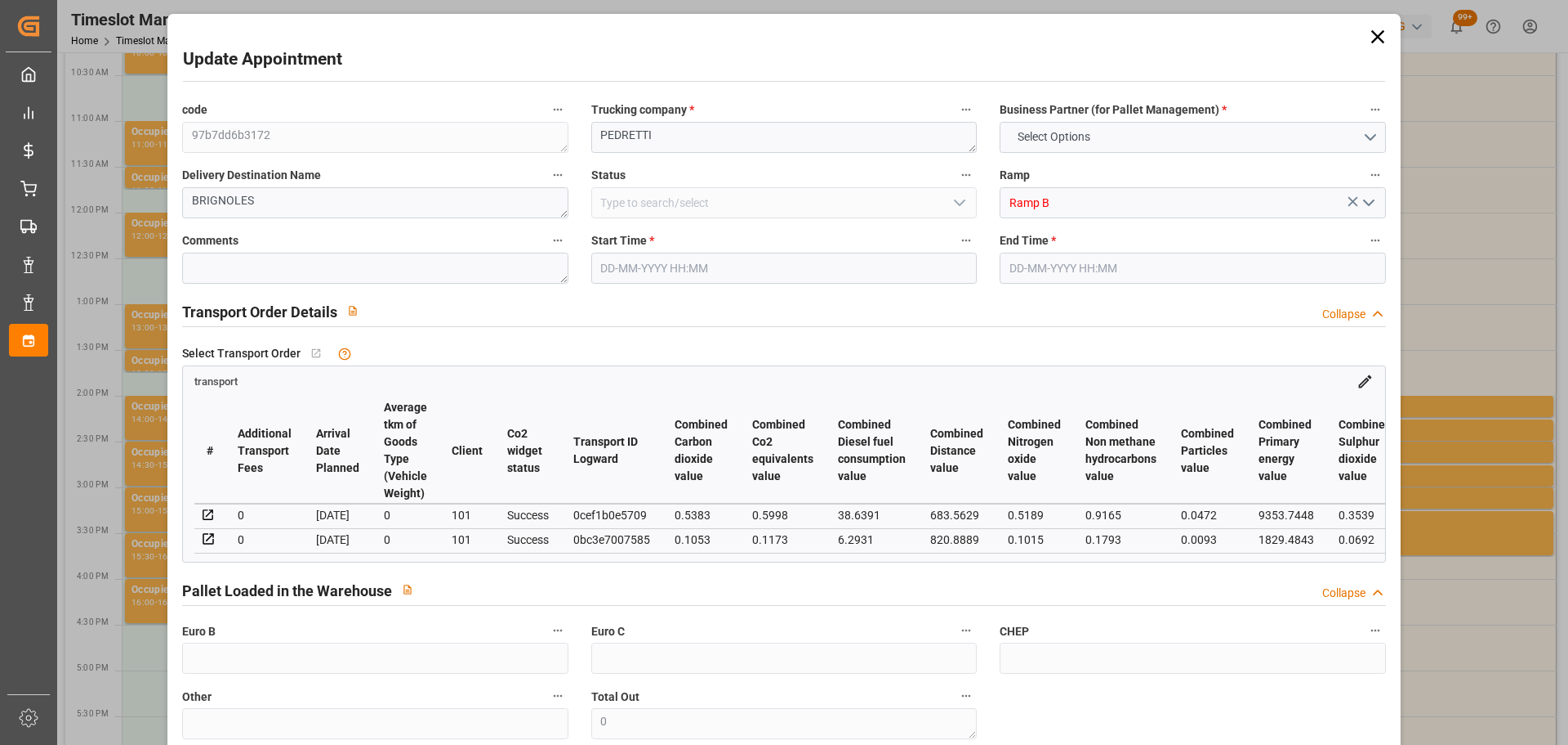
type input "[DATE] 12:56"
type input "[DATE] 11:28"
type input "[DATE]"
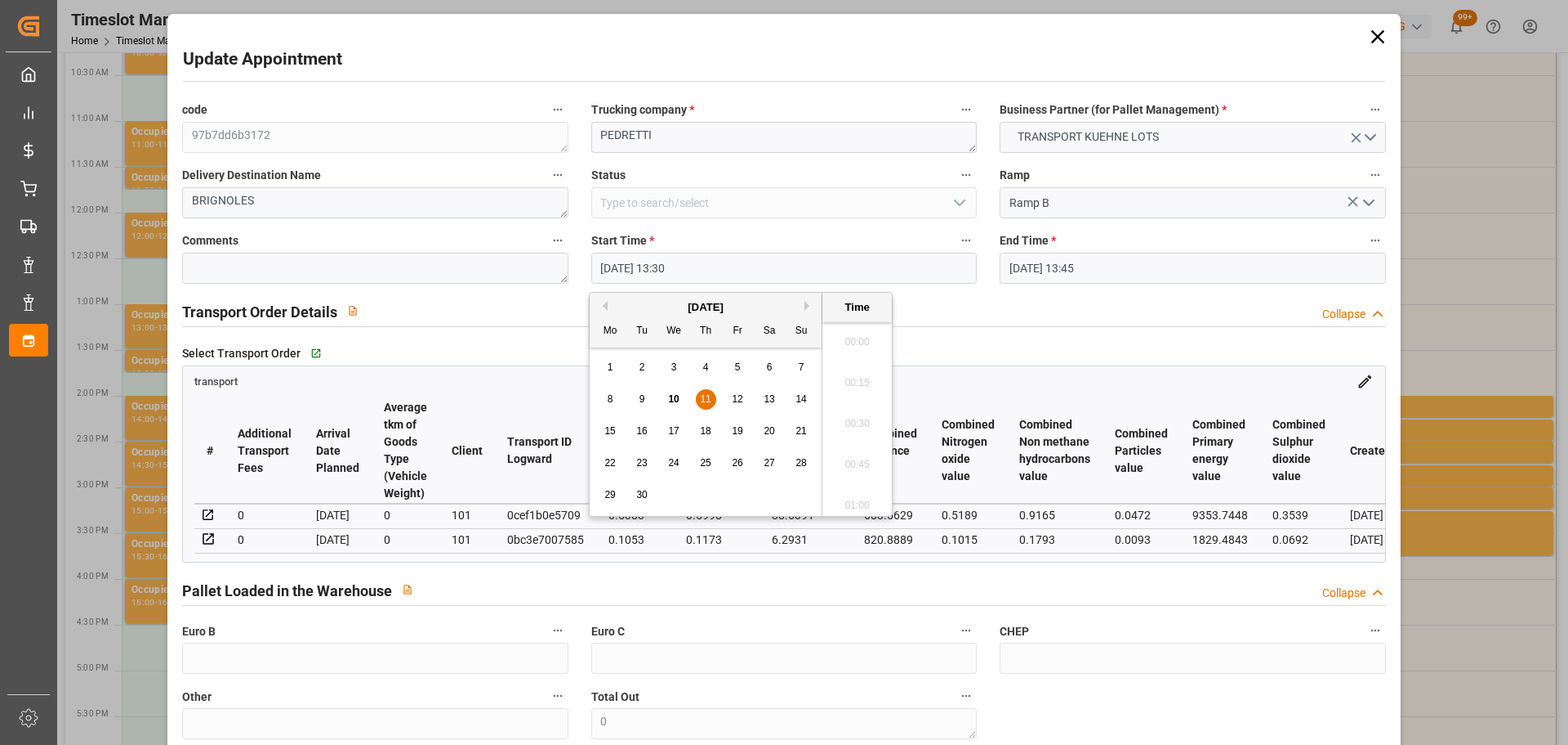
click at [615, 271] on input "[DATE] 13:30" at bounding box center [784, 267] width 386 height 31
click at [710, 402] on span "11" at bounding box center [705, 399] width 11 height 12
click at [845, 331] on li "13:00" at bounding box center [857, 336] width 69 height 40
type input "[DATE] 13:00"
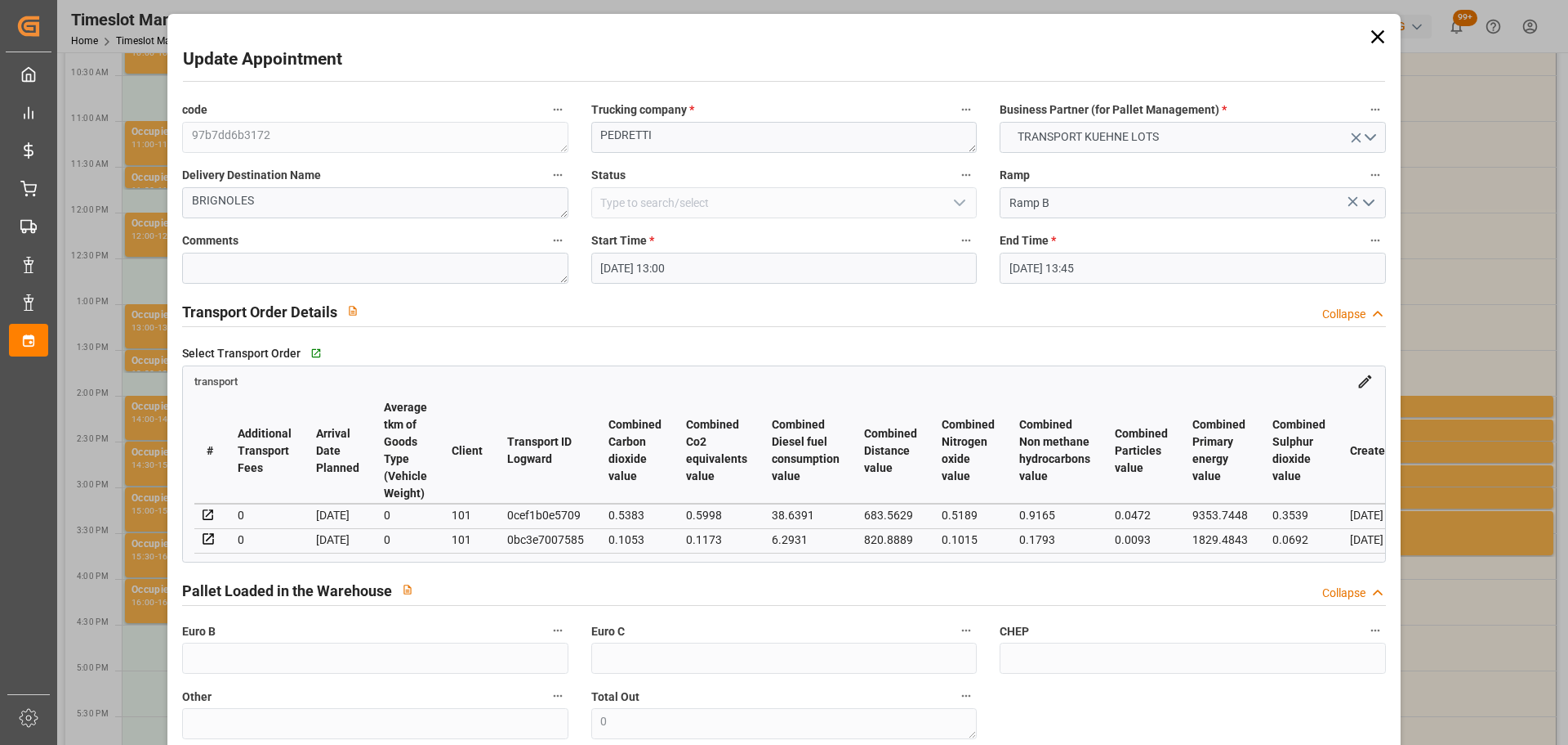
drag, startPoint x: 1036, startPoint y: 258, endPoint x: 1039, endPoint y: 273, distance: 15.3
click at [1037, 260] on input "[DATE] 13:45" at bounding box center [1192, 267] width 386 height 31
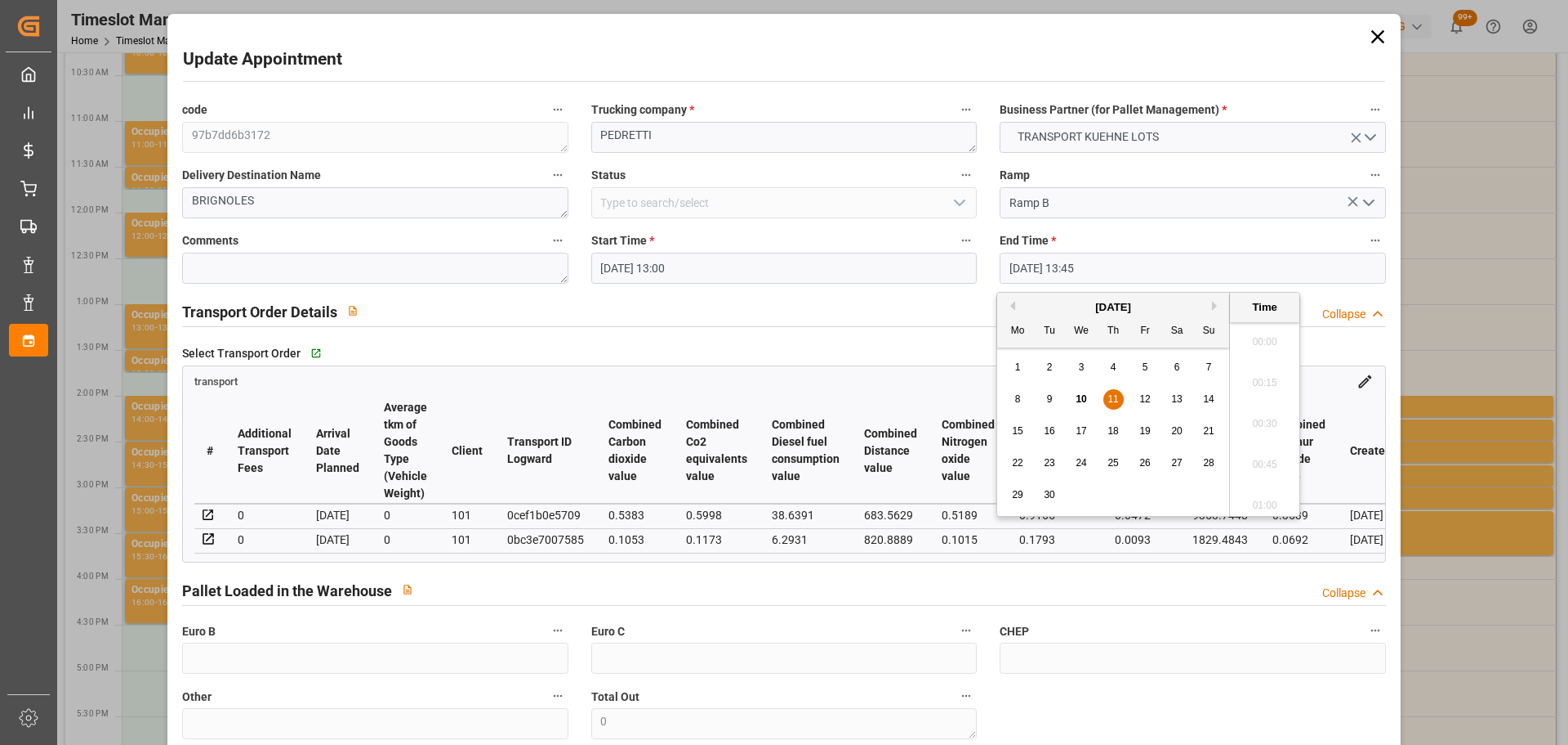
scroll to position [2172, 0]
click at [1118, 399] on span "11" at bounding box center [1112, 399] width 11 height 12
click at [1282, 326] on li "13:15" at bounding box center [1264, 336] width 69 height 40
type input "11-09-2025 13:15"
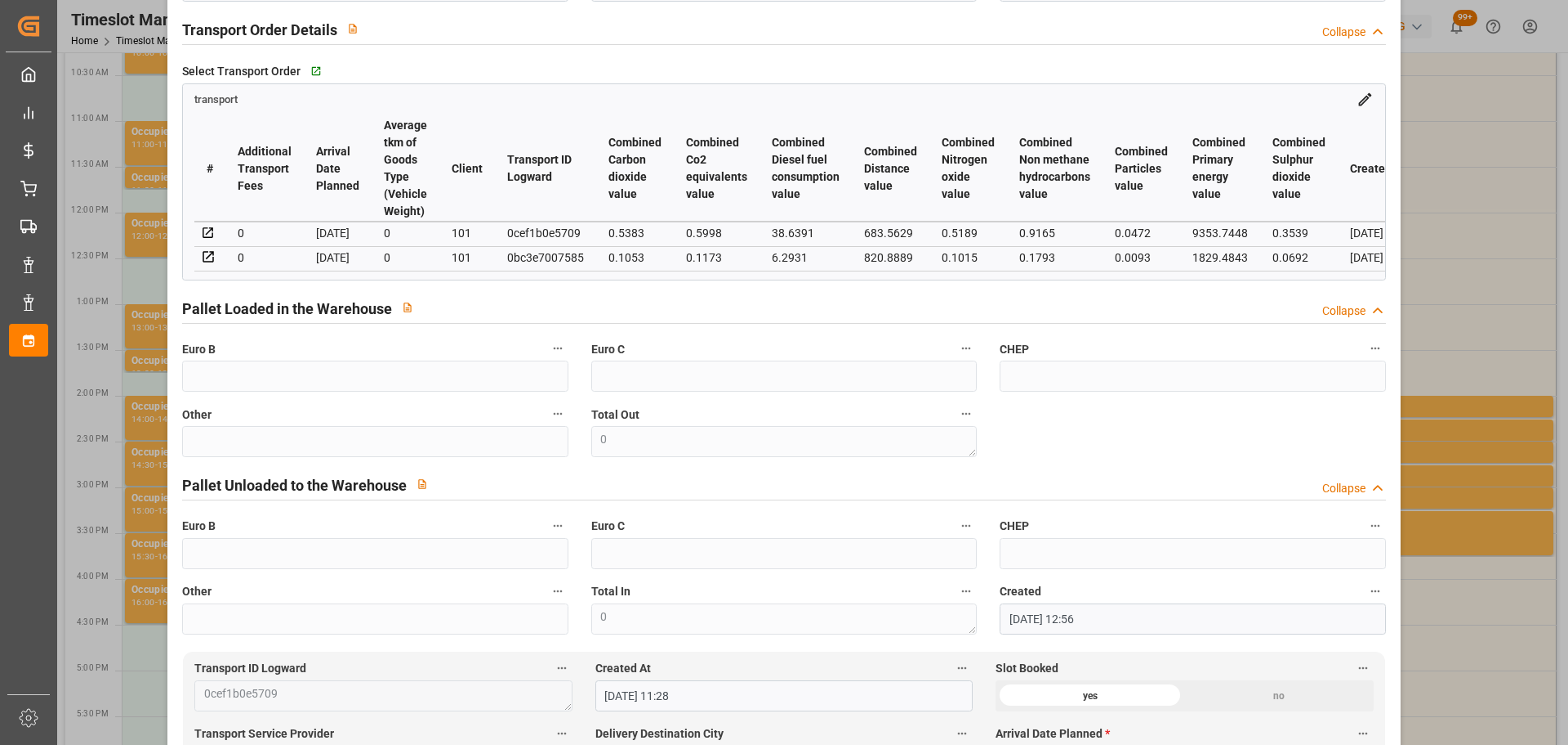
scroll to position [0, 0]
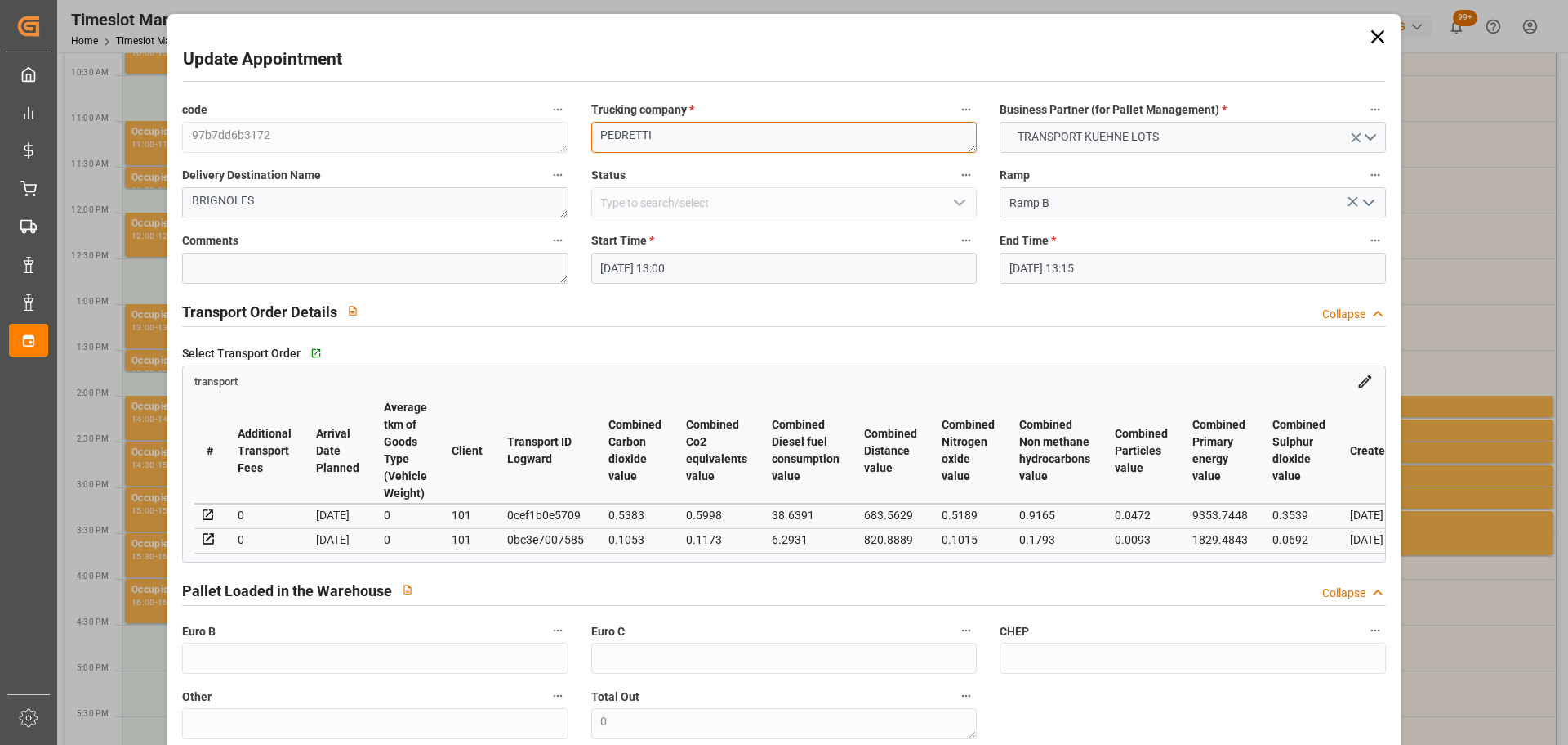
click at [307, 135] on div "code 97b7dd6b3172 Trucking company * PEDRETTI Business Partner (for Pallet Mana…" at bounding box center [783, 507] width 1226 height 829
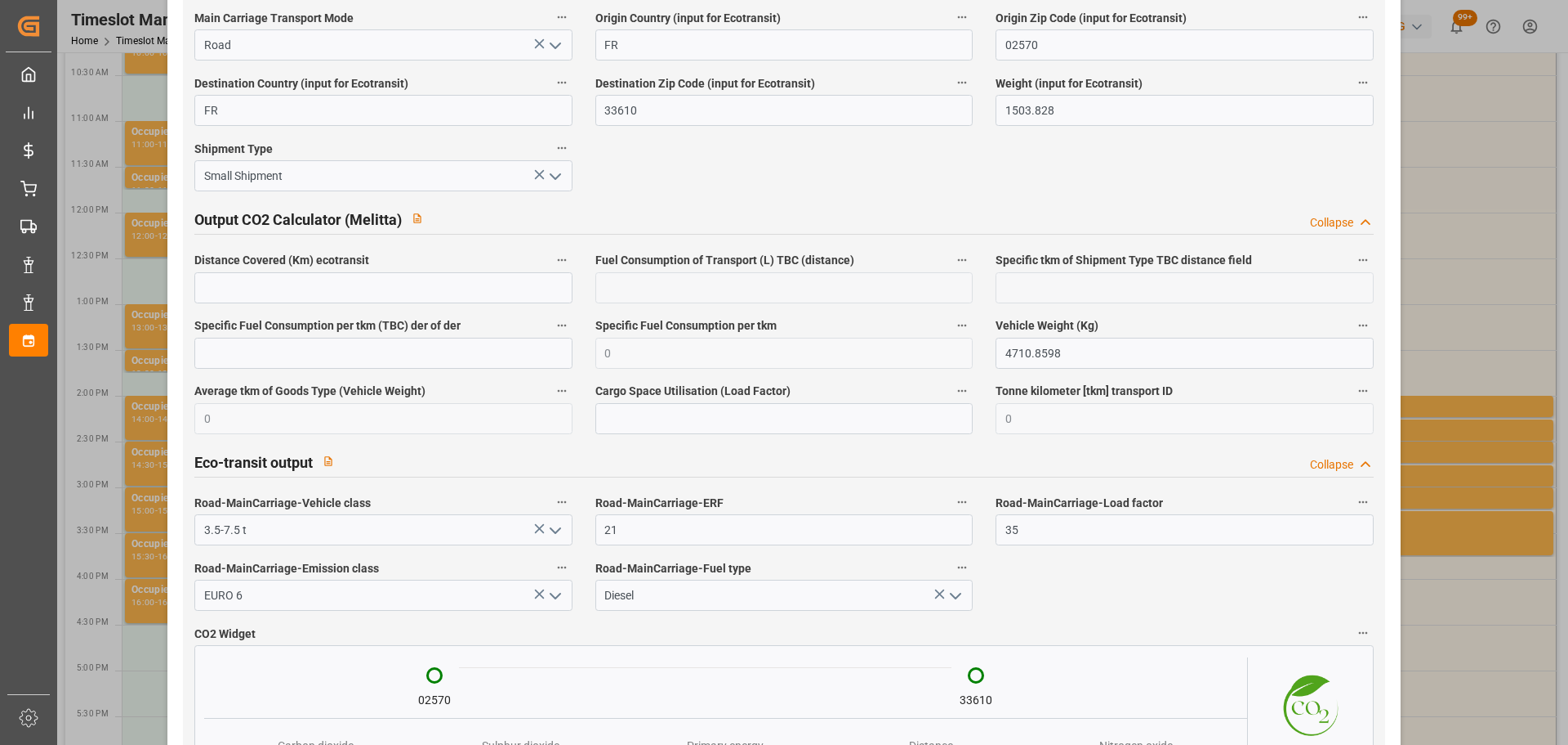
scroll to position [2697, 0]
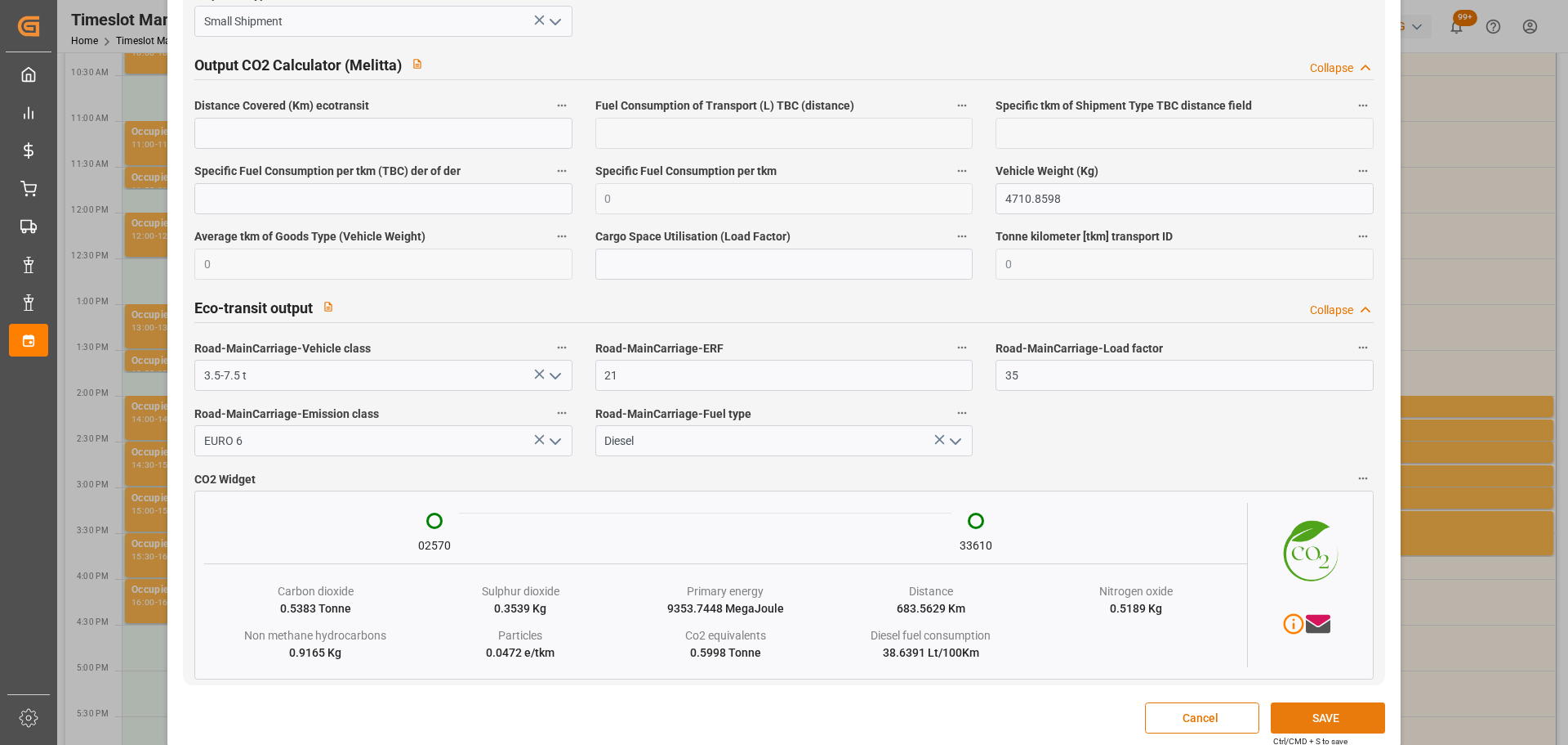
type textarea "FOURNIE"
click at [1308, 718] on button "SAVE" at bounding box center [1328, 716] width 114 height 31
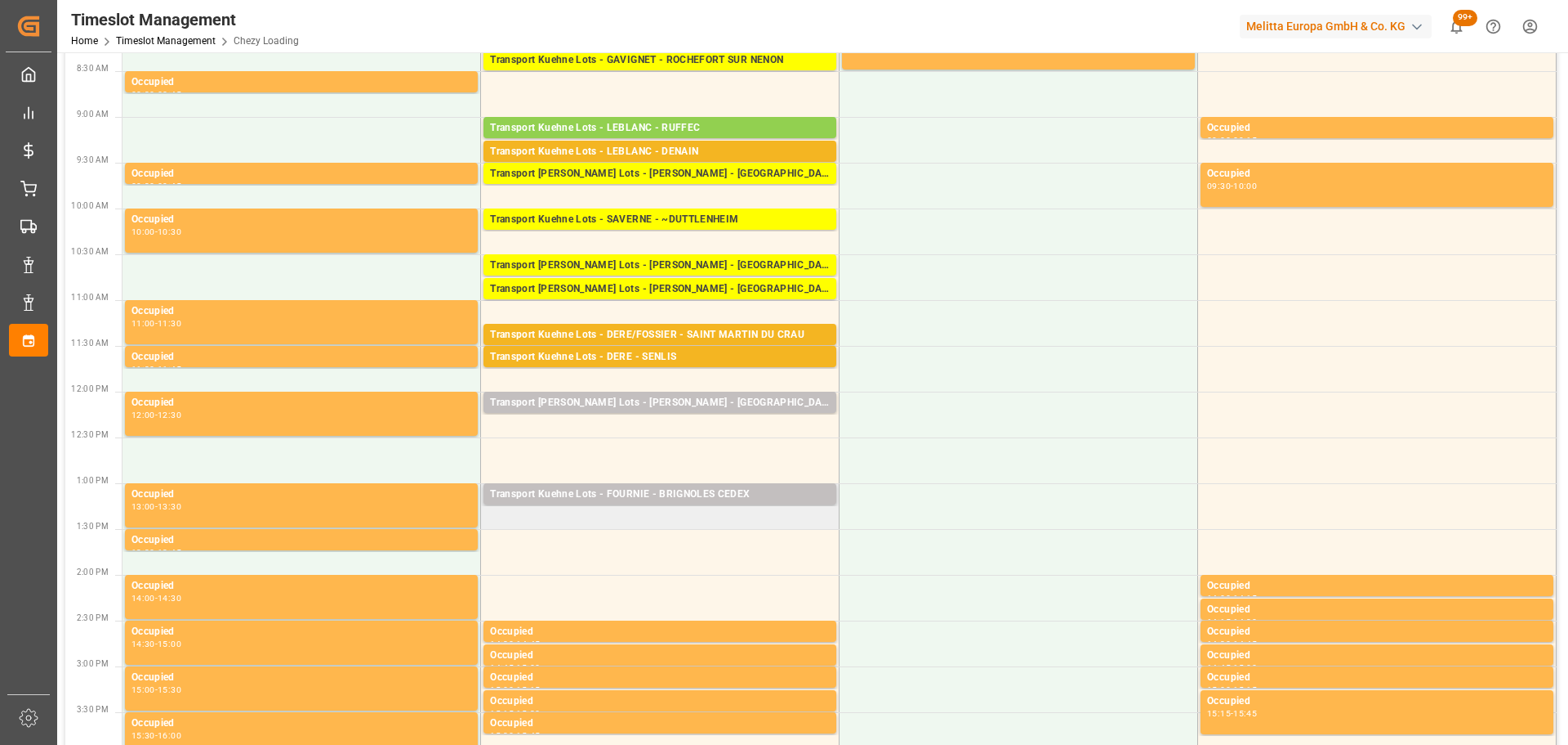
scroll to position [164, 0]
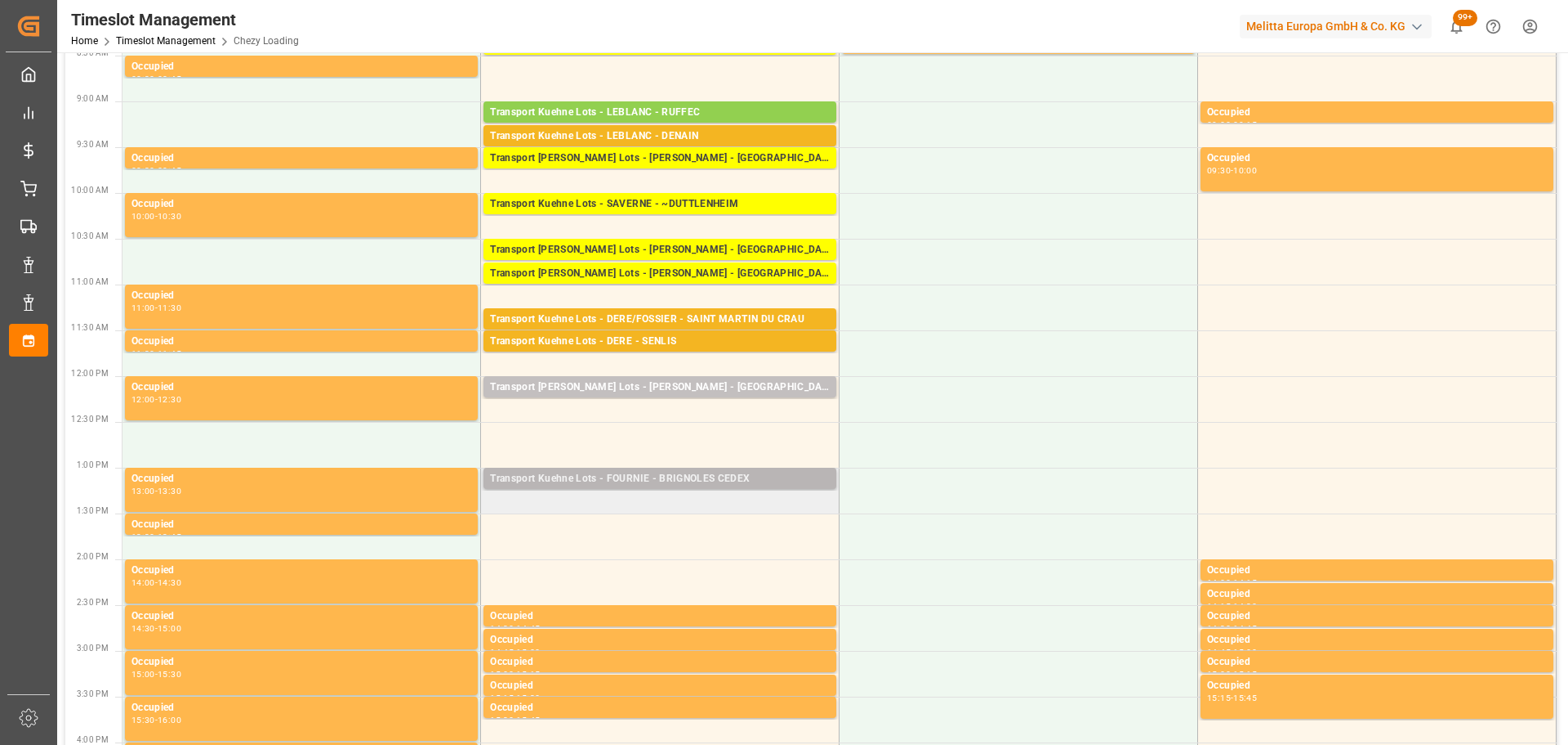
click at [540, 473] on div "Transport Kuehne Lots - FOURNIE - BRIGNOLES CEDEX" at bounding box center [660, 479] width 340 height 17
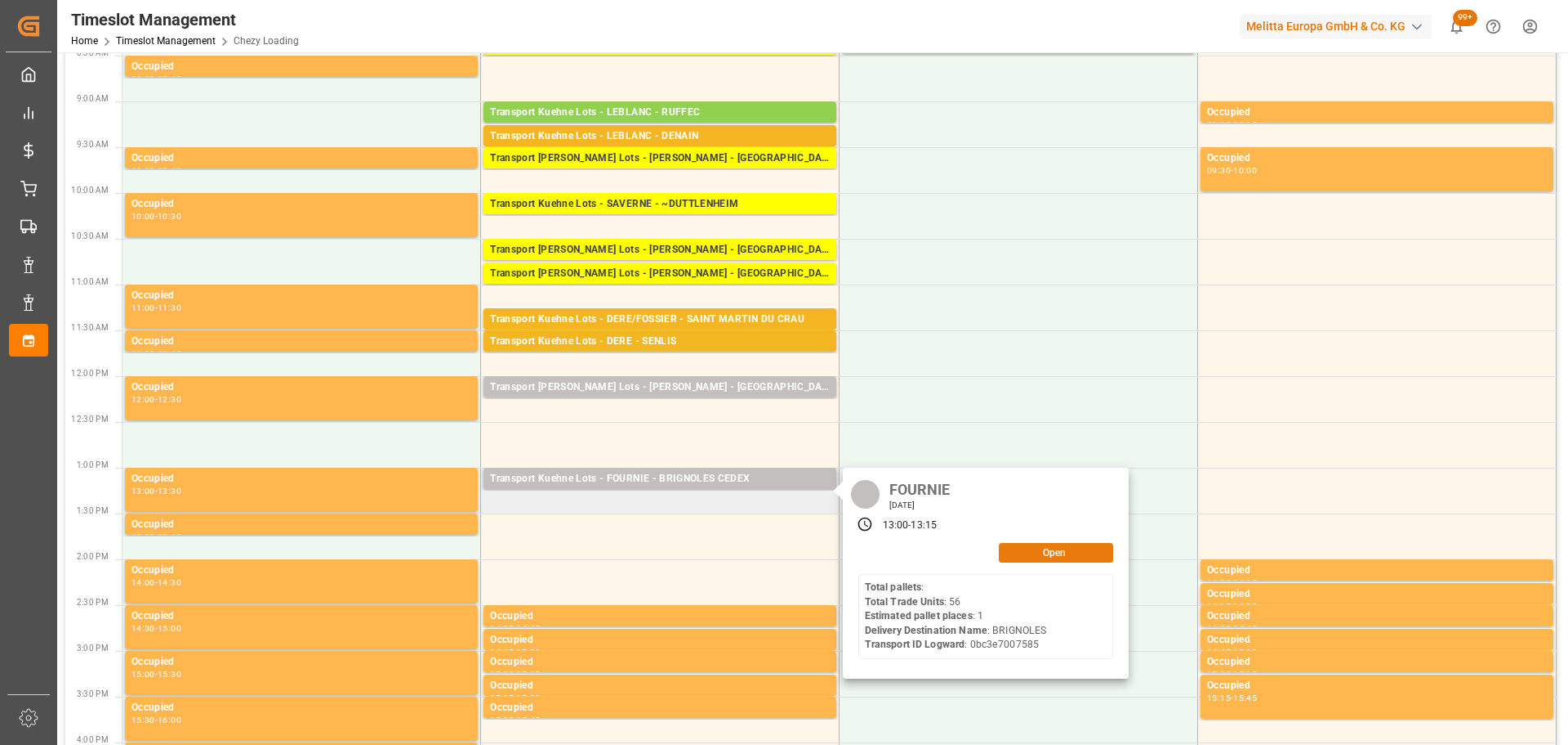
click at [1008, 548] on button "Open" at bounding box center [1056, 553] width 114 height 20
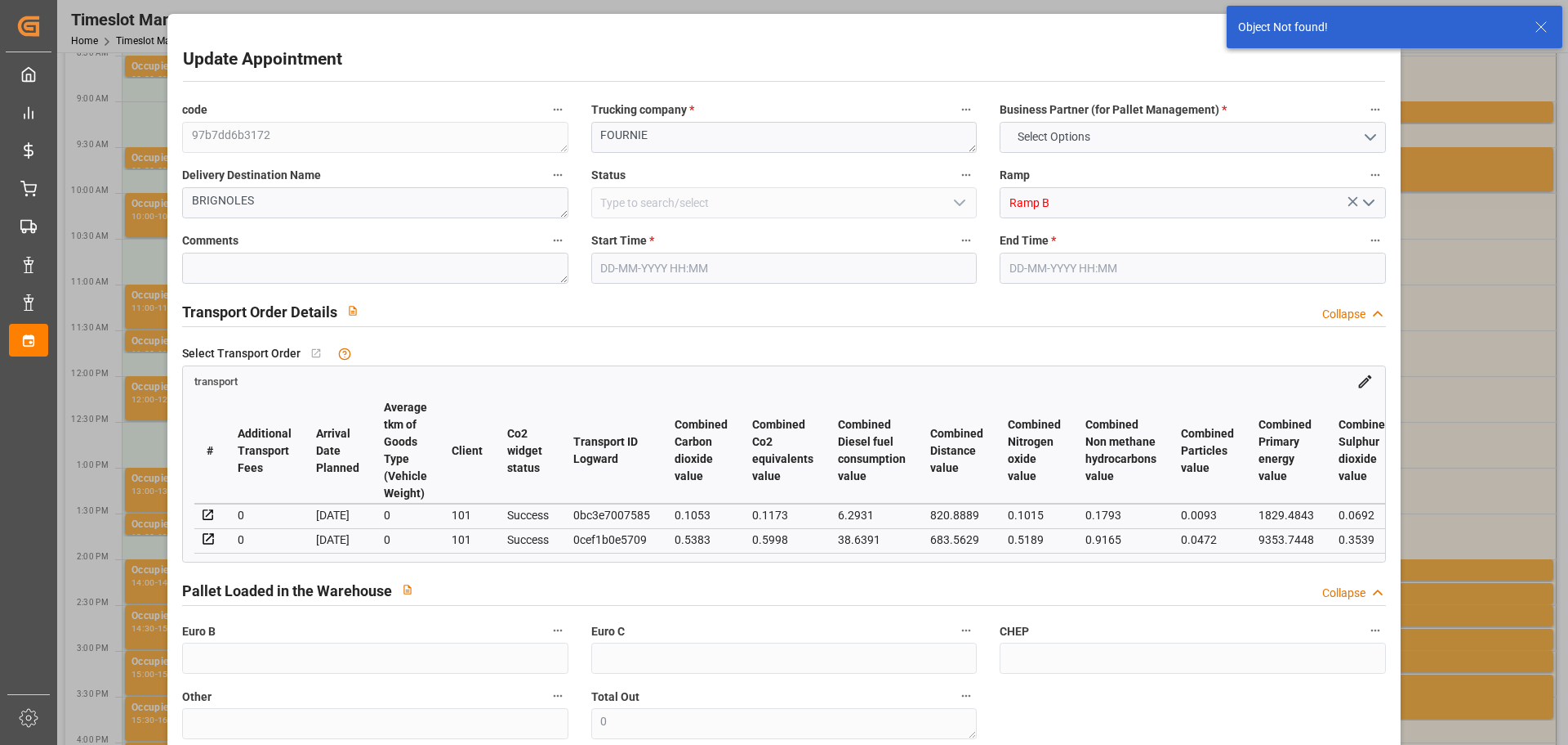
type input "7"
type input "393.84"
type input "0"
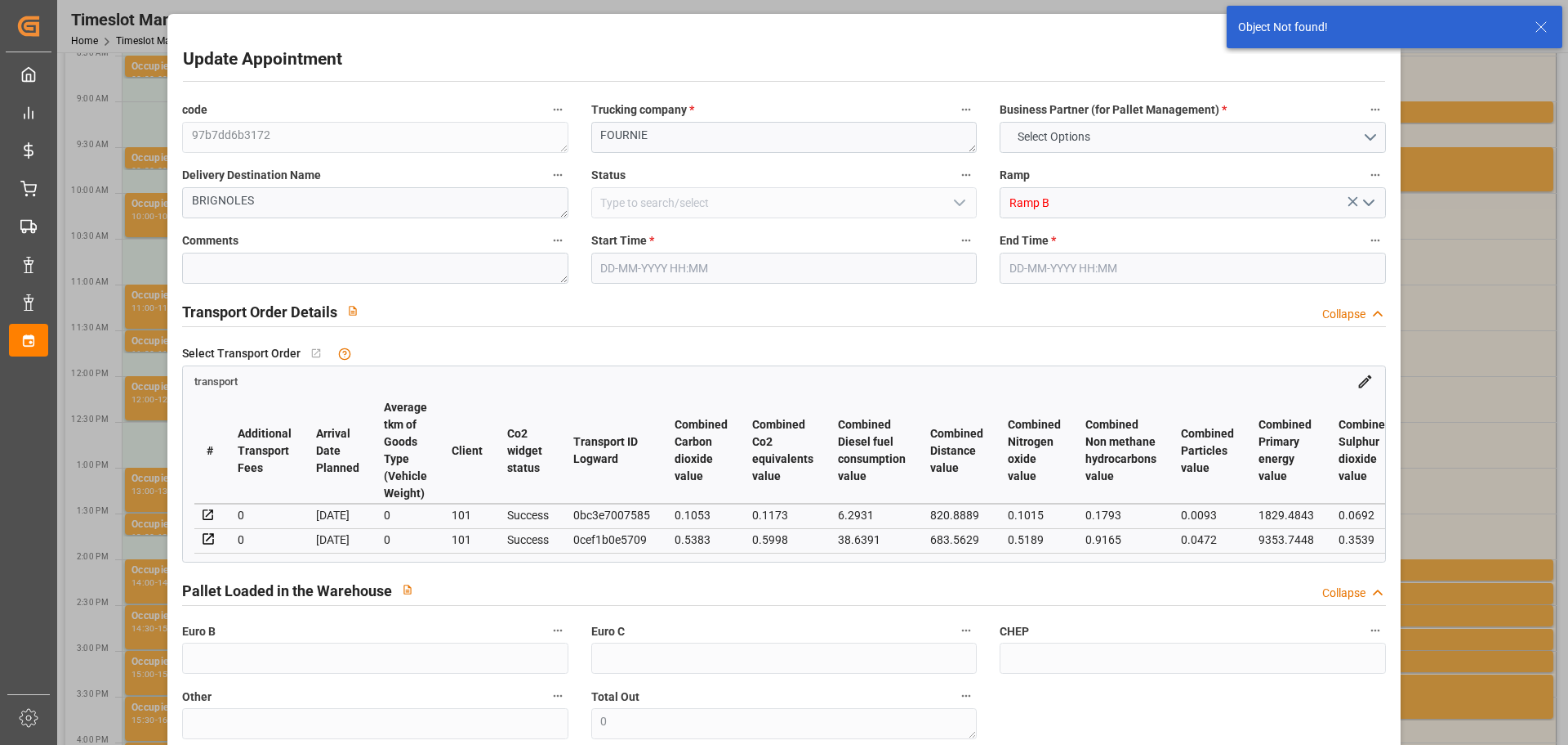
type input "393.84"
type input "0"
type input "1345.148"
type input "1670.908"
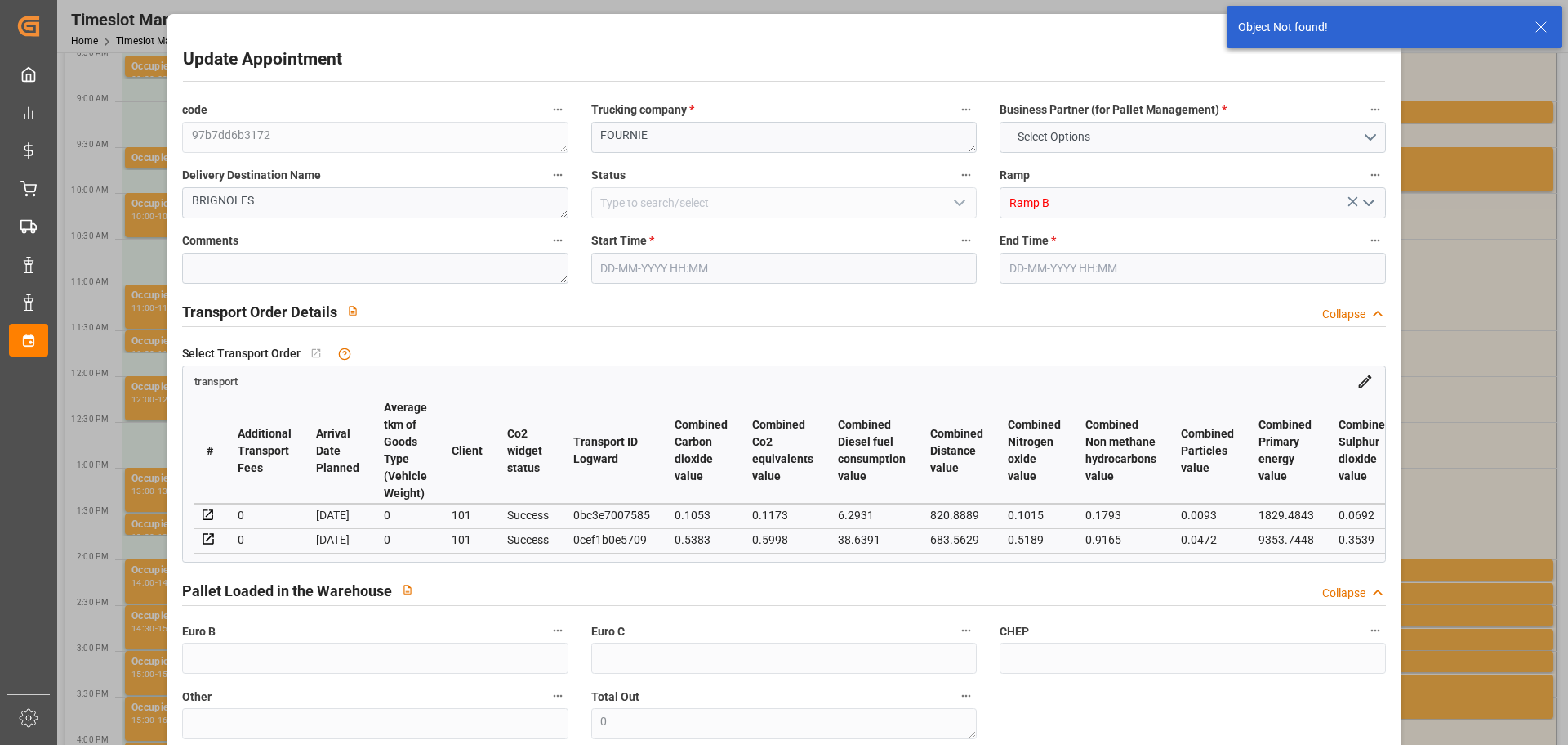
type input "6867.144"
type input "33"
type input "4"
type input "345"
type input "7"
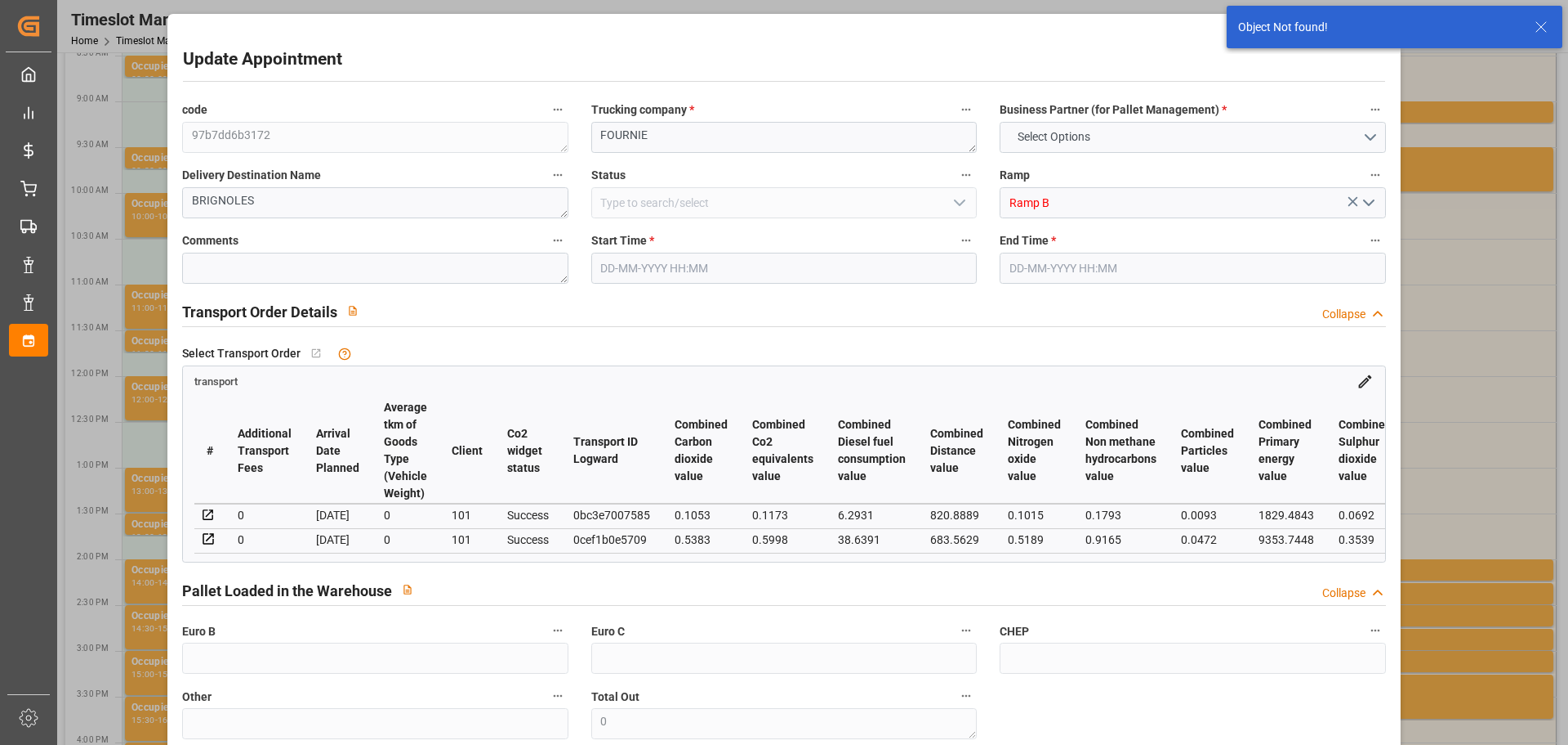
type input "101"
type input "1503.828"
type input "0"
type input "4710.8598"
type input "0"
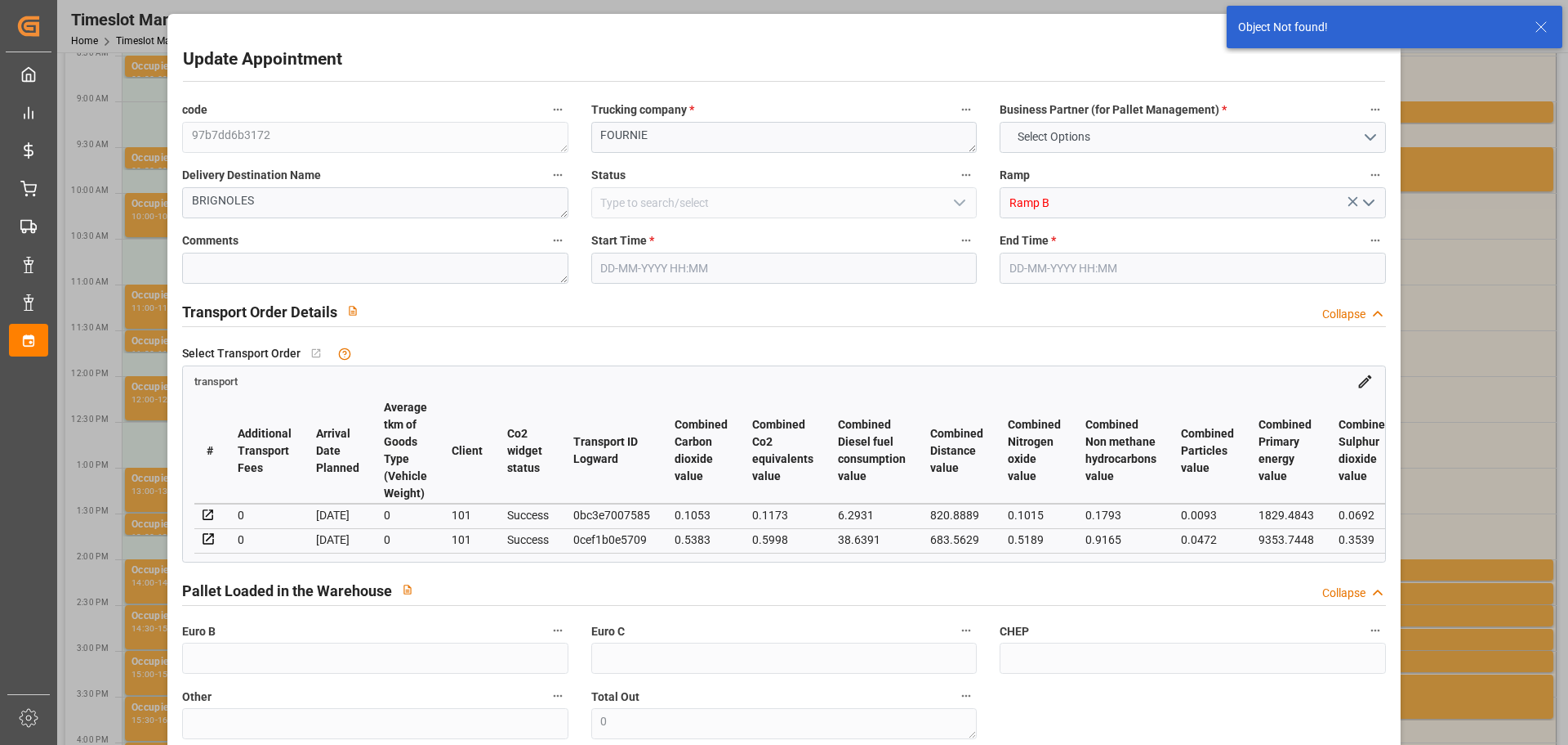
type input "0"
type input "21"
type input "35"
type input "11-09-2025 13:00"
type input "11-09-2025 13:15"
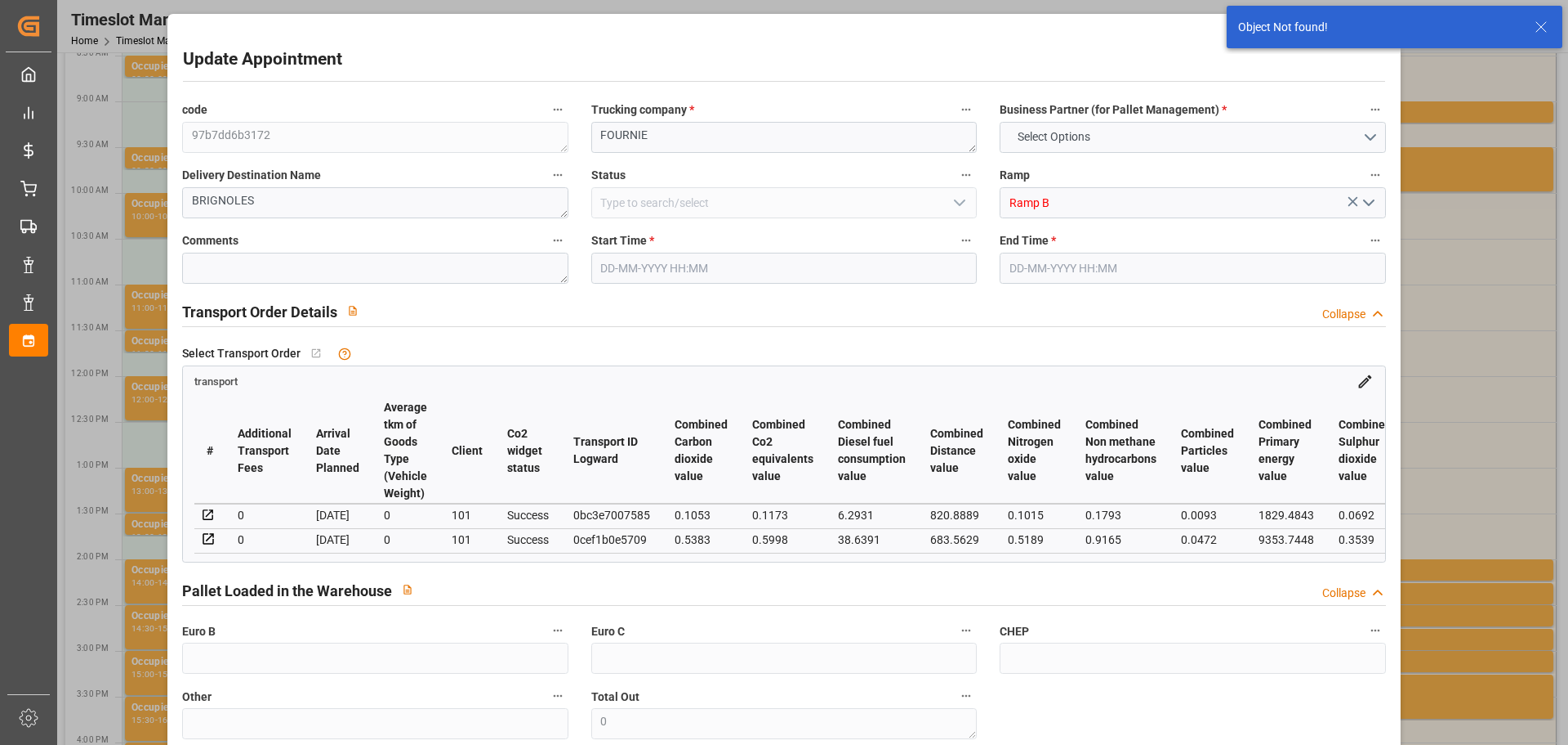
type input "10-09-2025 12:56"
type input "10-09-2025 11:28"
type input "[DATE]"
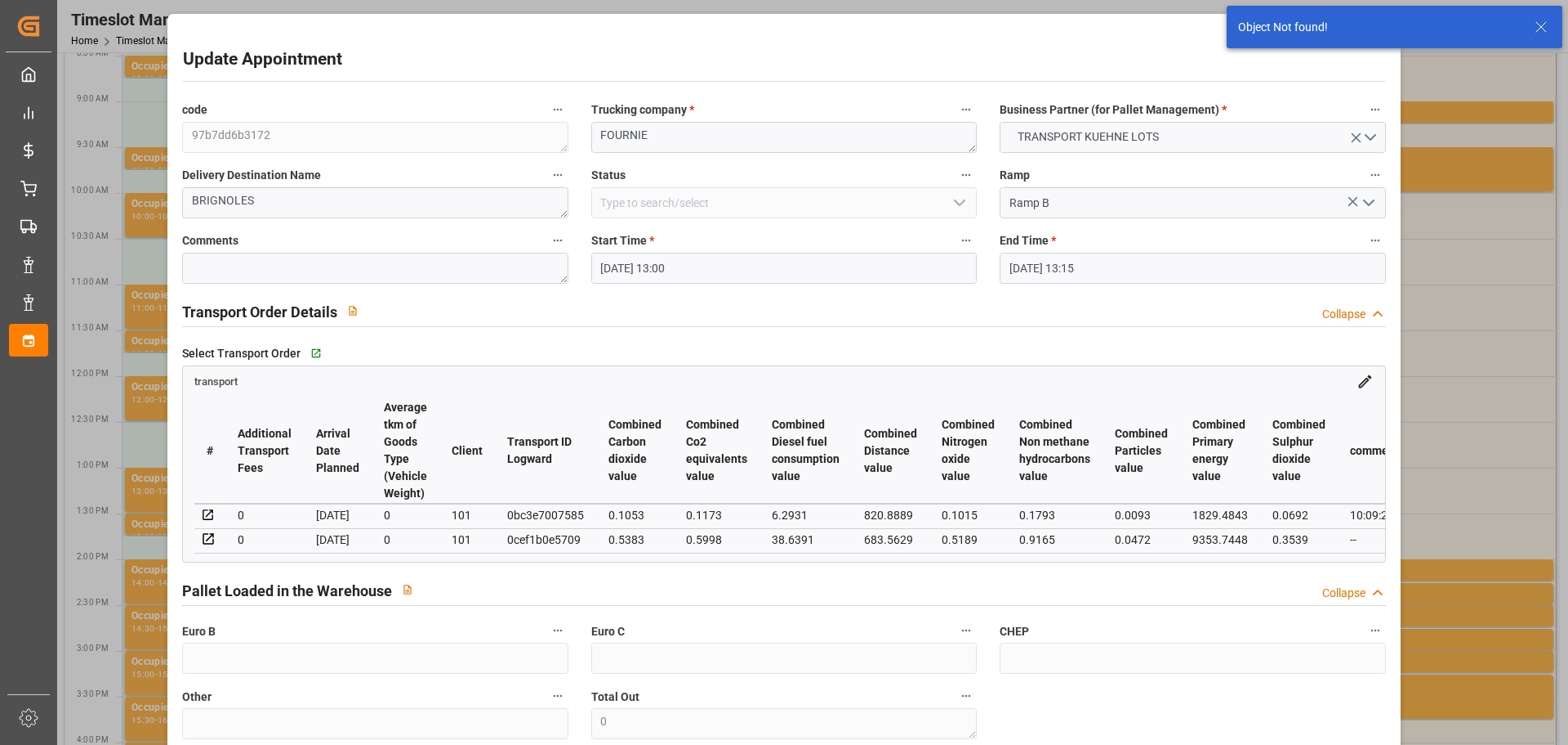
click at [627, 261] on input "11-09-2025 13:00" at bounding box center [784, 267] width 386 height 31
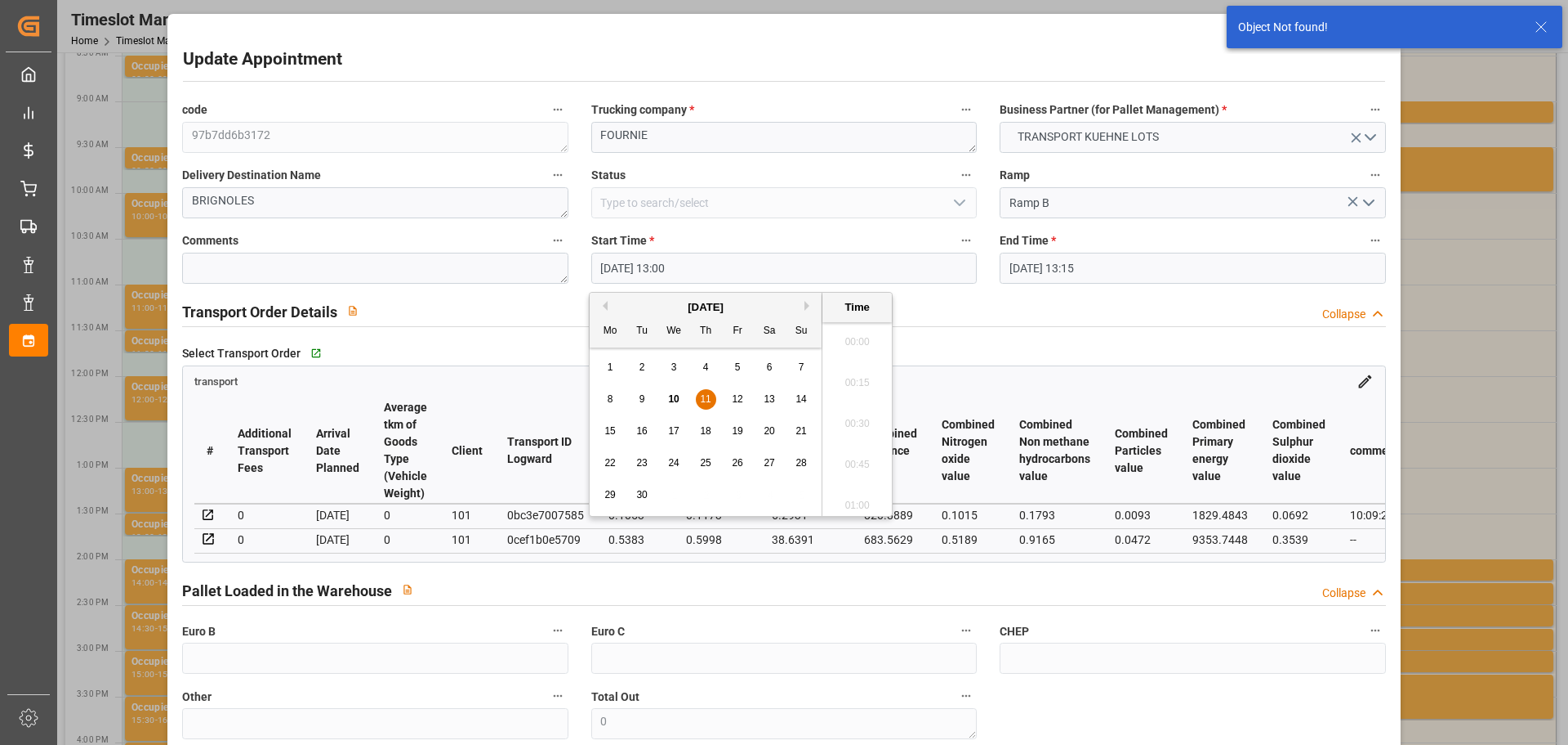
scroll to position [2049, 0]
click at [711, 397] on div "11" at bounding box center [706, 400] width 21 height 20
drag, startPoint x: 863, startPoint y: 335, endPoint x: 1012, endPoint y: 302, distance: 152.6
click at [871, 335] on li "12:30" at bounding box center [857, 336] width 69 height 40
type input "11-09-2025 12:30"
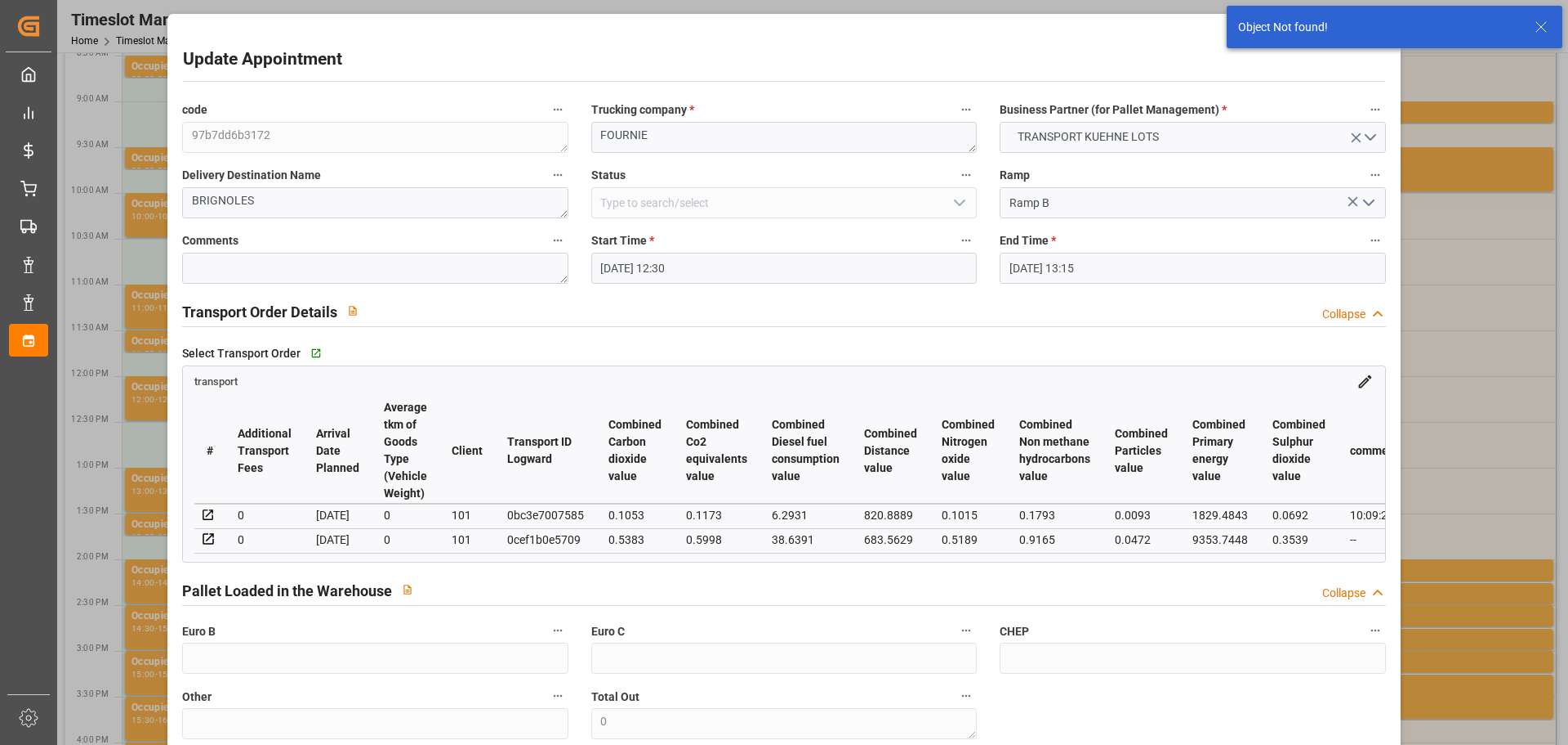
click at [1058, 269] on input "11-09-2025 13:15" at bounding box center [1192, 267] width 386 height 31
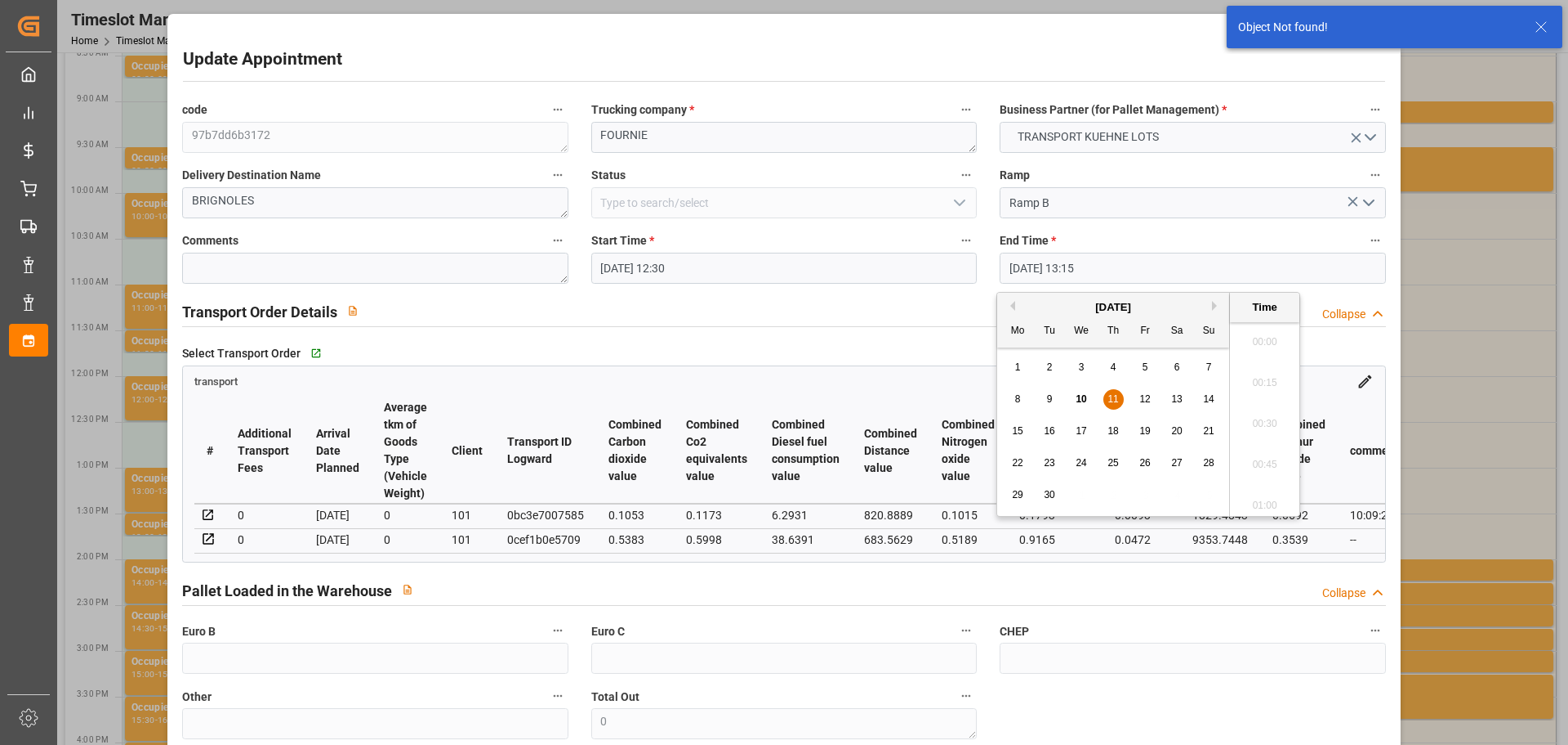
scroll to position [2090, 0]
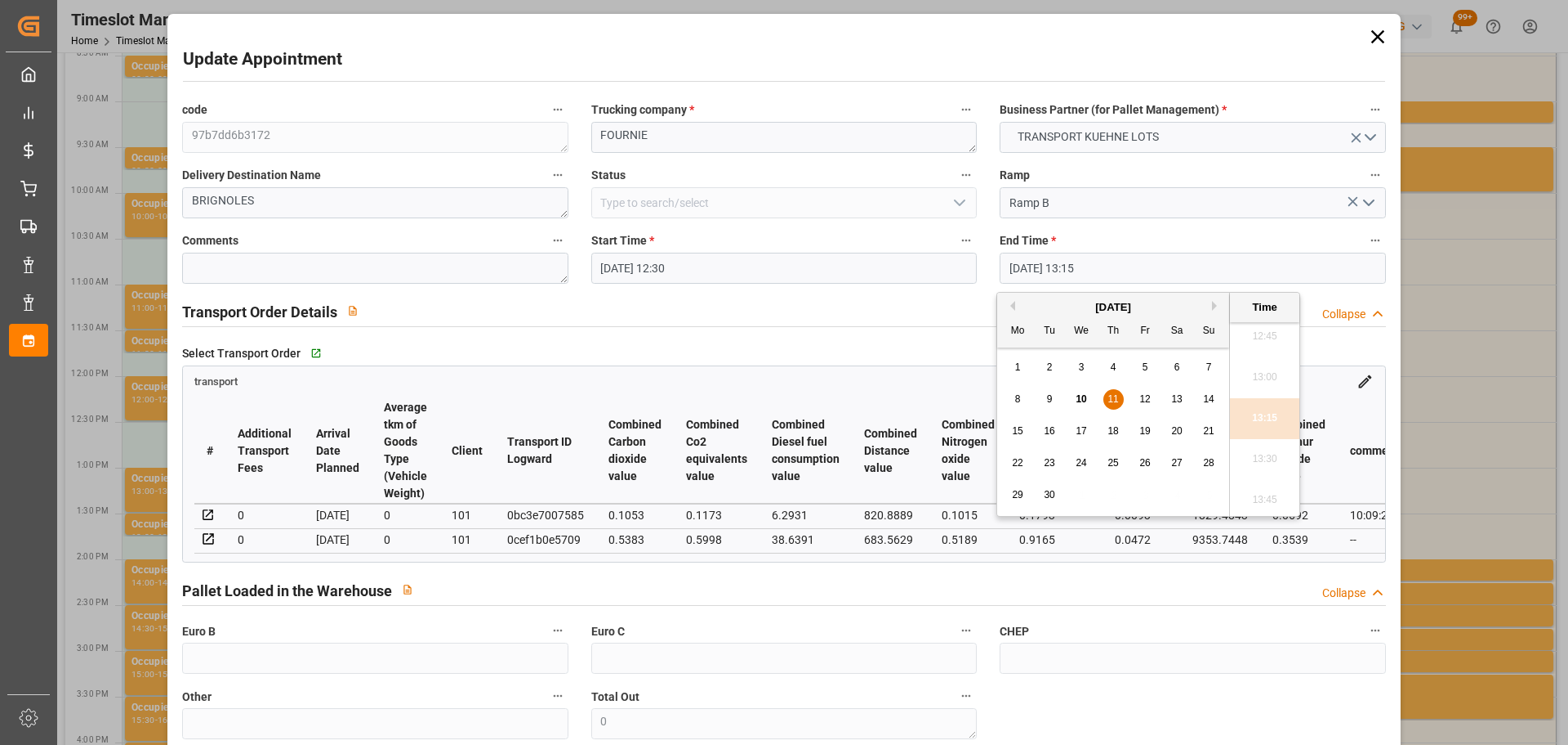
click at [1120, 398] on div "11" at bounding box center [1113, 400] width 21 height 20
click at [1261, 331] on li "12:45" at bounding box center [1264, 336] width 69 height 40
type input "11-09-2025 12:45"
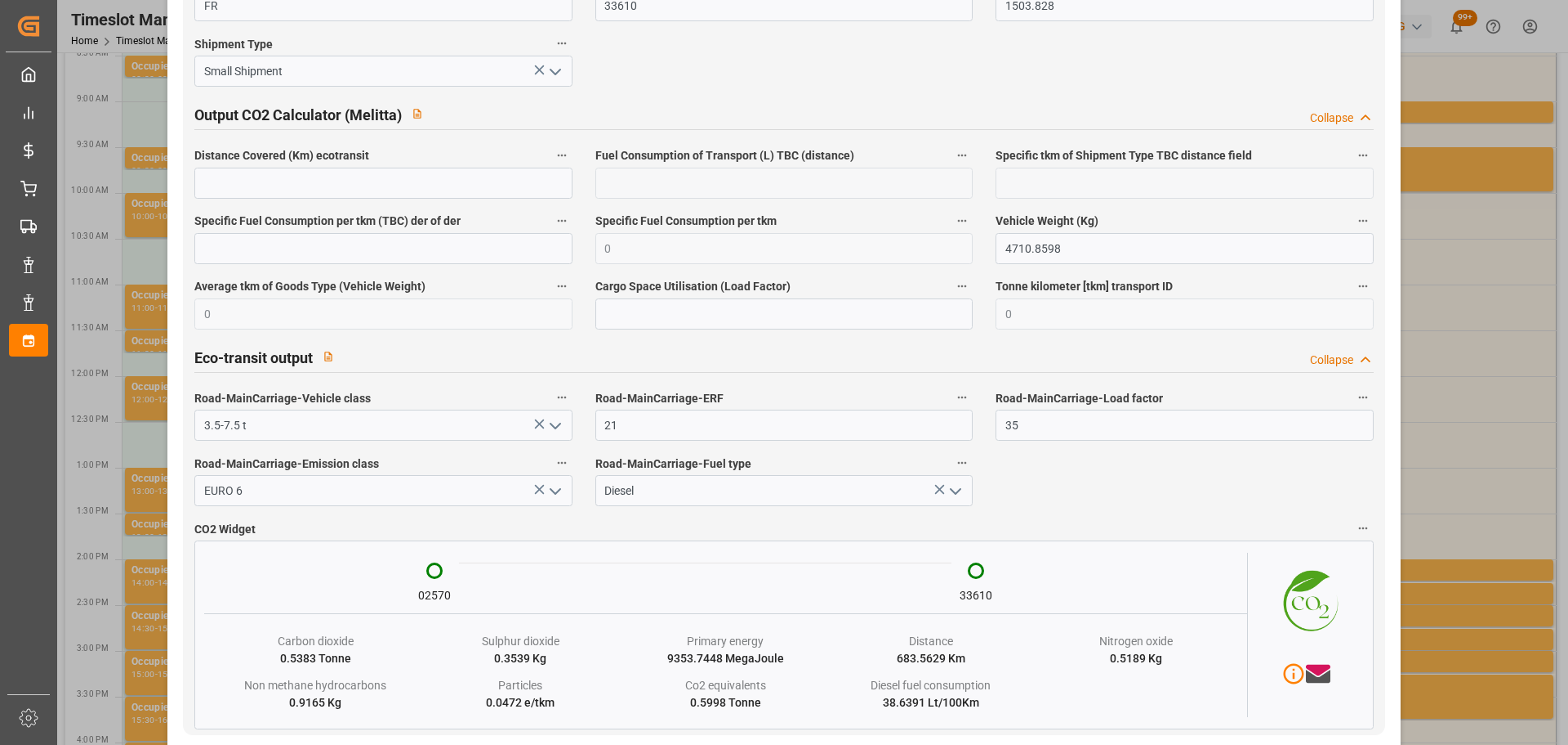
scroll to position [2726, 0]
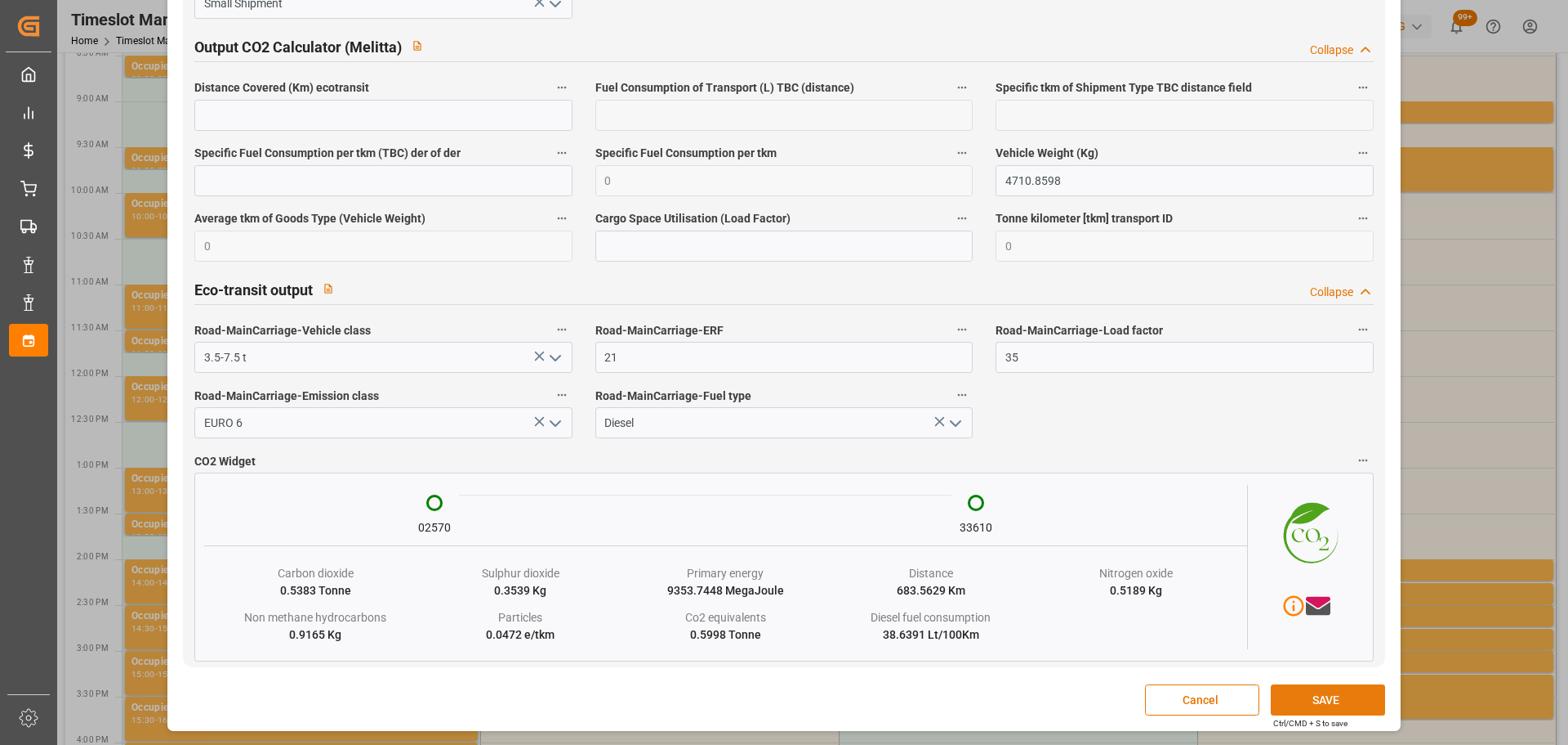
click at [1306, 697] on button "SAVE" at bounding box center [1328, 699] width 114 height 31
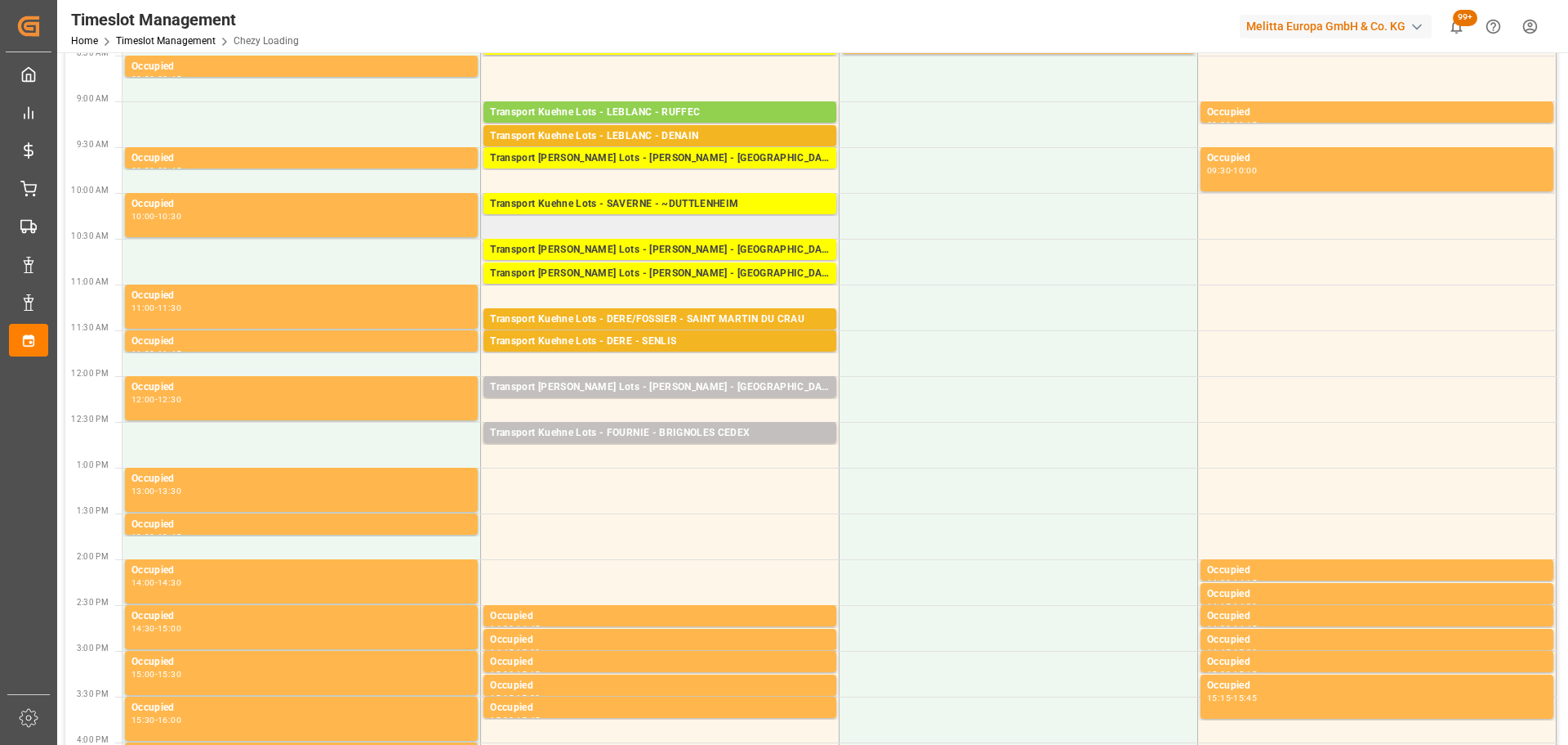
scroll to position [0, 0]
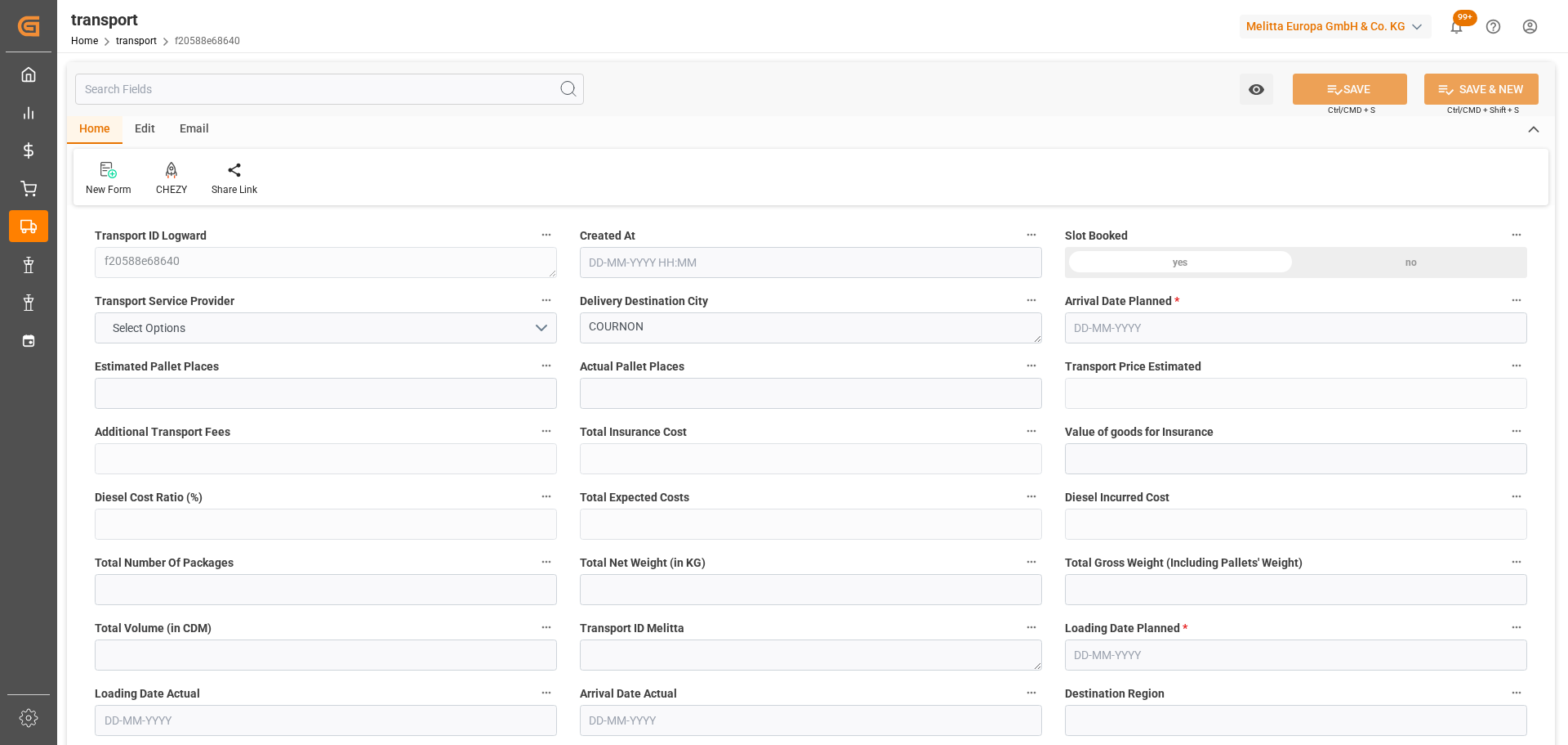
type input "13"
type input "444.91"
type input "0"
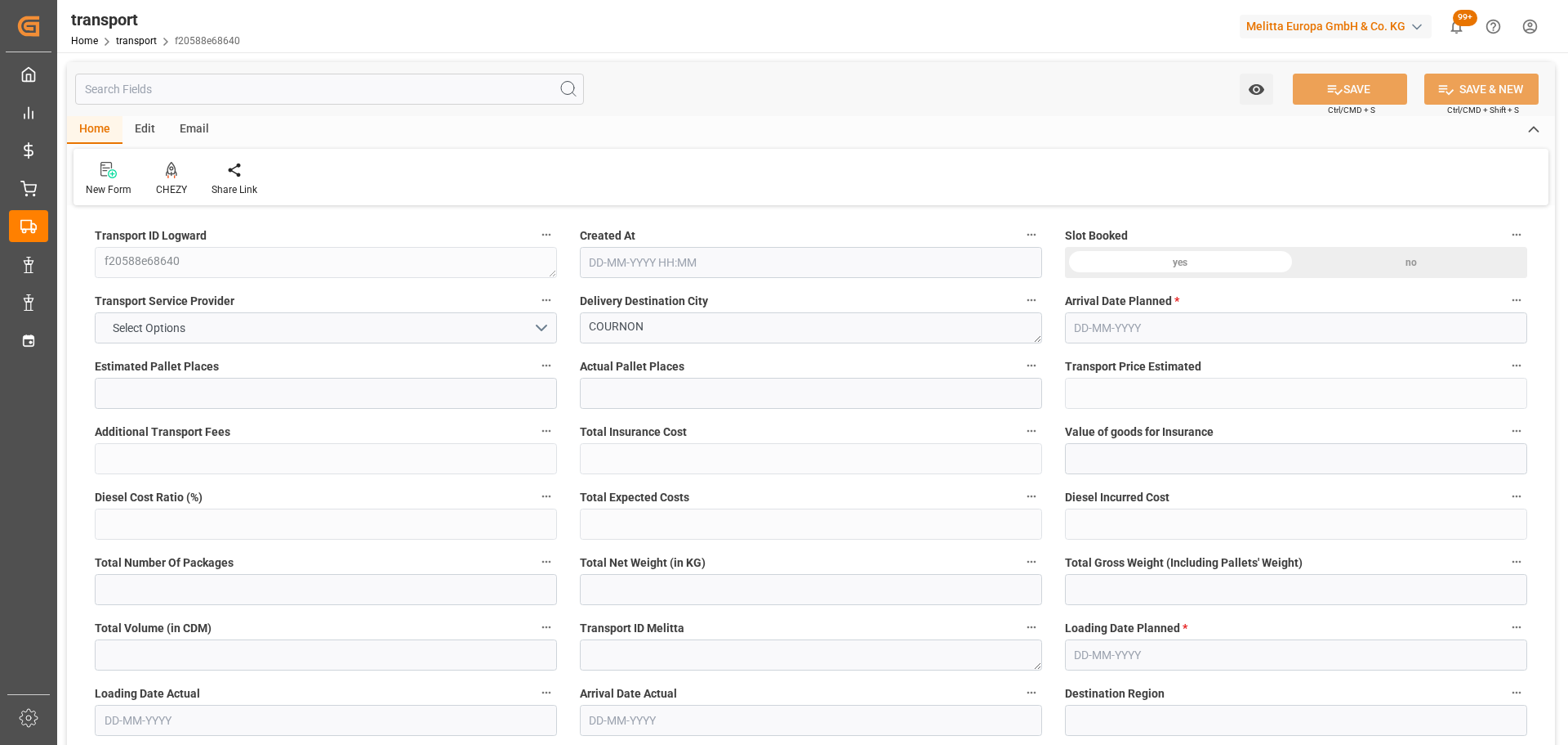
type input "444.91"
type input "0"
type input "2195.774"
type input "3544.148"
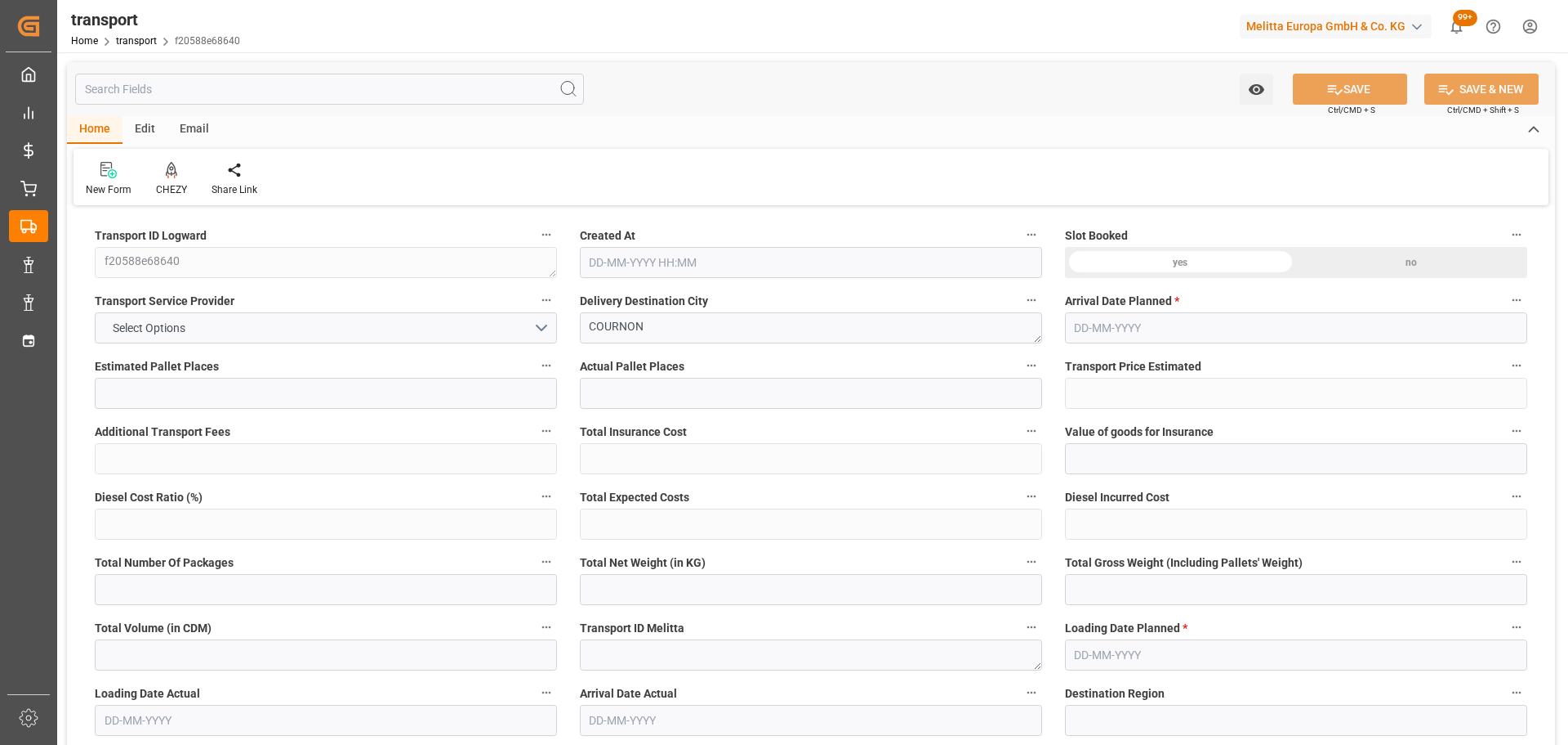
type input "9675.55"
type input "63"
type input "5"
type input "583"
type input "42"
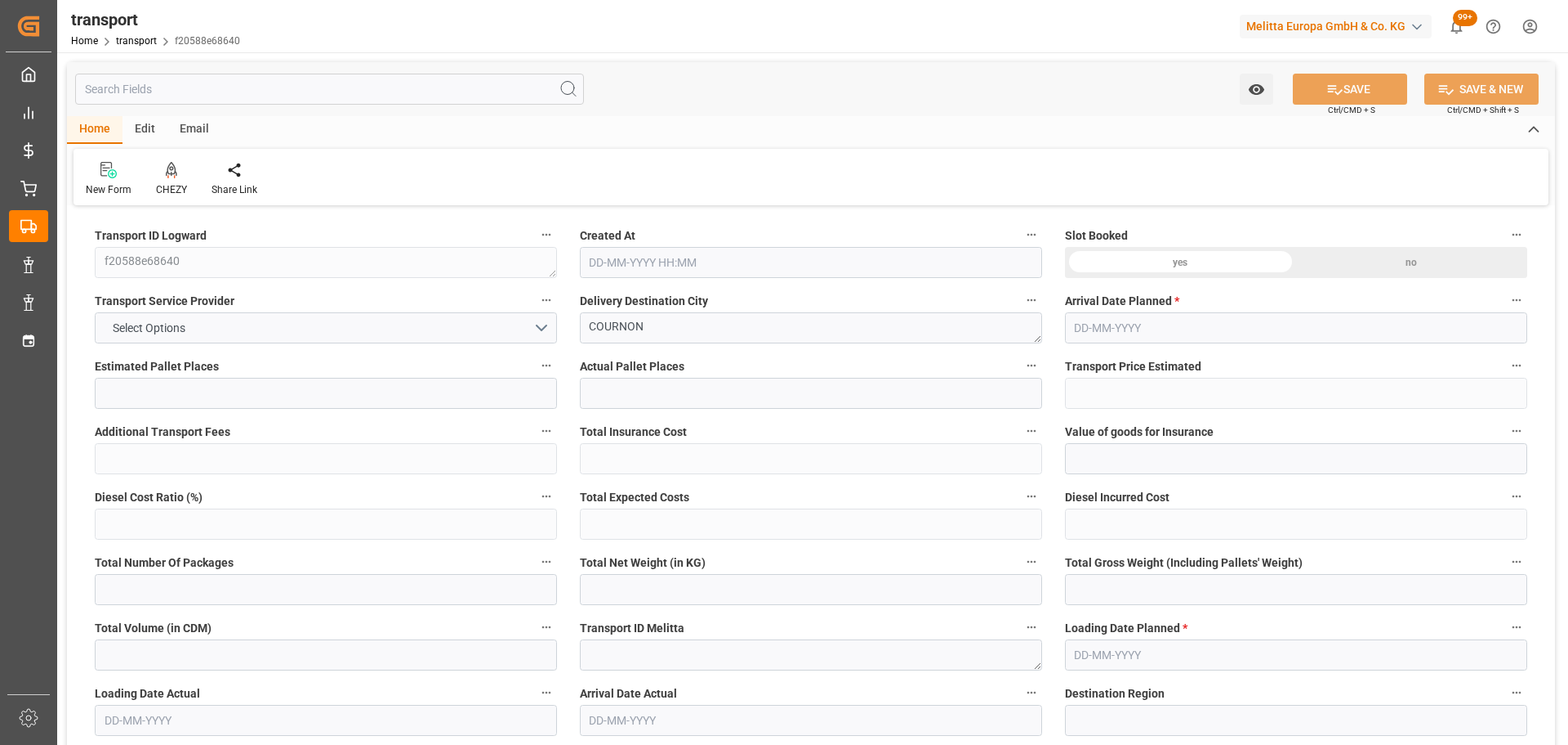
type input "101"
type input "2558.948"
type input "0"
type input "4710.8598"
type input "0"
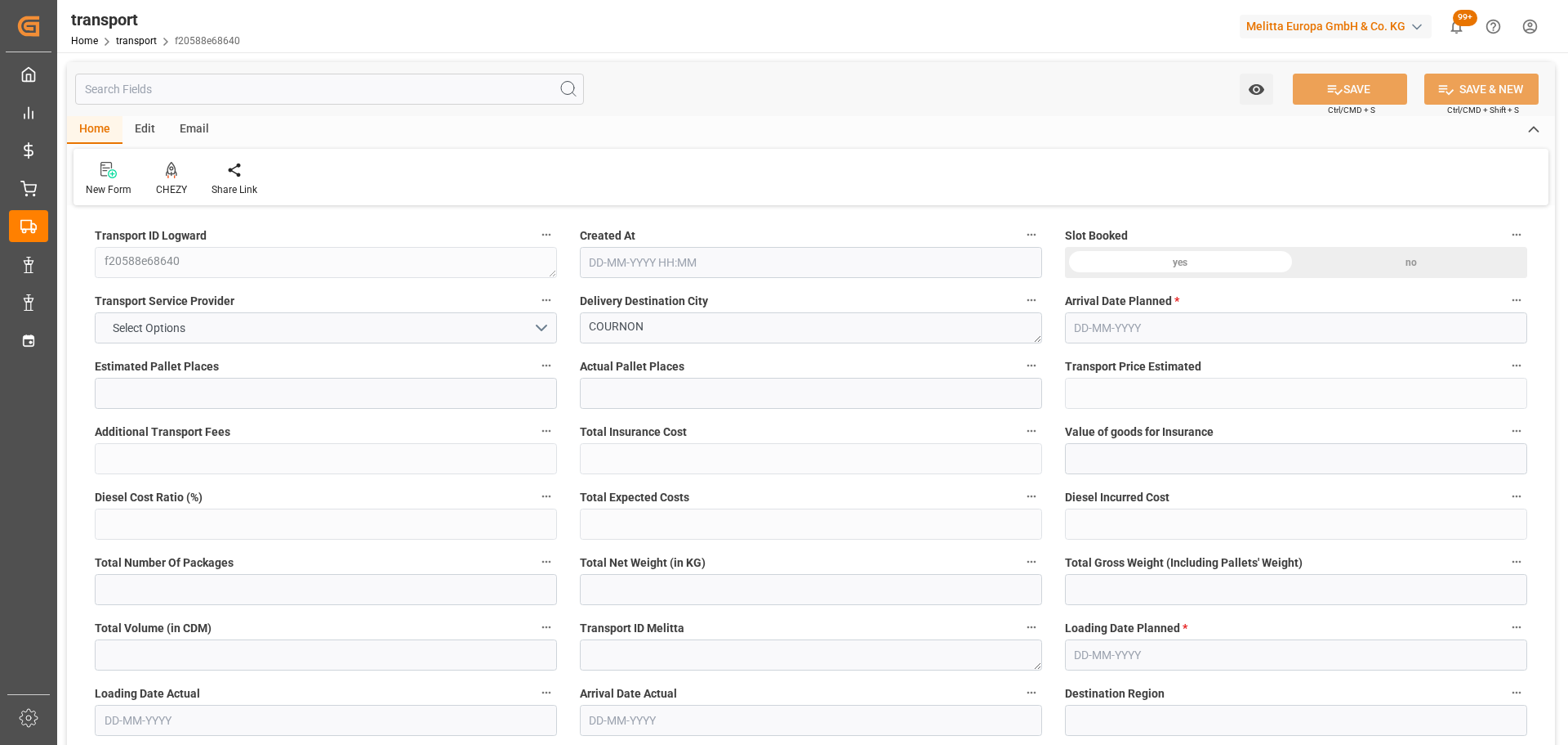
type input "0"
type input "21"
type input "35"
type input "[DATE] 11:31"
type input "[DATE]"
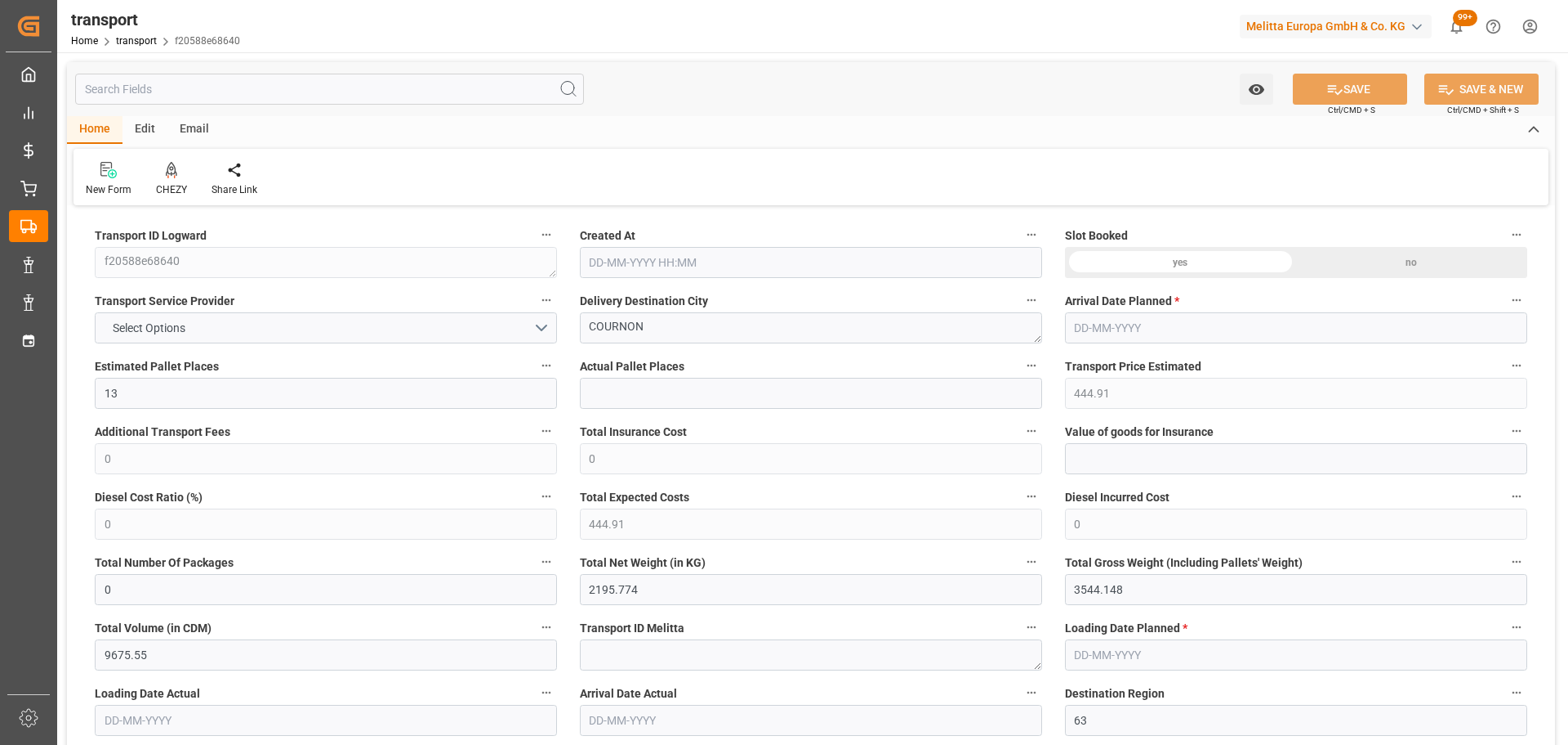
type input "[DATE]"
click at [168, 177] on icon at bounding box center [171, 177] width 7 height 3
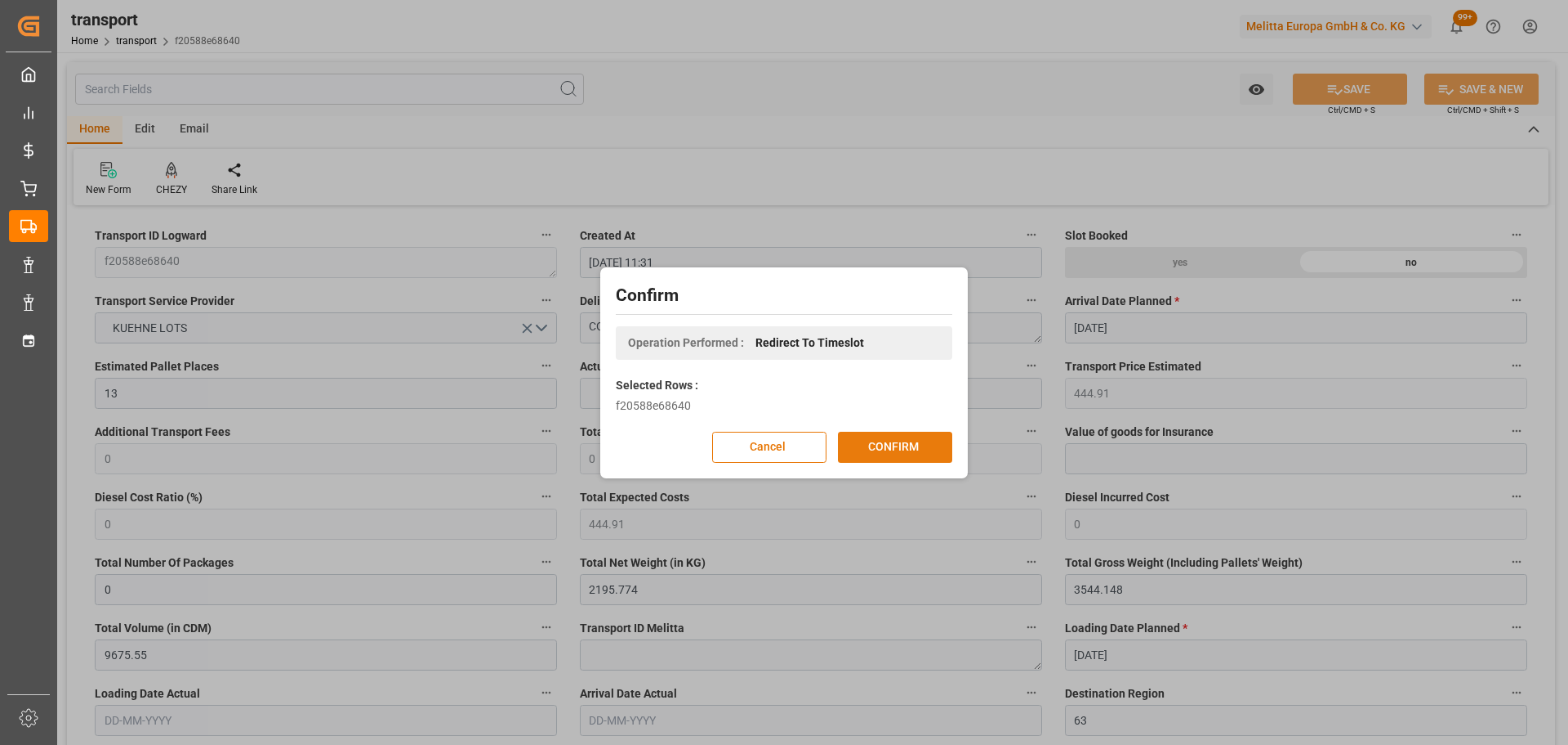
click at [865, 443] on button "CONFIRM" at bounding box center [895, 446] width 114 height 31
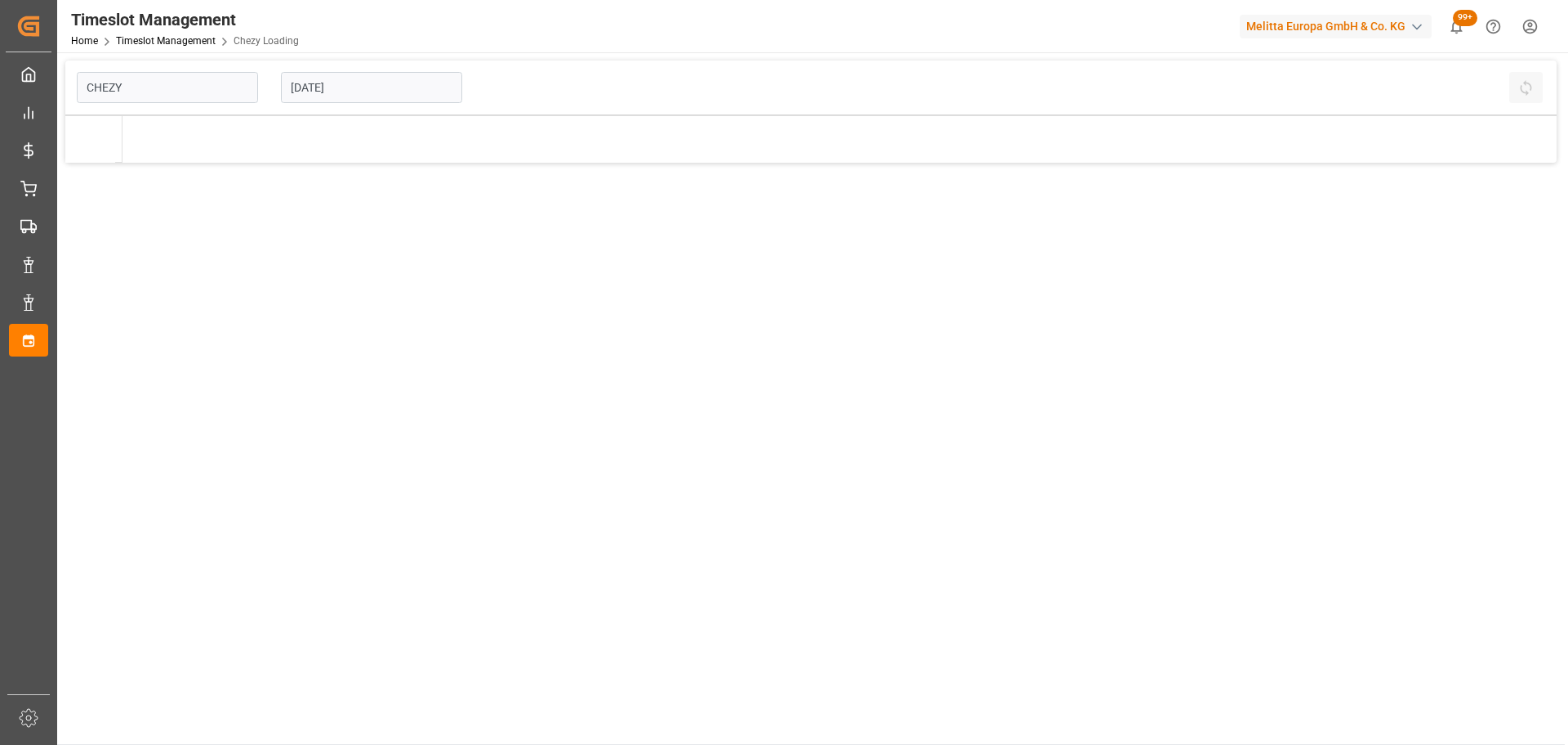
type input "Chezy Loading"
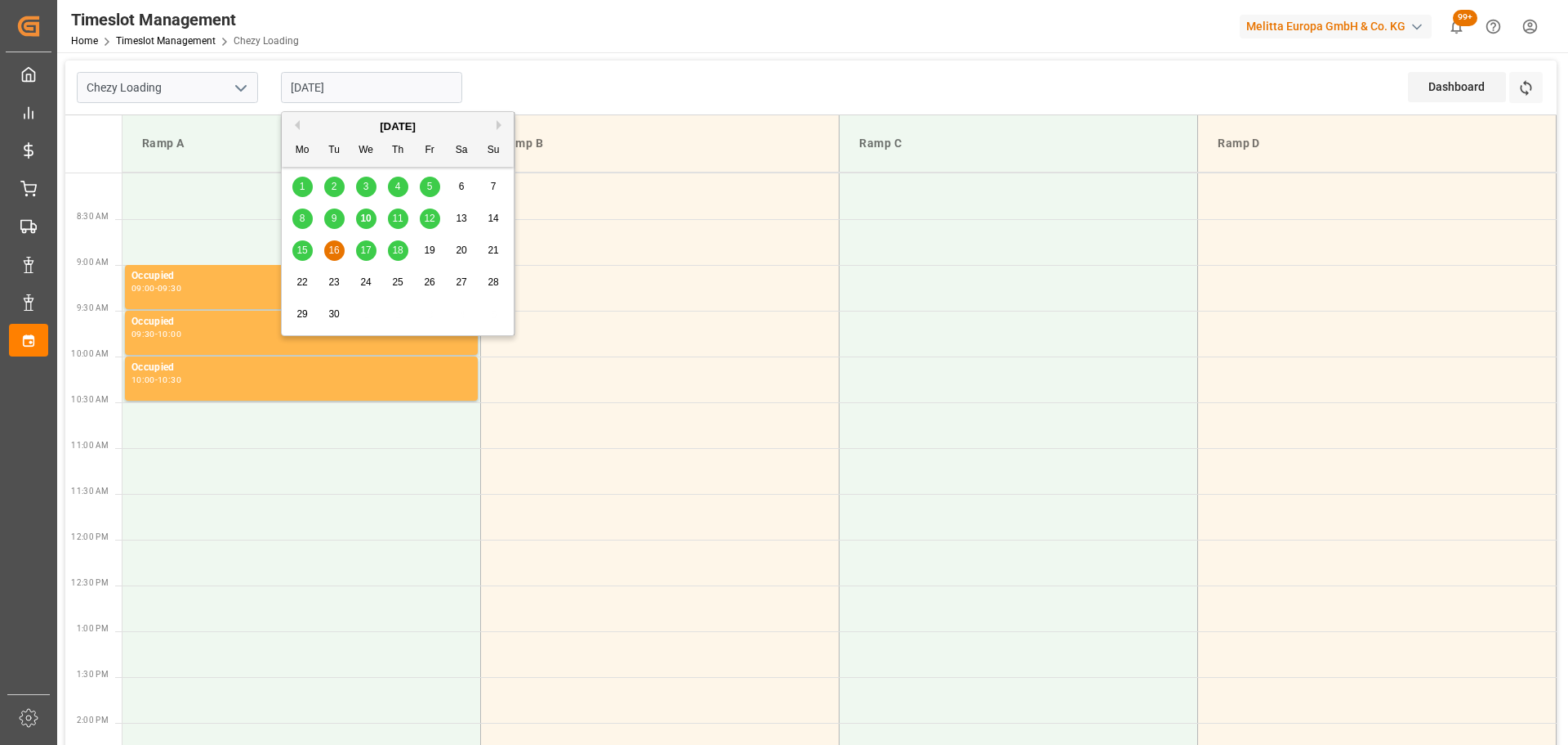
click at [335, 90] on input "[DATE]" at bounding box center [372, 87] width 181 height 31
drag, startPoint x: 329, startPoint y: 250, endPoint x: 420, endPoint y: 219, distance: 96.1
click at [330, 250] on span "16" at bounding box center [333, 251] width 11 height 12
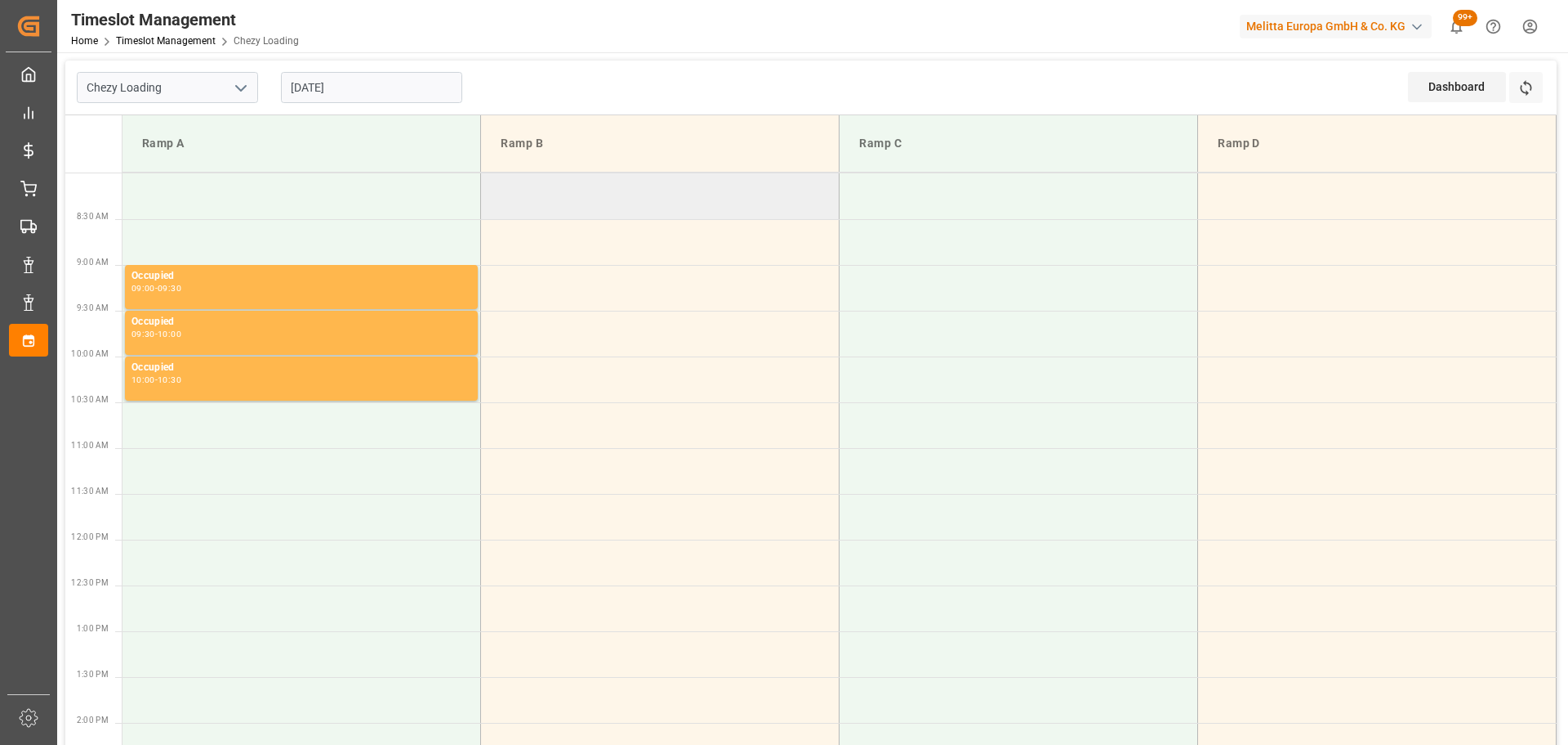
click at [490, 187] on td at bounding box center [661, 196] width 359 height 45
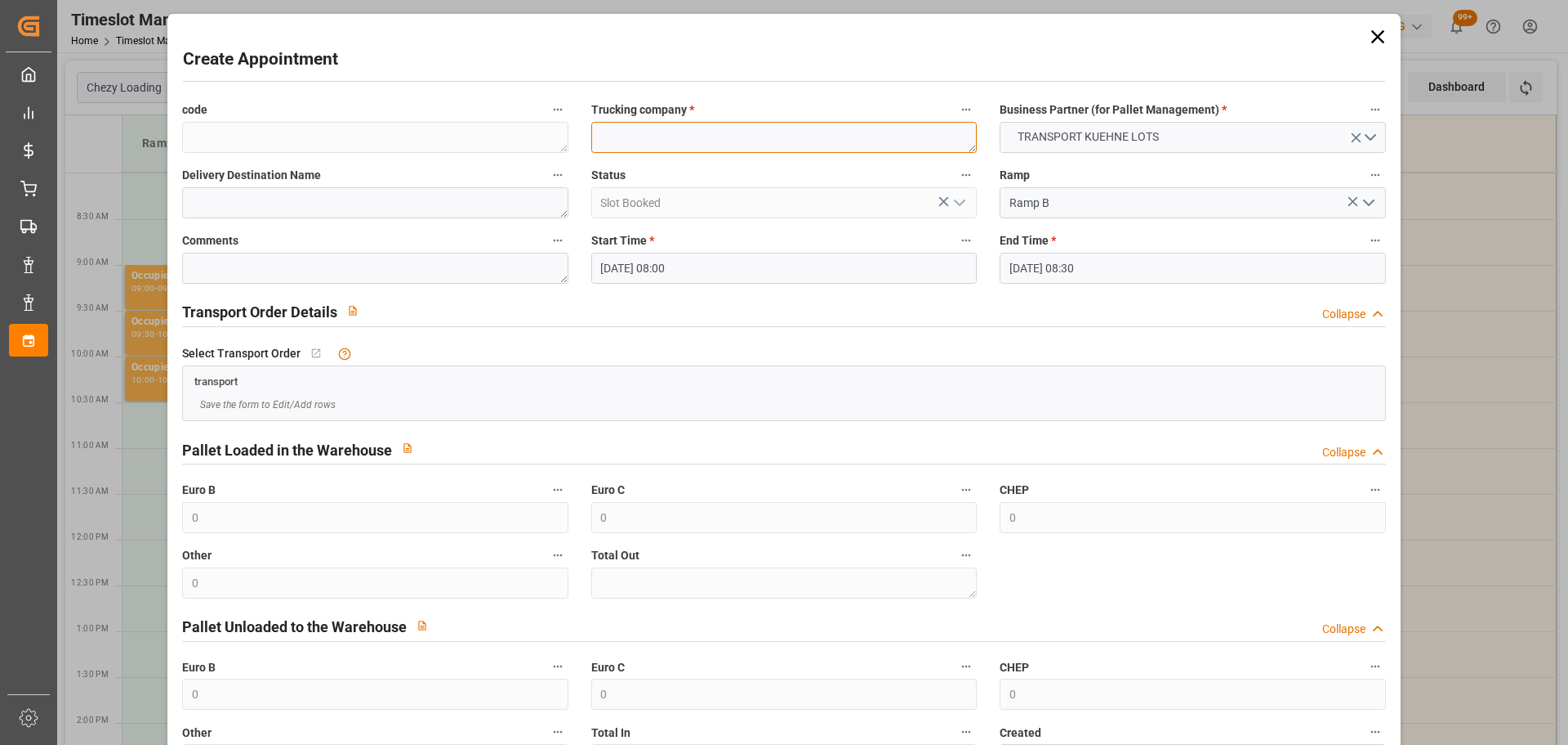
click at [667, 146] on textarea at bounding box center [784, 136] width 386 height 31
type textarea "PALLUT"
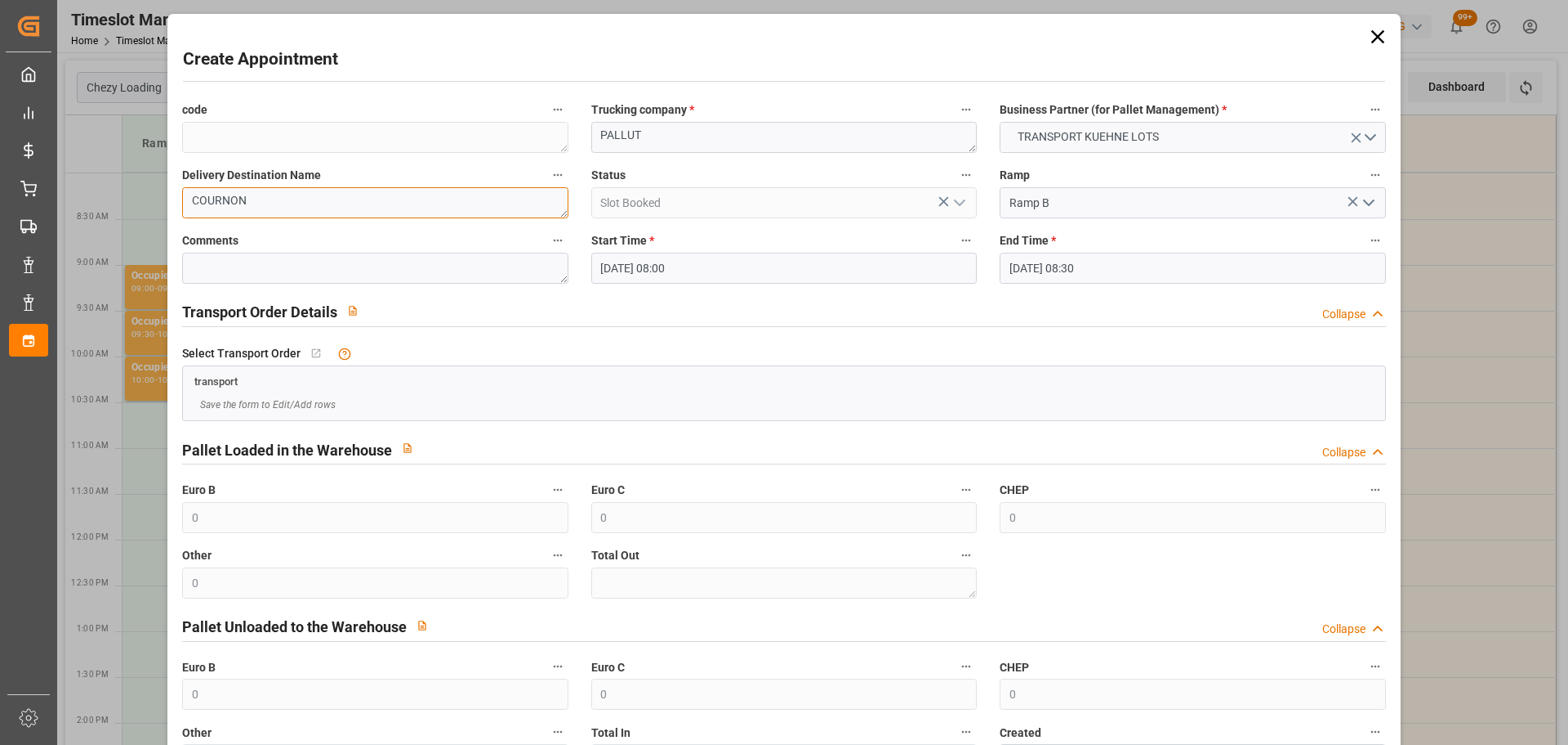
type textarea "COURNON"
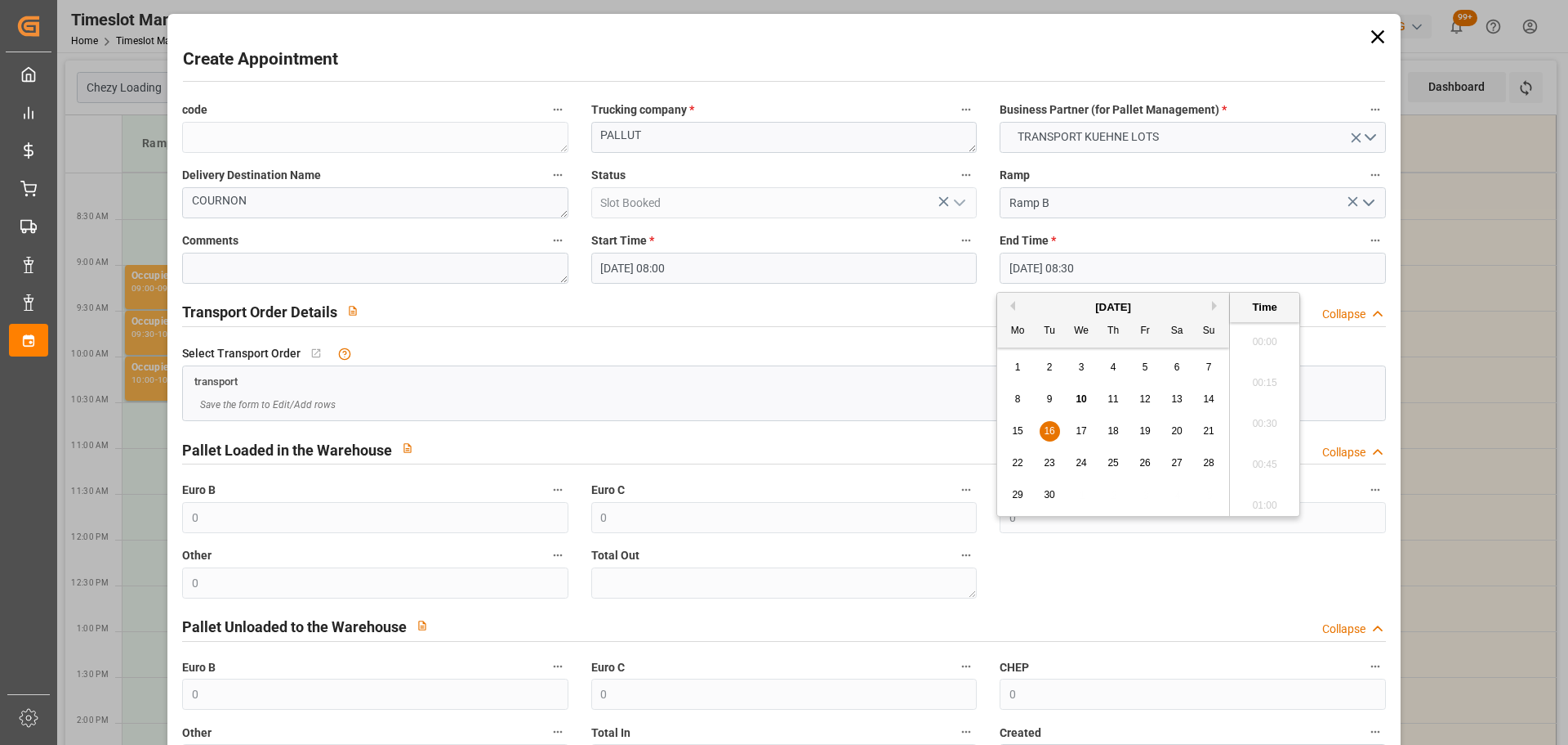
click at [1063, 271] on input "[DATE] 08:30" at bounding box center [1192, 267] width 386 height 31
click at [1044, 426] on span "16" at bounding box center [1048, 431] width 11 height 12
click at [1268, 379] on li "08:15" at bounding box center [1264, 377] width 69 height 40
type input "[DATE] 08:15"
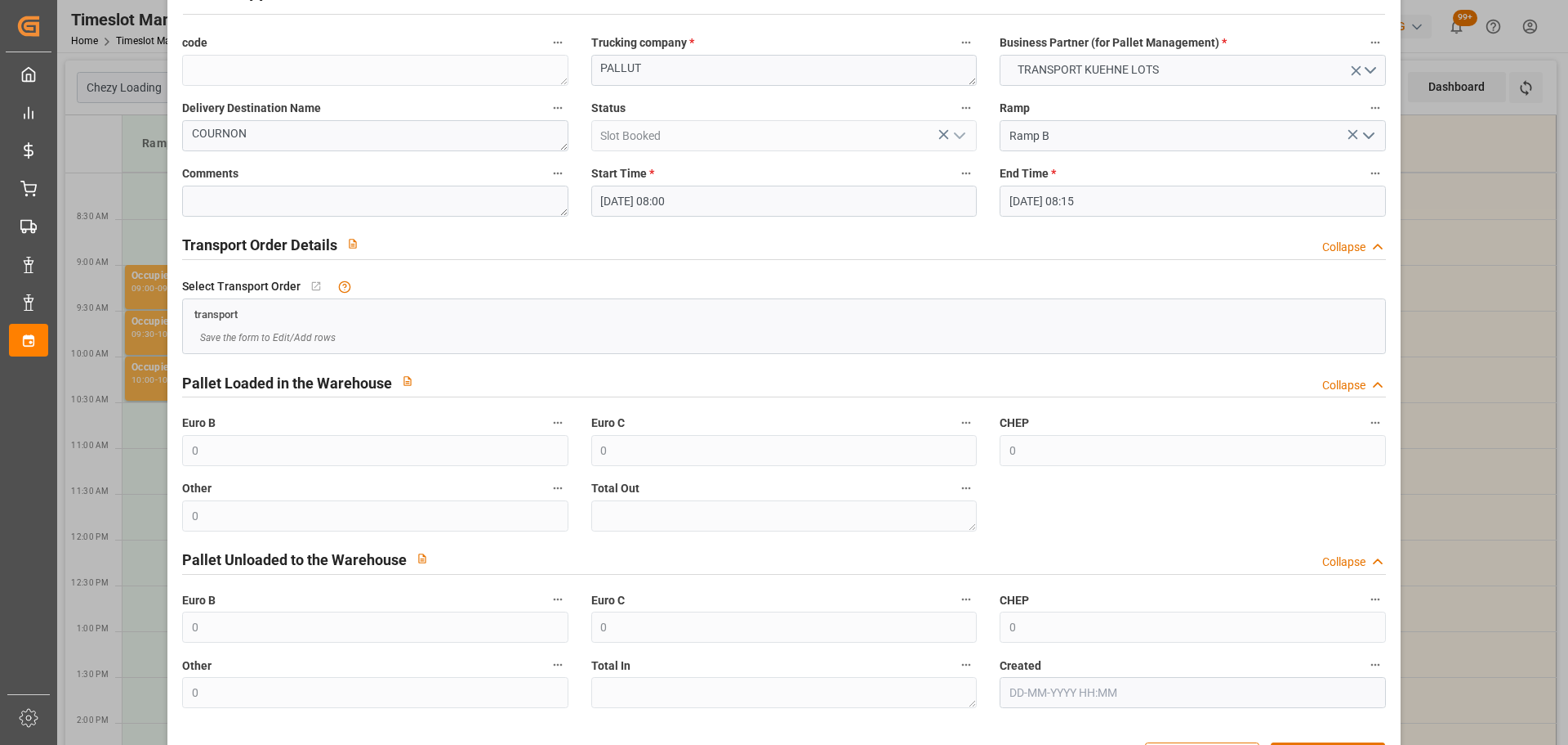
scroll to position [125, 0]
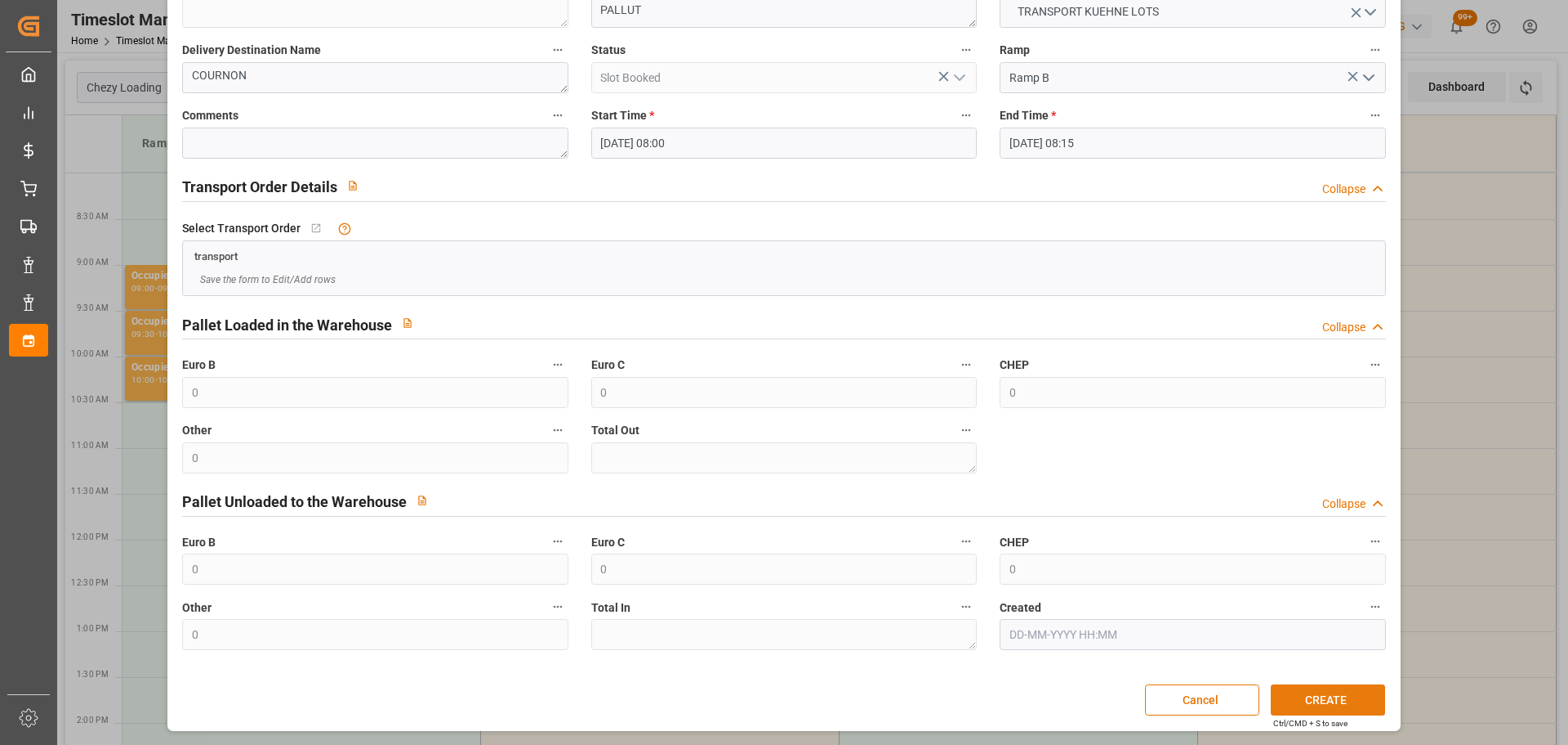
click at [1306, 688] on button "CREATE" at bounding box center [1328, 699] width 114 height 31
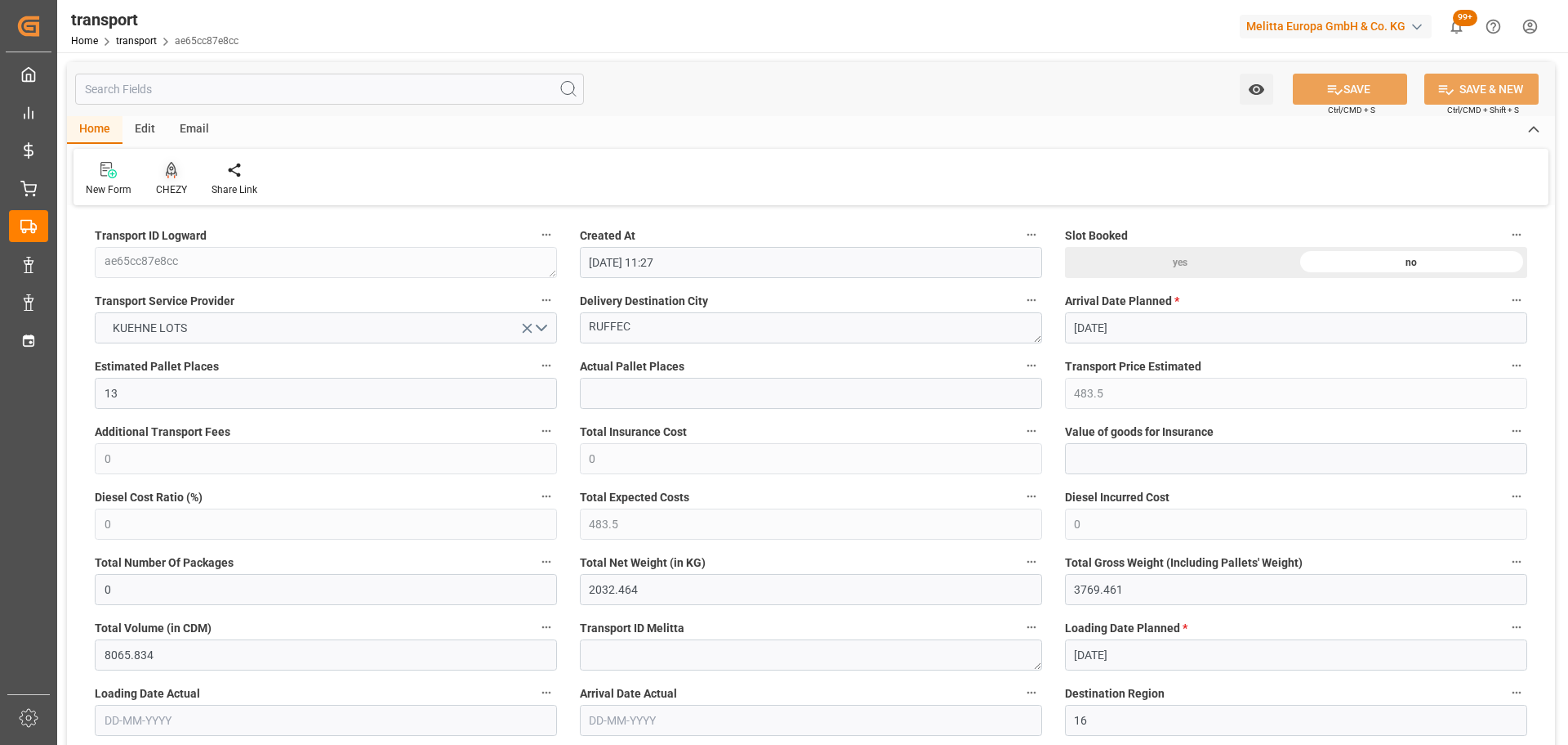
click at [170, 179] on icon at bounding box center [172, 170] width 12 height 17
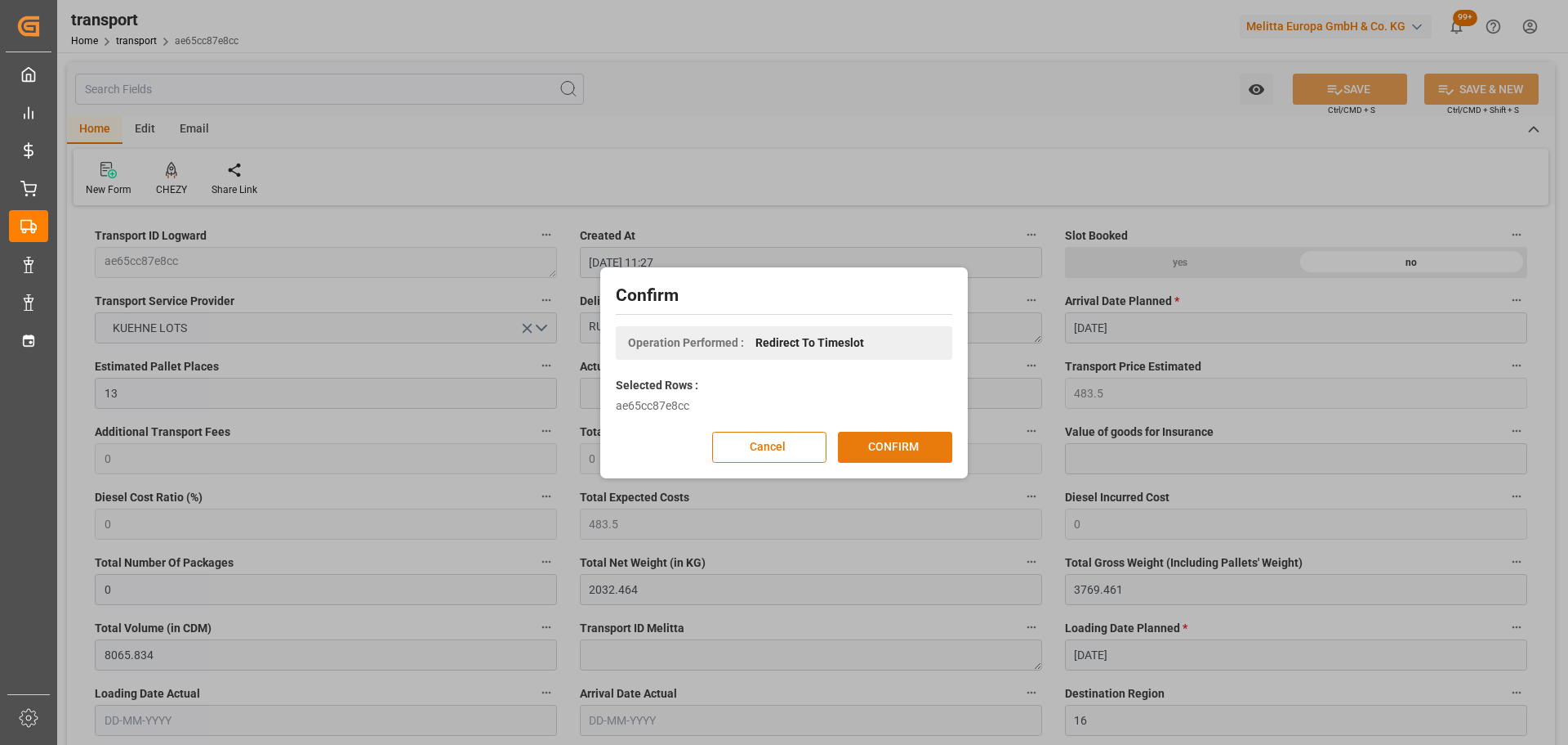
click at [859, 441] on button "CONFIRM" at bounding box center [895, 446] width 114 height 31
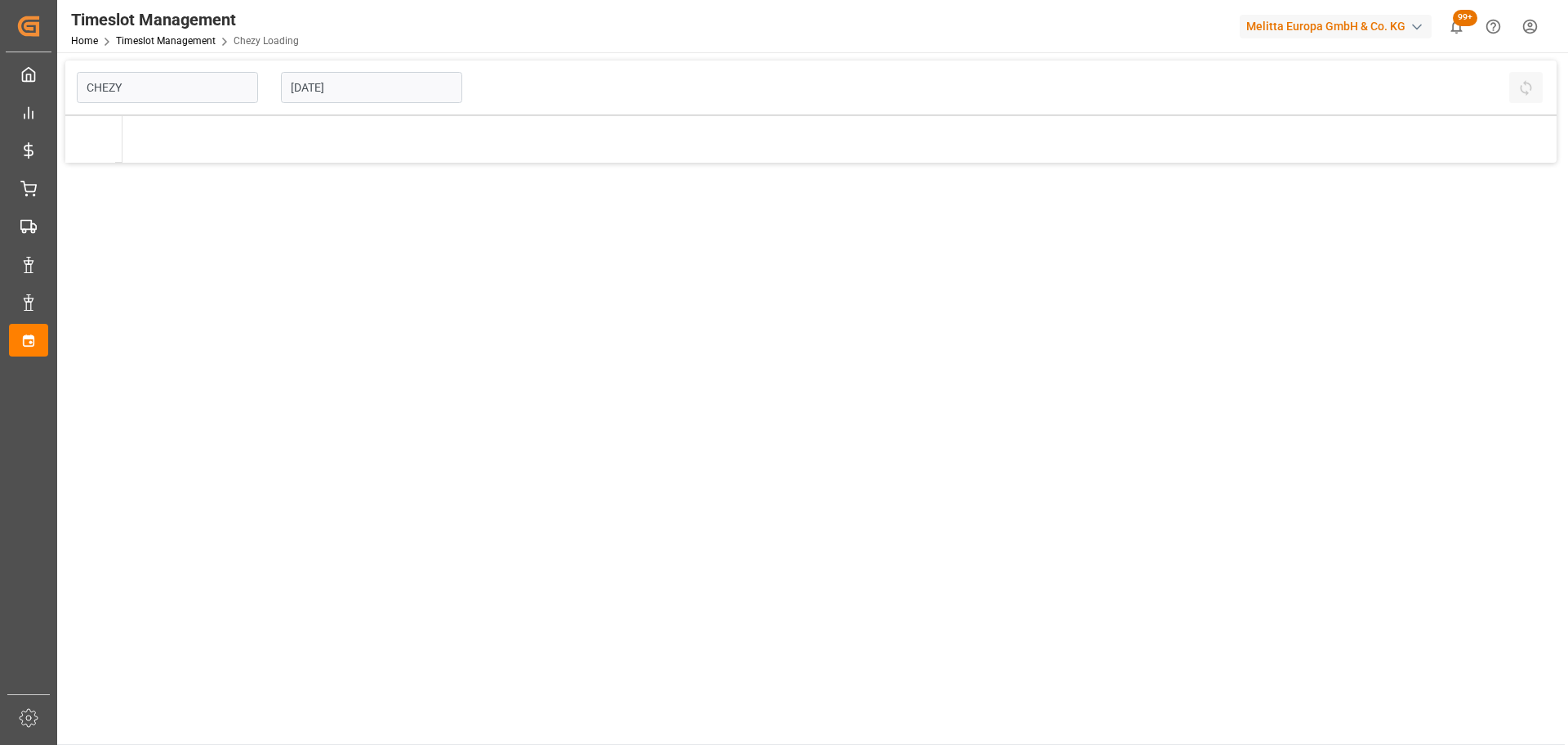
type input "Chezy Loading"
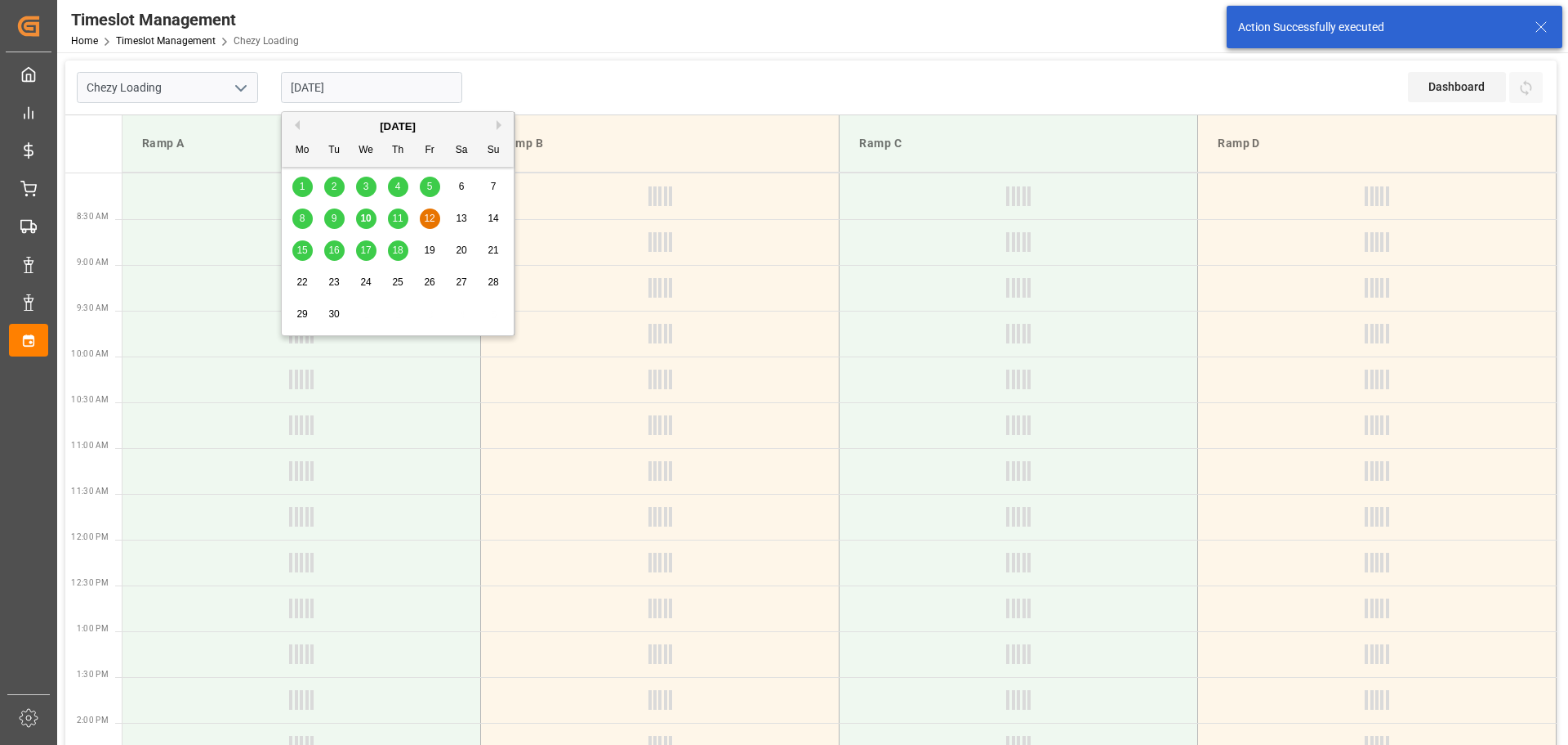
drag, startPoint x: 318, startPoint y: 91, endPoint x: 356, endPoint y: 177, distance: 94.0
click at [319, 90] on input "[DATE]" at bounding box center [372, 87] width 181 height 31
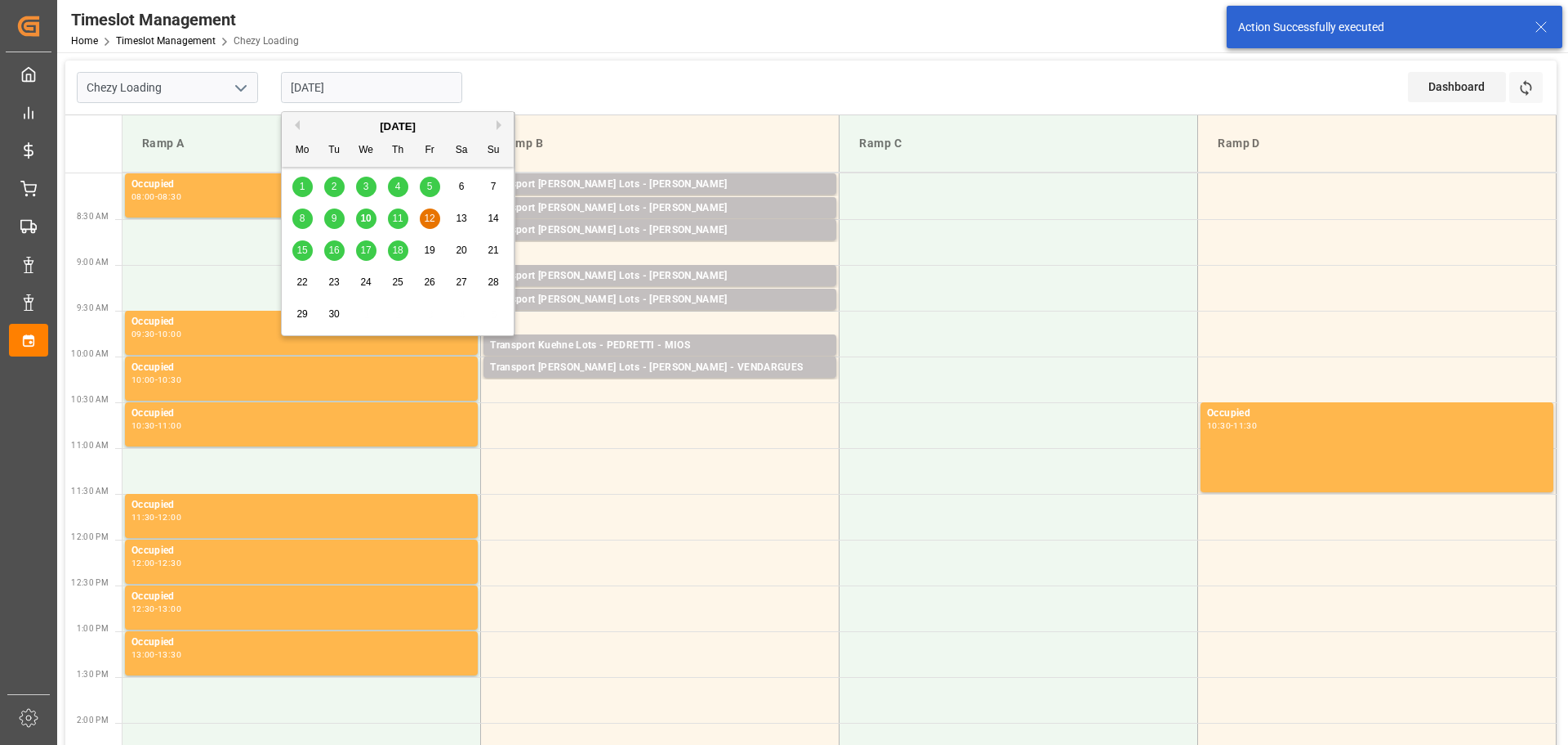
click at [397, 216] on span "11" at bounding box center [397, 218] width 11 height 12
type input "[DATE]"
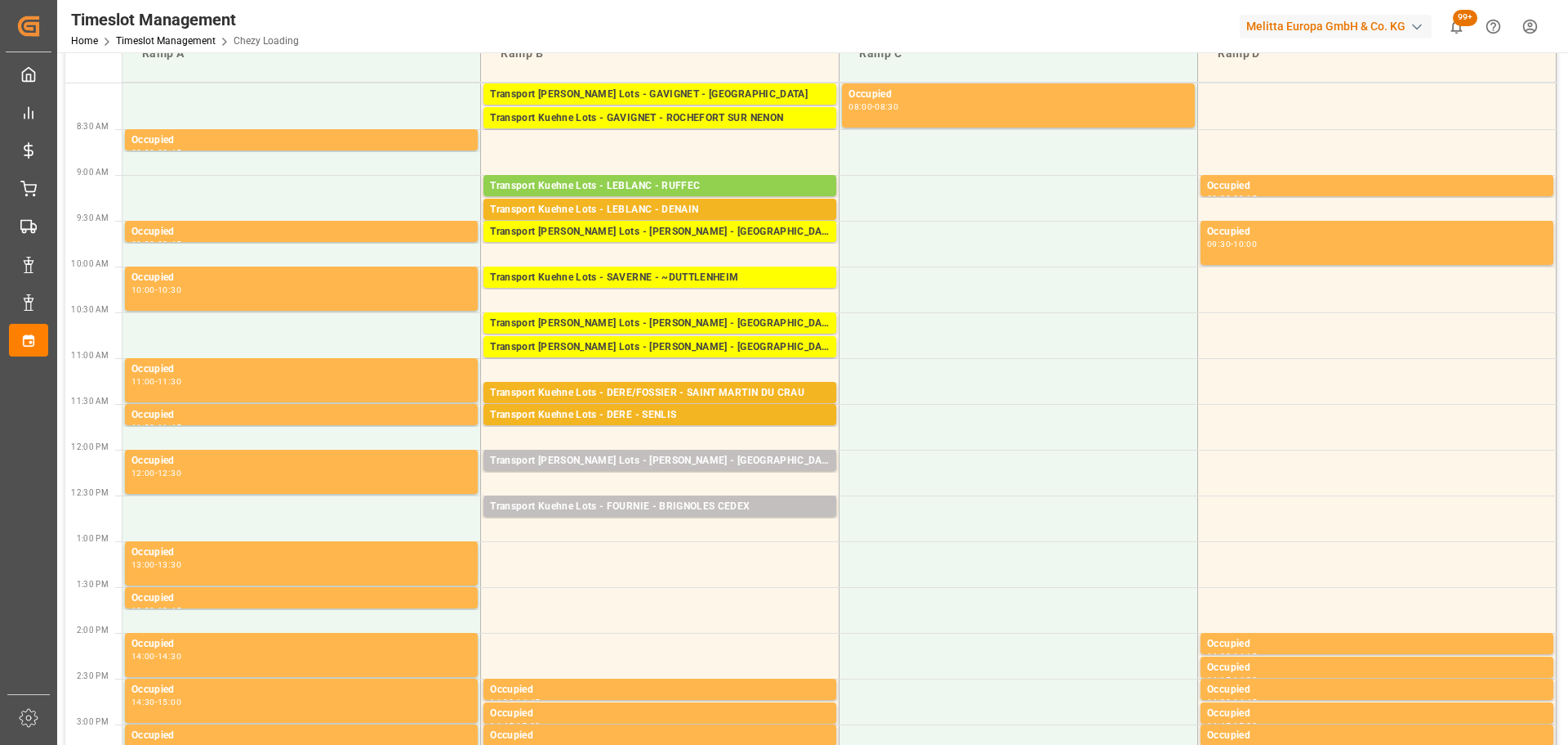
scroll to position [164, 0]
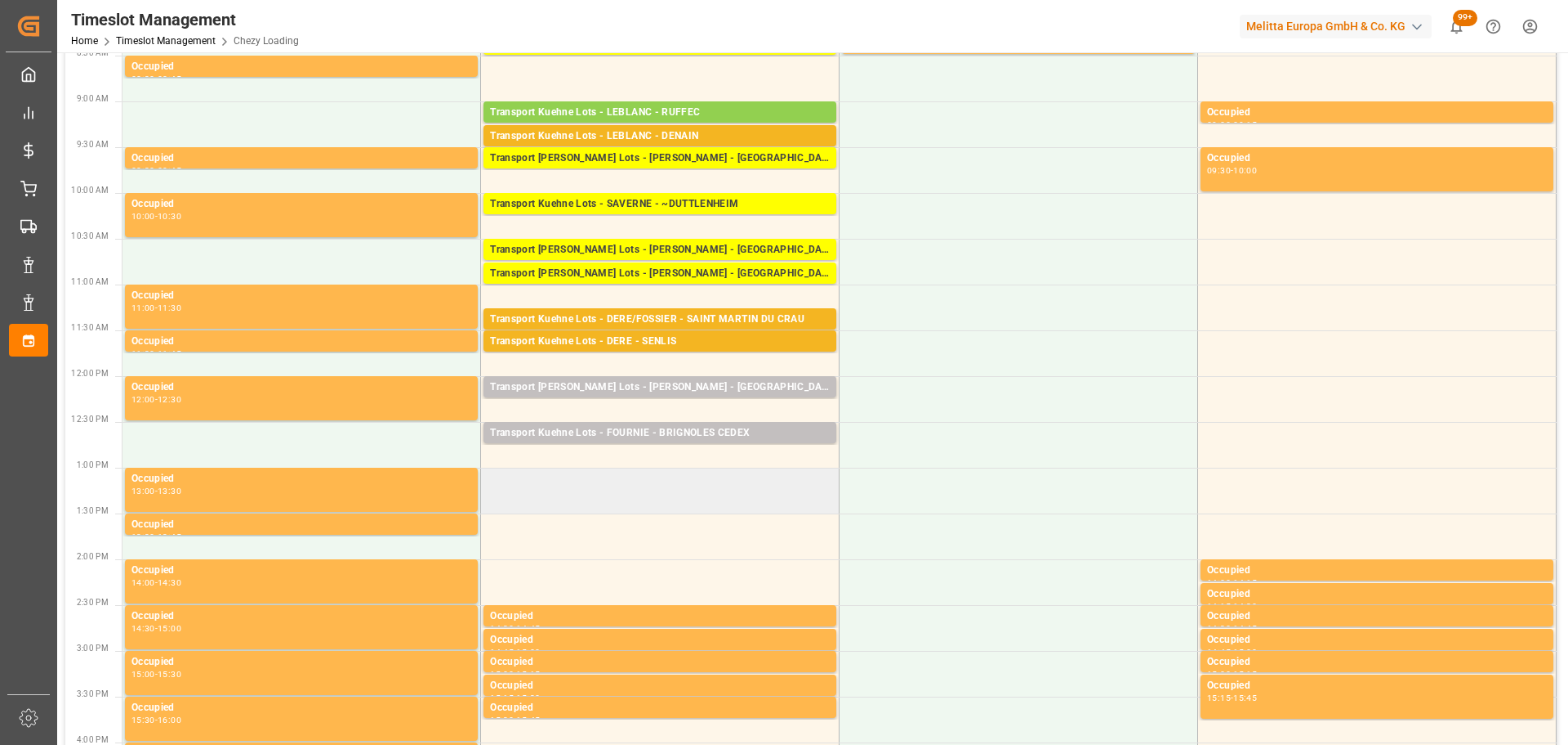
click at [490, 478] on td at bounding box center [661, 490] width 359 height 45
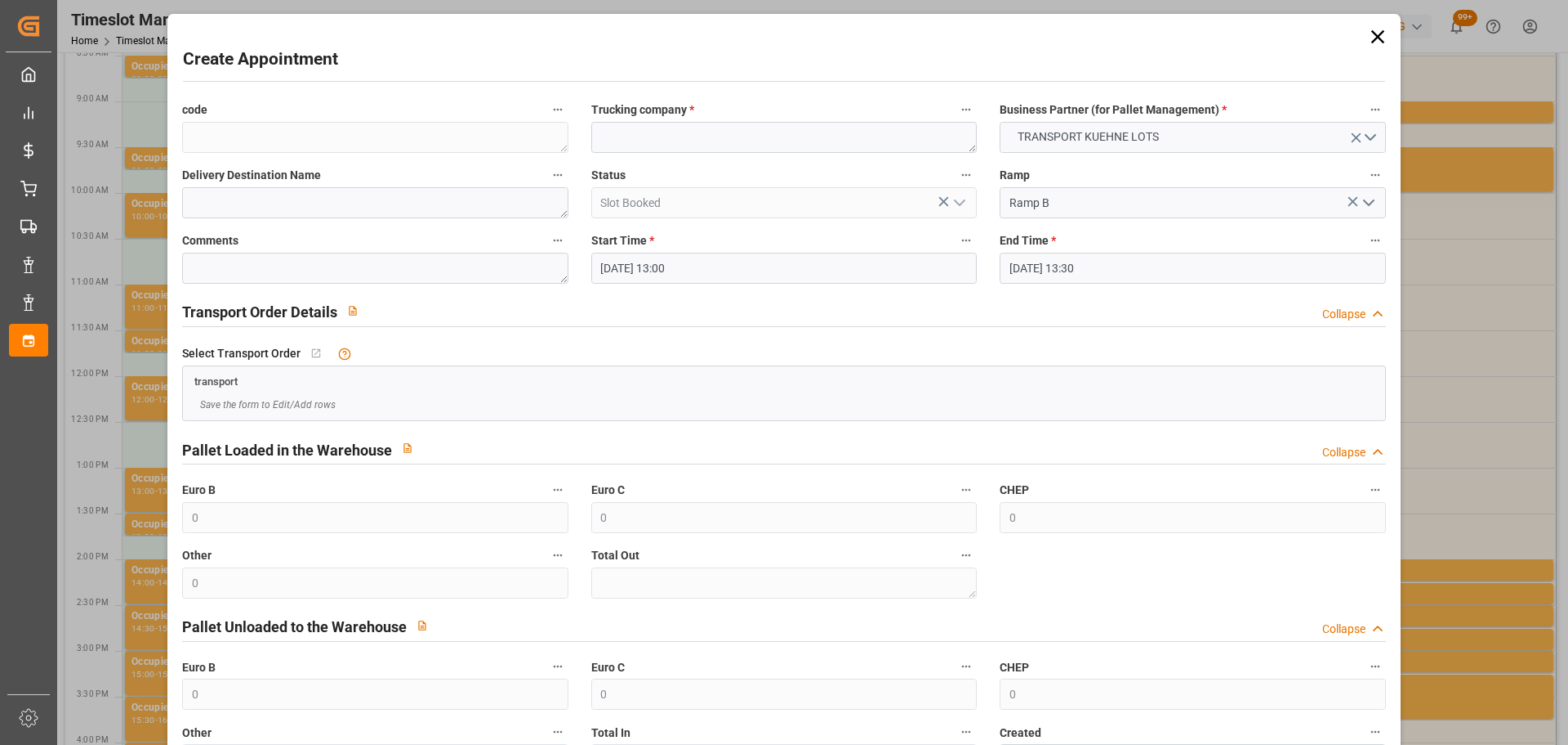
click at [1034, 253] on input "[DATE] 13:30" at bounding box center [1192, 267] width 386 height 31
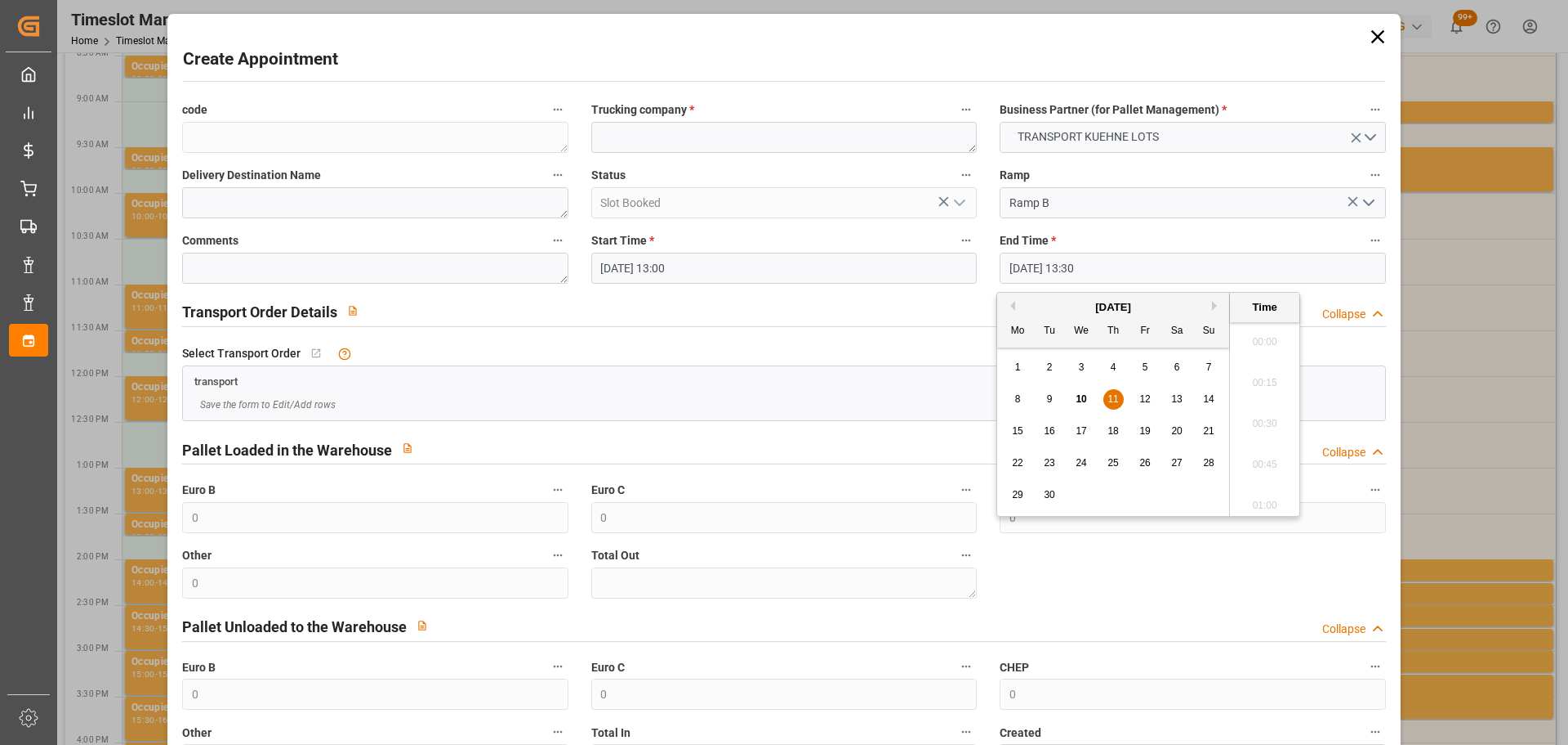
scroll to position [2130, 0]
drag, startPoint x: 1118, startPoint y: 398, endPoint x: 1127, endPoint y: 399, distance: 9.1
click at [1122, 399] on div "11" at bounding box center [1113, 400] width 21 height 20
click at [1259, 369] on li "13:15" at bounding box center [1264, 377] width 69 height 40
type input "11-09-2025 13:15"
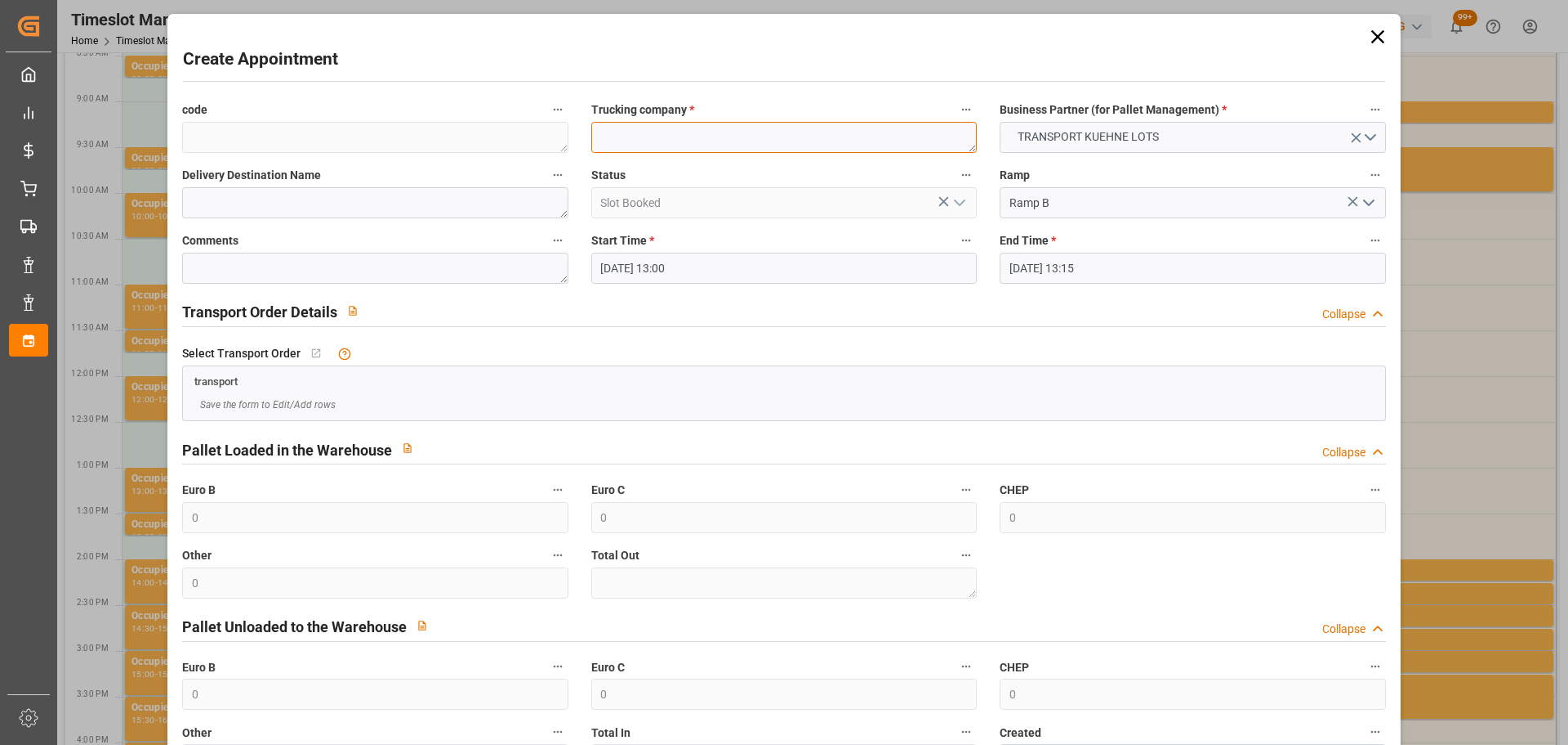
click at [711, 134] on textarea at bounding box center [784, 136] width 386 height 31
type textarea "?"
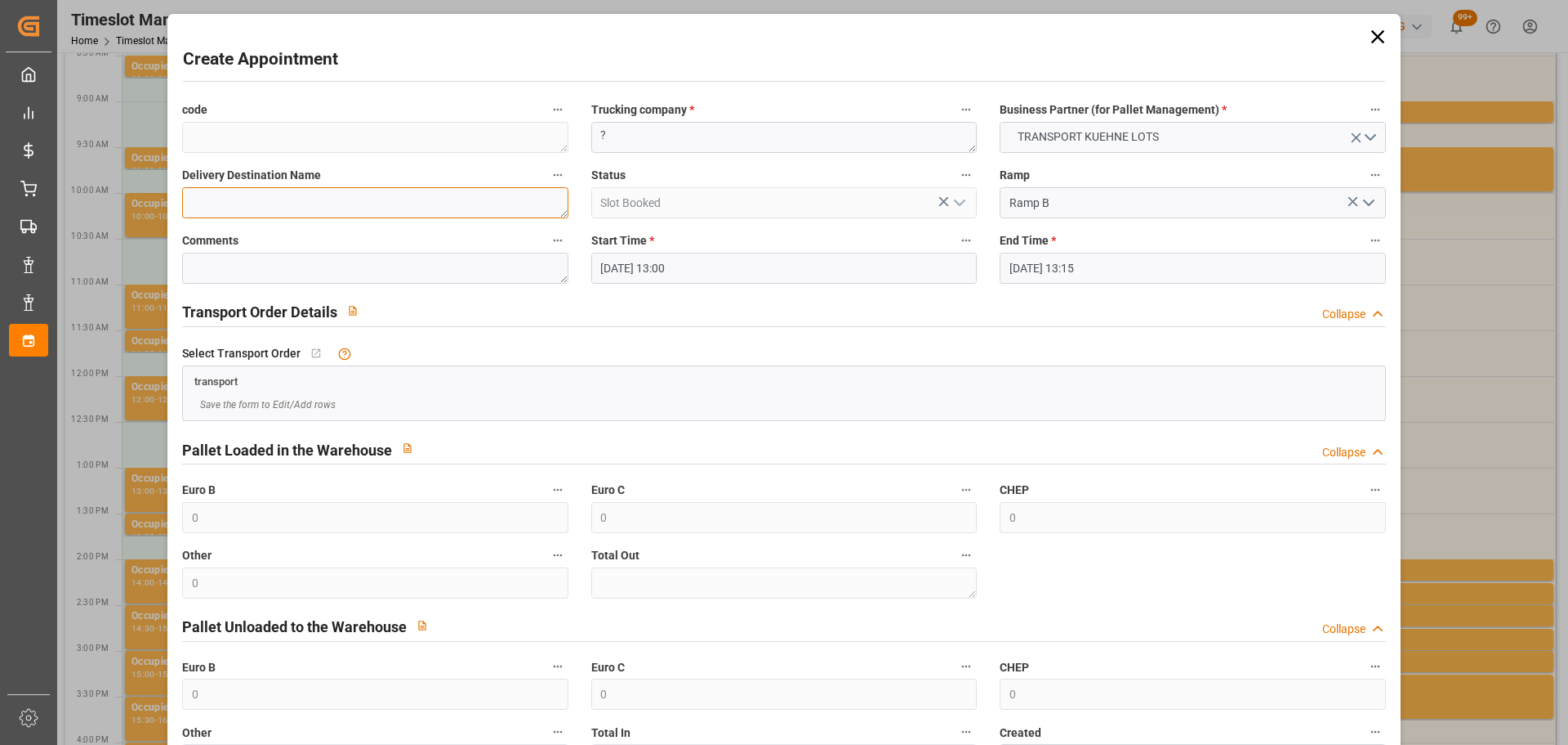
click at [259, 207] on textarea at bounding box center [375, 202] width 386 height 31
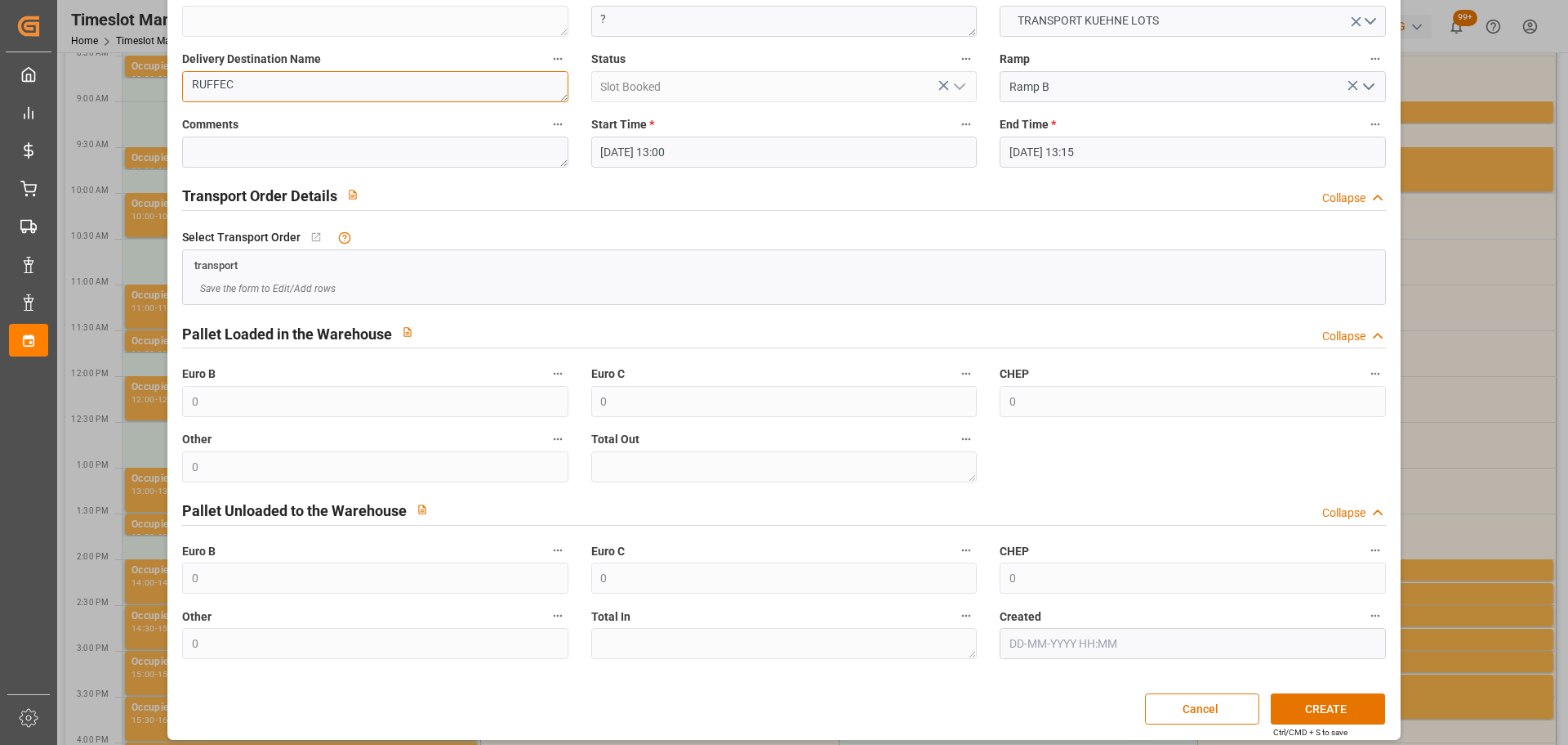
scroll to position [125, 0]
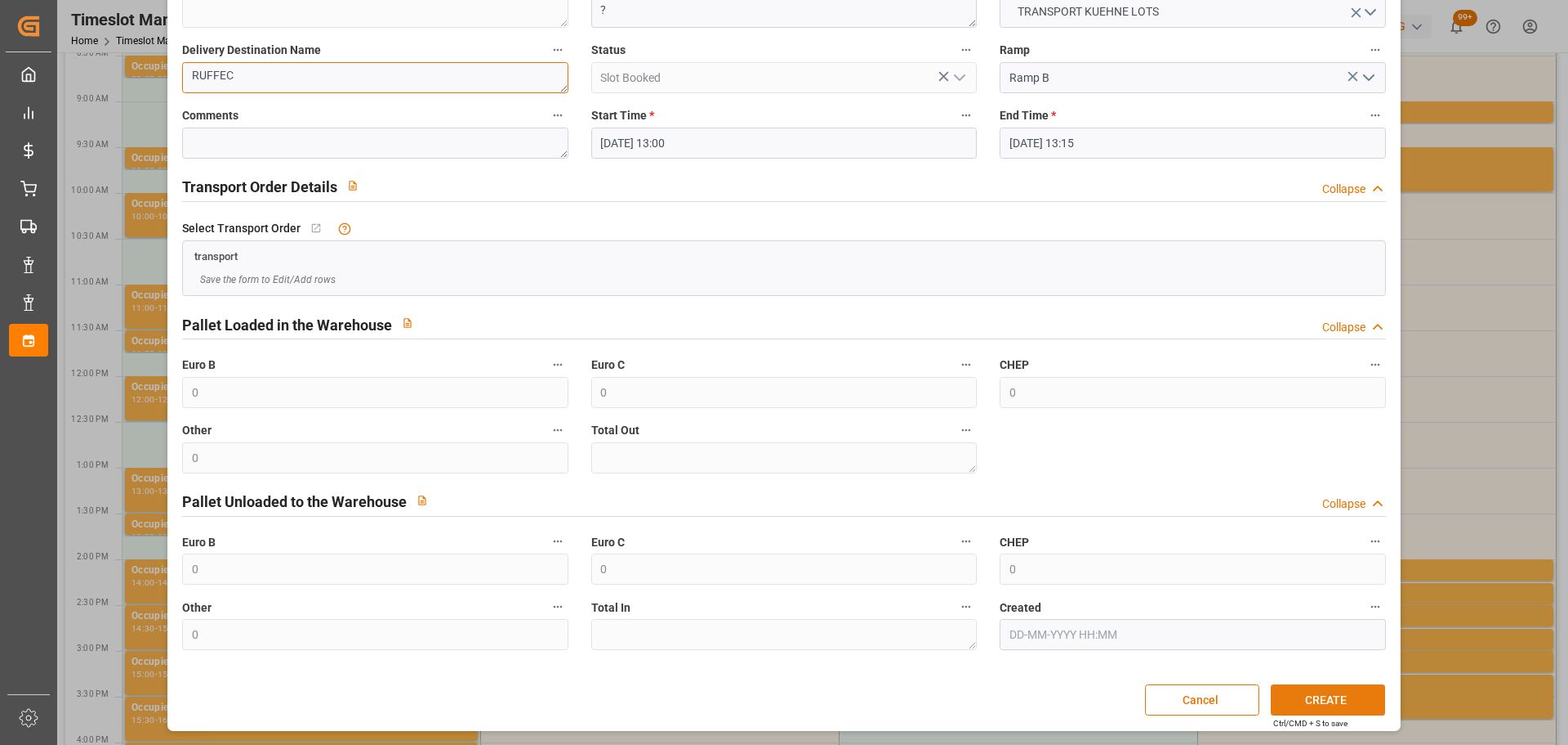
type textarea "RUFFEC"
click at [1321, 707] on button "CREATE" at bounding box center [1328, 699] width 114 height 31
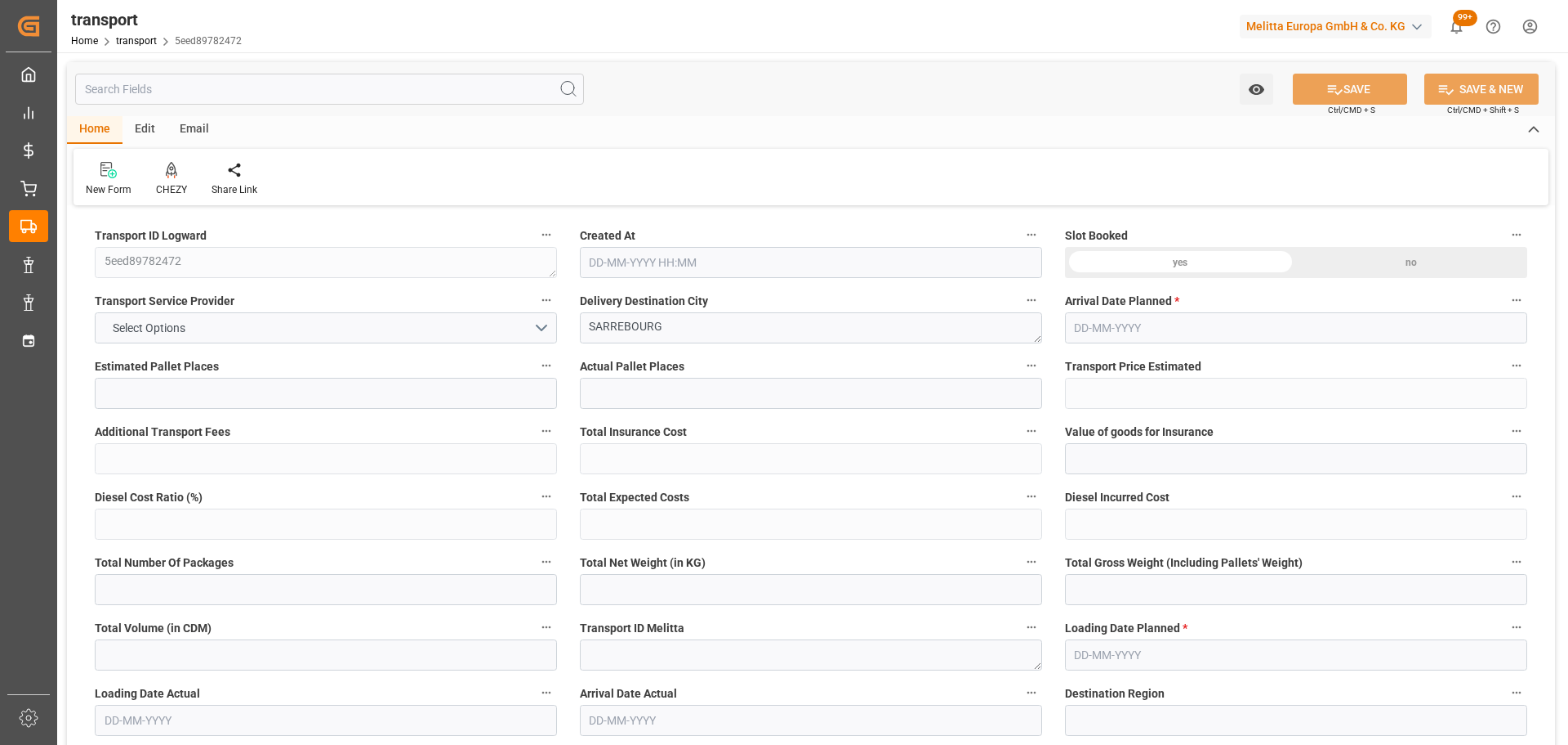
type input "3"
type input "152.75"
type input "0"
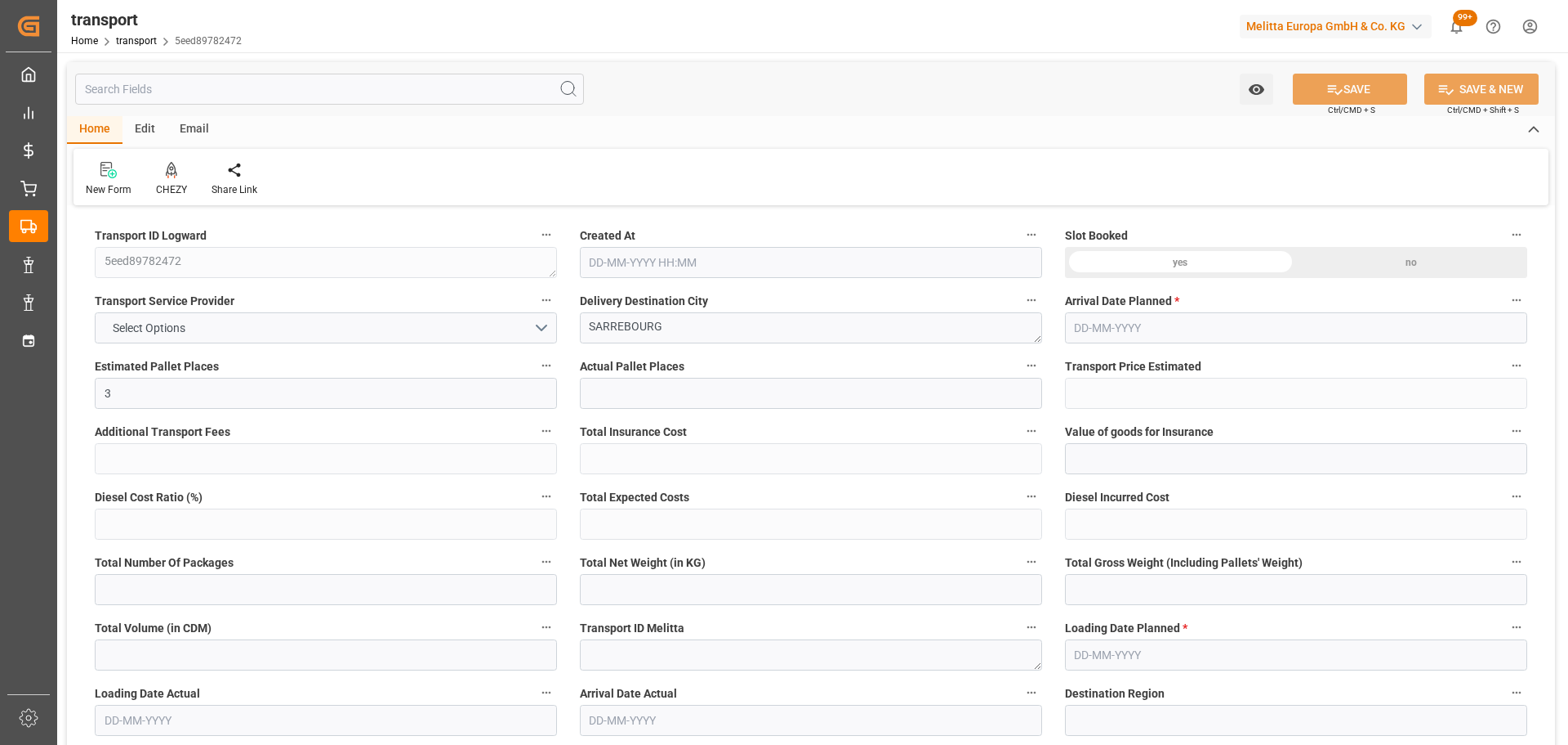
type input "152.75"
type input "0"
type input "444.36"
type input "676.34"
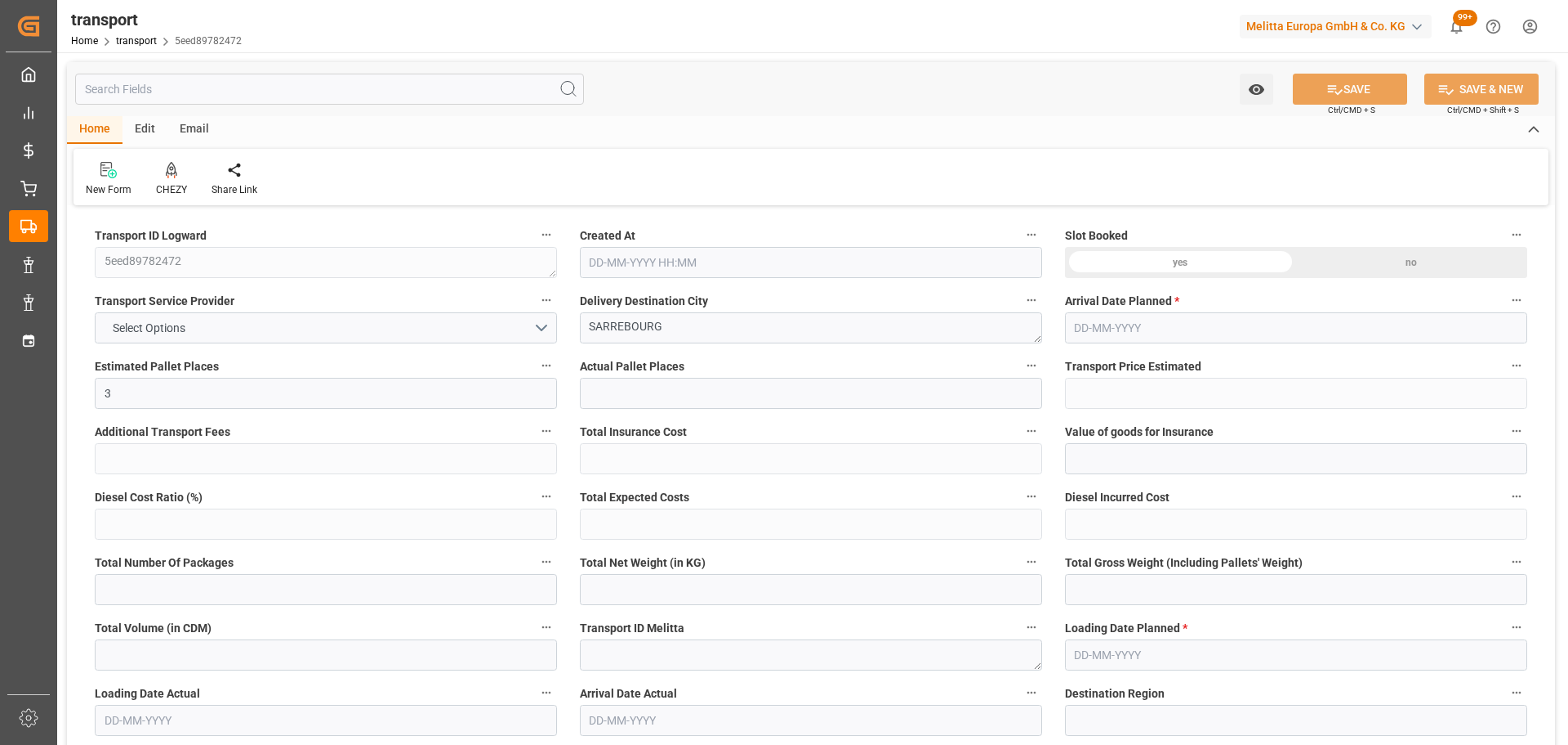
type input "2208"
type input "57"
type input "1"
type input "78"
type input "3"
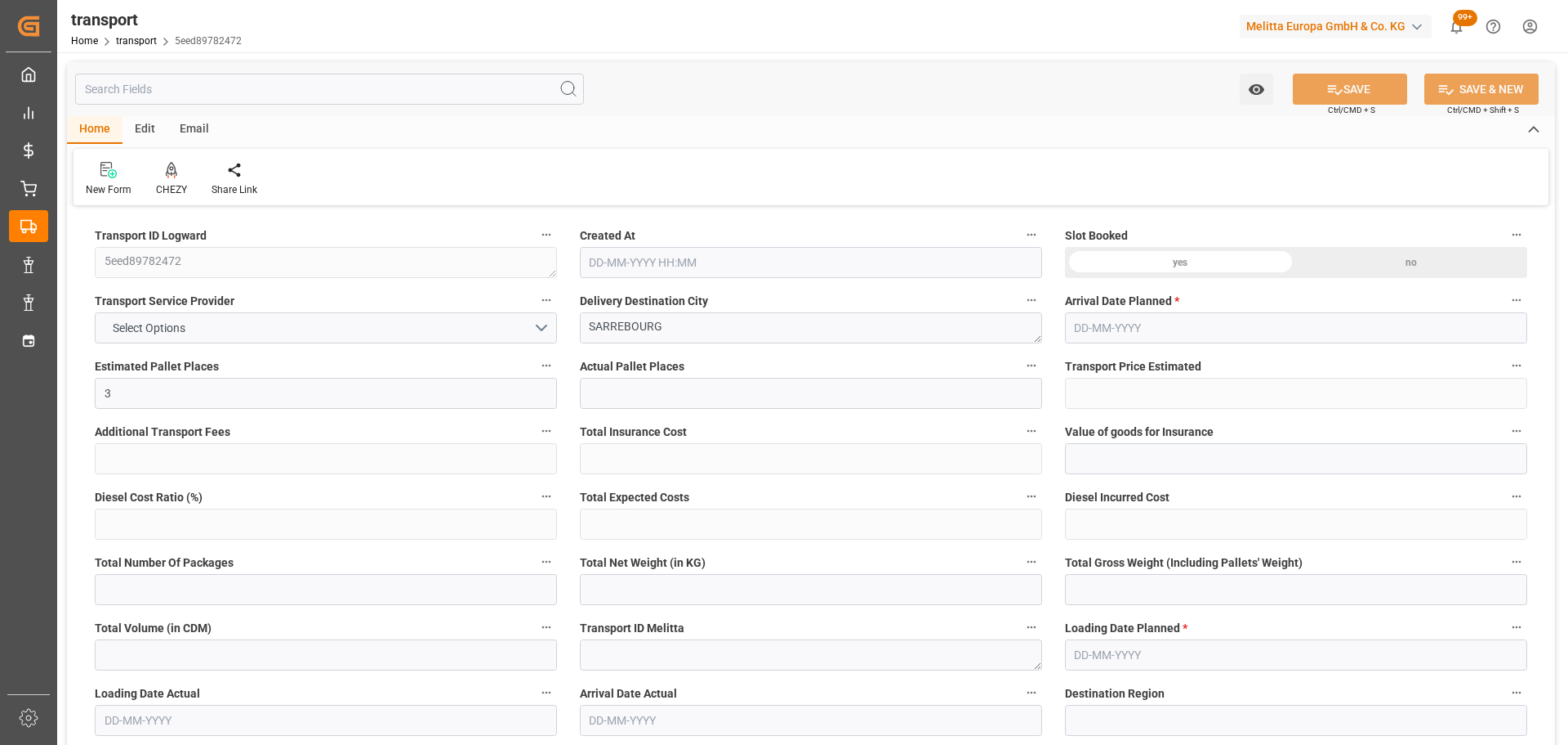
type input "101"
type input "597.54"
type input "0"
type input "4710.8598"
type input "0"
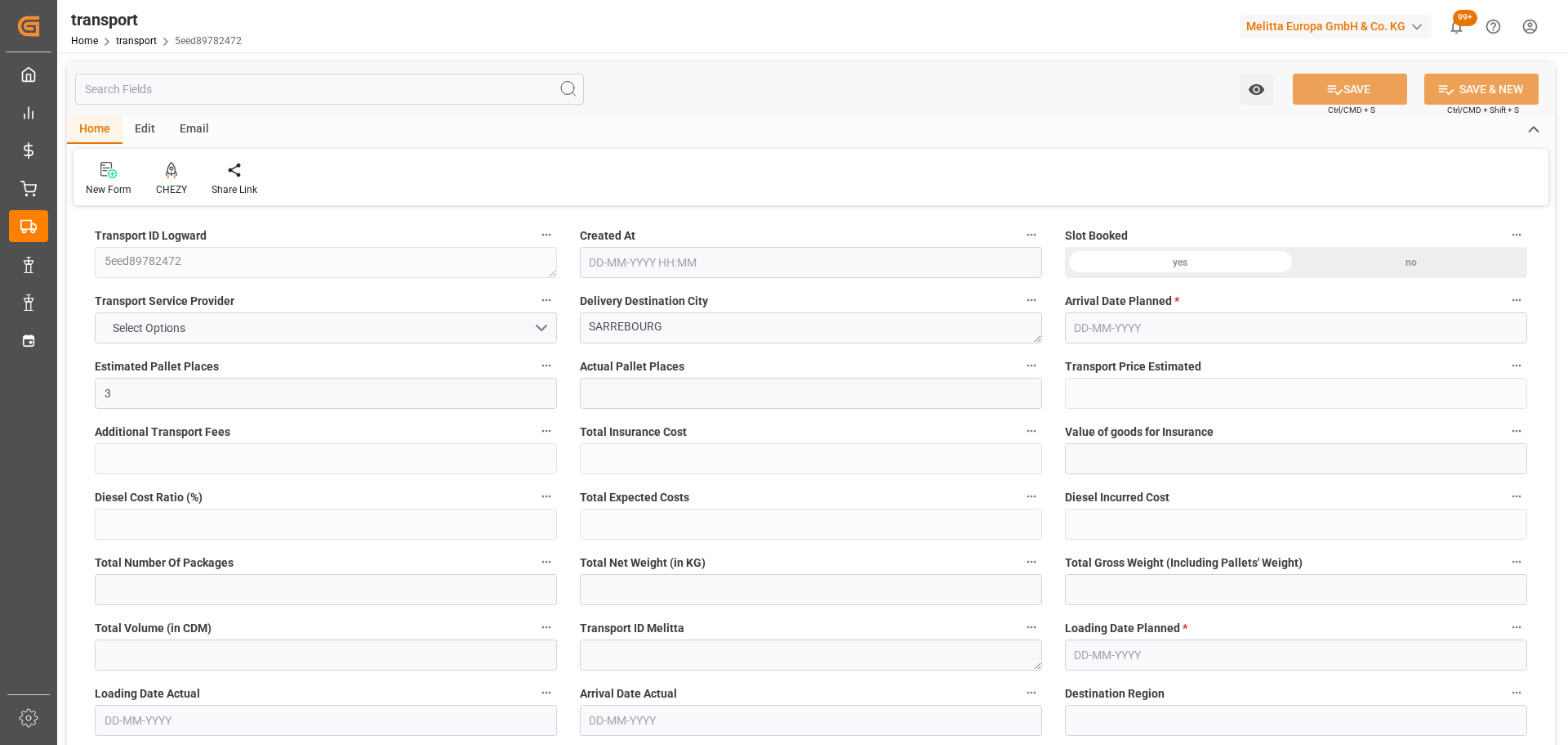
type input "0"
type input "21"
type input "35"
type input "[DATE] 11:29"
type input "[DATE]"
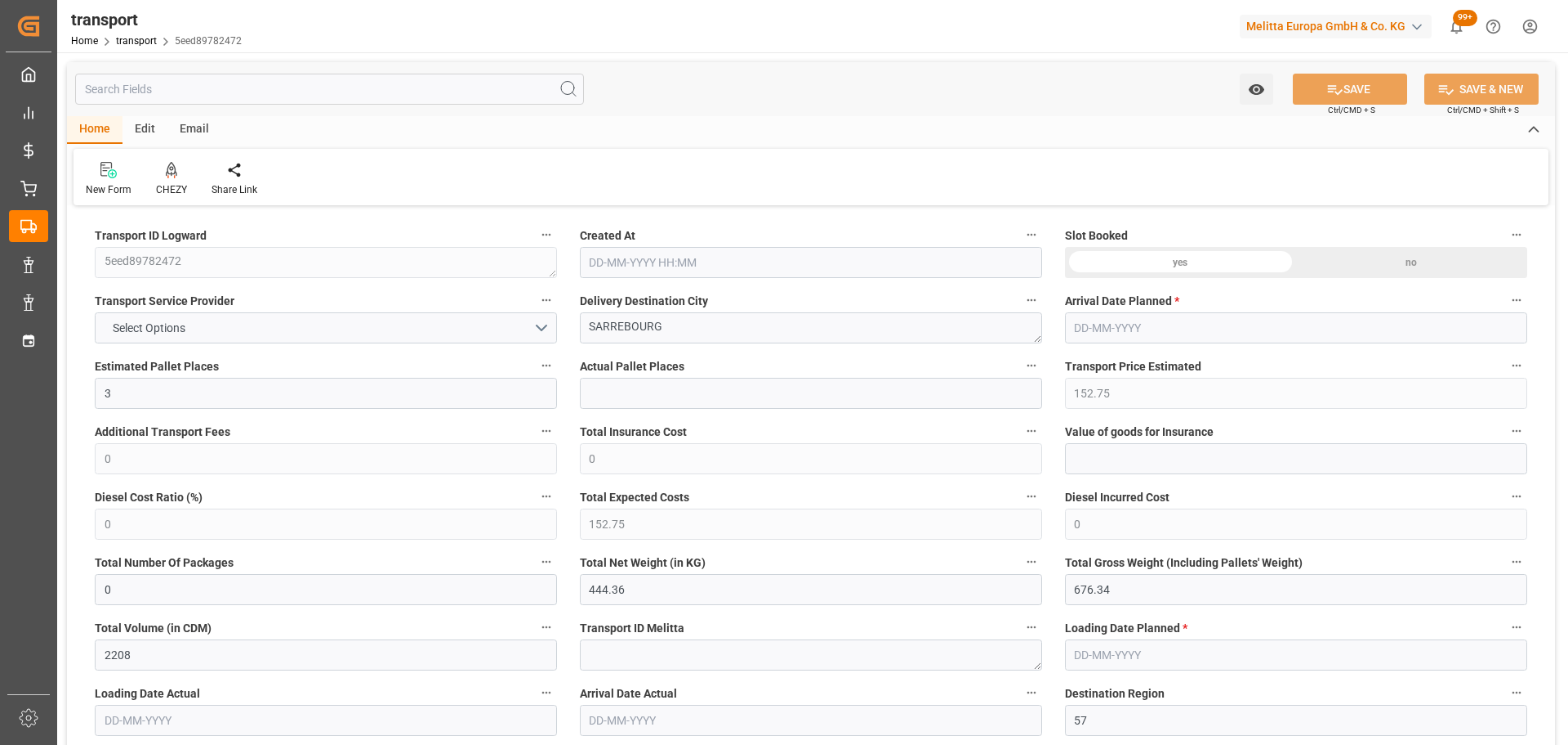
type input "[DATE]"
click at [170, 175] on icon at bounding box center [172, 169] width 12 height 14
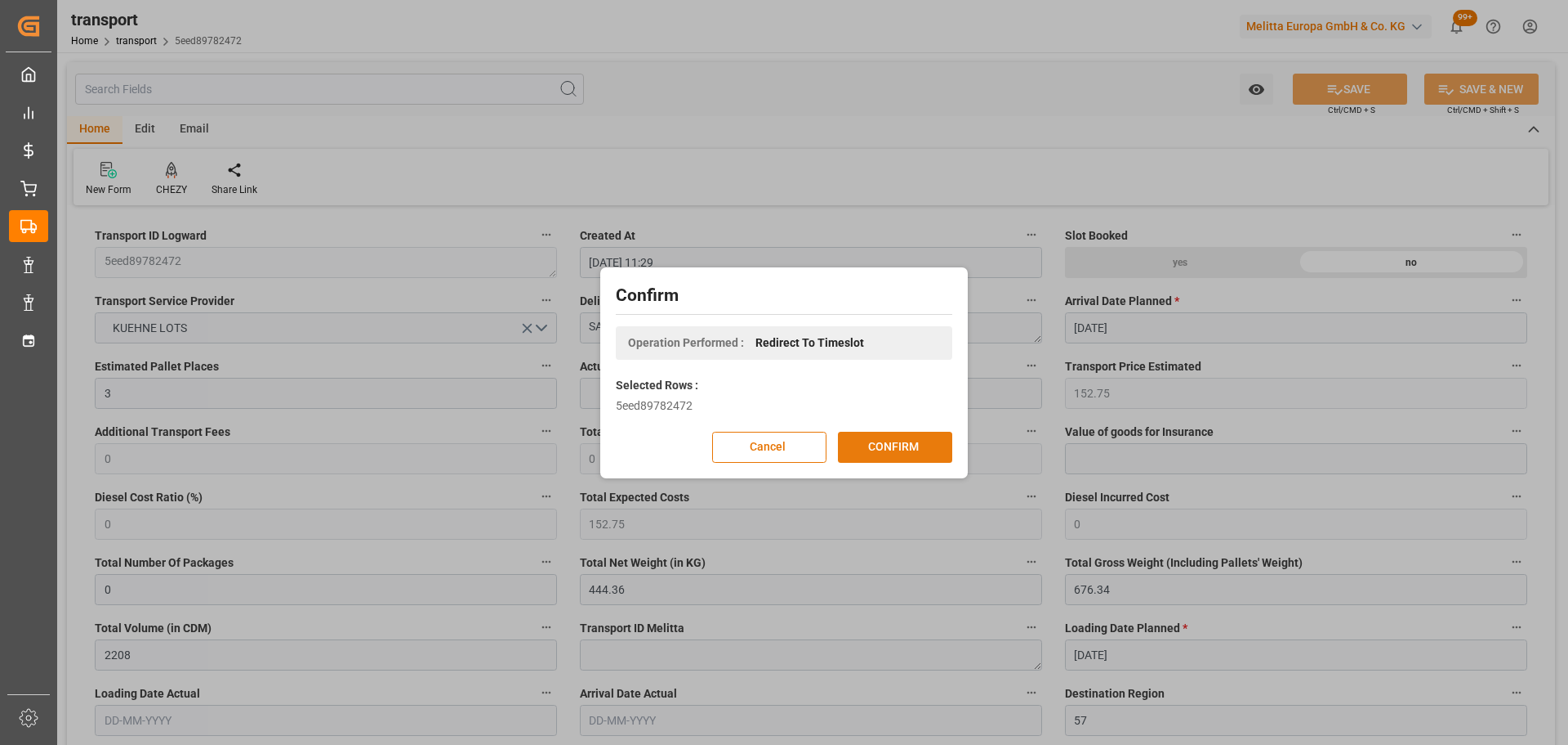
click at [864, 449] on button "CONFIRM" at bounding box center [895, 446] width 114 height 31
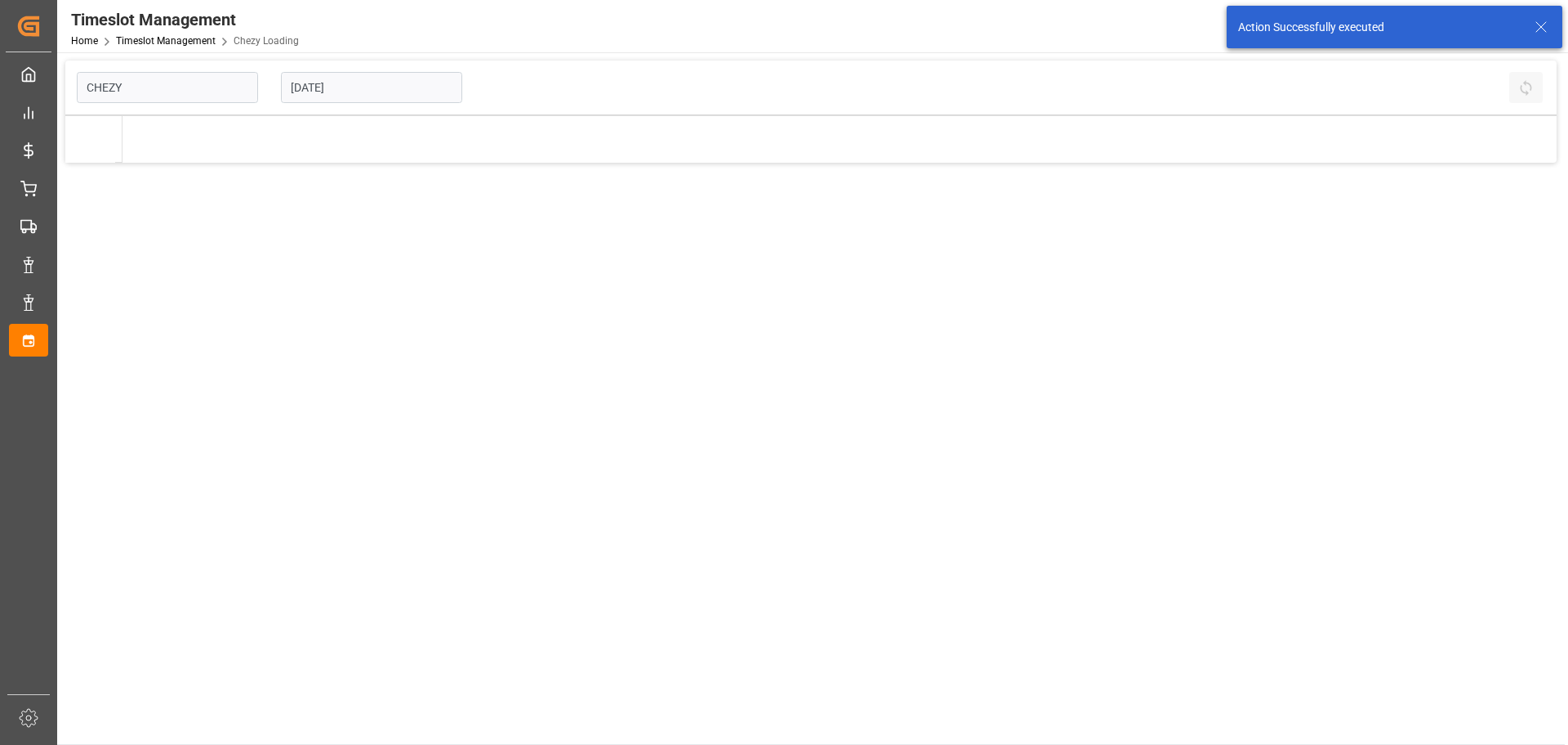
type input "Chezy Loading"
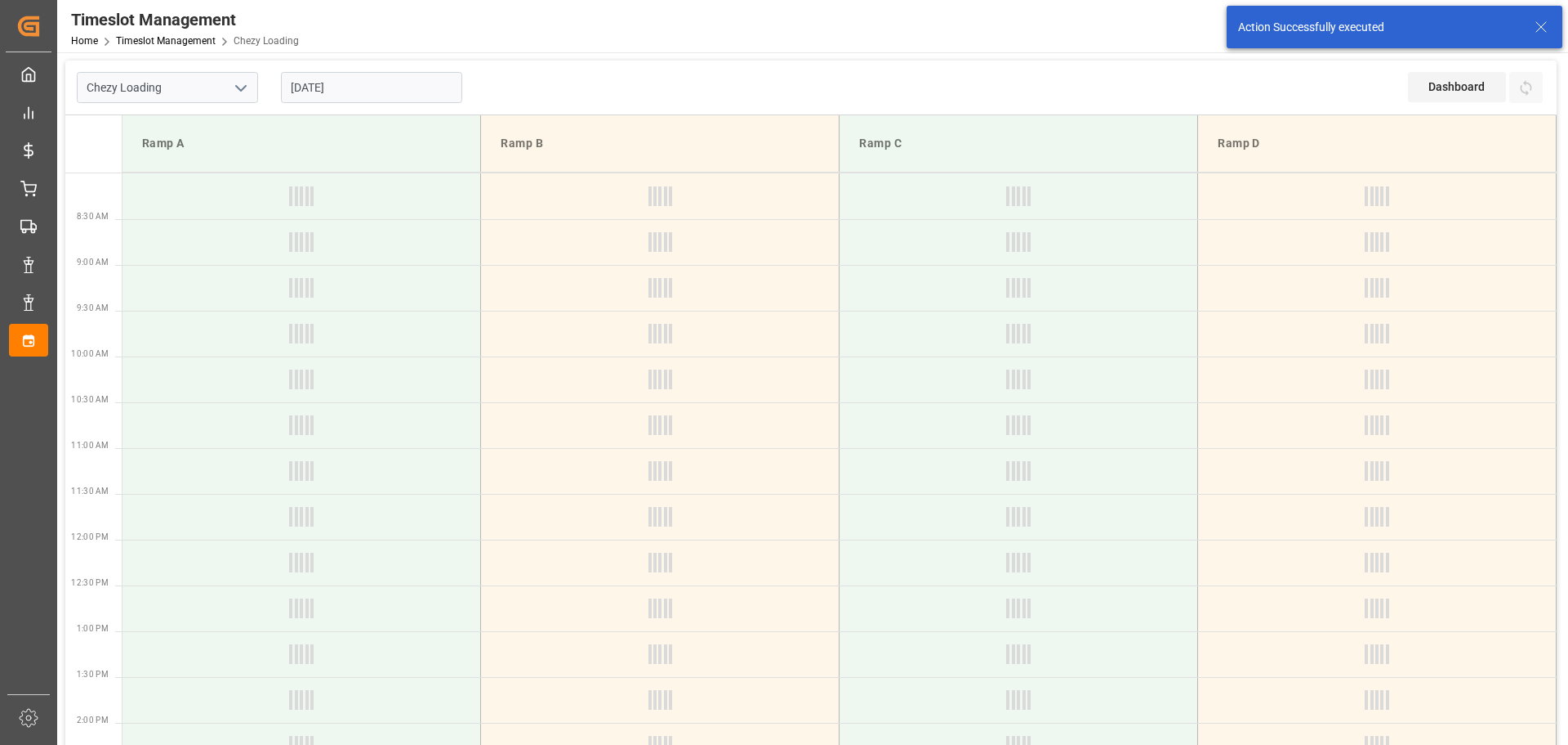
click at [314, 87] on input "[DATE]" at bounding box center [372, 87] width 181 height 31
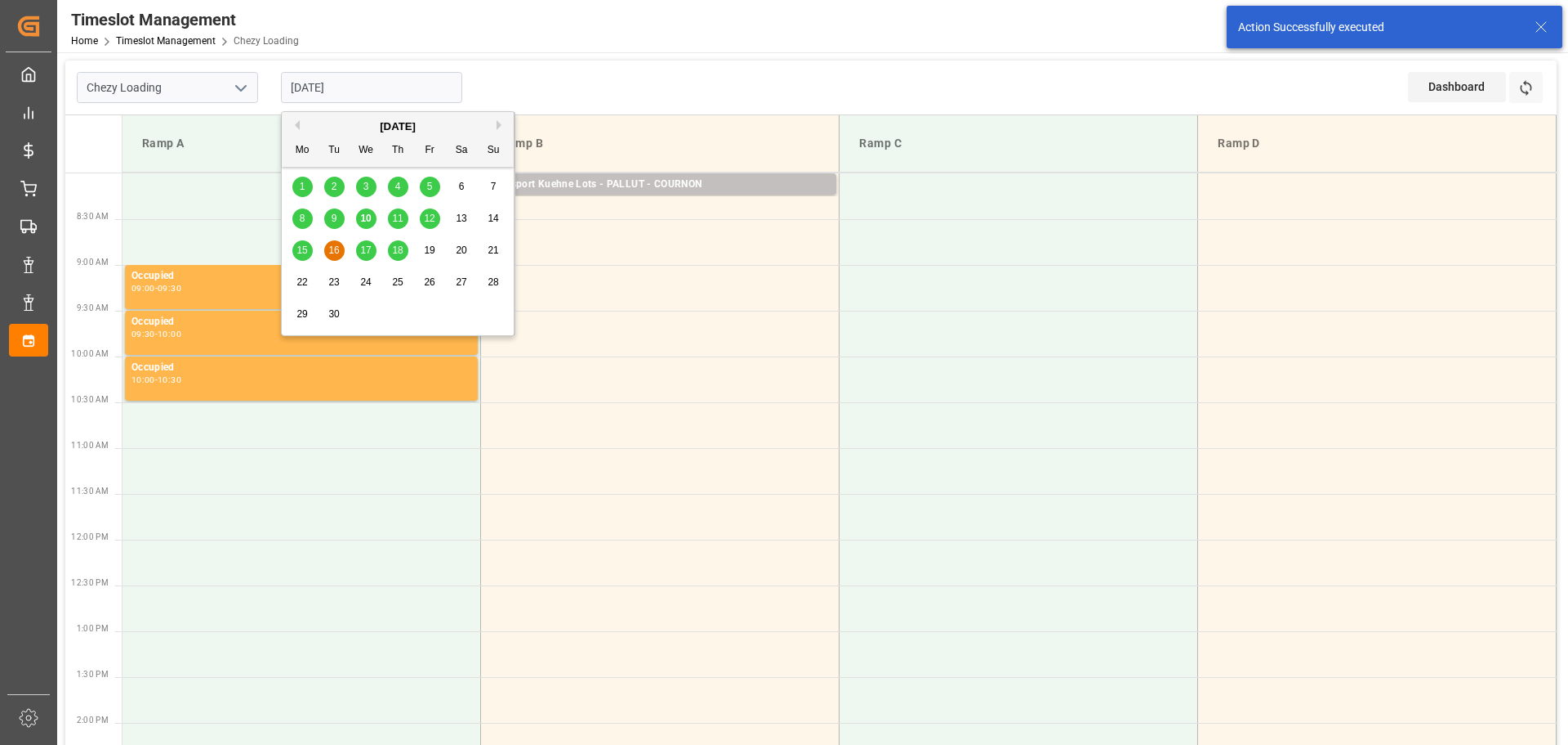
click at [299, 249] on span "15" at bounding box center [302, 251] width 11 height 12
type input "[DATE]"
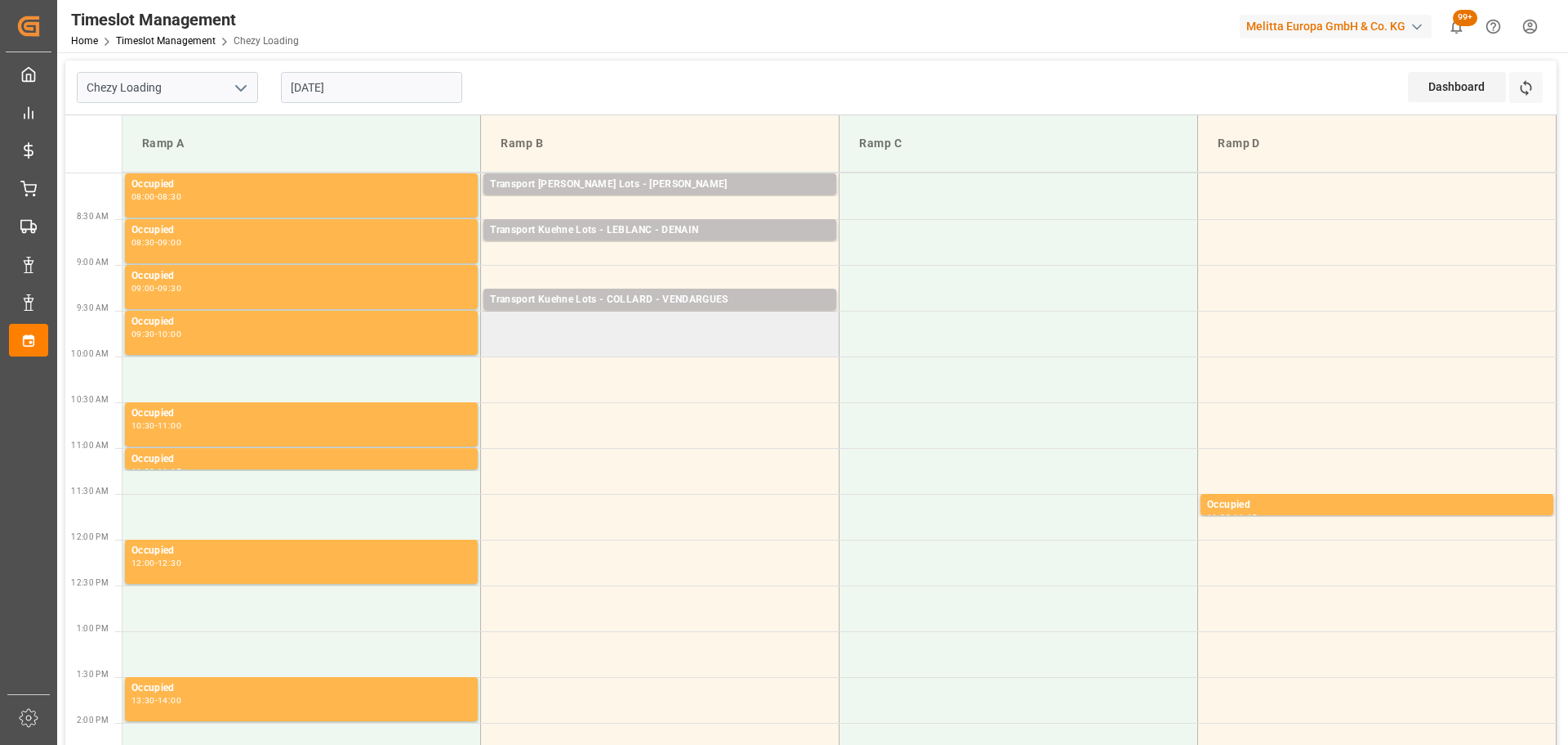
click at [491, 349] on td at bounding box center [661, 334] width 359 height 45
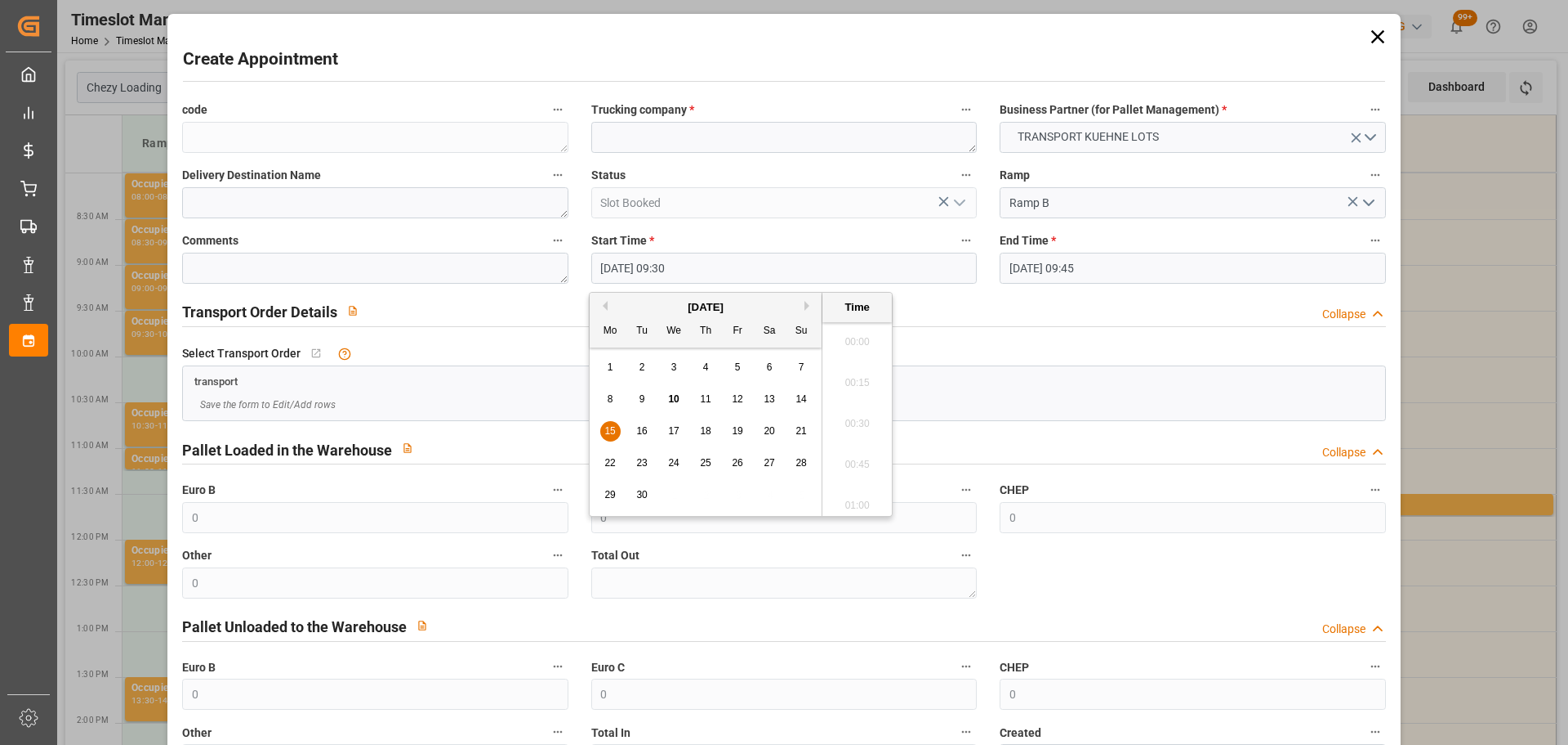
click at [687, 264] on input "15-09-2025 09:30" at bounding box center [784, 267] width 386 height 31
click at [607, 430] on span "15" at bounding box center [609, 431] width 11 height 12
drag, startPoint x: 842, startPoint y: 452, endPoint x: 879, endPoint y: 449, distance: 37.1
click at [843, 452] on li "09:45" at bounding box center [857, 459] width 69 height 40
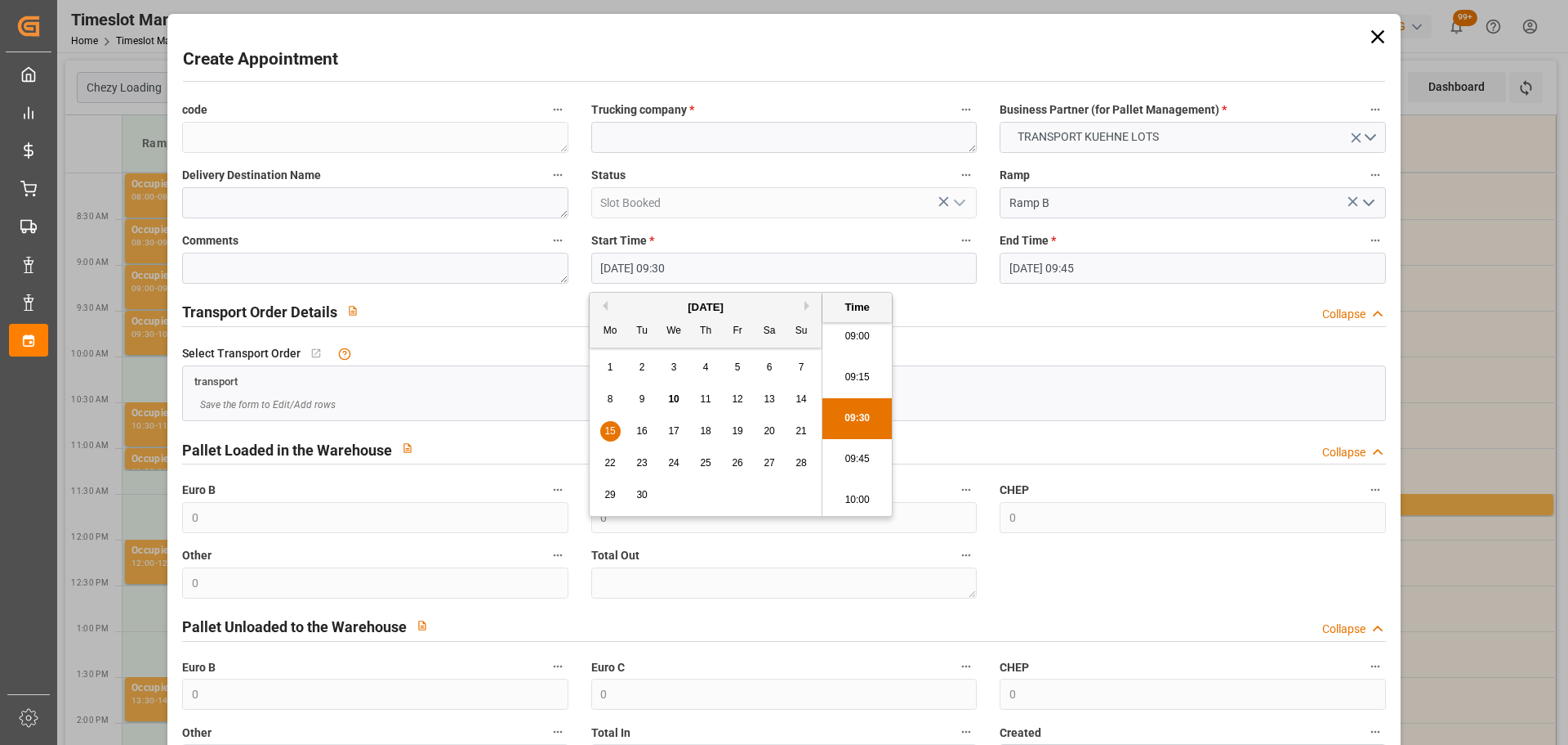
type input "15-09-2025 09:45"
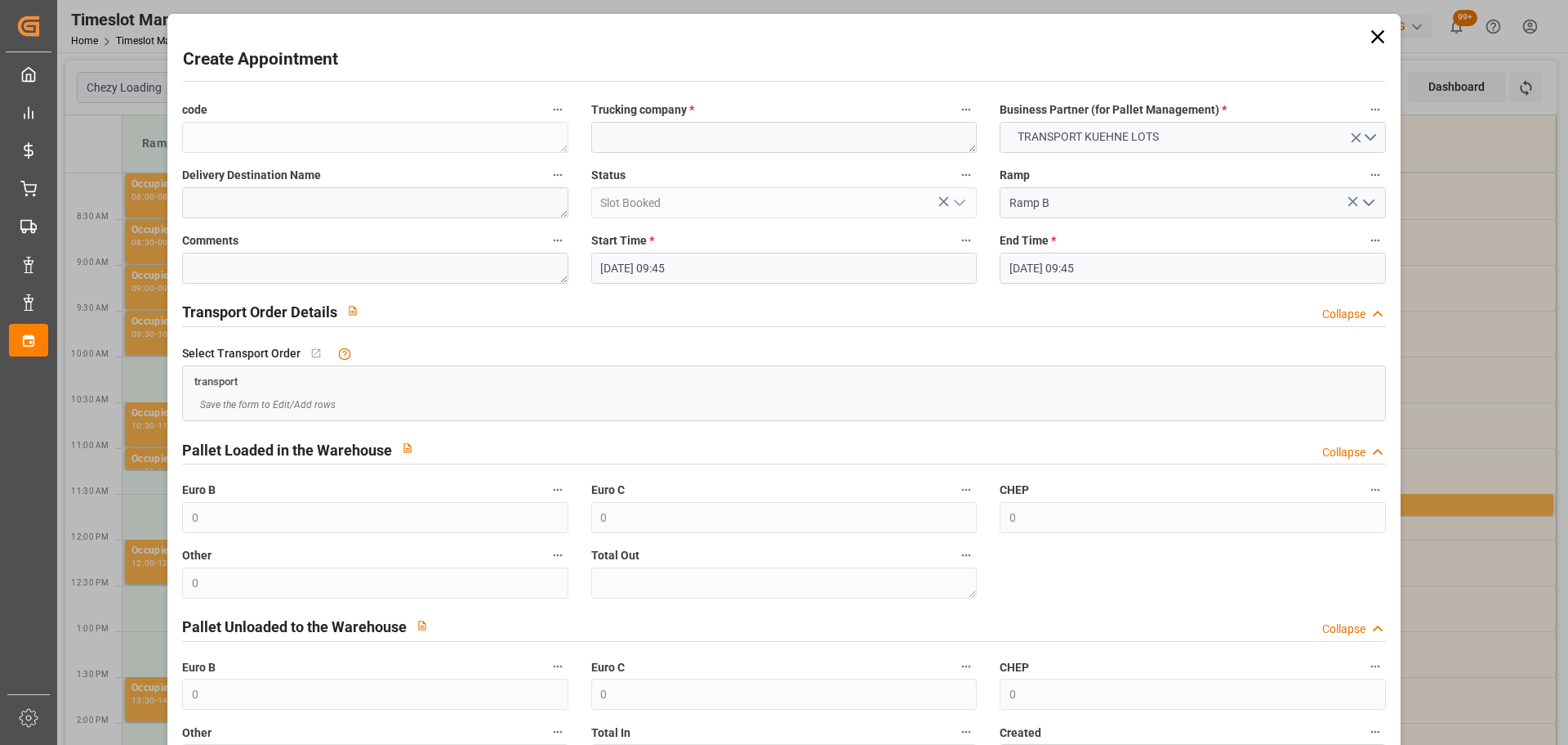
click at [1072, 265] on input "15-09-2025 09:45" at bounding box center [1192, 267] width 386 height 31
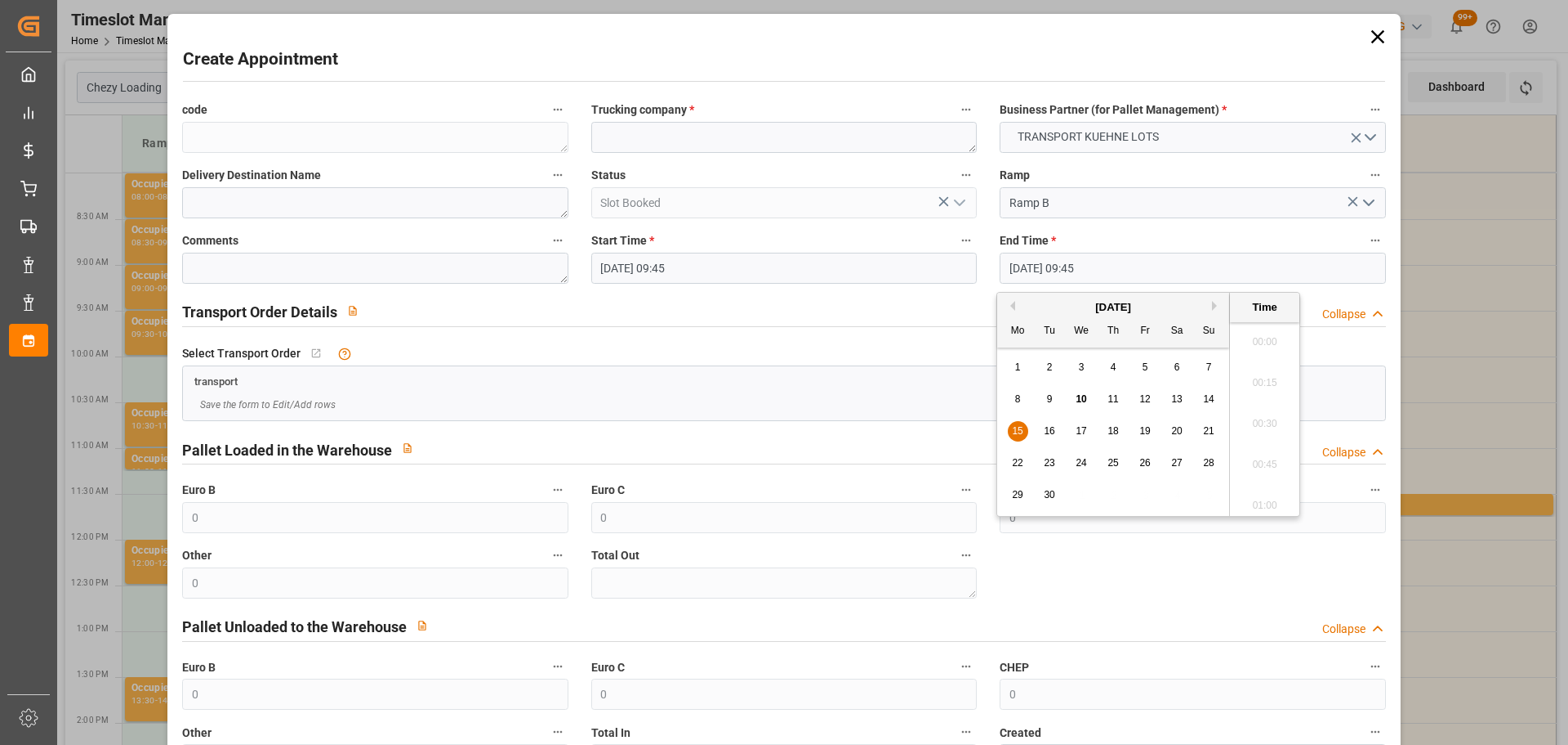
scroll to position [1518, 0]
click at [1020, 429] on span "15" at bounding box center [1017, 431] width 11 height 12
click at [1271, 456] on li "10:00" at bounding box center [1264, 459] width 69 height 40
type input "15-09-2025 10:00"
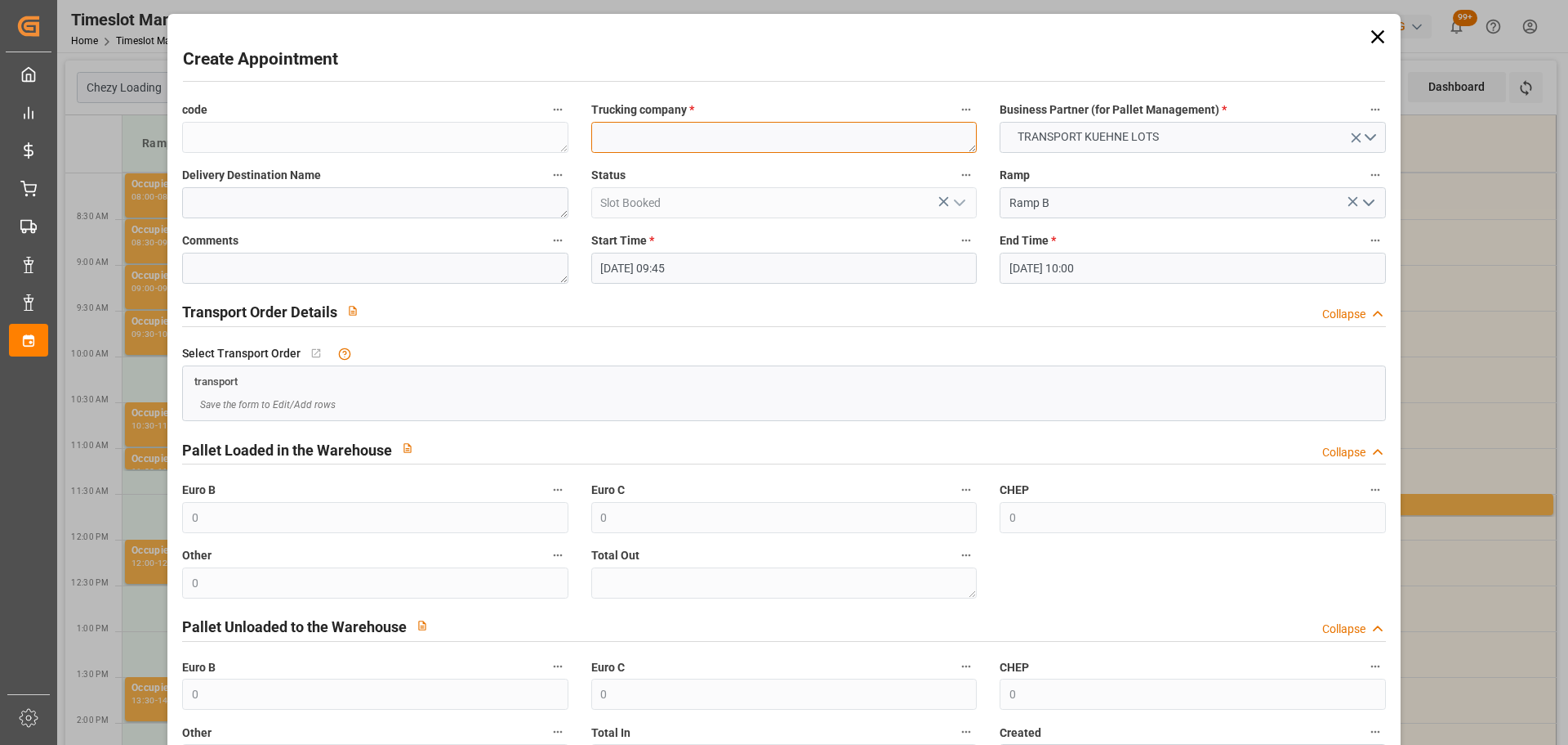
click at [723, 146] on textarea at bounding box center [784, 136] width 386 height 31
type textarea ","
type textarea "?"
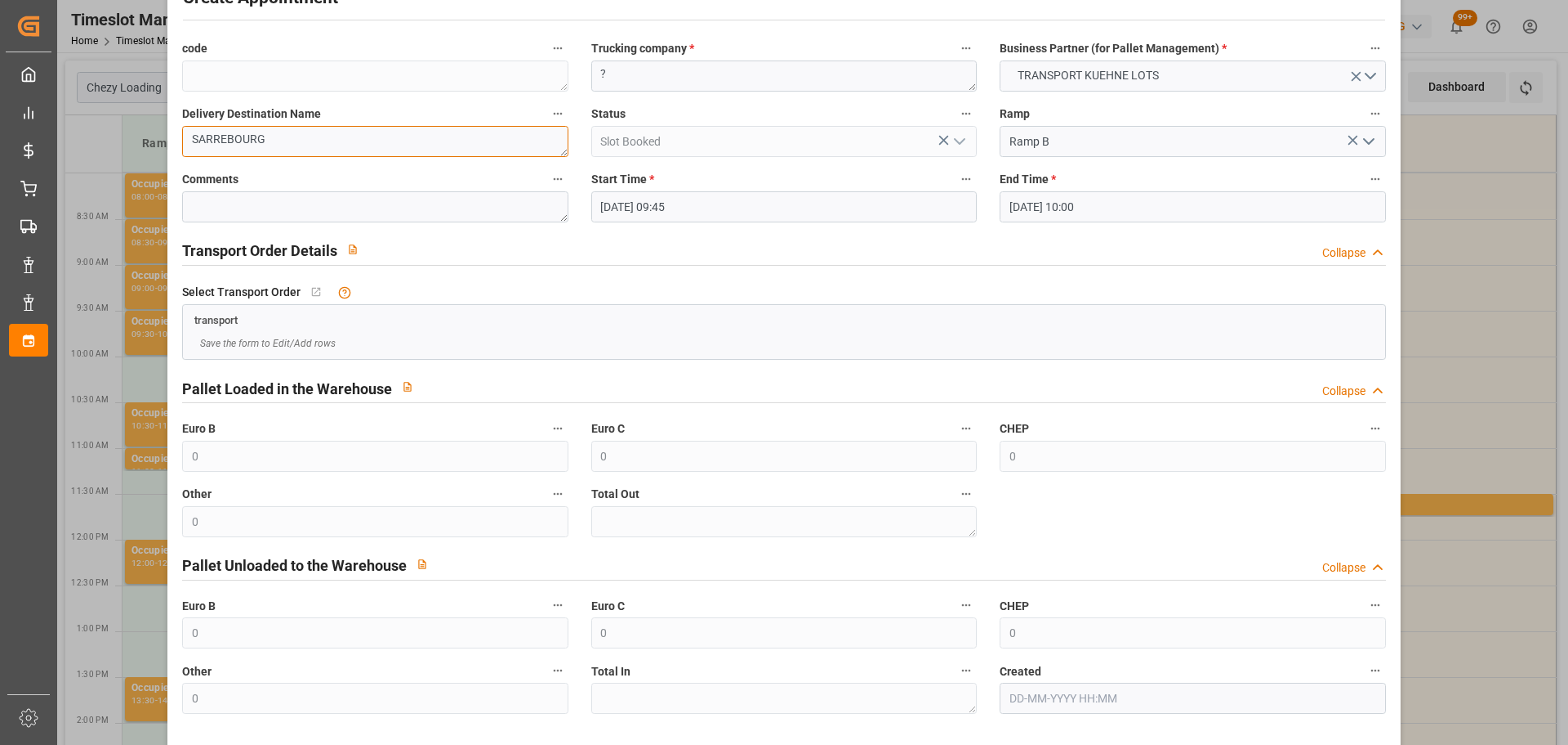
scroll to position [125, 0]
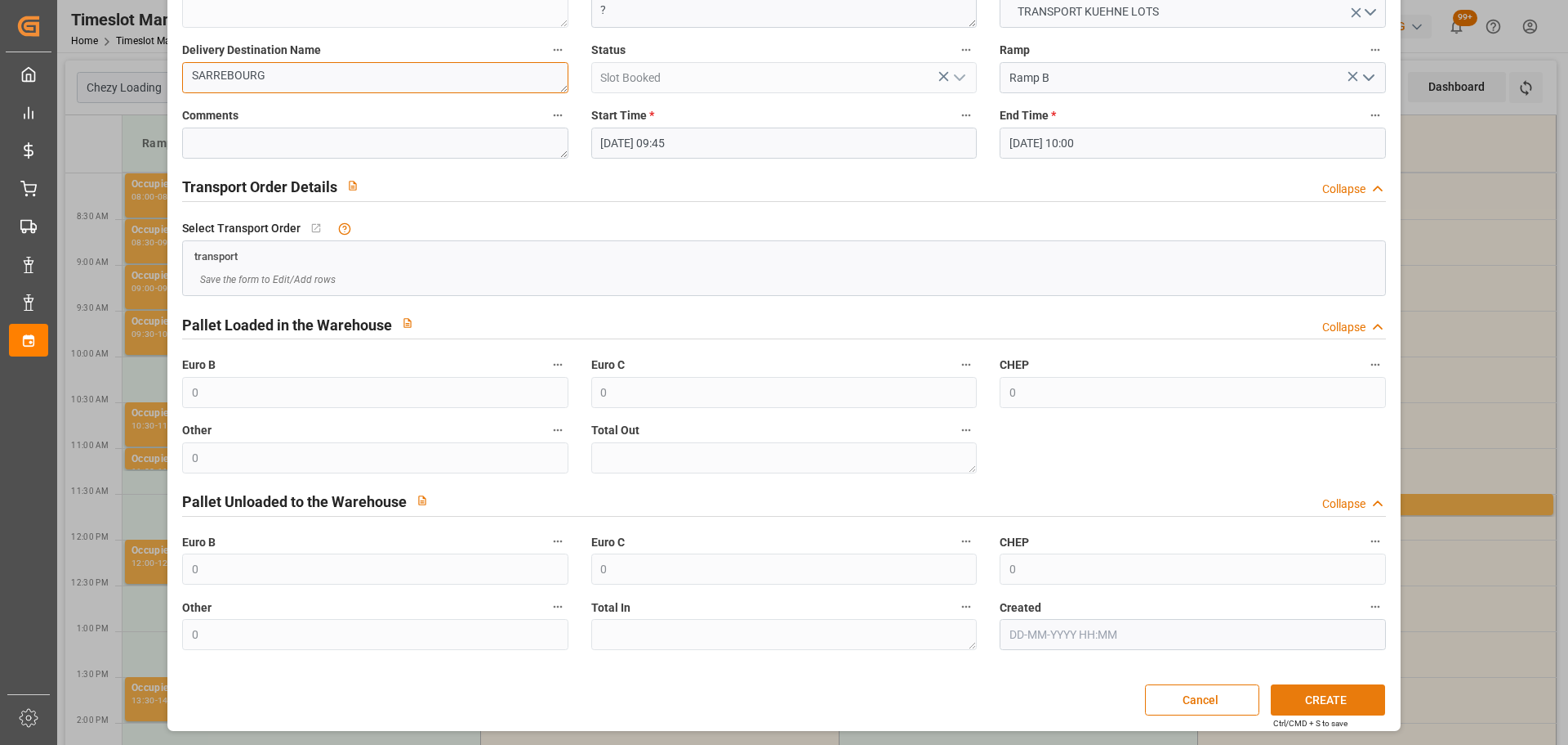
type textarea "SARREBOURG"
click at [1301, 702] on button "CREATE" at bounding box center [1328, 699] width 114 height 31
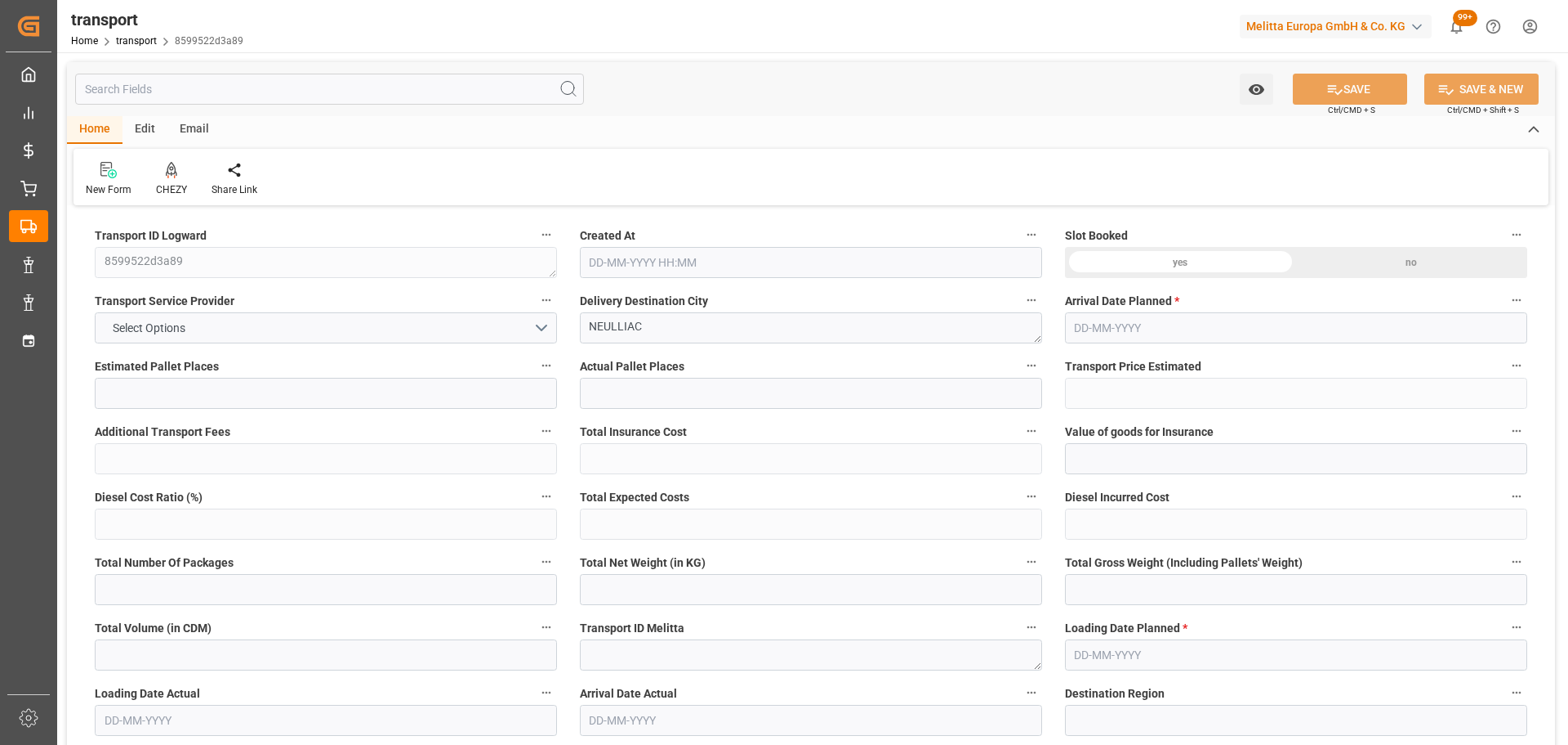
type input "1"
type input "188.62"
type input "0"
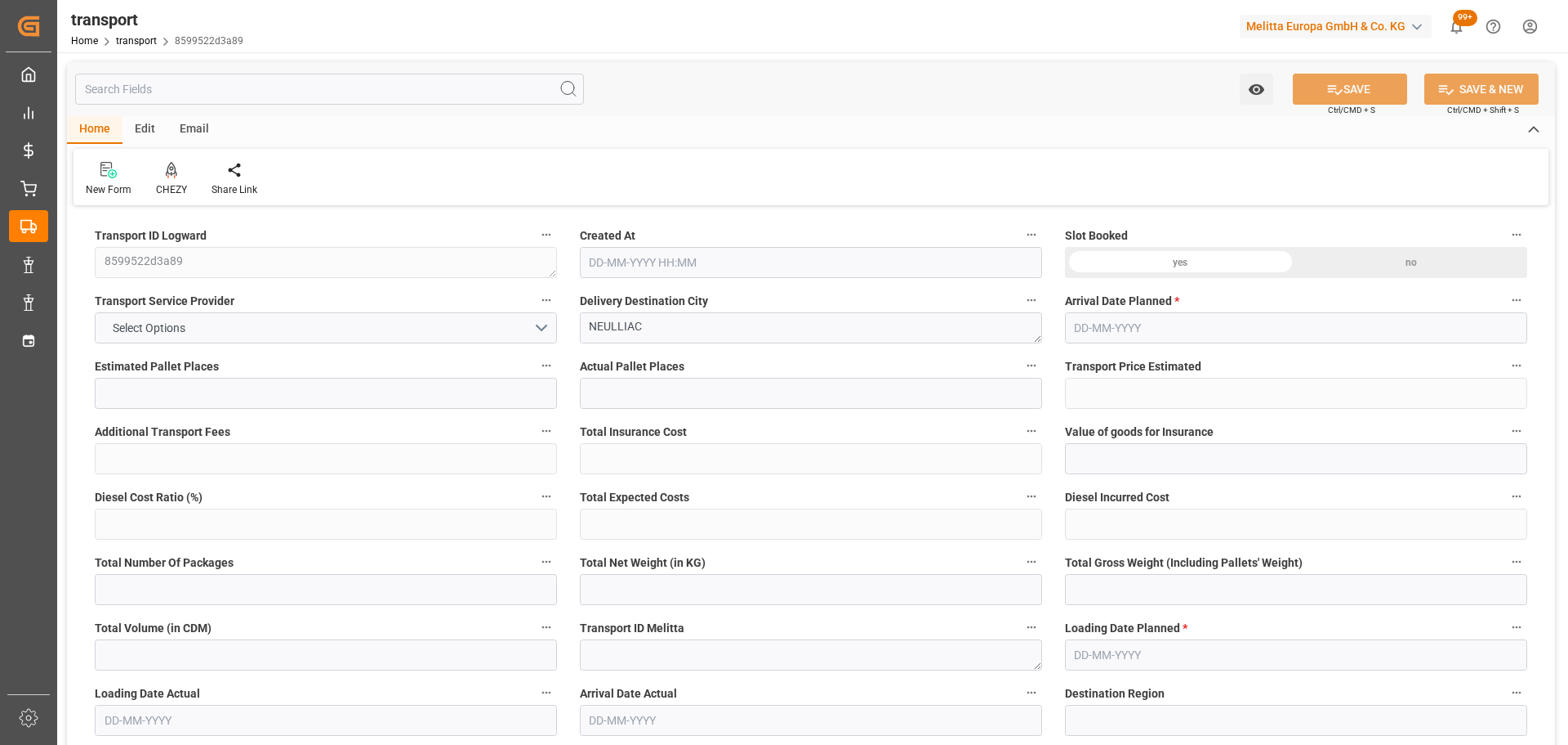
type input "188.62"
type input "0"
type input "145.152"
type input "286"
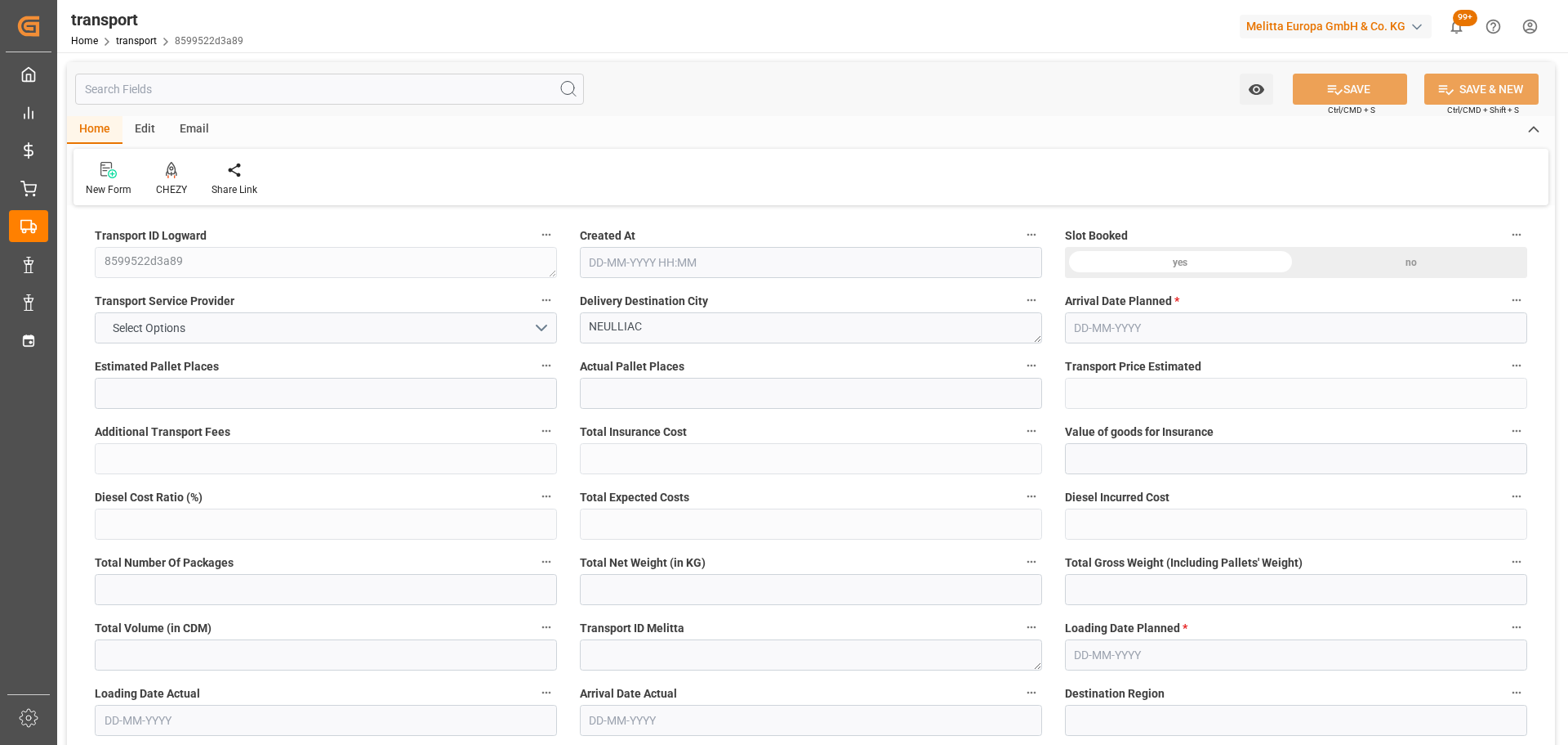
type input "1075.2"
type input "56"
type input "0"
type input "56"
type input "1"
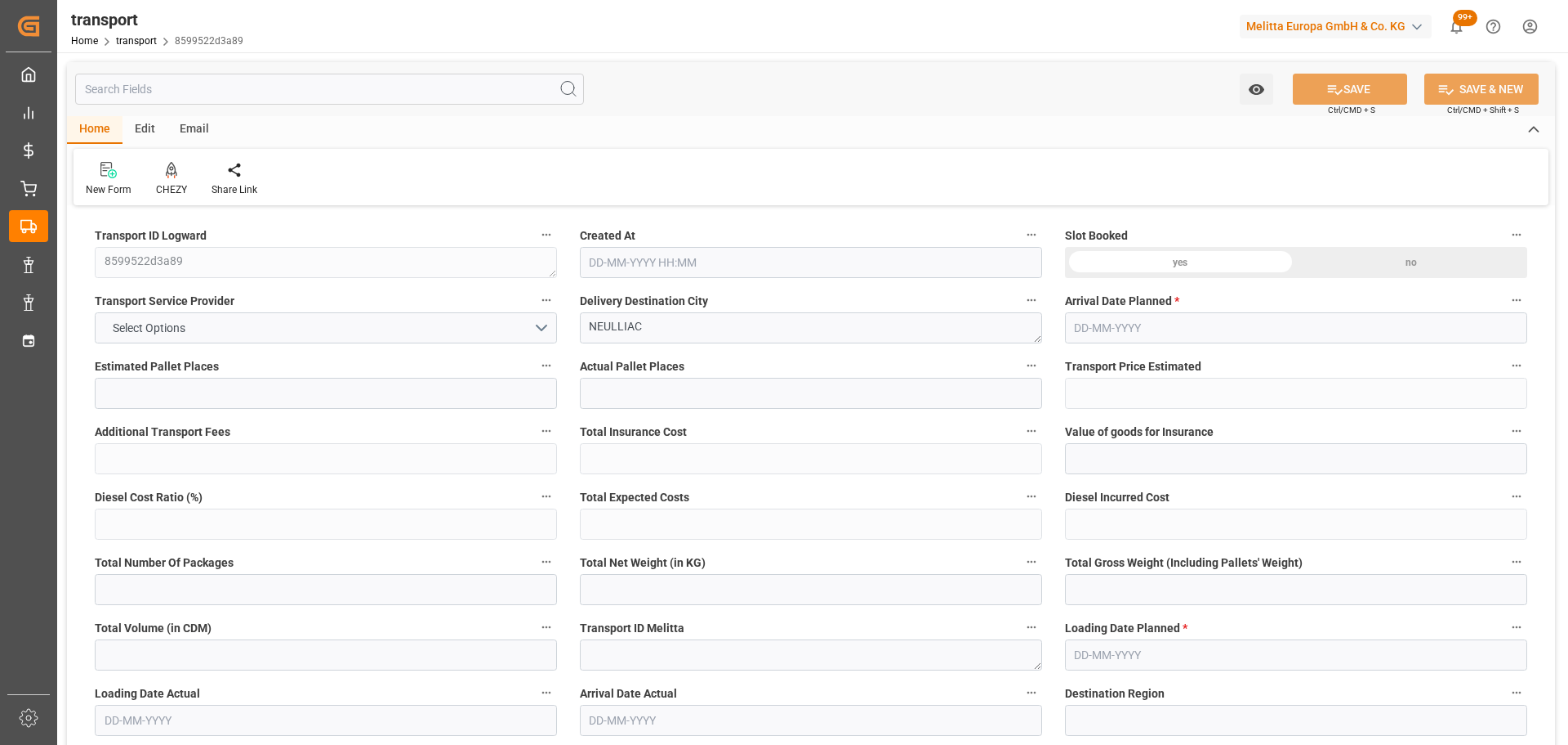
type input "101"
type input "247.296"
type input "0"
type input "4710.8598"
type input "0"
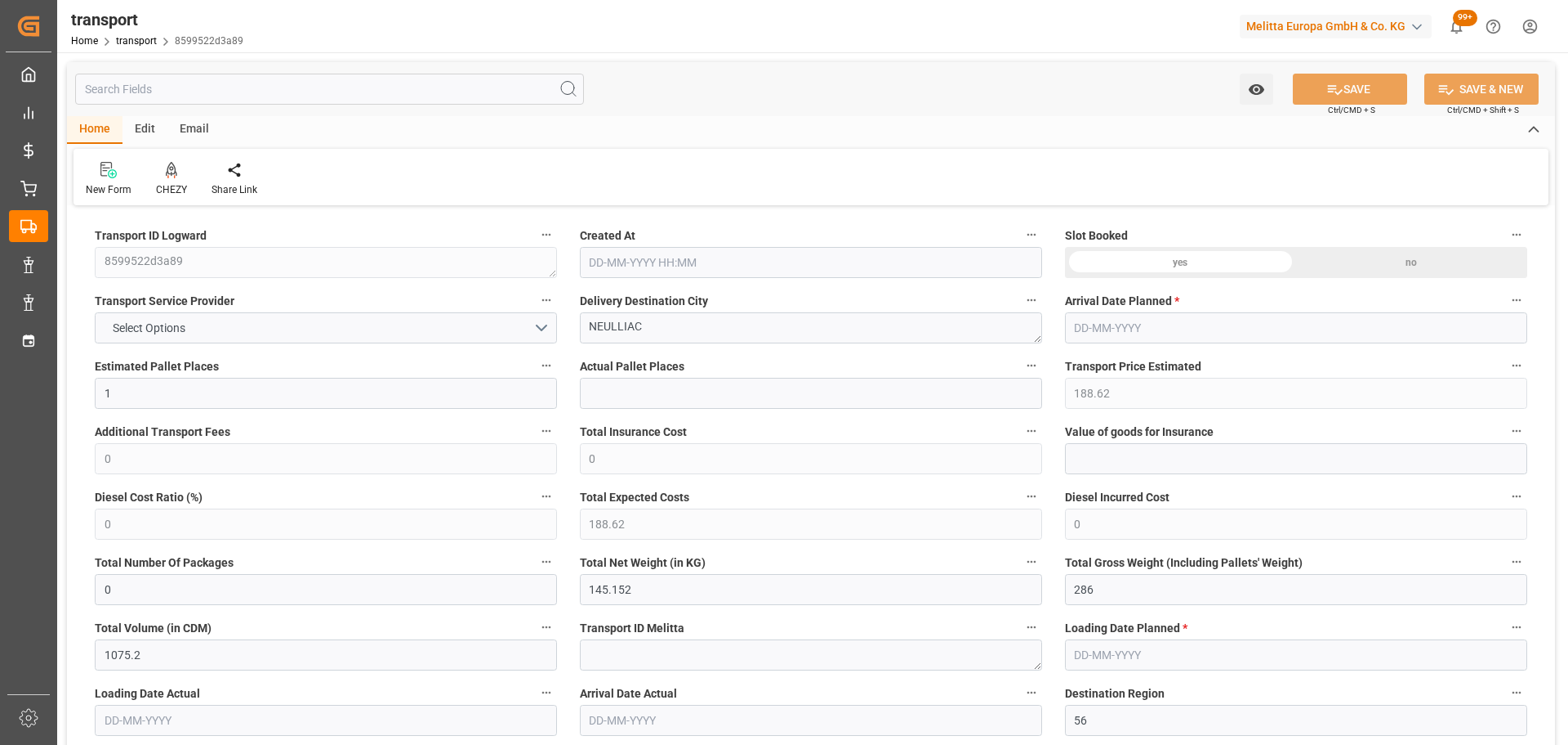
type input "0"
type input "21"
type input "35"
type input "10-09-2025 11:26"
type input "[DATE]"
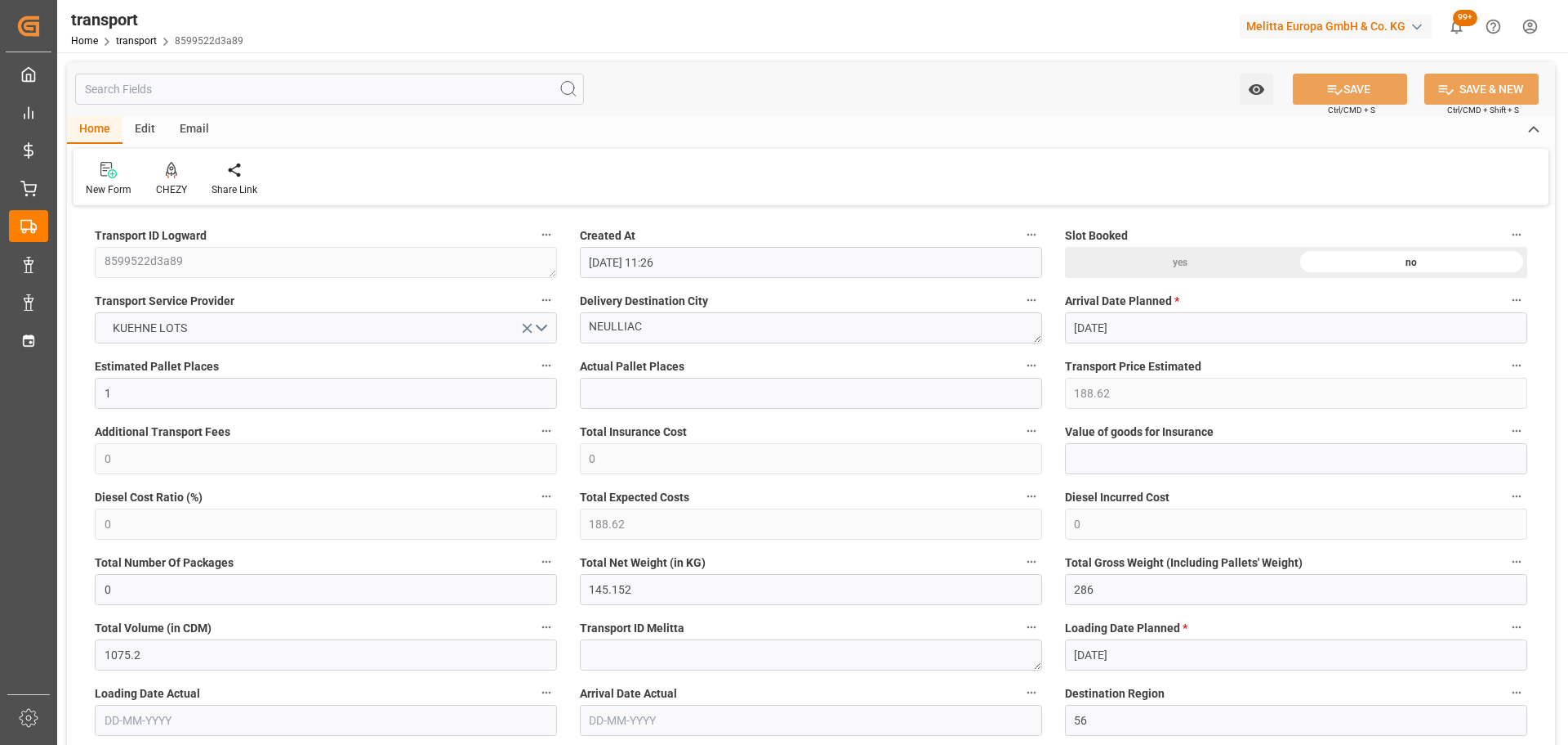
type input "[DATE]"
click at [174, 181] on div "CHEZY" at bounding box center [172, 179] width 55 height 36
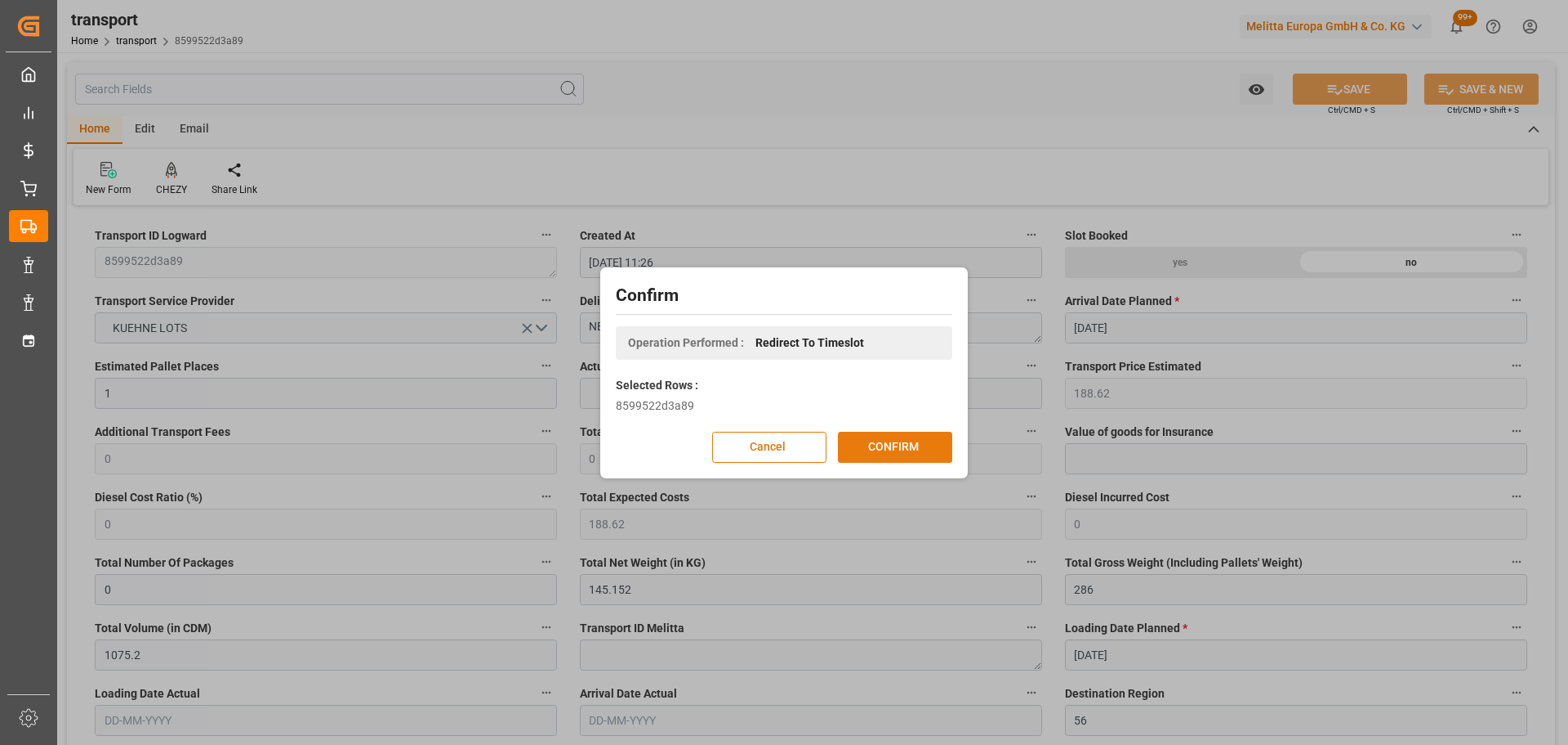
click at [931, 443] on button "CONFIRM" at bounding box center [895, 446] width 114 height 31
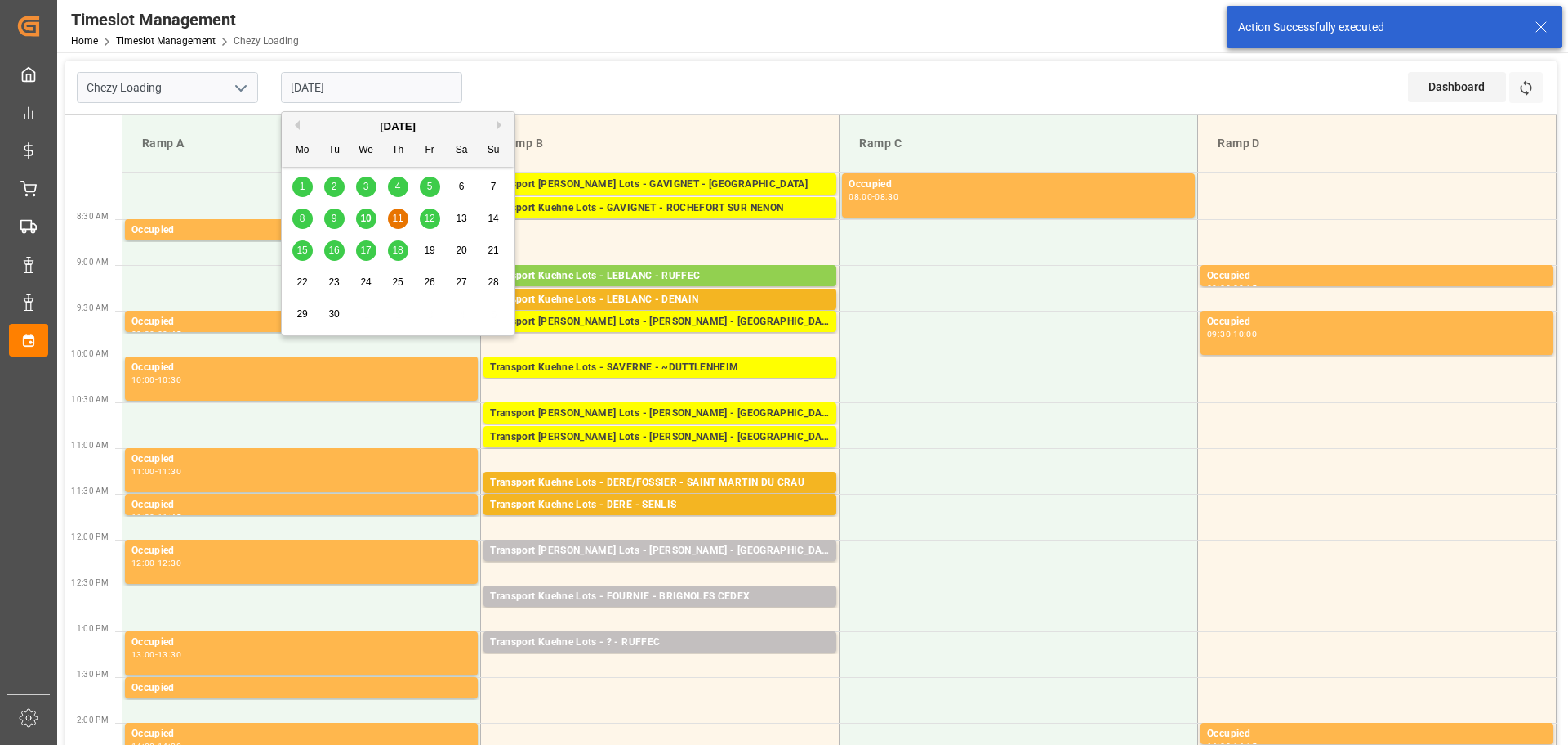
click at [350, 88] on input "[DATE]" at bounding box center [372, 87] width 181 height 31
click at [432, 211] on div "12" at bounding box center [430, 219] width 21 height 20
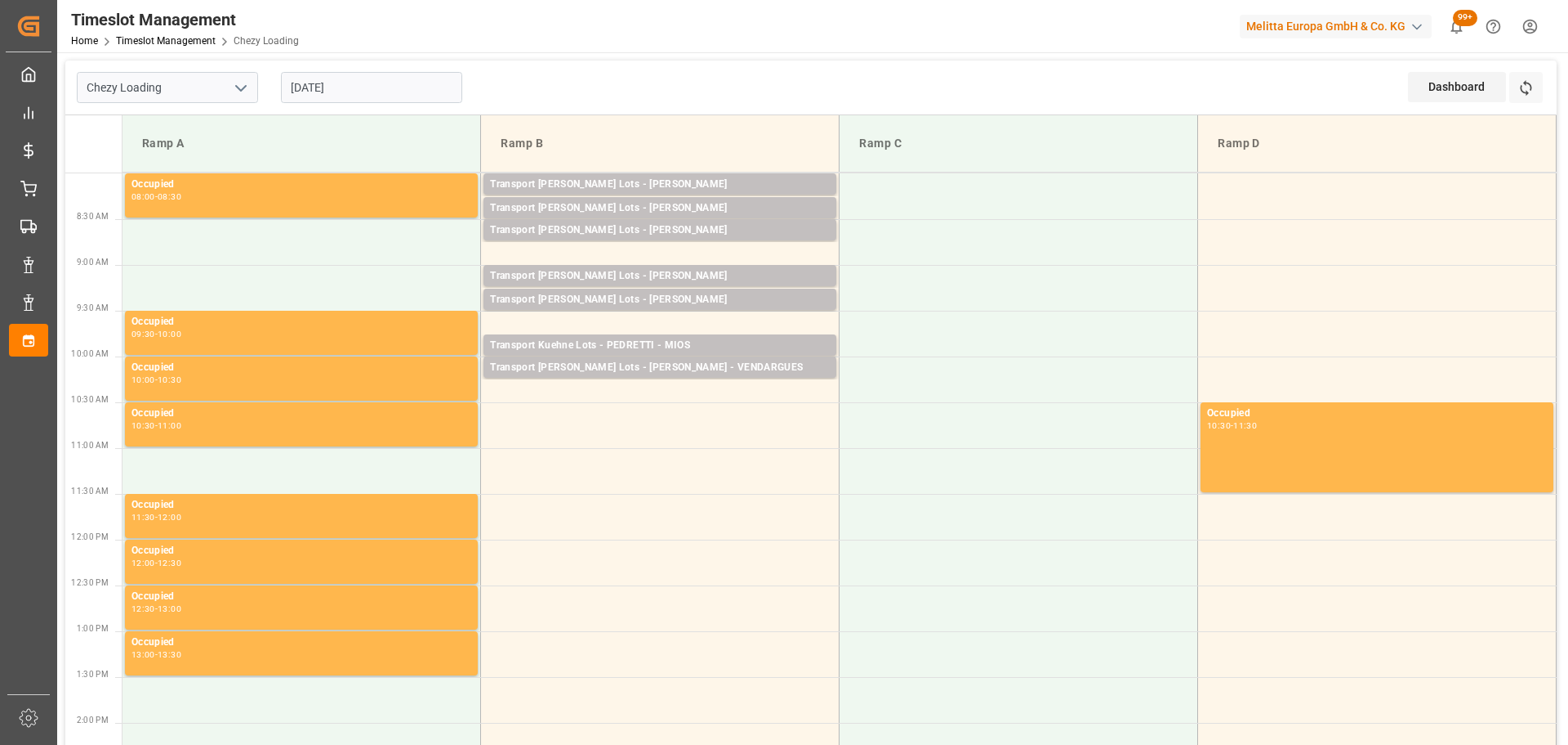
click at [341, 83] on input "[DATE]" at bounding box center [372, 87] width 181 height 31
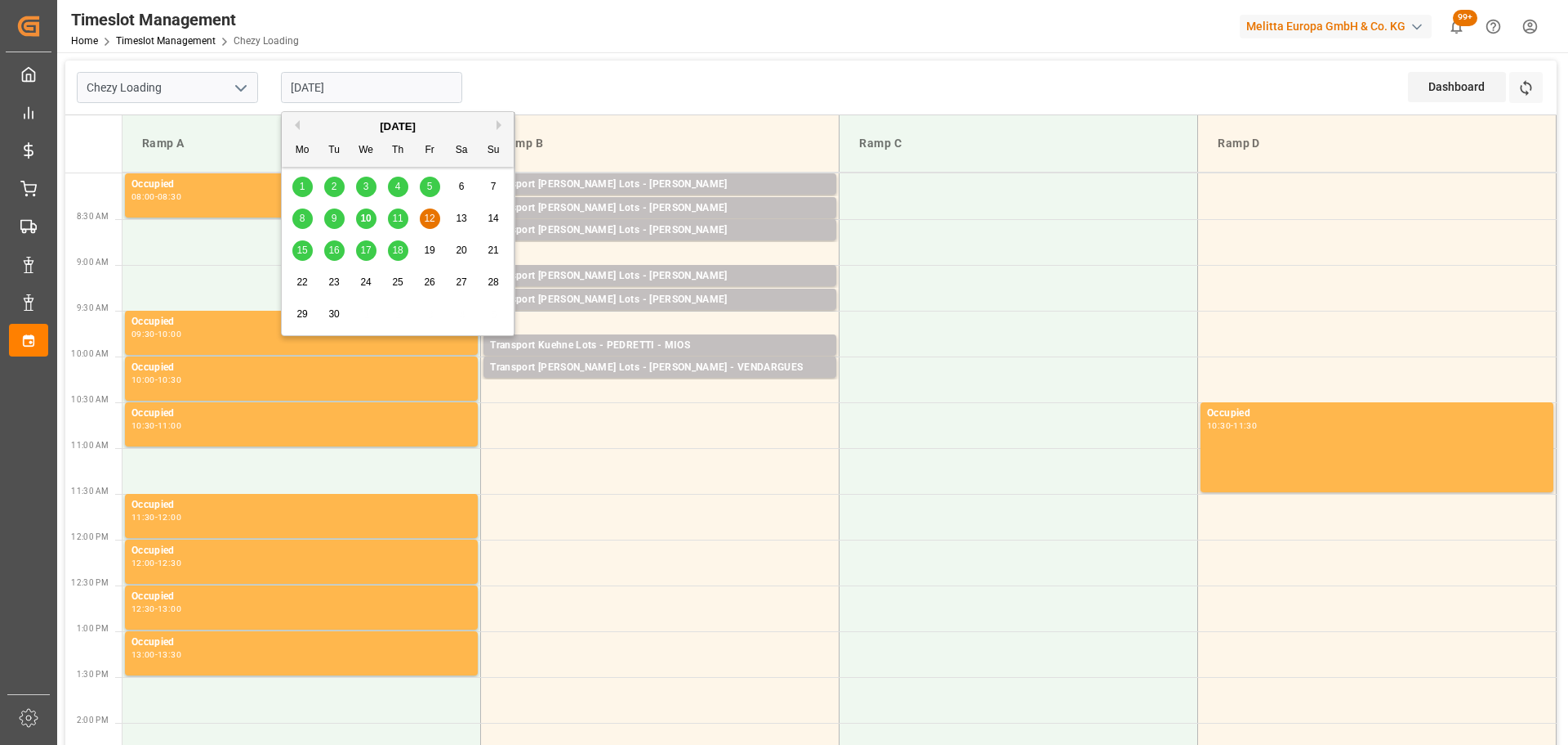
click at [394, 213] on span "11" at bounding box center [397, 218] width 11 height 12
type input "[DATE]"
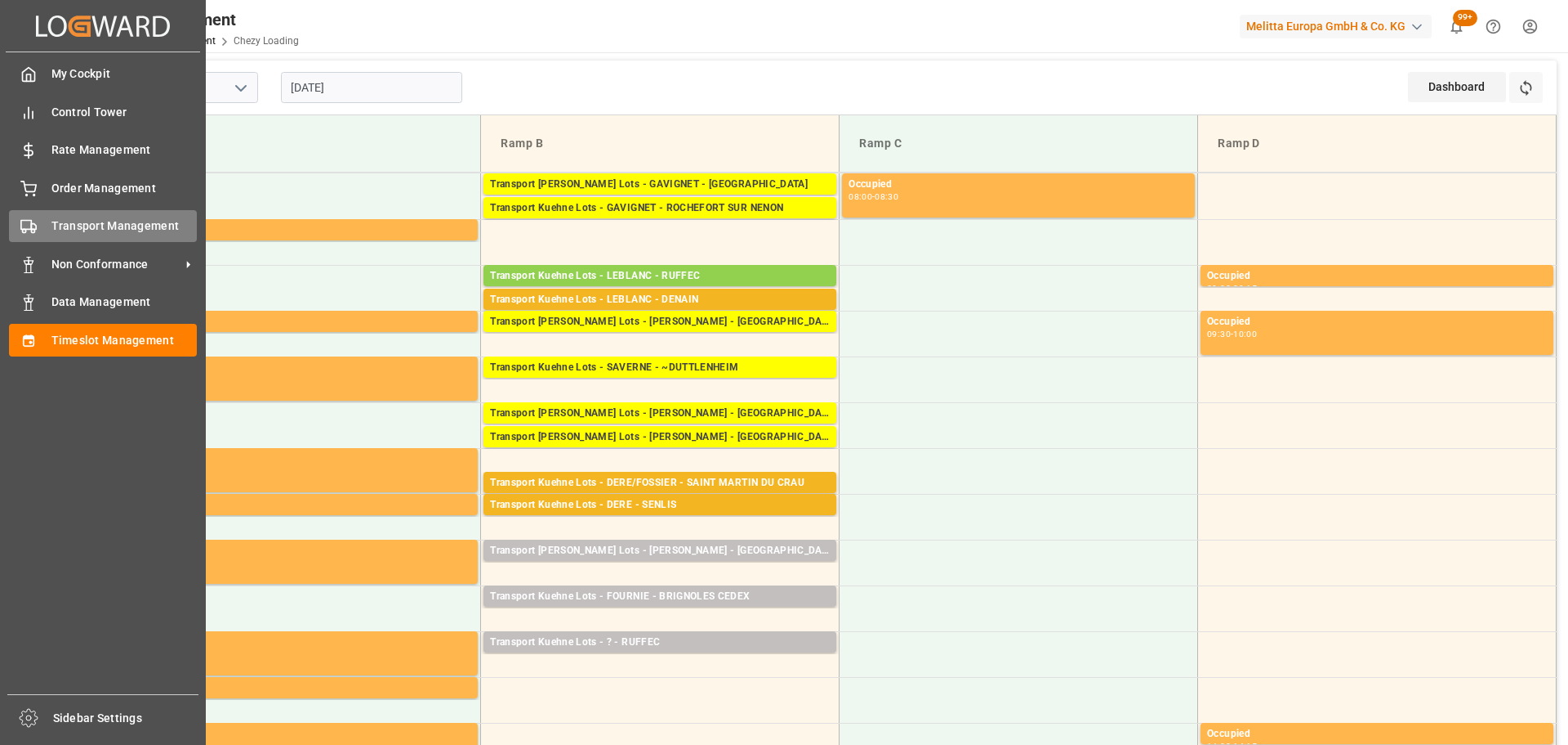
click at [52, 225] on span "Transport Management" at bounding box center [124, 225] width 146 height 17
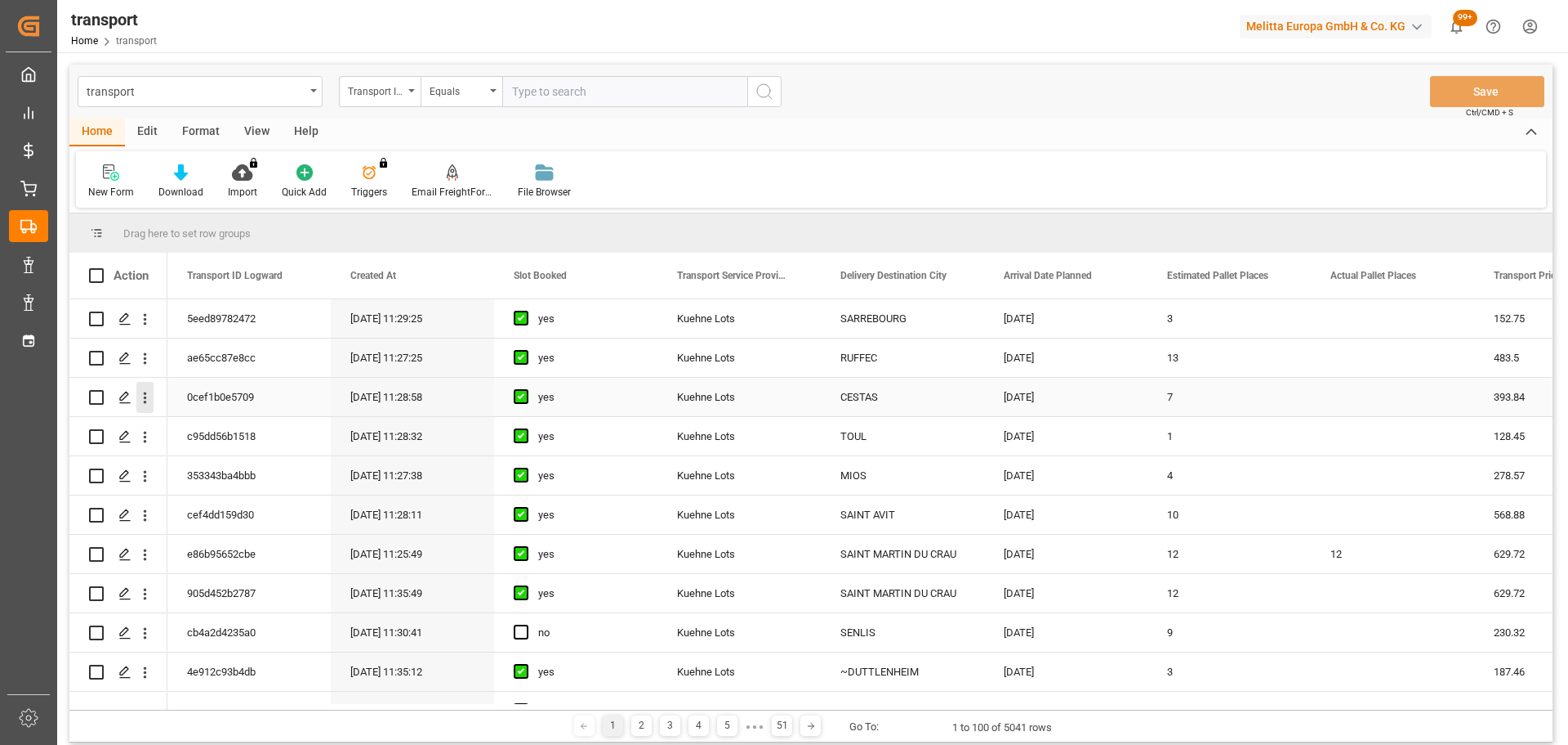
click at [145, 394] on icon "open menu" at bounding box center [145, 399] width 3 height 12
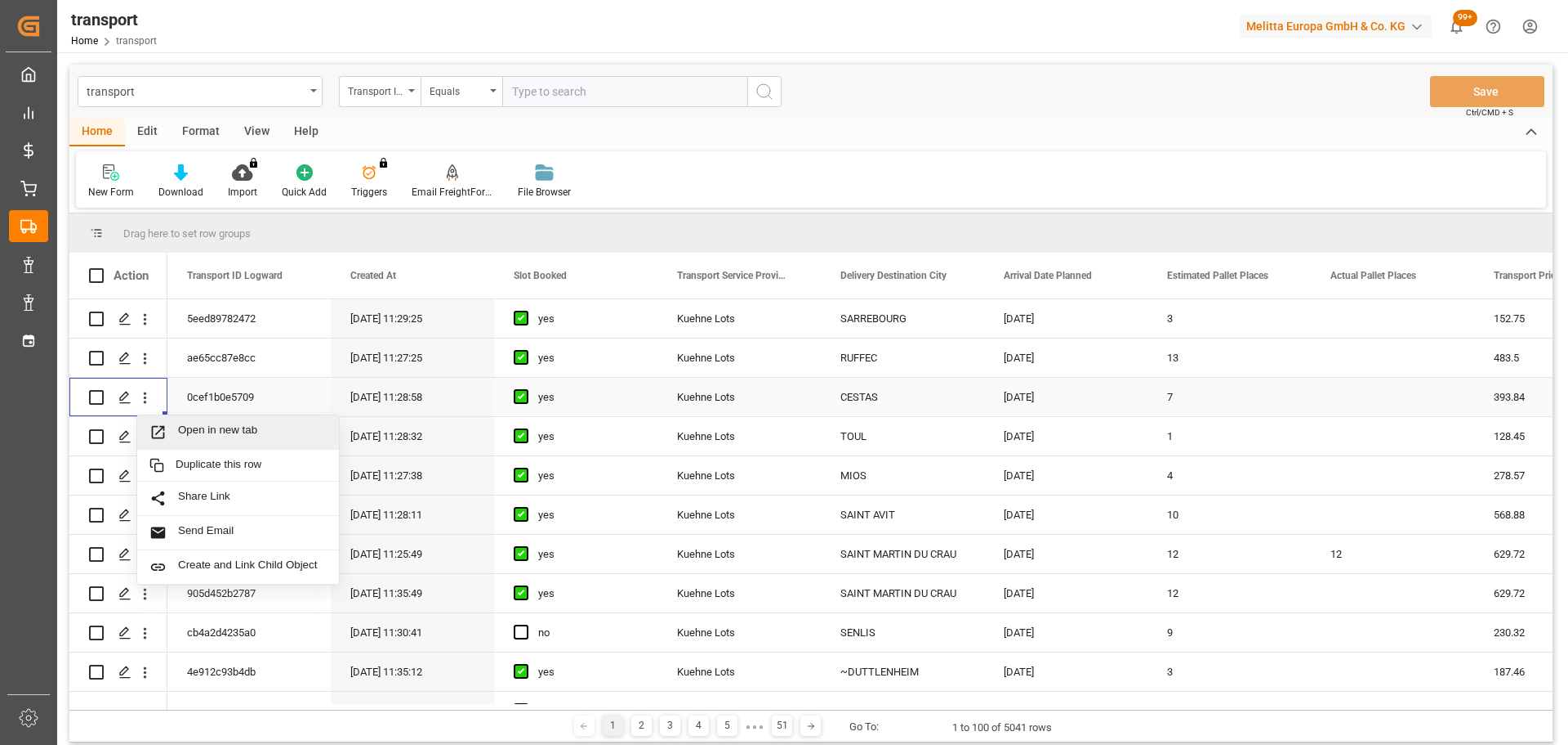
click at [202, 426] on span "Open in new tab" at bounding box center [252, 431] width 149 height 17
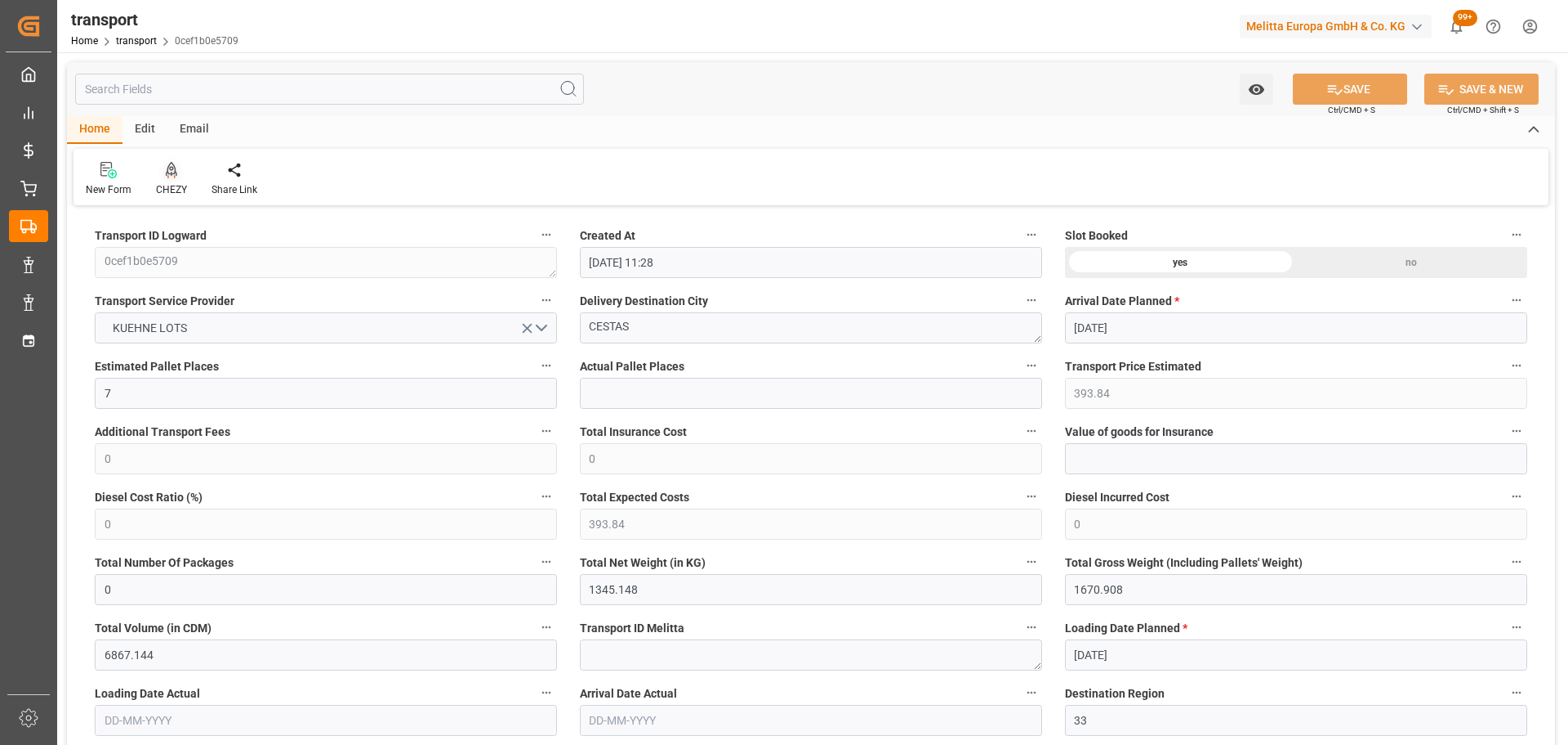
click at [170, 183] on div "CHEZY" at bounding box center [171, 189] width 31 height 15
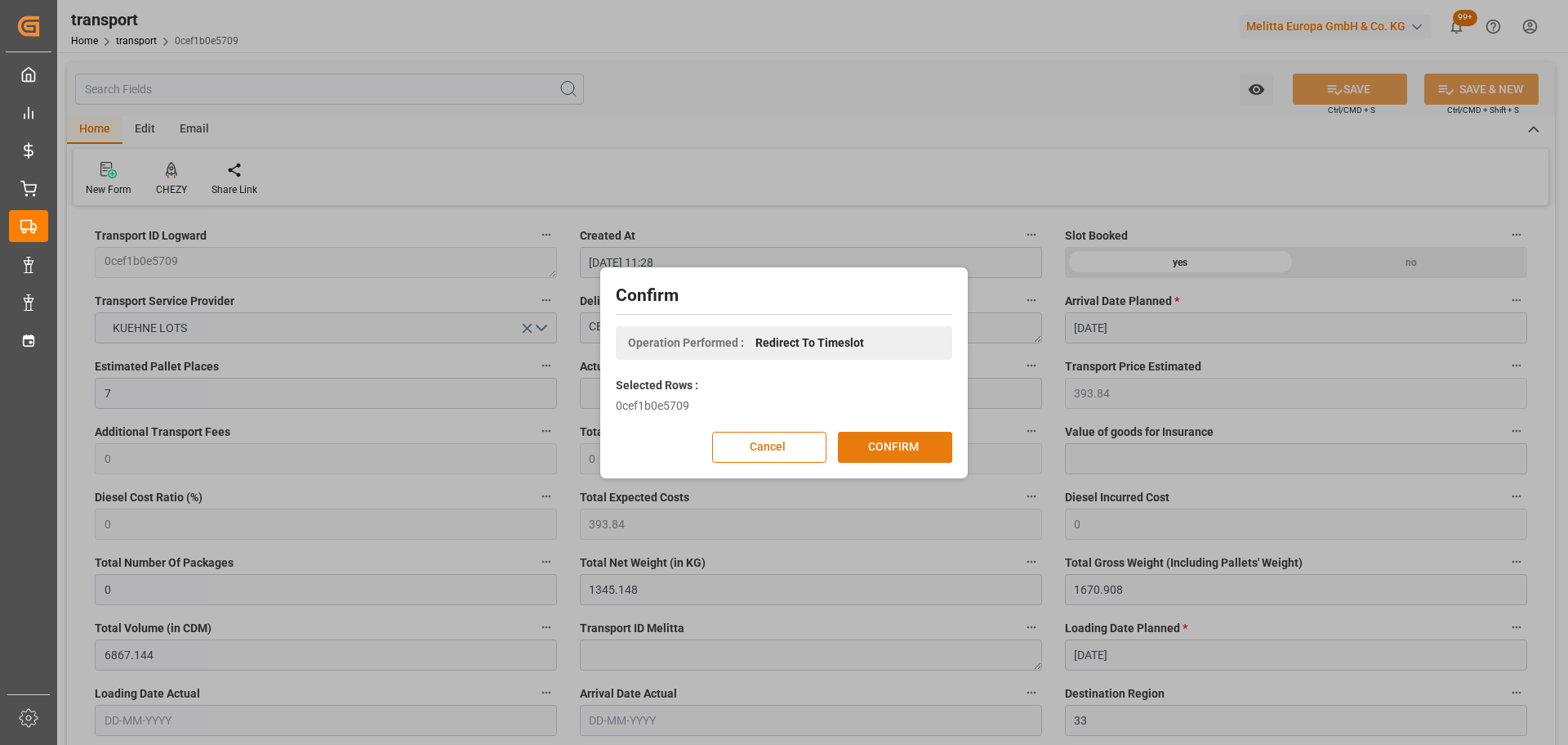
click at [915, 440] on button "CONFIRM" at bounding box center [895, 446] width 114 height 31
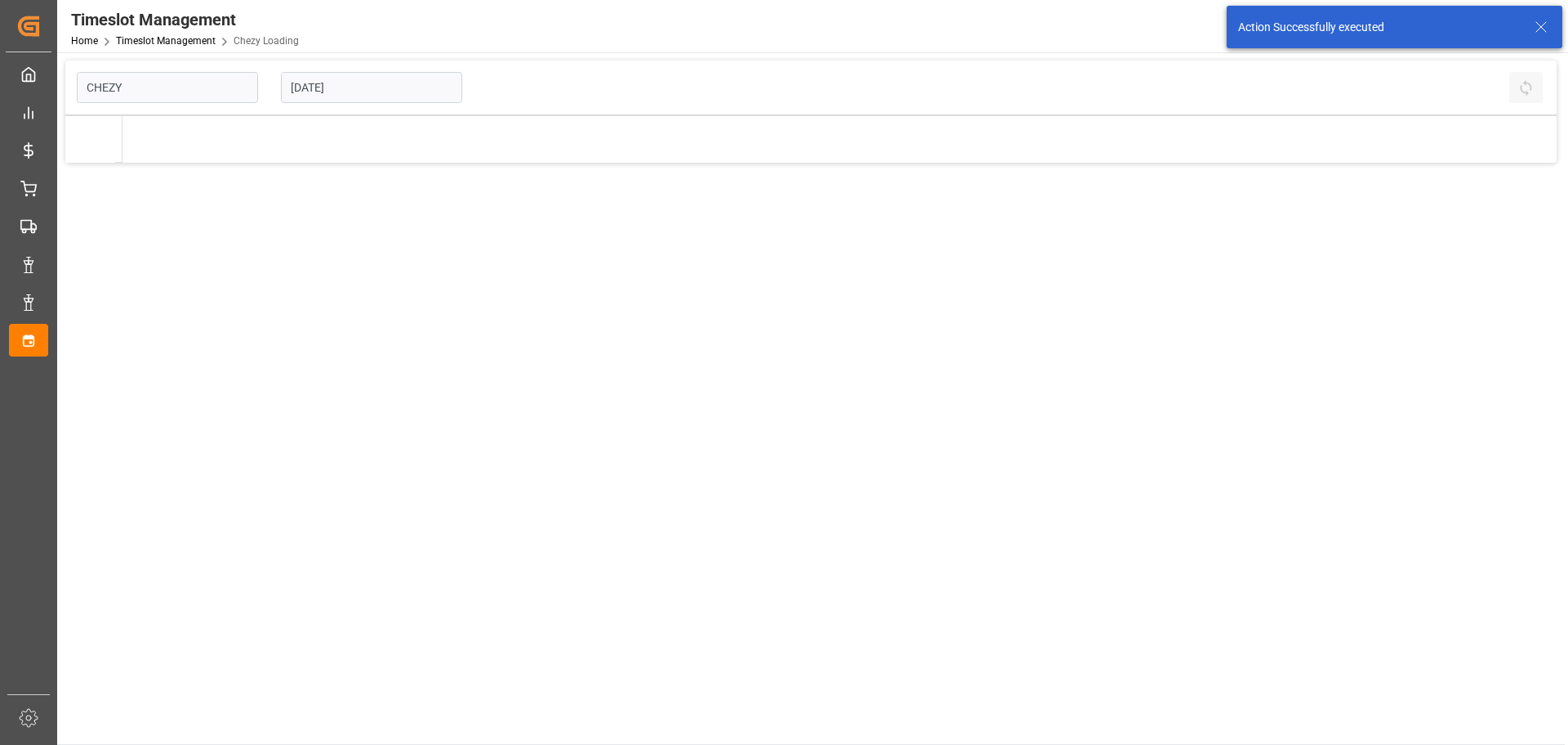
type input "Chezy Loading"
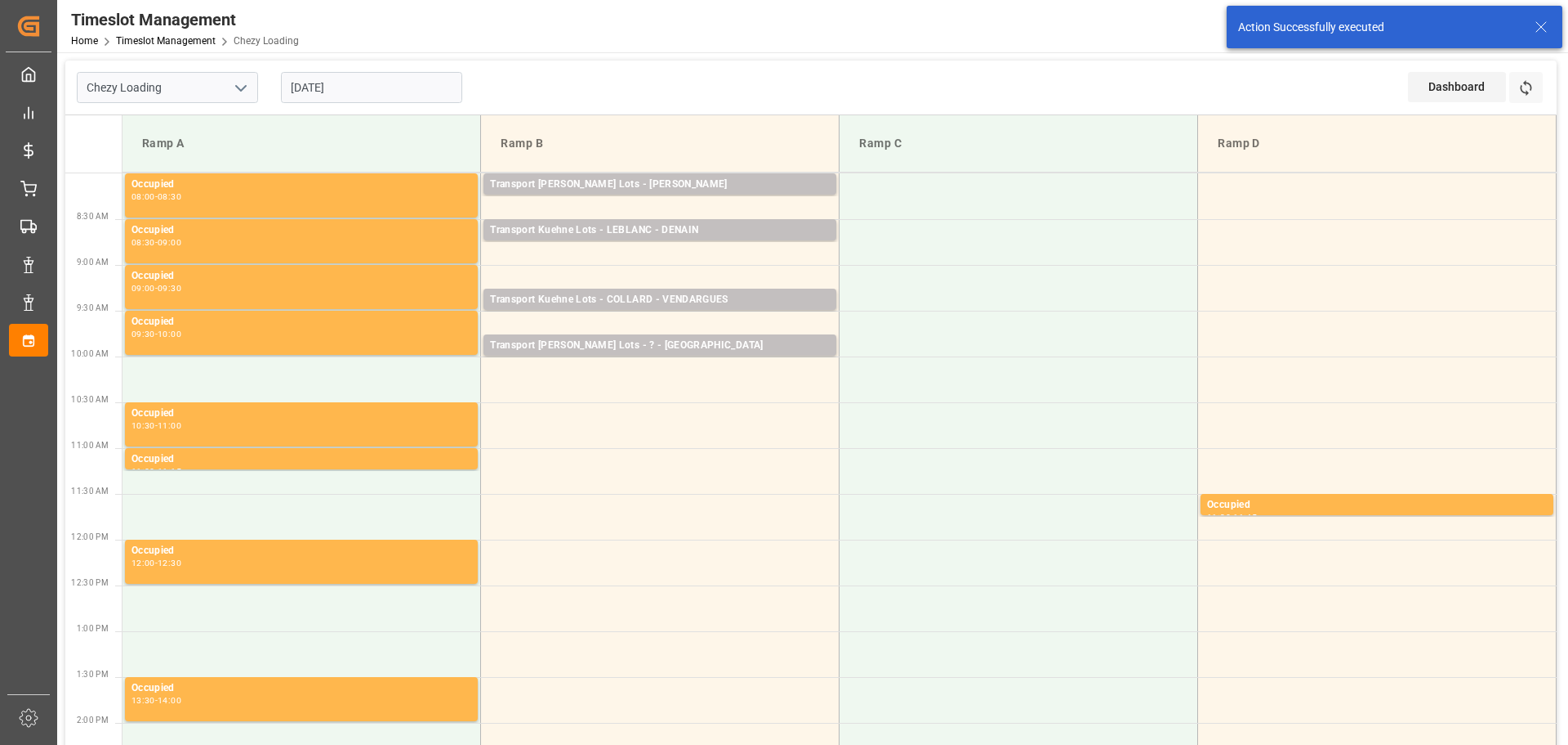
click at [340, 82] on input "[DATE]" at bounding box center [372, 87] width 181 height 31
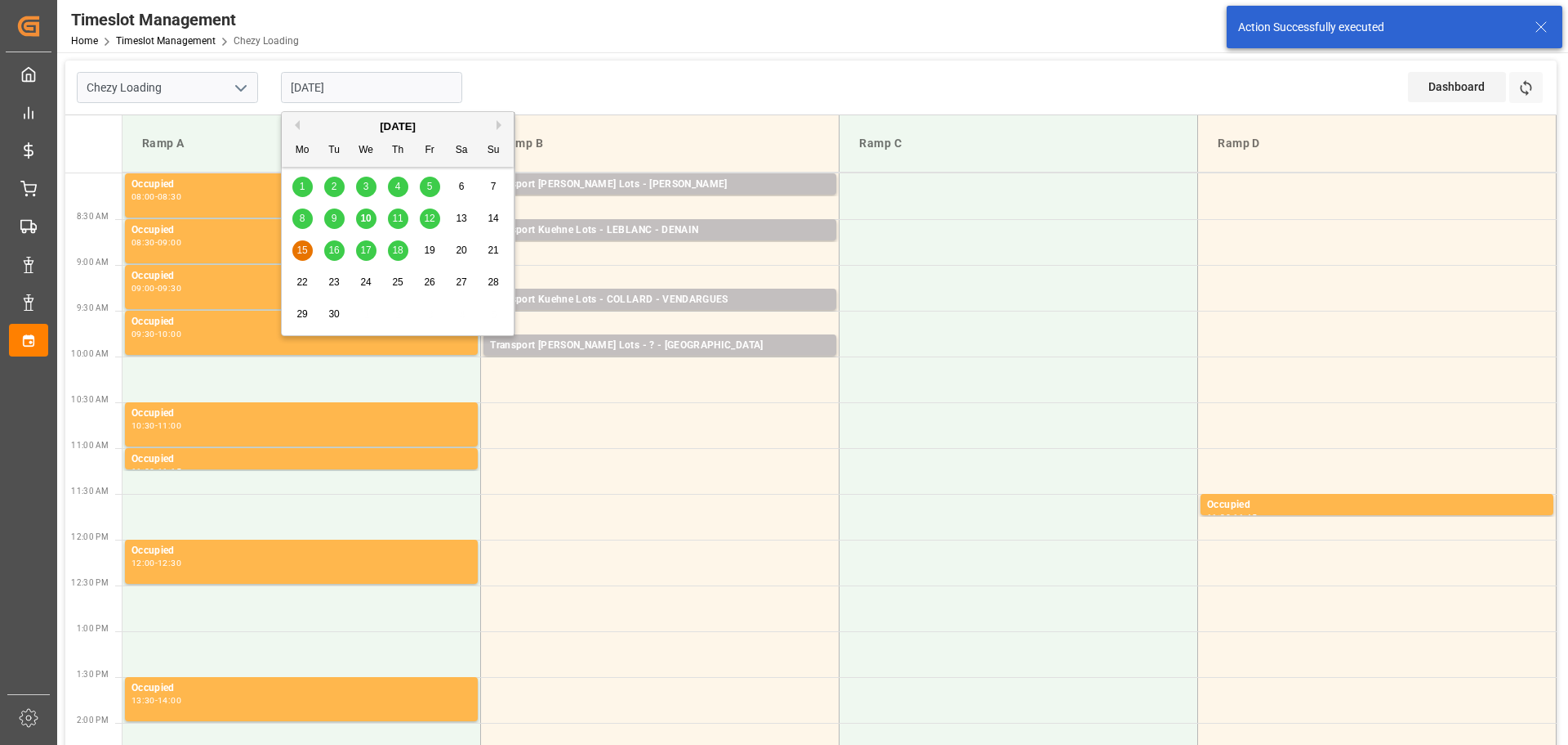
click at [429, 219] on span "12" at bounding box center [429, 218] width 11 height 12
type input "[DATE]"
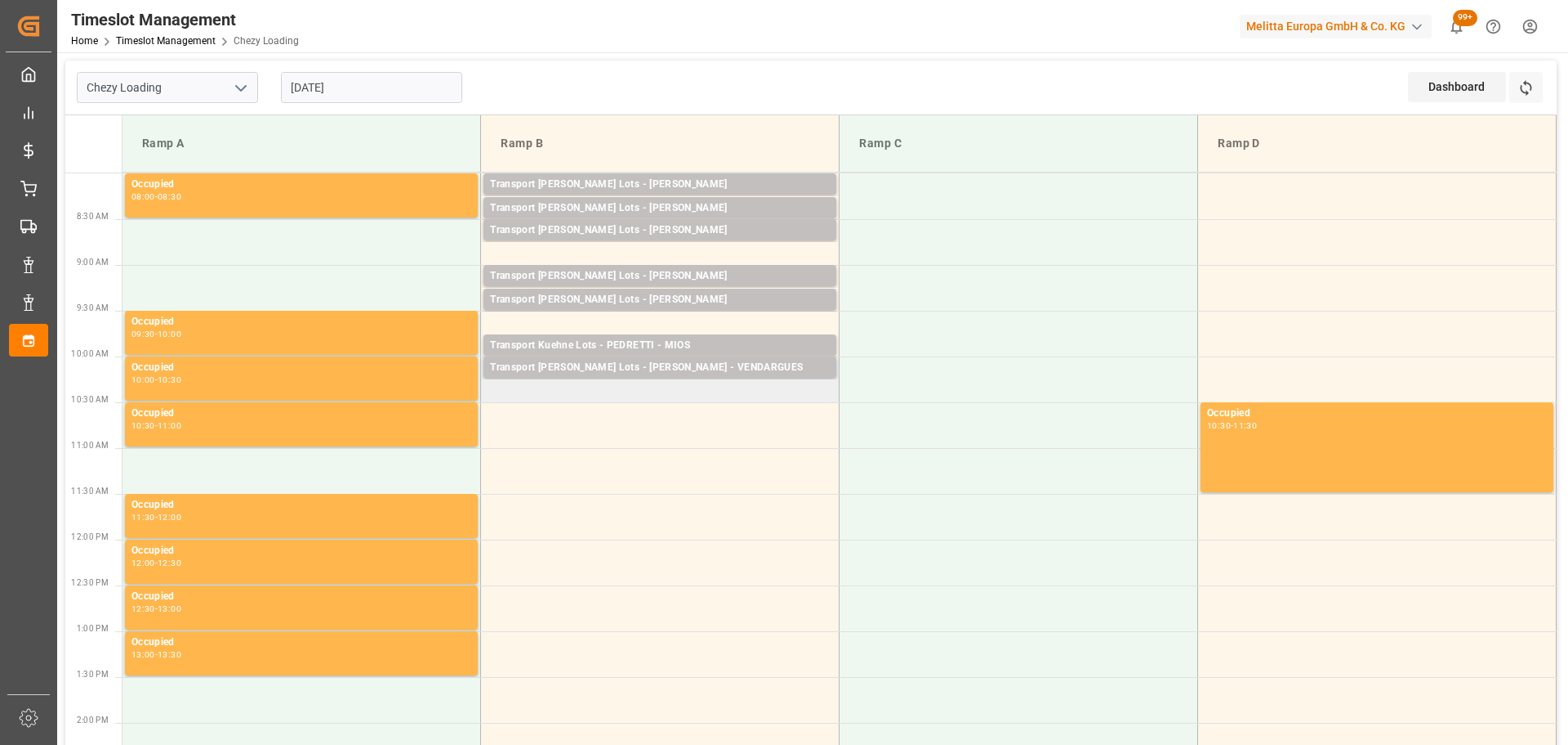
click at [497, 393] on td "Transport Kuehne Lots - PEDRETTI - VENDARGUES Pallets: 3,TU: 160,City: VENDARGU…" at bounding box center [661, 379] width 359 height 45
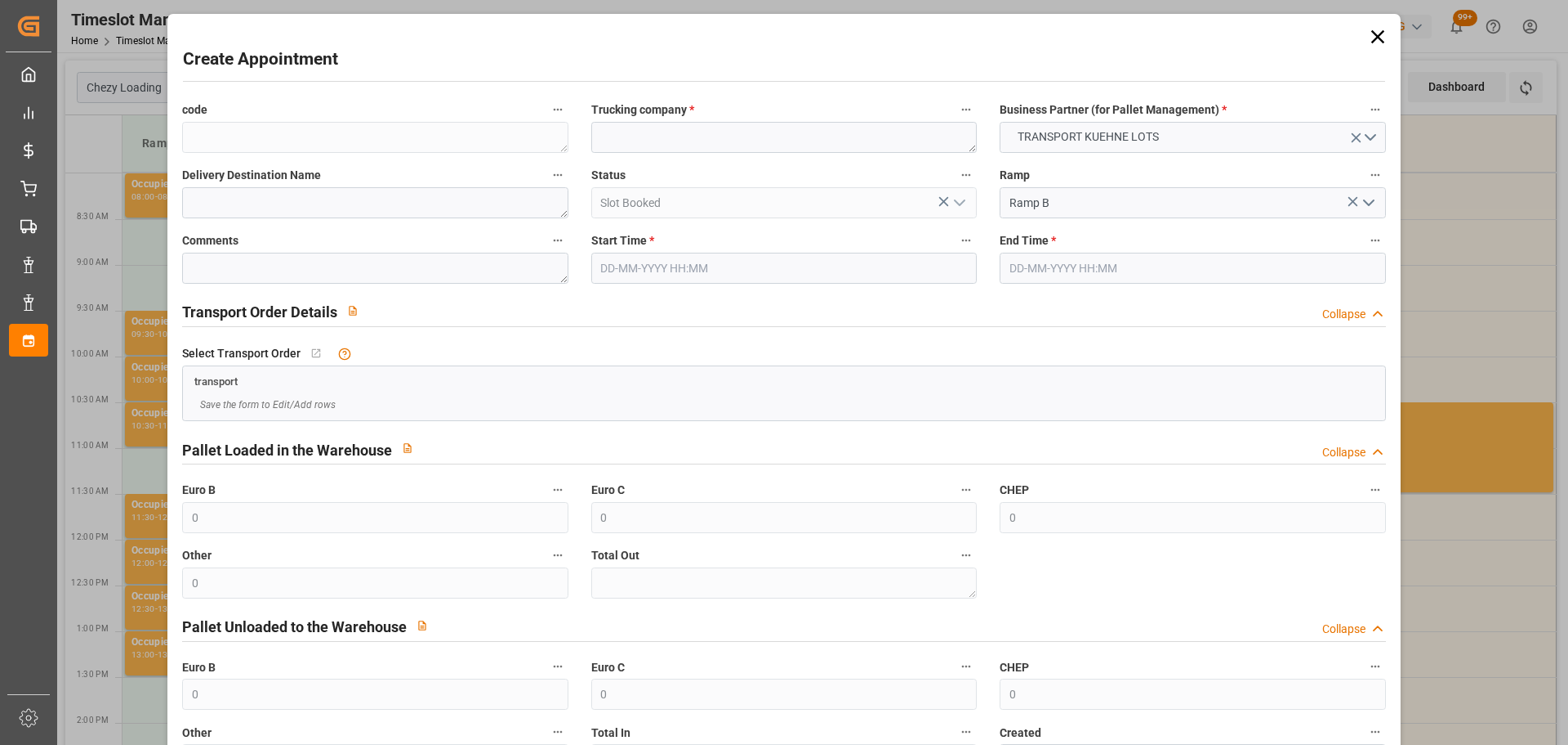
type input "12-09-2025 10:15"
type input "12-09-2025 10:45"
click at [630, 141] on textarea at bounding box center [784, 136] width 386 height 31
type textarea "PEDRETTI"
type textarea "CESTAS"
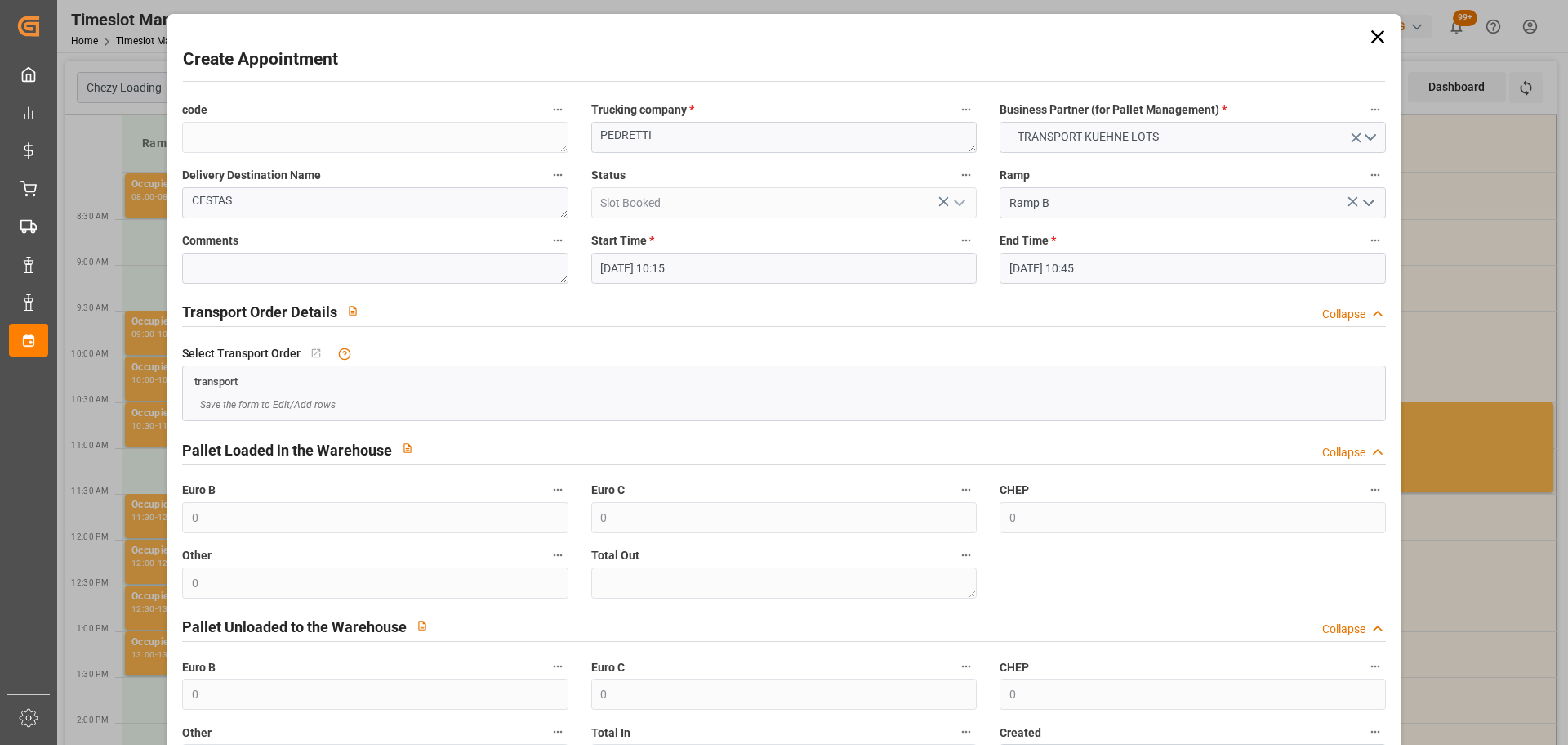
click at [1080, 268] on input "12-09-2025 10:45" at bounding box center [1192, 267] width 386 height 31
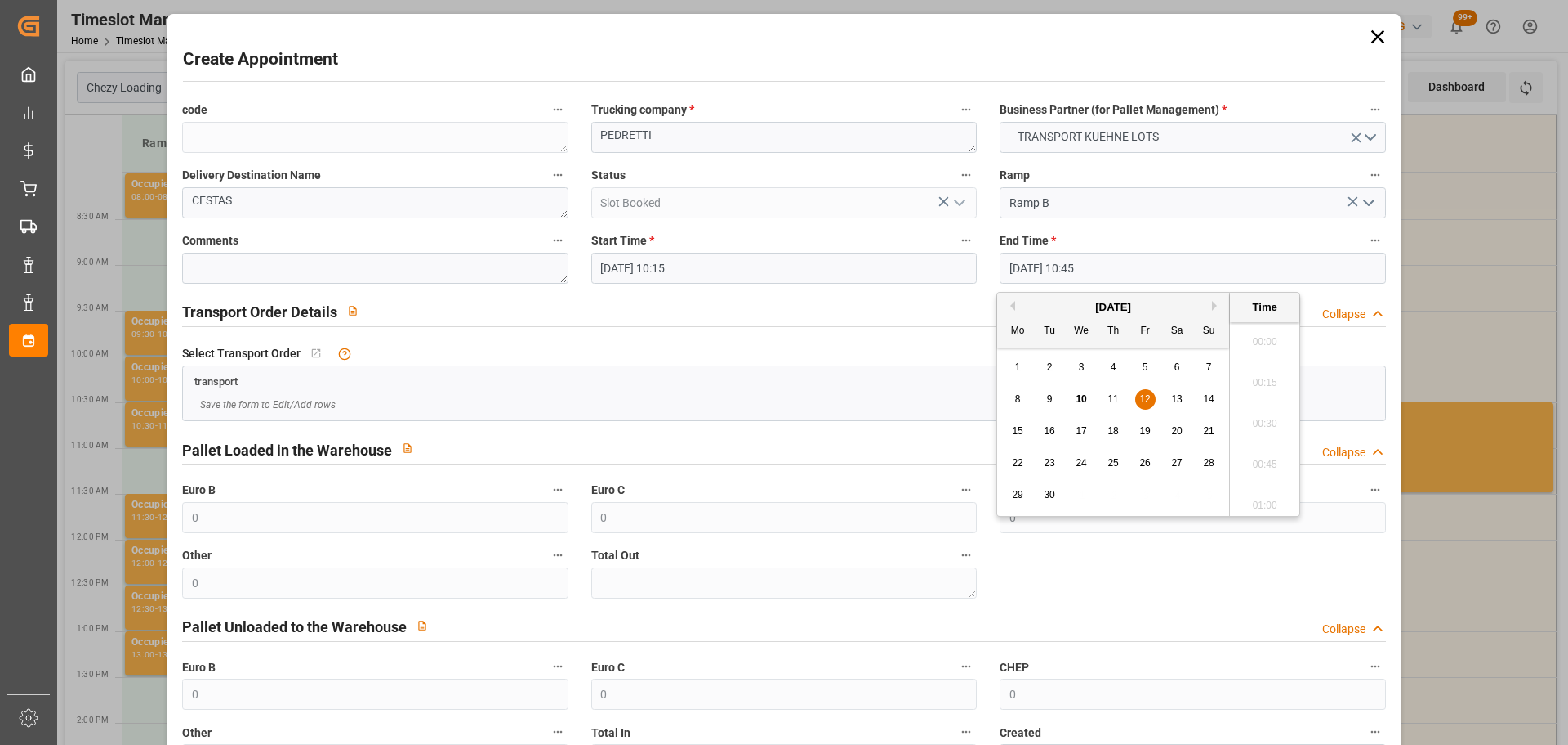
scroll to position [1681, 0]
click at [1141, 395] on span "12" at bounding box center [1144, 399] width 11 height 12
click at [1268, 376] on li "10:30" at bounding box center [1264, 377] width 69 height 40
type input "12-09-2025 10:30"
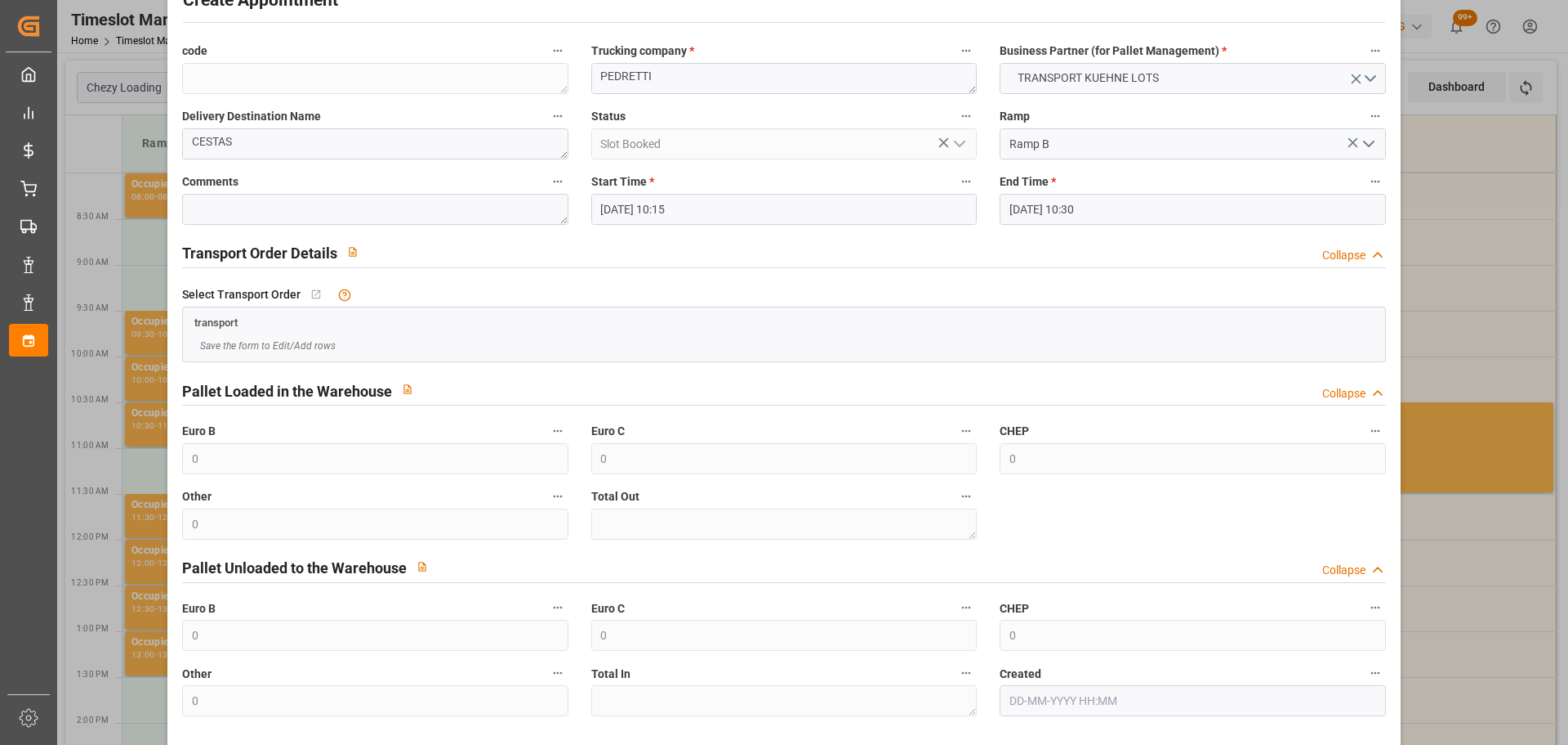
scroll to position [125, 0]
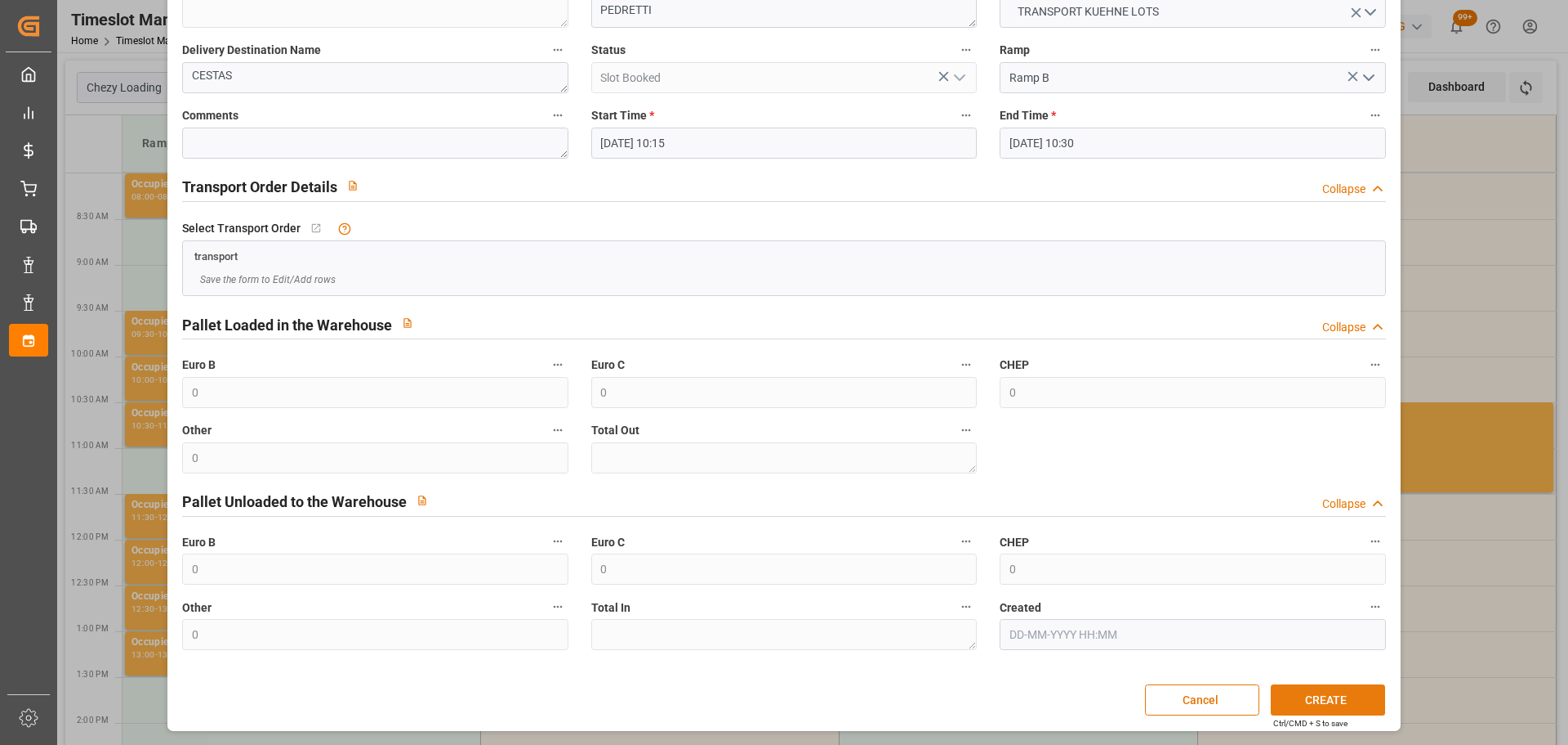
click at [1339, 697] on button "CREATE" at bounding box center [1328, 699] width 114 height 31
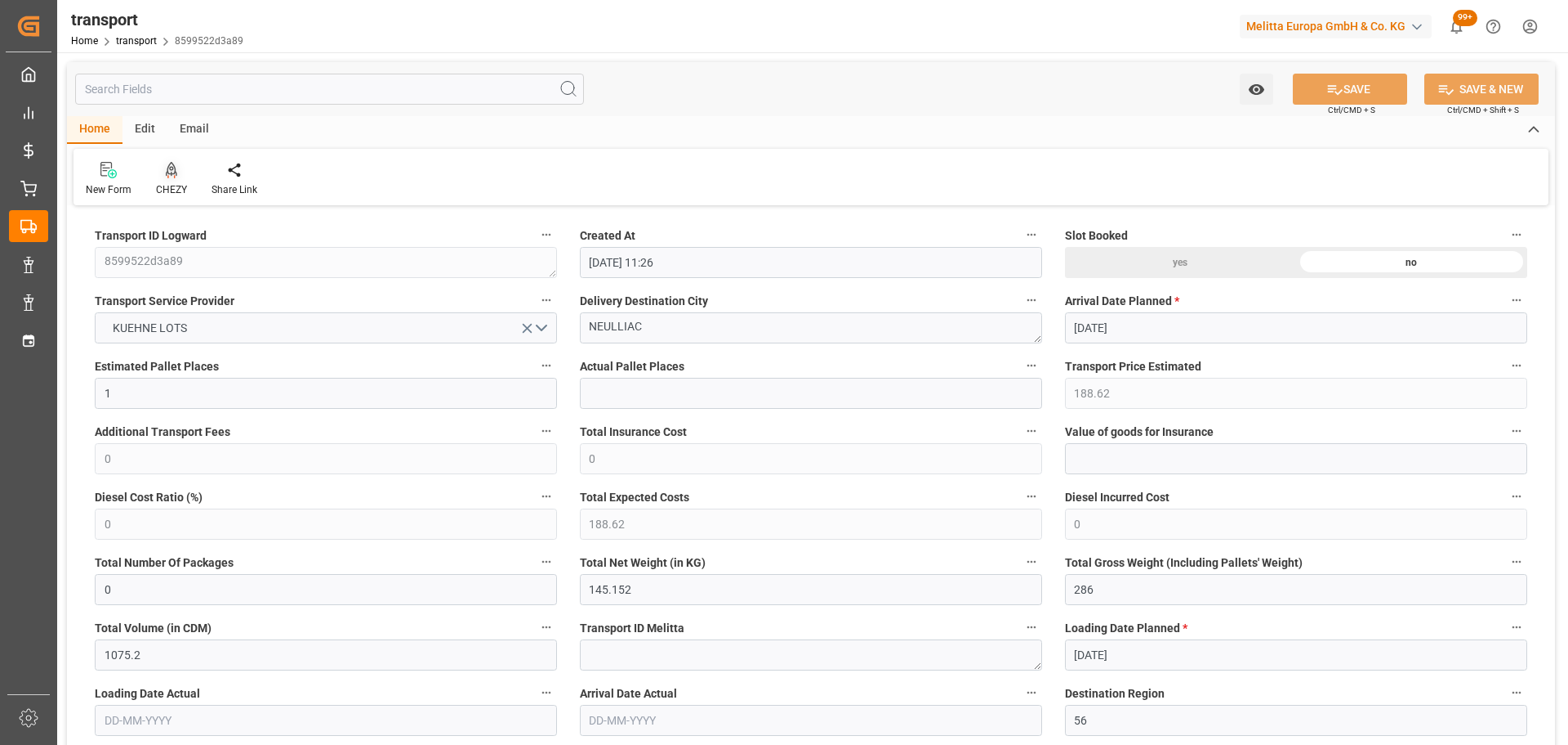
click at [177, 182] on div "CHEZY" at bounding box center [172, 179] width 55 height 36
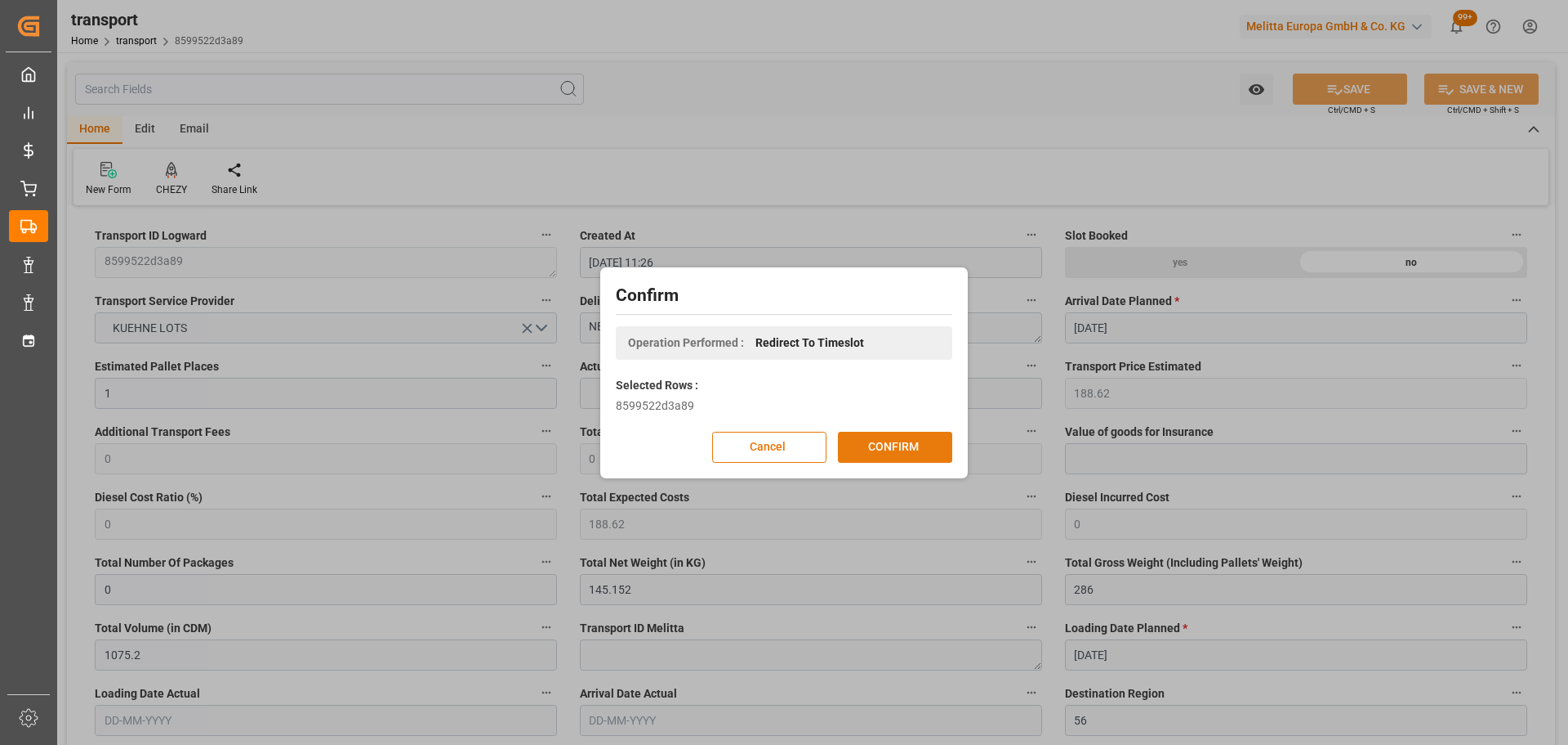
click at [900, 443] on button "CONFIRM" at bounding box center [895, 446] width 114 height 31
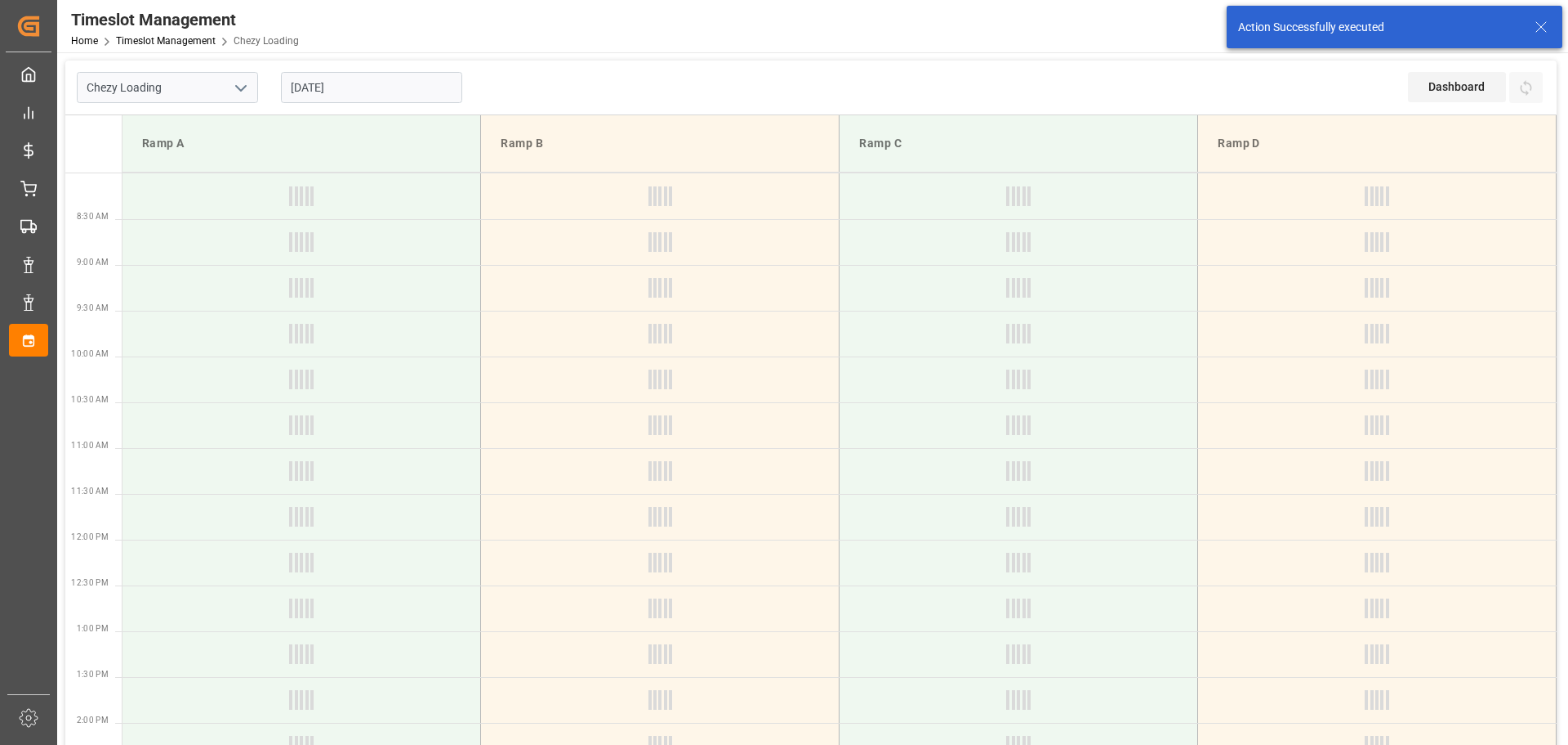
click at [312, 91] on input "[DATE]" at bounding box center [372, 87] width 181 height 31
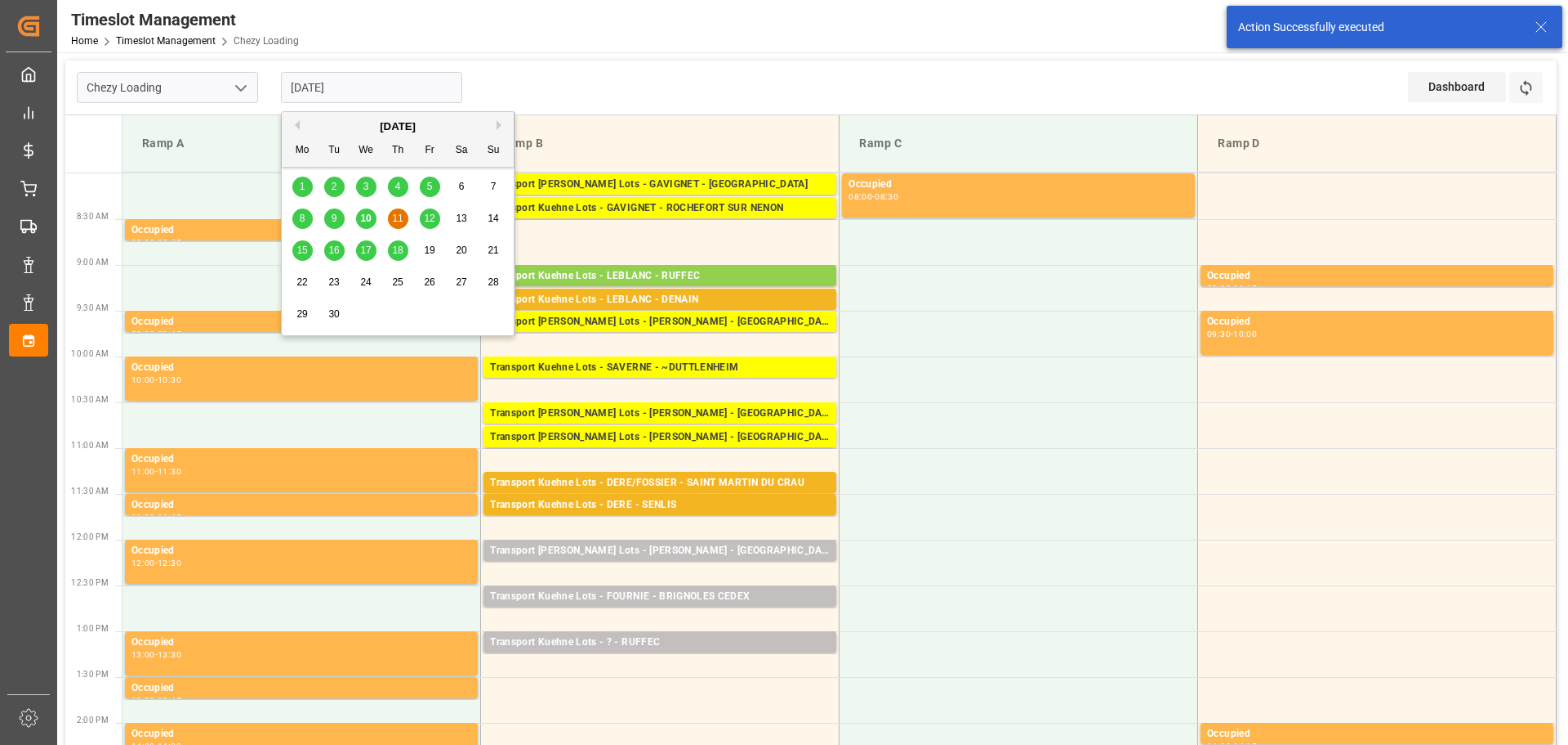
click at [429, 219] on span "12" at bounding box center [429, 218] width 11 height 12
type input "[DATE]"
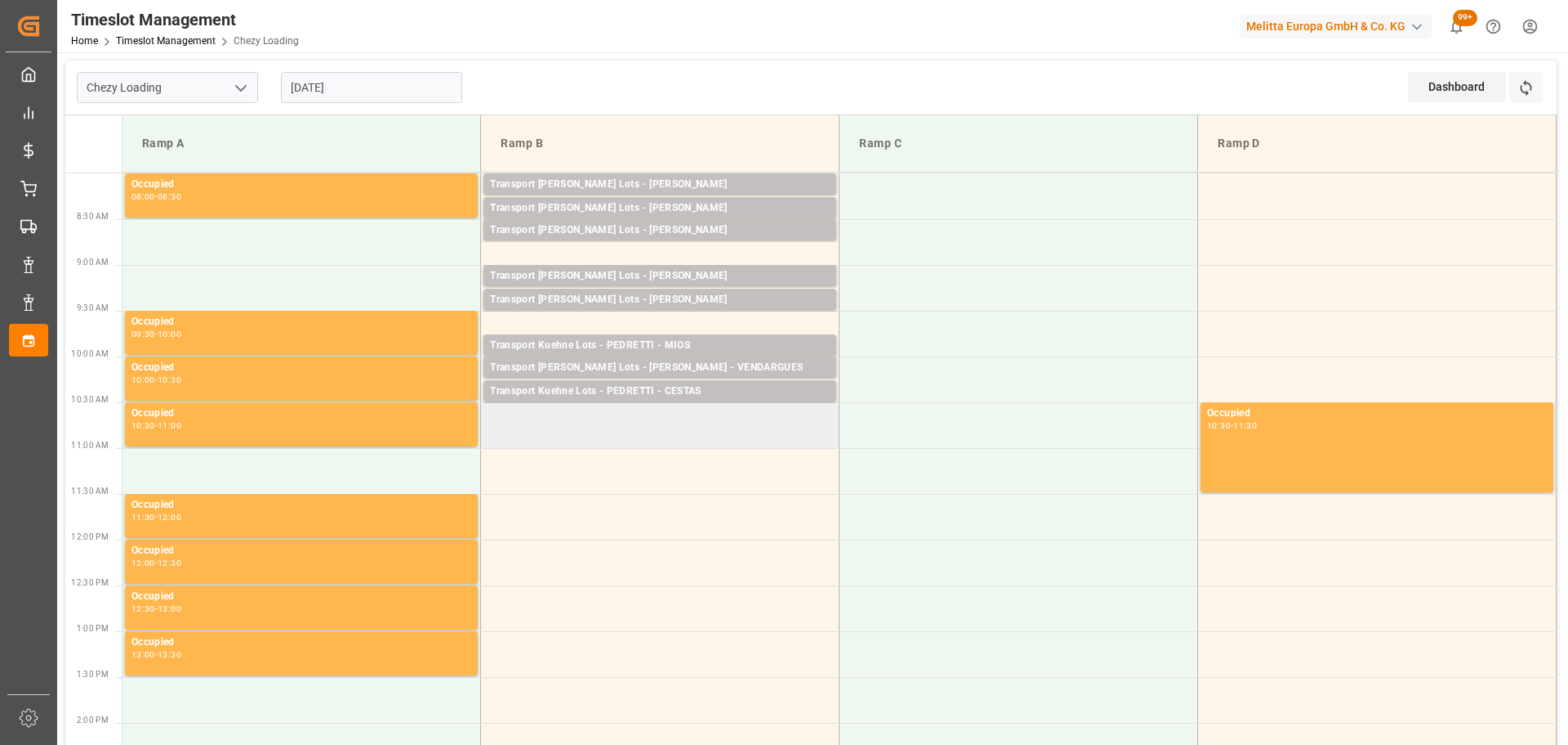
click at [494, 441] on td at bounding box center [661, 424] width 359 height 45
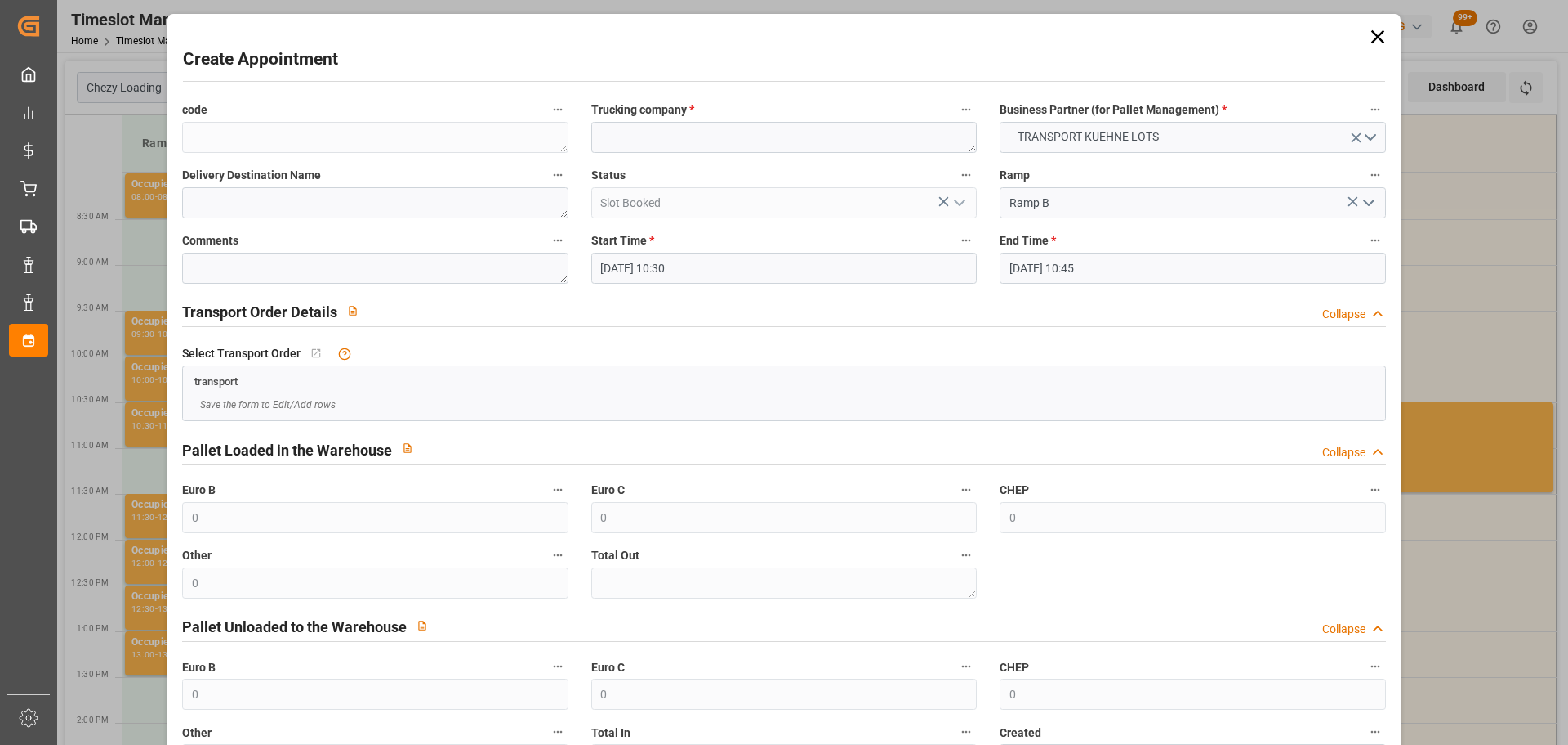
click at [674, 258] on input "[DATE] 10:30" at bounding box center [784, 267] width 386 height 31
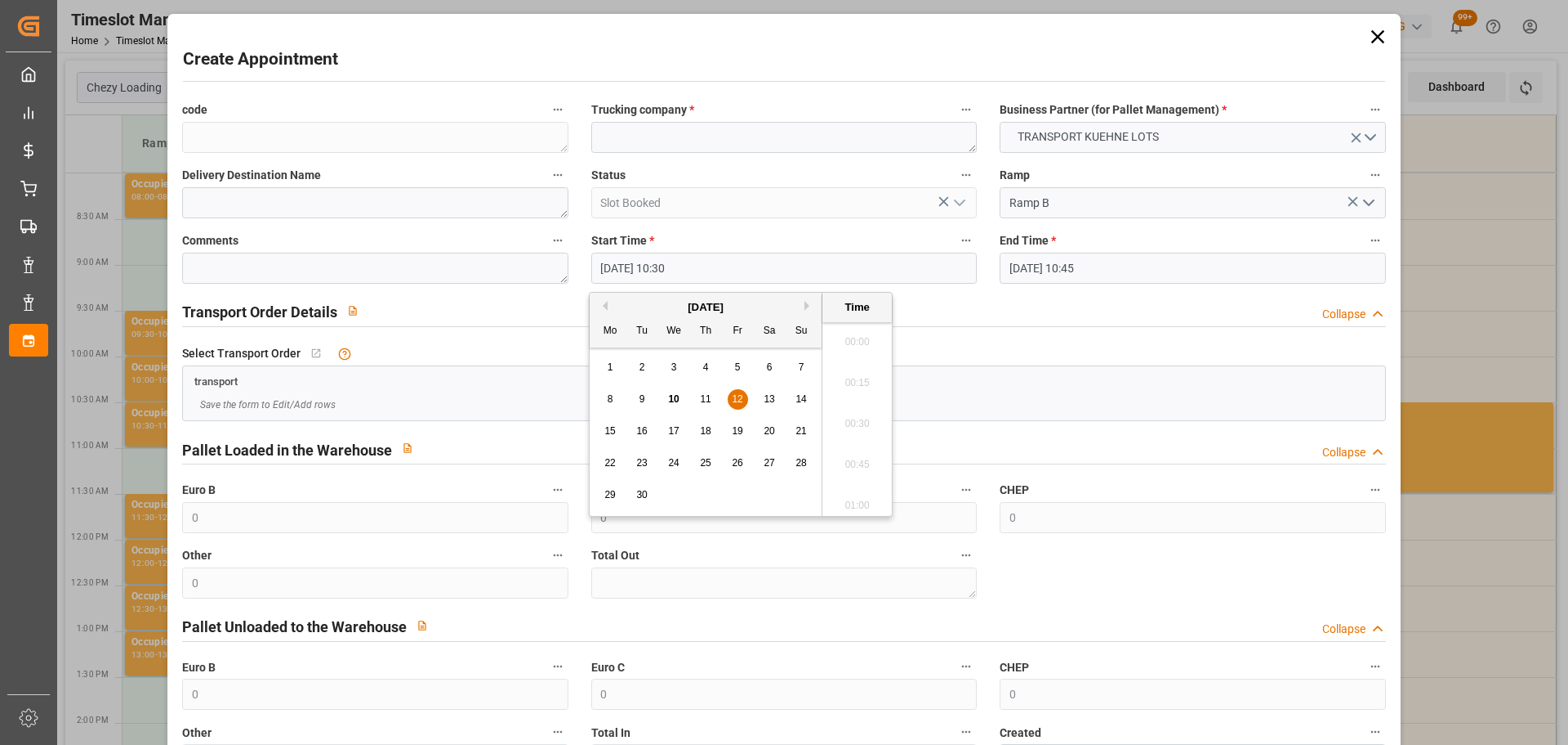
scroll to position [1640, 0]
click at [739, 401] on span "12" at bounding box center [737, 399] width 11 height 12
click at [861, 446] on li "10:45" at bounding box center [857, 459] width 69 height 40
type input "[DATE] 10:45"
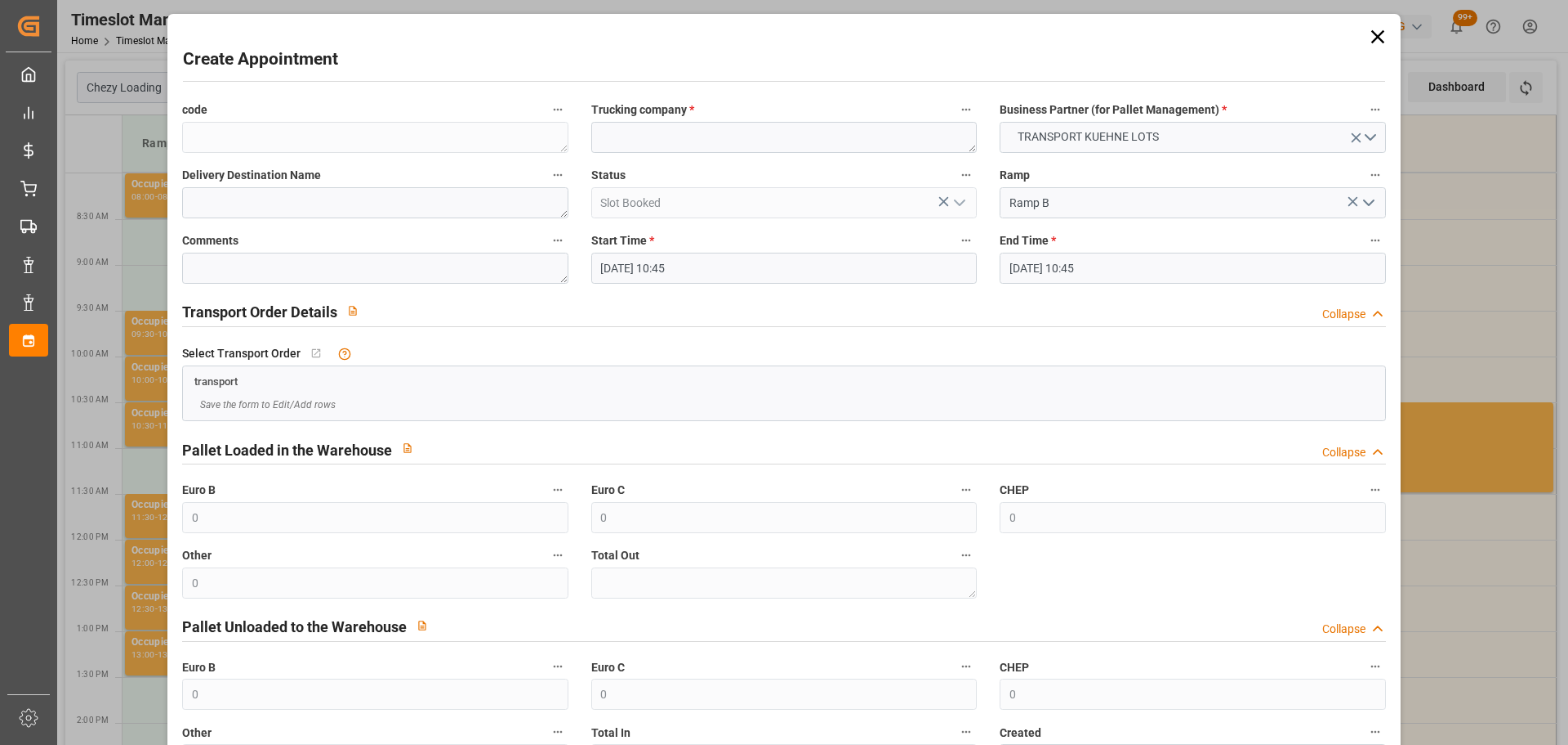
click at [1026, 261] on input "[DATE] 10:45" at bounding box center [1192, 267] width 386 height 31
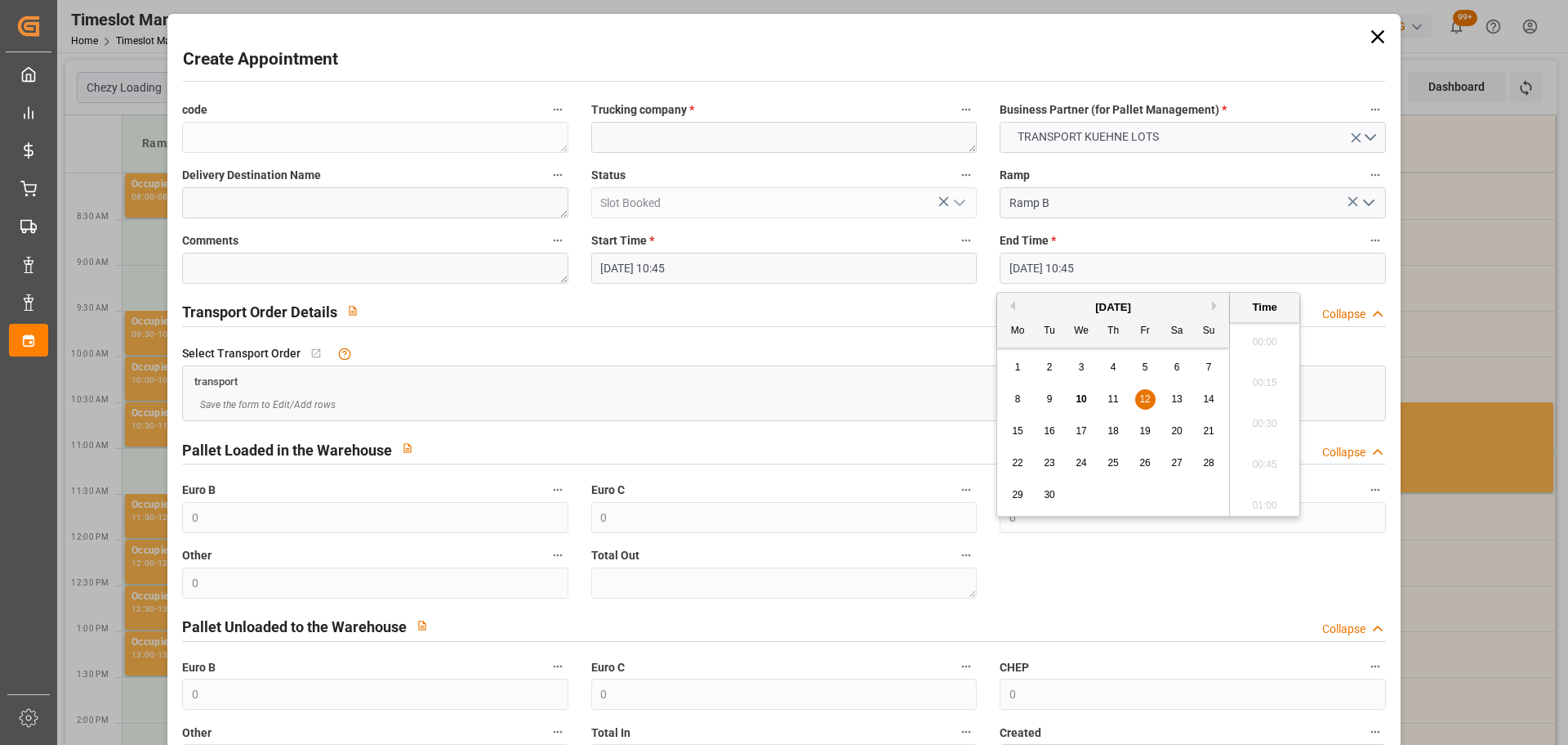
scroll to position [1681, 0]
click at [1151, 399] on div "12" at bounding box center [1145, 400] width 21 height 20
click at [1258, 450] on li "11:00" at bounding box center [1264, 459] width 69 height 40
type input "12-09-2025 11:00"
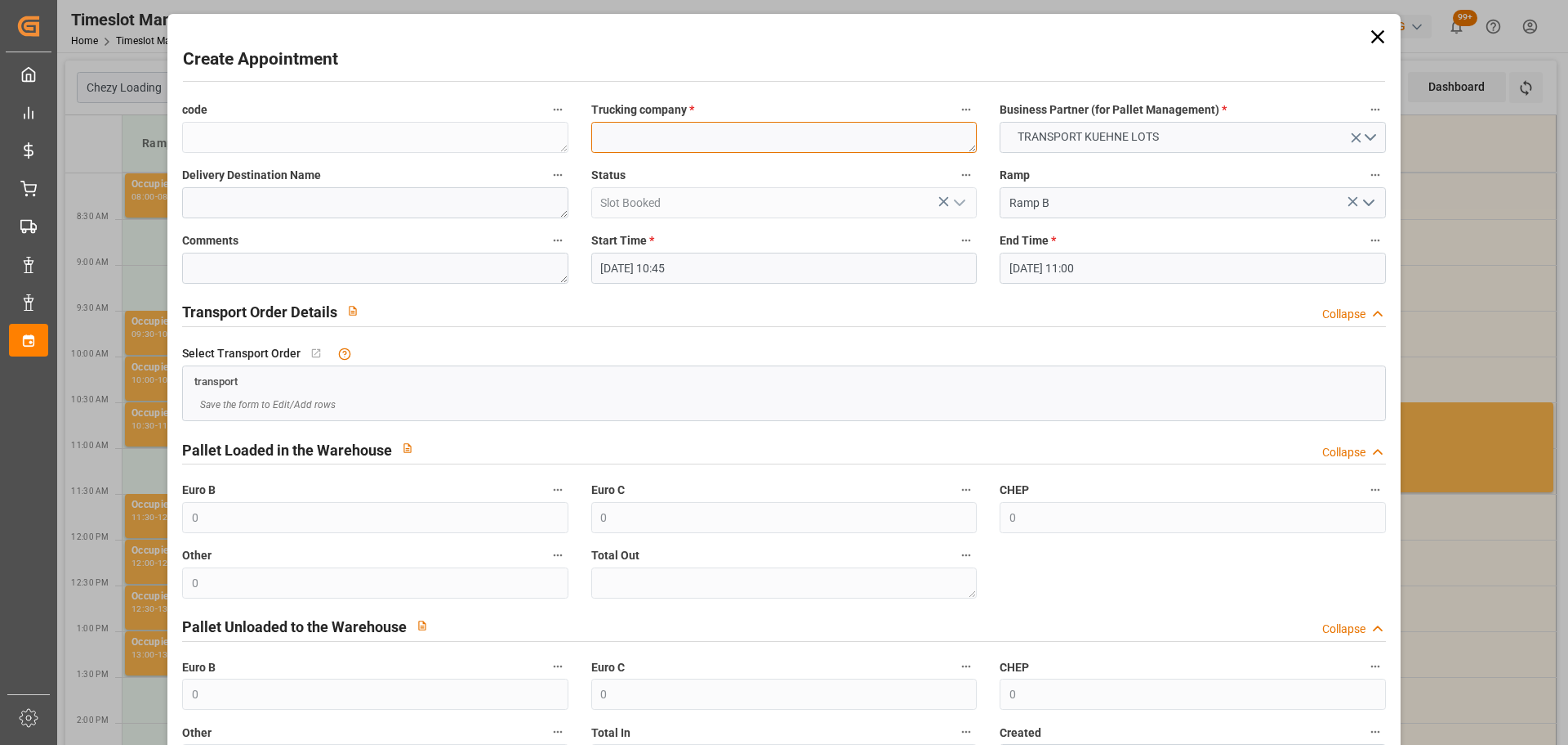
click at [730, 142] on textarea at bounding box center [784, 136] width 386 height 31
type textarea "LANDOIS"
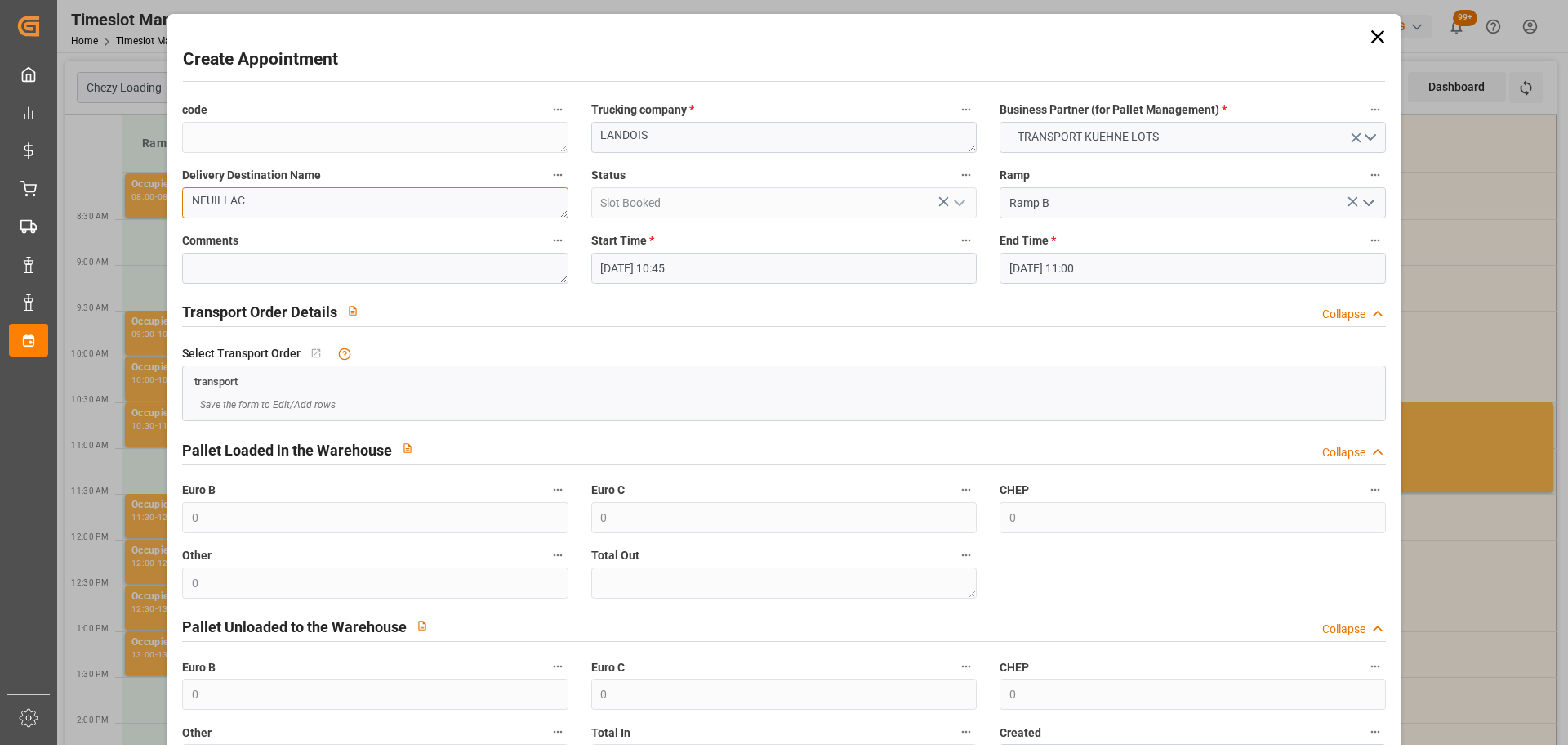
scroll to position [125, 0]
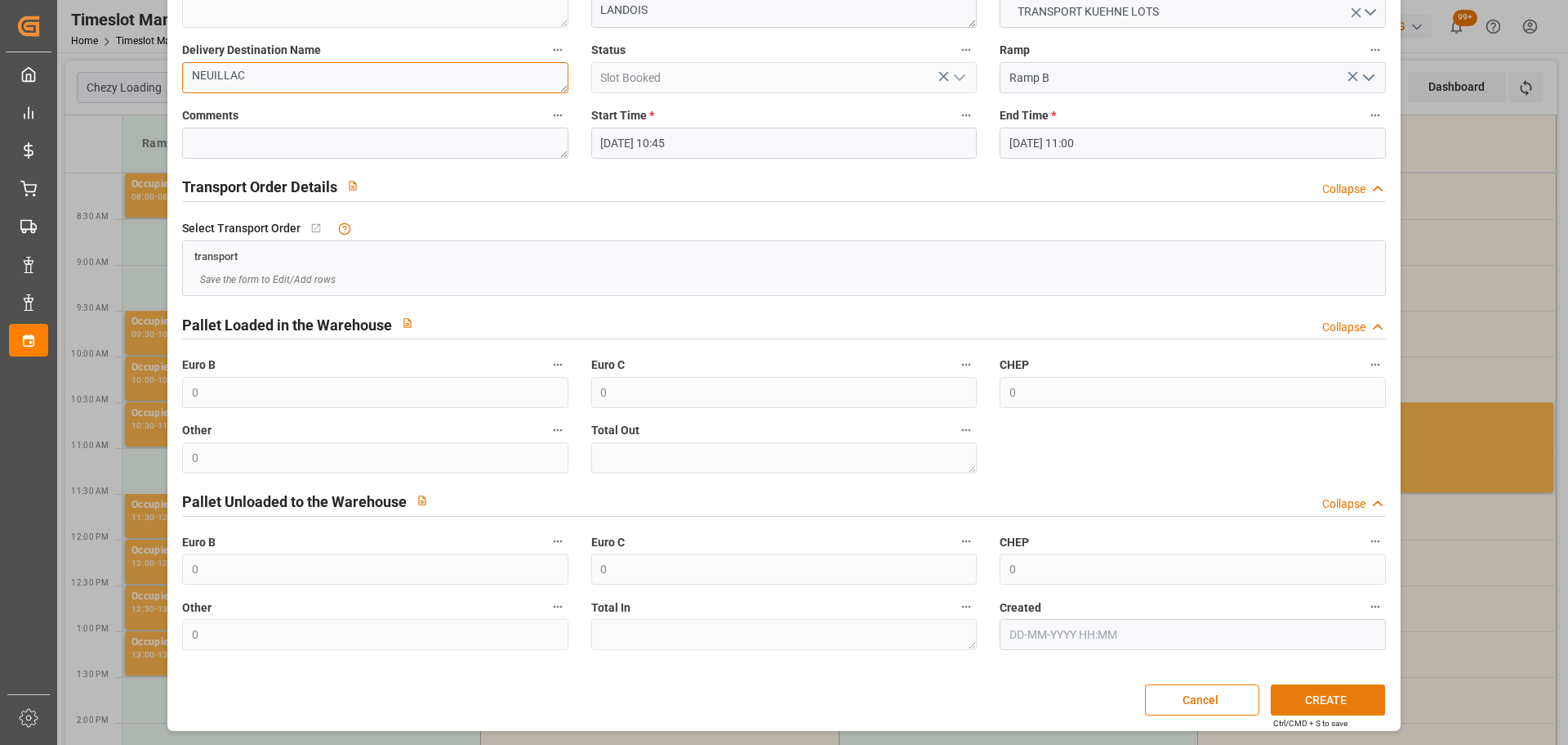
type textarea "NEUILLAC"
click at [1322, 697] on button "CREATE" at bounding box center [1328, 699] width 114 height 31
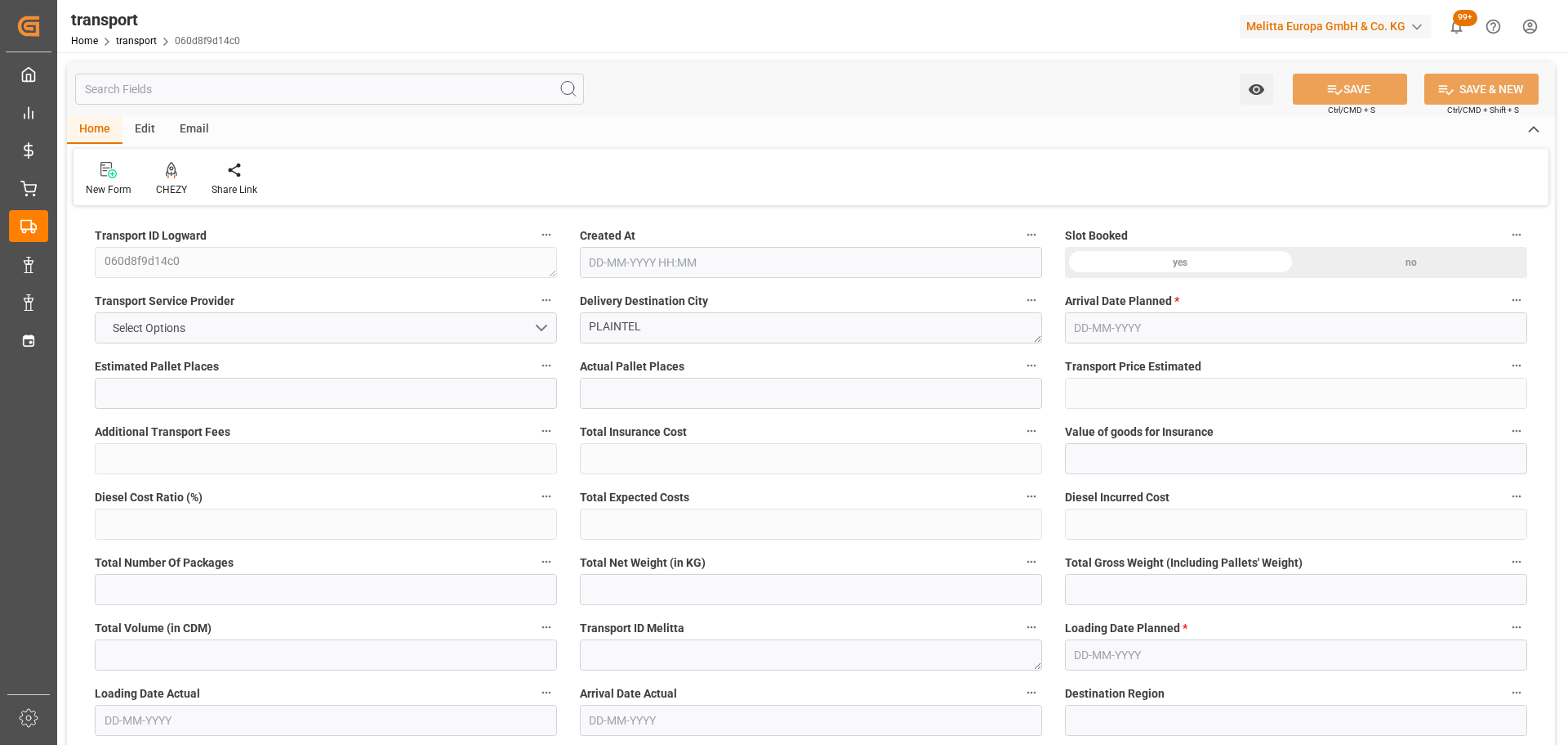
type input "9"
type input "423.56"
type input "0"
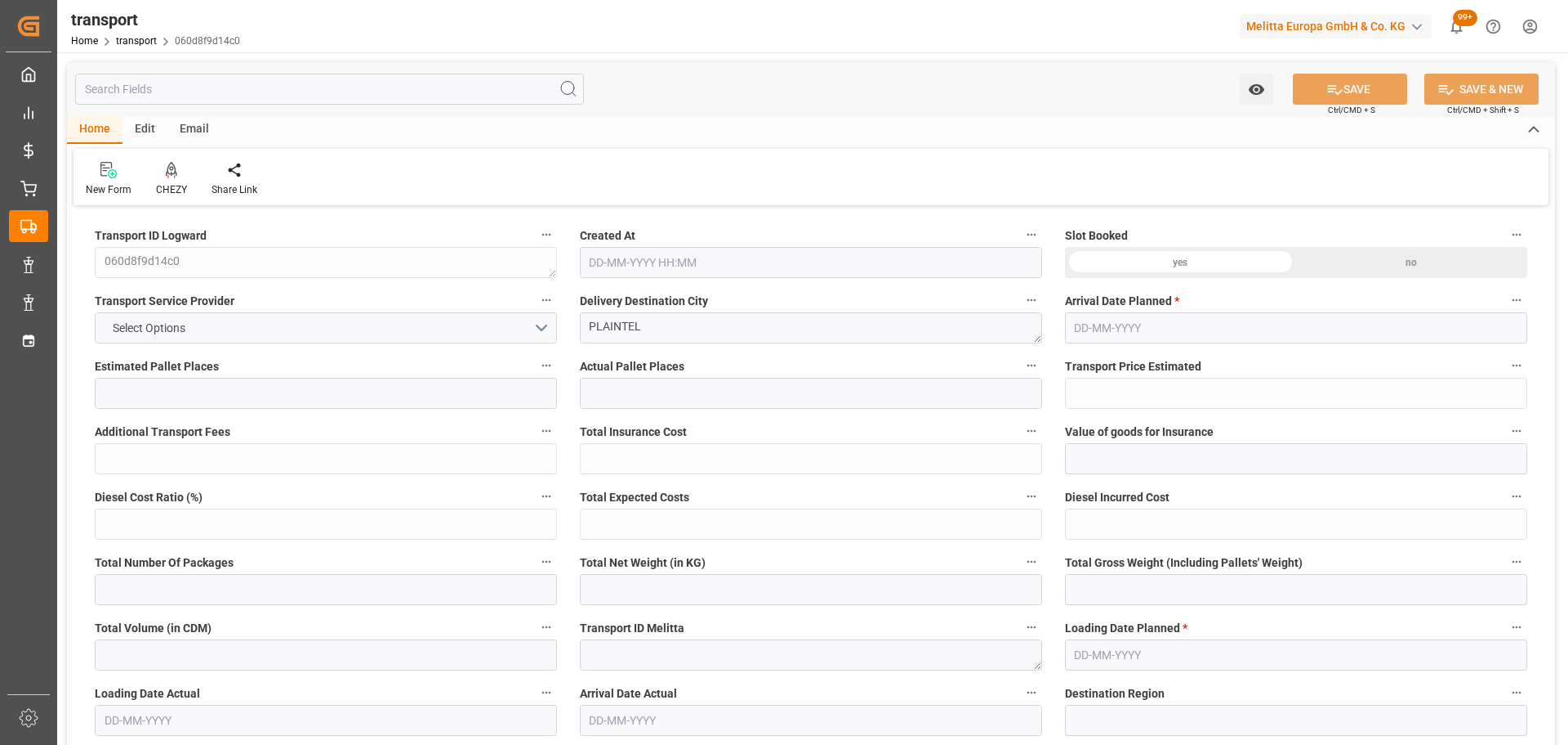
type input "423.56"
type input "0"
type input "2010.112"
type input "2879.806"
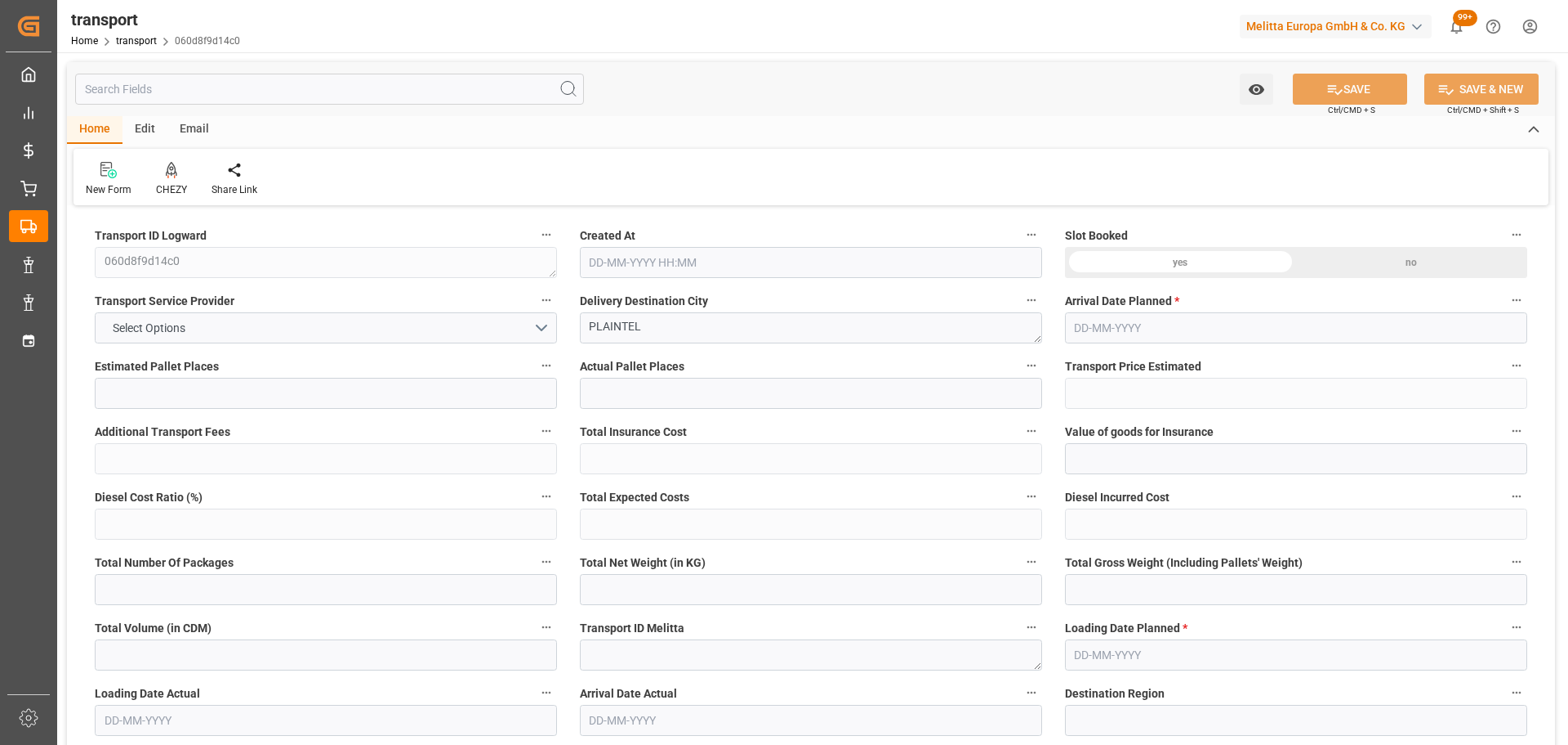
type input "8439.514"
type input "22"
type input "3"
type input "523"
type input "22"
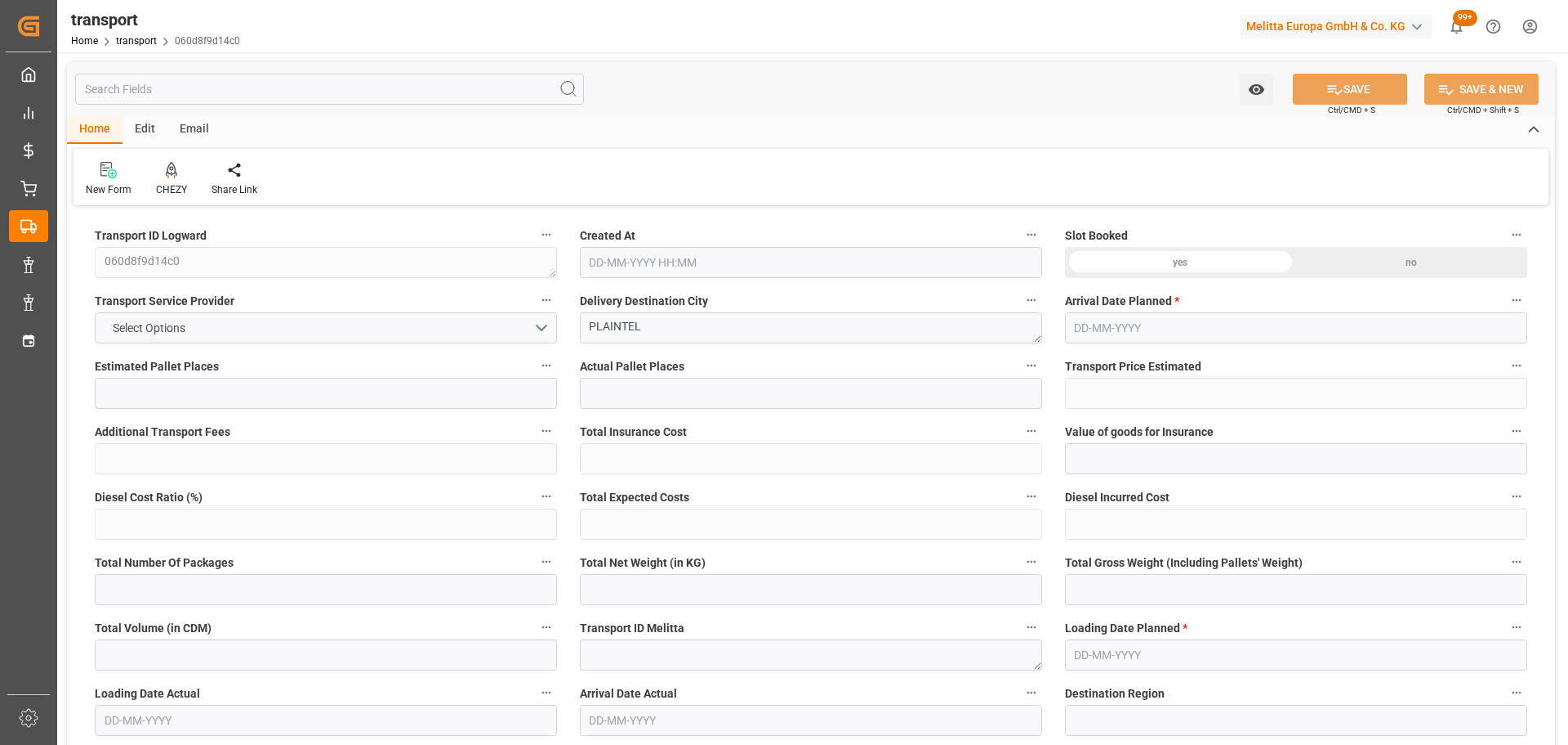
type input "101"
type input "2312.486"
type input "0"
type input "4710.8598"
type input "0"
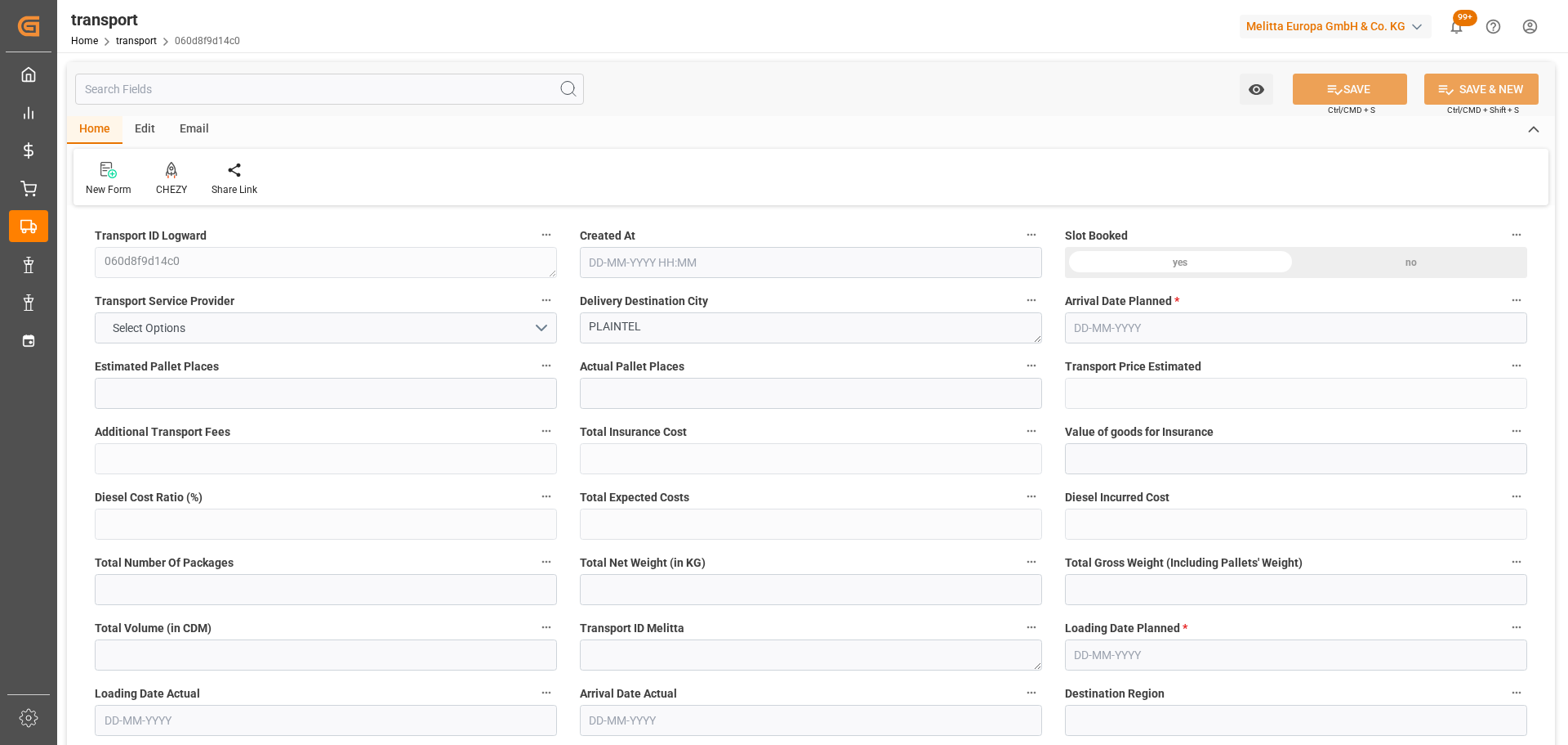
type input "0"
type input "21"
type input "35"
type input "10-09-2025 11:28"
type input "[DATE]"
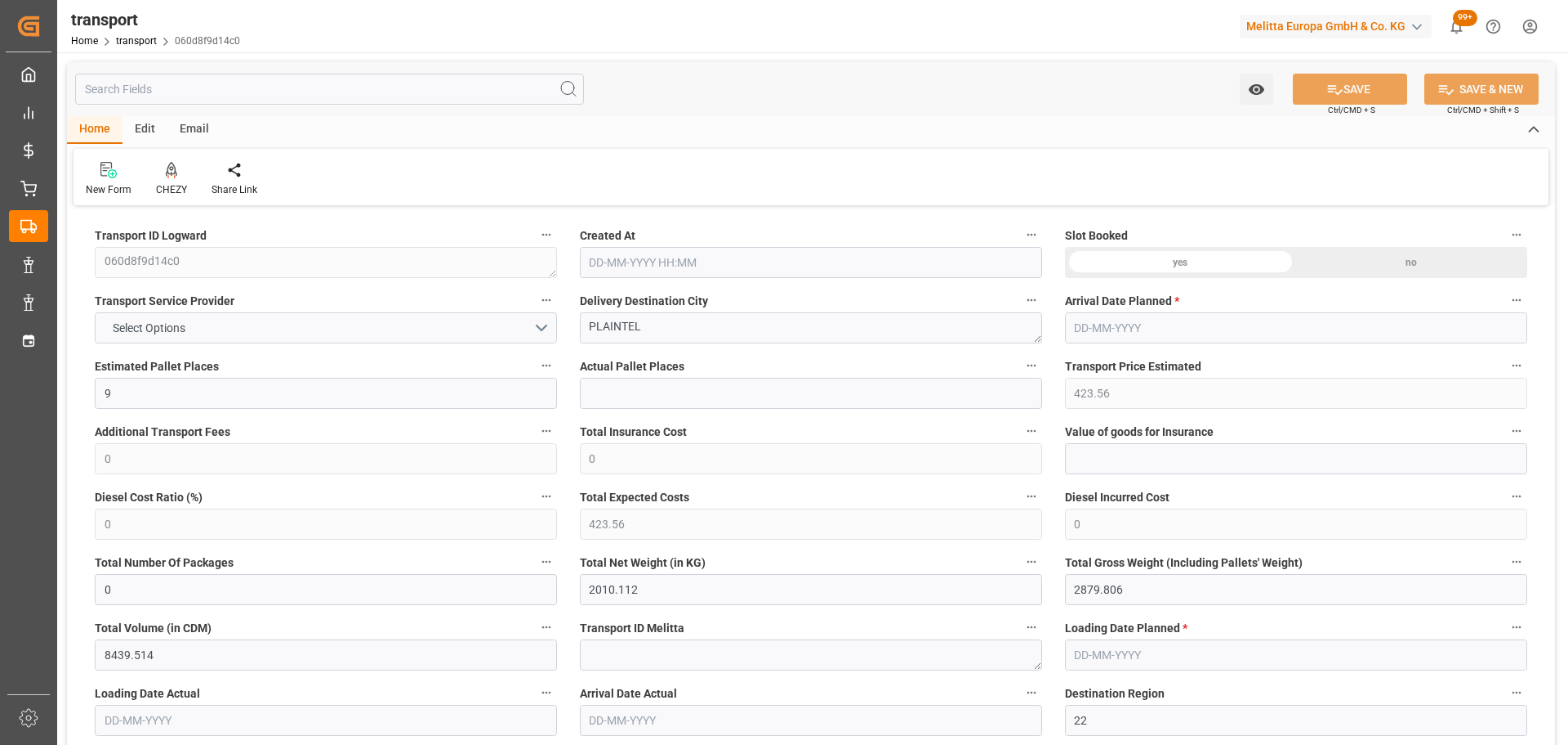
type input "[DATE]"
click at [171, 173] on icon at bounding box center [172, 169] width 12 height 14
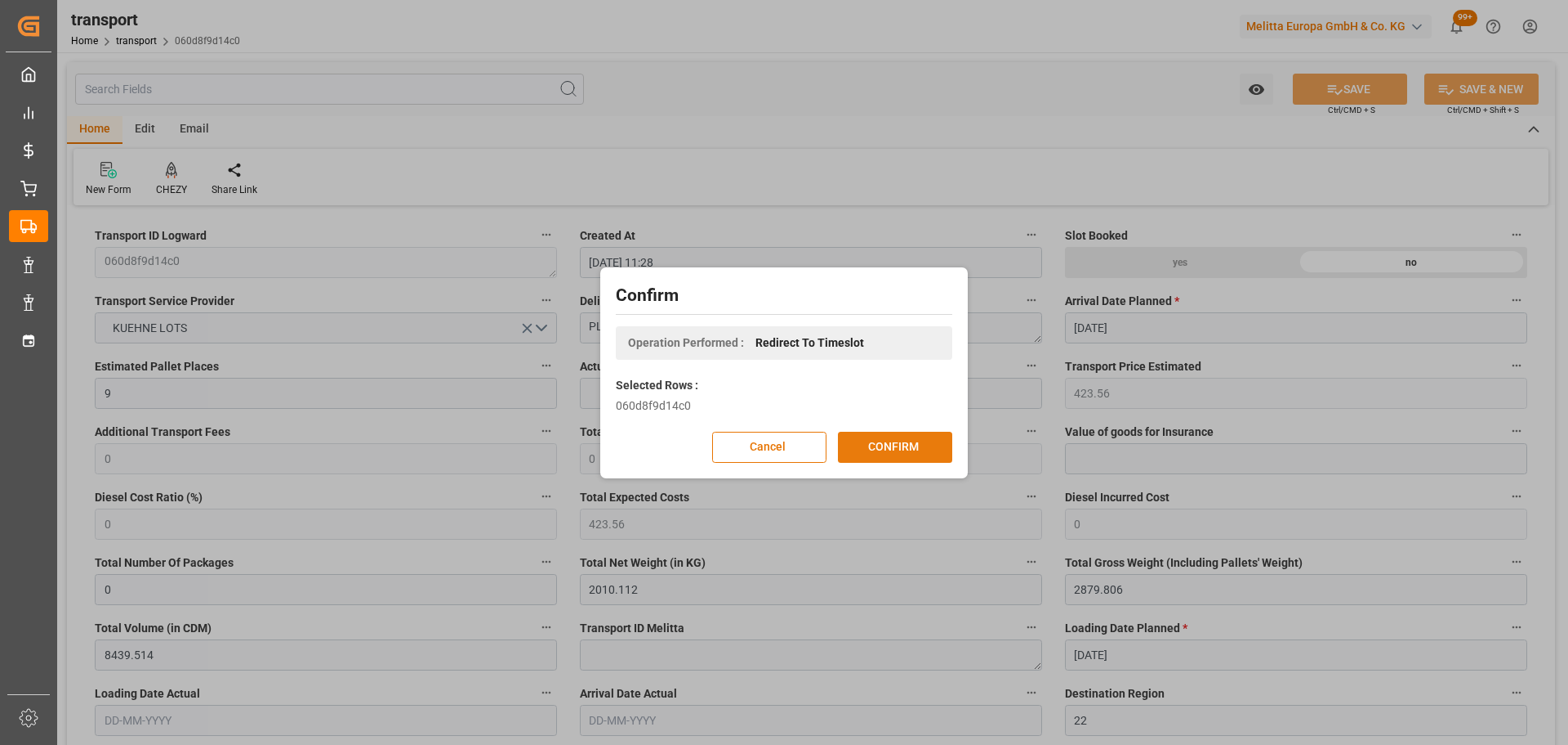
click button "CONFIRM"
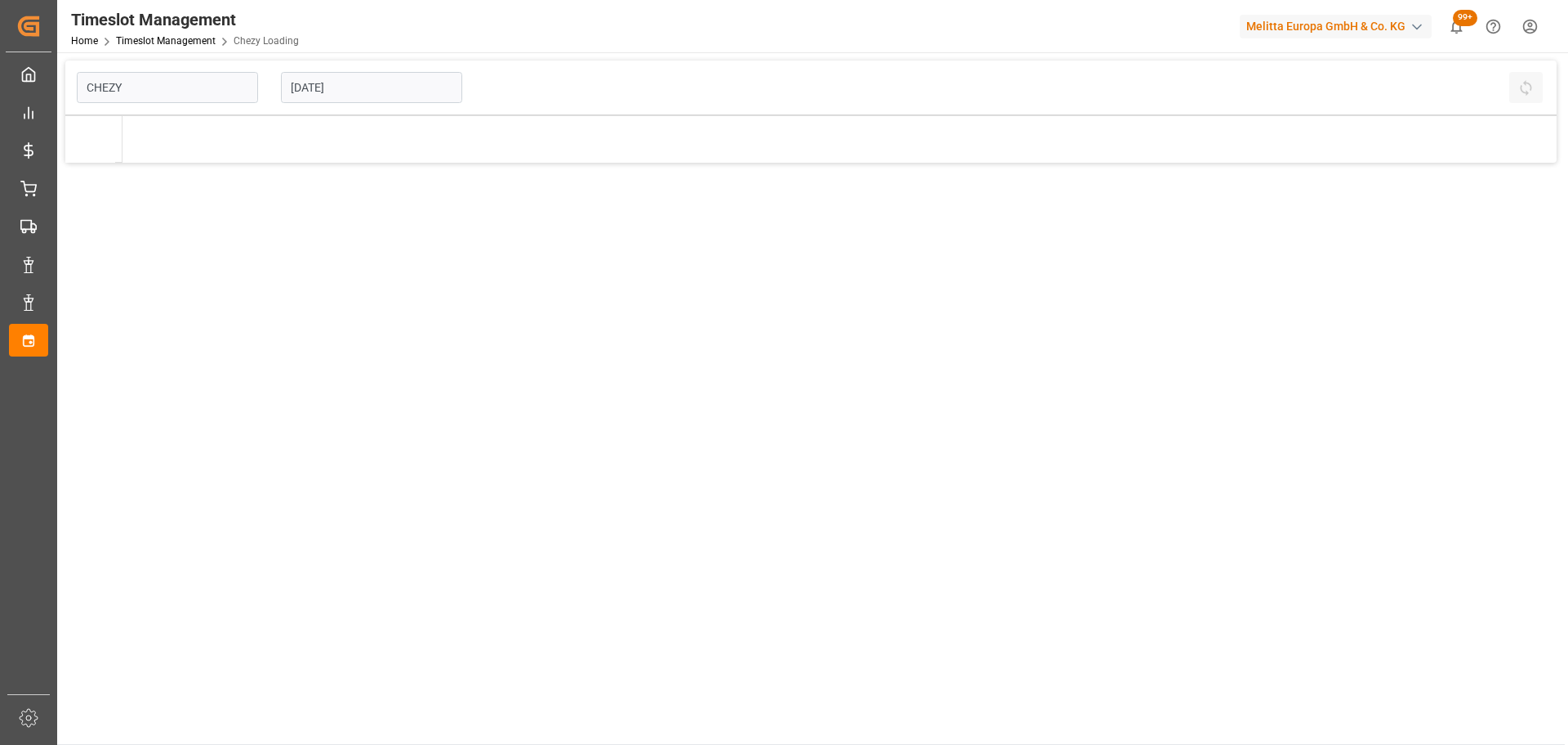
type input "Chezy Loading"
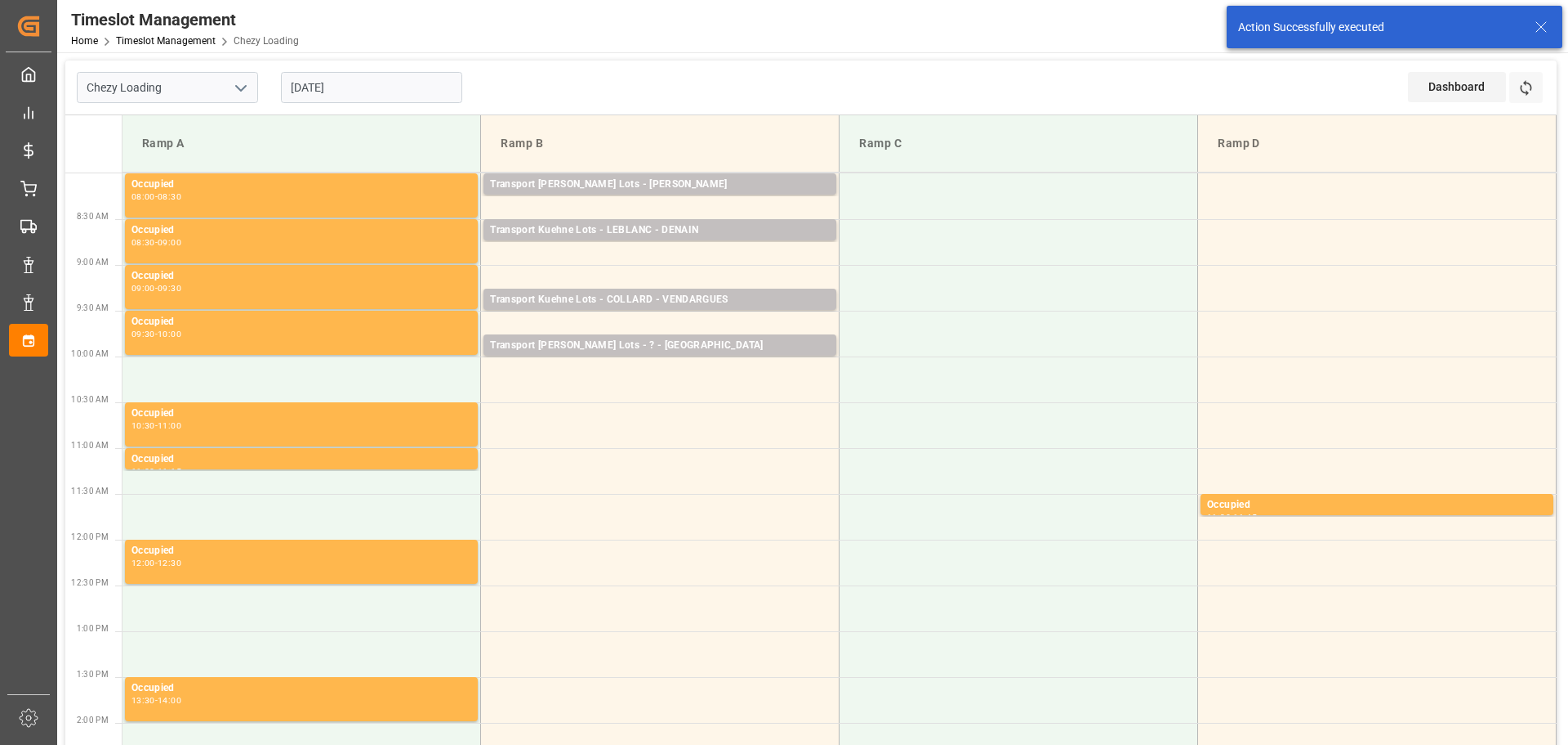
click at [375, 82] on input "[DATE]" at bounding box center [372, 87] width 181 height 31
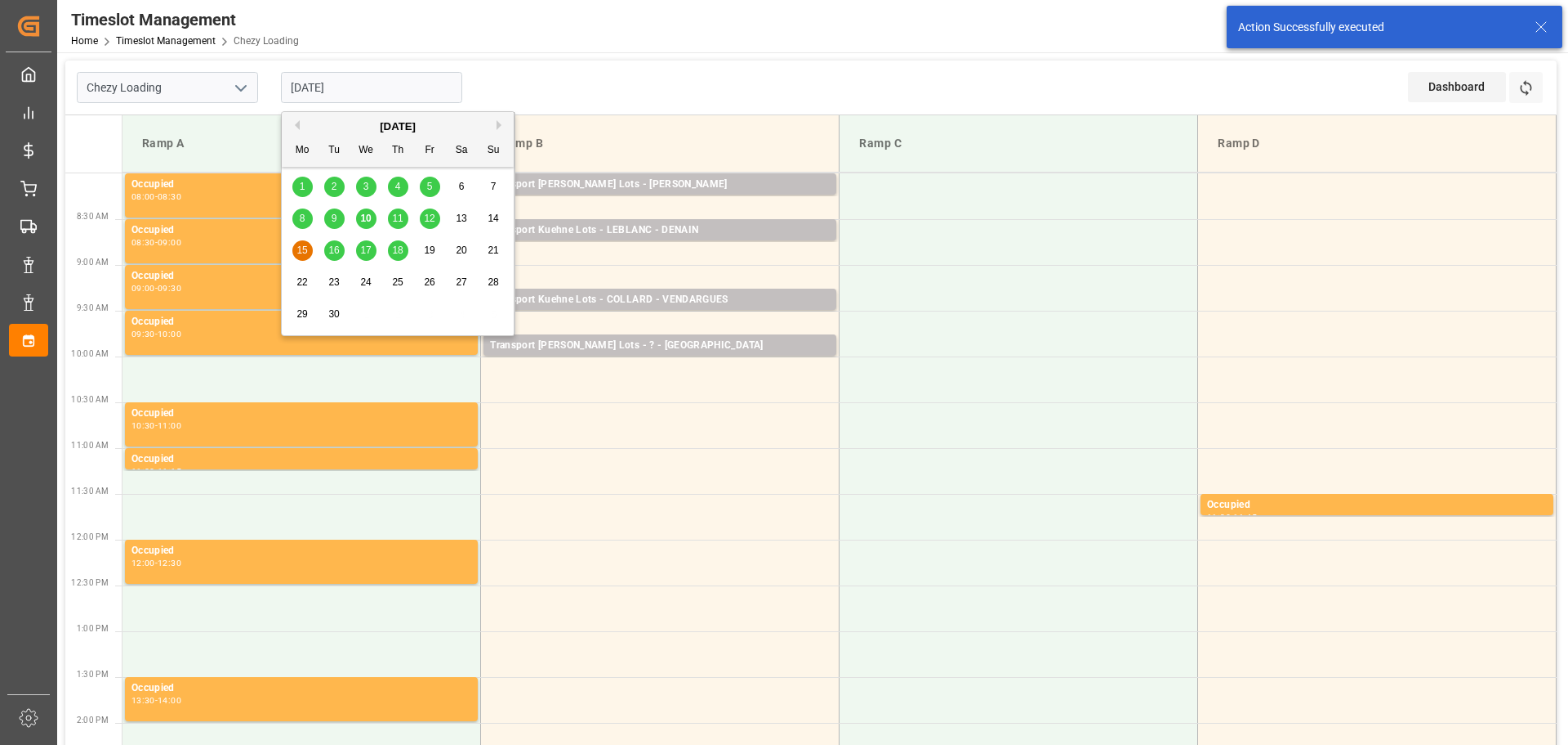
click at [333, 248] on span "16" at bounding box center [333, 251] width 11 height 12
type input "16-09-2025"
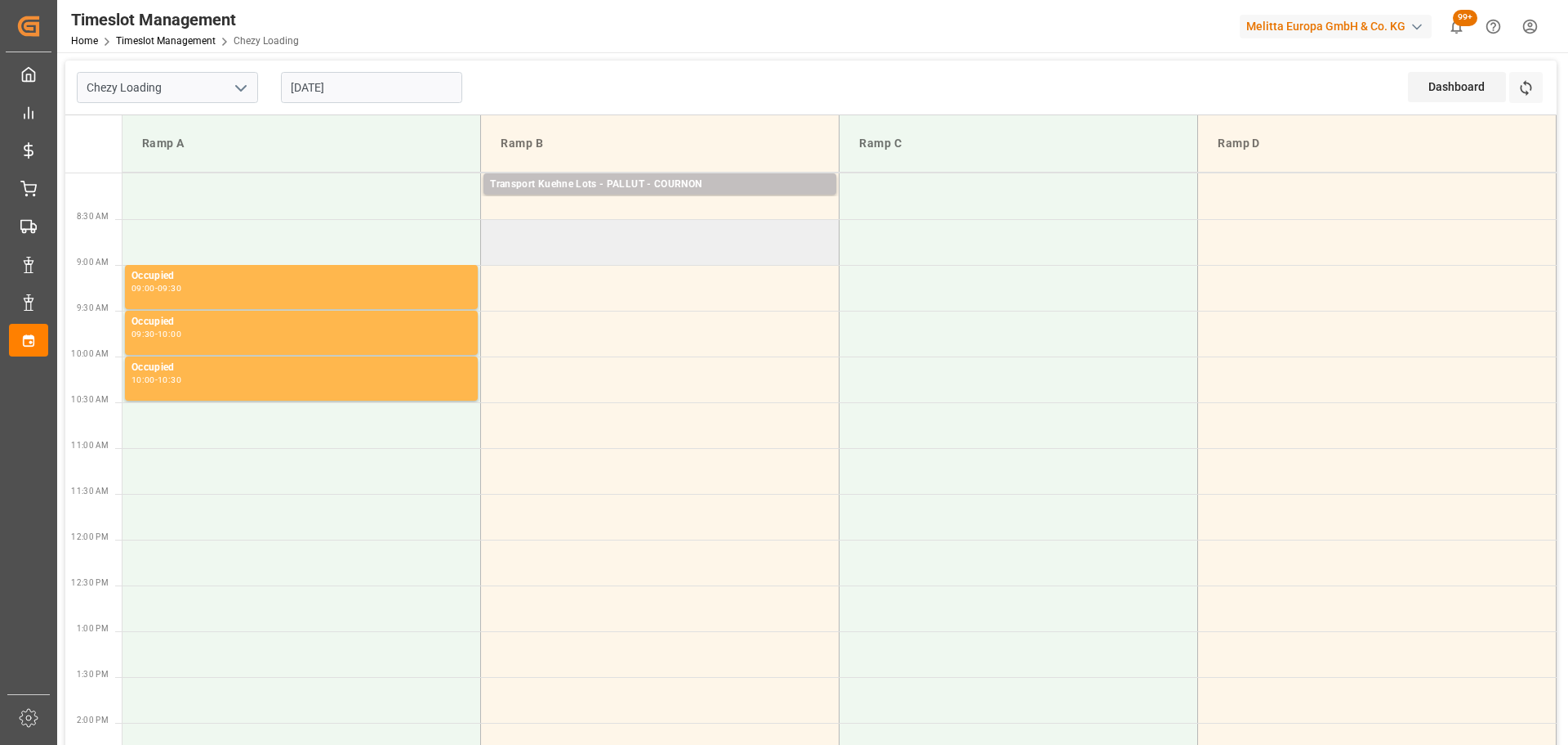
click at [489, 231] on td at bounding box center [661, 242] width 359 height 45
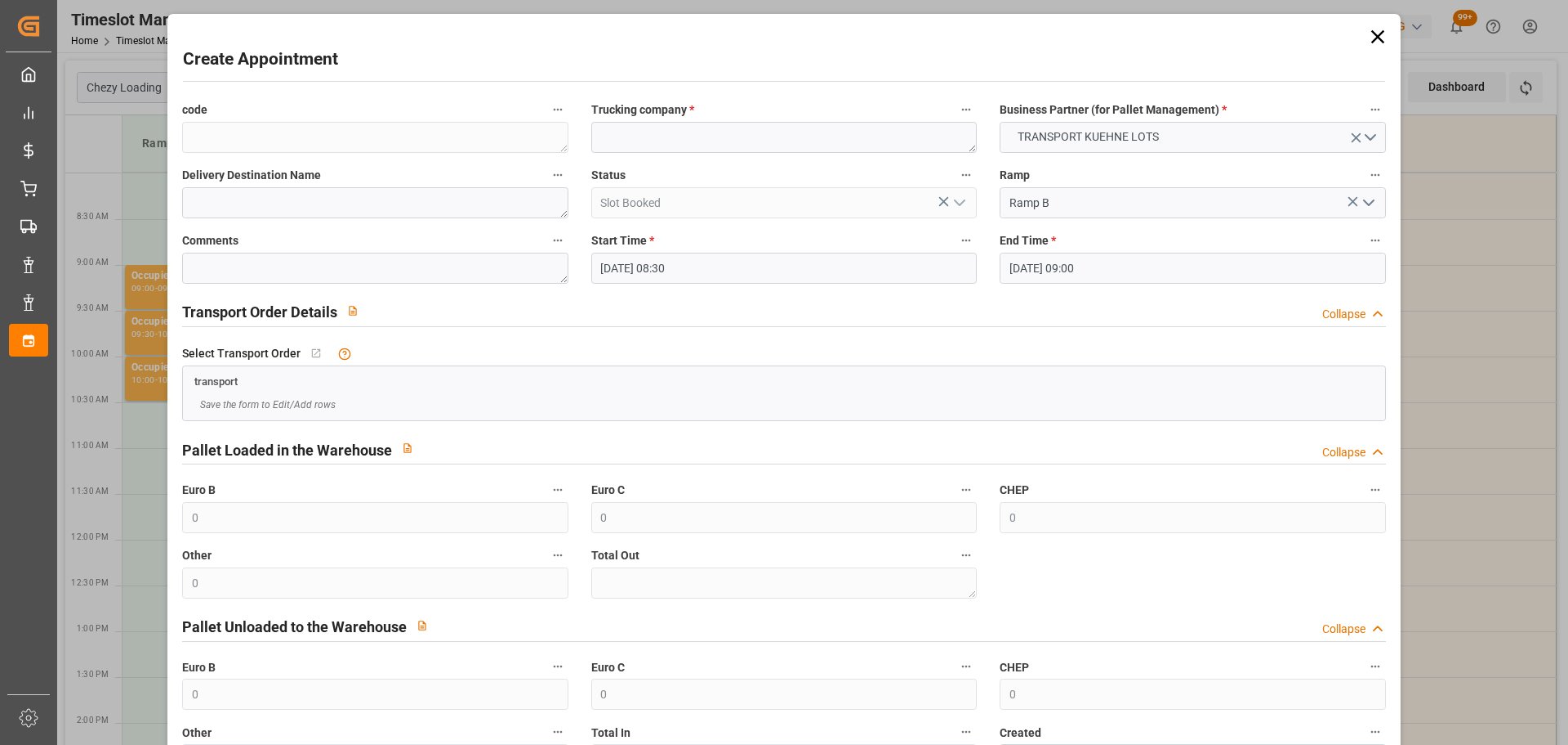
click at [1058, 266] on input "16-09-2025 09:00" at bounding box center [1192, 267] width 386 height 31
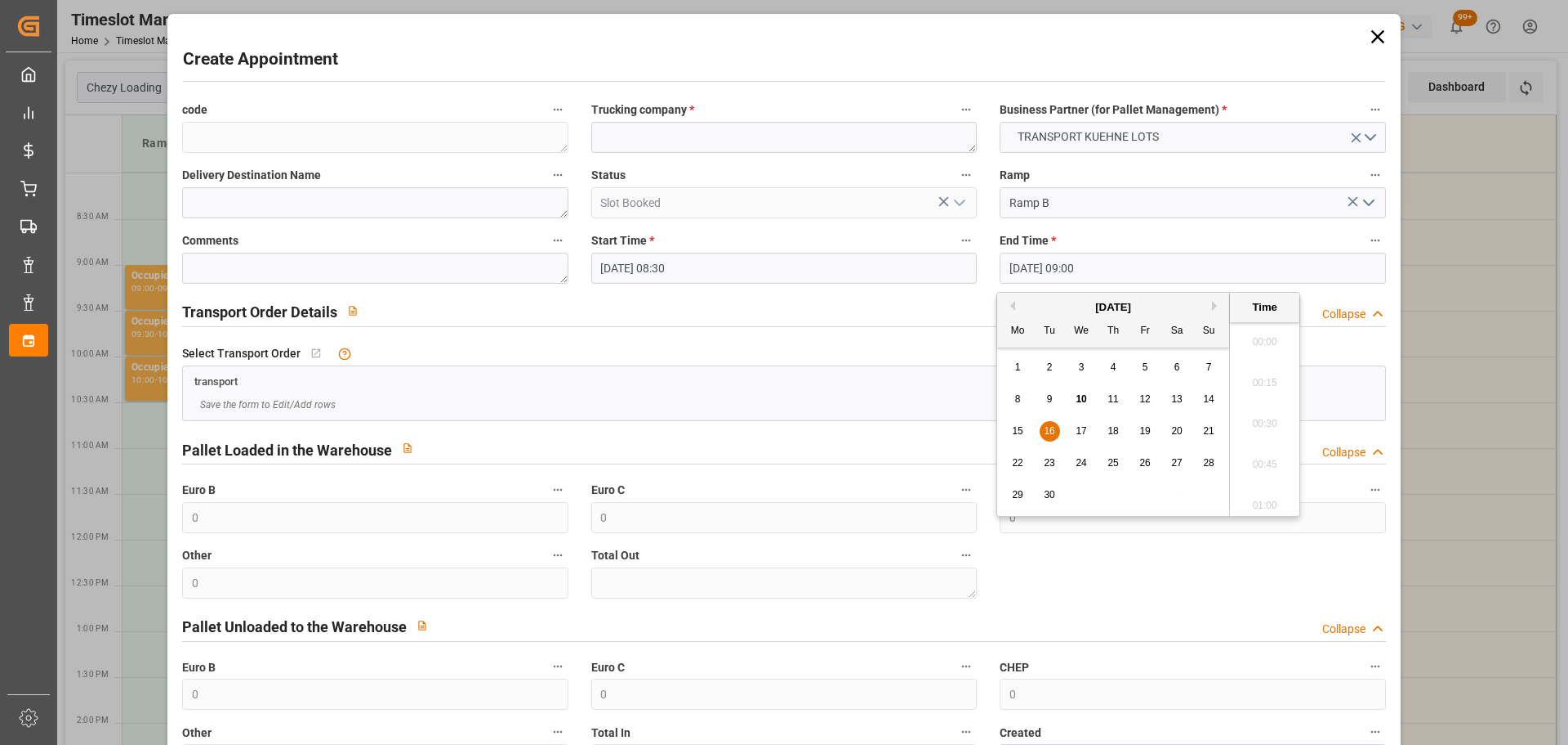
scroll to position [1395, 0]
click at [1050, 423] on div "16" at bounding box center [1049, 431] width 21 height 20
click at [1259, 378] on li "08:45" at bounding box center [1264, 377] width 69 height 40
type input "16-09-2025 08:45"
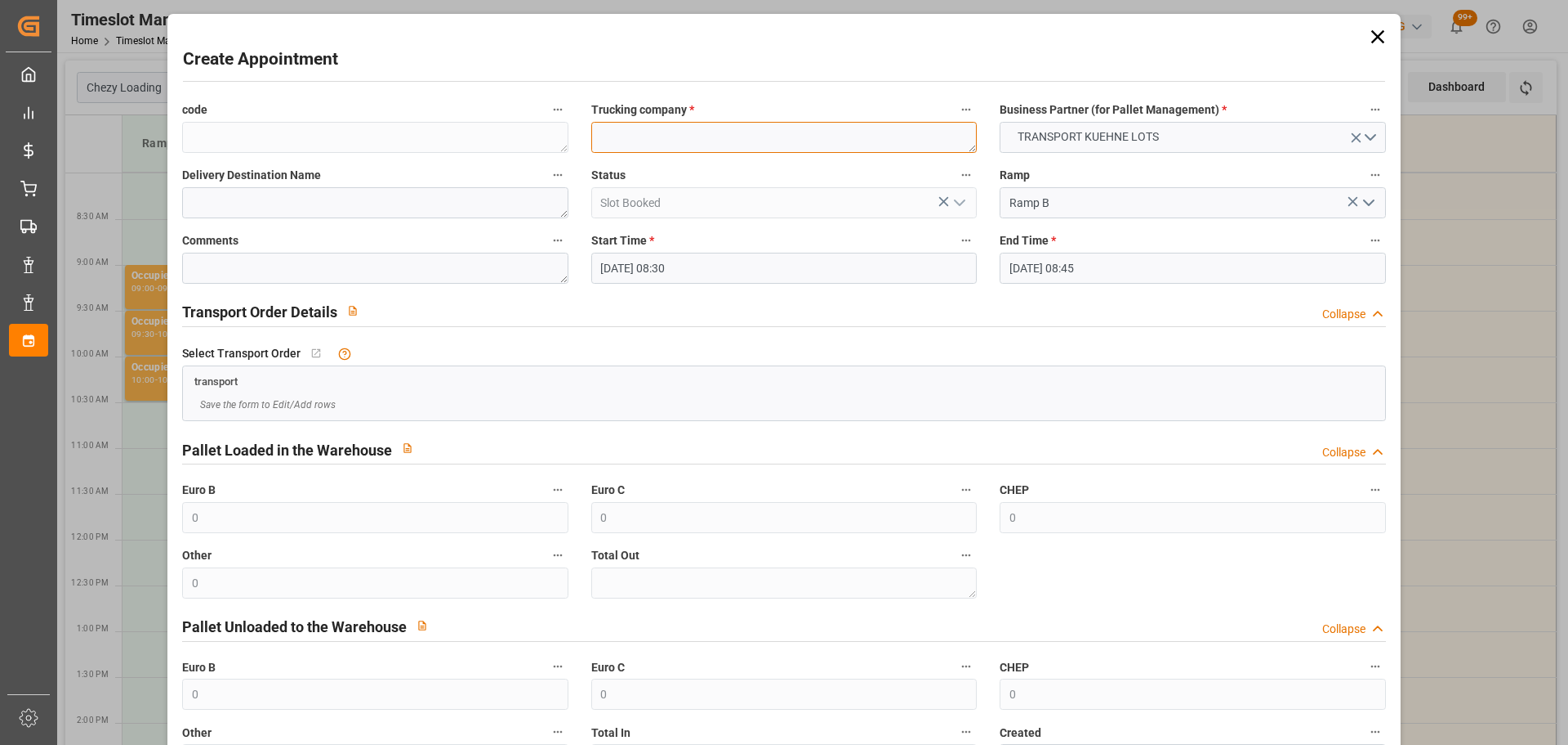
click at [794, 152] on textarea at bounding box center [784, 136] width 386 height 31
type textarea "LANDOIS"
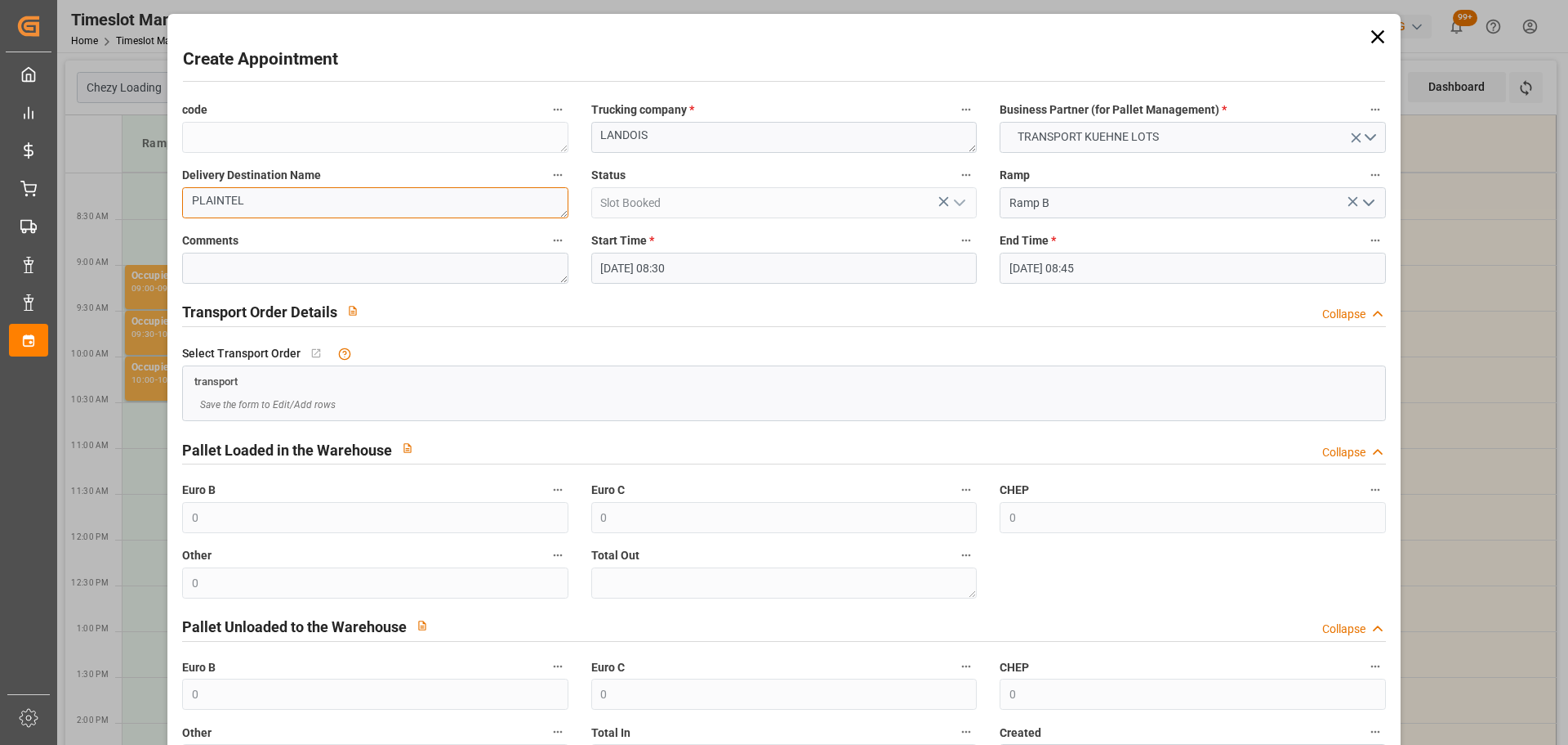
scroll to position [125, 0]
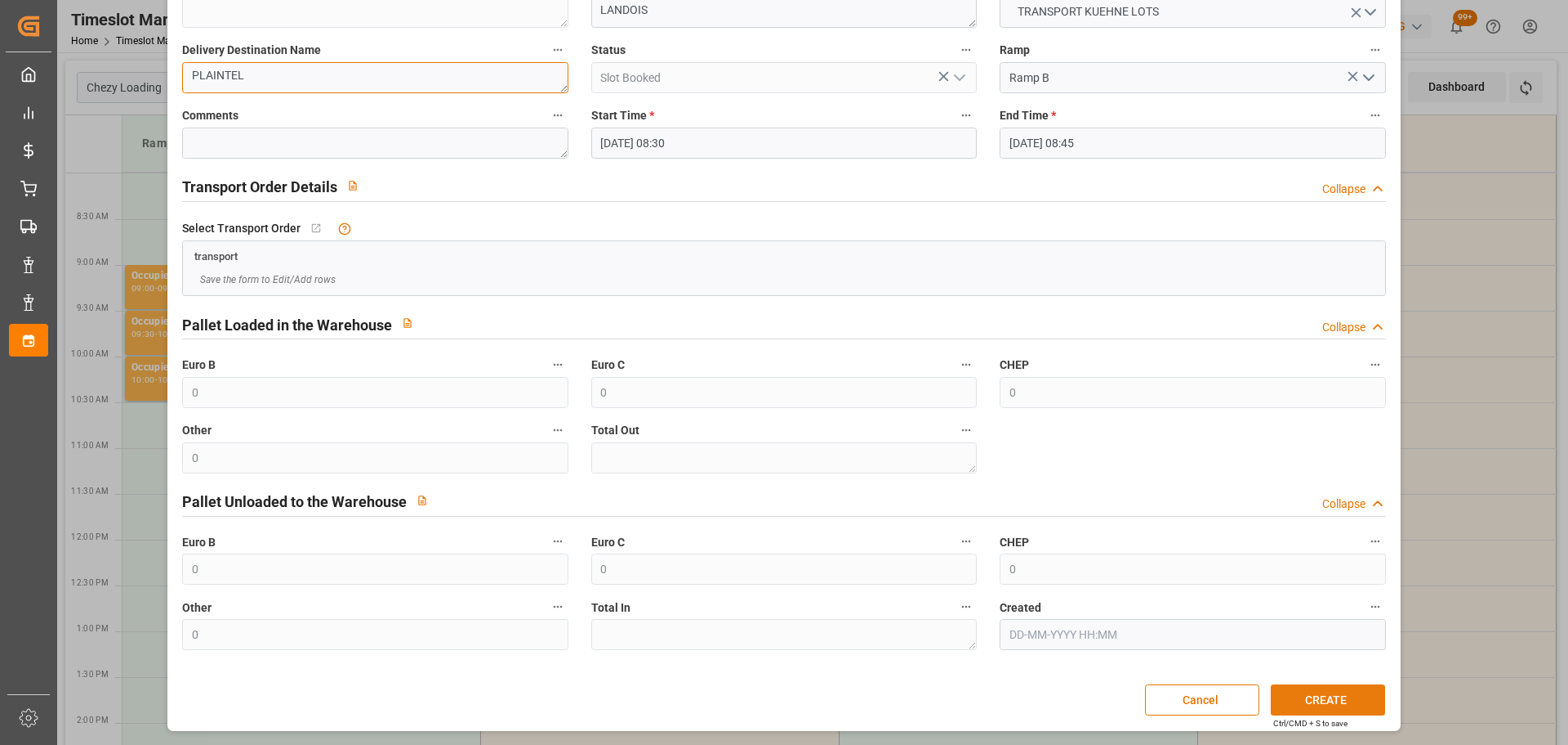
type textarea "PLAINTEL"
click at [1326, 698] on button "CREATE" at bounding box center [1328, 699] width 114 height 31
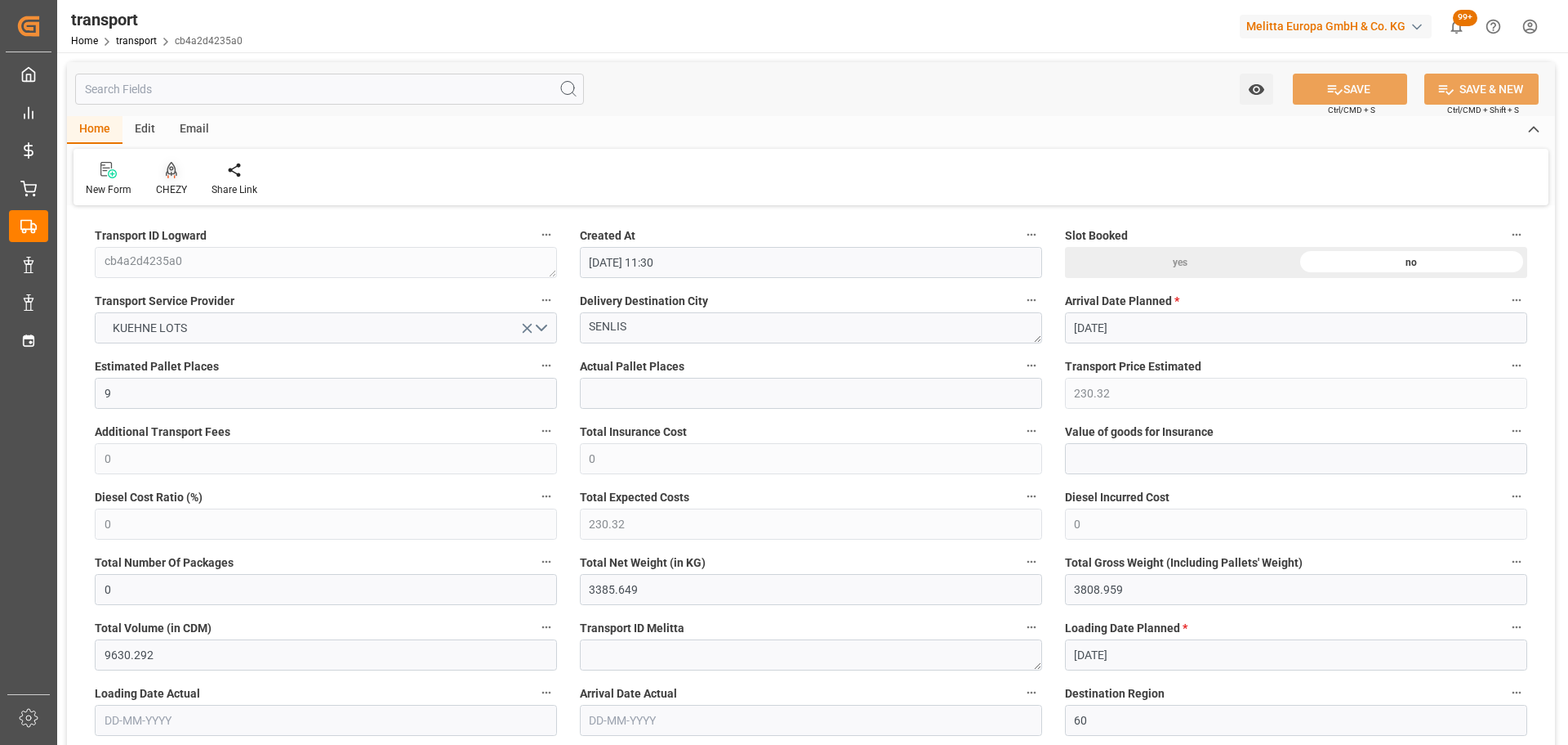
click at [167, 181] on div "CHEZY" at bounding box center [172, 179] width 55 height 36
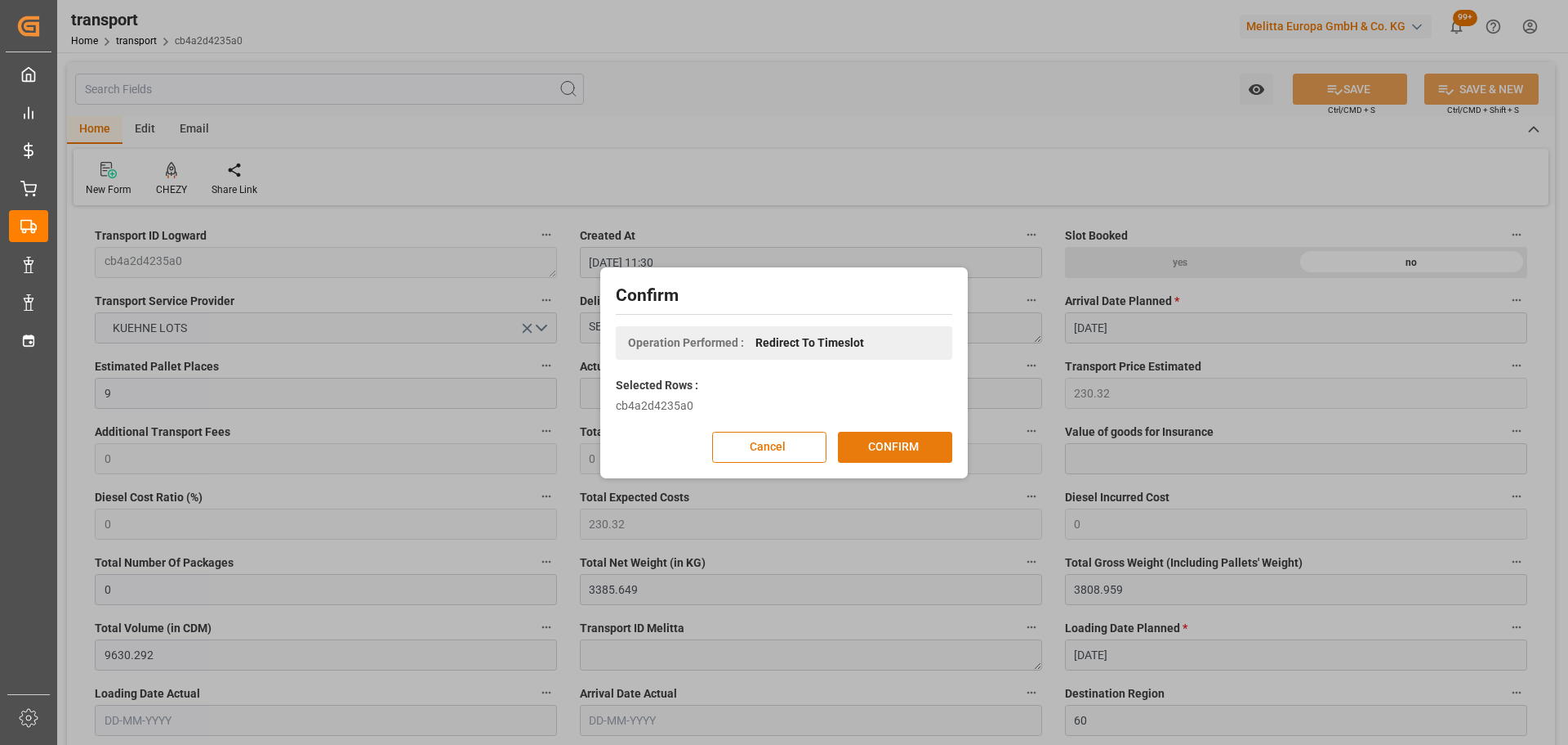
click at [891, 442] on button "CONFIRM" at bounding box center [895, 446] width 114 height 31
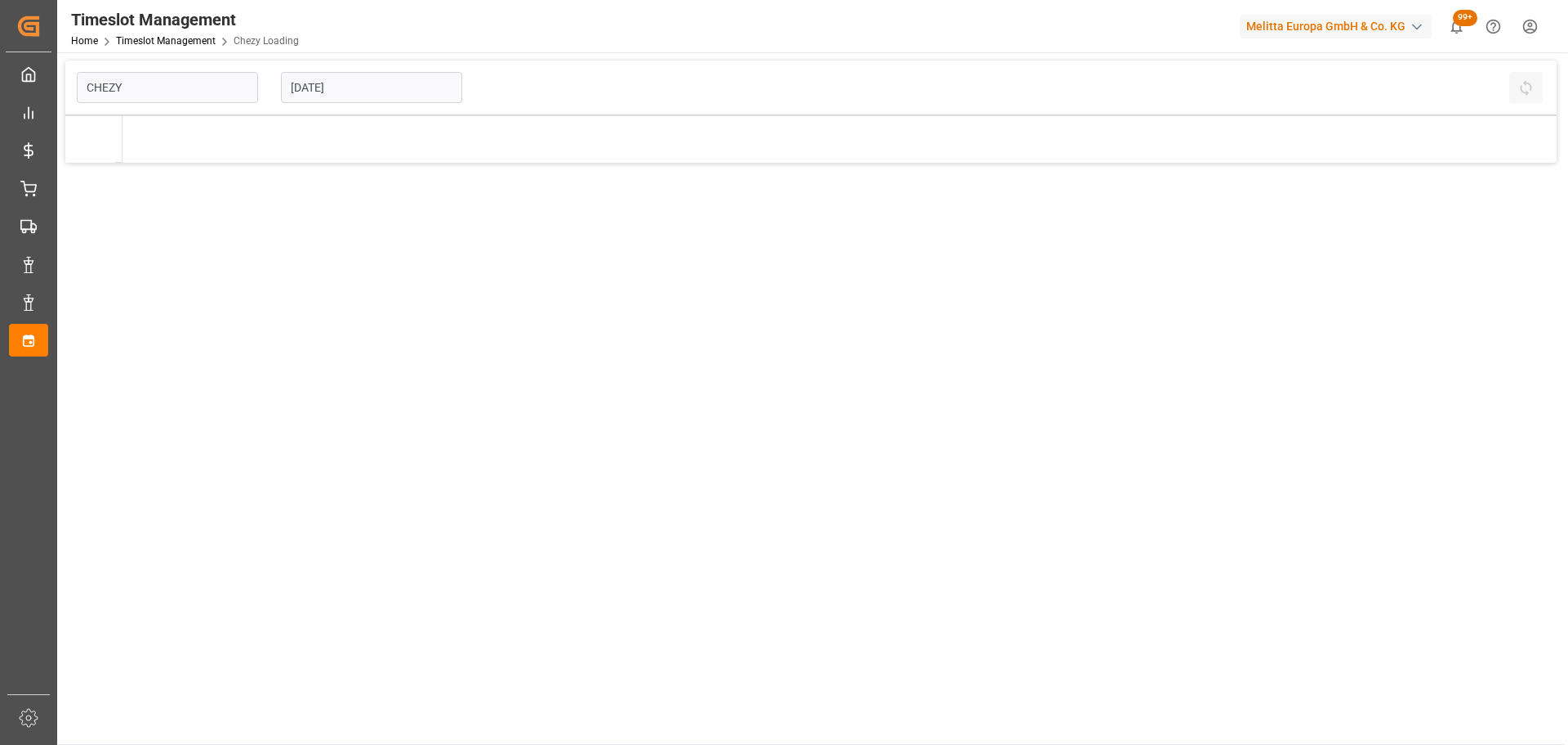
type input "Chezy Loading"
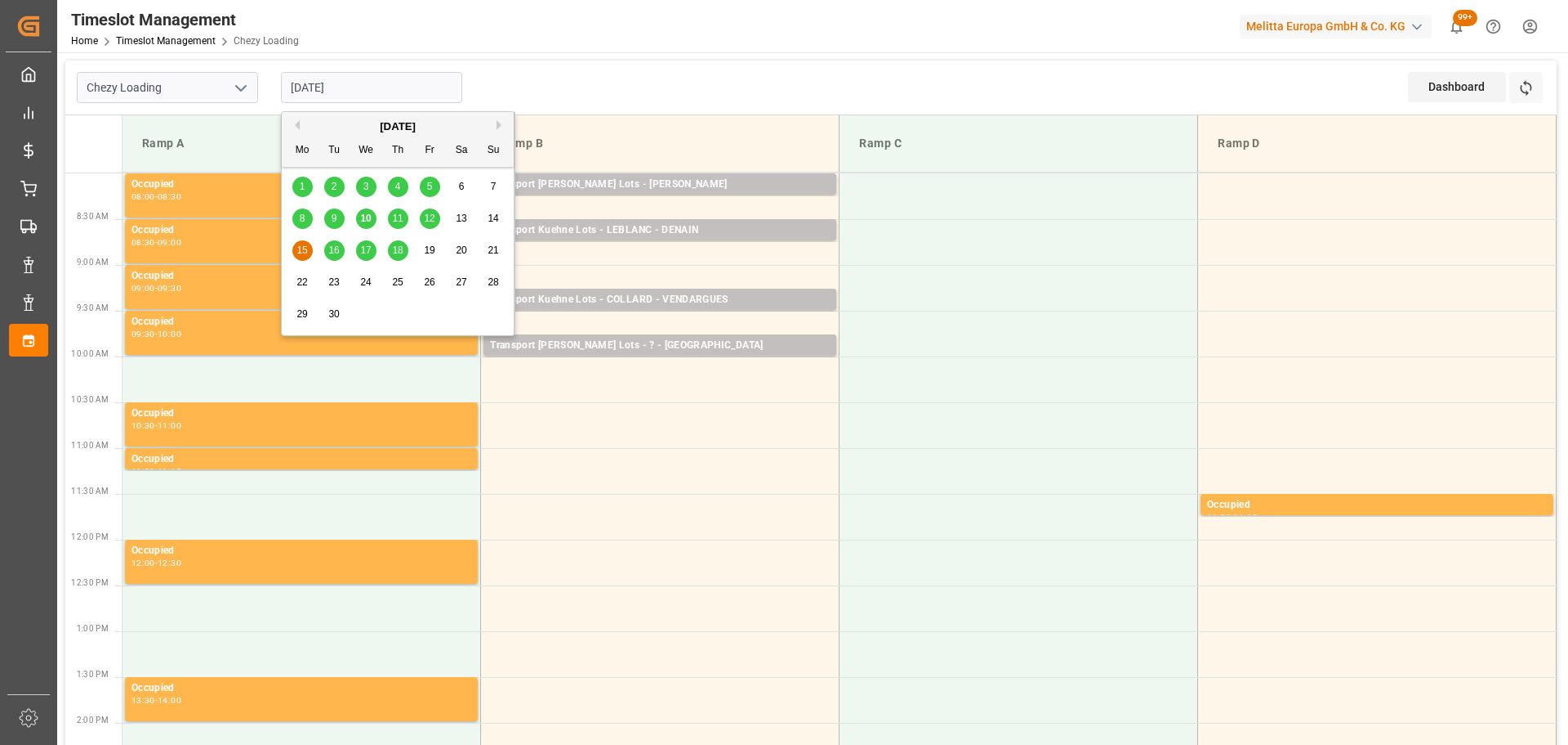
click at [355, 88] on input "[DATE]" at bounding box center [372, 87] width 181 height 31
click at [337, 249] on span "16" at bounding box center [333, 251] width 11 height 12
type input "[DATE]"
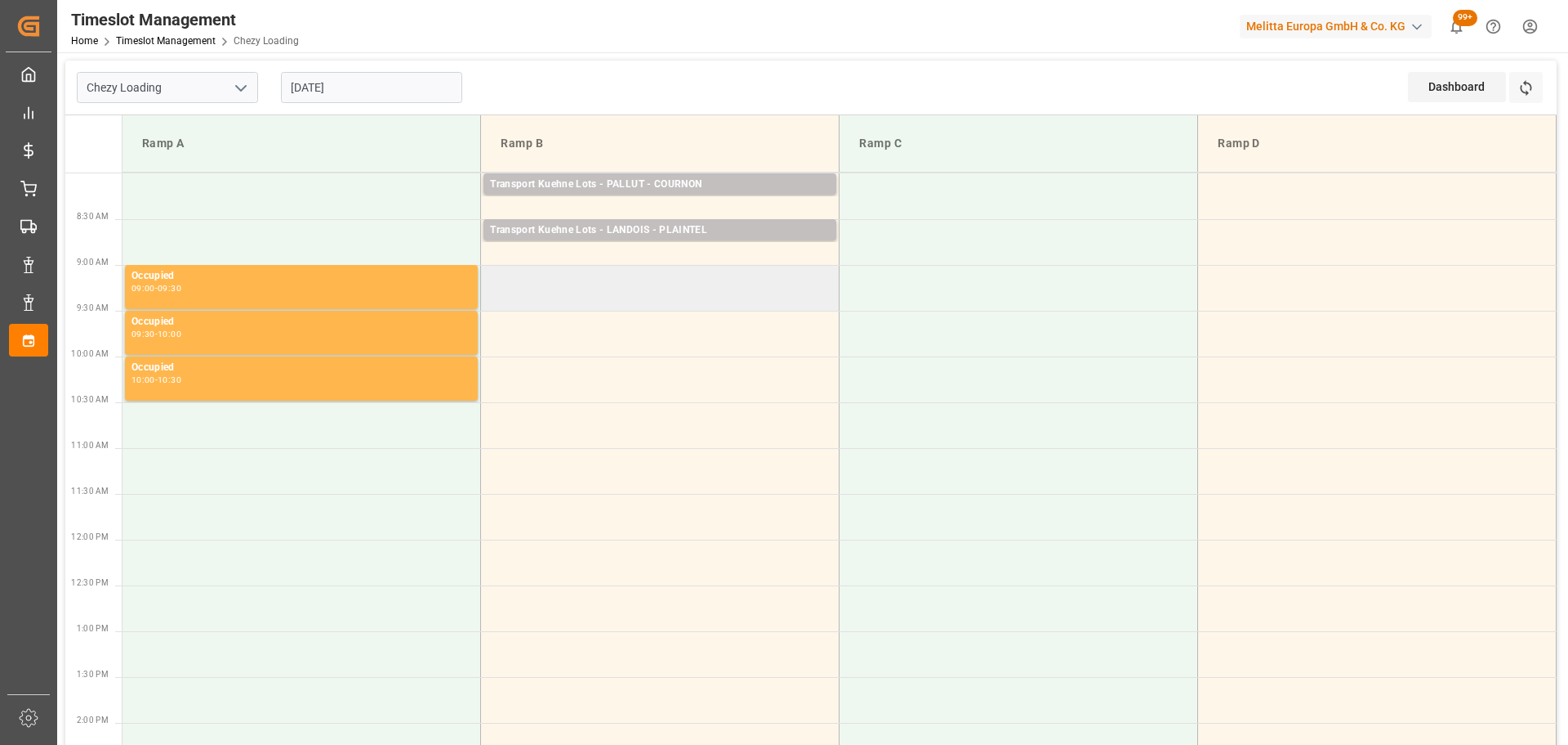
click at [490, 279] on td at bounding box center [661, 287] width 359 height 45
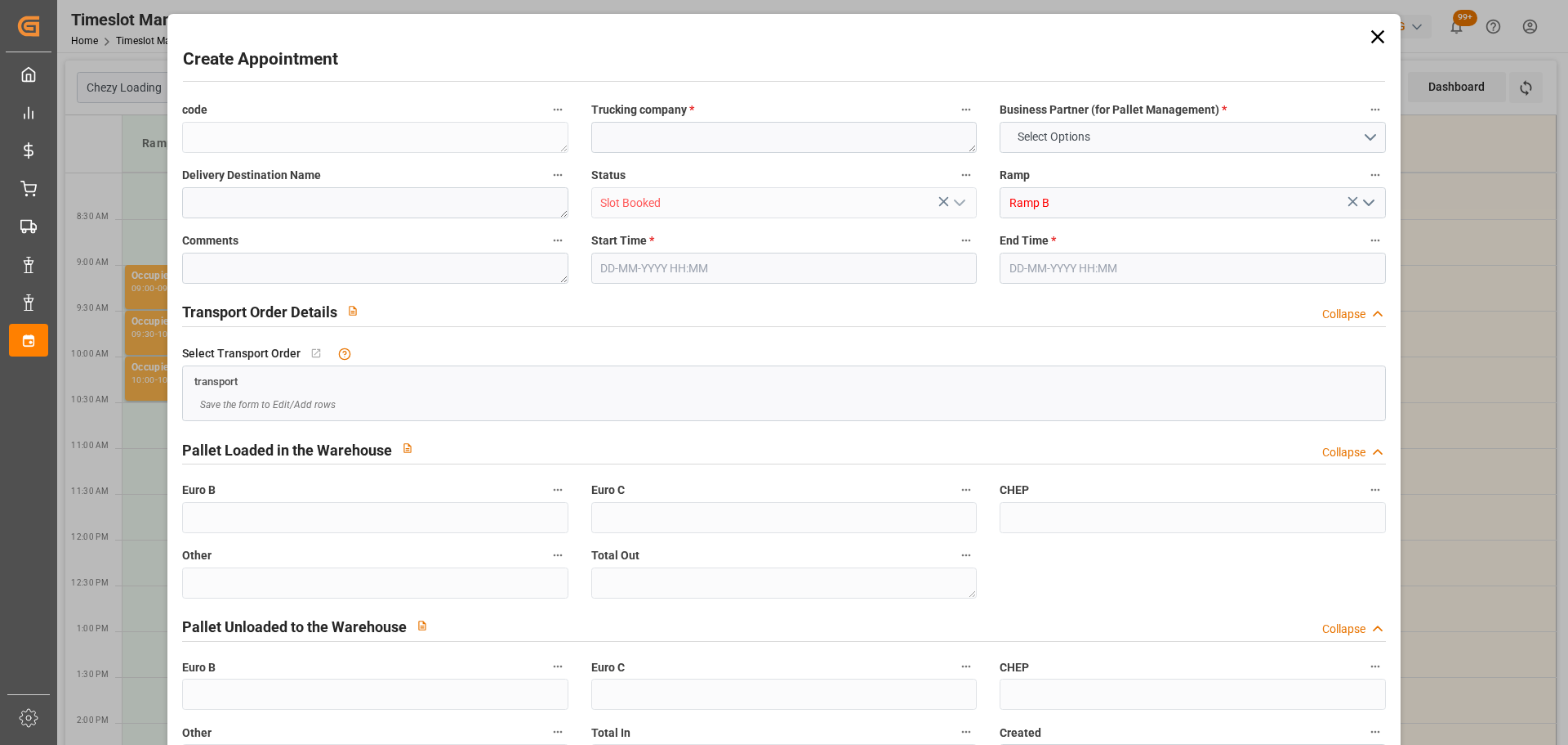
type input "0"
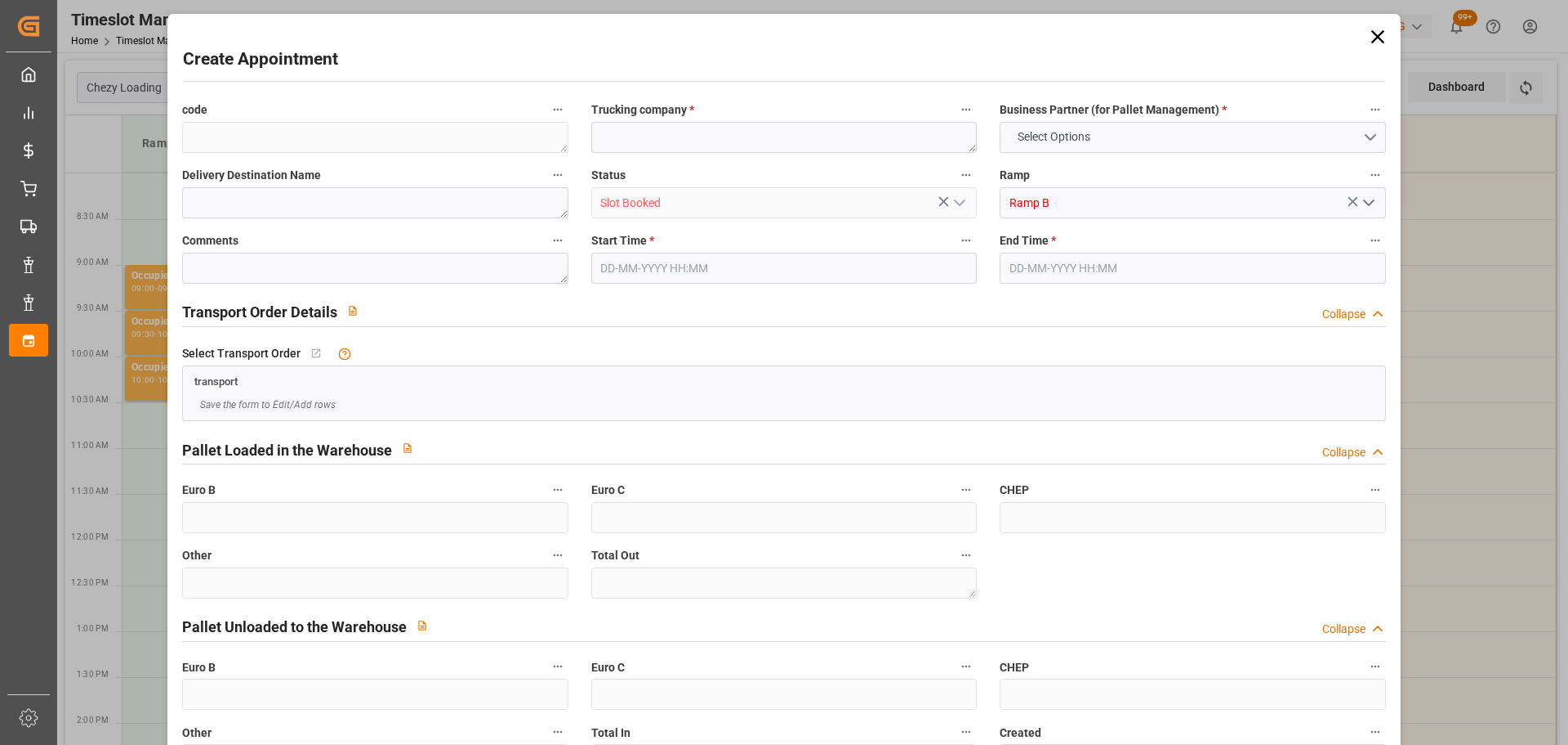
type input "0"
type input "16-09-2025 09:00"
type input "16-09-2025 09:30"
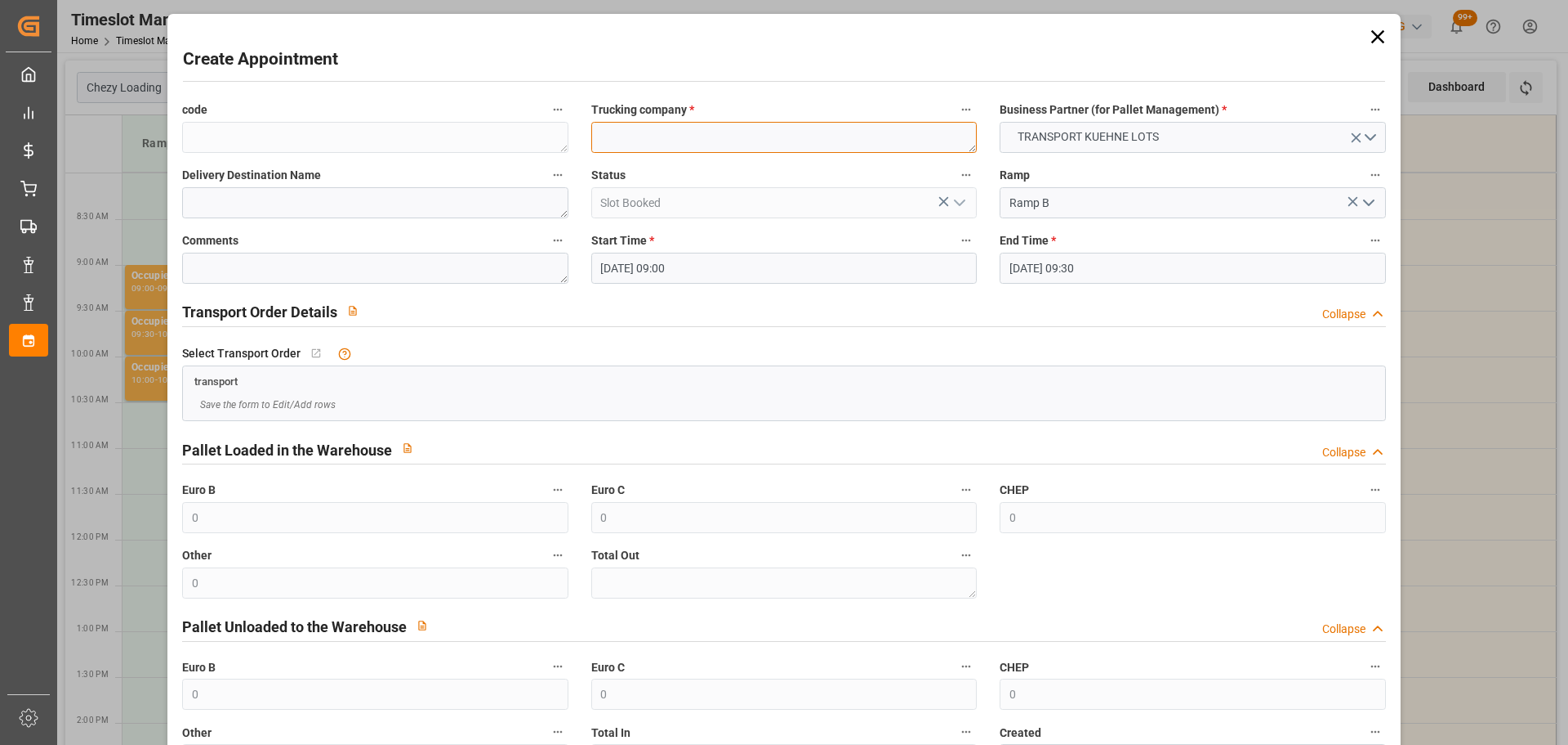
click at [628, 135] on textarea at bounding box center [784, 136] width 386 height 31
type textarea "DERE"
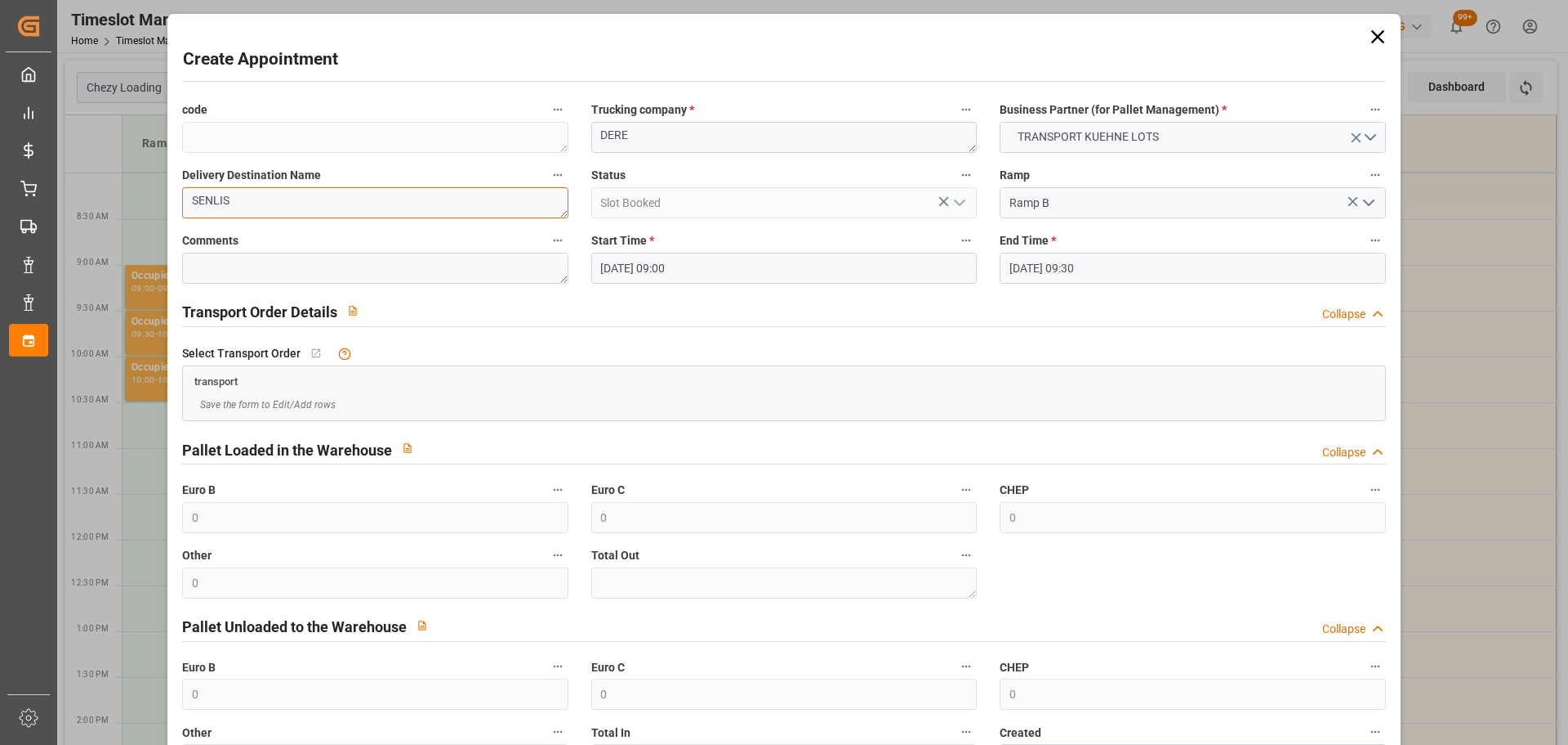
type textarea "SENLIS"
click at [661, 275] on input "16-09-2025 09:00" at bounding box center [784, 267] width 386 height 31
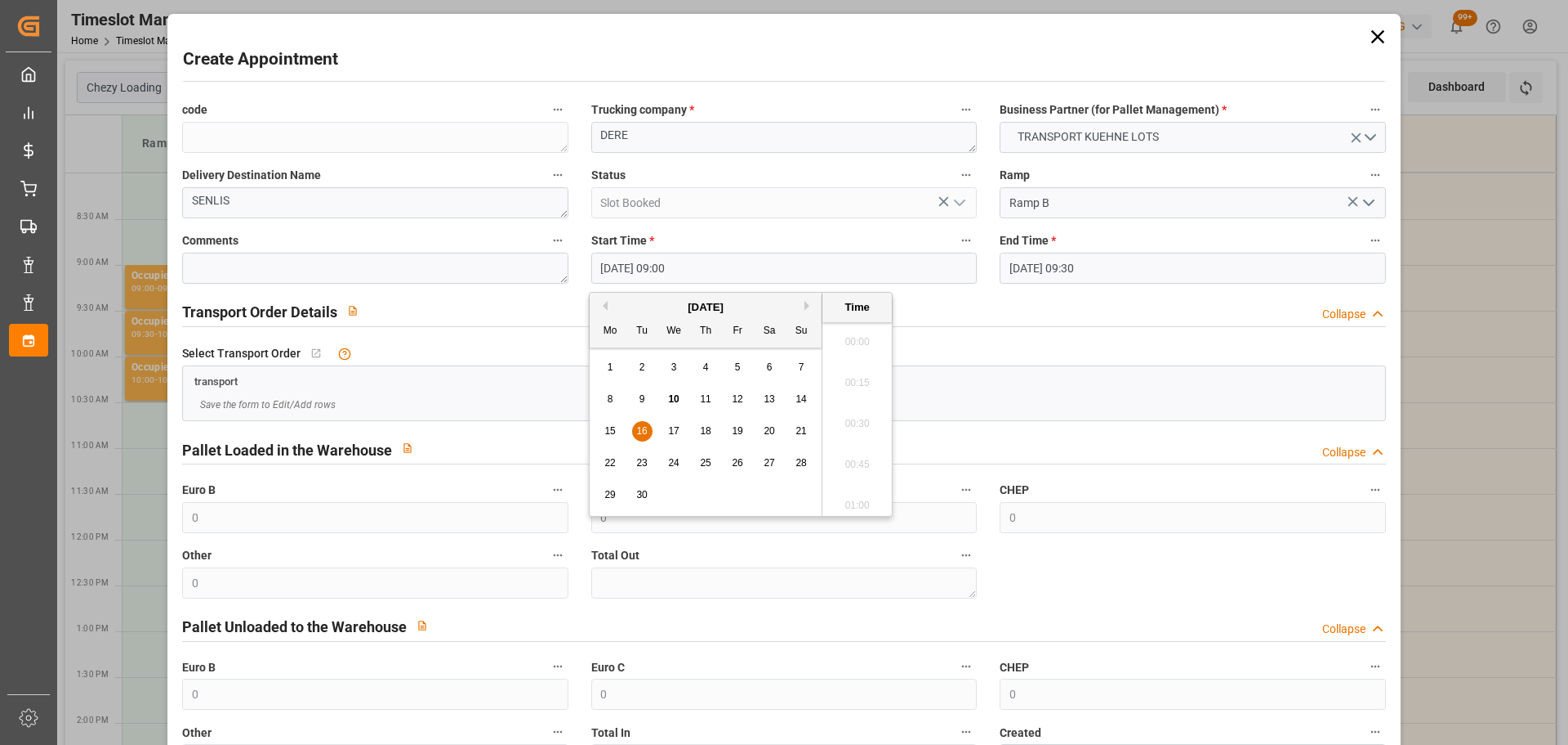
scroll to position [1395, 0]
click at [647, 428] on span "16" at bounding box center [641, 431] width 11 height 12
drag, startPoint x: 852, startPoint y: 449, endPoint x: 1098, endPoint y: 476, distance: 247.5
click at [863, 454] on li "09:15" at bounding box center [857, 459] width 69 height 40
type input "16-09-2025 09:15"
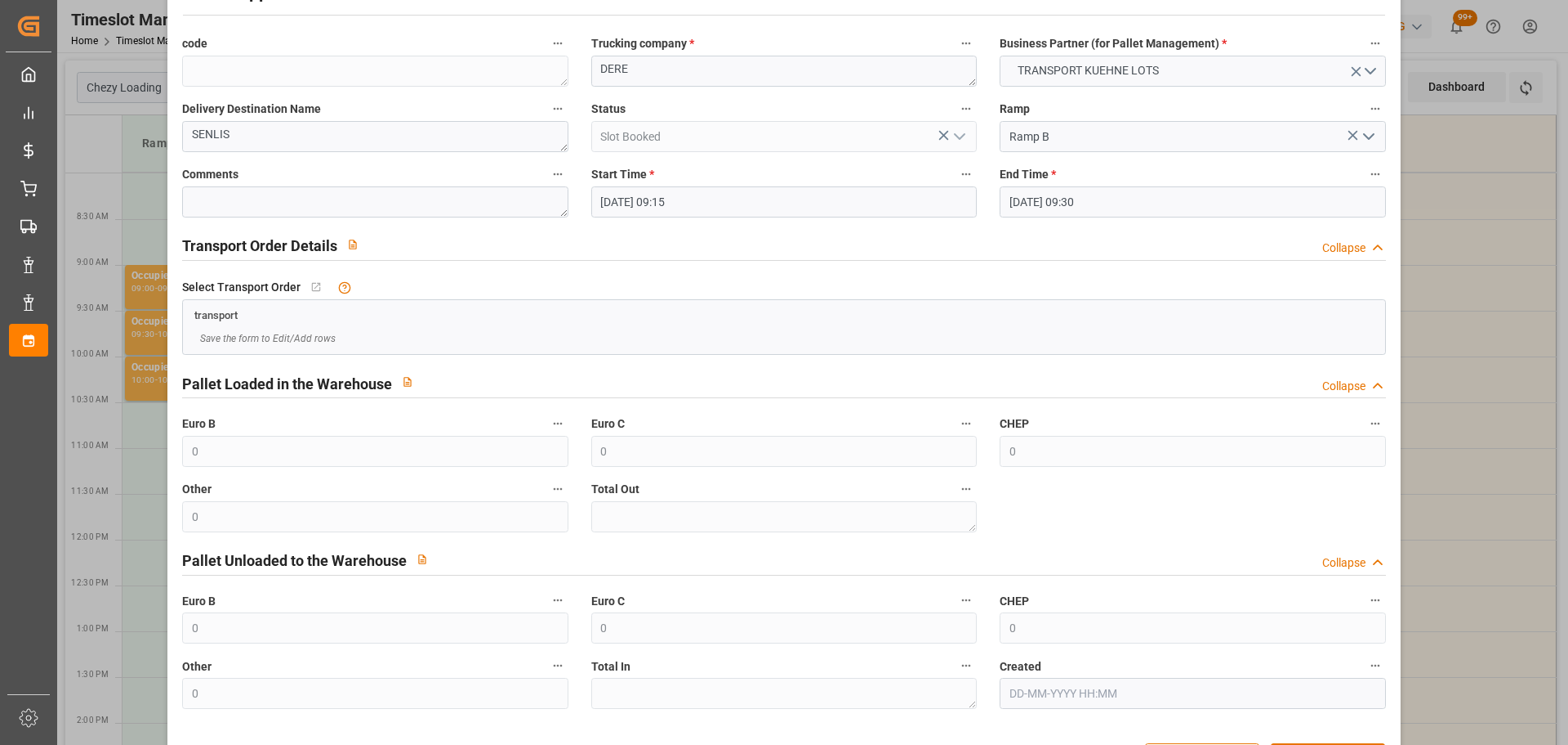
scroll to position [125, 0]
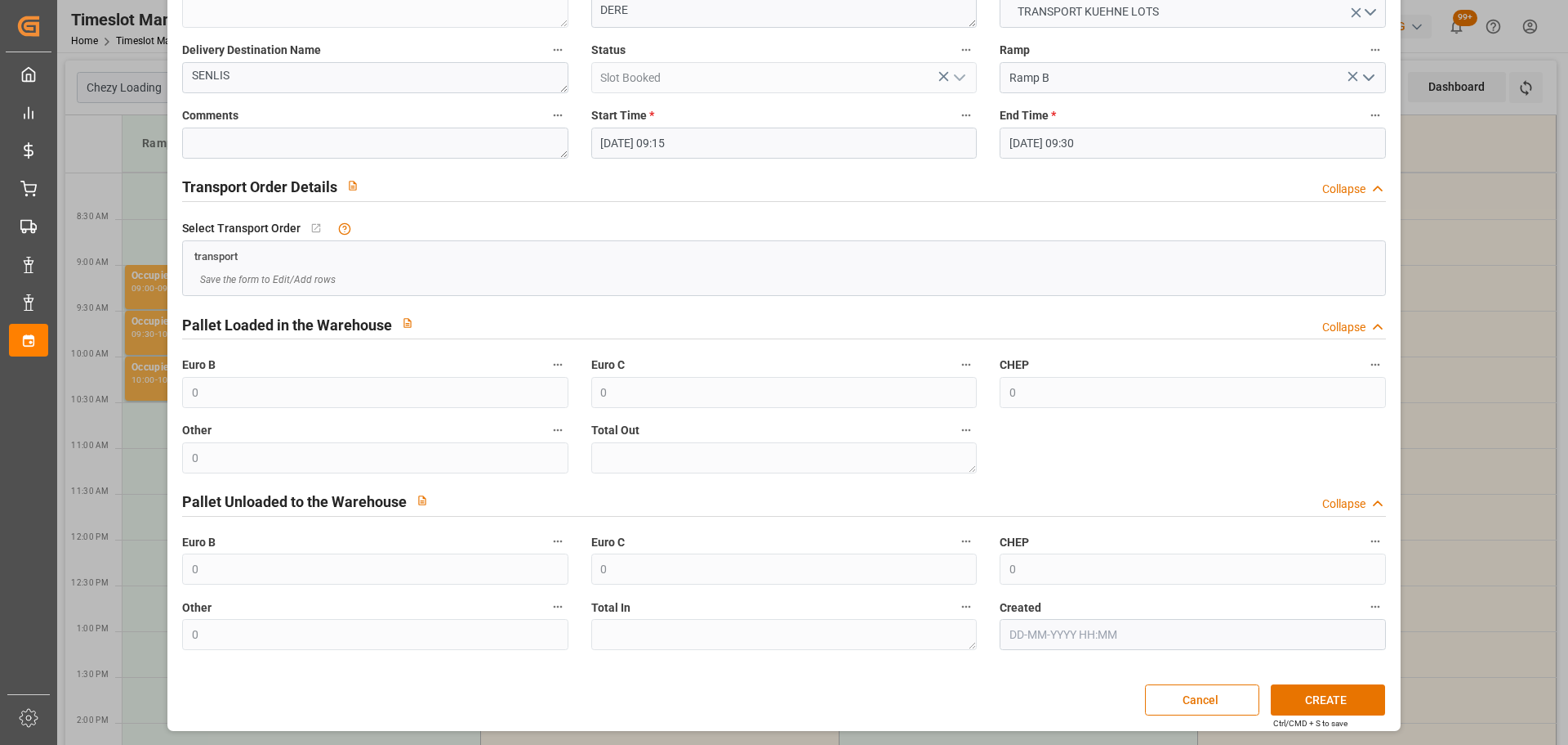
click at [1306, 683] on div "Create Appointment code Trucking company * DERE Business Partner (for Pallet Ma…" at bounding box center [784, 310] width 1225 height 835
click at [1305, 697] on button "CREATE" at bounding box center [1328, 699] width 114 height 31
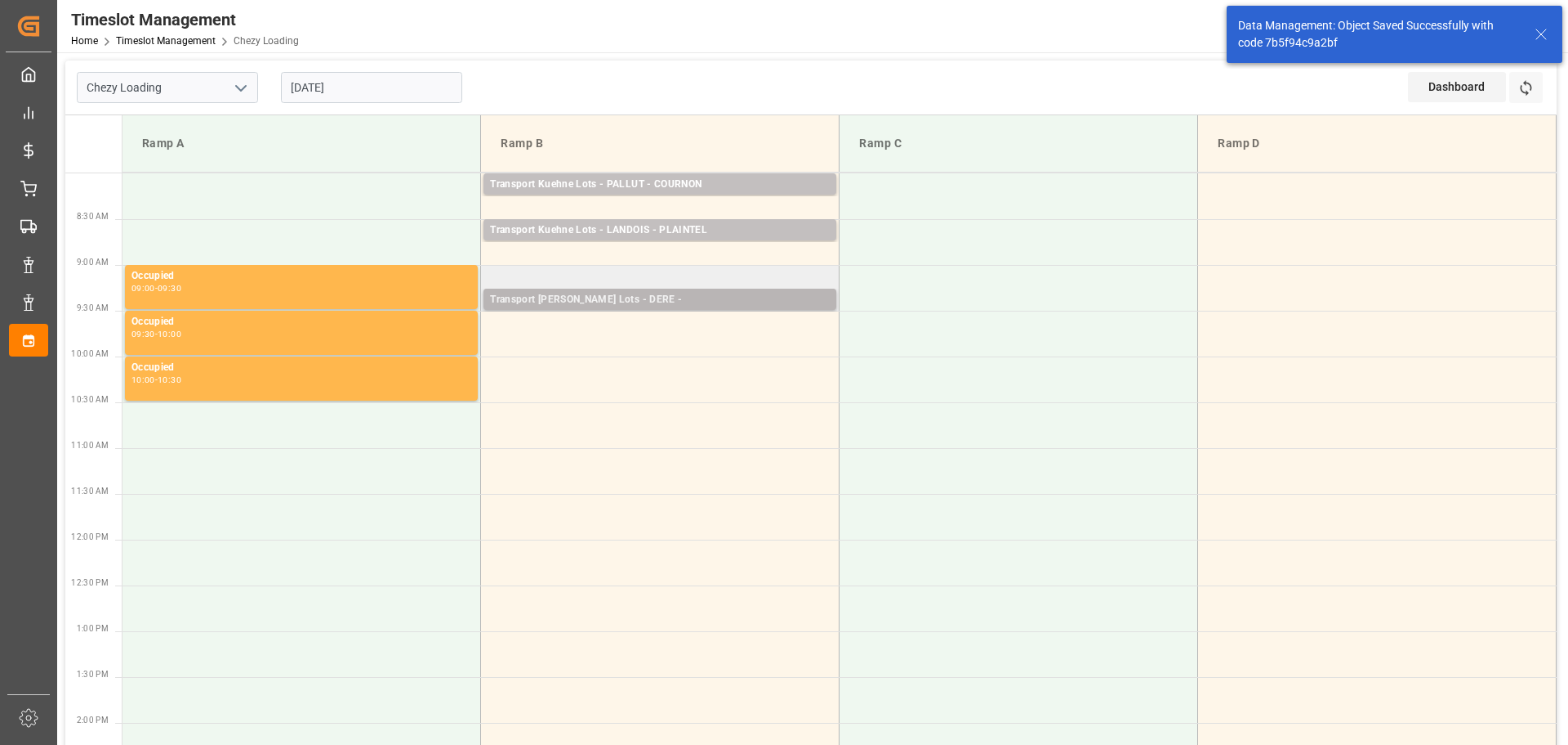
click at [581, 293] on div "Transport Kuehne Lots - DERE -" at bounding box center [660, 300] width 340 height 17
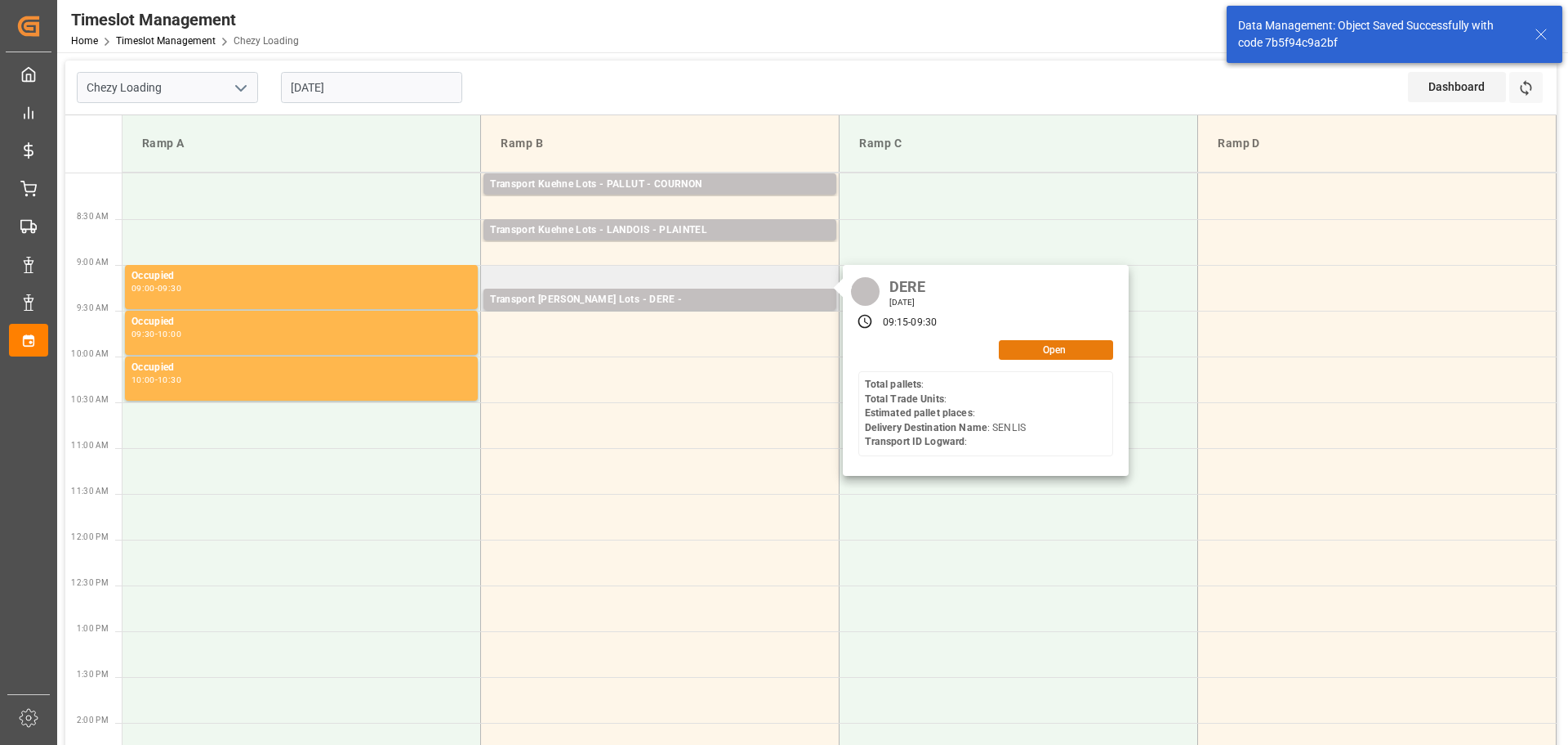
click at [1034, 343] on button "Open" at bounding box center [1056, 350] width 114 height 20
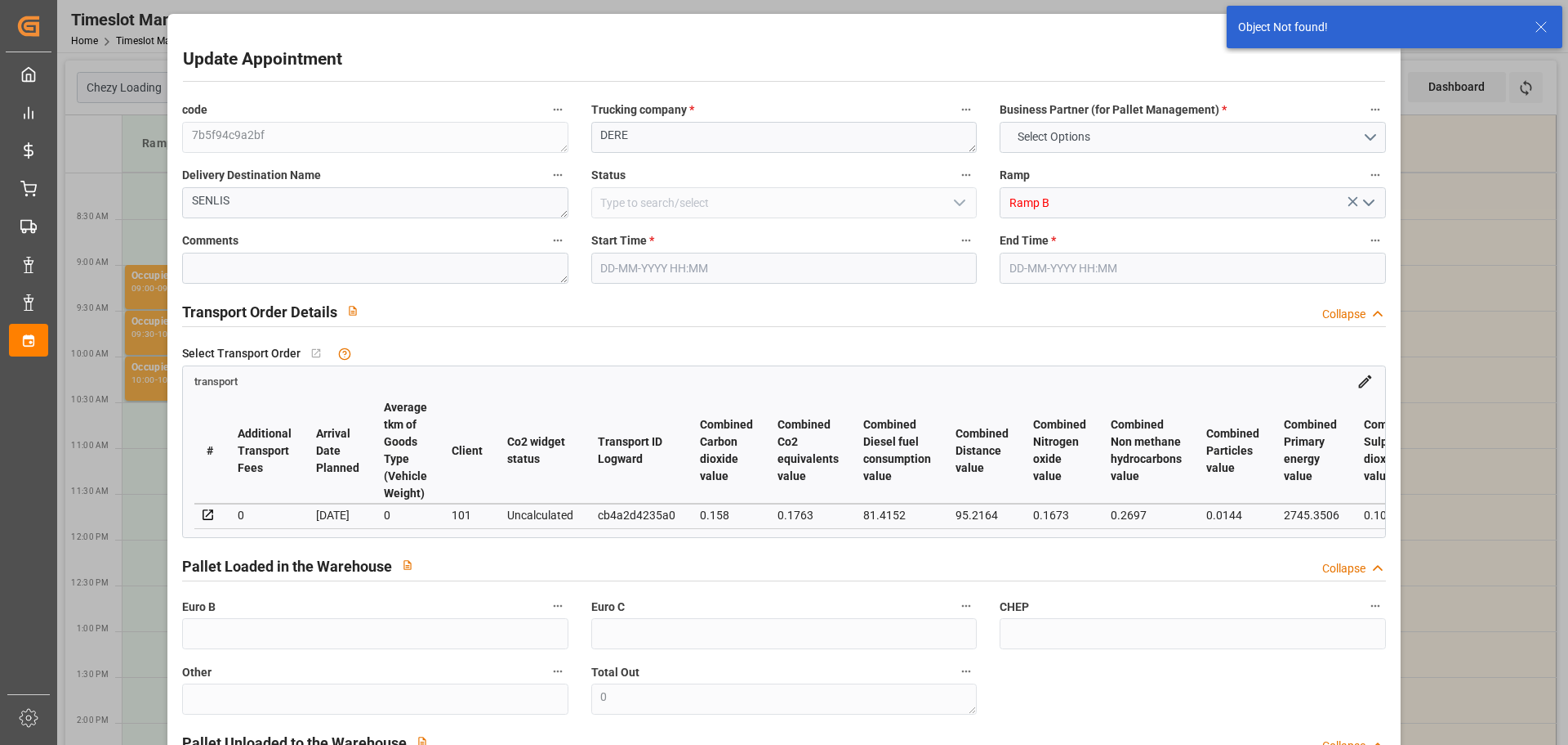
type input "16-09-2025 09:15"
type input "16-09-2025 09:30"
type input "10-09-2025 13:13"
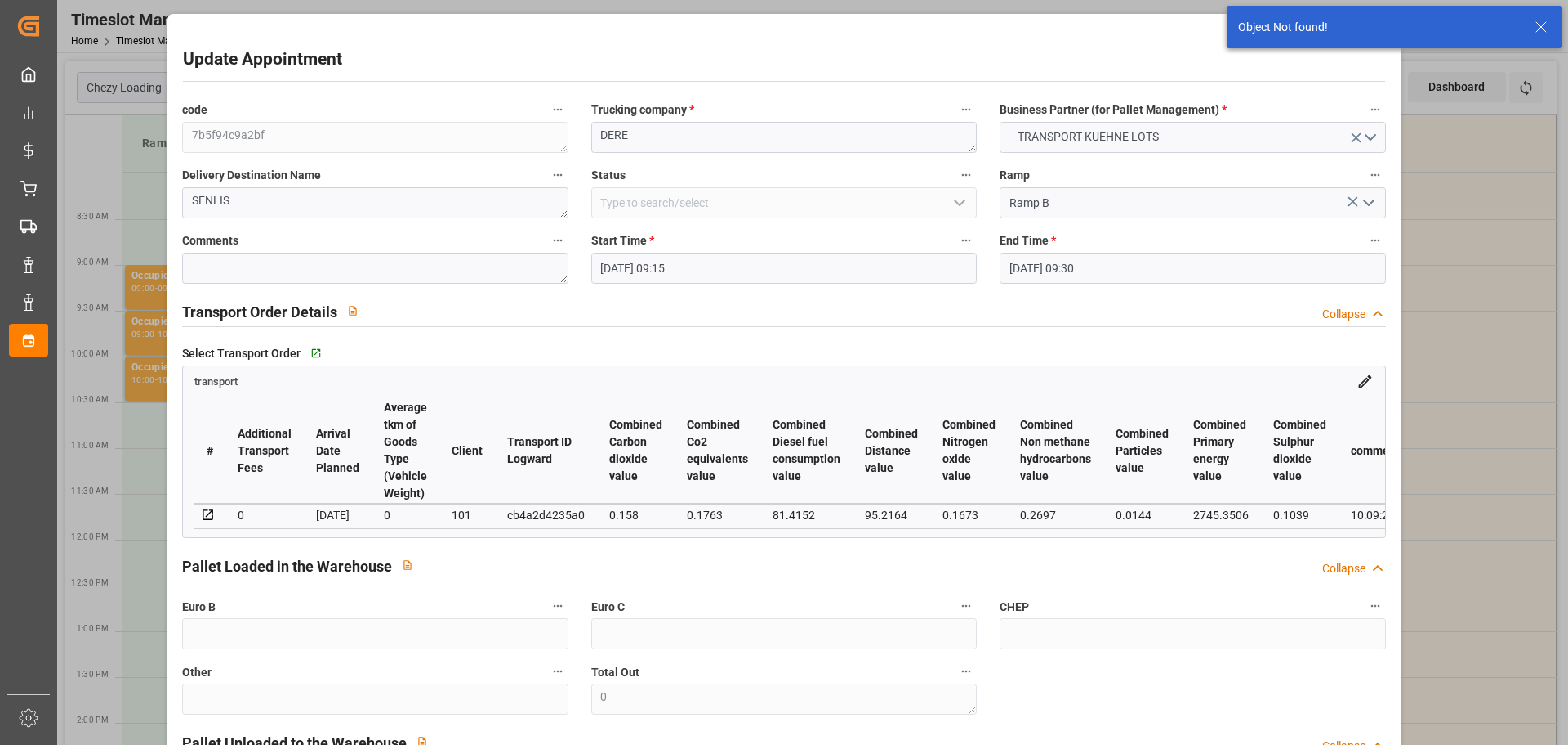
click at [614, 262] on input "16-09-2025 09:15" at bounding box center [784, 267] width 386 height 31
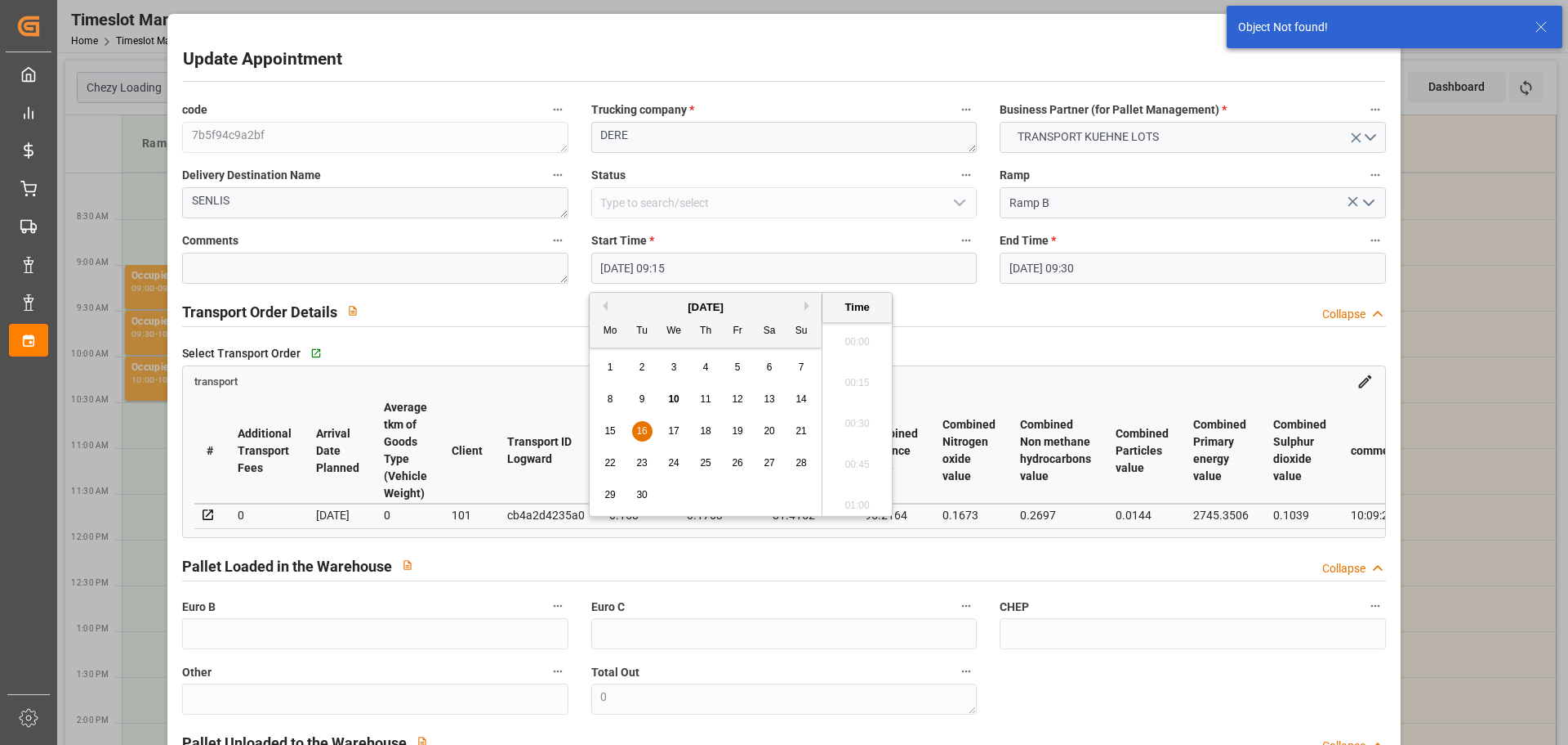
scroll to position [1436, 0]
click at [636, 428] on span "16" at bounding box center [641, 431] width 11 height 12
click at [846, 374] on li "09:00" at bounding box center [857, 377] width 69 height 40
type input "16-09-2025 09:00"
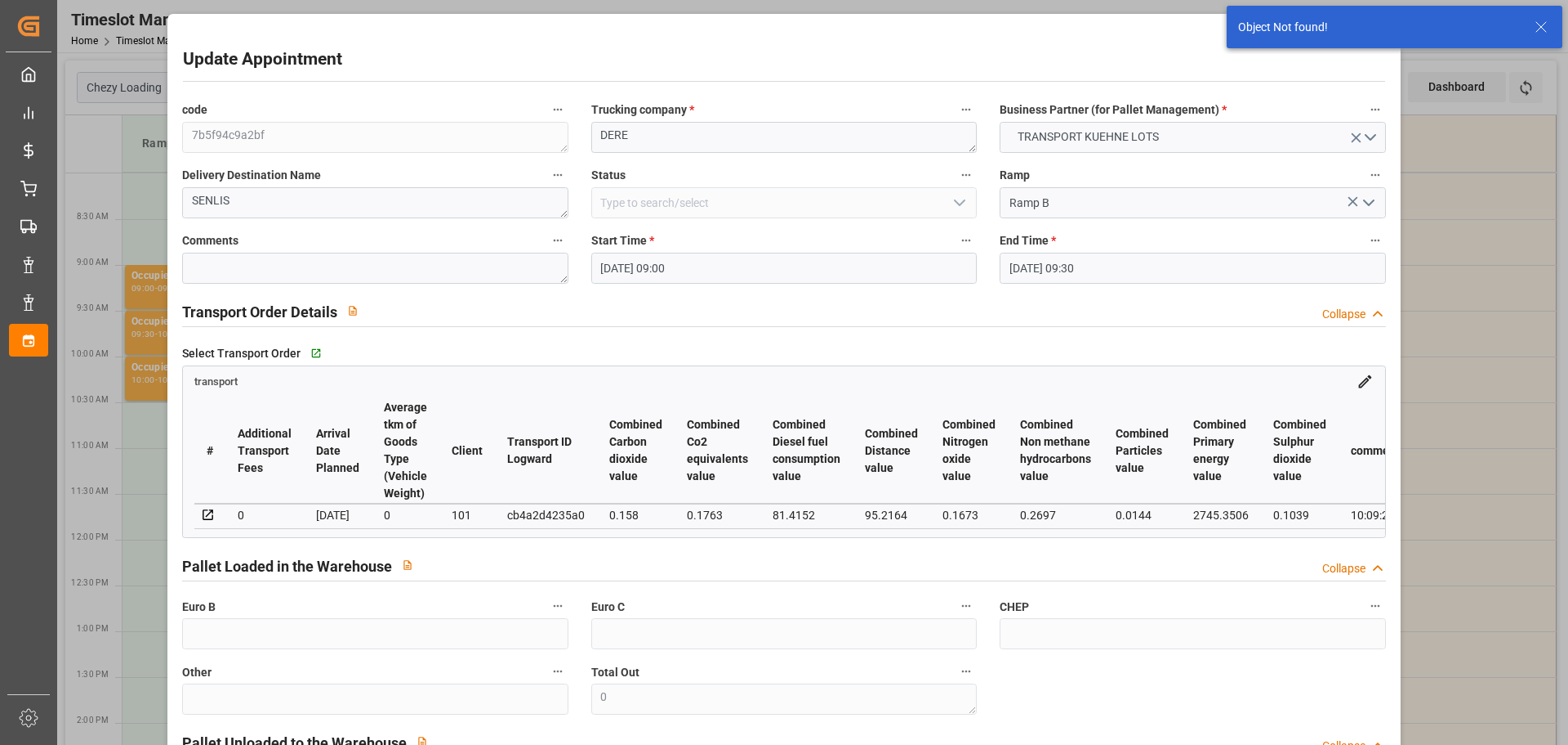
click at [1094, 263] on input "16-09-2025 09:30" at bounding box center [1192, 267] width 386 height 31
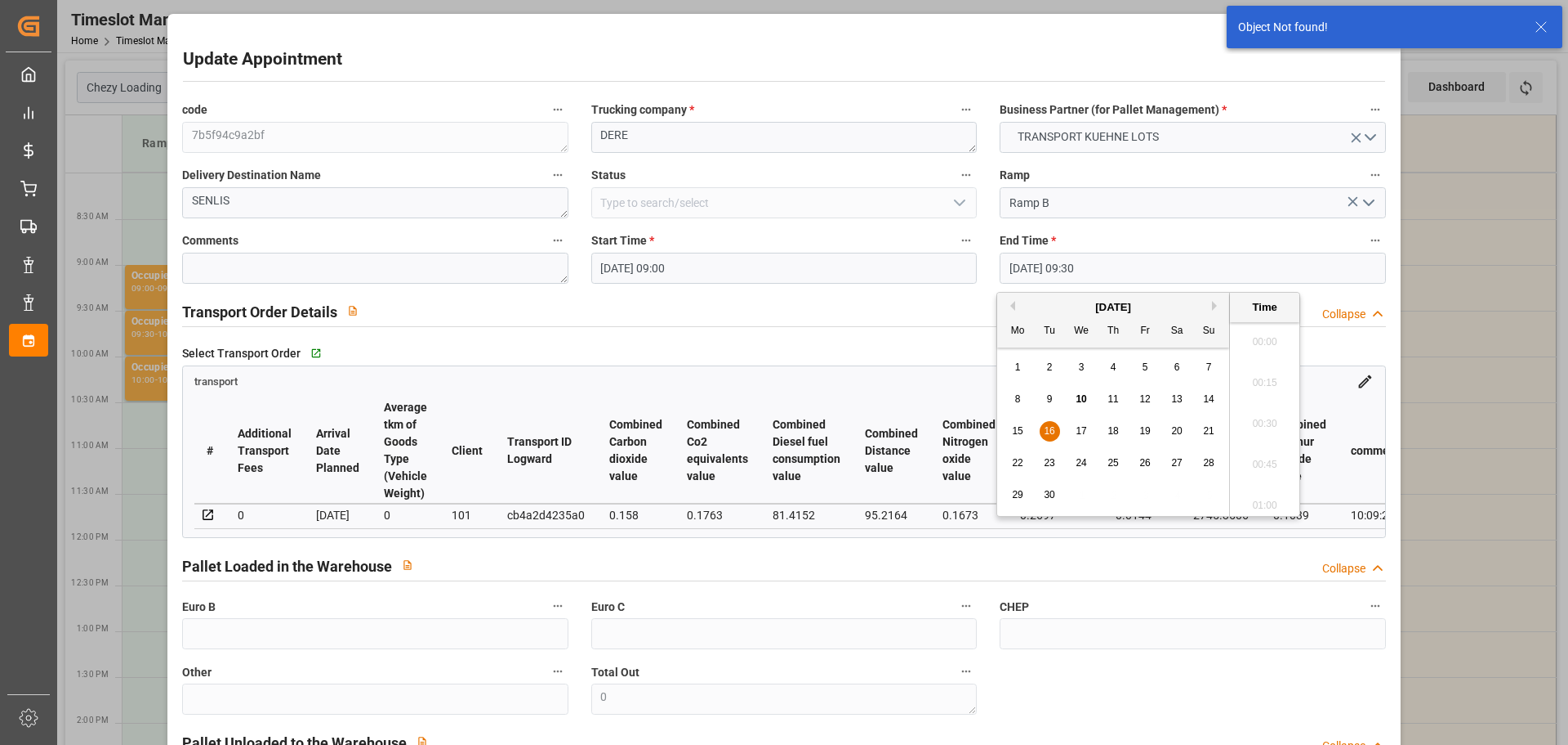
scroll to position [1477, 0]
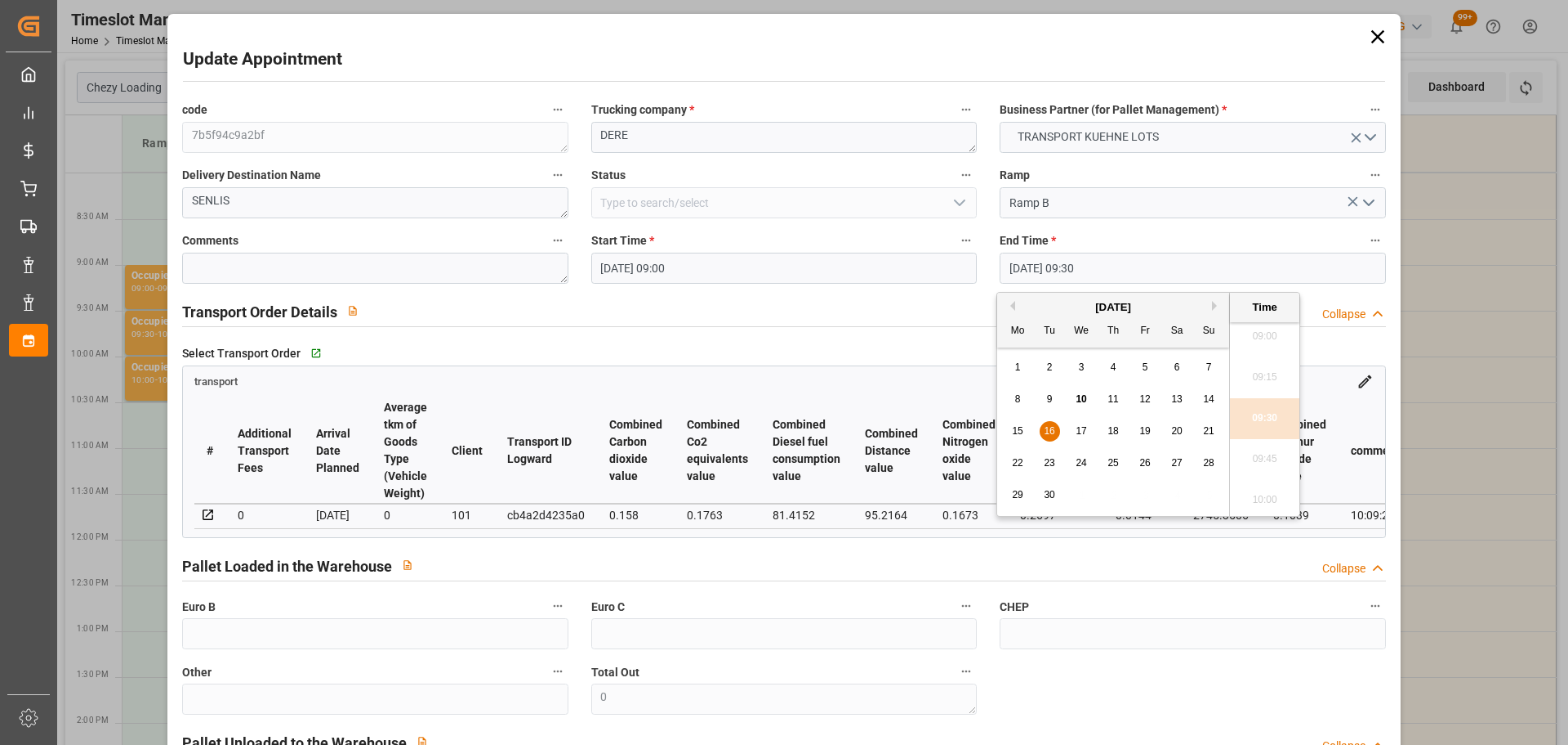
click at [1044, 426] on span "16" at bounding box center [1048, 431] width 11 height 12
click at [1253, 377] on li "09:15" at bounding box center [1264, 377] width 69 height 40
type input "16-09-2025 09:15"
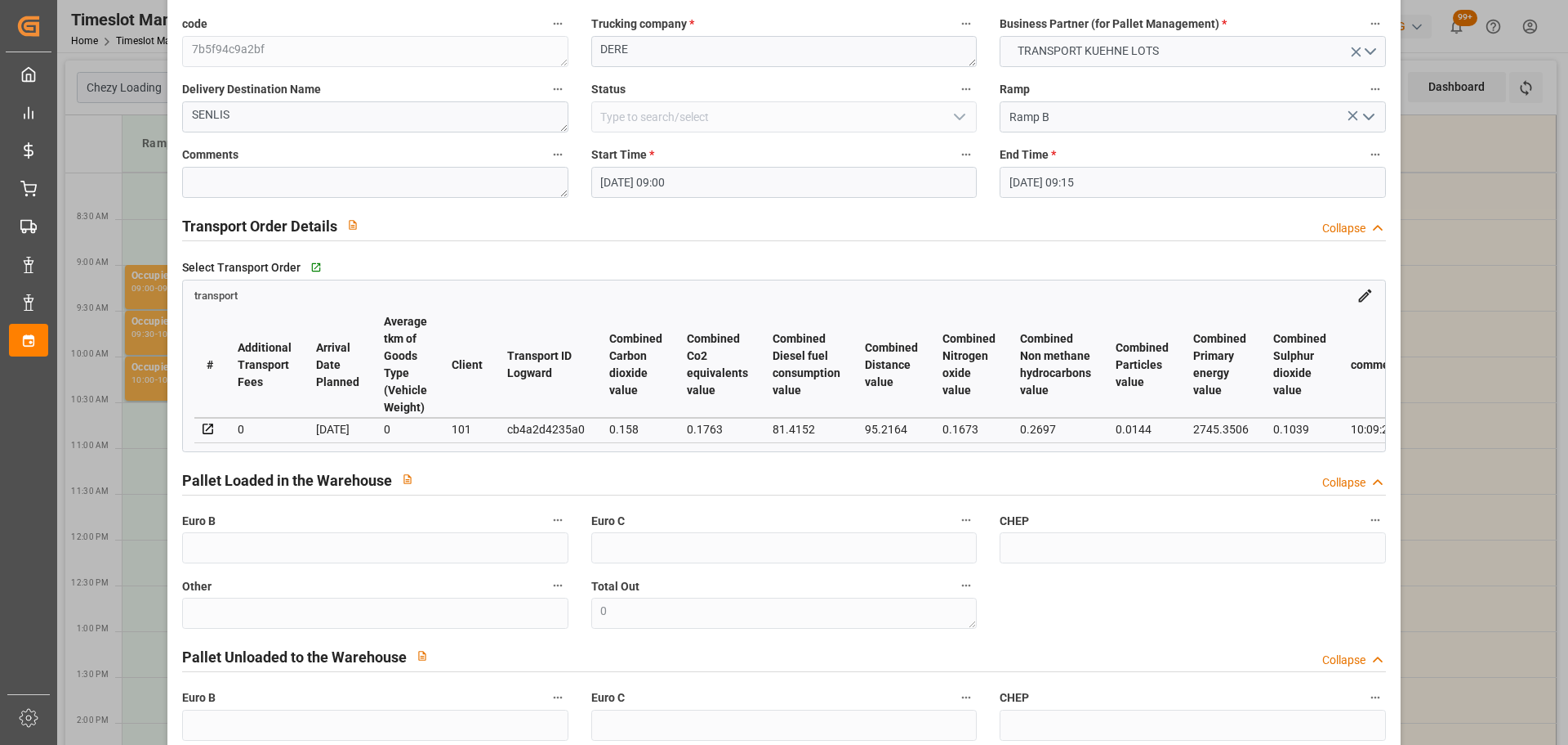
scroll to position [247, 0]
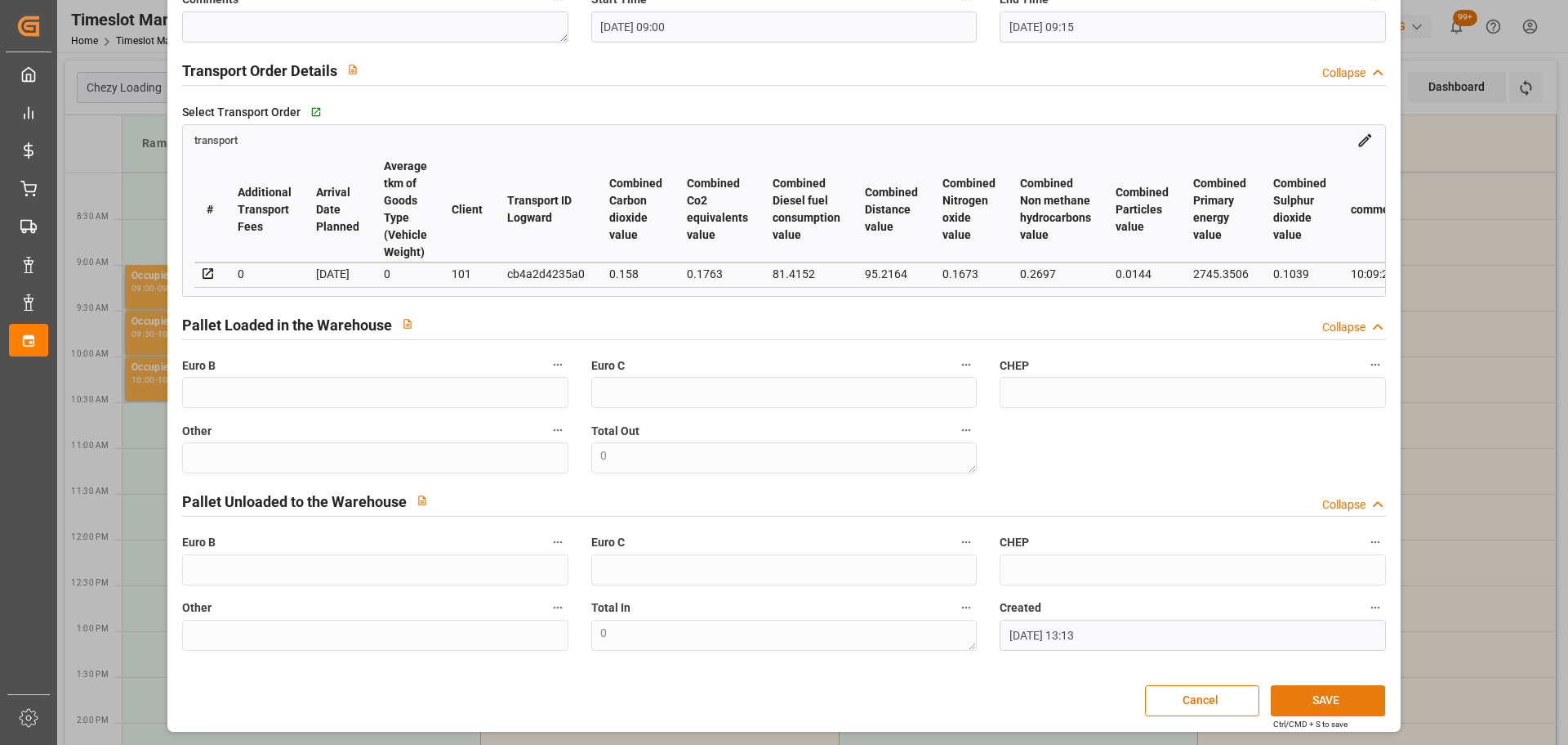
click at [1324, 696] on button "SAVE" at bounding box center [1328, 700] width 114 height 31
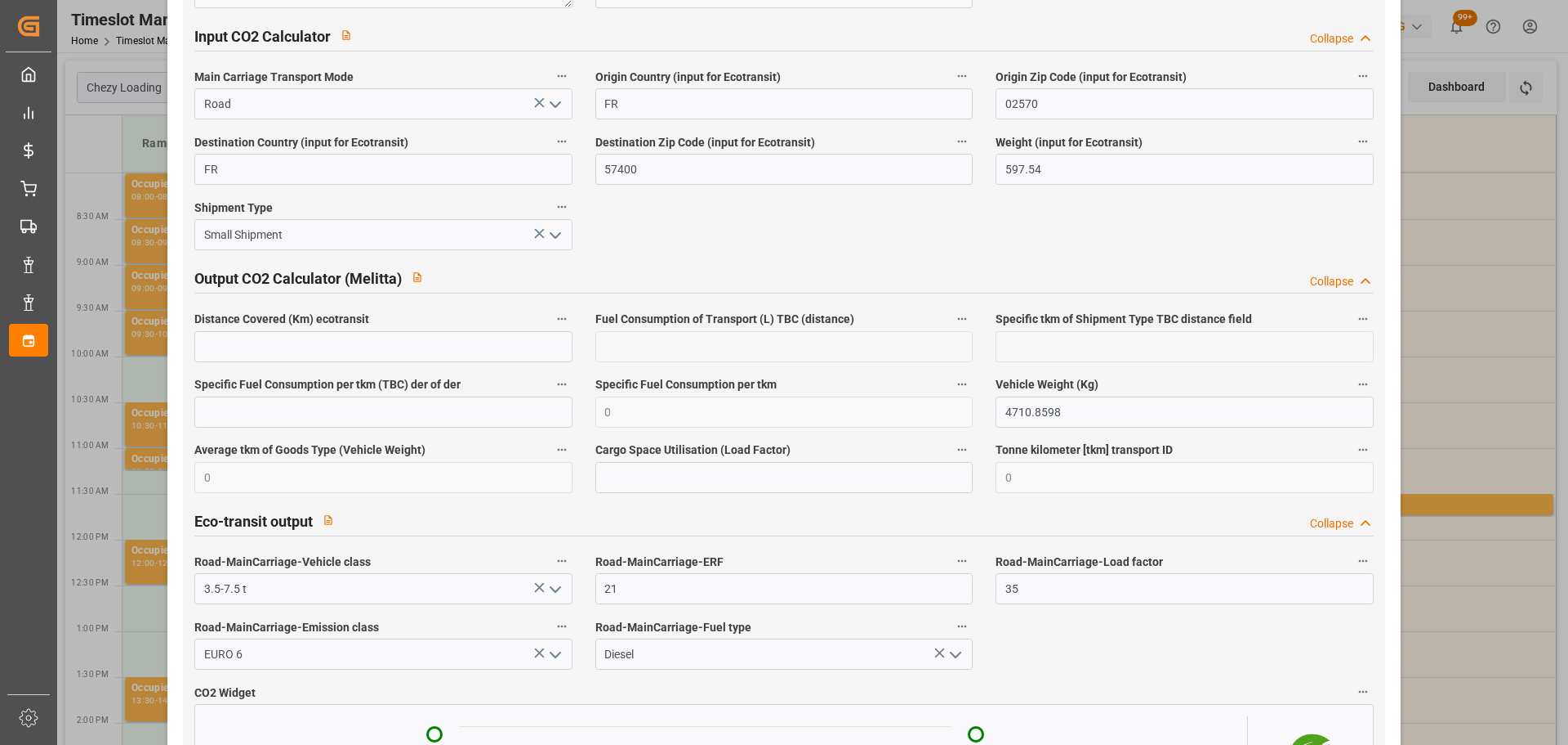
scroll to position [2702, 0]
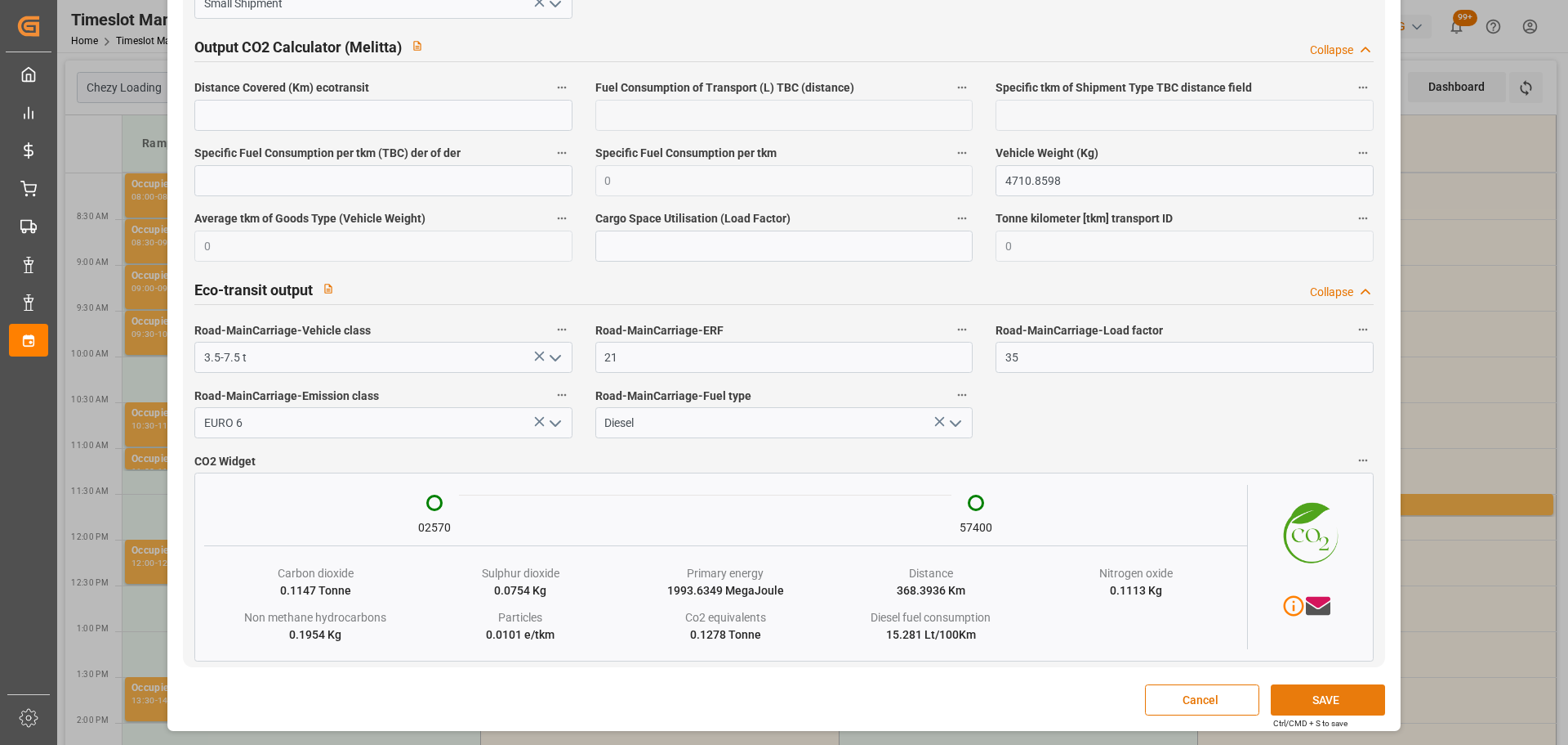
type textarea "BREGER"
click at [1320, 699] on button "SAVE" at bounding box center [1328, 699] width 114 height 31
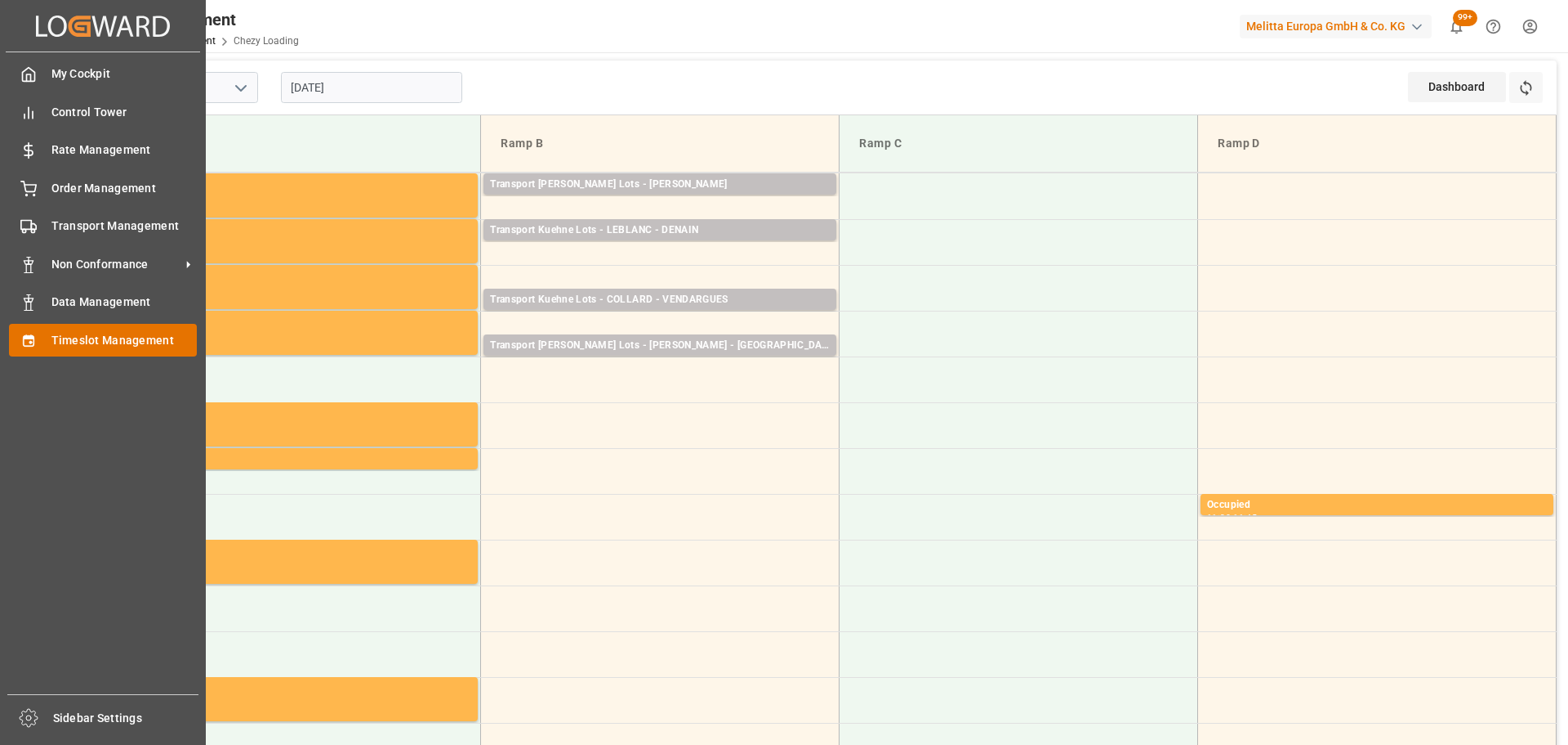
click at [107, 327] on div "Timeslot Management Timeslot Management" at bounding box center [103, 339] width 187 height 32
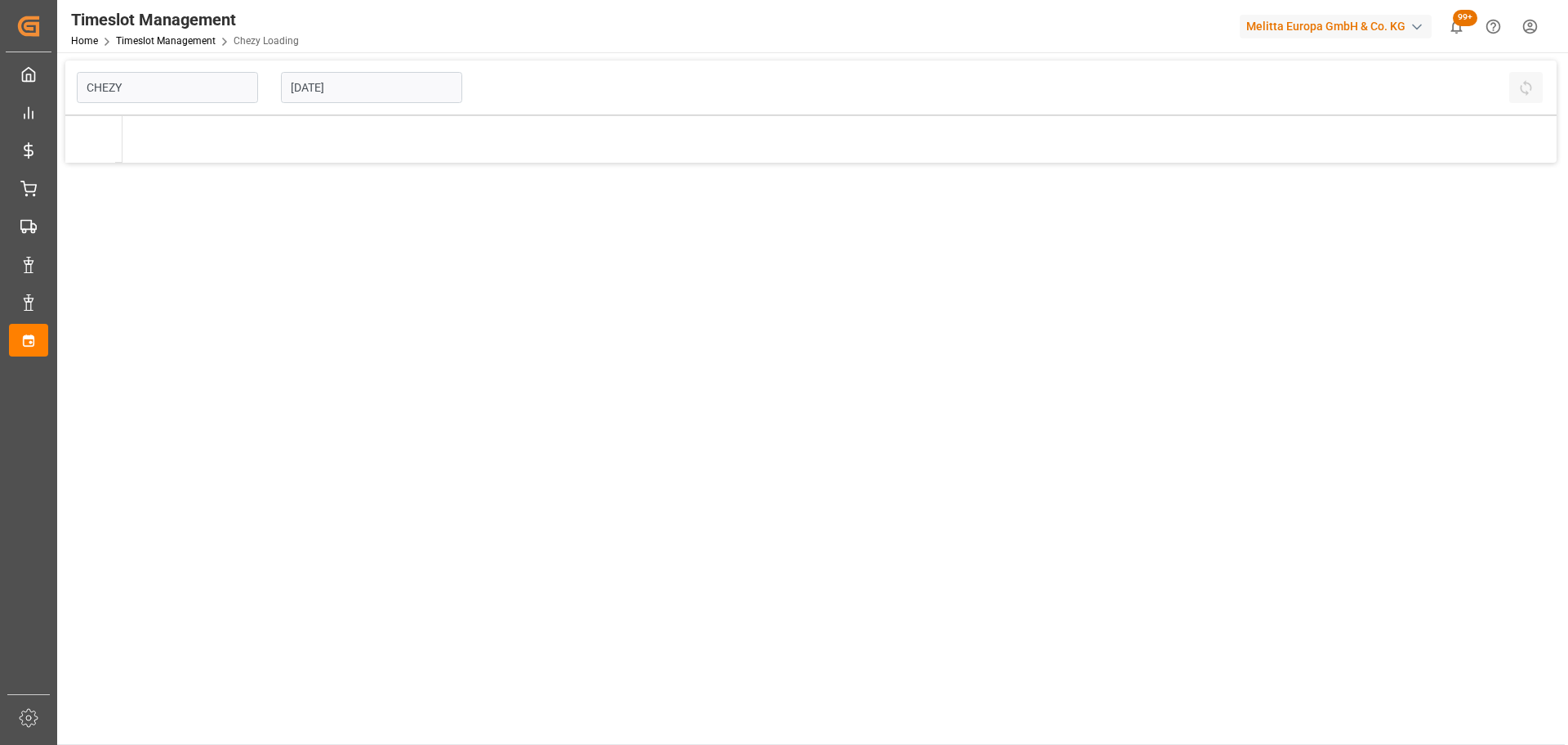
click at [342, 85] on input "[DATE]" at bounding box center [372, 87] width 181 height 31
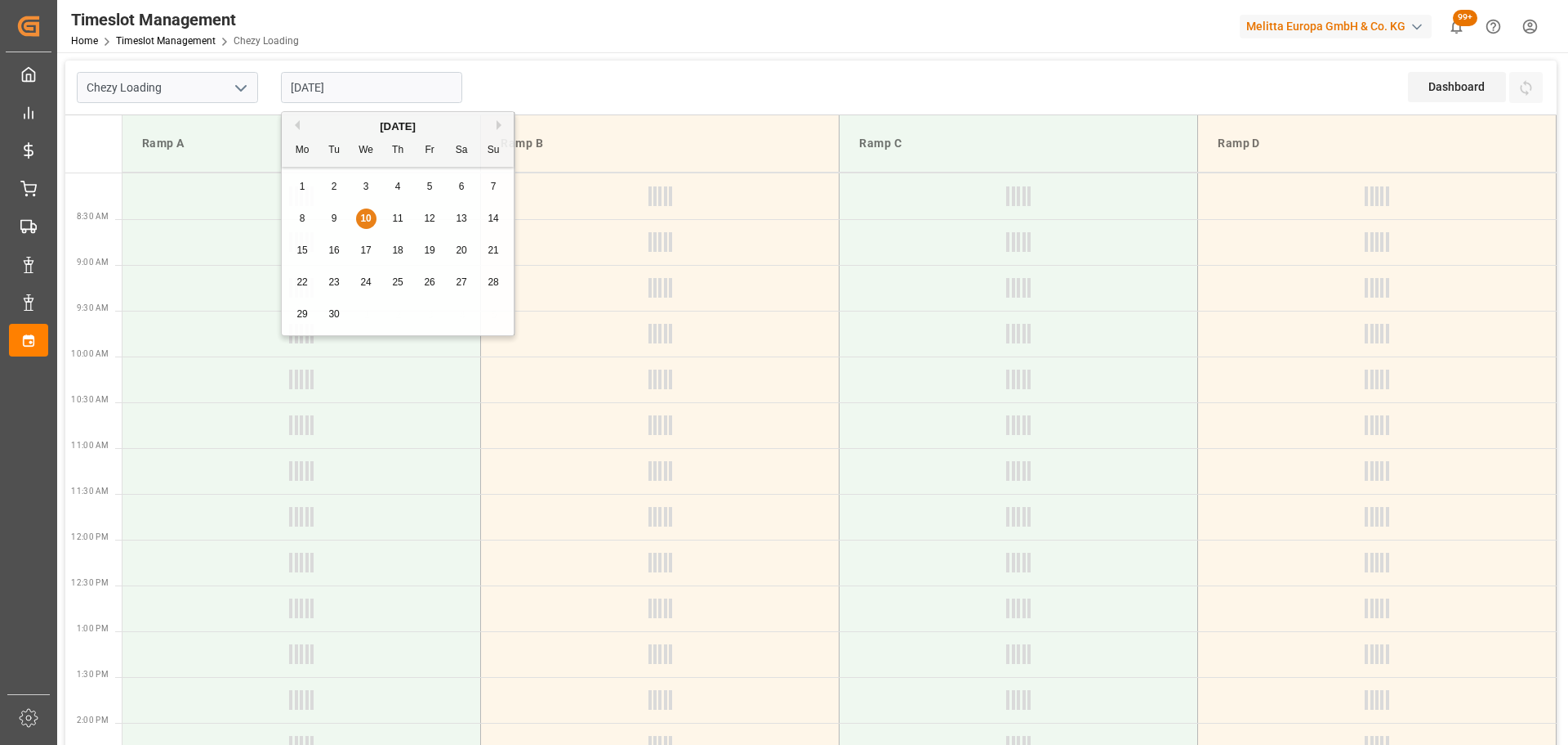
type input "Chezy Loading"
click at [362, 221] on div "Previous Month Next Month [DATE] Mo Tu We Th Fr Sa Su 1 2 3 4 5 6 7 8 9 10 11 1…" at bounding box center [398, 226] width 235 height 230
